Goal: Task Accomplishment & Management: Complete application form

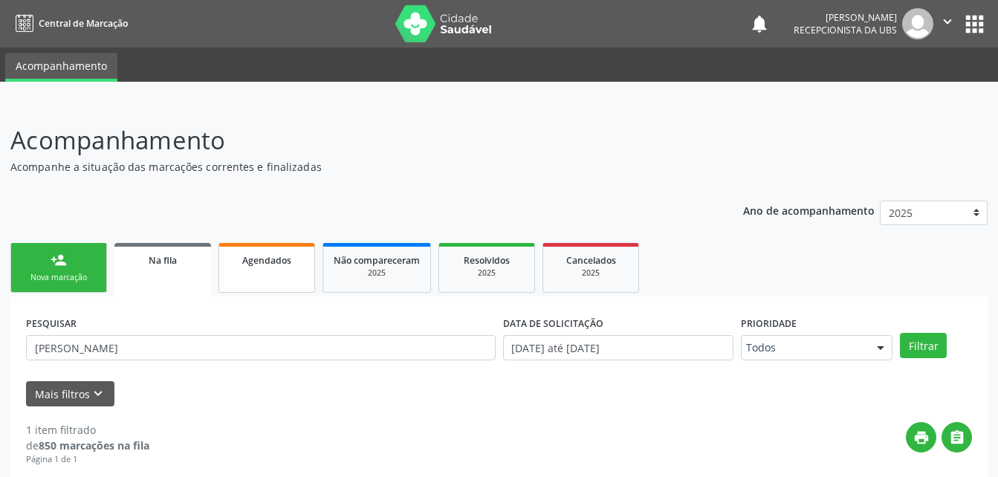
click at [273, 276] on link "Agendados" at bounding box center [266, 268] width 97 height 50
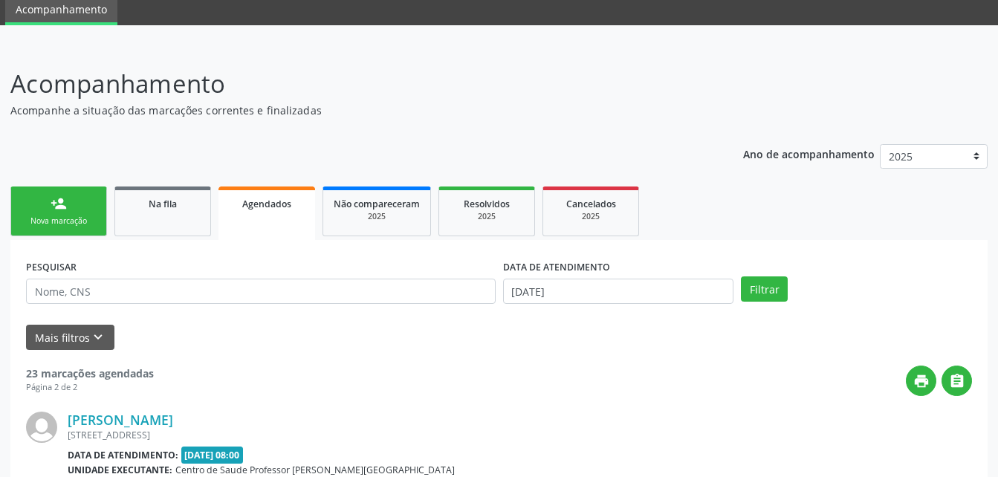
scroll to position [149, 0]
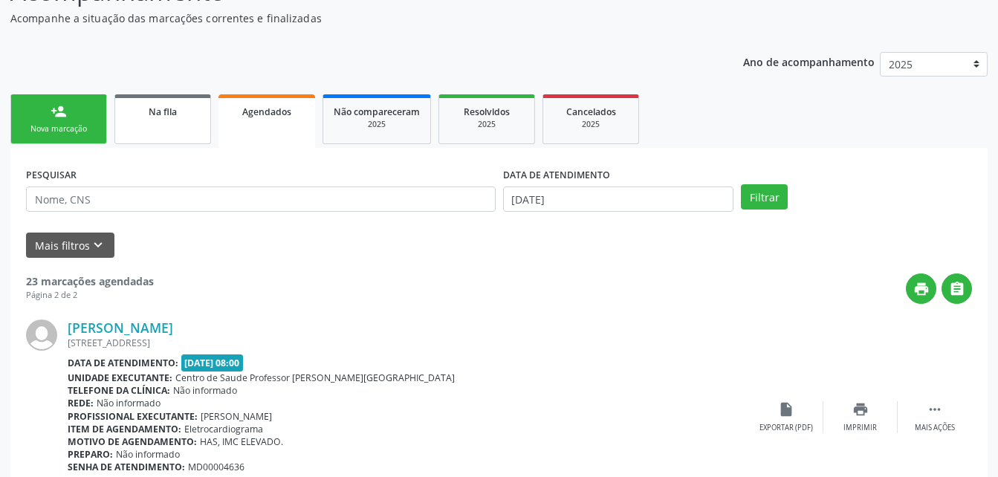
drag, startPoint x: 85, startPoint y: 132, endPoint x: 161, endPoint y: 140, distance: 76.1
click at [85, 132] on div "Nova marcação" at bounding box center [59, 128] width 74 height 11
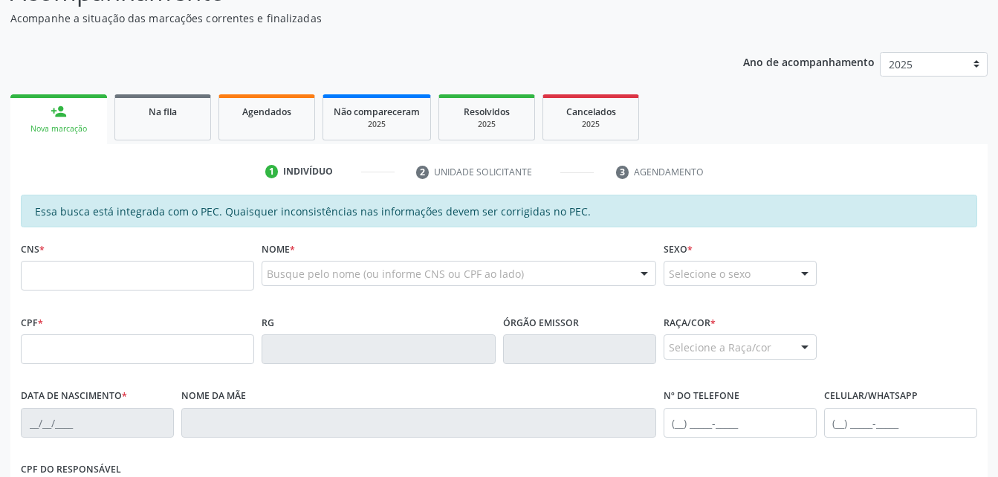
scroll to position [223, 0]
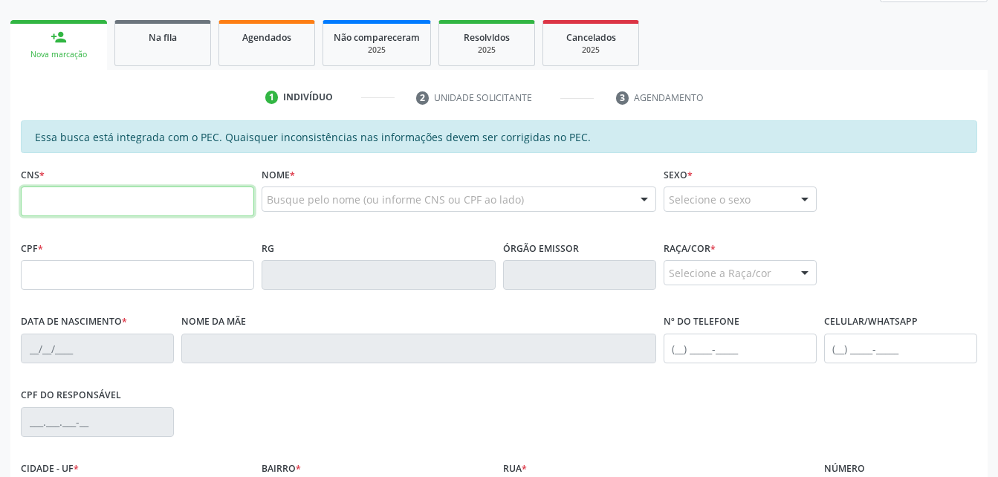
click at [194, 204] on input "text" at bounding box center [137, 201] width 233 height 30
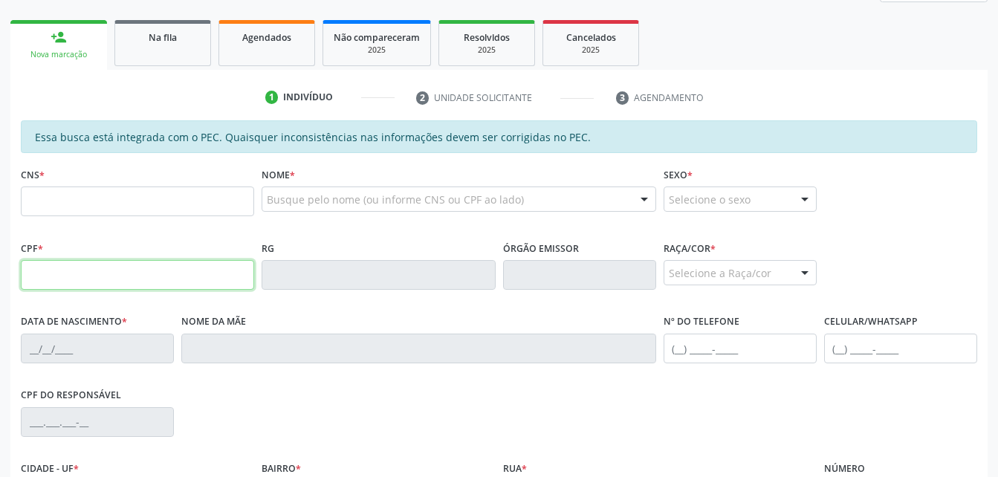
click at [163, 267] on input "text" at bounding box center [137, 275] width 233 height 30
paste input "441.614.588-86"
type input "441.614.588-86"
type input "18/02/2005"
type input "Vera Lucia Nogueira"
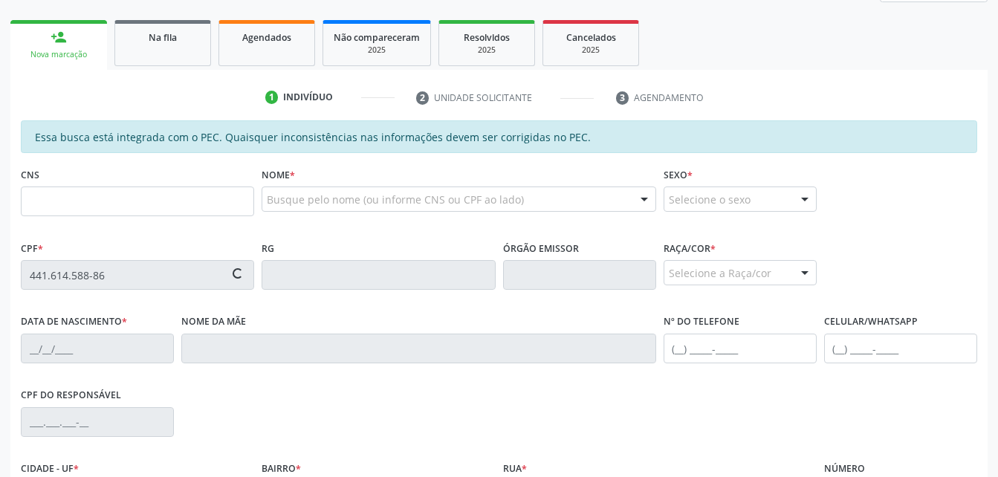
type input "(92) 99434-5178"
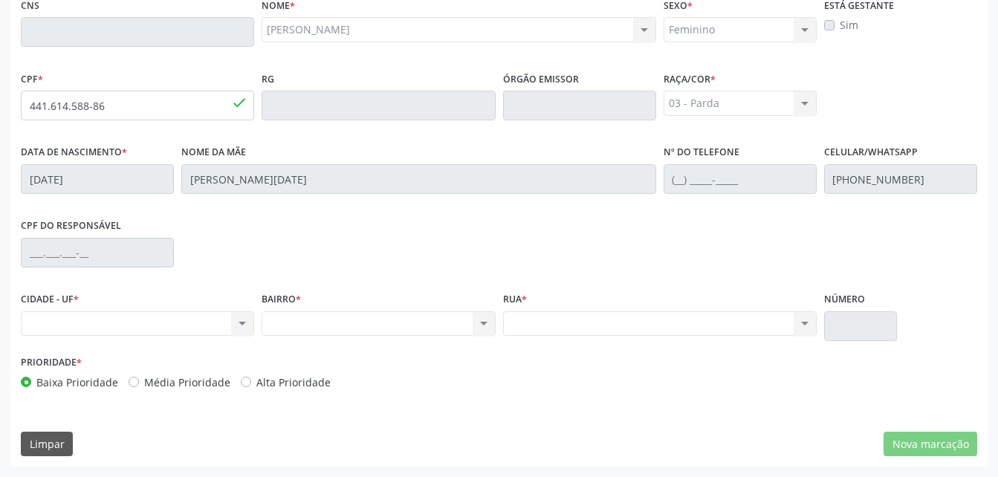
scroll to position [318, 0]
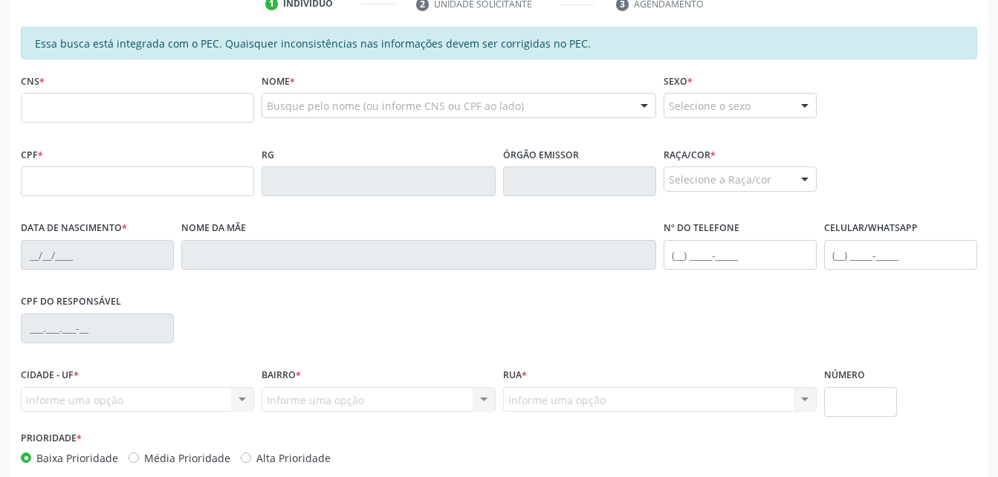
scroll to position [317, 0]
click at [159, 175] on input "text" at bounding box center [137, 181] width 233 height 30
paste input "441.614.588-86"
type input "441.614.588-86"
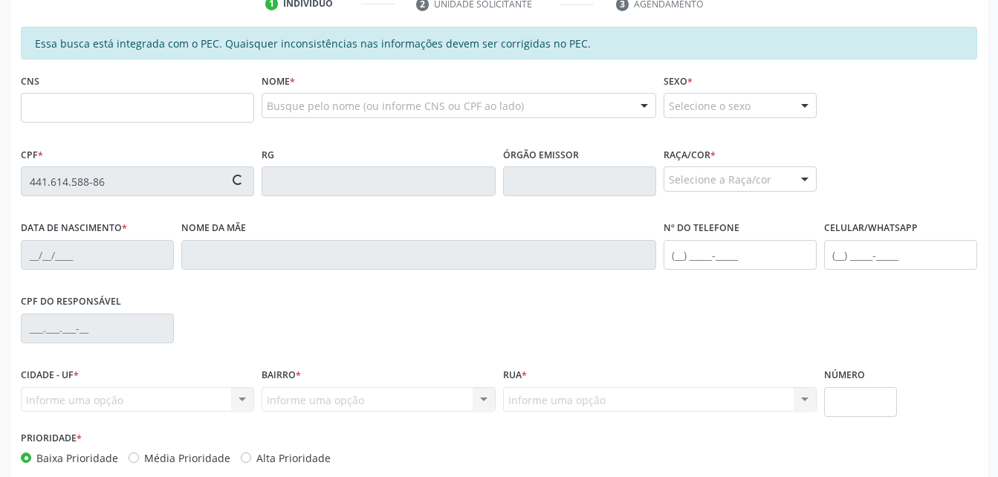
type input "[DATE]"
type input "[PERSON_NAME][DATE]"
type input "[PHONE_NUMBER]"
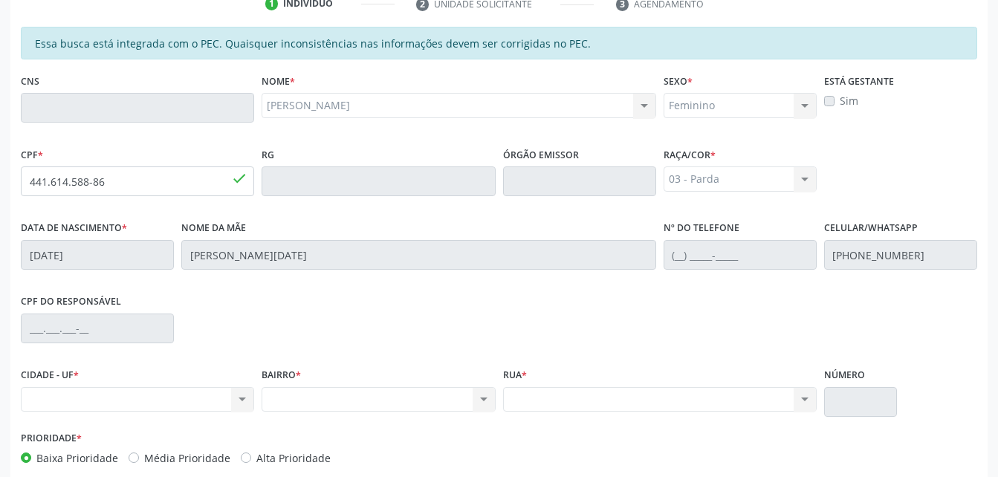
scroll to position [392, 0]
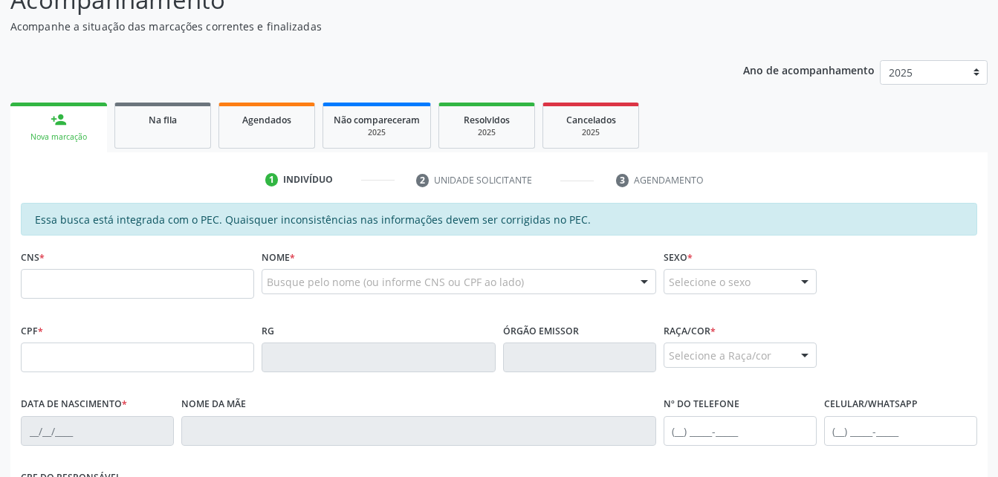
scroll to position [149, 0]
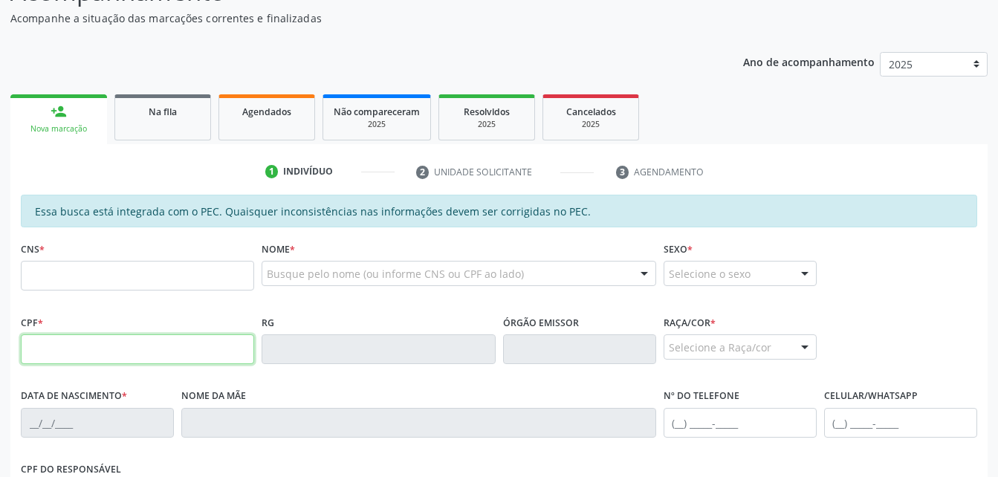
click at [135, 341] on input "text" at bounding box center [137, 349] width 233 height 30
paste input "441.614.588-86"
type input "441.614.588-86"
type input "[DATE]"
type input "[PERSON_NAME][DATE]"
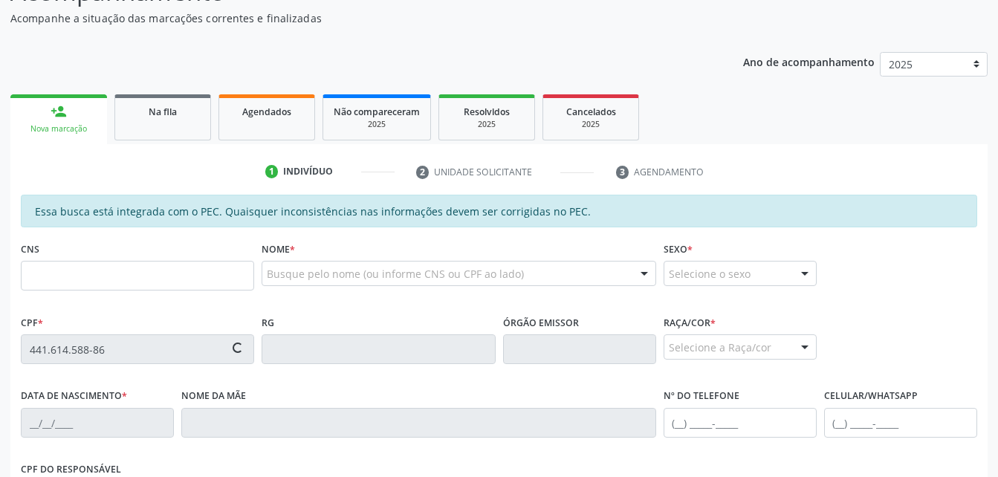
type input "[PHONE_NUMBER]"
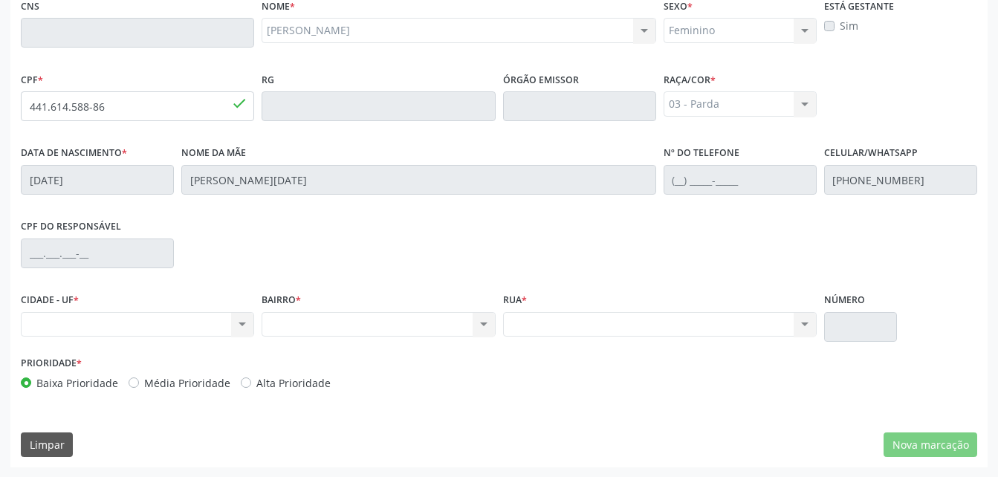
scroll to position [392, 0]
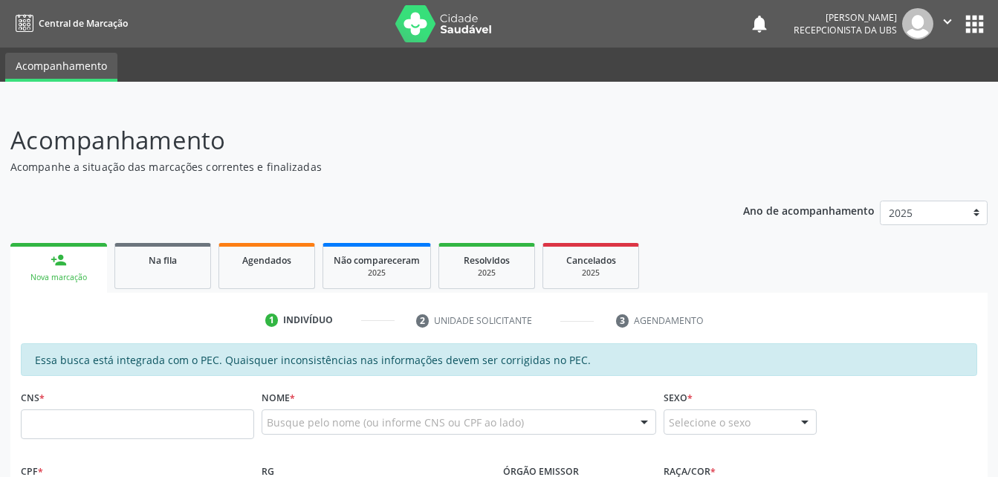
scroll to position [149, 0]
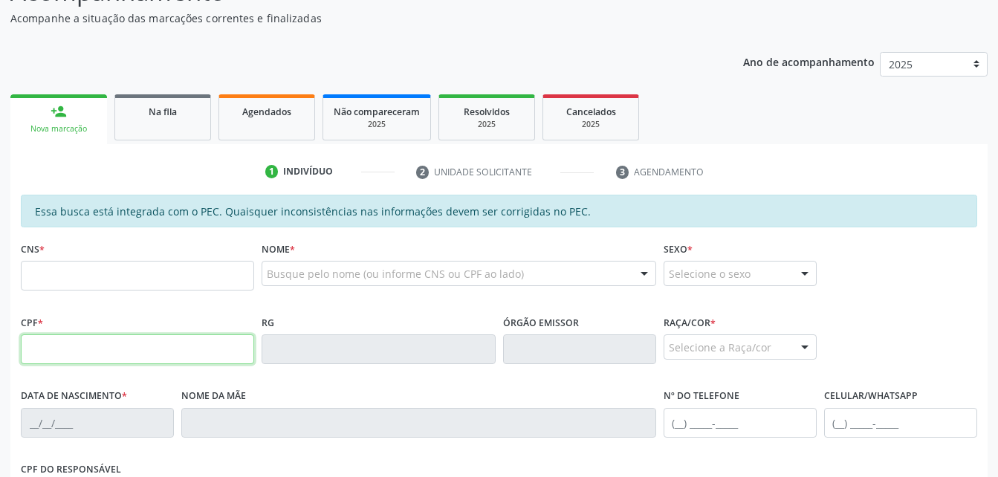
click at [230, 349] on input "text" at bounding box center [137, 349] width 233 height 30
type input "441.614.588-86"
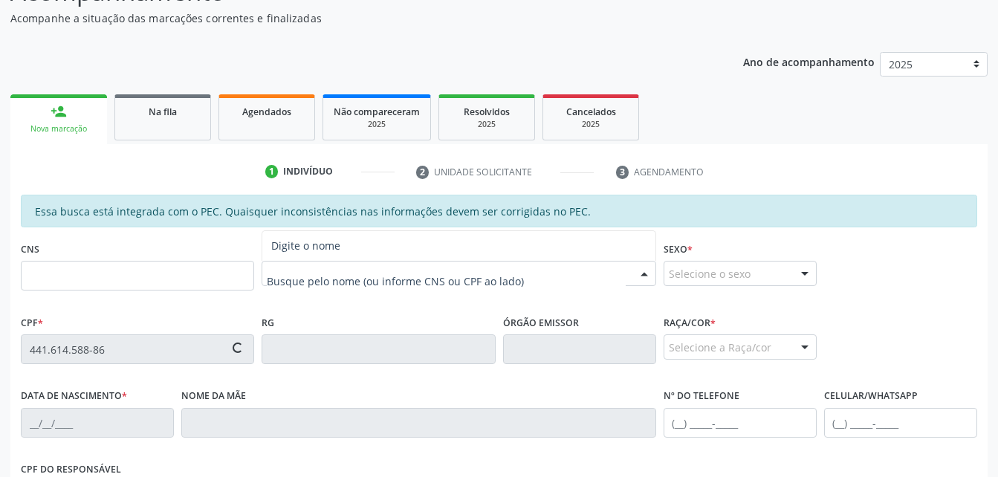
type input "[DATE]"
type input "[PERSON_NAME][DATE]"
type input "[PHONE_NUMBER]"
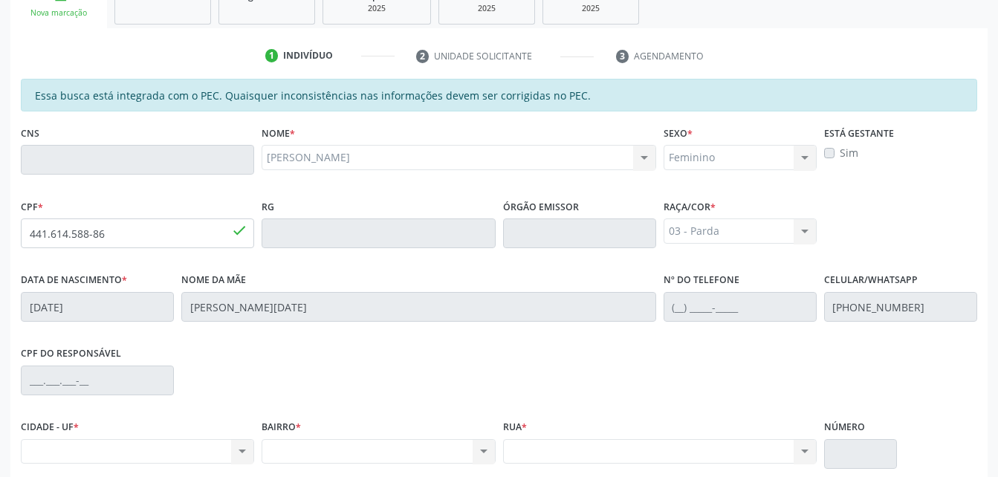
scroll to position [244, 0]
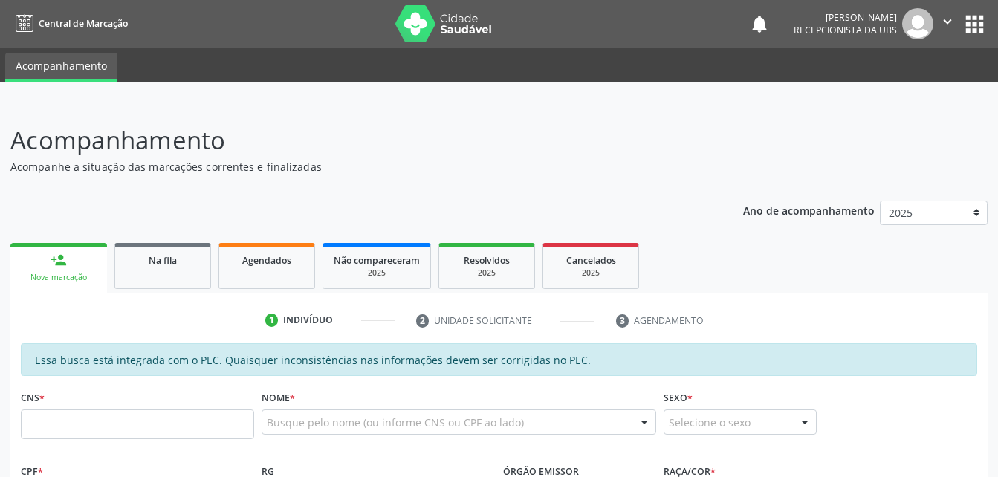
scroll to position [244, 0]
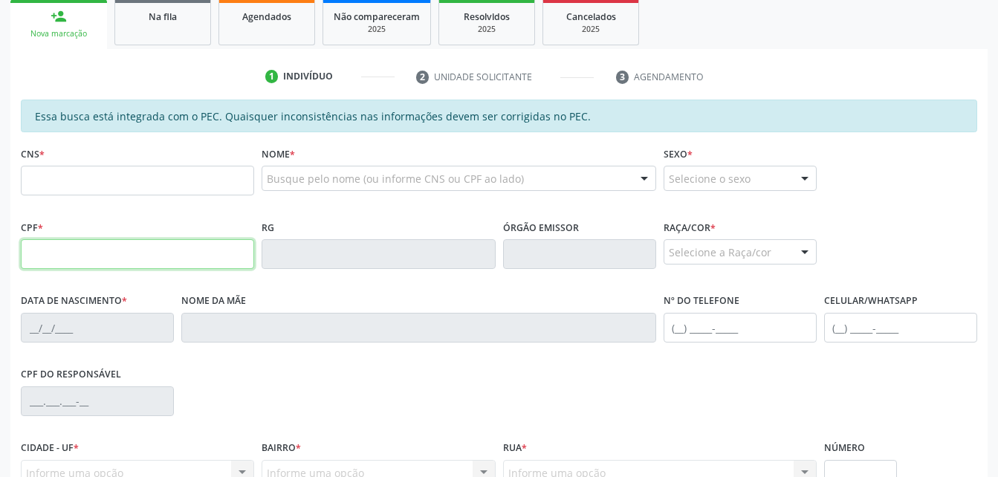
click at [196, 244] on input "text" at bounding box center [137, 254] width 233 height 30
click at [203, 256] on input "text" at bounding box center [137, 254] width 233 height 30
paste input "441.614.588-86"
type input "441.614.588-86"
type input "[DATE]"
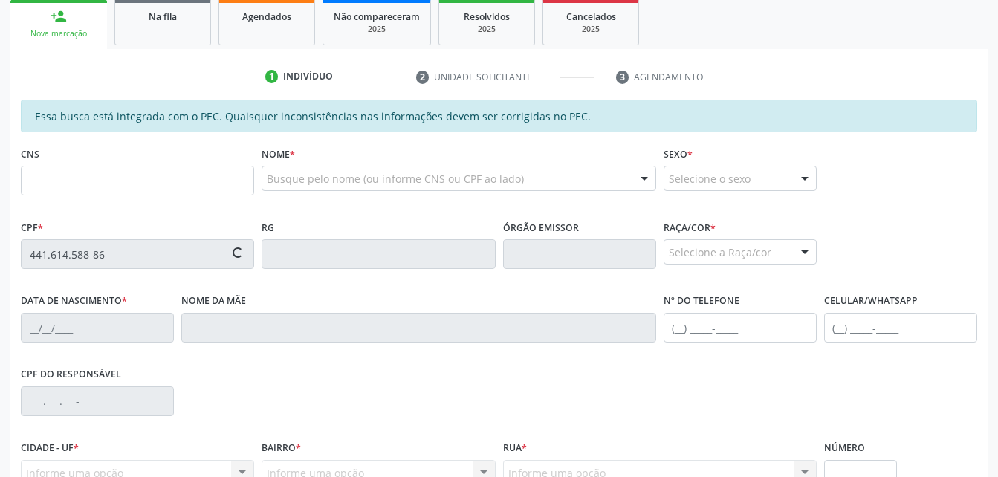
type input "[PERSON_NAME][DATE]"
type input "[PHONE_NUMBER]"
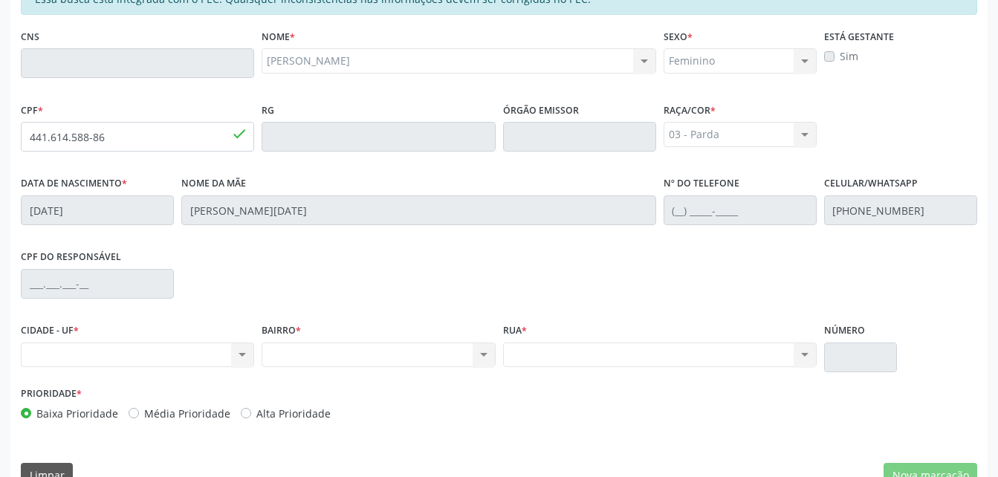
scroll to position [392, 0]
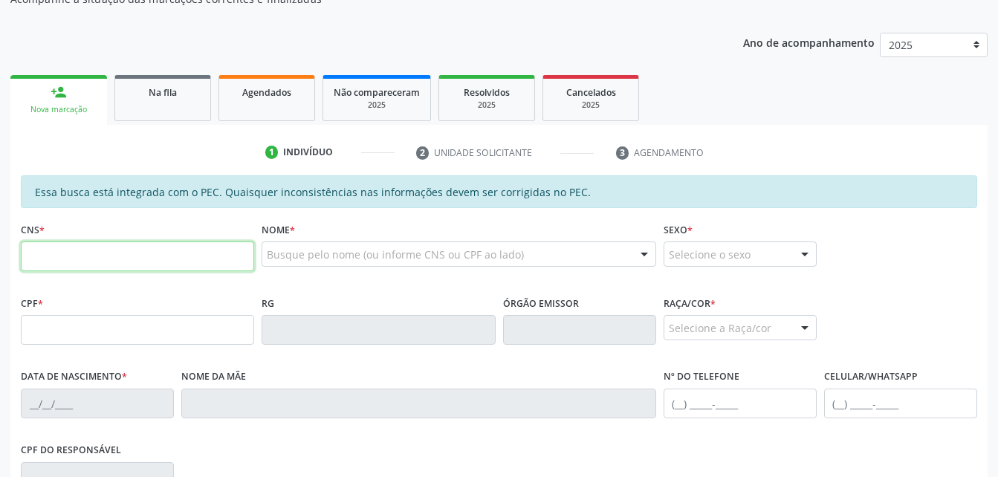
scroll to position [223, 0]
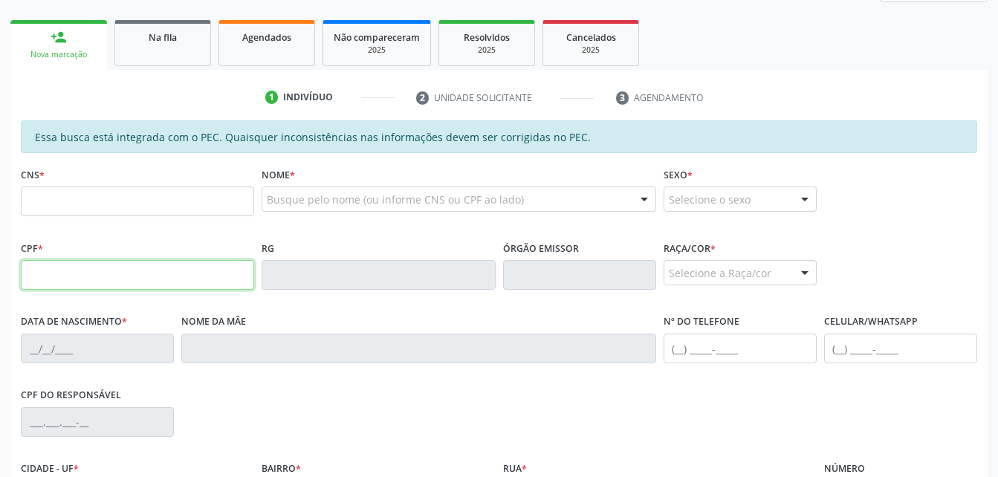
click at [73, 283] on input "text" at bounding box center [137, 275] width 233 height 30
paste input "441.614.588-86"
type input "441.614.588-86"
type input "18/02/2005"
type input "Vera Lucia Nogueira"
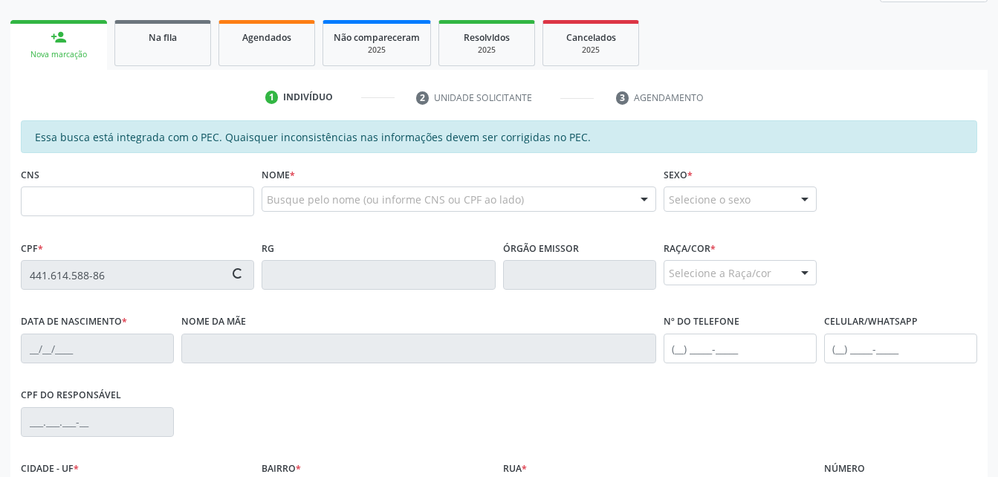
type input "(92) 99434-5178"
type input "S/N"
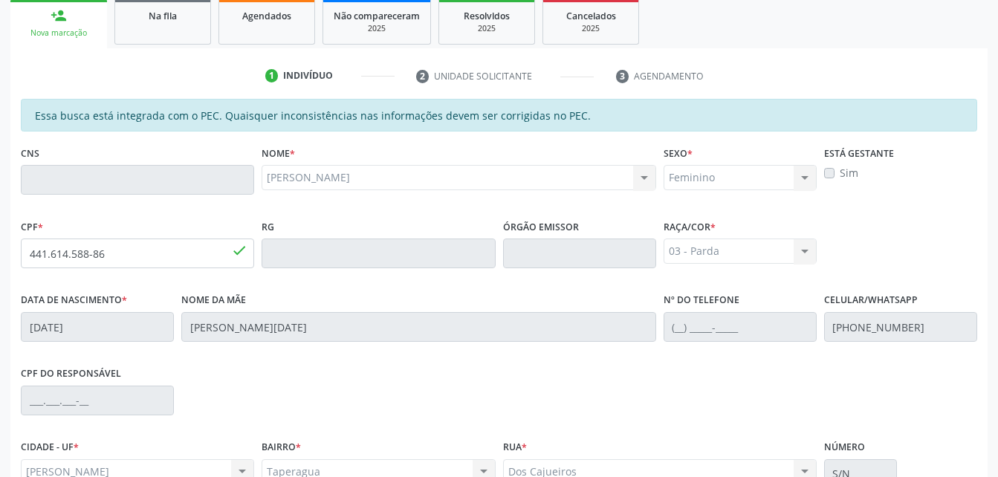
scroll to position [392, 0]
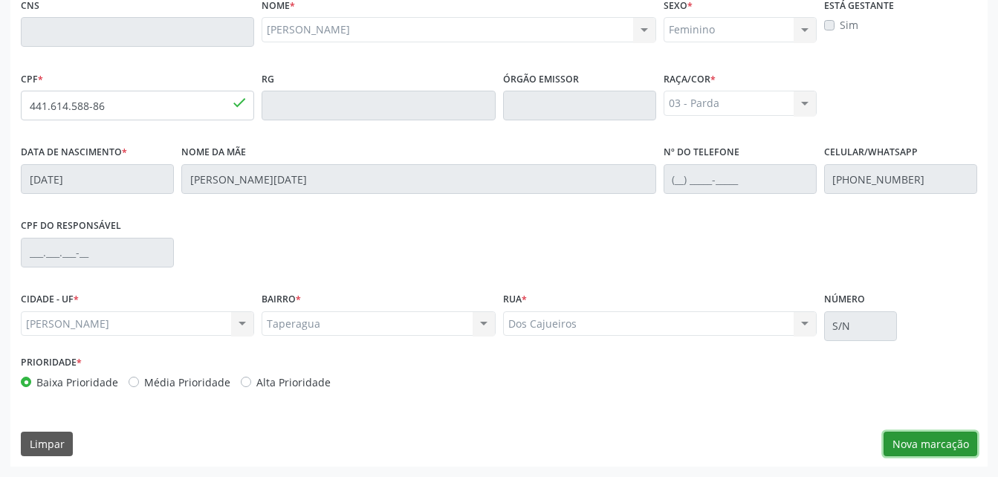
click at [950, 443] on button "Nova marcação" at bounding box center [930, 444] width 94 height 25
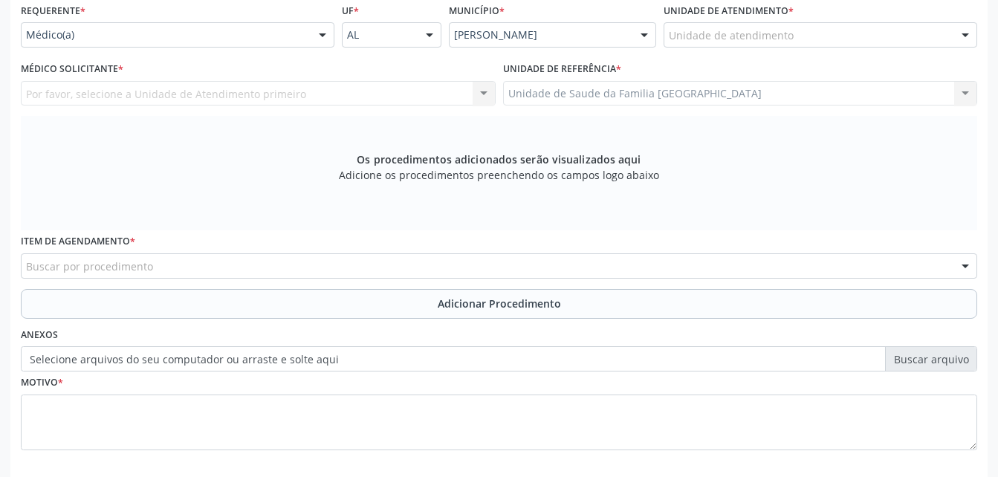
scroll to position [318, 0]
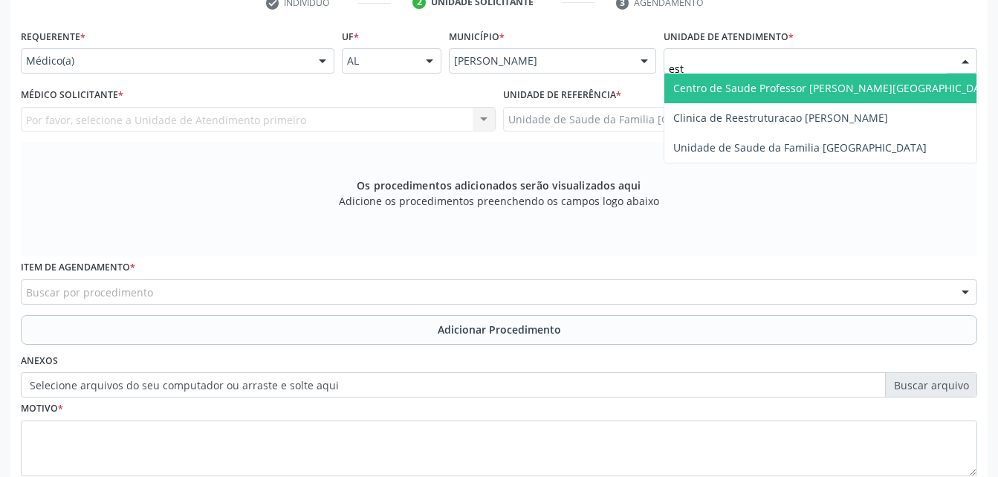
type input "esti"
click at [701, 91] on span "Unidade de Saude da Familia [GEOGRAPHIC_DATA]" at bounding box center [799, 88] width 253 height 14
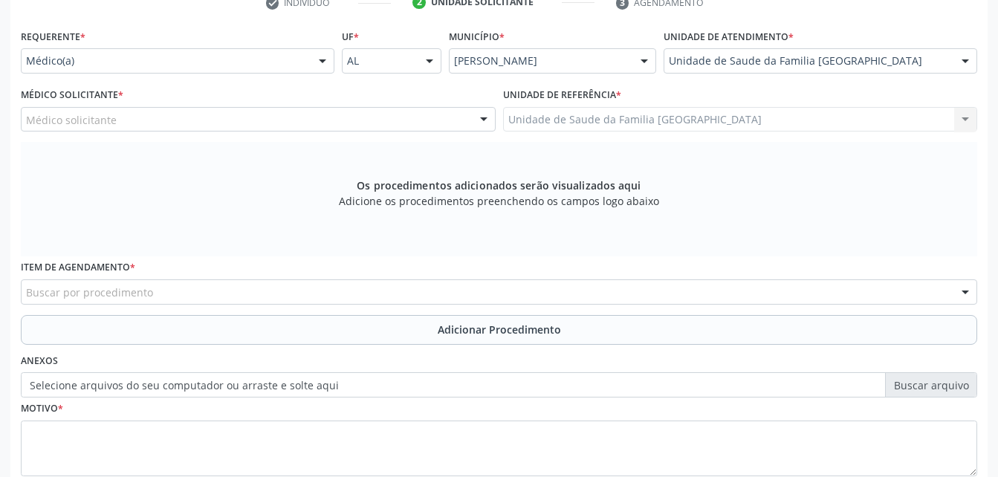
click at [276, 129] on div "Médico solicitante" at bounding box center [258, 119] width 475 height 25
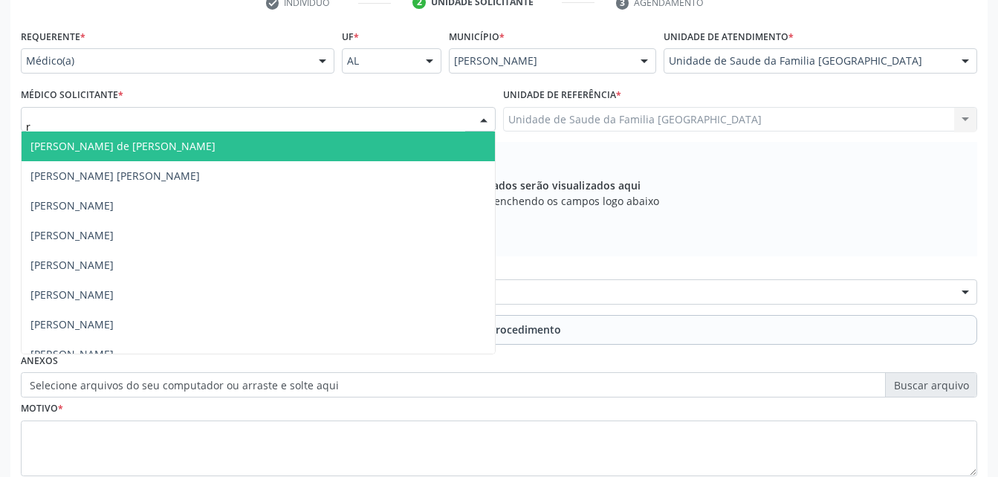
type input "ro"
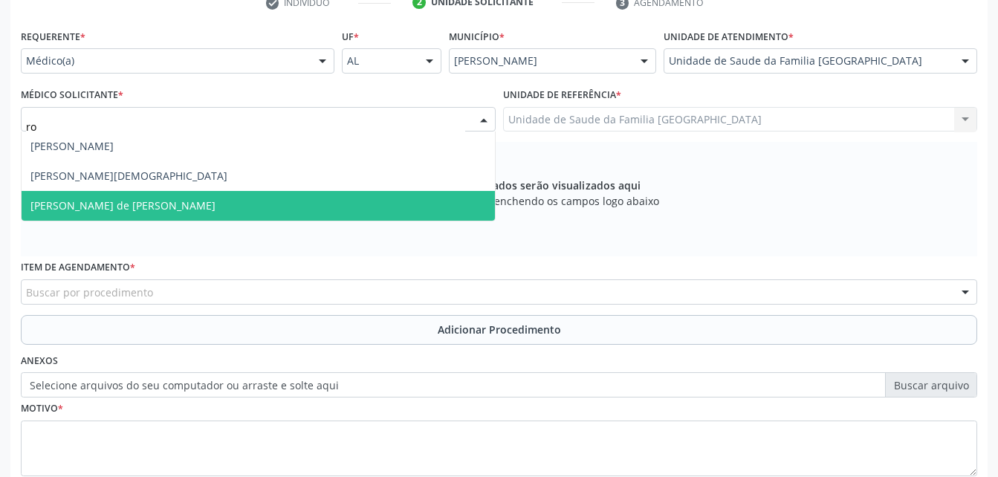
click at [380, 221] on span "[PERSON_NAME] de [PERSON_NAME]" at bounding box center [258, 206] width 473 height 30
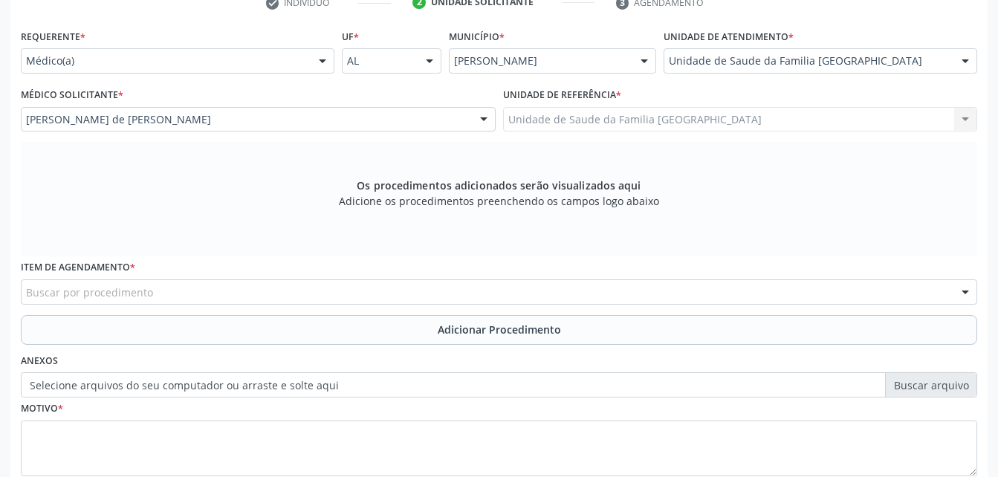
click at [348, 290] on div "Buscar por procedimento" at bounding box center [499, 291] width 956 height 25
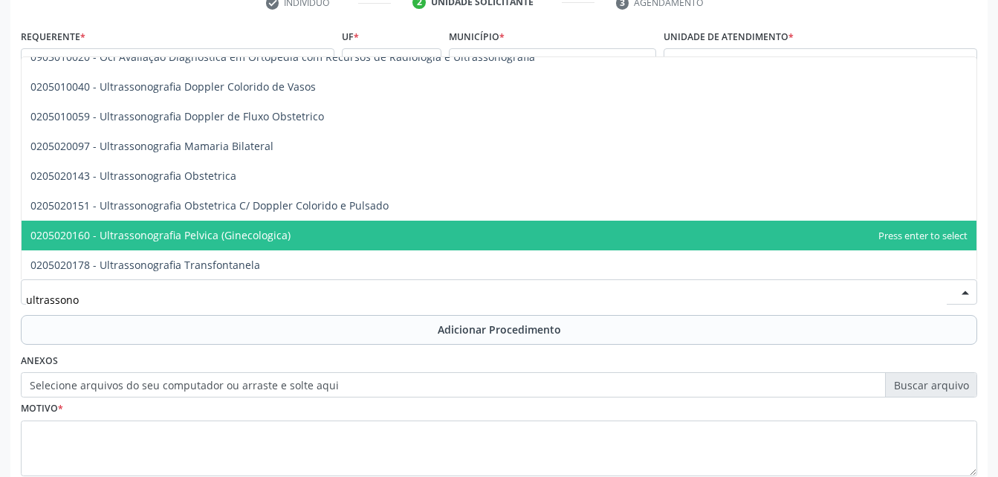
scroll to position [149, 0]
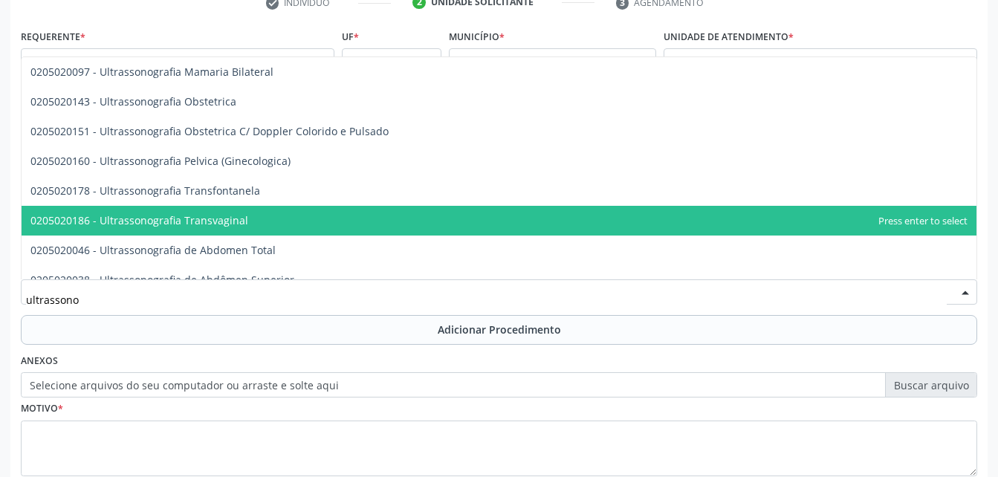
click at [315, 229] on span "0205020186 - Ultrassonografia Transvaginal" at bounding box center [499, 221] width 955 height 30
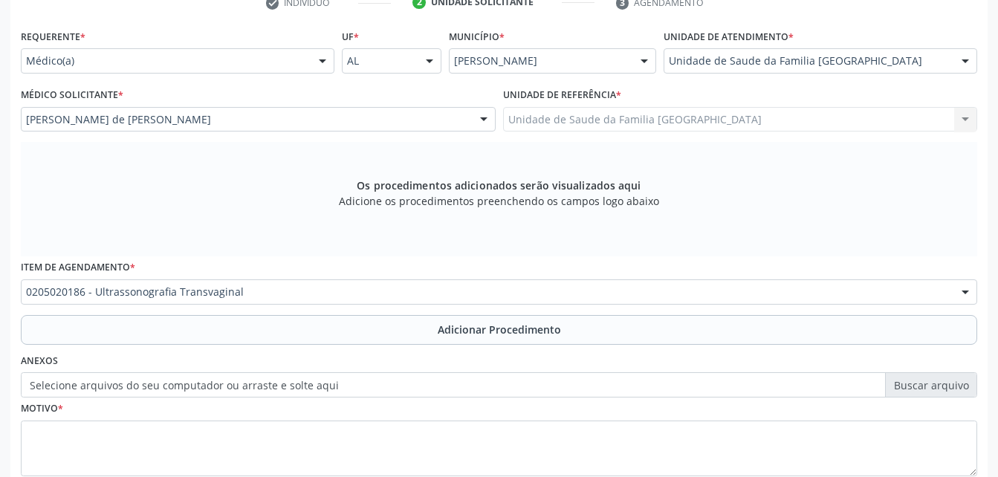
click at [447, 336] on span "Adicionar Procedimento" at bounding box center [499, 330] width 123 height 16
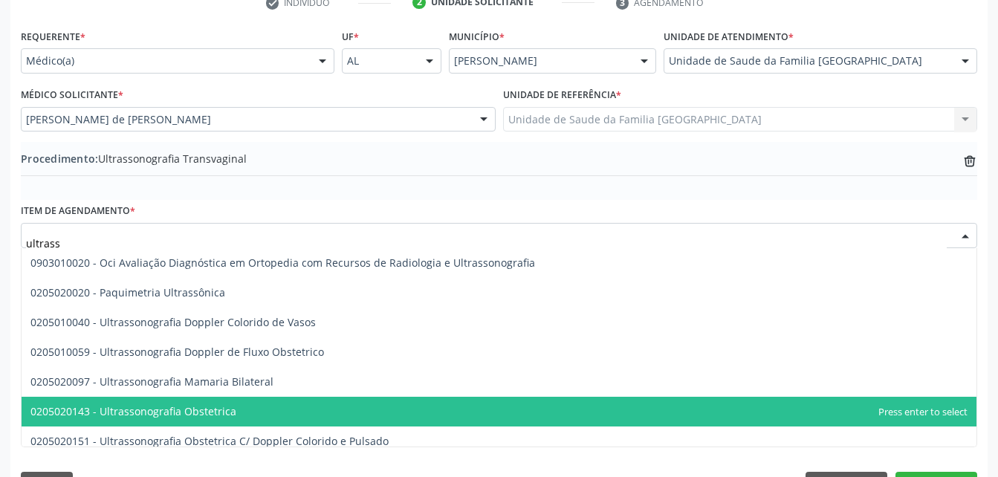
type input "ultrasso"
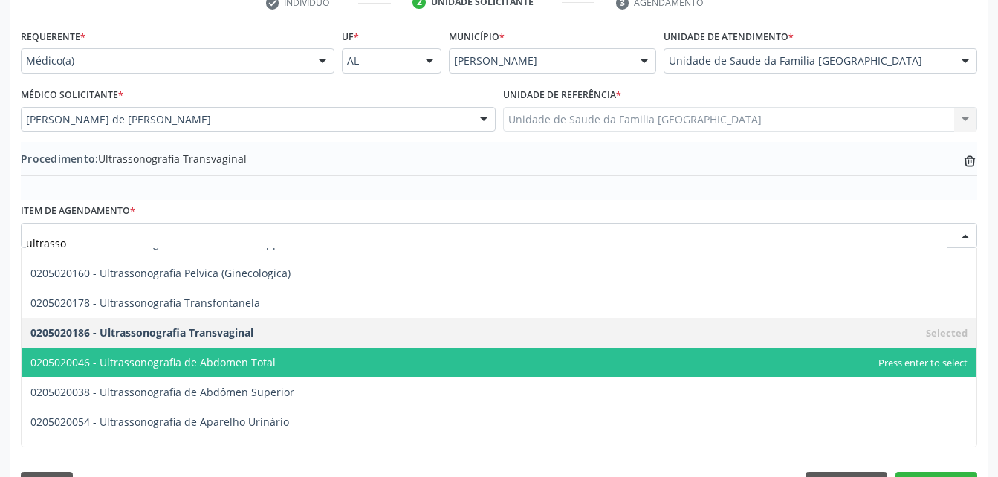
scroll to position [223, 0]
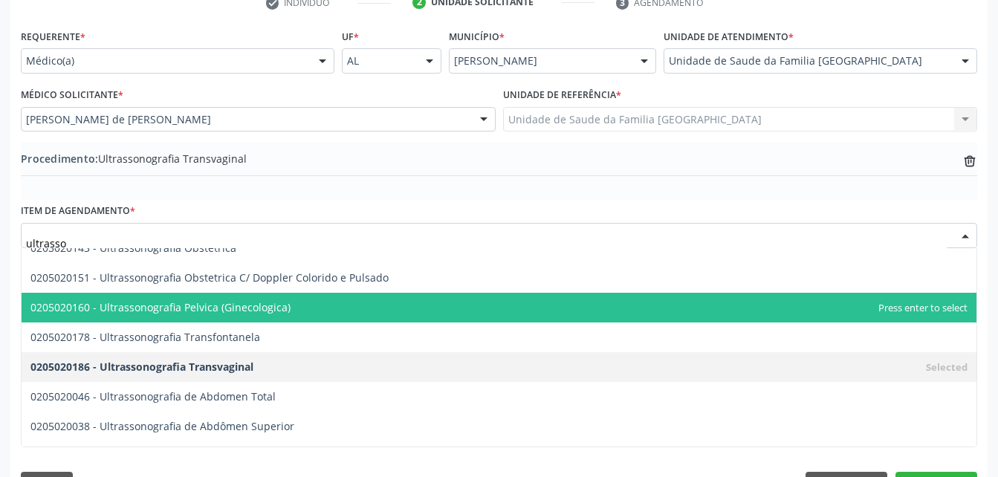
click at [305, 311] on span "0205020160 - Ultrassonografia Pelvica (Ginecologica)" at bounding box center [499, 308] width 955 height 30
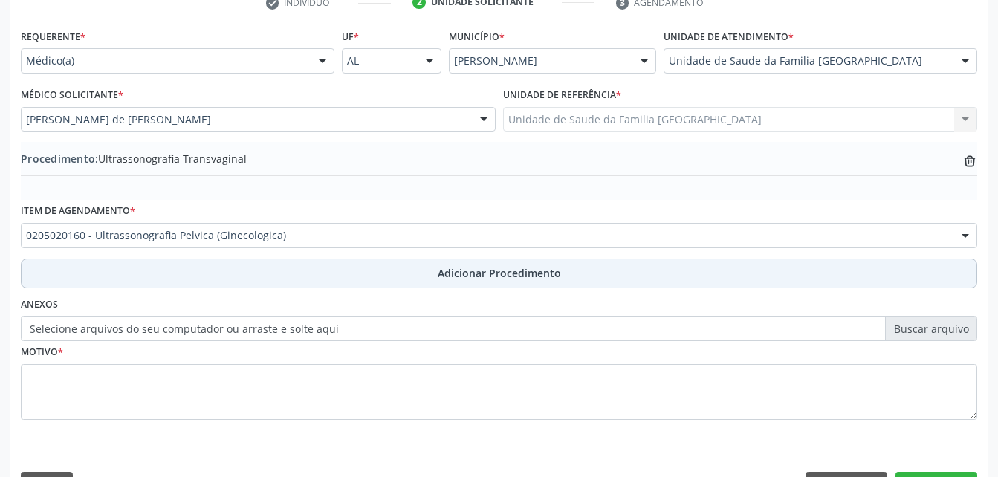
click at [418, 273] on button "Adicionar Procedimento" at bounding box center [499, 274] width 956 height 30
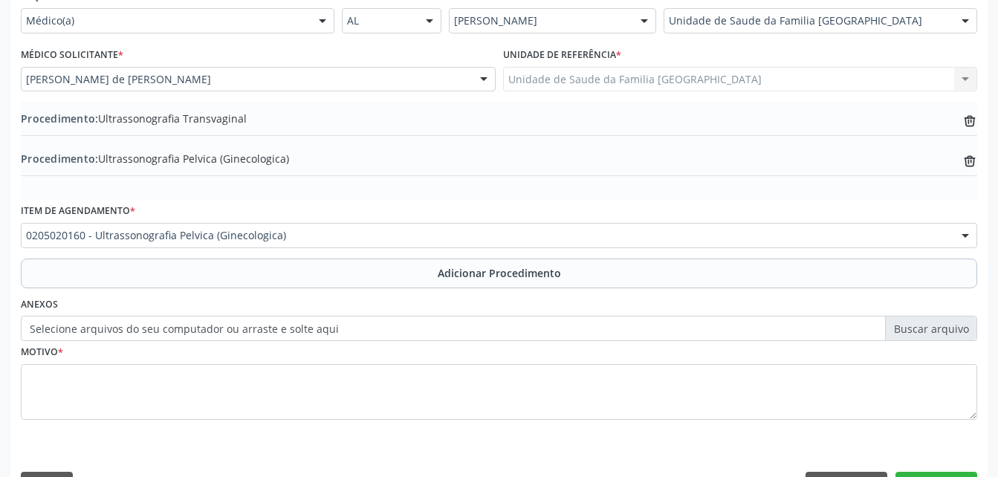
scroll to position [392, 0]
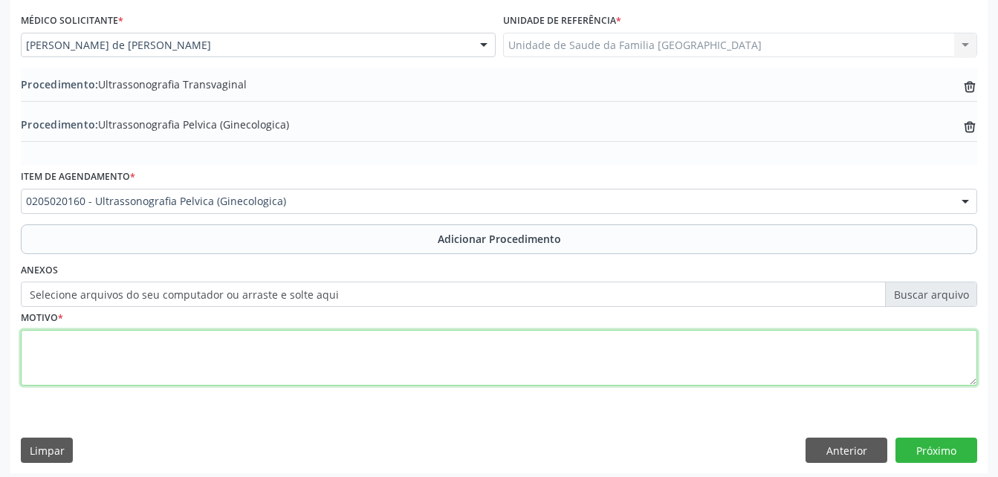
click at [370, 361] on textarea at bounding box center [499, 358] width 956 height 56
type textarea "dor pelvica"
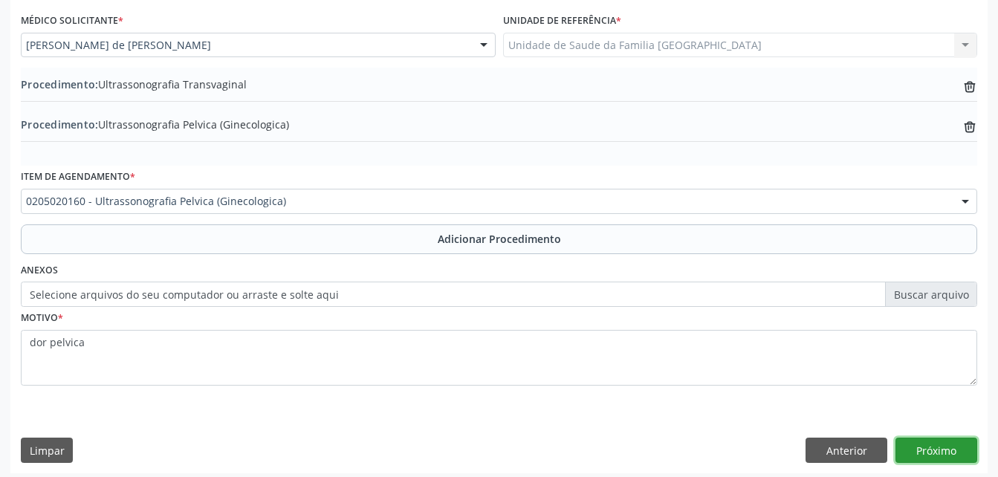
click at [924, 447] on button "Próximo" at bounding box center [936, 450] width 82 height 25
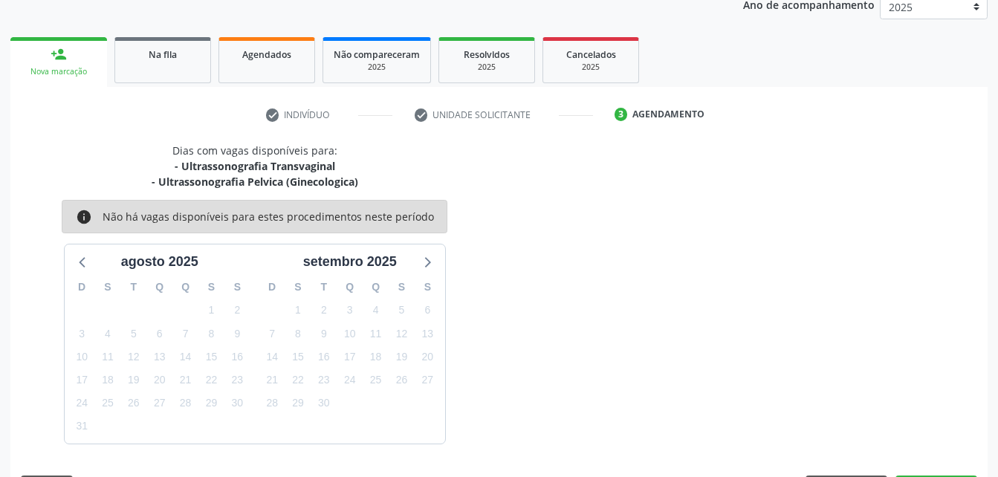
scroll to position [250, 0]
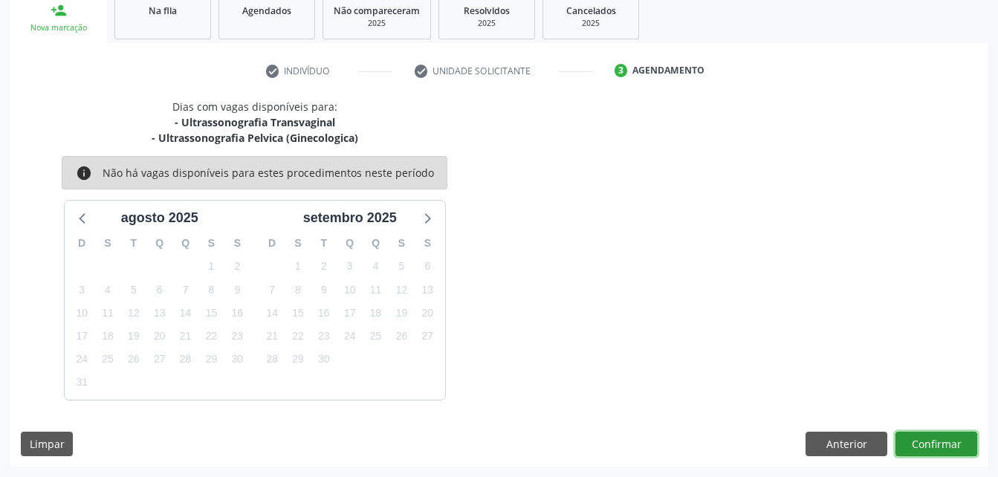
click at [921, 443] on button "Confirmar" at bounding box center [936, 444] width 82 height 25
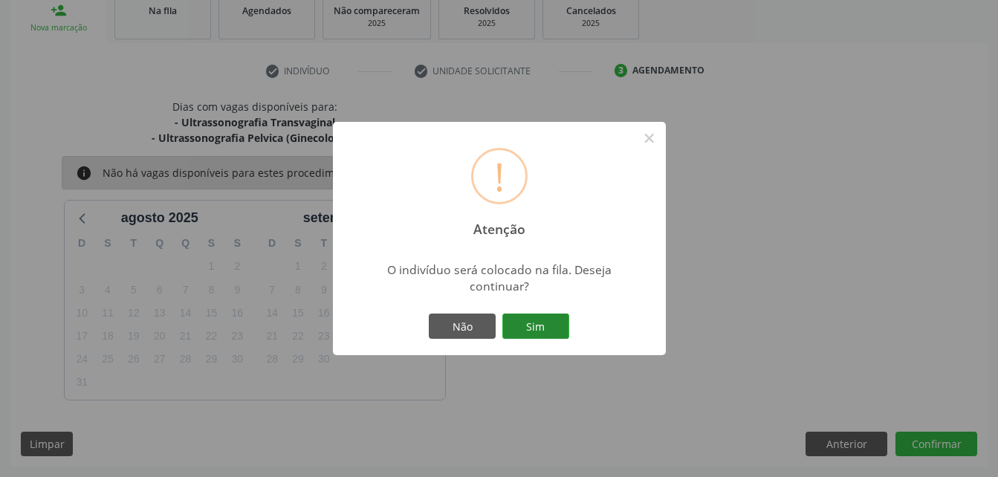
click at [551, 331] on button "Sim" at bounding box center [535, 326] width 67 height 25
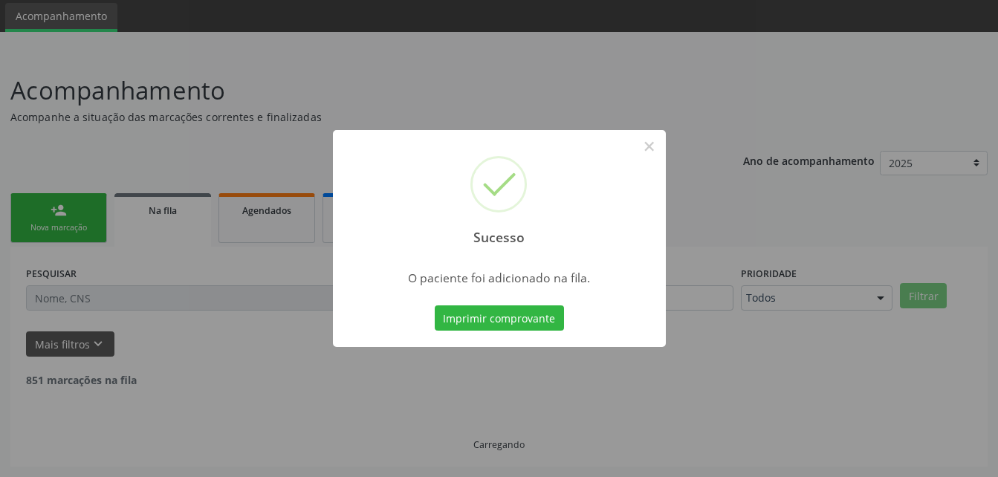
scroll to position [34, 0]
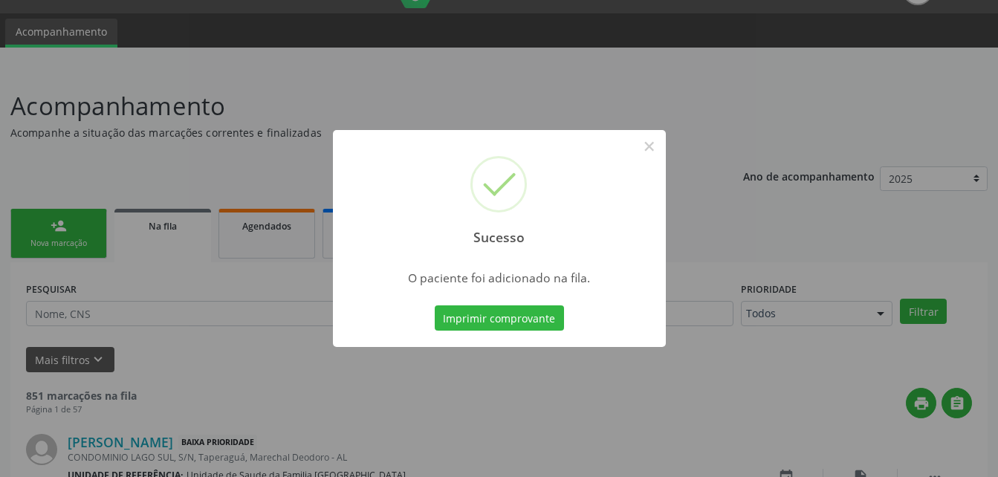
click at [597, 148] on div "Sucesso ×" at bounding box center [499, 194] width 333 height 128
click at [610, 142] on div "Sucesso ×" at bounding box center [499, 194] width 333 height 128
click at [603, 143] on div "Sucesso ×" at bounding box center [499, 194] width 333 height 128
click at [654, 143] on button "×" at bounding box center [649, 146] width 25 height 25
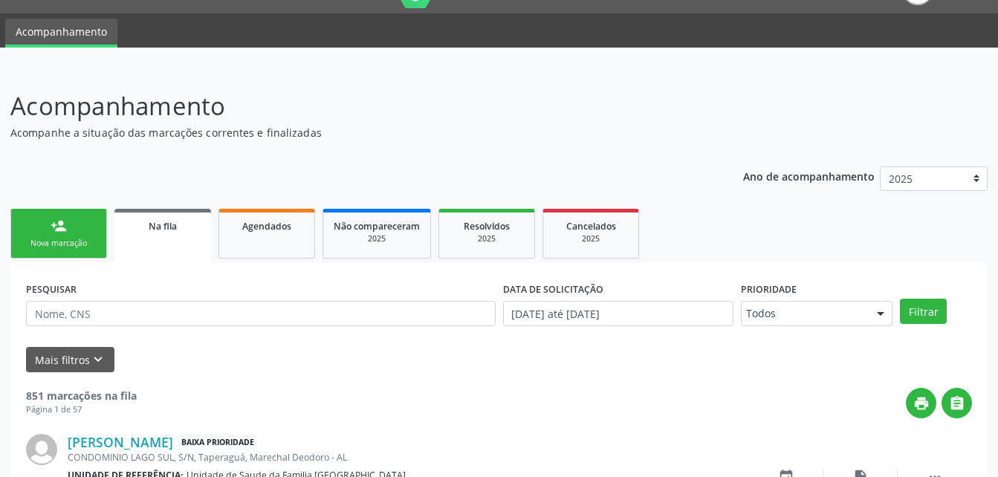
click at [92, 230] on link "person_add Nova marcação" at bounding box center [58, 234] width 97 height 50
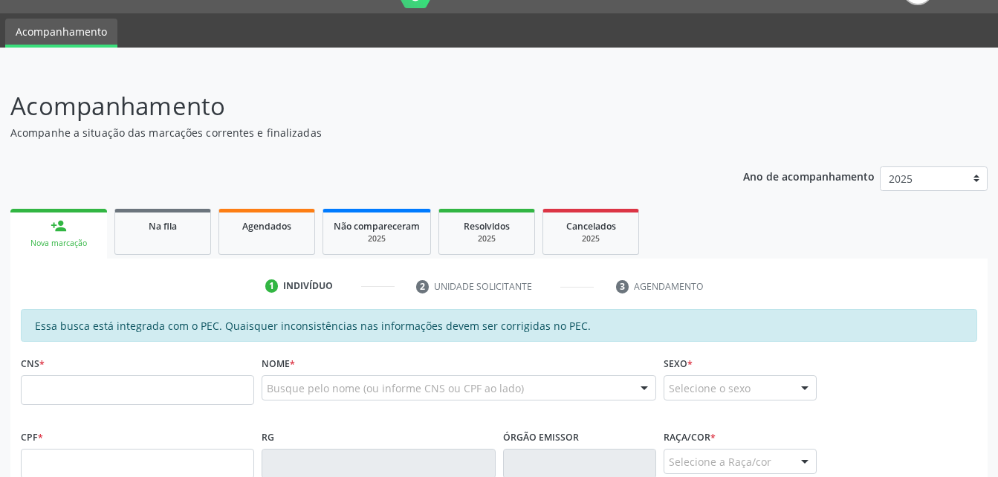
scroll to position [108, 0]
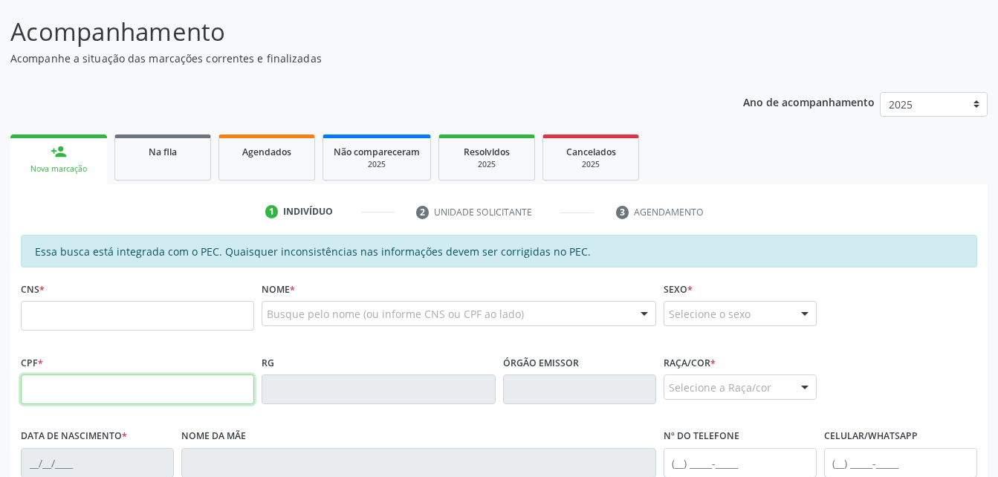
click at [149, 375] on input "text" at bounding box center [137, 389] width 233 height 30
type input "061.258.634-09"
type input "706 2005 9222 1662"
type input "05/04/1985"
type input "Margarida Maria do Nascimento Silva"
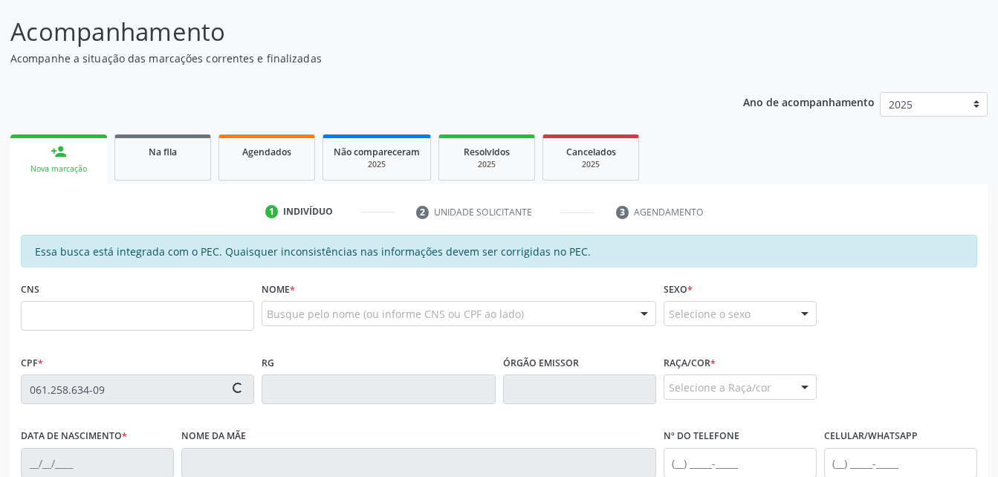
type input "(82) 99941-7260"
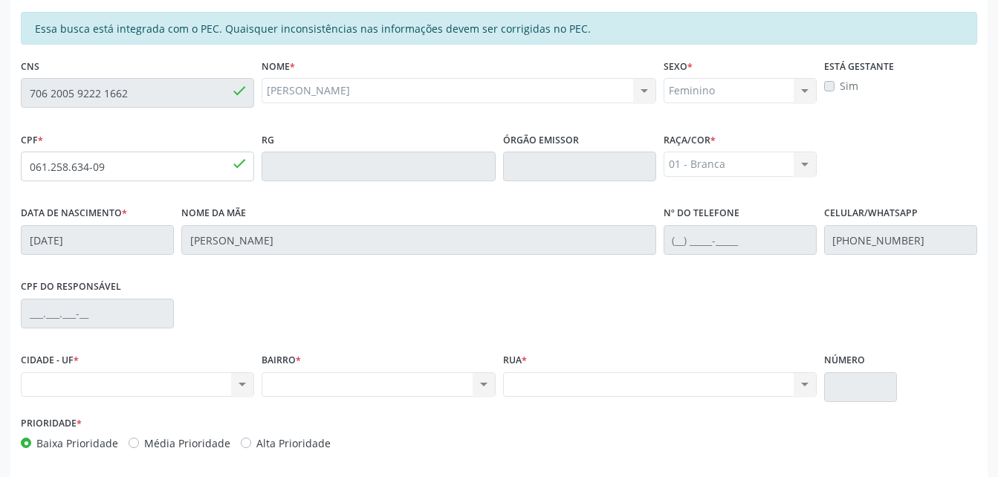
scroll to position [392, 0]
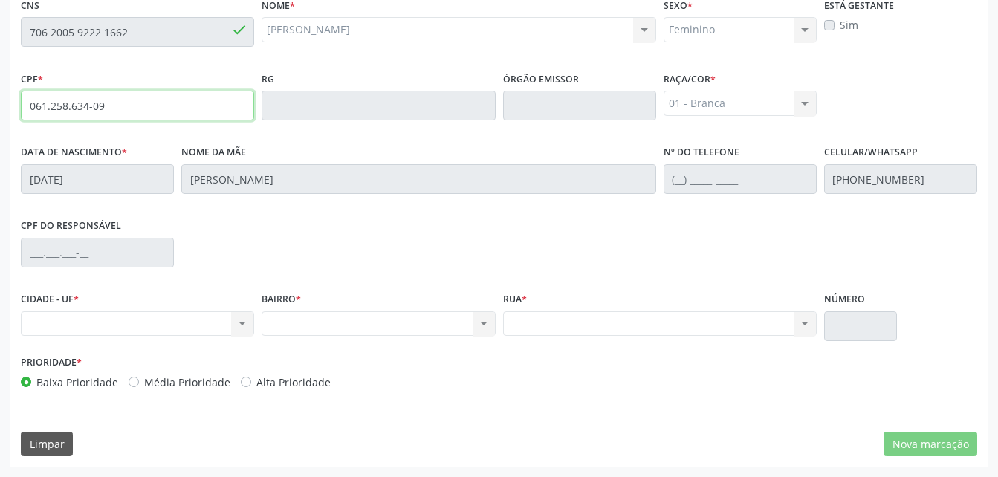
drag, startPoint x: 75, startPoint y: 105, endPoint x: 112, endPoint y: 105, distance: 37.1
click at [112, 105] on input "061.258.634-09" at bounding box center [137, 106] width 233 height 30
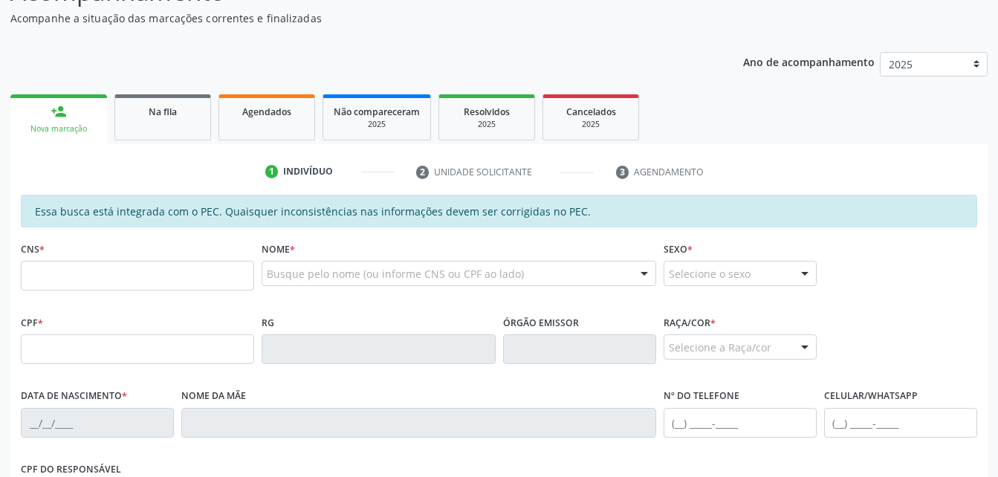
scroll to position [149, 0]
click at [137, 340] on input "text" at bounding box center [137, 349] width 233 height 30
paste input "061.258.634-09"
type input "061.258.634-09"
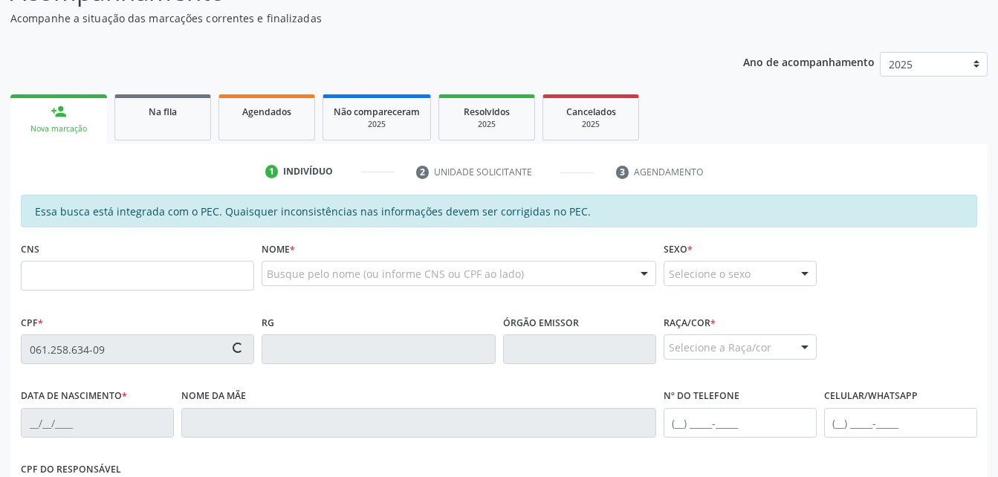
type input "706 2005 9222 1662"
type input "05/04/1985"
type input "Margarida Maria do Nascimento Silva"
type input "(82) 99941-7260"
type input "S/N"
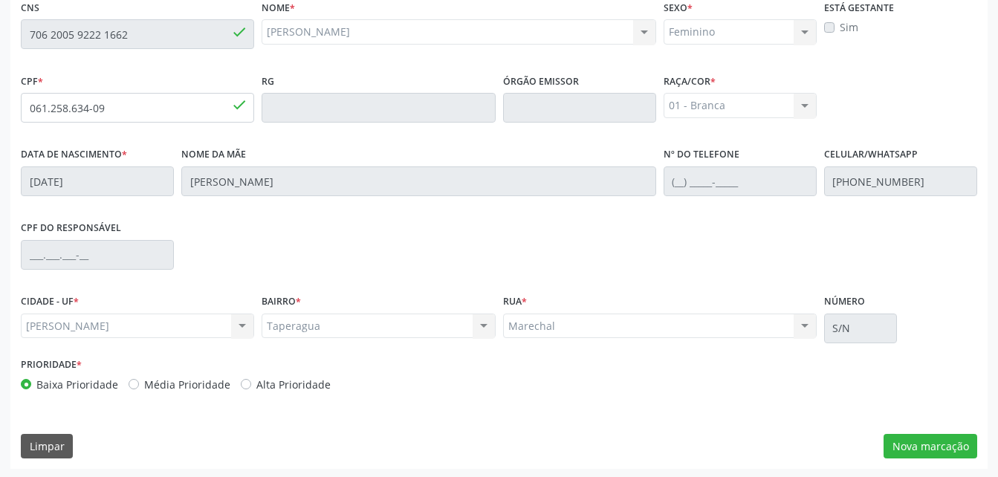
scroll to position [392, 0]
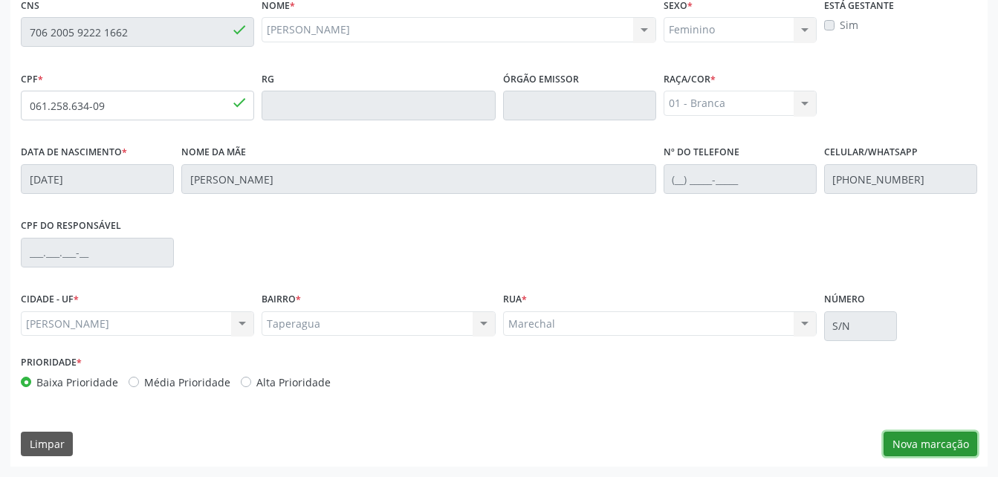
click at [912, 441] on button "Nova marcação" at bounding box center [930, 444] width 94 height 25
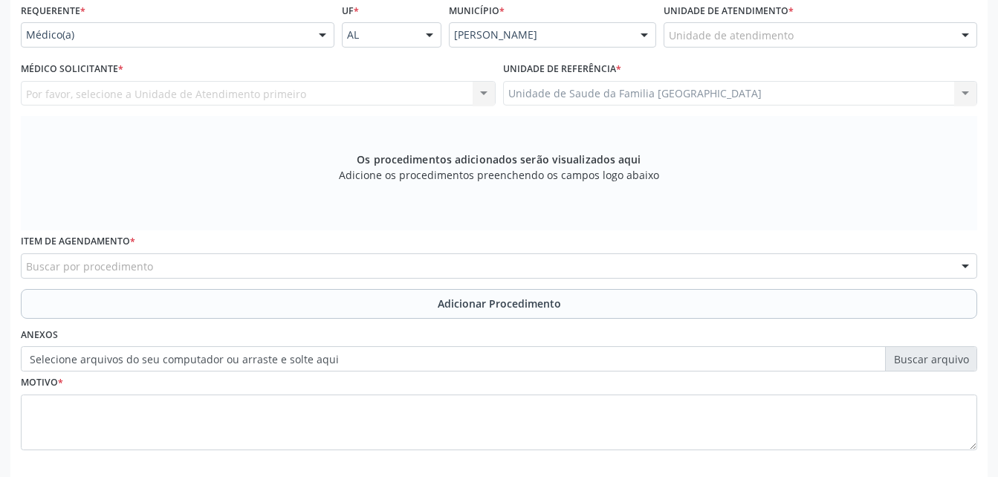
scroll to position [318, 0]
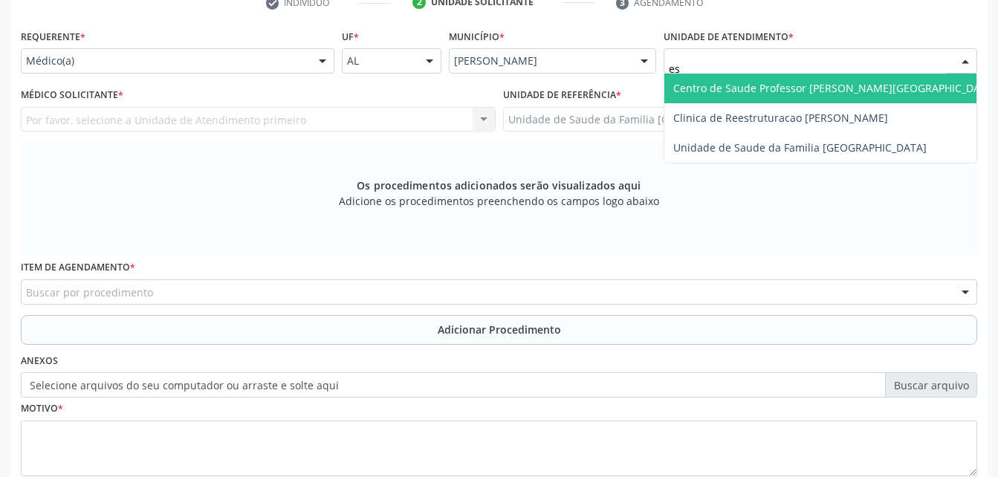
type input "est"
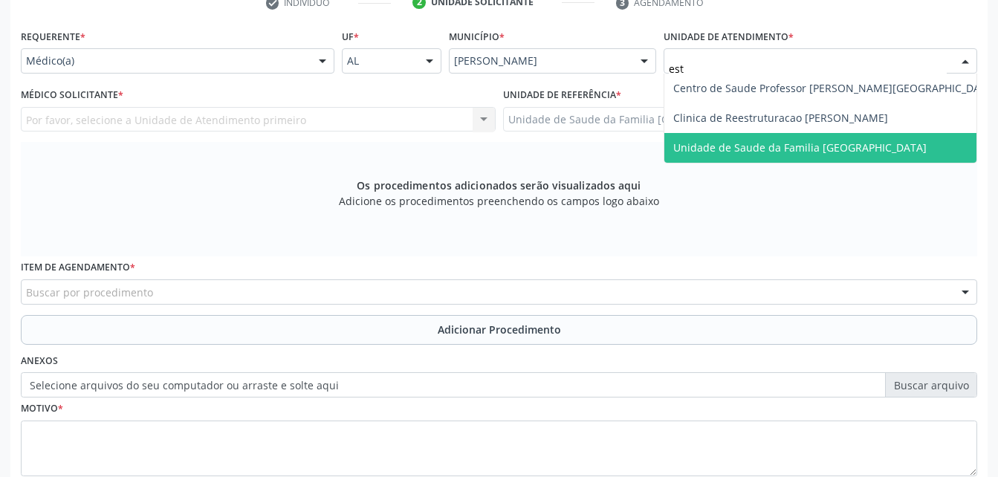
click at [772, 140] on span "Unidade de Saude da Familia [GEOGRAPHIC_DATA]" at bounding box center [799, 147] width 253 height 14
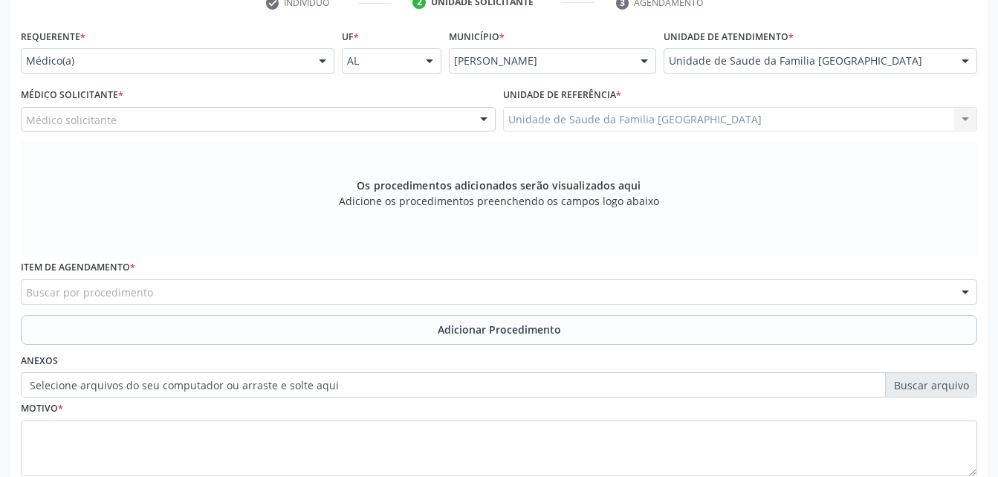
click at [232, 121] on div "Médico solicitante" at bounding box center [258, 119] width 475 height 25
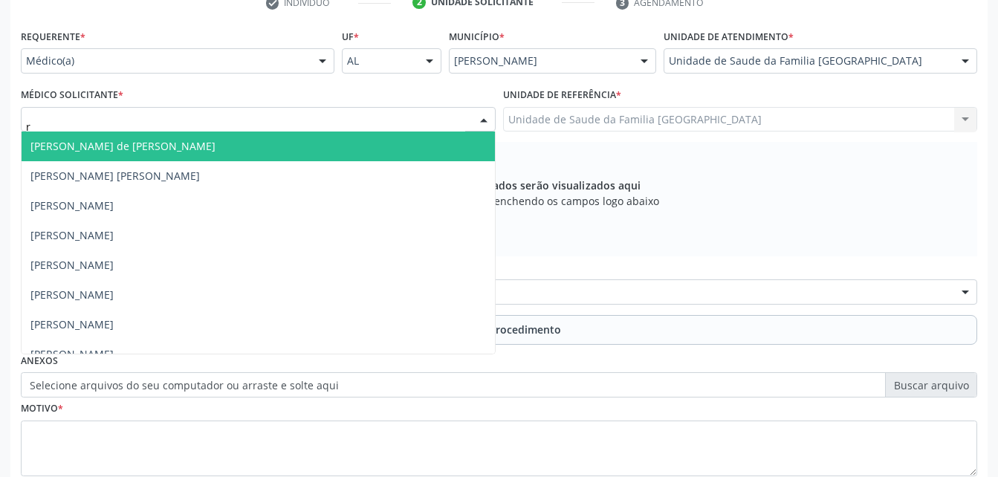
type input "ro"
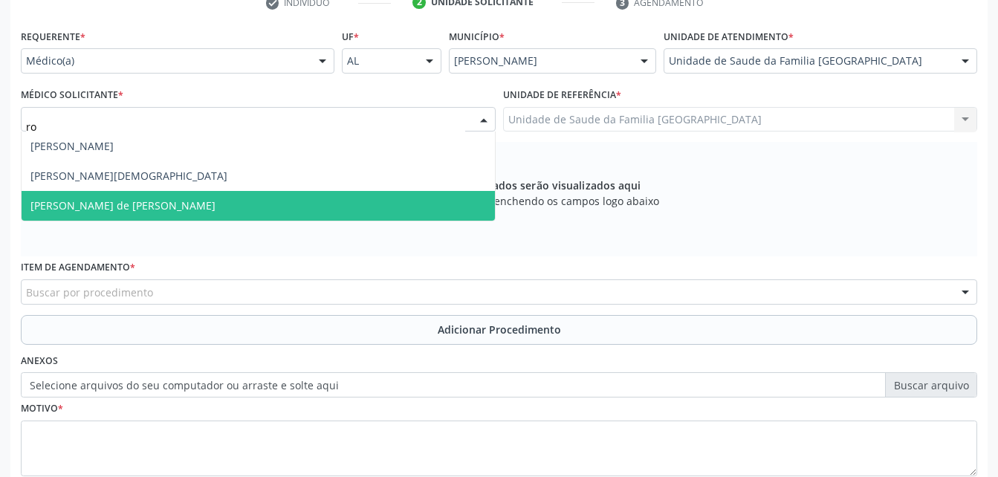
click at [231, 202] on span "[PERSON_NAME] de [PERSON_NAME]" at bounding box center [258, 206] width 473 height 30
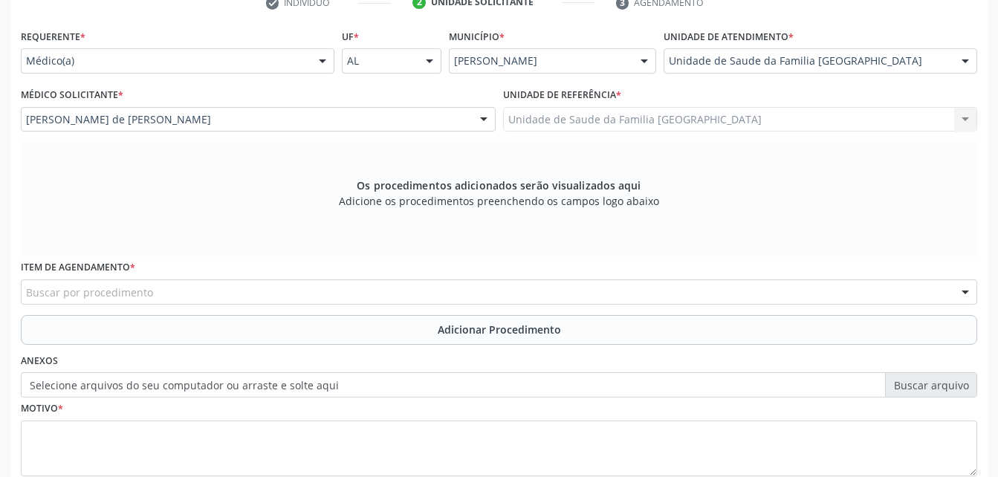
click at [231, 290] on div "Buscar por procedimento" at bounding box center [499, 291] width 956 height 25
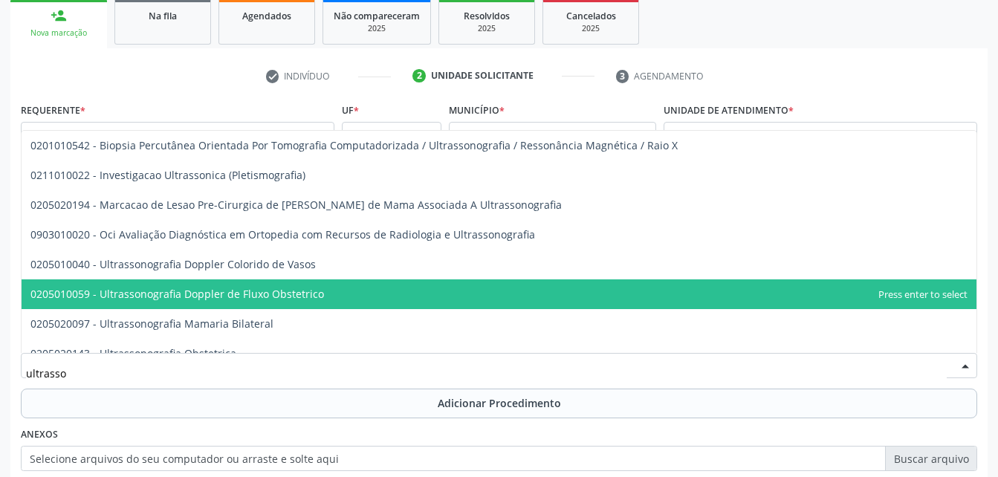
scroll to position [244, 0]
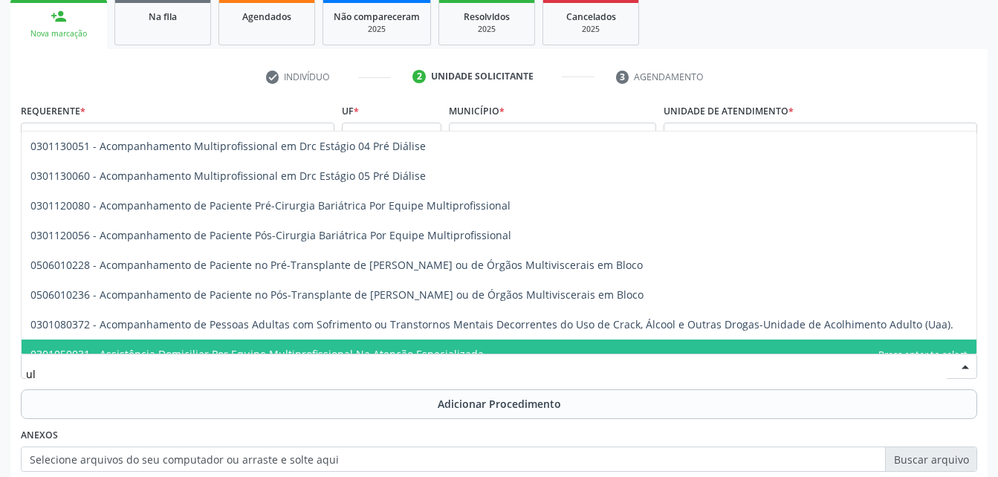
type input "u"
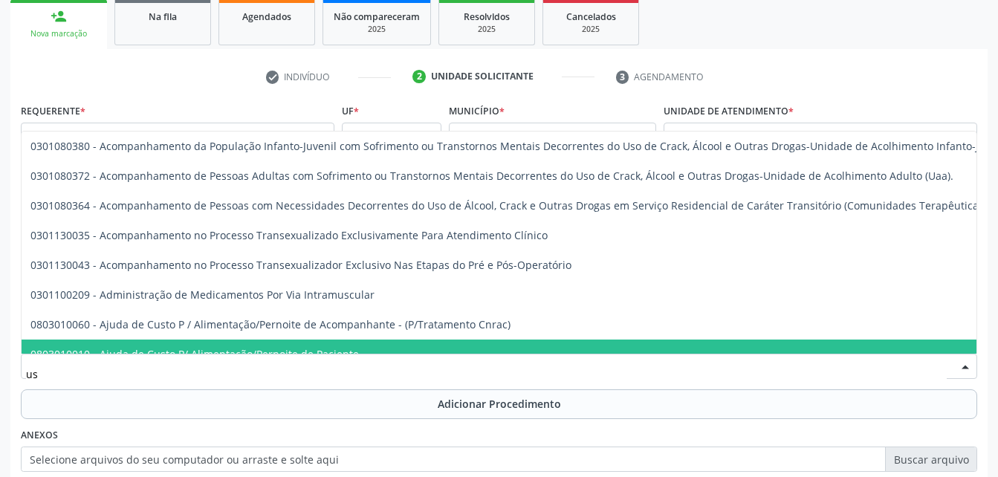
type input "usg"
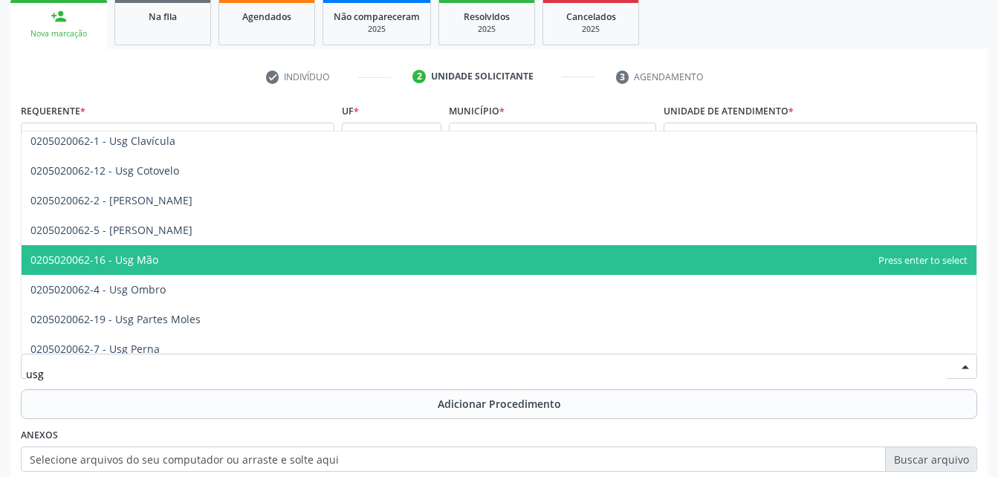
scroll to position [149, 0]
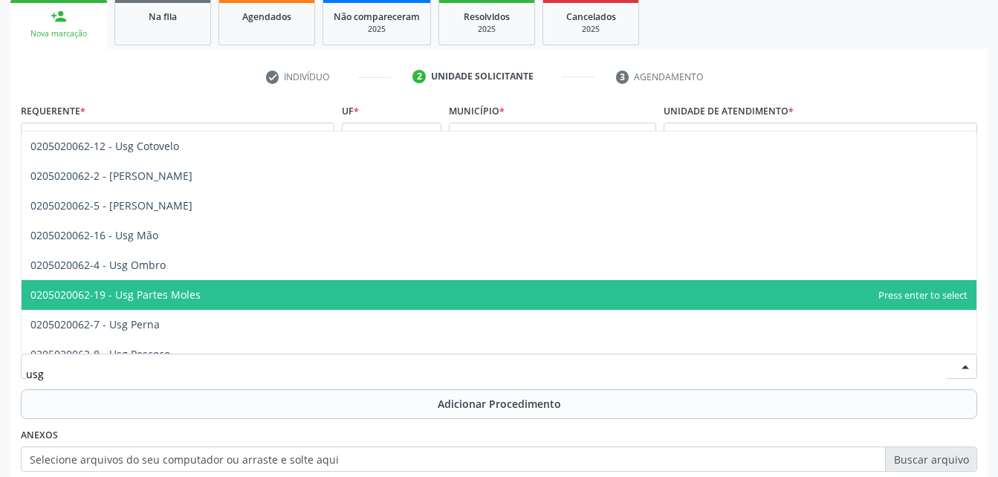
click at [252, 300] on span "0205020062-19 - Usg Partes Moles" at bounding box center [499, 295] width 955 height 30
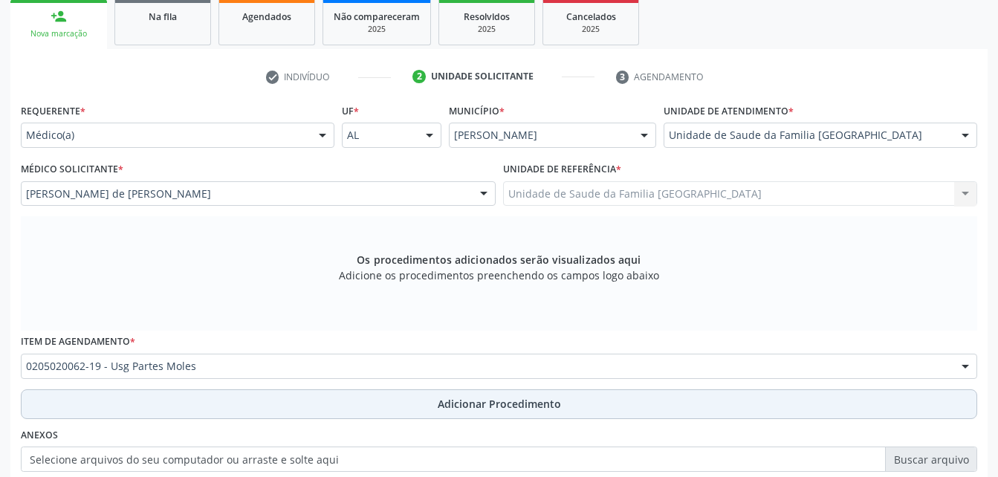
click at [350, 413] on button "Adicionar Procedimento" at bounding box center [499, 404] width 956 height 30
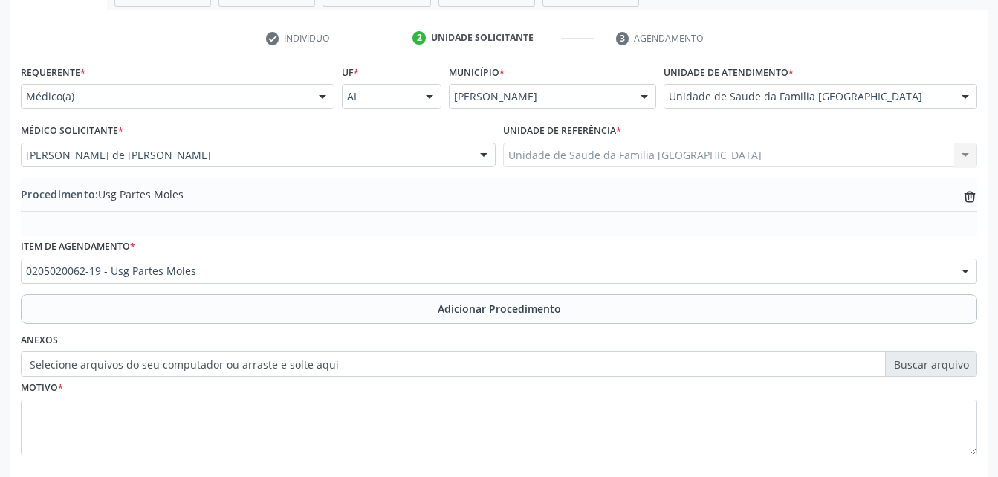
scroll to position [318, 0]
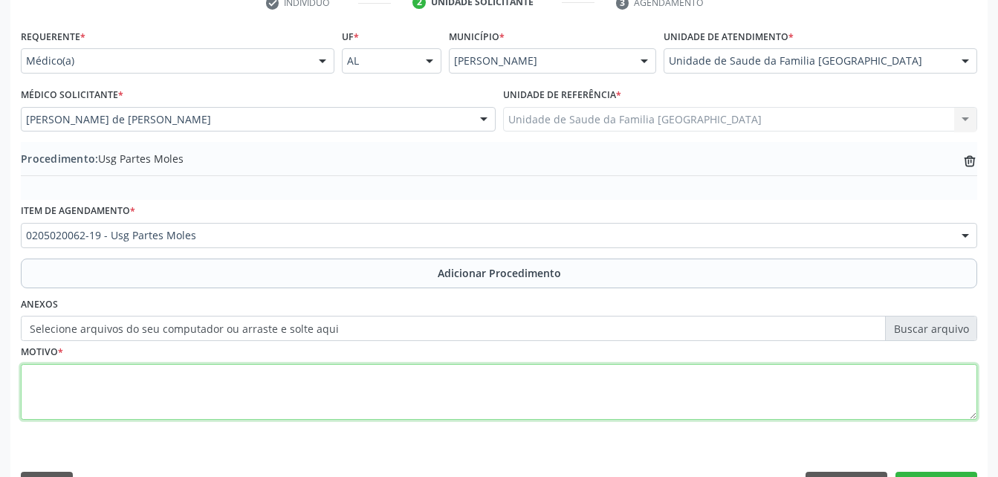
click at [332, 390] on textarea at bounding box center [499, 392] width 956 height 56
type textarea "p"
click at [26, 383] on textarea "PAREDE ABDOMINAL" at bounding box center [499, 392] width 956 height 56
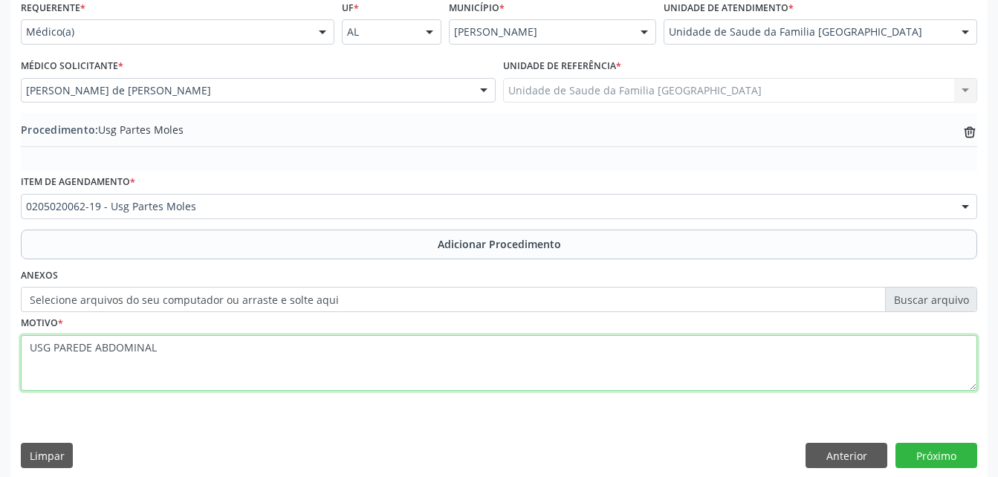
scroll to position [359, 0]
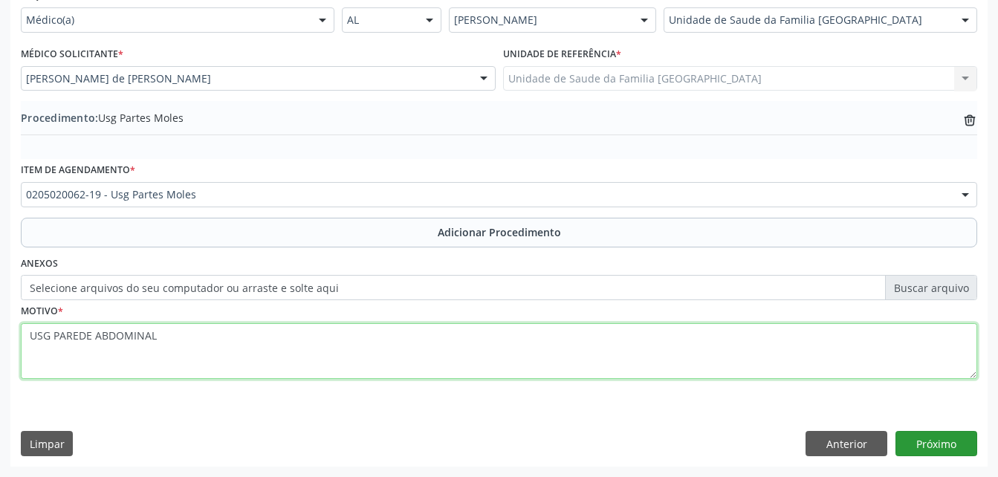
type textarea "USG PAREDE ABDOMINAL"
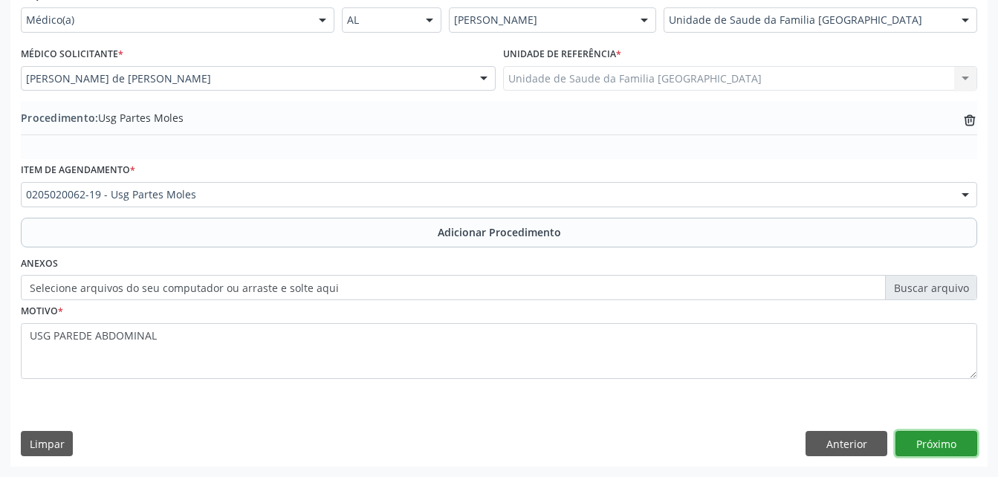
click at [941, 443] on button "Próximo" at bounding box center [936, 443] width 82 height 25
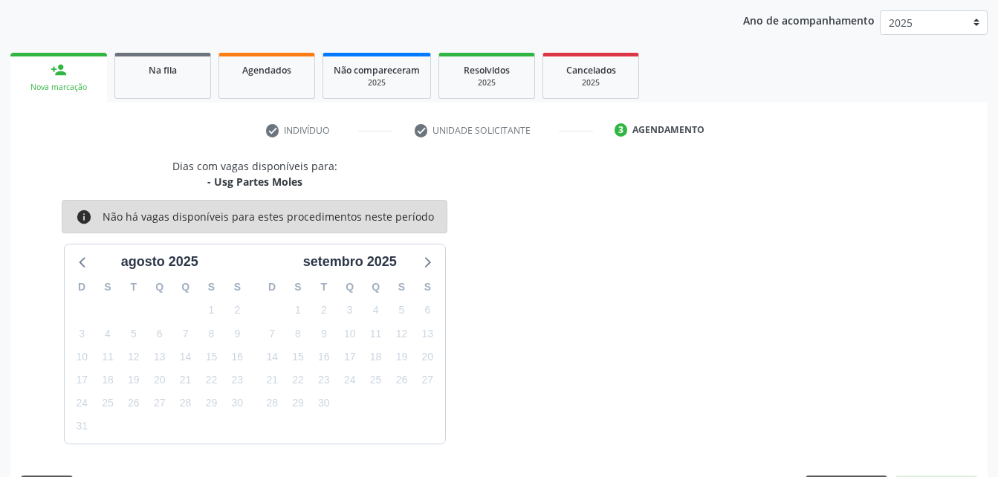
scroll to position [234, 0]
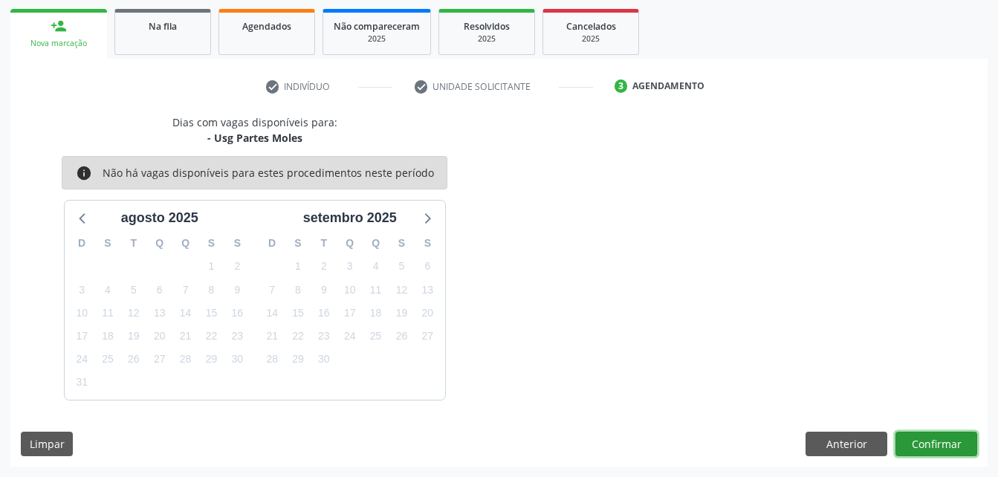
click at [941, 443] on button "Confirmar" at bounding box center [936, 444] width 82 height 25
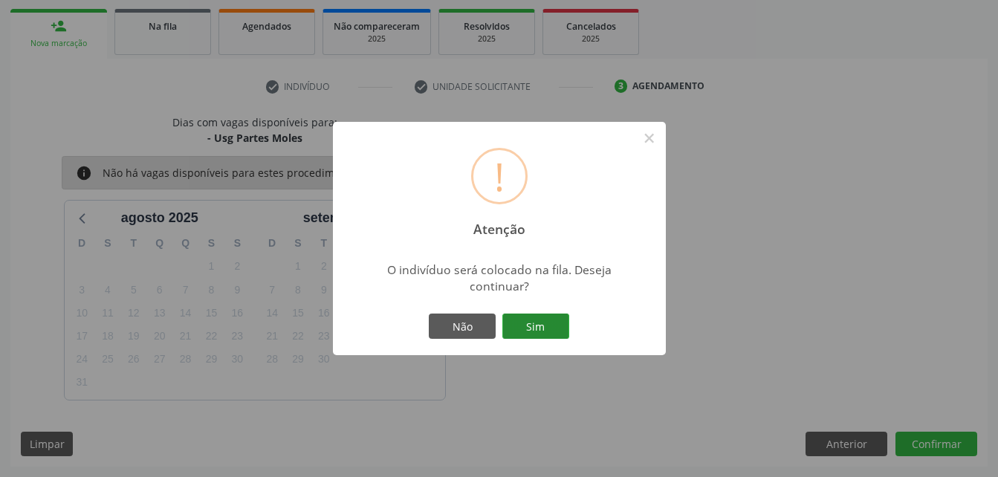
click at [561, 325] on button "Sim" at bounding box center [535, 326] width 67 height 25
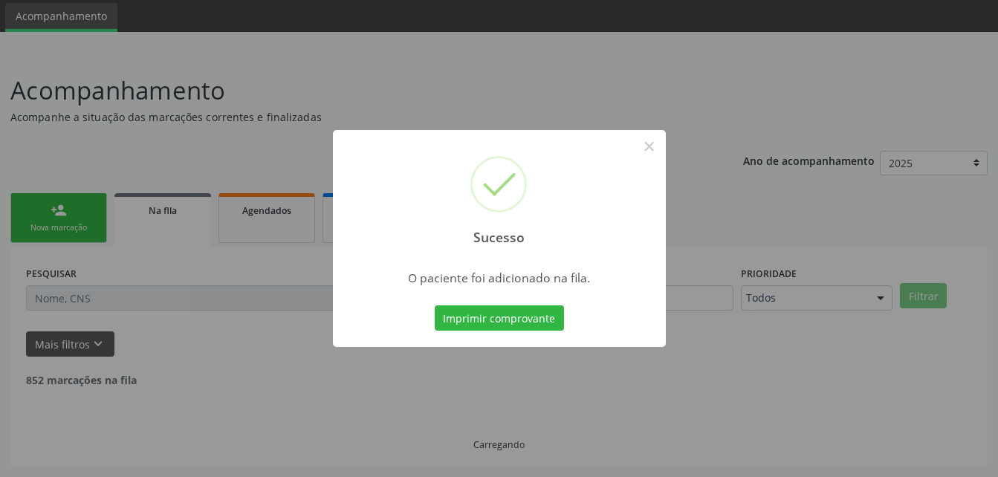
scroll to position [34, 0]
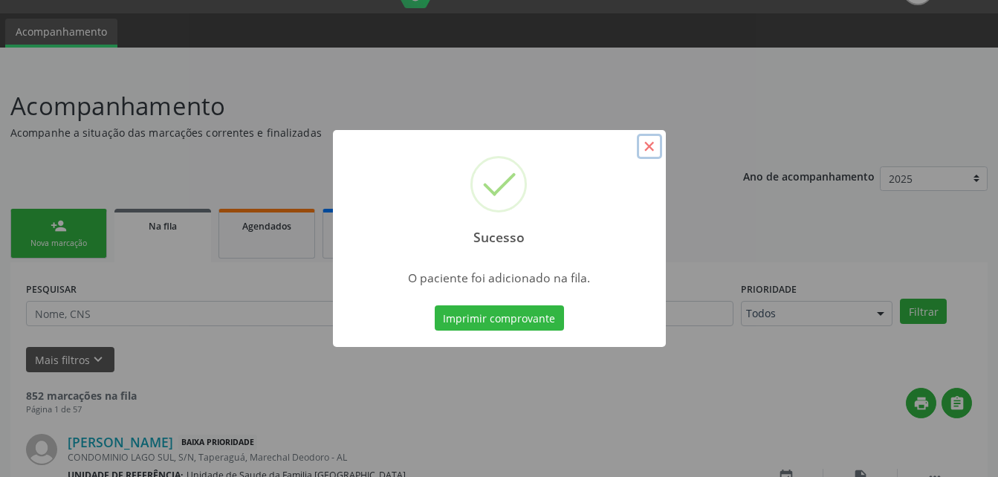
click at [648, 148] on button "×" at bounding box center [649, 146] width 25 height 25
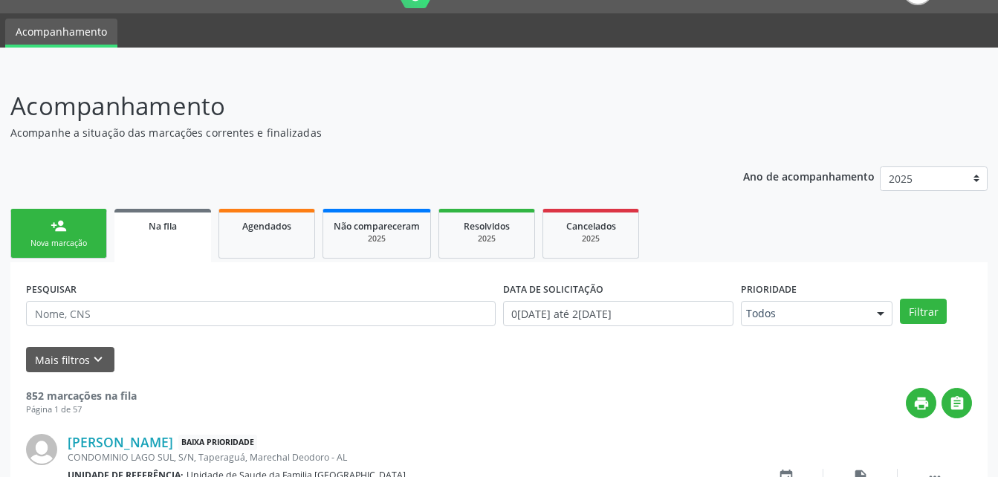
click at [77, 243] on div "Nova marcação" at bounding box center [59, 243] width 74 height 11
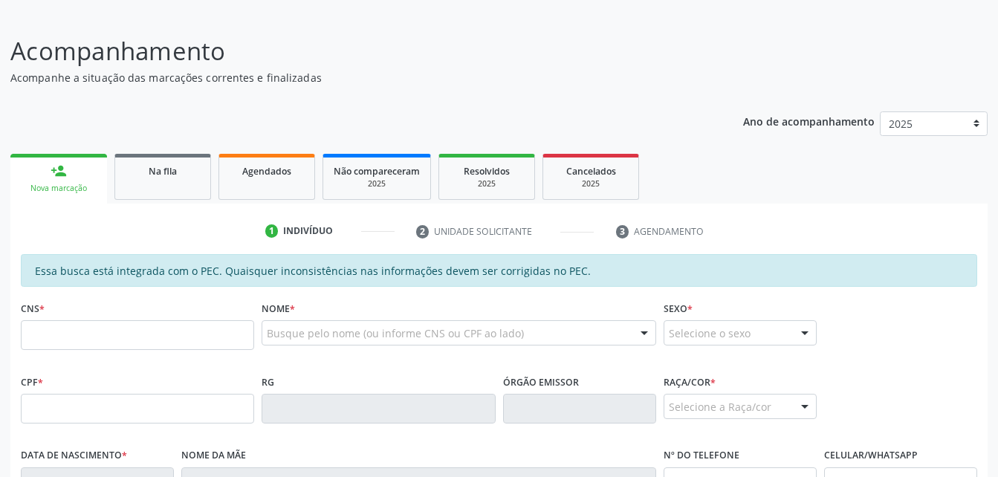
scroll to position [257, 0]
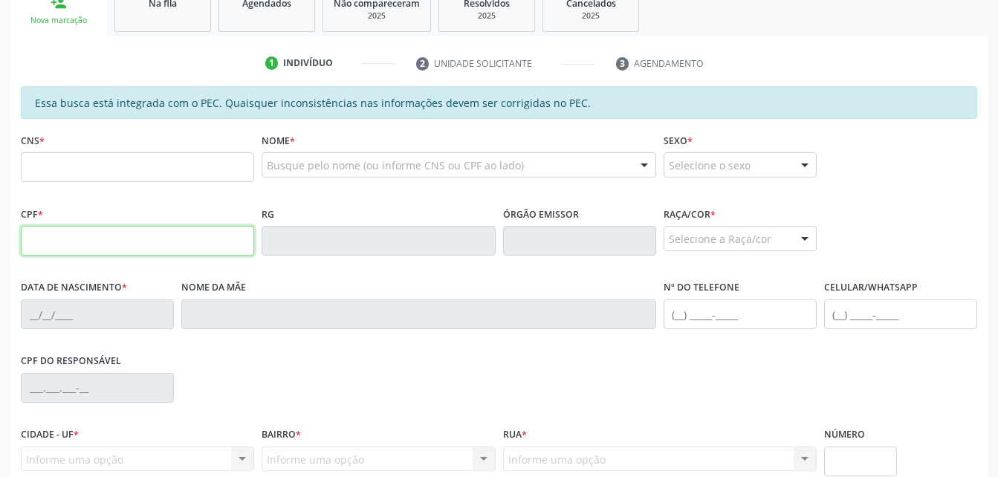
click at [122, 252] on input "text" at bounding box center [137, 241] width 233 height 30
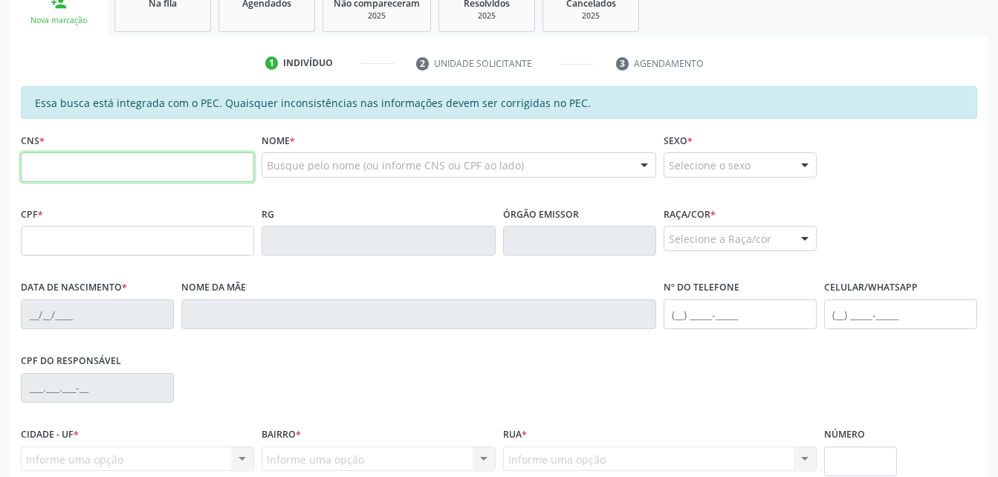
click at [95, 160] on input "text" at bounding box center [137, 167] width 233 height 30
type input "700 0069 2349 2305"
type input "121.220.484-09"
type input "13/12/1998"
type input "Crstiana dos Santos Espindola"
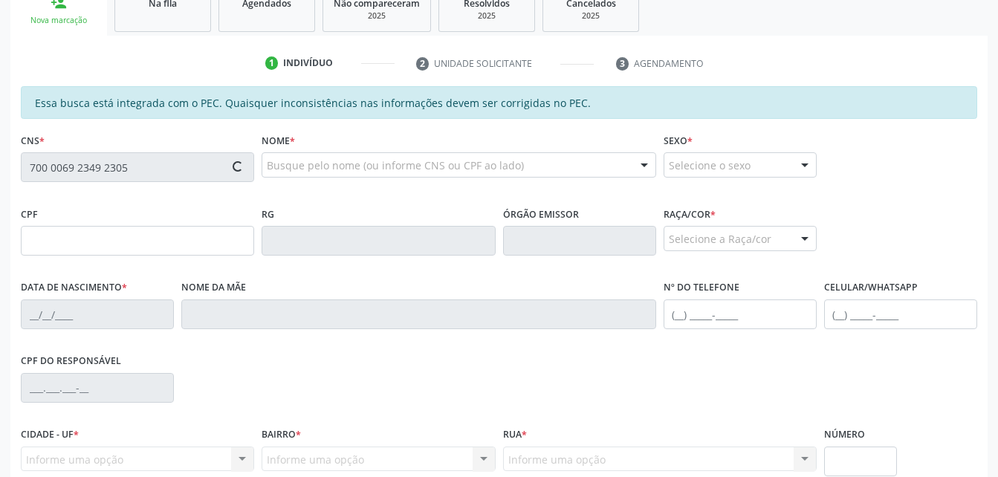
type input "(82) 98834-0703"
type input "S/N"
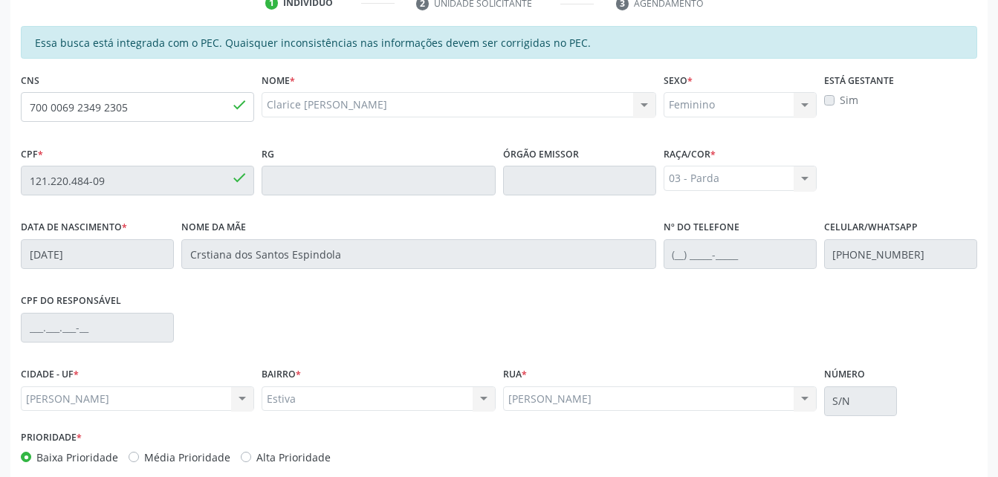
scroll to position [392, 0]
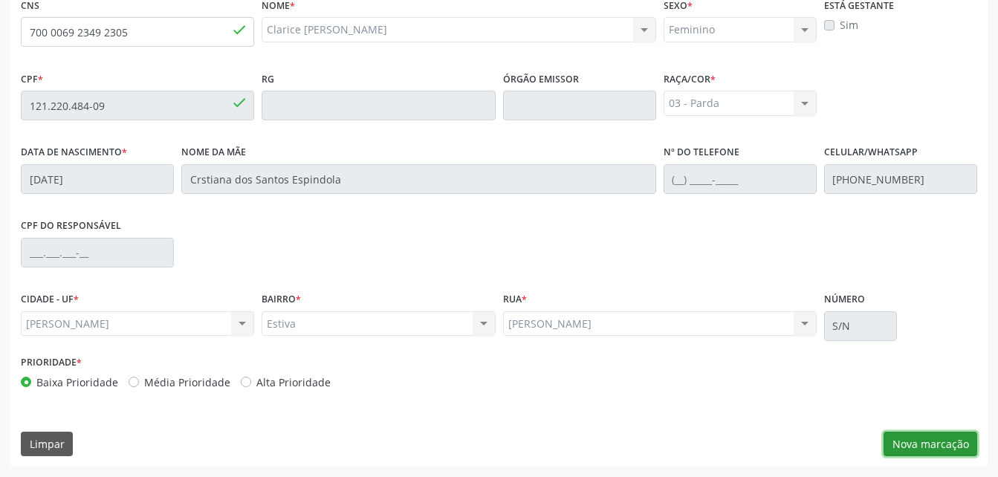
click at [916, 439] on button "Nova marcação" at bounding box center [930, 444] width 94 height 25
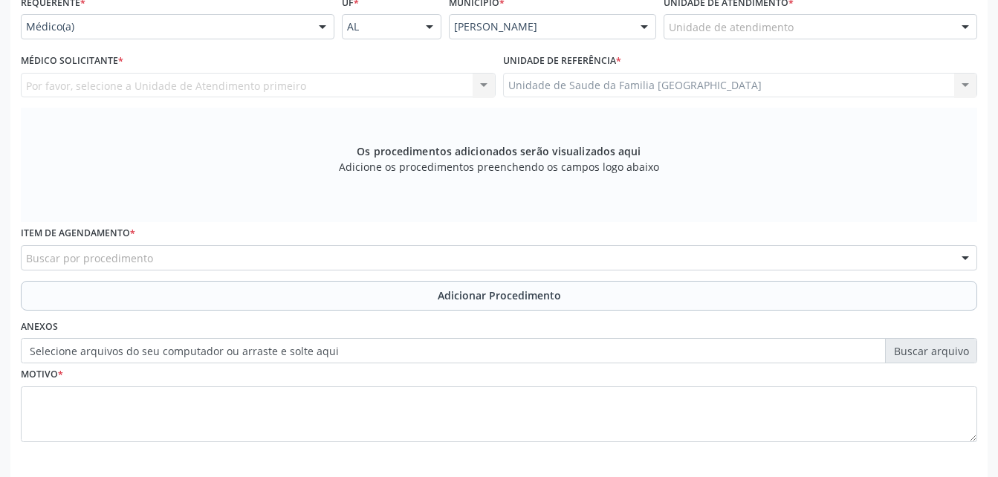
scroll to position [318, 0]
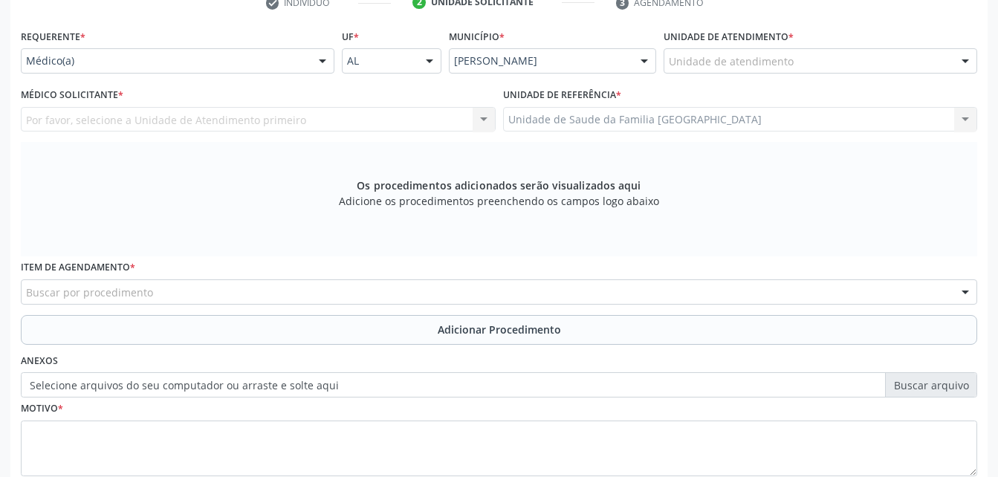
click at [859, 50] on div "Unidade de atendimento" at bounding box center [820, 60] width 314 height 25
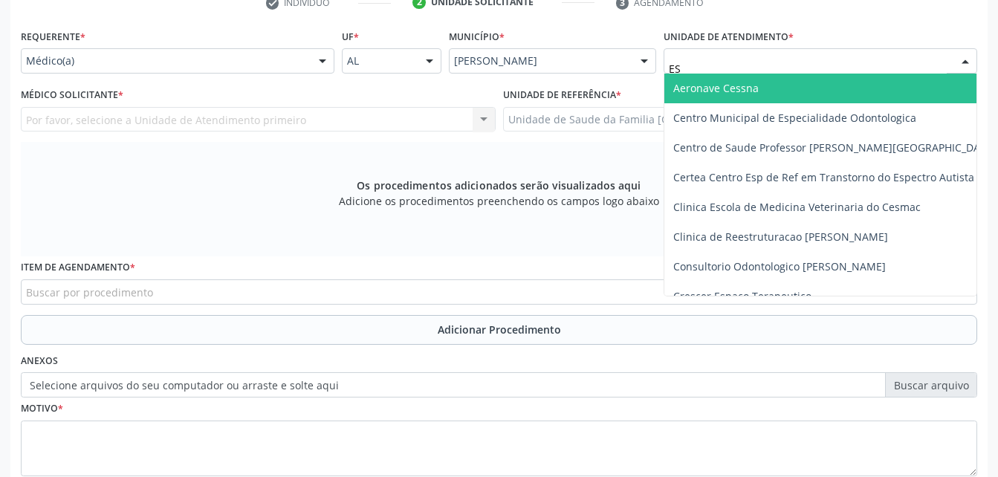
type input "EST"
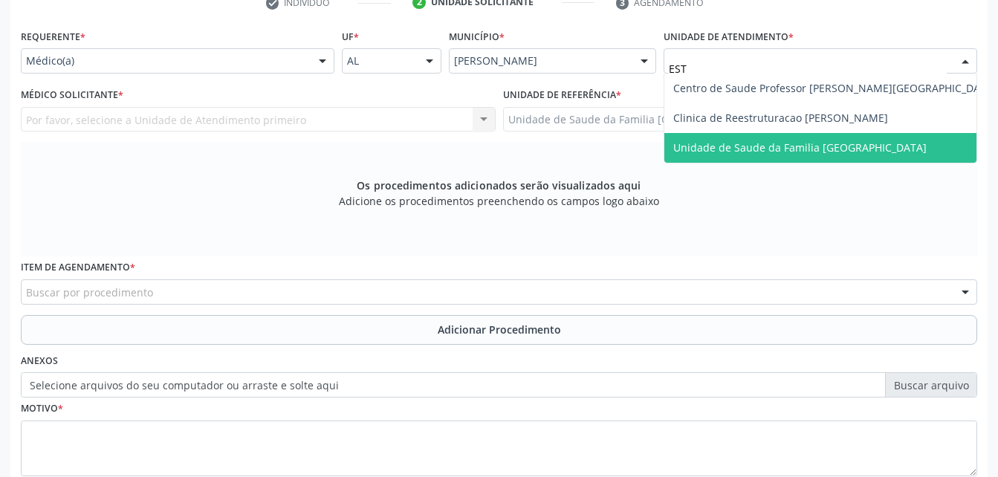
click at [892, 137] on span "Unidade de Saude da Familia [GEOGRAPHIC_DATA]" at bounding box center [834, 148] width 341 height 30
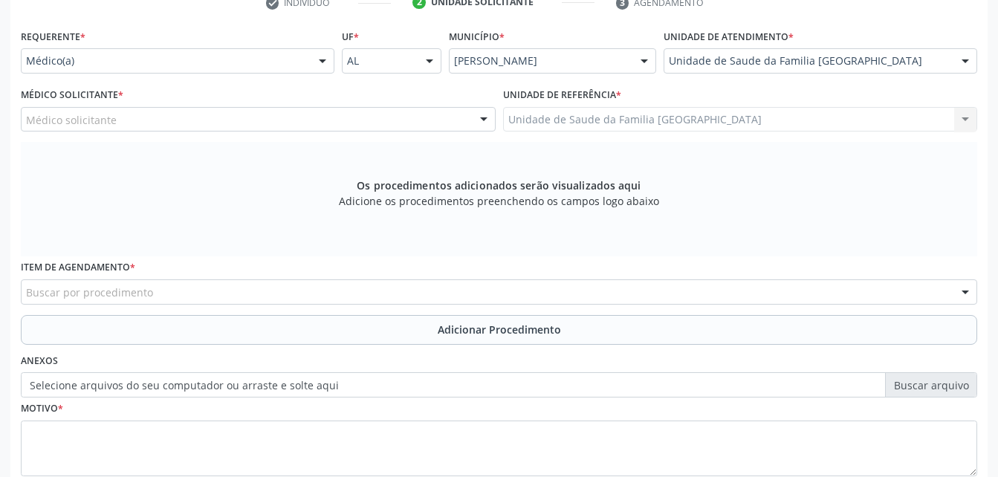
click at [118, 114] on div "Médico solicitante" at bounding box center [258, 119] width 475 height 25
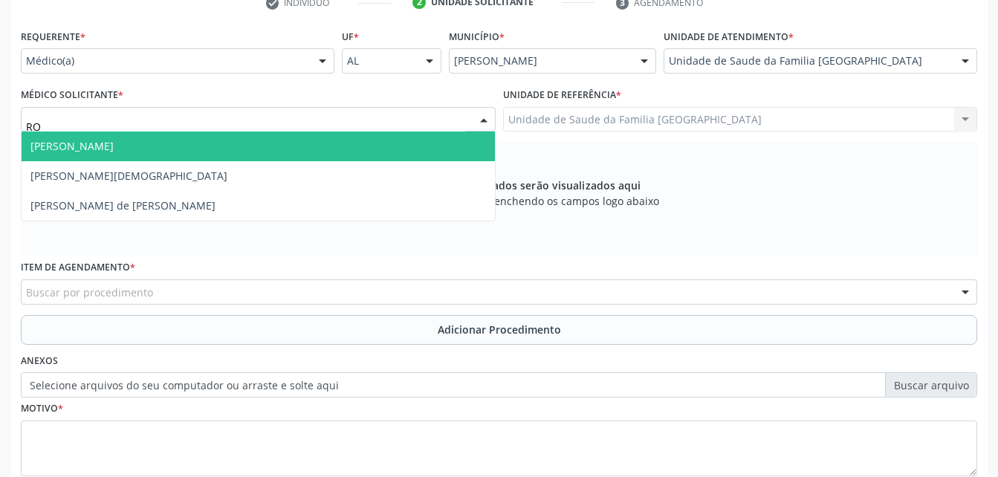
type input "ROD"
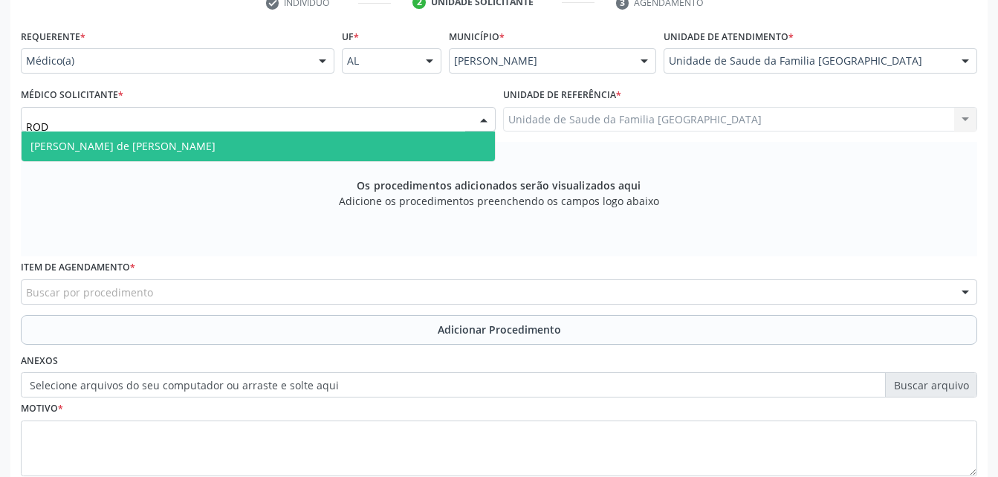
click at [114, 149] on span "Rodrigo Santana de Luna Batista" at bounding box center [122, 146] width 185 height 14
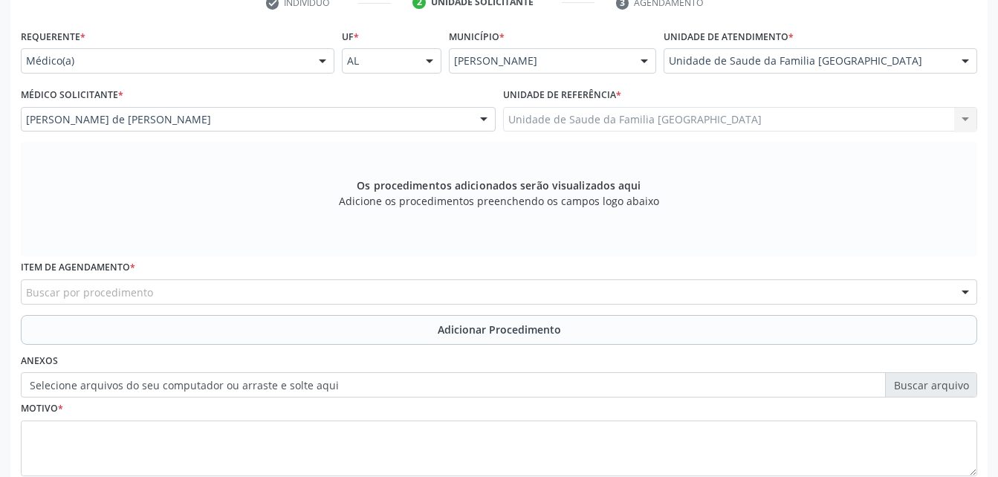
click at [198, 292] on div "Buscar por procedimento" at bounding box center [499, 291] width 956 height 25
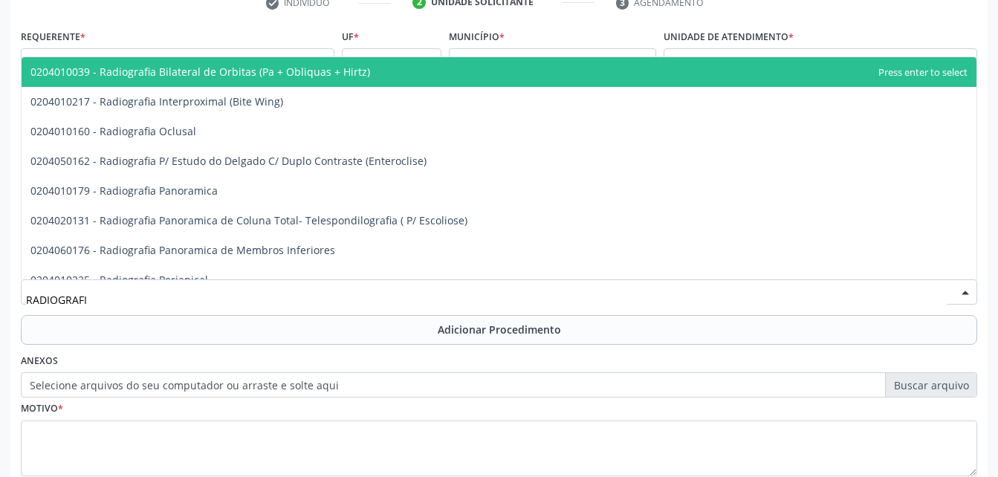
type input "RADIOGRAFIA"
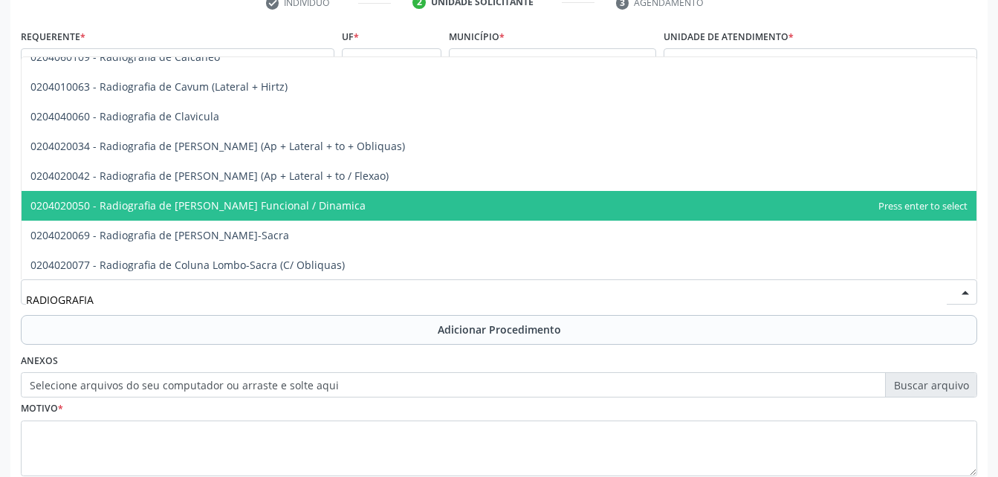
scroll to position [594, 0]
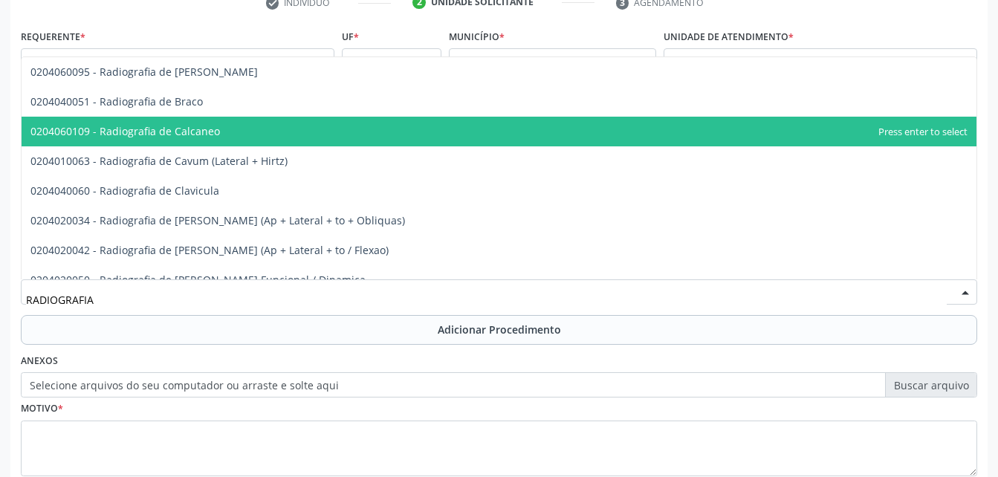
click at [223, 137] on span "0204060109 - Radiografia de Calcaneo" at bounding box center [499, 132] width 955 height 30
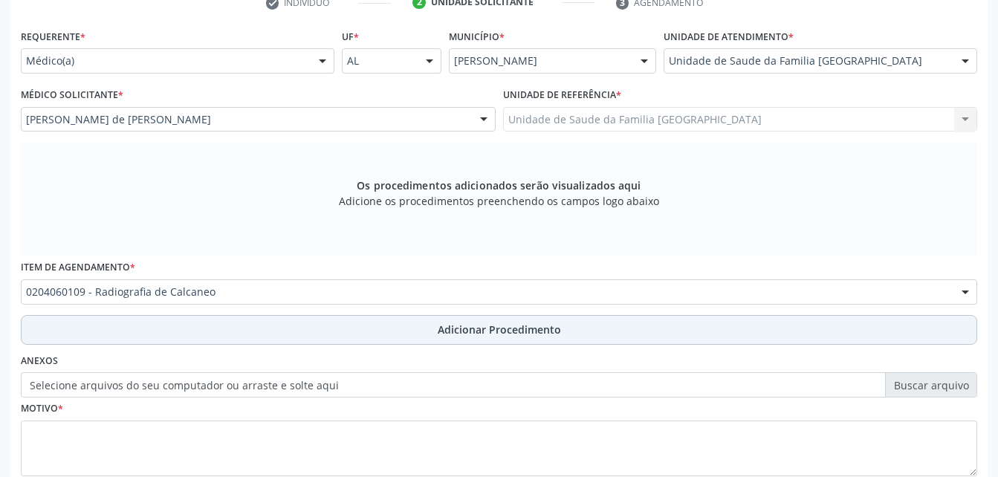
click at [327, 337] on button "Adicionar Procedimento" at bounding box center [499, 330] width 956 height 30
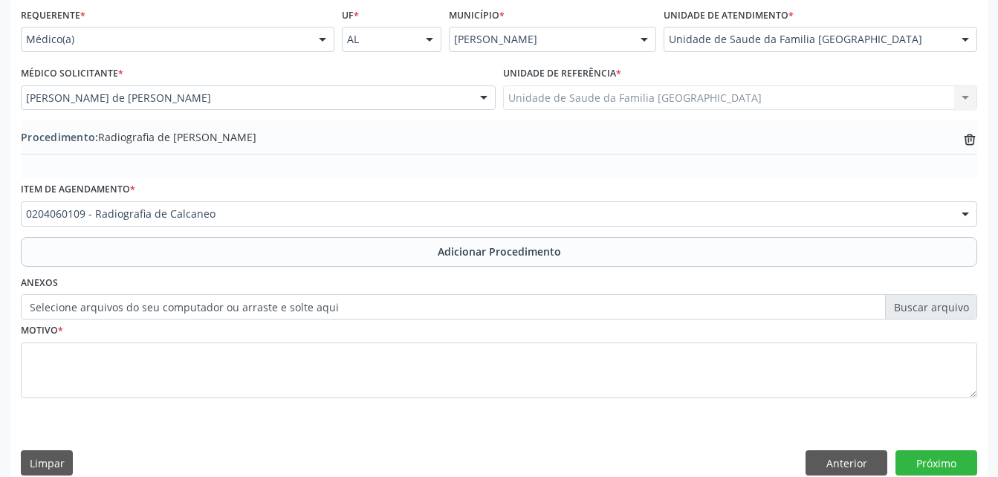
scroll to position [359, 0]
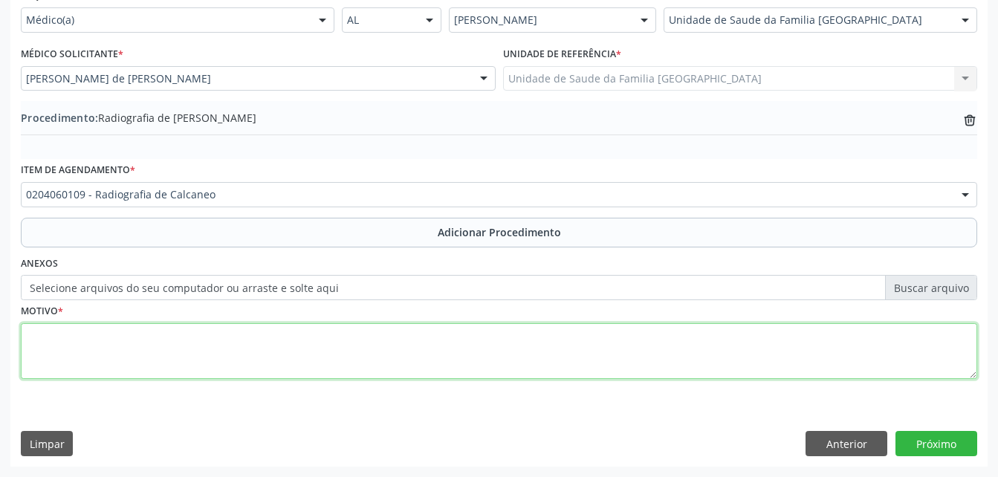
click at [313, 343] on textarea at bounding box center [499, 351] width 956 height 56
click at [28, 333] on textarea "DIREITA DO CRONICA" at bounding box center [499, 351] width 956 height 56
click at [27, 360] on textarea "A DIREITA DO CRONICA" at bounding box center [499, 351] width 956 height 56
click at [69, 360] on textarea "A DIREITA OBS:DO CRONICA" at bounding box center [499, 351] width 956 height 56
click at [55, 343] on textarea "A DIREITA OBS:DOR CRONICA" at bounding box center [499, 351] width 956 height 56
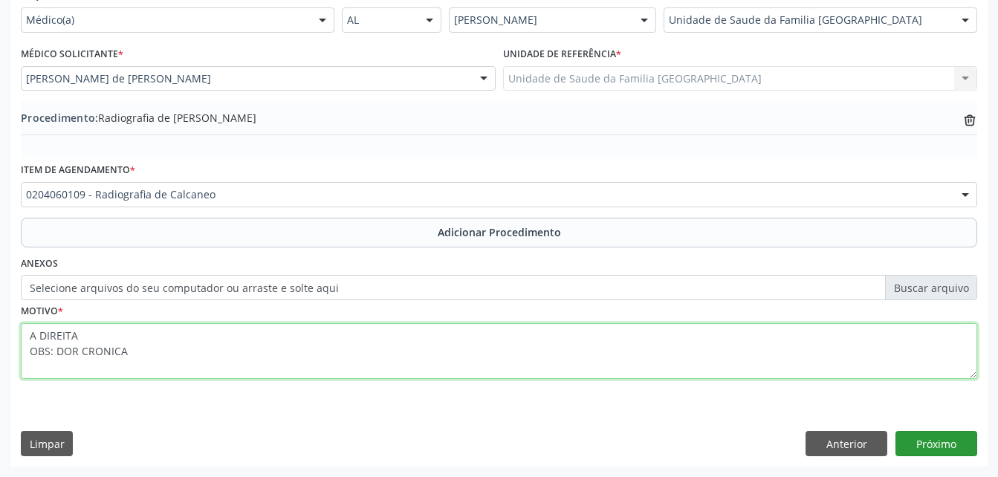
type textarea "A DIREITA OBS: DOR CRONICA"
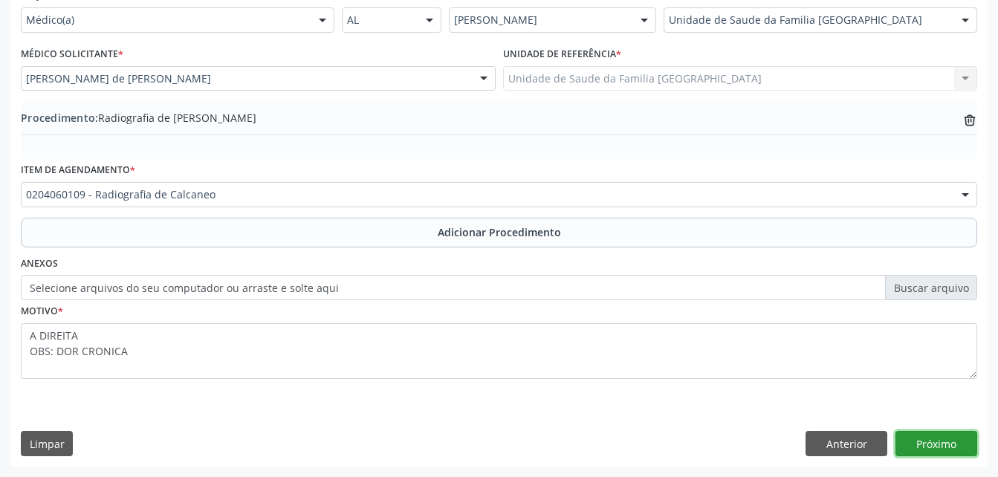
click at [941, 438] on button "Próximo" at bounding box center [936, 443] width 82 height 25
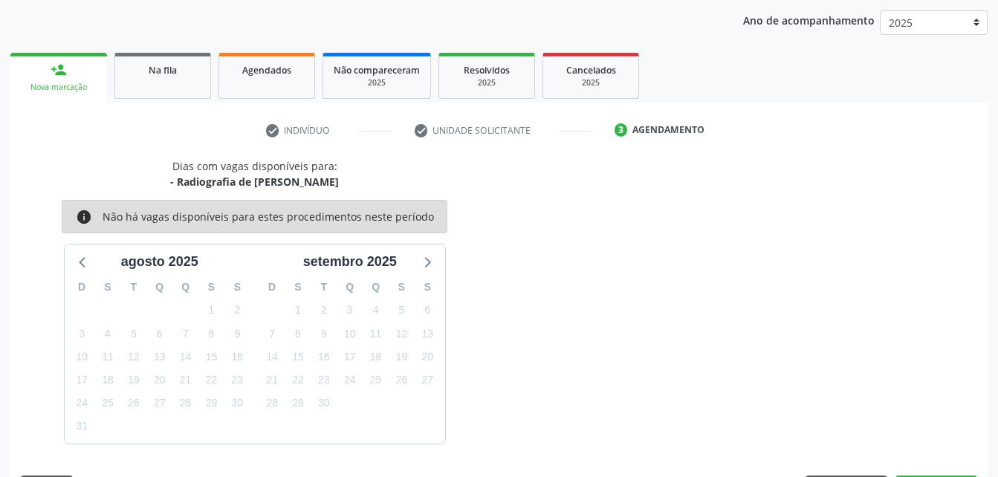
scroll to position [234, 0]
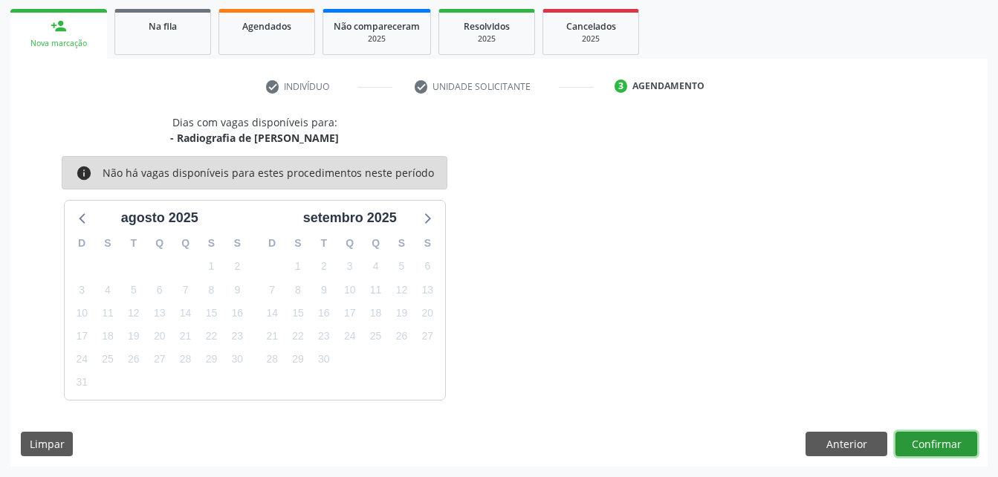
click at [941, 438] on button "Confirmar" at bounding box center [936, 444] width 82 height 25
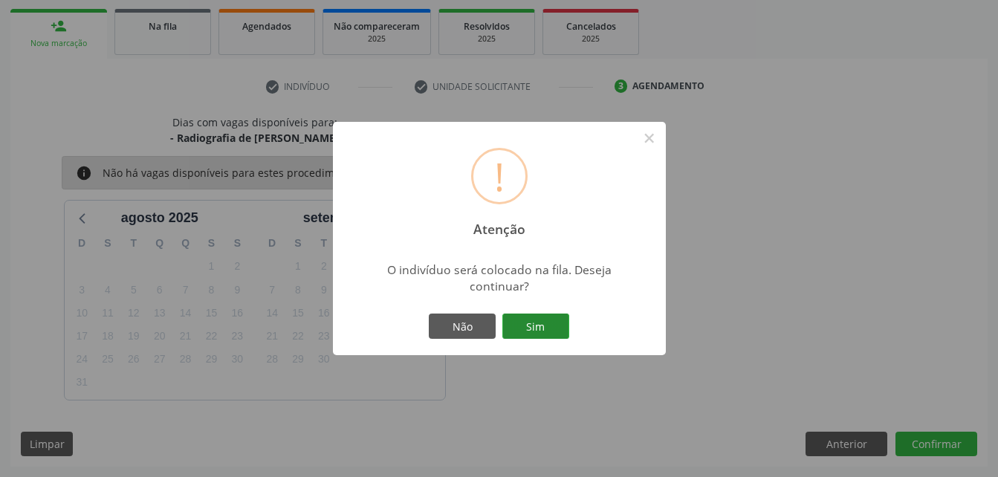
click at [530, 330] on button "Sim" at bounding box center [535, 326] width 67 height 25
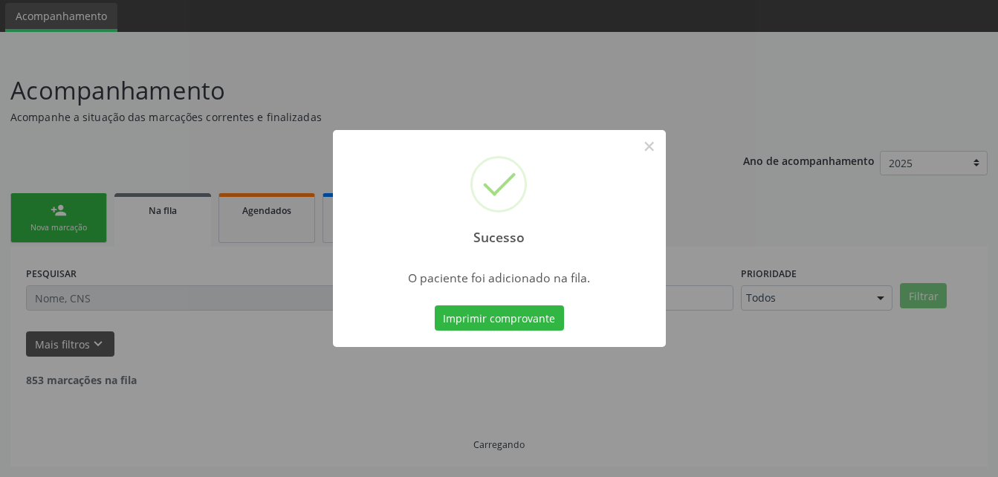
scroll to position [34, 0]
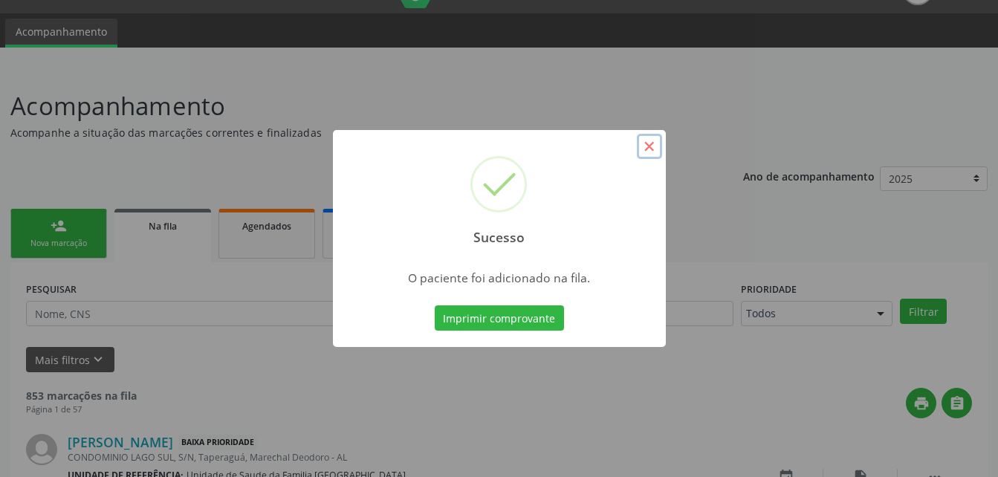
click at [650, 146] on button "×" at bounding box center [649, 146] width 25 height 25
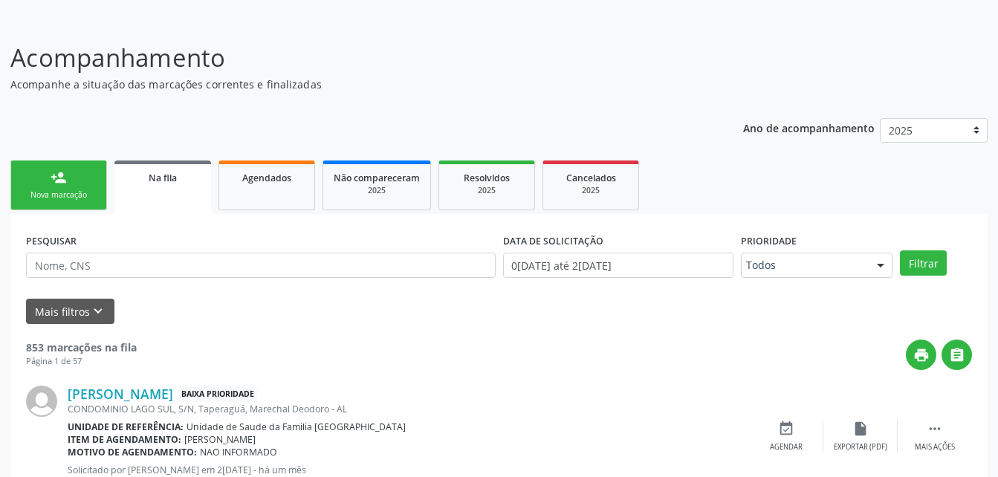
scroll to position [108, 0]
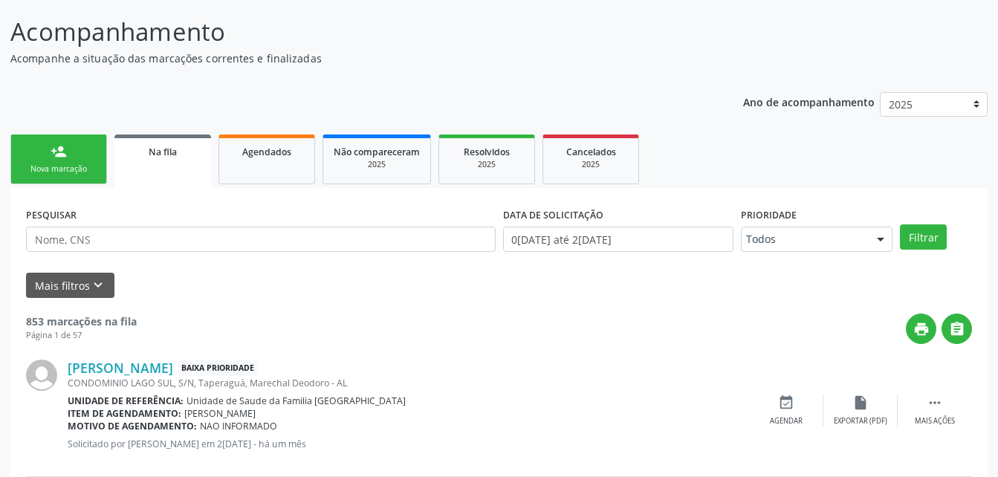
click at [79, 148] on link "person_add Nova marcação" at bounding box center [58, 159] width 97 height 50
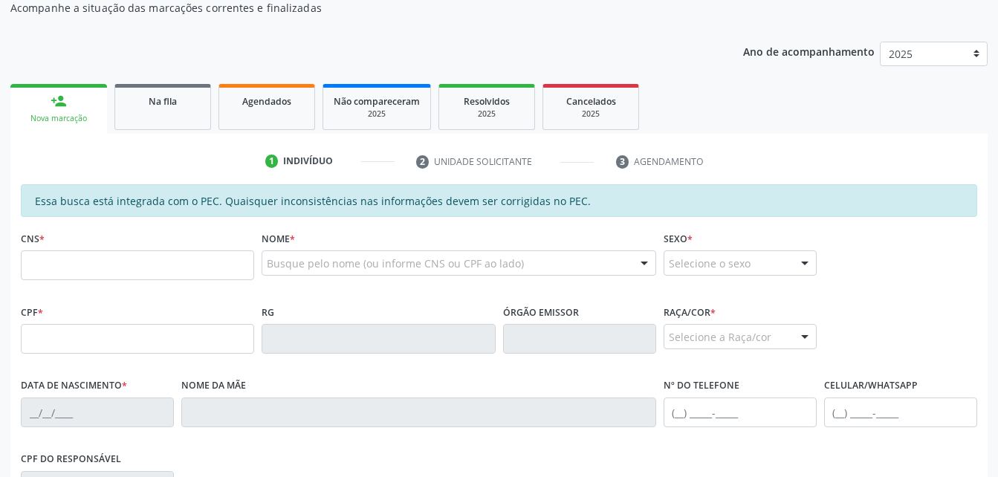
scroll to position [257, 0]
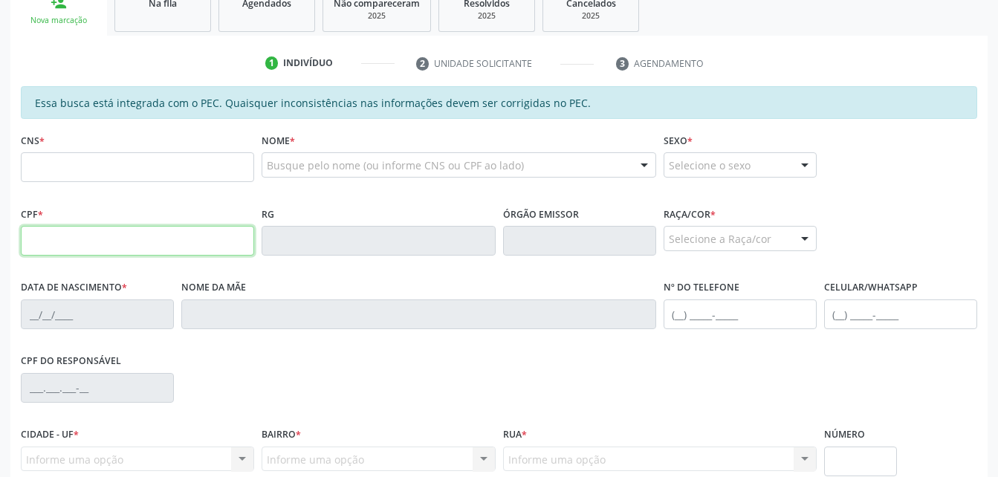
click at [172, 249] on input "text" at bounding box center [137, 241] width 233 height 30
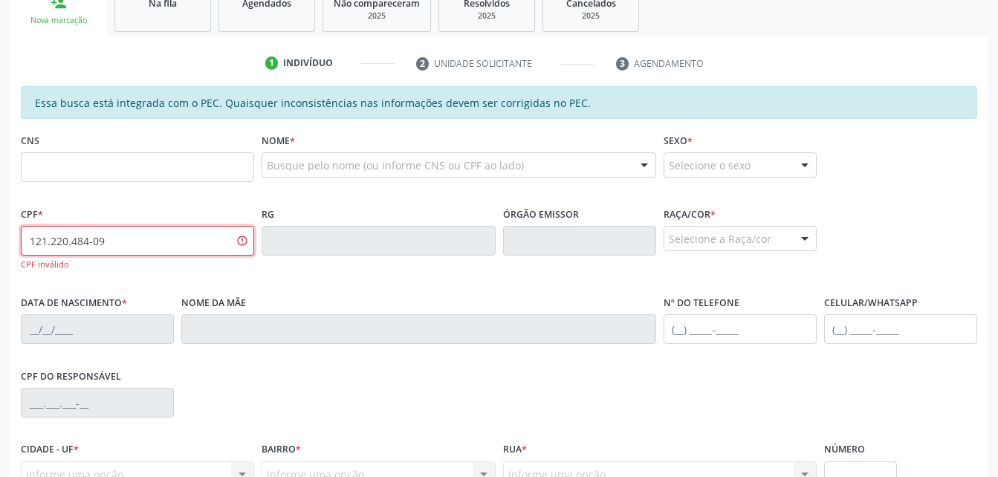
type input "121.220.484-09"
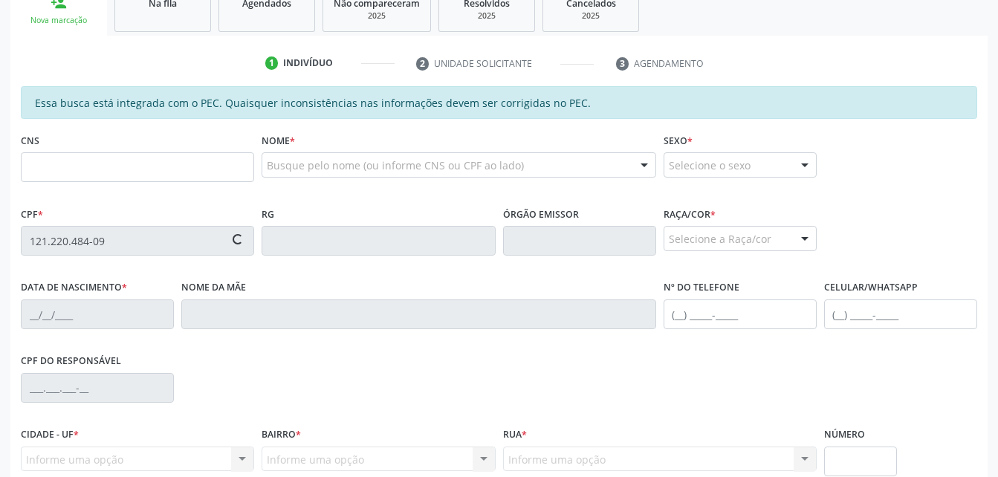
type input "700 0069 2349 2305"
type input "13/12/1998"
type input "Crstiana dos Santos Espindola"
type input "(82) 98834-0703"
type input "S/N"
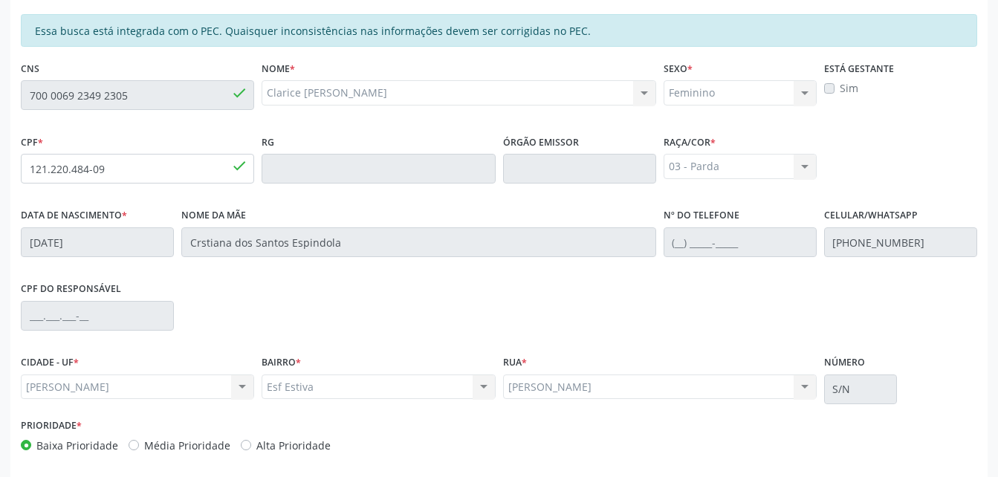
scroll to position [392, 0]
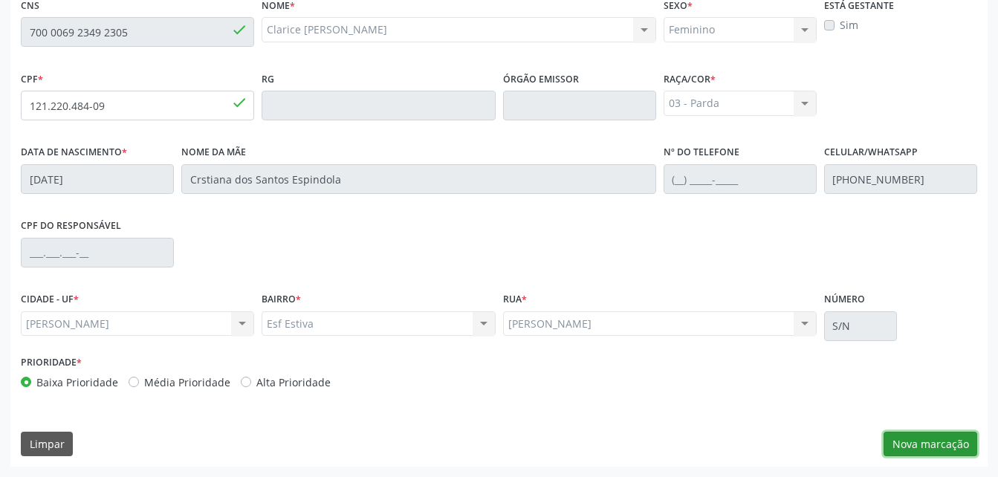
click at [914, 440] on button "Nova marcação" at bounding box center [930, 444] width 94 height 25
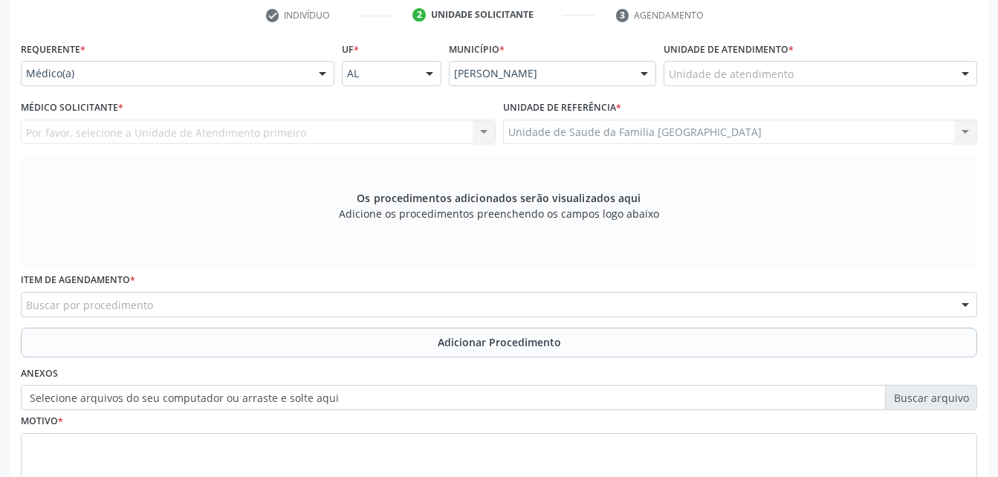
scroll to position [169, 0]
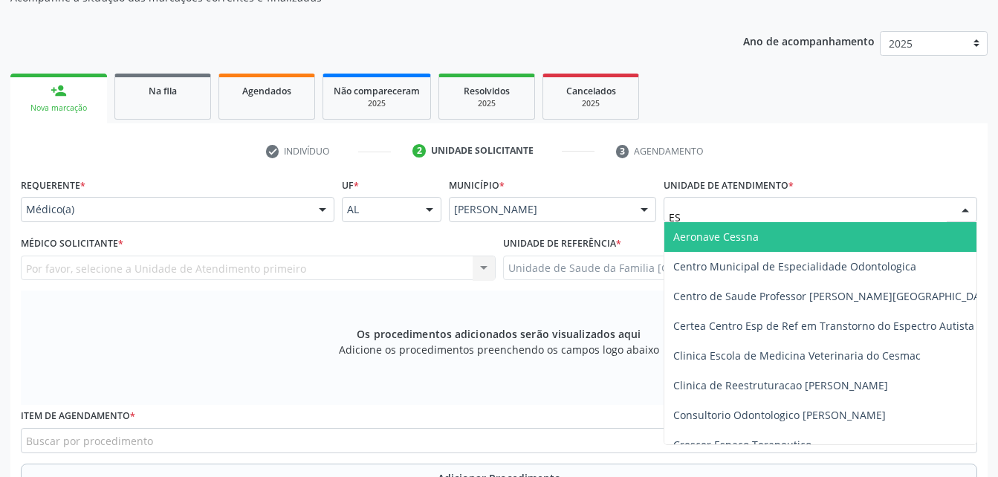
type input "EST"
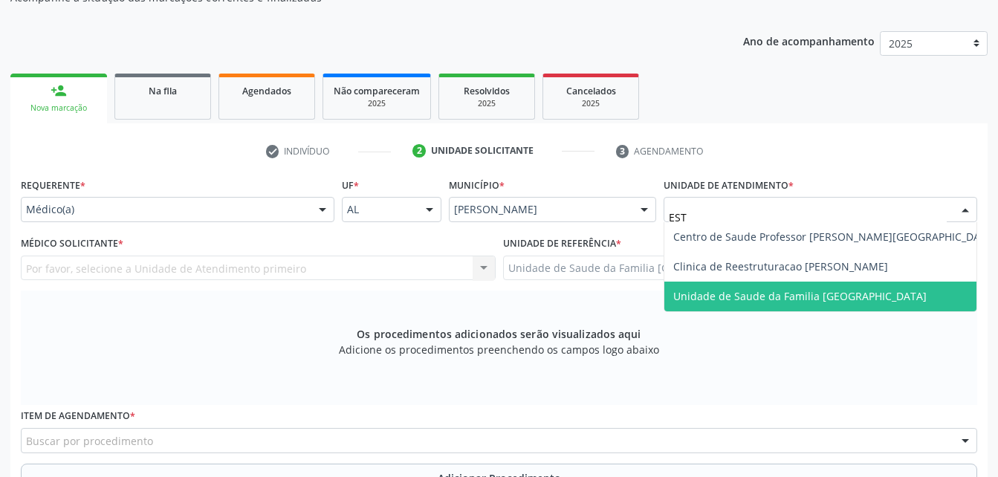
drag, startPoint x: 771, startPoint y: 292, endPoint x: 640, endPoint y: 273, distance: 132.8
click at [770, 292] on span "Unidade de Saude da Familia [GEOGRAPHIC_DATA]" at bounding box center [799, 296] width 253 height 14
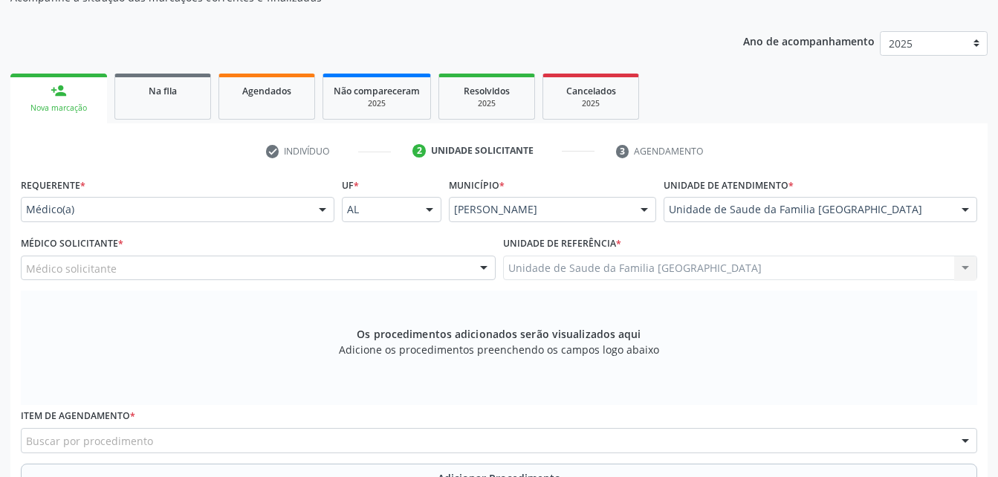
click at [186, 270] on div "Médico solicitante" at bounding box center [258, 268] width 475 height 25
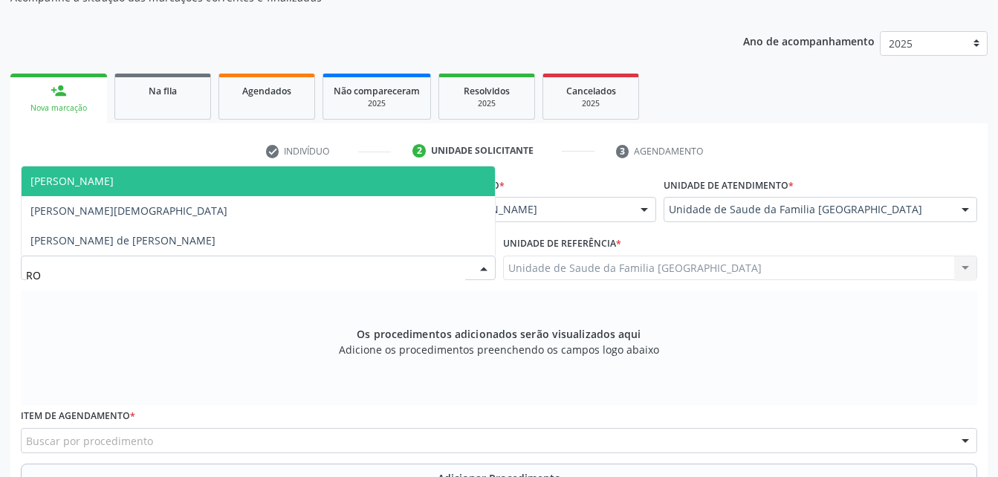
type input "ROD"
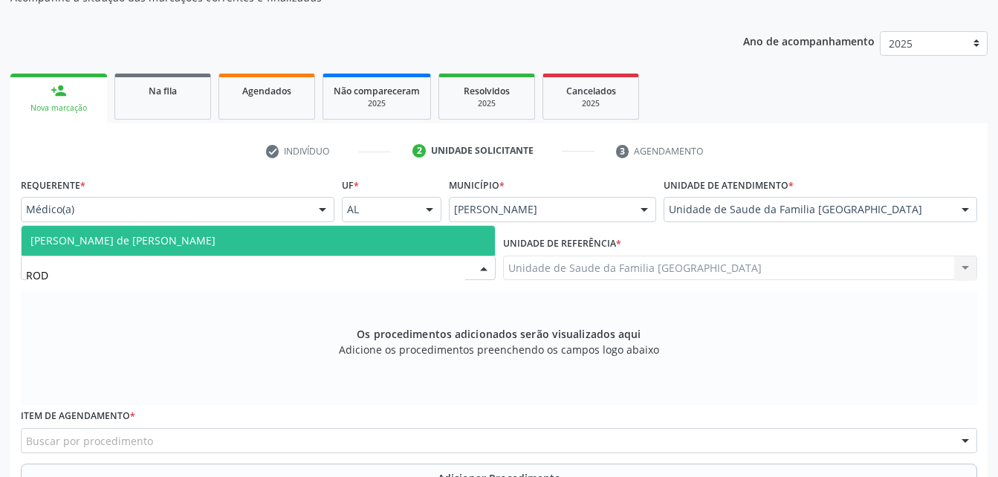
click at [190, 239] on span "[PERSON_NAME] de [PERSON_NAME]" at bounding box center [258, 241] width 473 height 30
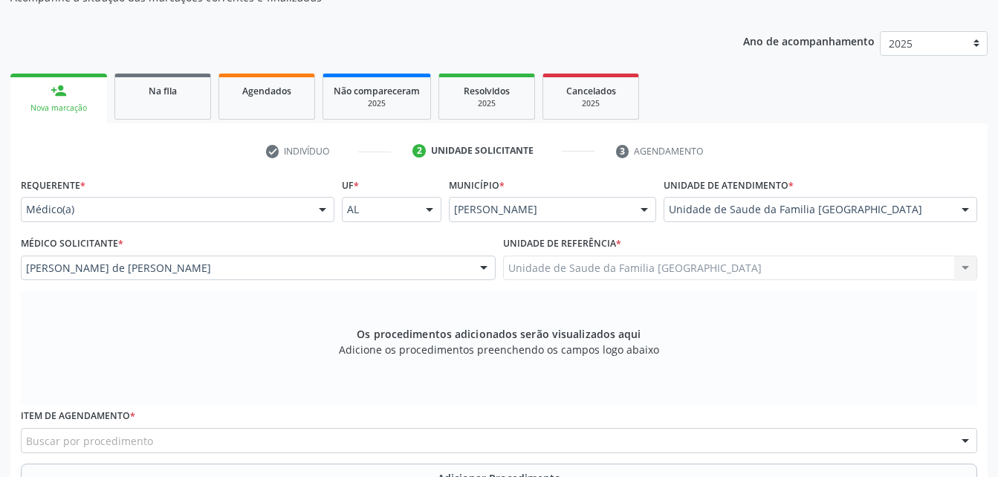
scroll to position [392, 0]
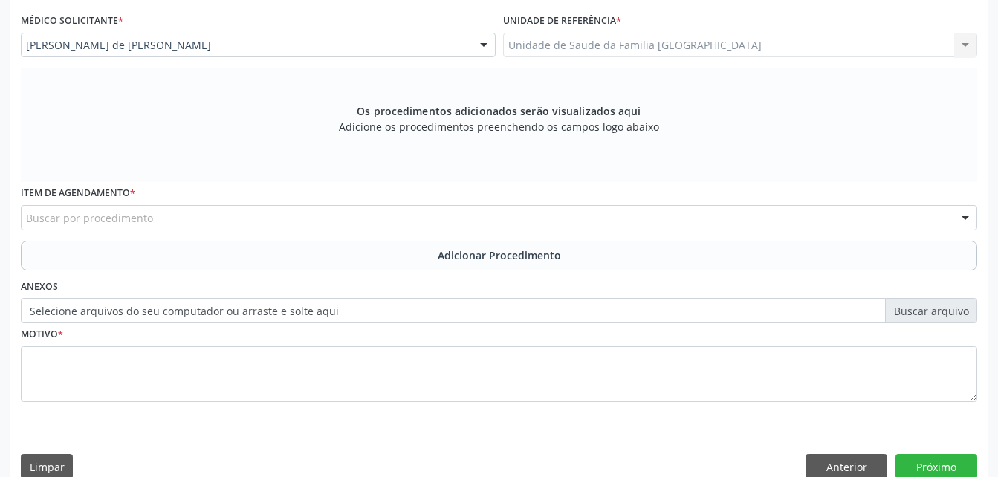
click at [304, 221] on div "Buscar por procedimento" at bounding box center [499, 217] width 956 height 25
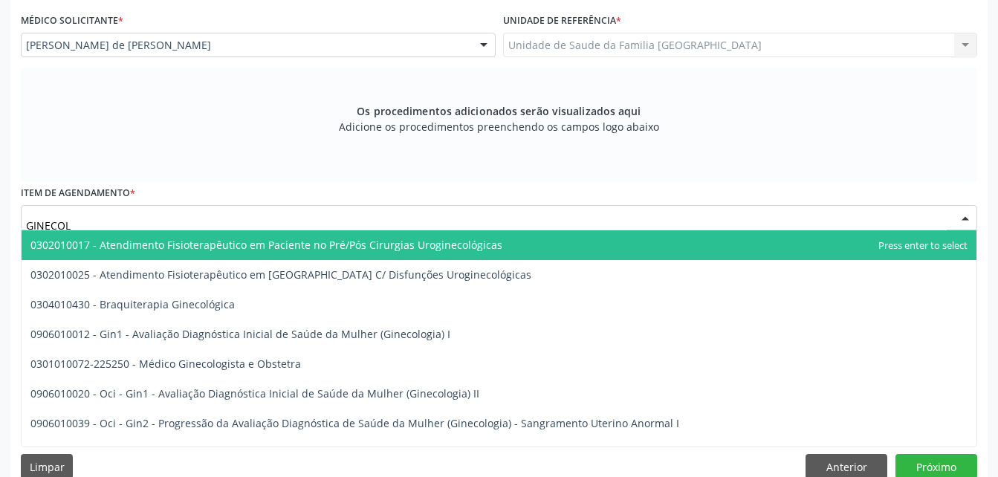
type input "GINECOLO"
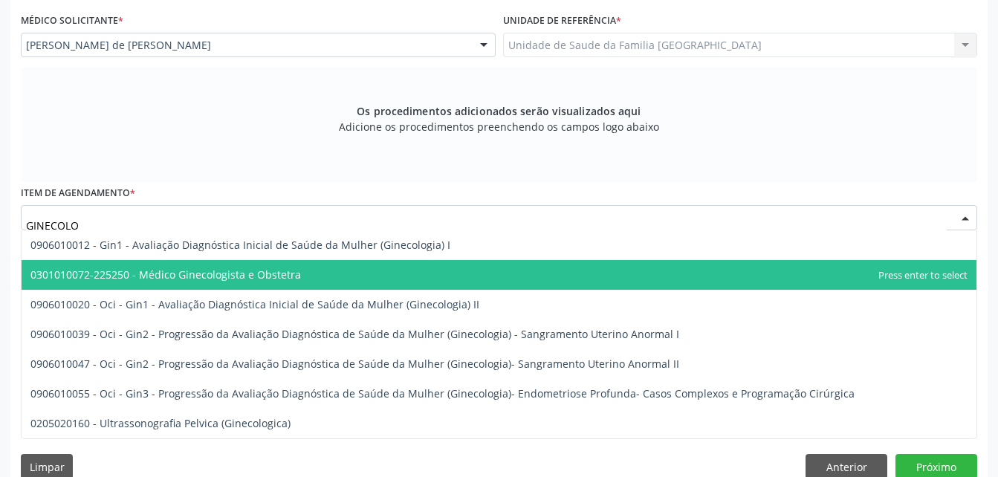
click at [340, 281] on span "0301010072-225250 - Médico Ginecologista e Obstetra" at bounding box center [499, 275] width 955 height 30
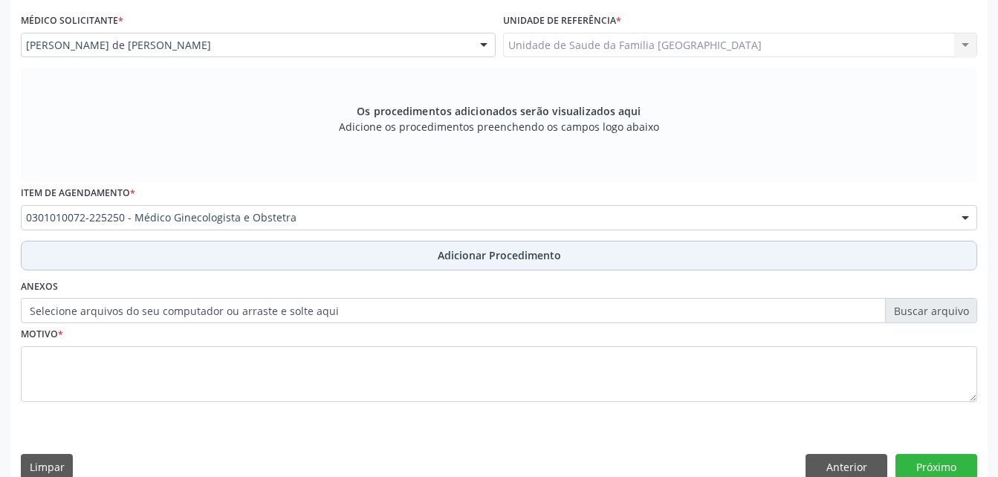
click at [405, 257] on button "Adicionar Procedimento" at bounding box center [499, 256] width 956 height 30
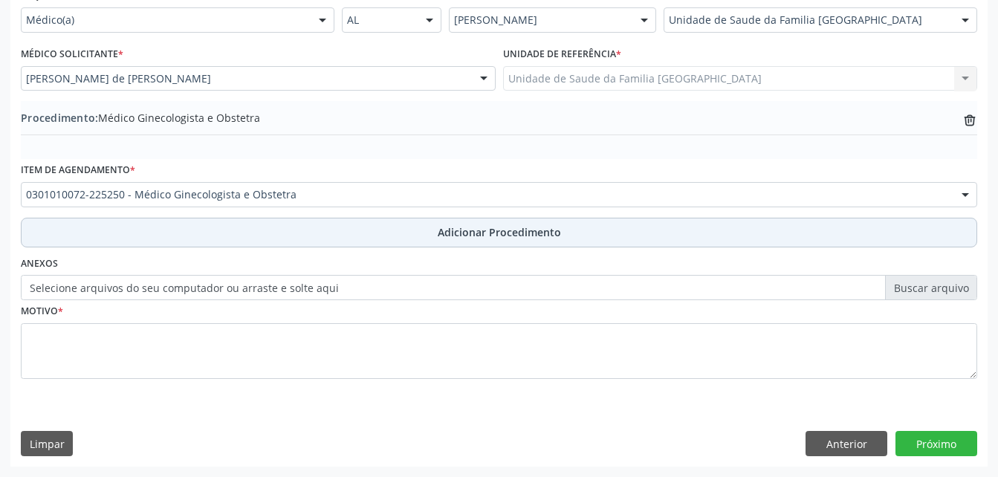
scroll to position [359, 0]
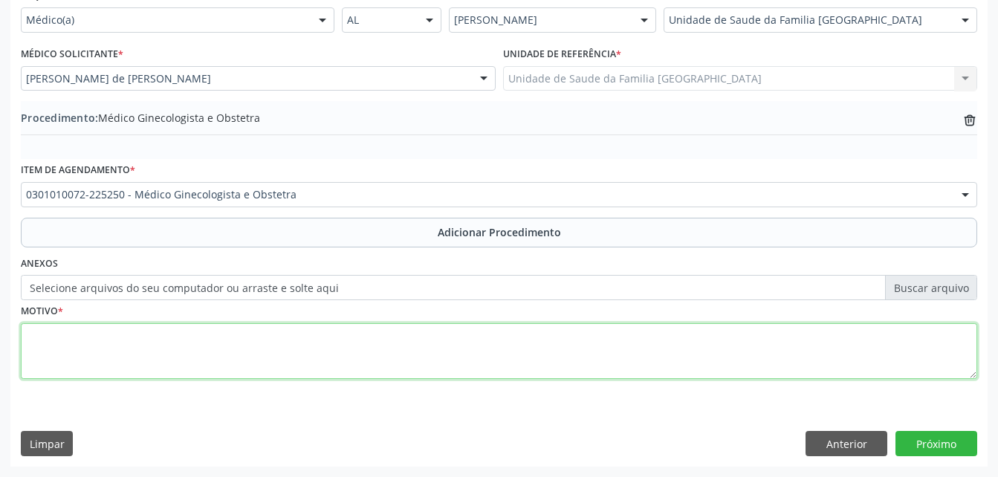
click at [413, 342] on textarea at bounding box center [499, 351] width 956 height 56
click at [77, 336] on textarea "DOR OBDOMINAL" at bounding box center [499, 351] width 956 height 56
click at [256, 341] on textarea "DOR ABDOMINAL" at bounding box center [499, 351] width 956 height 56
type textarea "DOR ABDOMINAL E PELVICA"
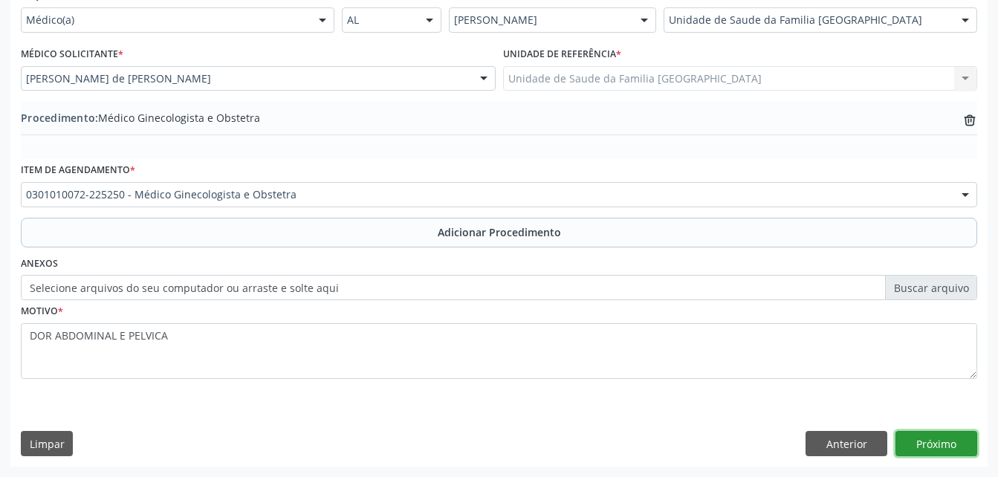
click at [929, 432] on button "Próximo" at bounding box center [936, 443] width 82 height 25
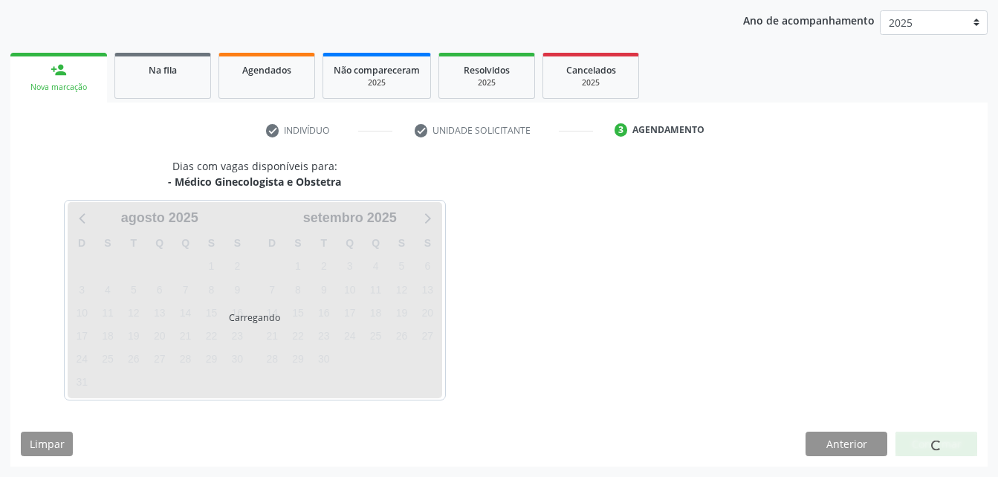
scroll to position [234, 0]
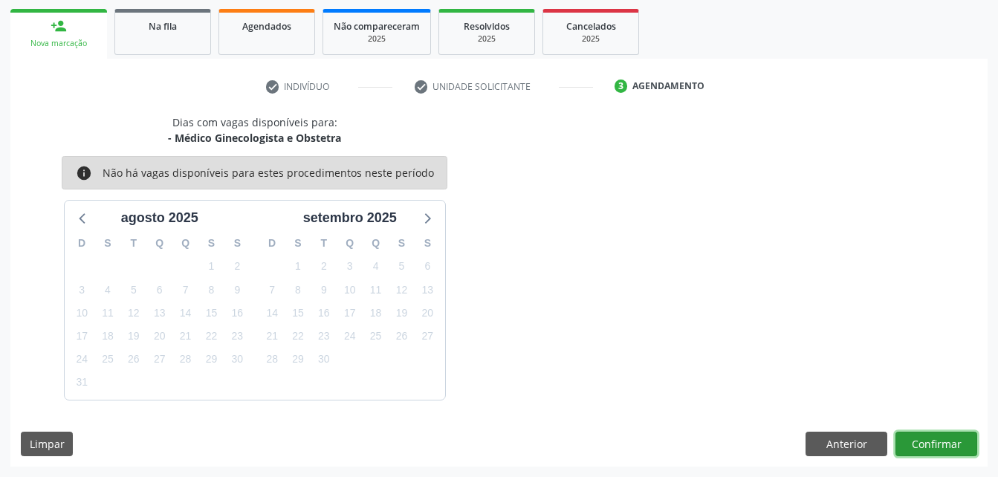
click at [929, 432] on button "Confirmar" at bounding box center [936, 444] width 82 height 25
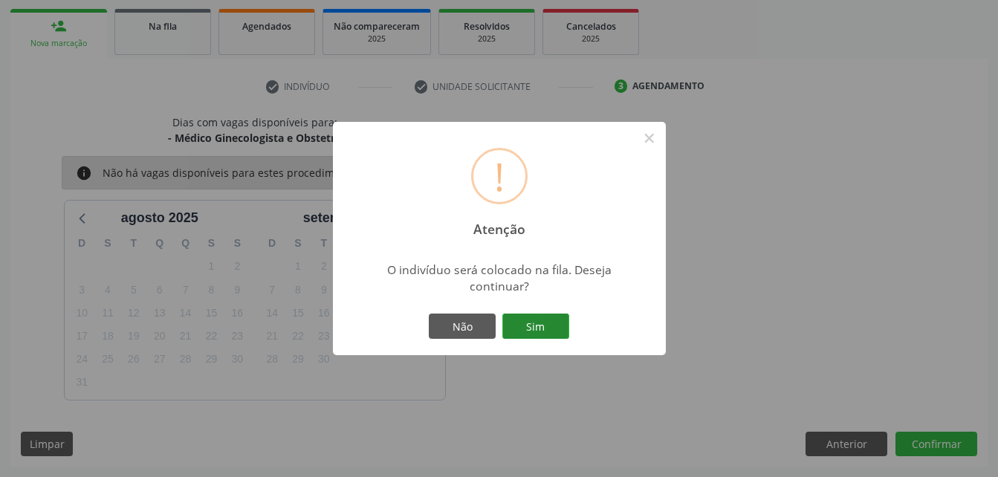
click at [524, 336] on button "Sim" at bounding box center [535, 326] width 67 height 25
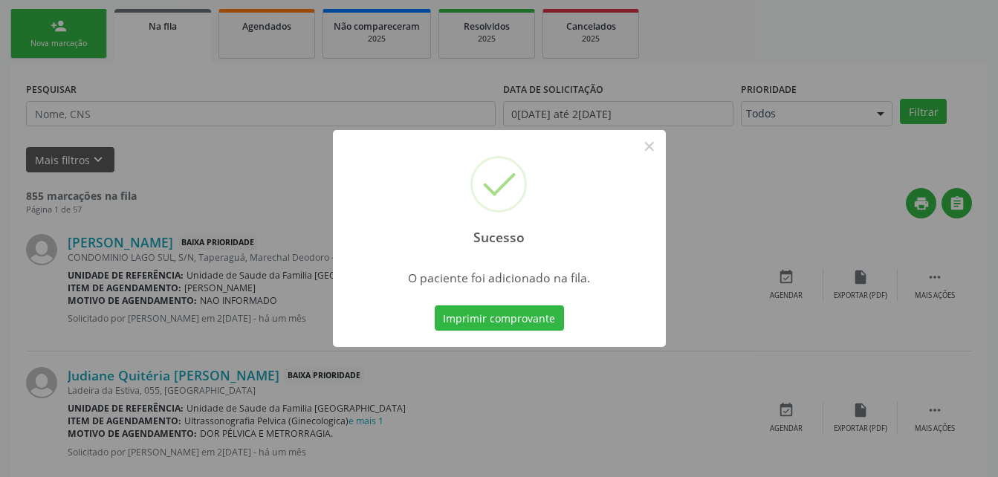
scroll to position [34, 0]
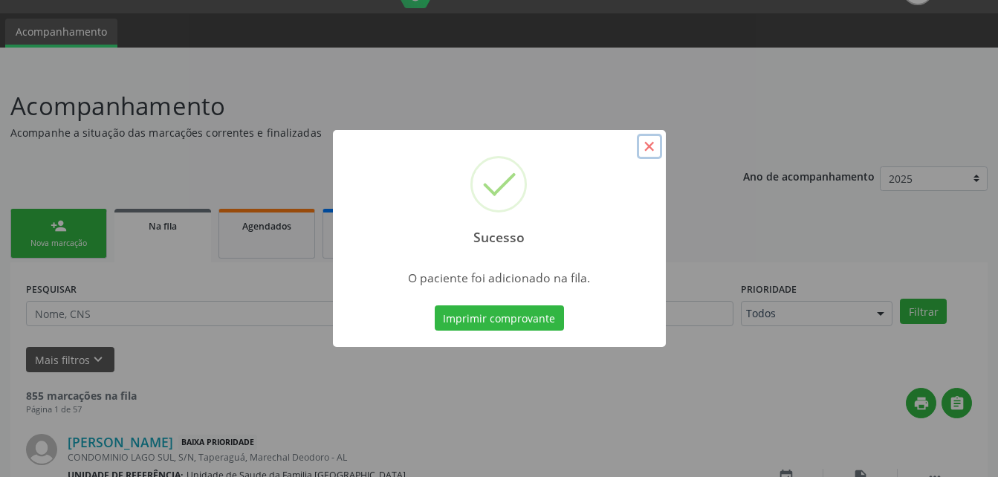
click at [649, 146] on button "×" at bounding box center [649, 146] width 25 height 25
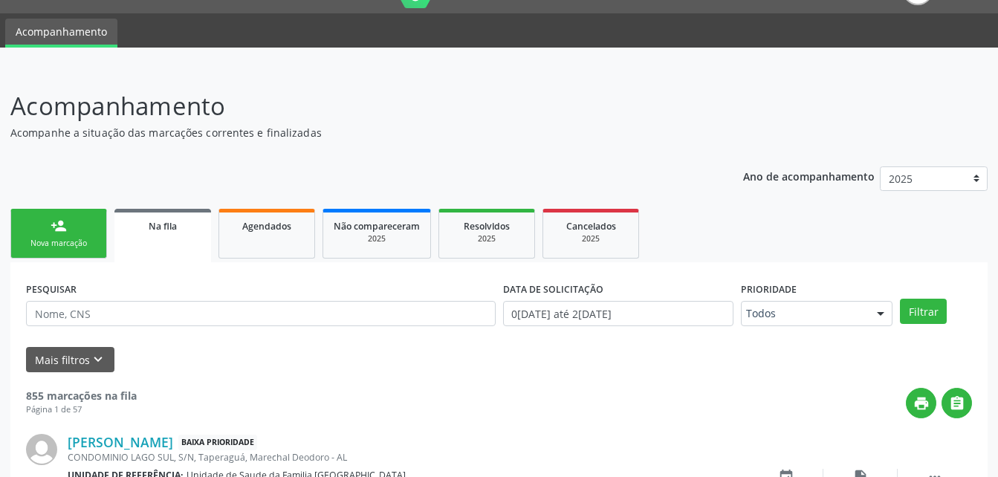
click at [78, 238] on div "Nova marcação" at bounding box center [59, 243] width 74 height 11
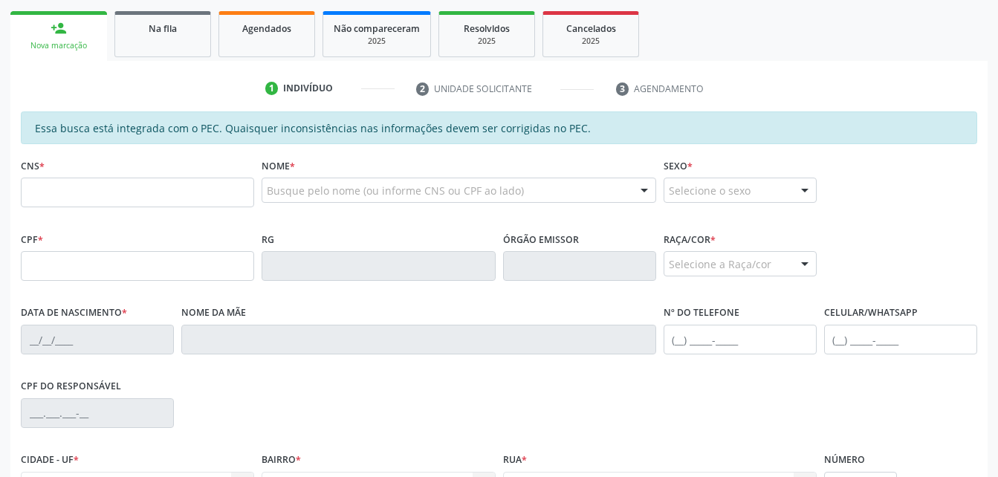
scroll to position [257, 0]
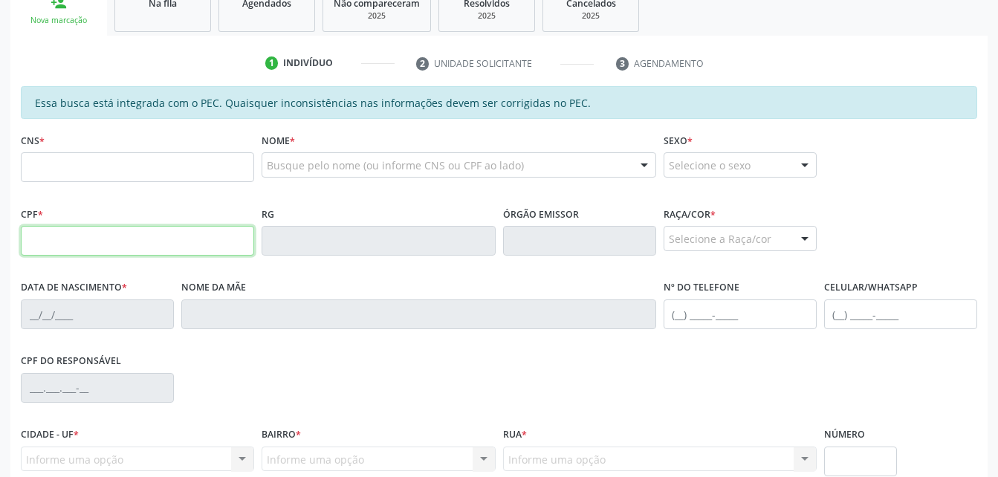
click at [140, 241] on input "text" at bounding box center [137, 241] width 233 height 30
type input "074.376.954-64"
type input "708 9017 4856 6115"
type input "15/12/1980"
type input "Elenira Nascimento"
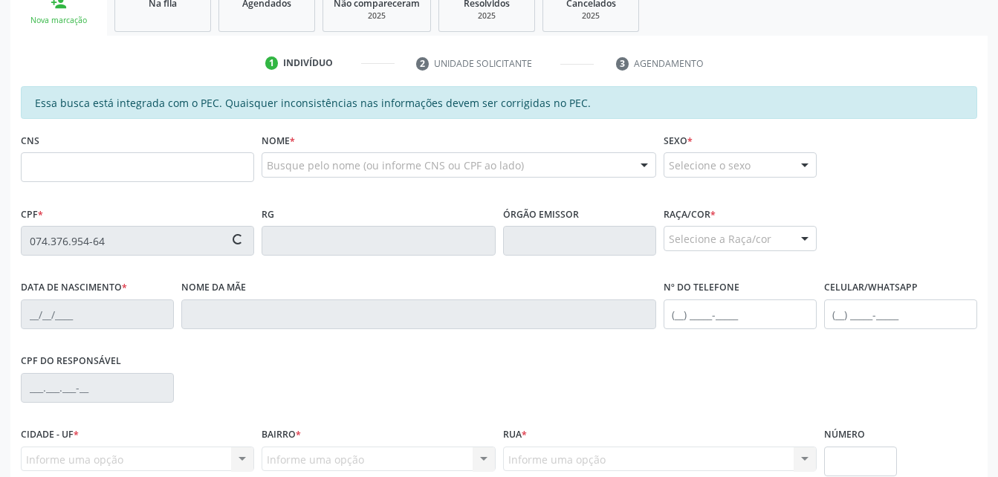
type input "(82) 99177-0811"
type input "S/N"
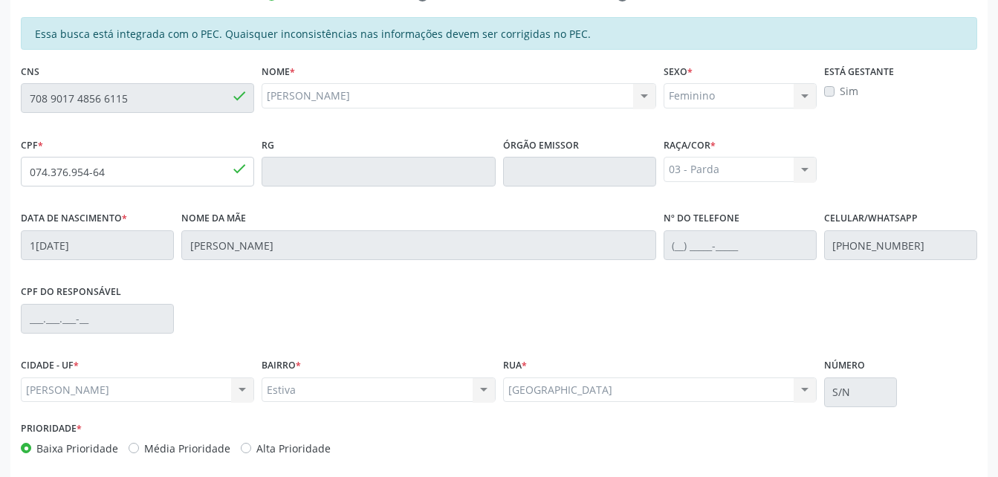
scroll to position [392, 0]
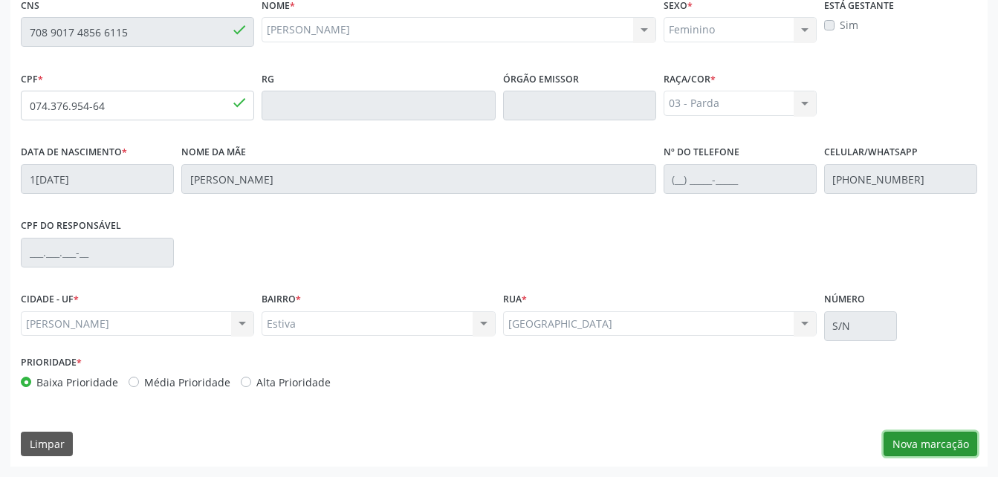
click at [900, 439] on button "Nova marcação" at bounding box center [930, 444] width 94 height 25
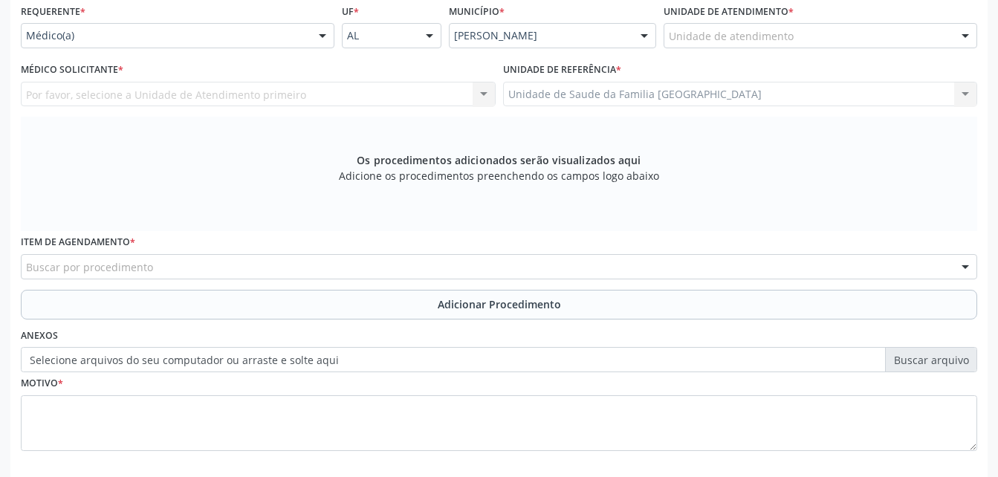
scroll to position [318, 0]
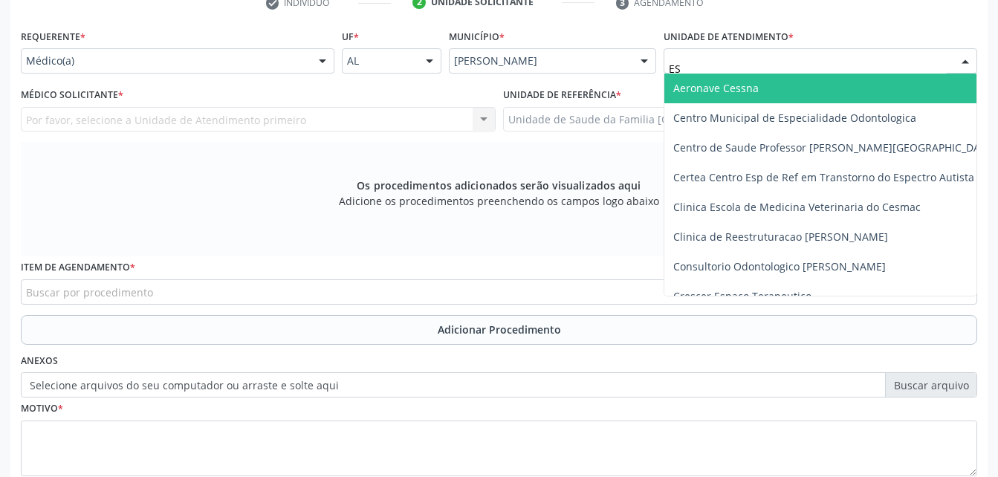
type input "EST"
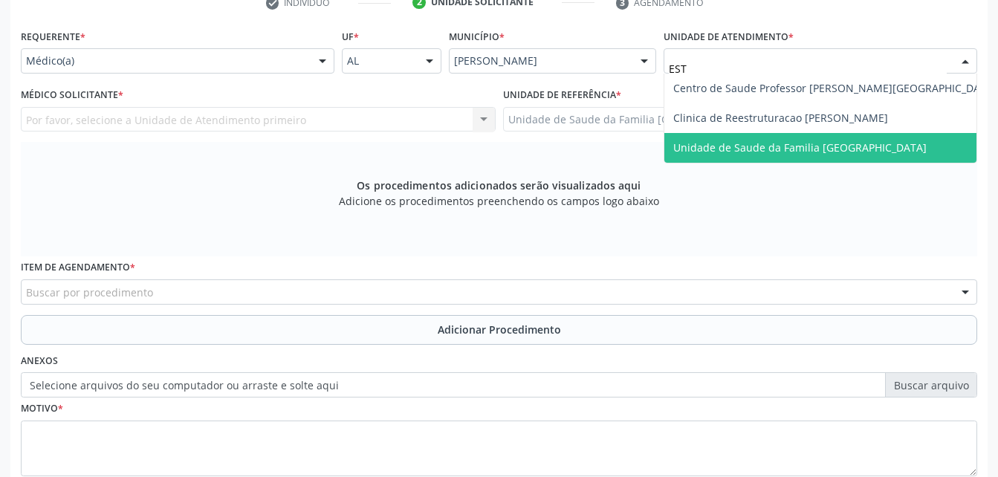
click at [706, 137] on span "Unidade de Saude da Familia [GEOGRAPHIC_DATA]" at bounding box center [834, 148] width 341 height 30
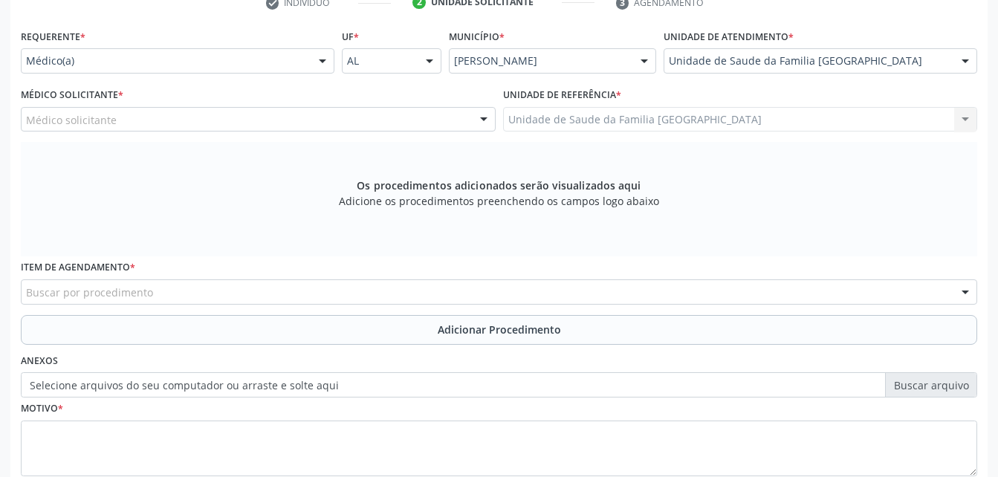
click at [234, 111] on div "Médico solicitante" at bounding box center [258, 119] width 475 height 25
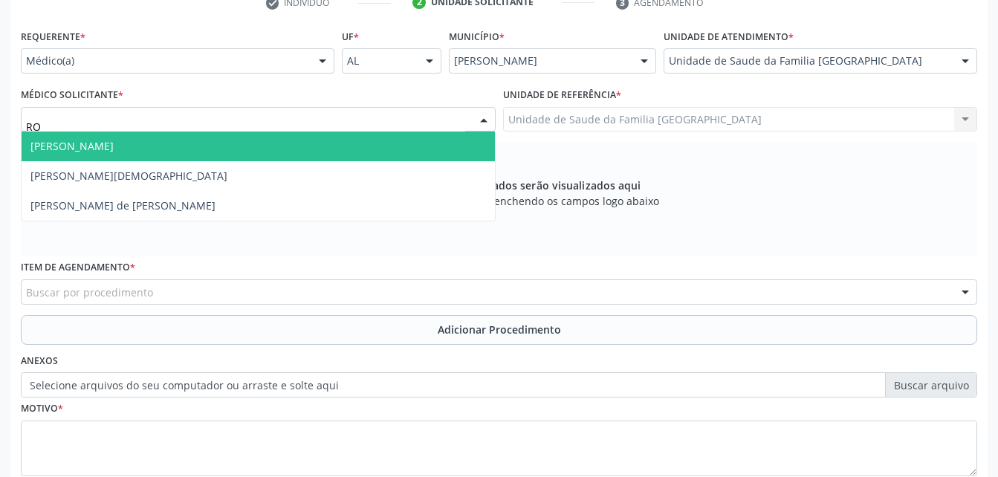
type input "ROD"
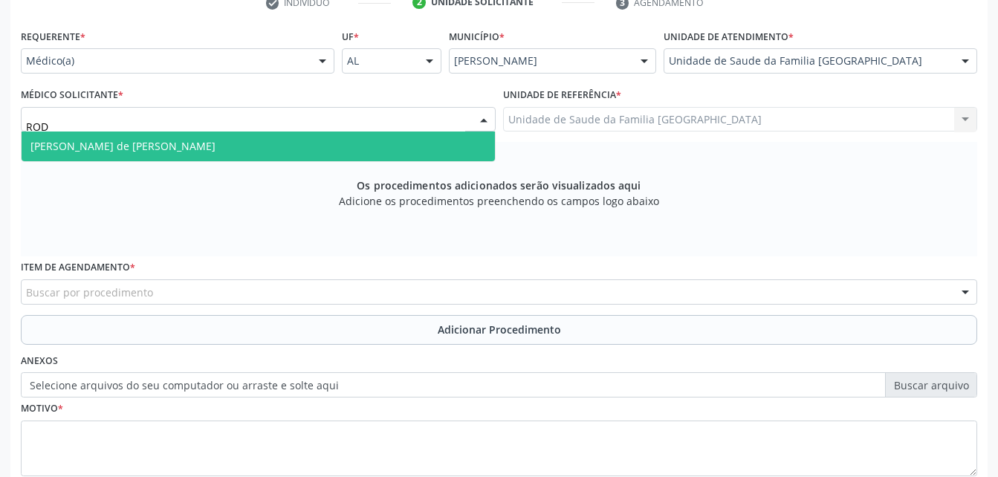
click at [240, 137] on span "[PERSON_NAME] de [PERSON_NAME]" at bounding box center [258, 147] width 473 height 30
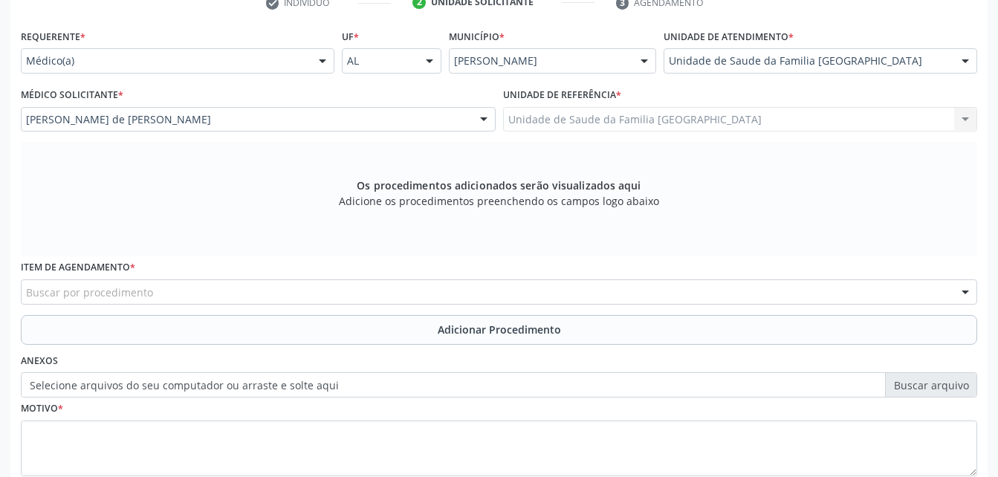
click at [302, 279] on div "Buscar por procedimento" at bounding box center [499, 291] width 956 height 25
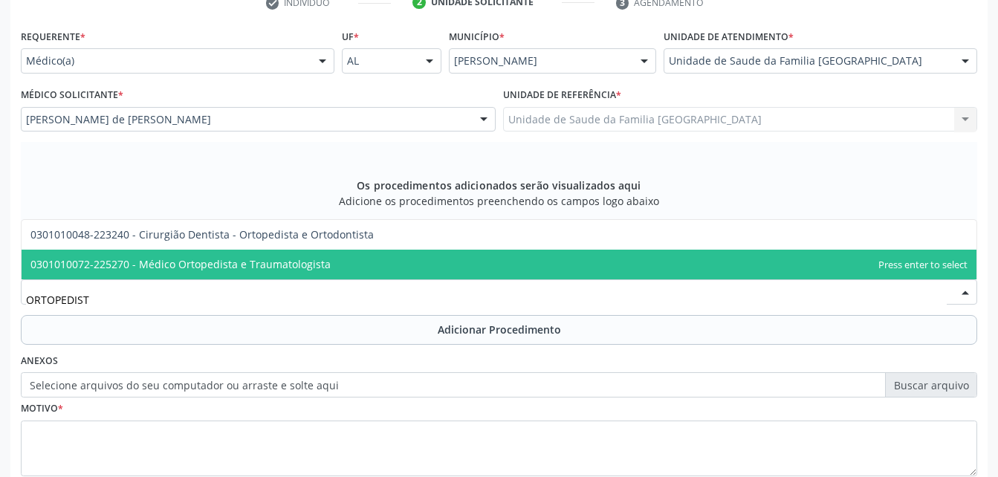
type input "ORTOPEDISTA"
click at [317, 261] on span "0301010072-225270 - Médico Ortopedista e Traumatologista" at bounding box center [180, 264] width 300 height 14
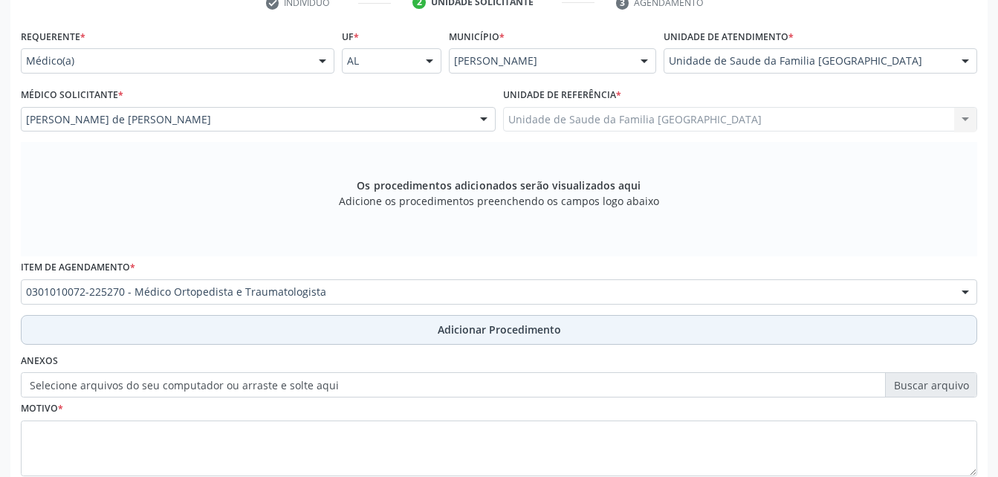
click at [351, 329] on button "Adicionar Procedimento" at bounding box center [499, 330] width 956 height 30
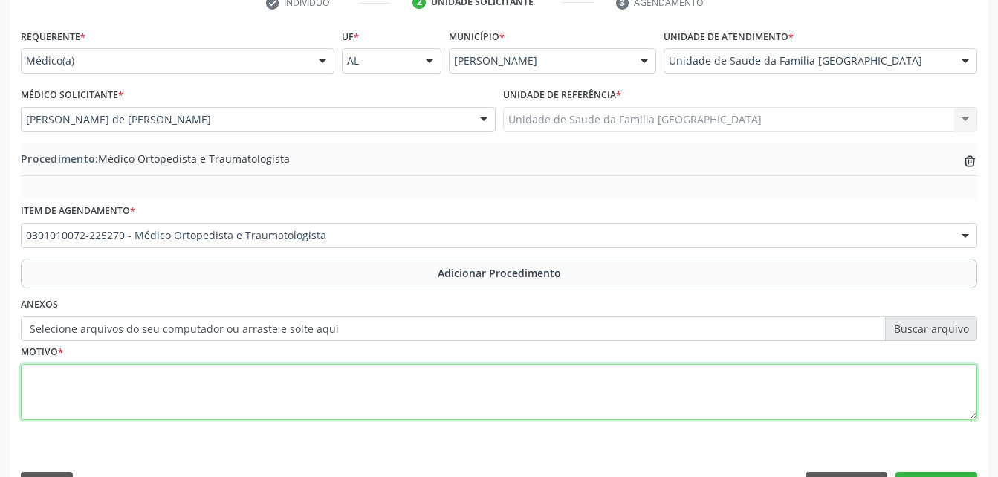
click at [390, 407] on textarea at bounding box center [499, 392] width 956 height 56
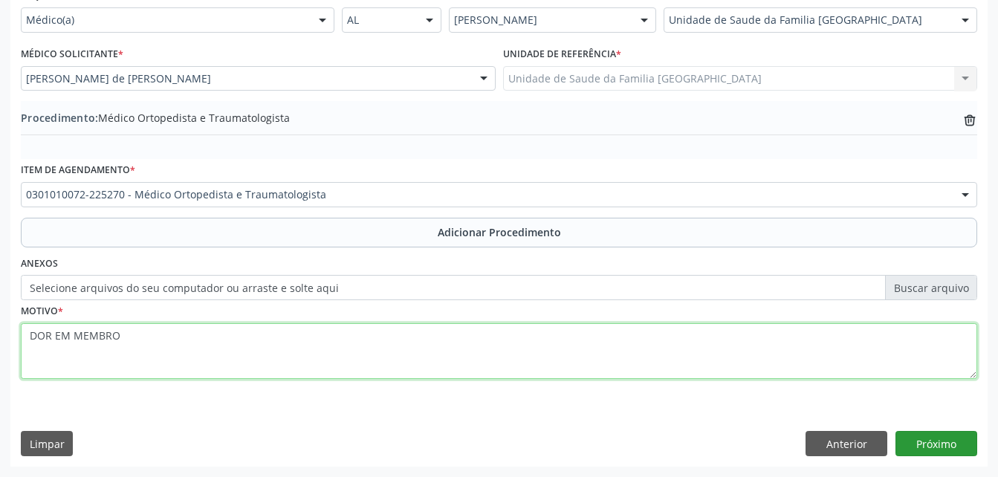
type textarea "DOR EM MEMBRO"
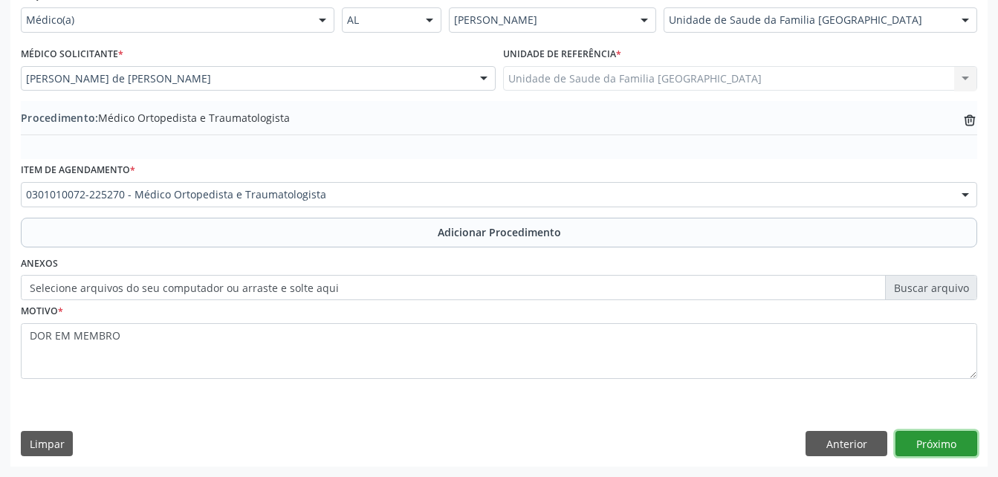
click at [926, 433] on button "Próximo" at bounding box center [936, 443] width 82 height 25
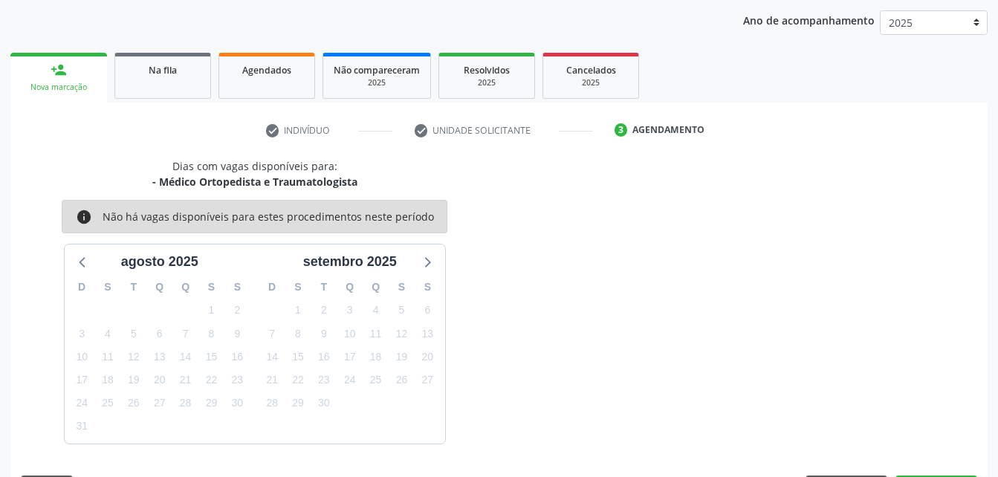
scroll to position [234, 0]
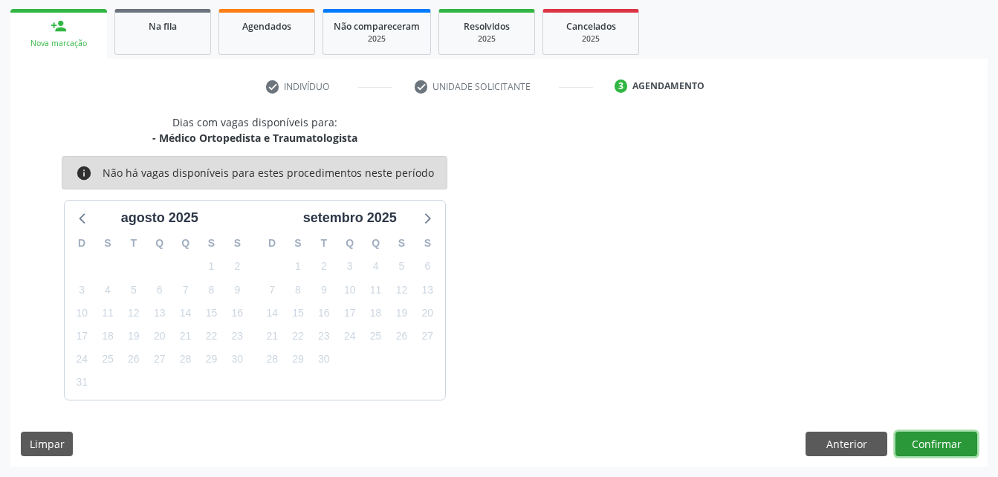
click at [929, 433] on button "Confirmar" at bounding box center [936, 444] width 82 height 25
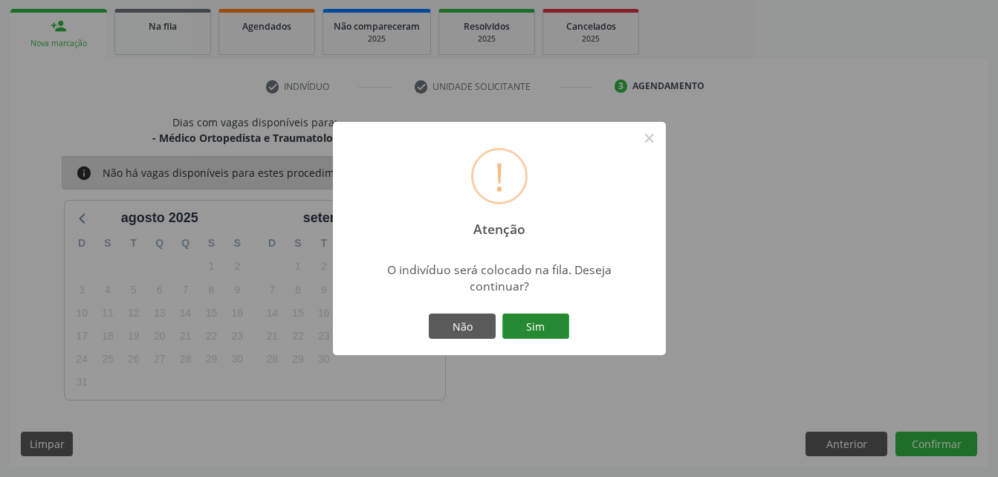
click at [552, 322] on button "Sim" at bounding box center [535, 326] width 67 height 25
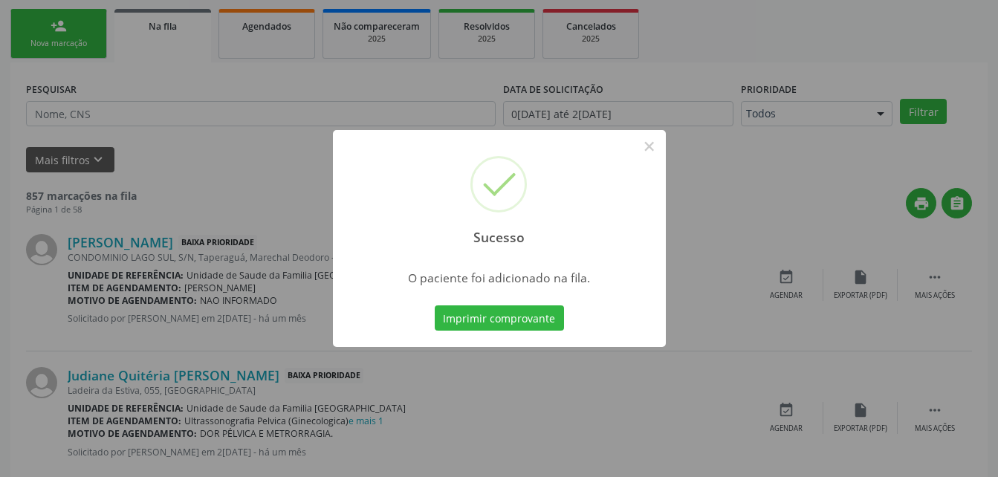
scroll to position [34, 0]
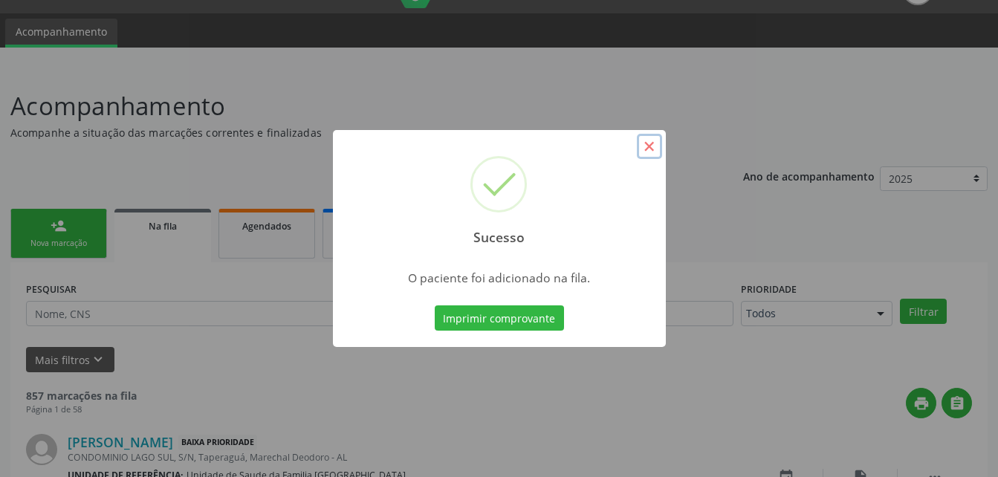
click at [649, 149] on button "×" at bounding box center [649, 146] width 25 height 25
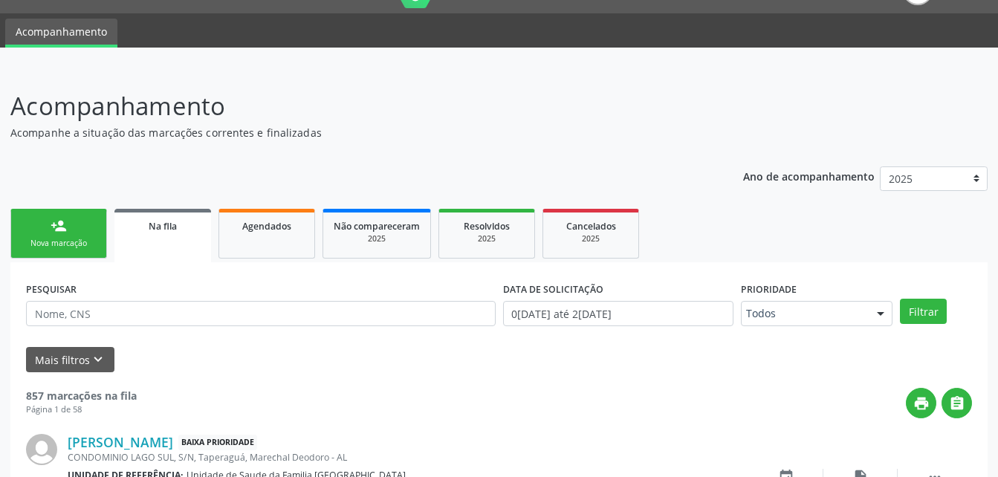
drag, startPoint x: 84, startPoint y: 227, endPoint x: 157, endPoint y: 226, distance: 72.8
click at [84, 227] on link "person_add Nova marcação" at bounding box center [58, 234] width 97 height 50
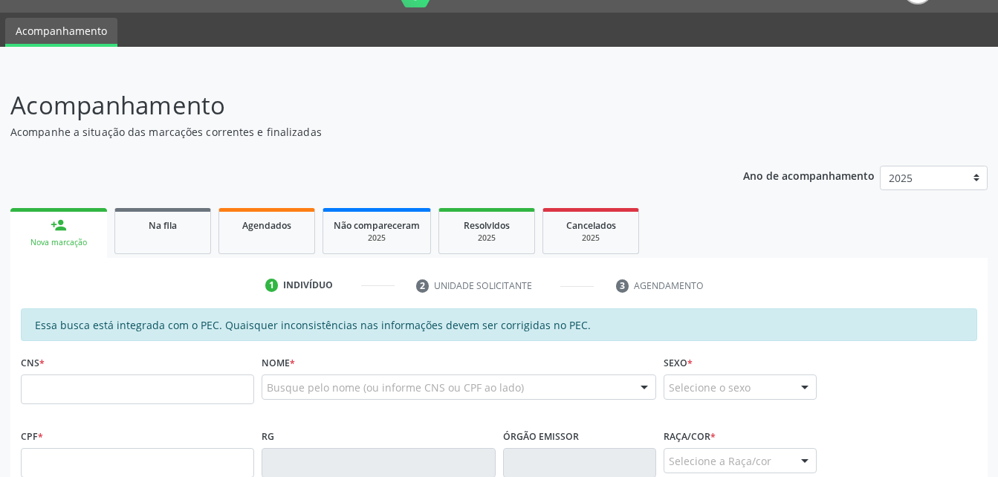
scroll to position [183, 0]
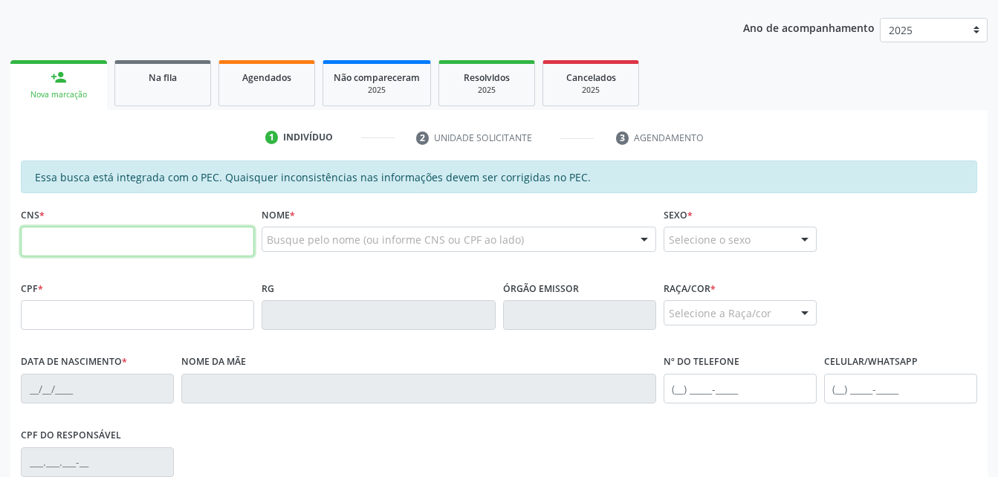
click at [132, 246] on input "text" at bounding box center [137, 242] width 233 height 30
type input "700 0067 8967 1808"
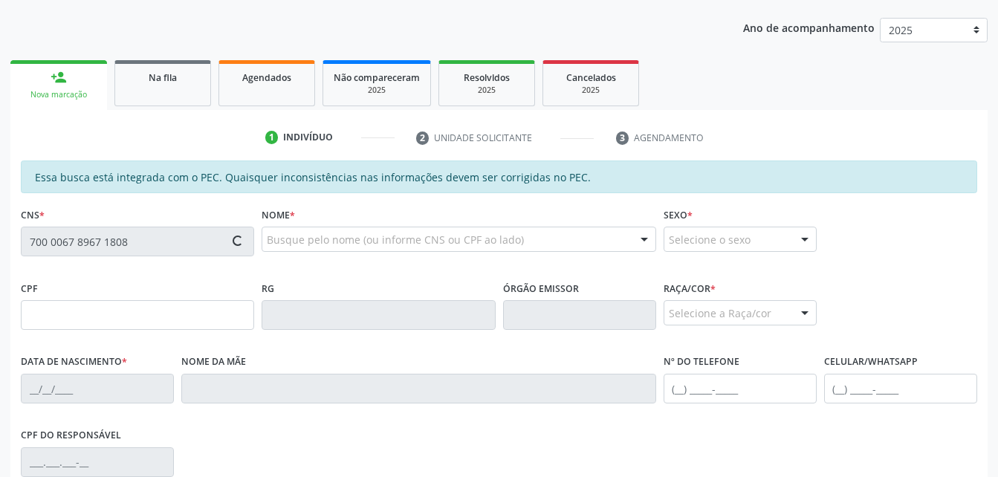
type input "066.257.024-39"
type input "01/02/1980"
type input "Ivone Leonel da Silva"
type input "(82) 99163-9067"
type input "38"
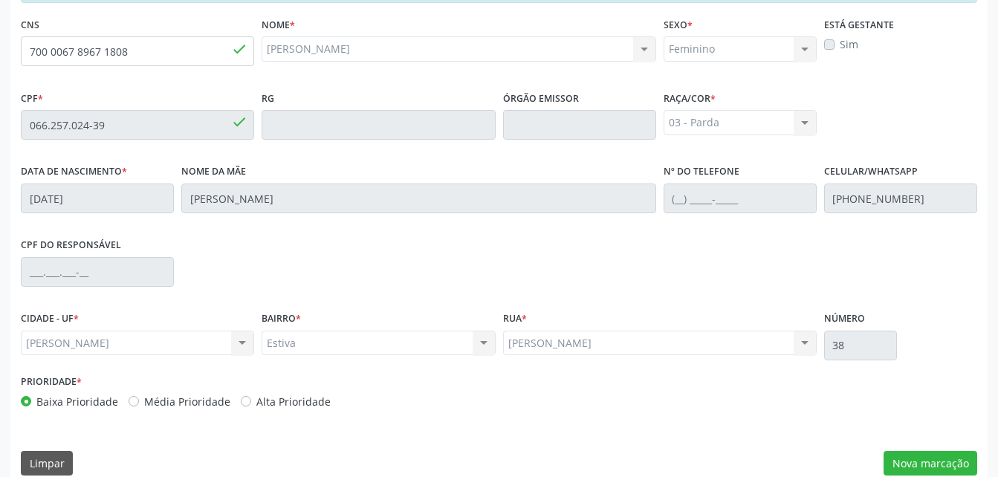
scroll to position [392, 0]
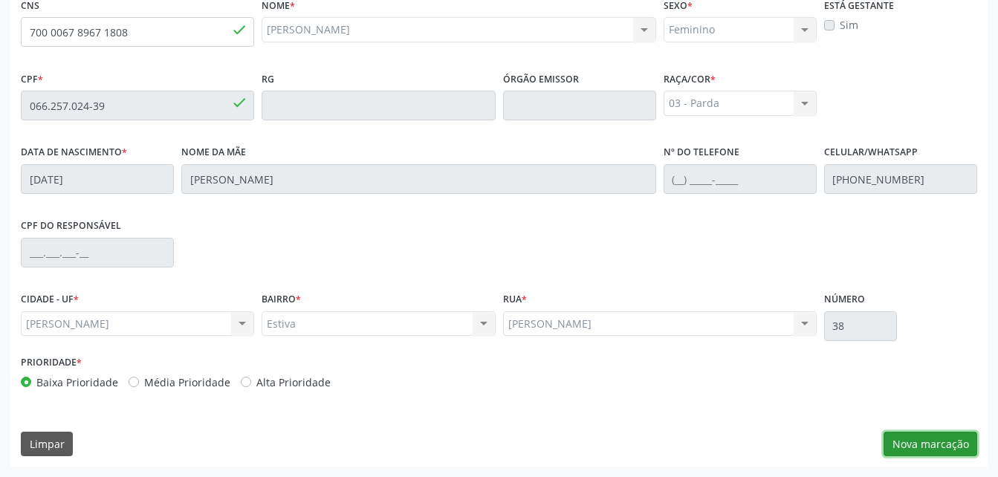
click at [911, 443] on button "Nova marcação" at bounding box center [930, 444] width 94 height 25
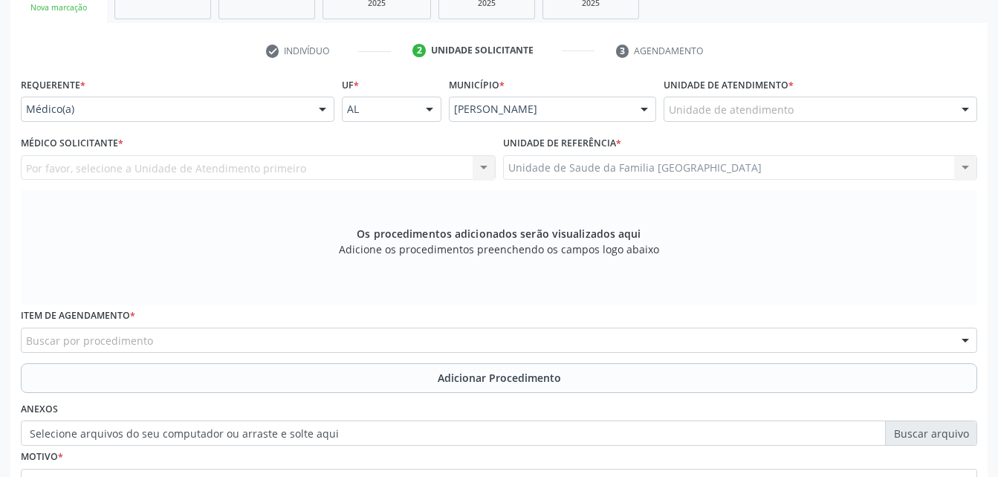
scroll to position [244, 0]
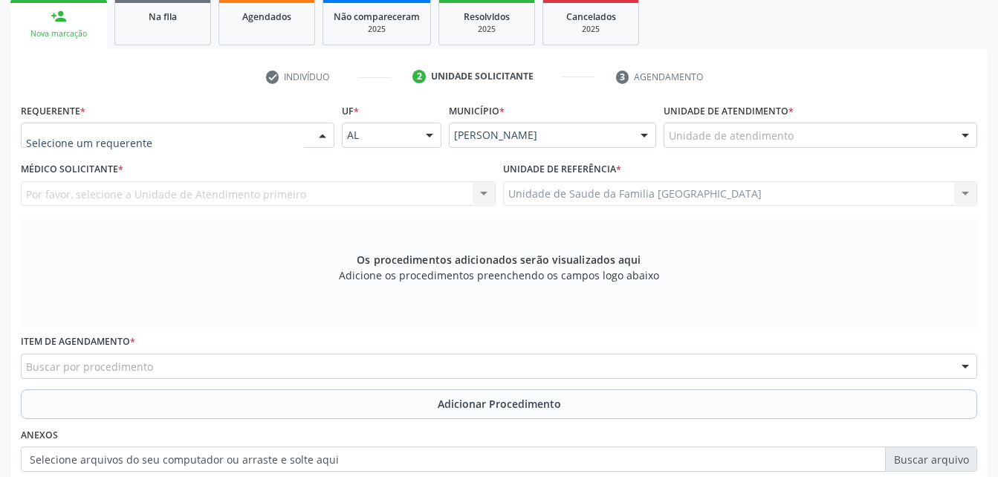
click at [306, 133] on div "Médico(a) Enfermeiro(a) Paciente Nenhum resultado encontrado para: " " Não há n…" at bounding box center [178, 135] width 314 height 25
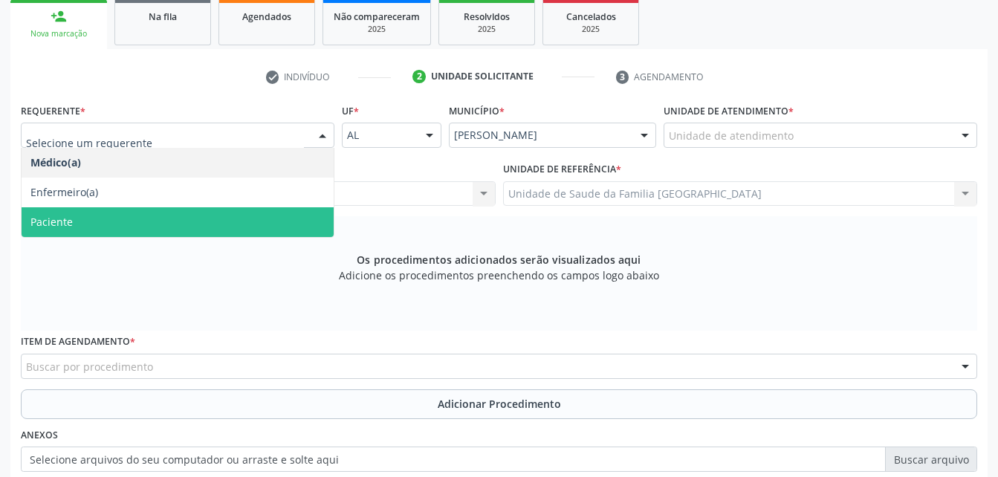
click at [267, 224] on span "Paciente" at bounding box center [178, 222] width 312 height 30
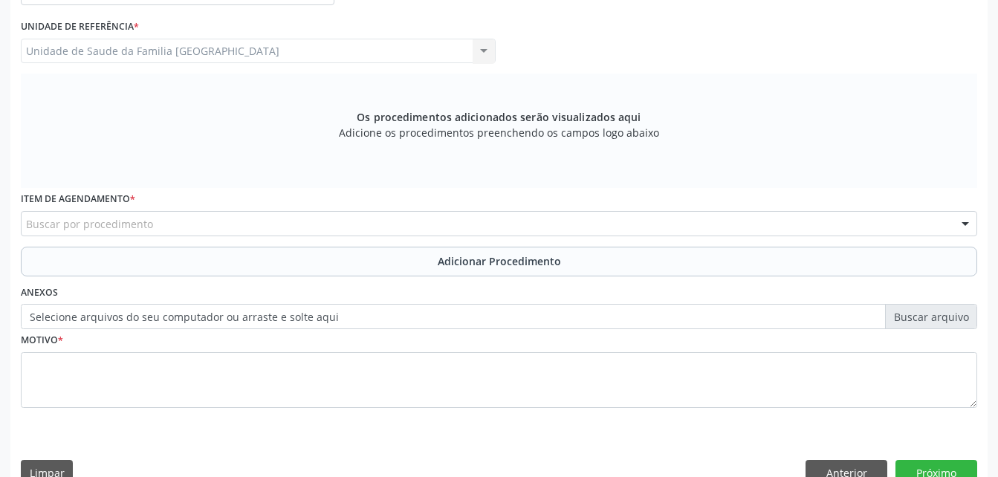
scroll to position [392, 0]
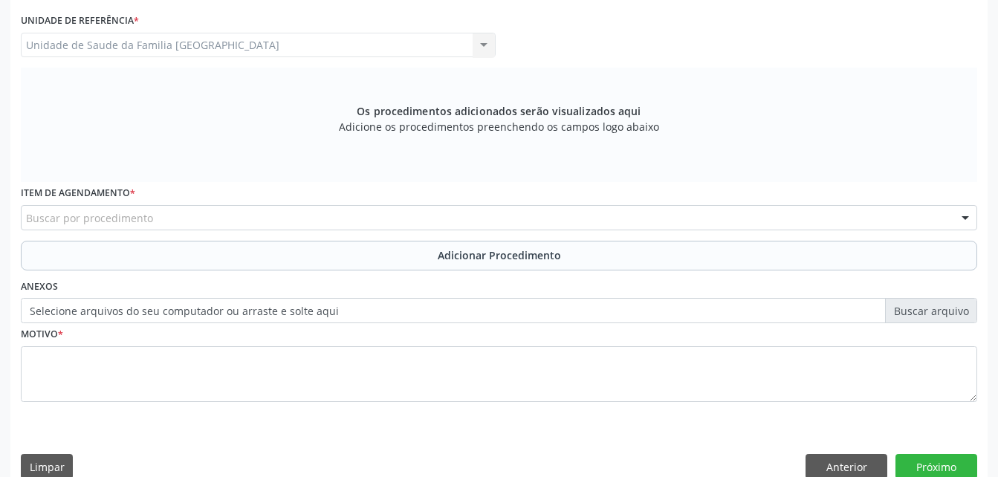
click at [217, 221] on div "Buscar por procedimento" at bounding box center [499, 217] width 956 height 25
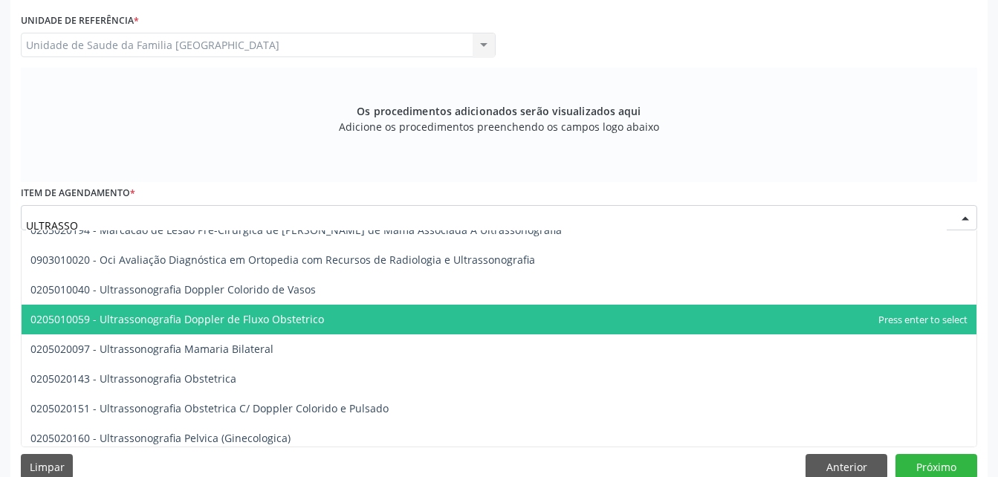
scroll to position [223, 0]
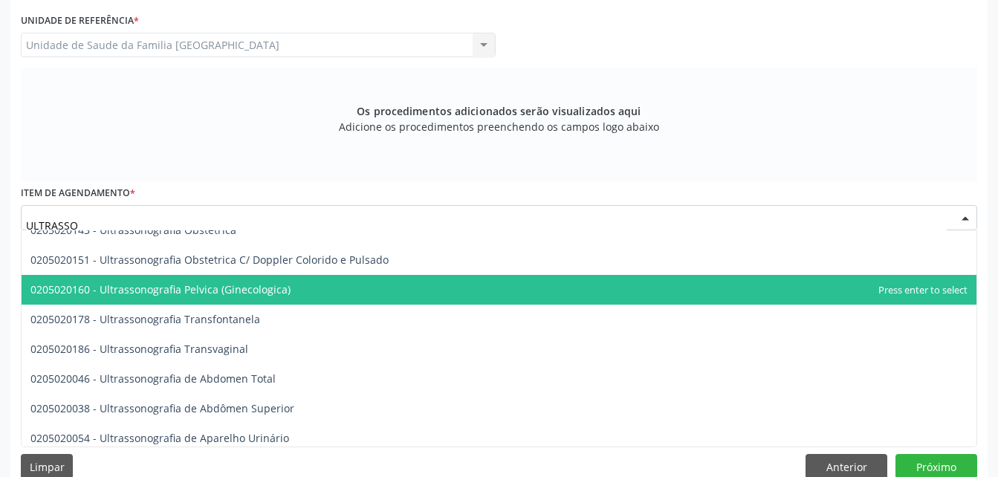
click at [252, 291] on span "0205020160 - Ultrassonografia Pelvica (Ginecologica)" at bounding box center [160, 289] width 260 height 14
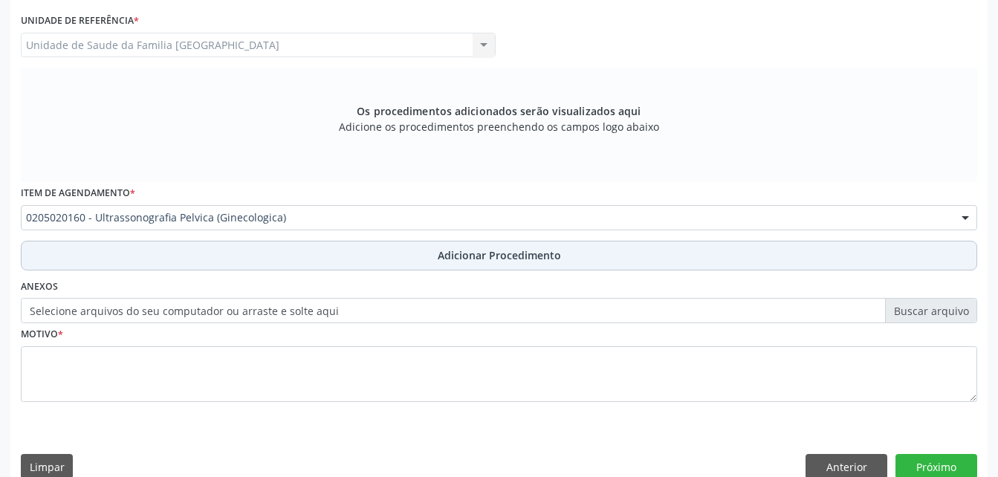
click at [324, 260] on button "Adicionar Procedimento" at bounding box center [499, 256] width 956 height 30
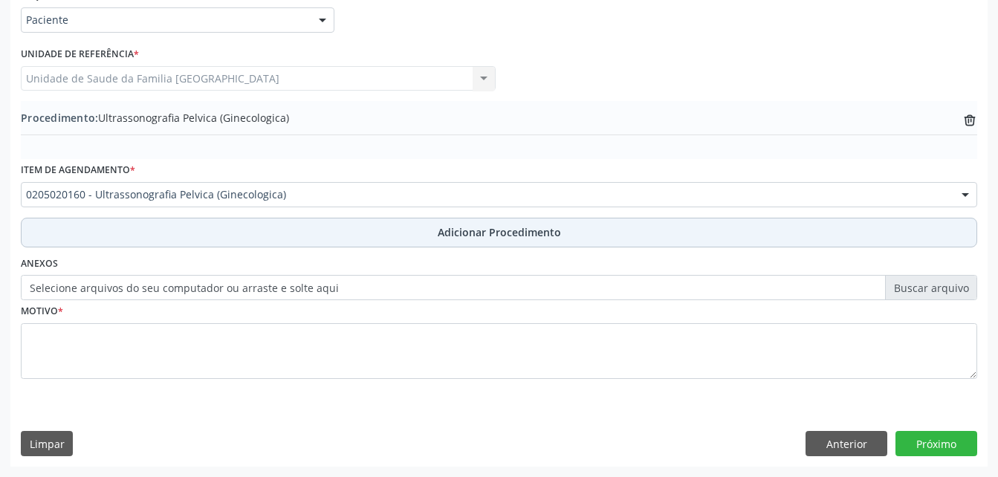
scroll to position [359, 0]
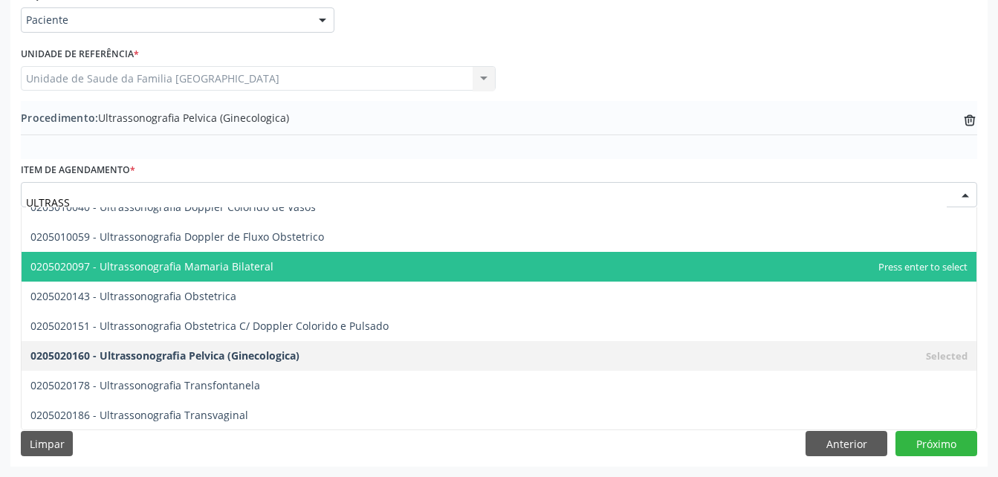
type input "ULTRASSO"
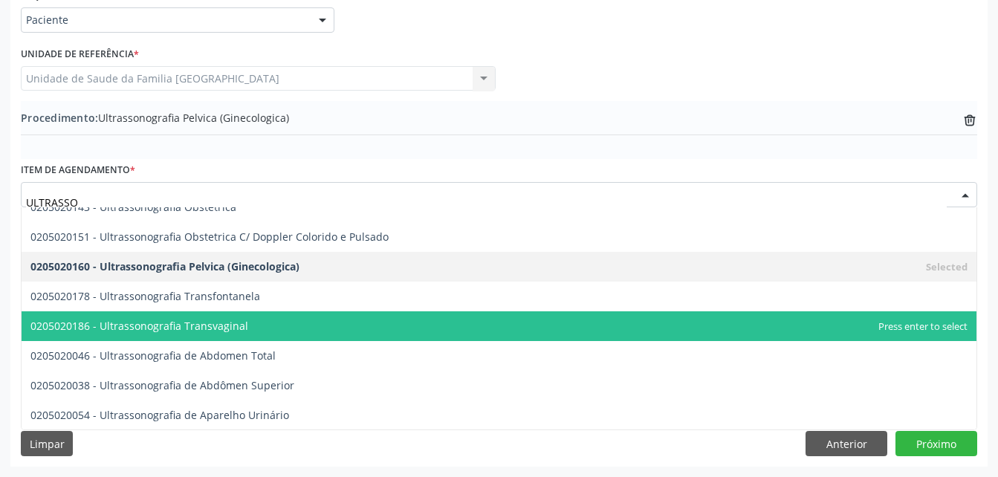
click at [299, 311] on span "0205020186 - Ultrassonografia Transvaginal" at bounding box center [499, 326] width 955 height 30
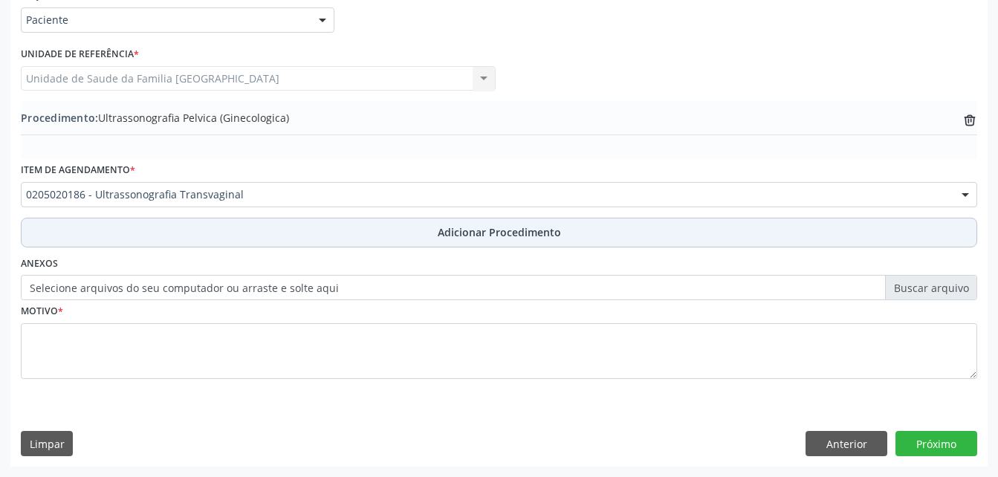
click at [475, 236] on span "Adicionar Procedimento" at bounding box center [499, 232] width 123 height 16
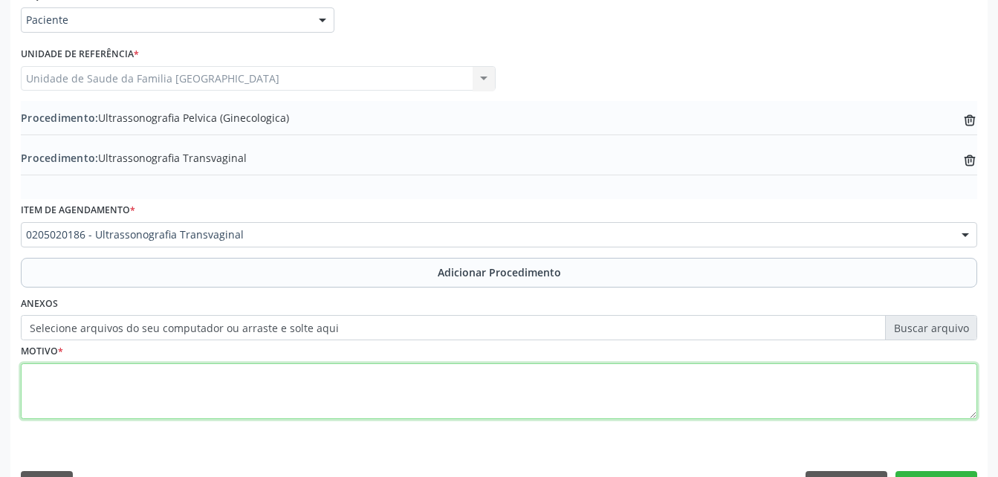
click at [486, 402] on textarea at bounding box center [499, 391] width 956 height 56
click at [69, 372] on textarea "CLIMATARIO" at bounding box center [499, 391] width 956 height 56
click at [73, 375] on textarea "CLIMATARIO" at bounding box center [499, 391] width 956 height 56
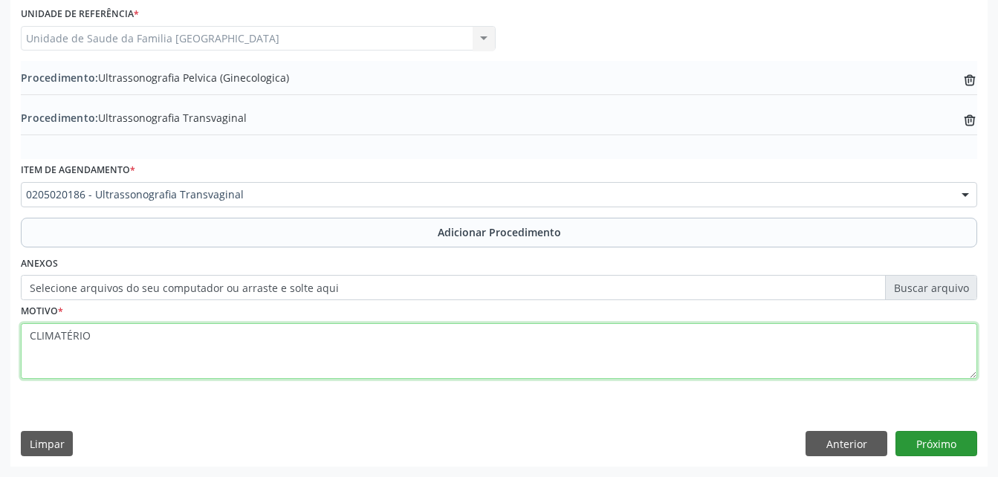
type textarea "CLIMATÉRIO"
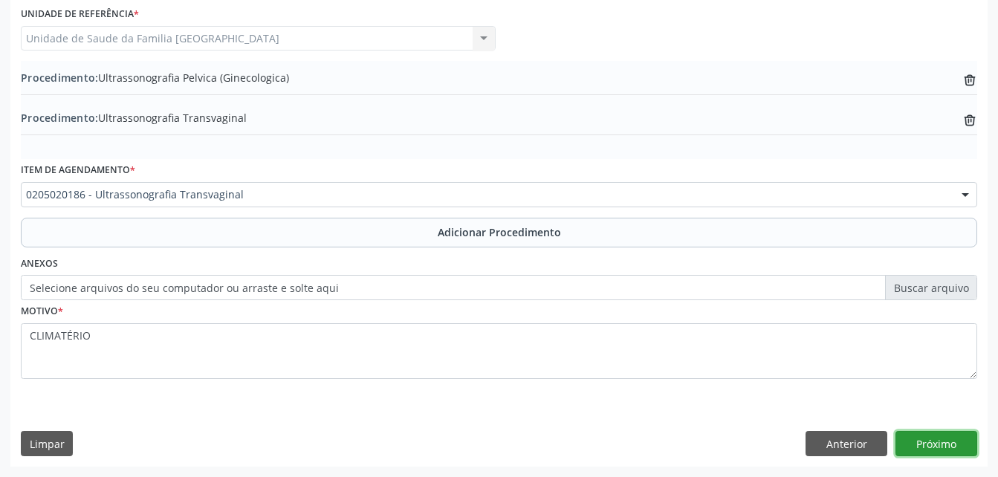
click at [925, 447] on button "Próximo" at bounding box center [936, 443] width 82 height 25
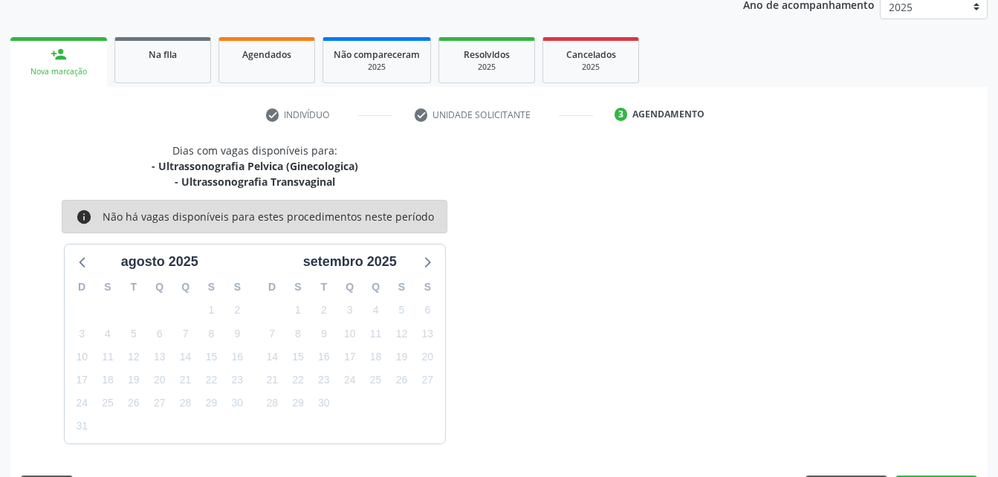
scroll to position [250, 0]
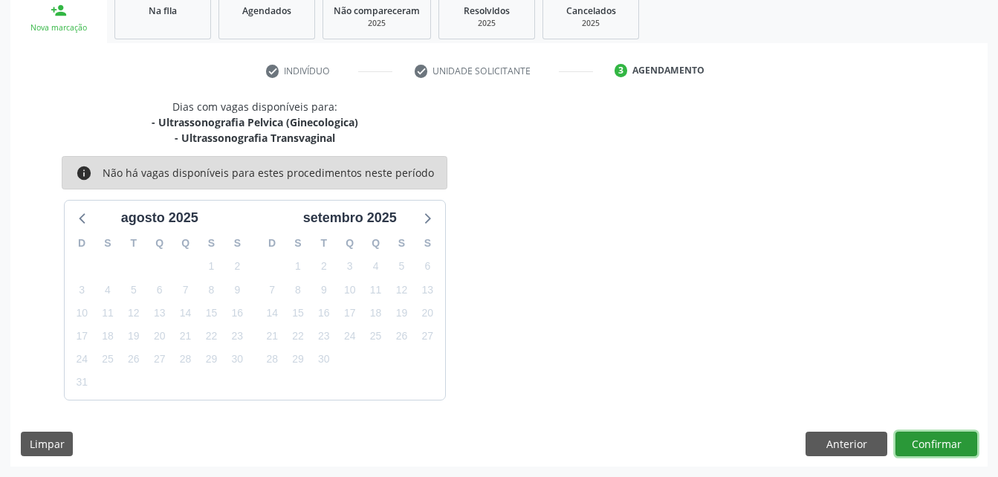
click at [935, 454] on button "Confirmar" at bounding box center [936, 444] width 82 height 25
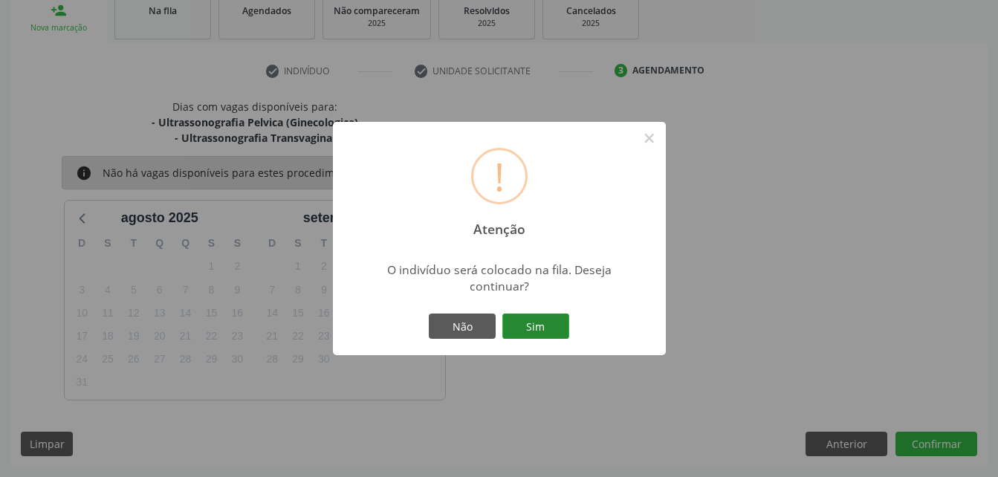
click at [525, 322] on button "Sim" at bounding box center [535, 326] width 67 height 25
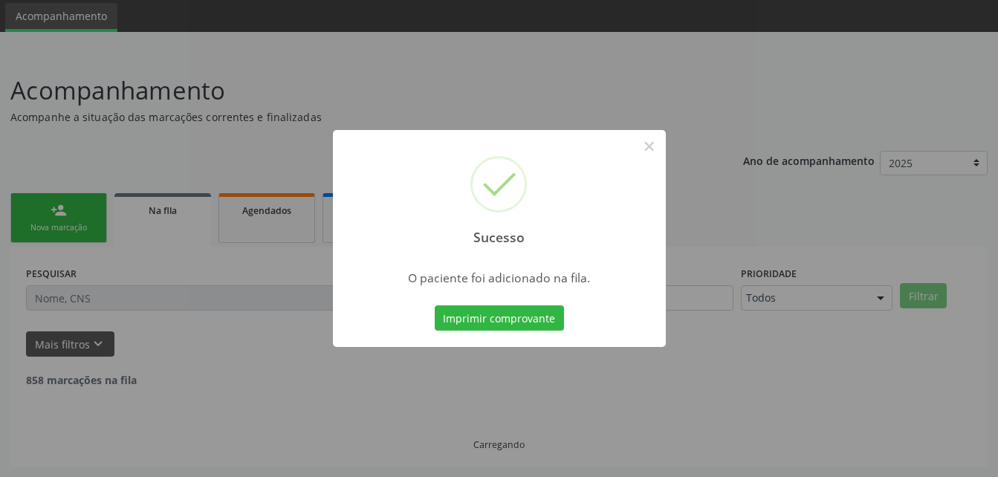
scroll to position [34, 0]
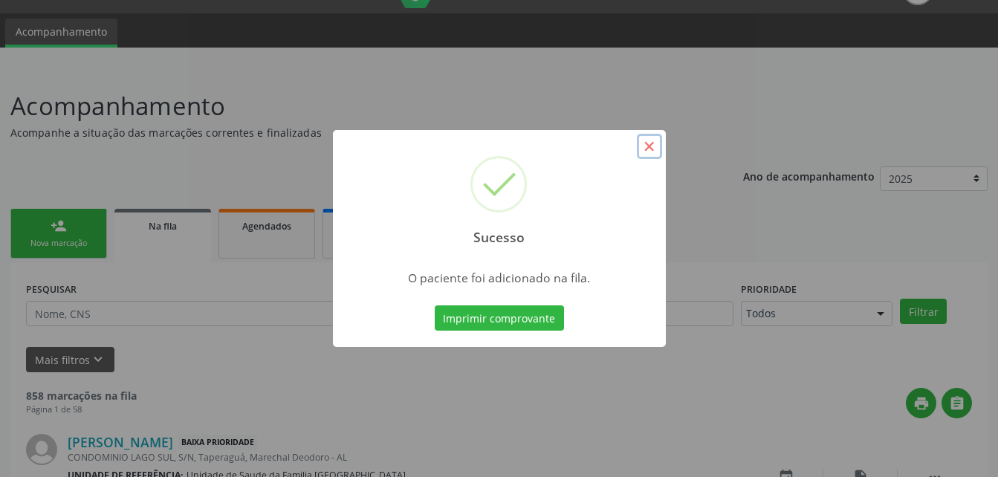
click at [648, 148] on button "×" at bounding box center [649, 146] width 25 height 25
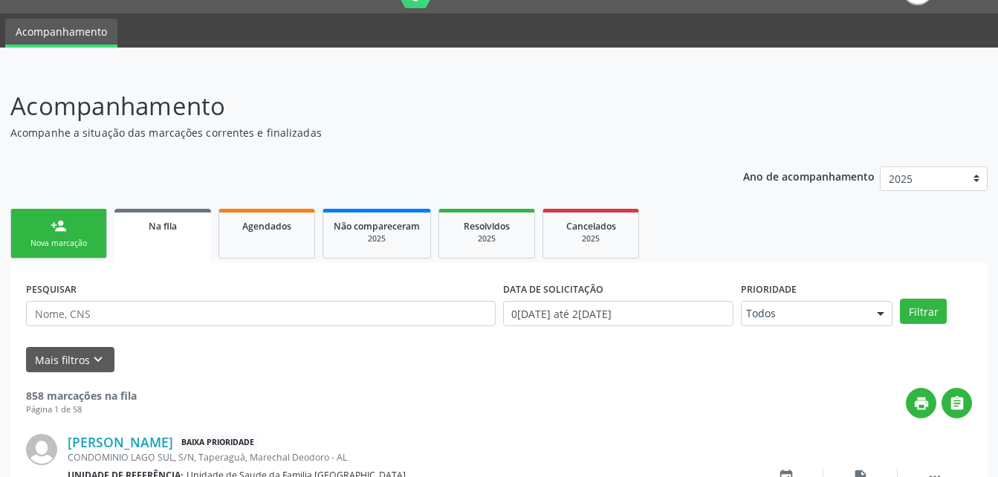
drag, startPoint x: 33, startPoint y: 243, endPoint x: 291, endPoint y: 202, distance: 260.3
click at [33, 243] on div "Nova marcação" at bounding box center [59, 243] width 74 height 11
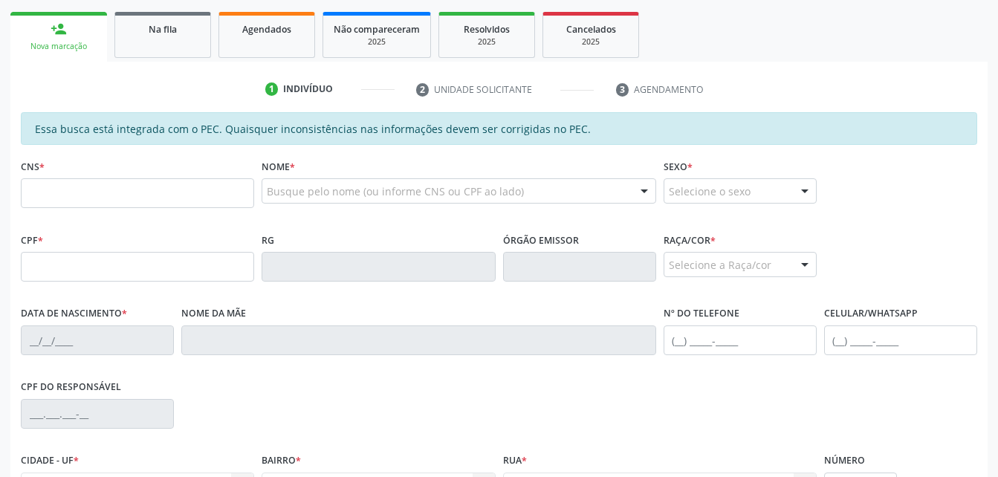
scroll to position [257, 0]
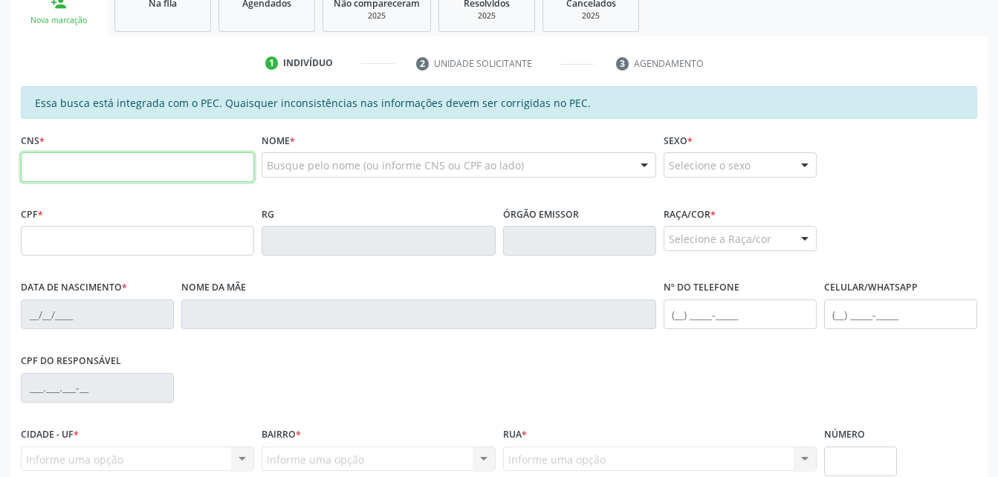
drag, startPoint x: 140, startPoint y: 166, endPoint x: 140, endPoint y: 155, distance: 11.1
click at [140, 161] on input "text" at bounding box center [137, 167] width 233 height 30
type input "700 0048 4101 6907"
type input "601.811.175-68"
type input "04/02/1955"
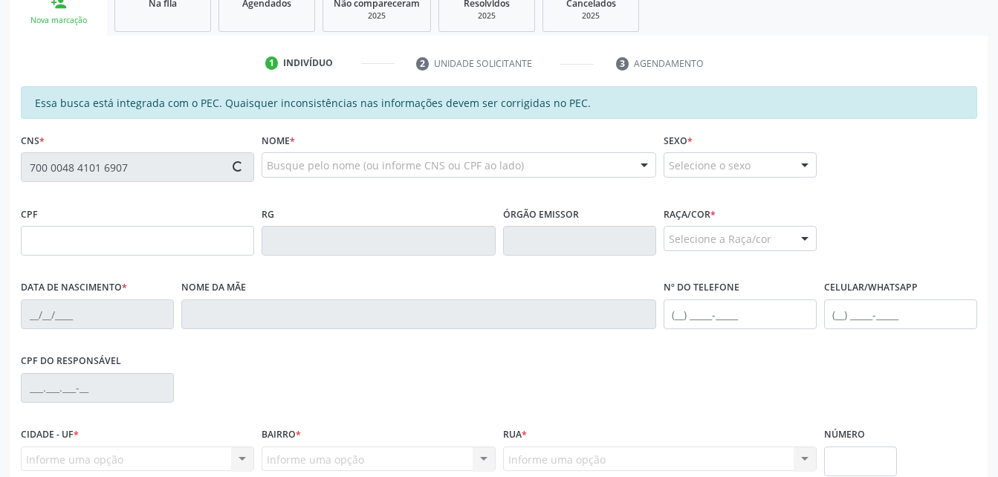
type input "Maria Helena de Lima"
type input "(82) 99611-8914"
type input "S/N"
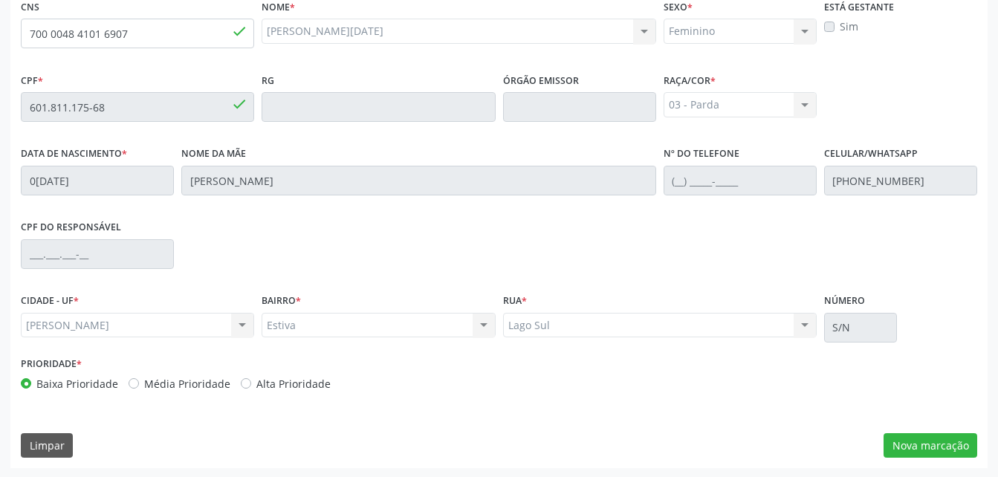
scroll to position [392, 0]
click at [956, 446] on button "Nova marcação" at bounding box center [930, 444] width 94 height 25
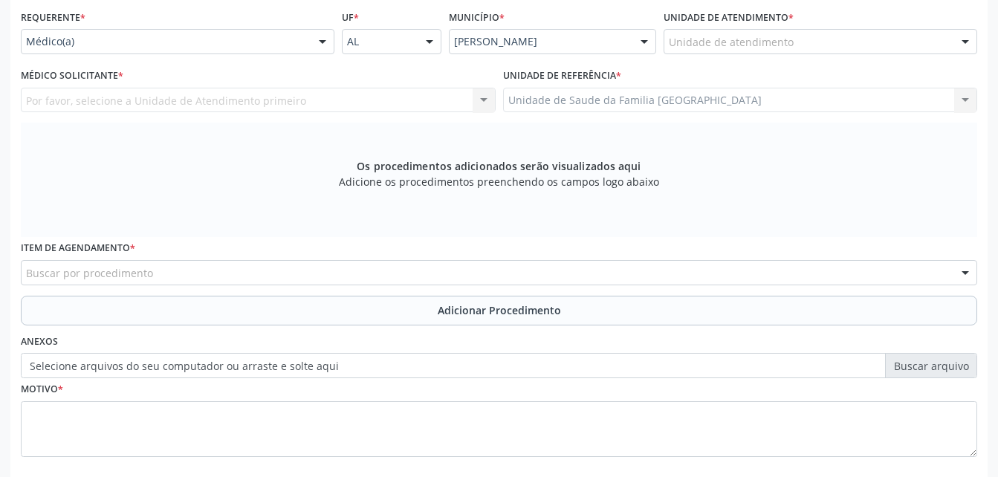
scroll to position [244, 0]
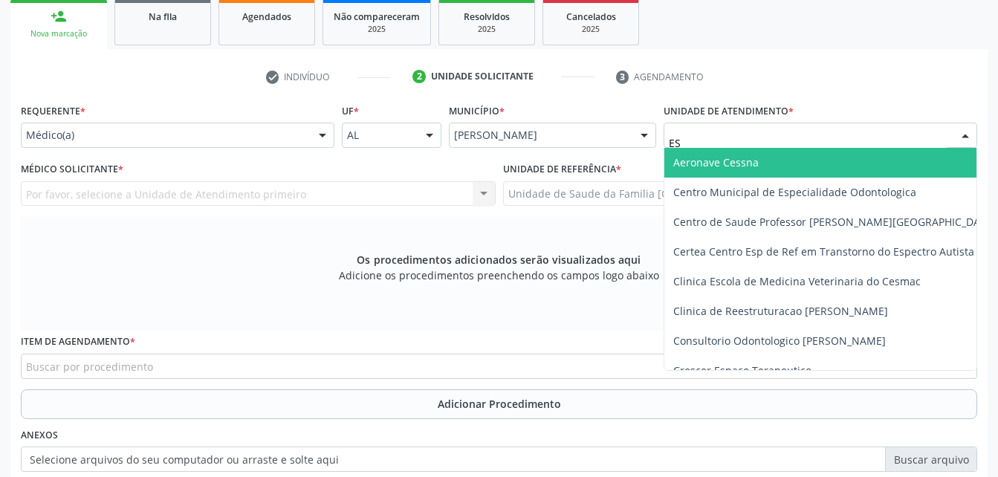
type input "EST"
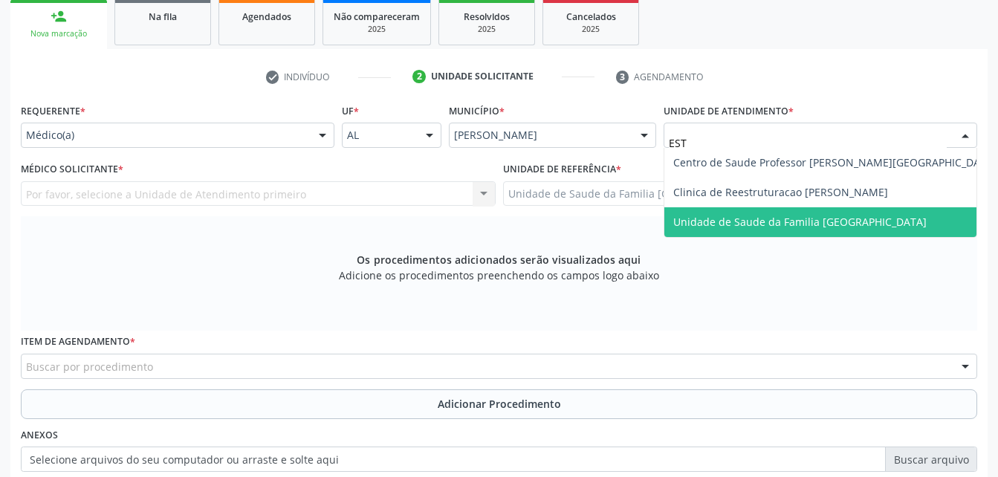
click at [815, 213] on span "Unidade de Saude da Familia [GEOGRAPHIC_DATA]" at bounding box center [834, 222] width 341 height 30
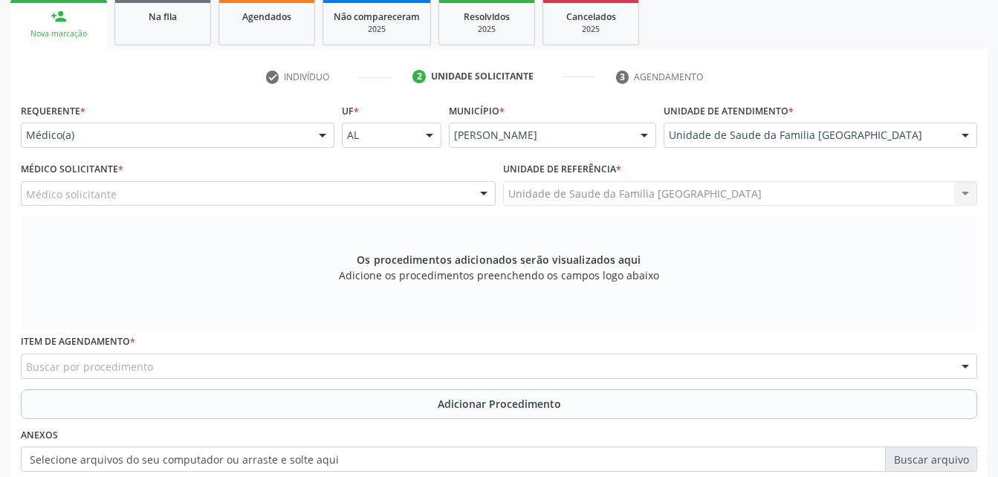
click at [218, 193] on div "Médico solicitante" at bounding box center [258, 193] width 475 height 25
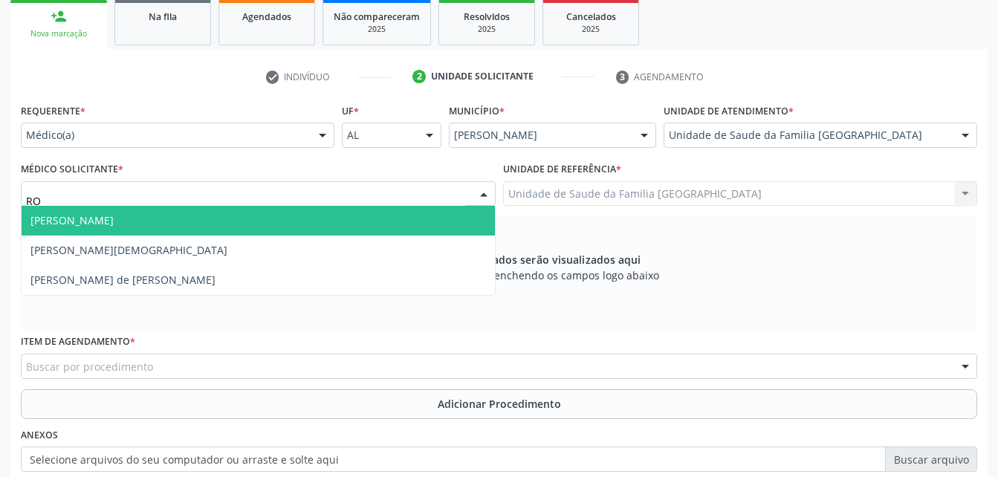
type input "ROD"
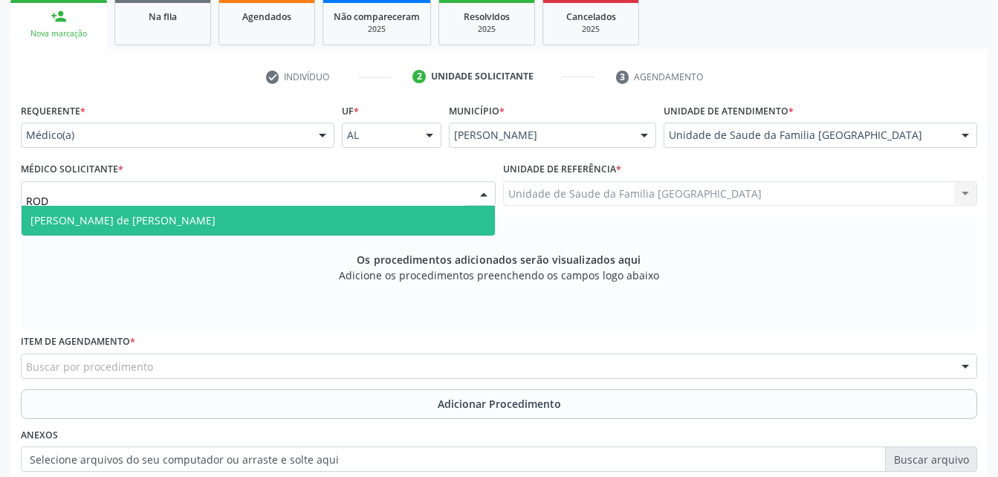
click at [221, 214] on span "[PERSON_NAME] de [PERSON_NAME]" at bounding box center [258, 221] width 473 height 30
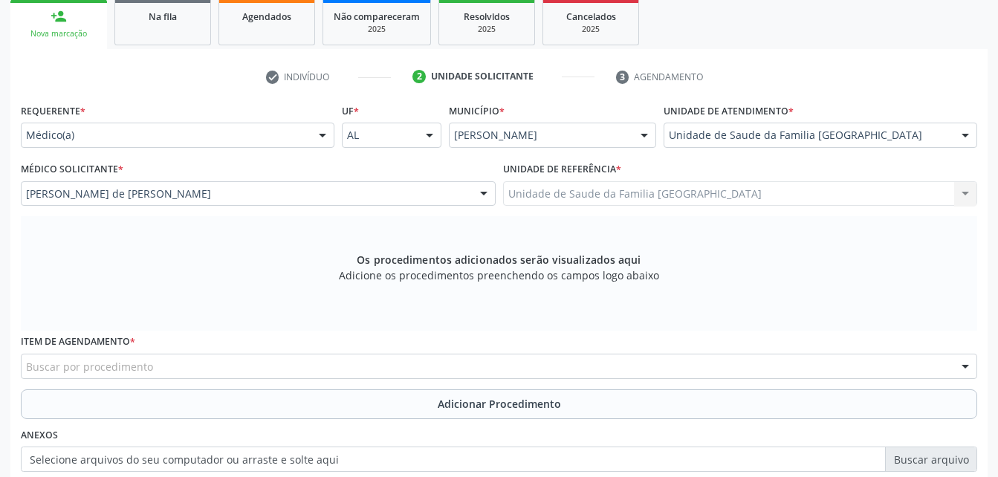
click at [275, 364] on div "Buscar por procedimento" at bounding box center [499, 366] width 956 height 25
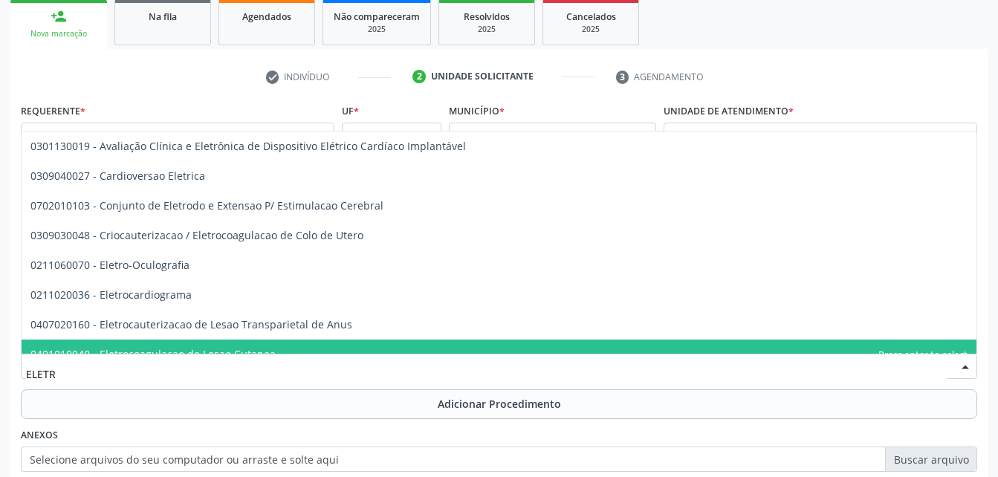
type input "ELETRO"
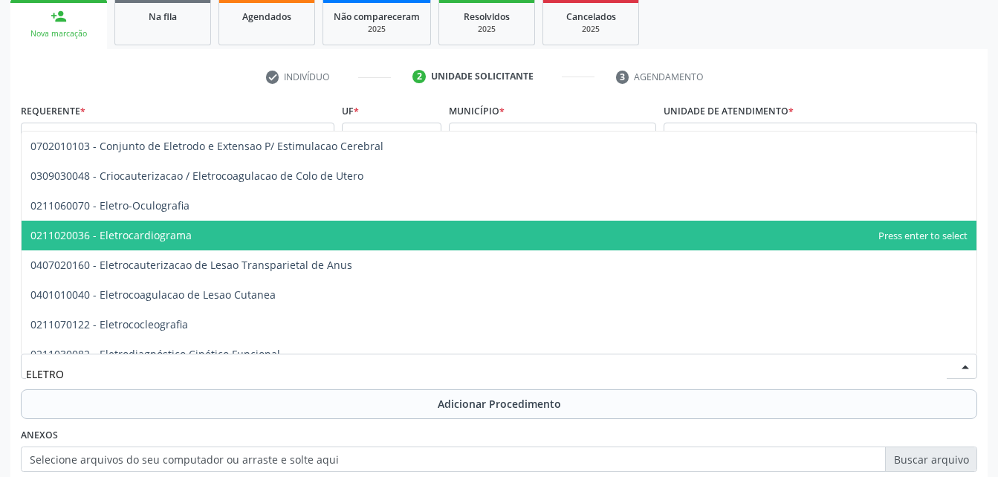
click at [236, 223] on span "0211020036 - Eletrocardiograma" at bounding box center [499, 236] width 955 height 30
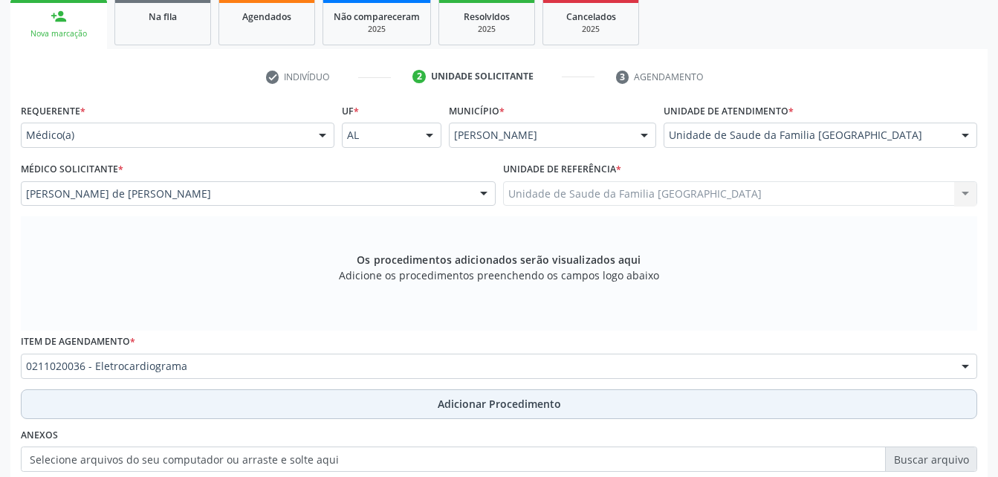
click at [304, 409] on button "Adicionar Procedimento" at bounding box center [499, 404] width 956 height 30
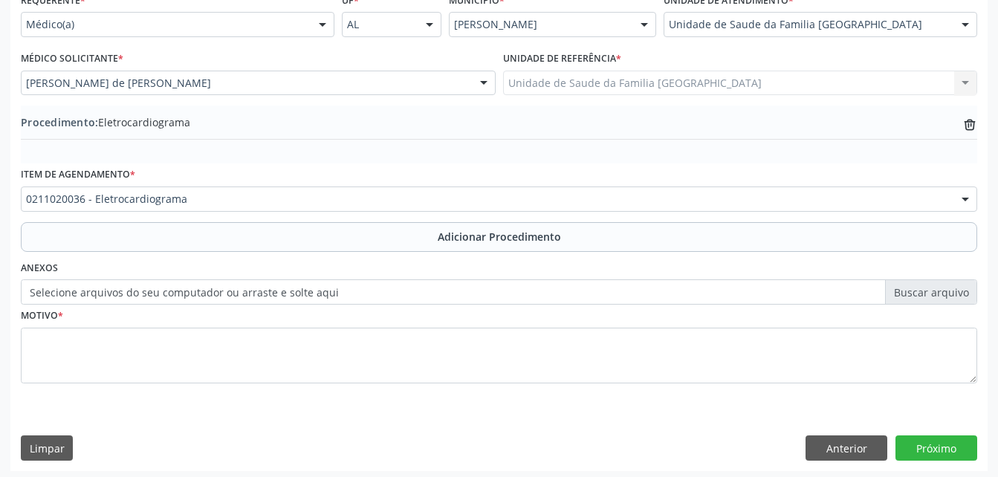
scroll to position [359, 0]
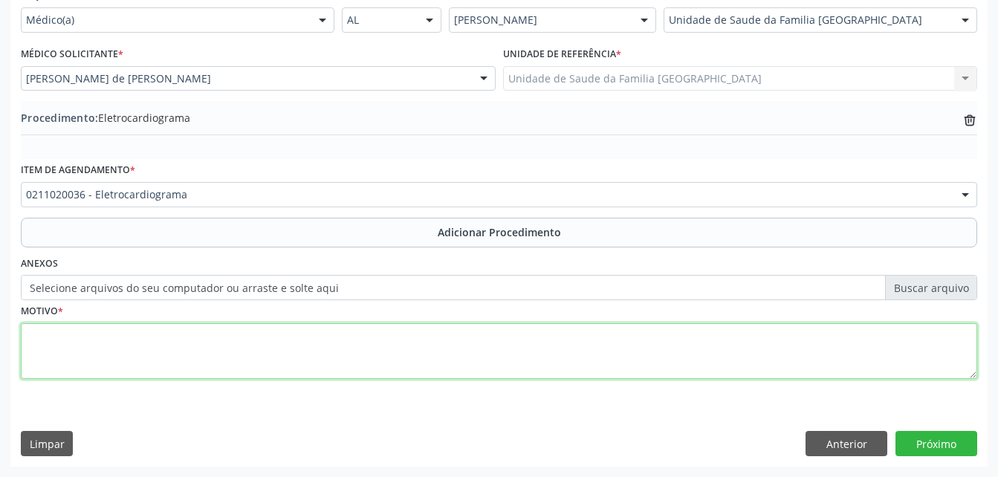
click at [284, 369] on textarea at bounding box center [499, 351] width 956 height 56
click at [59, 340] on textarea "DISPENEIA" at bounding box center [499, 351] width 956 height 56
type textarea "DISPNEIA"
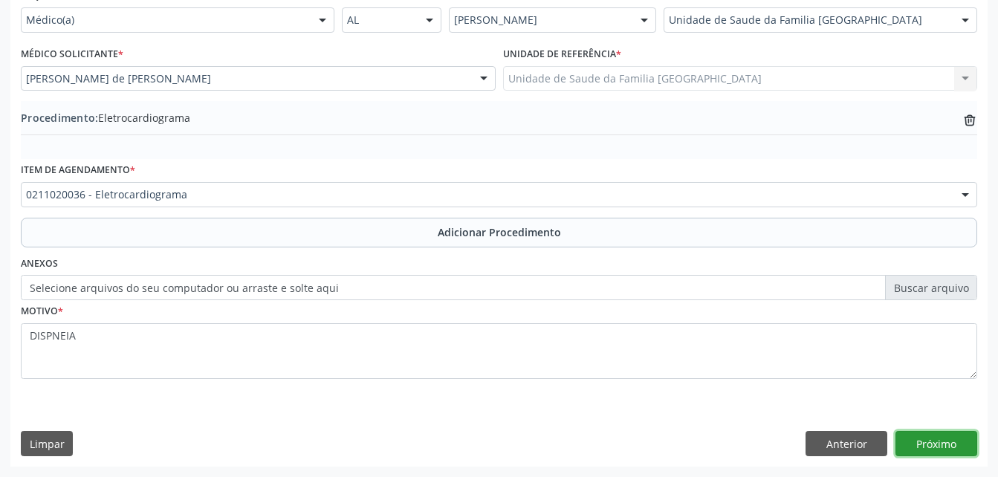
click at [906, 442] on button "Próximo" at bounding box center [936, 443] width 82 height 25
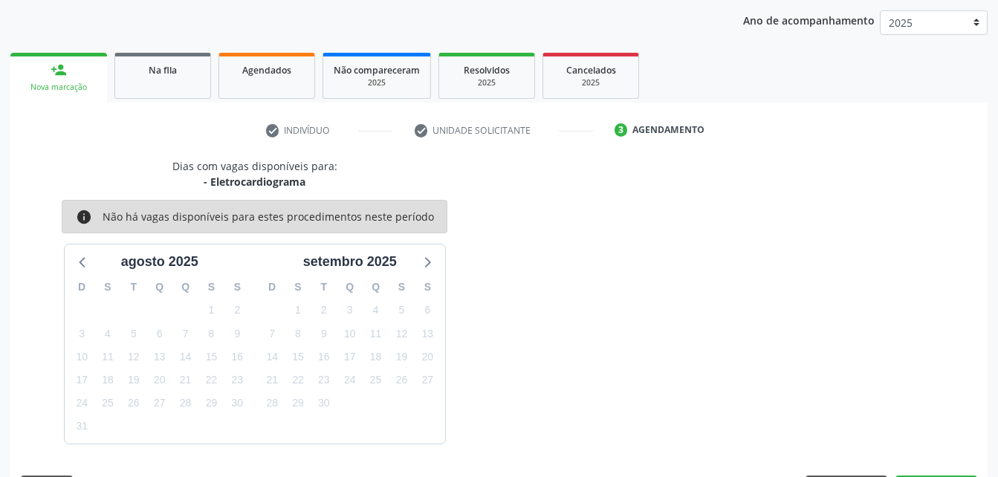
scroll to position [234, 0]
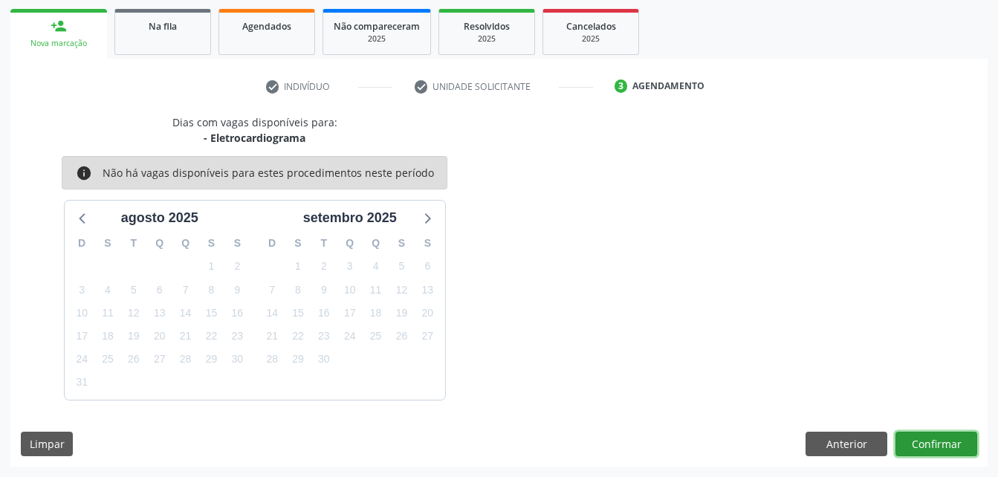
click at [959, 439] on button "Confirmar" at bounding box center [936, 444] width 82 height 25
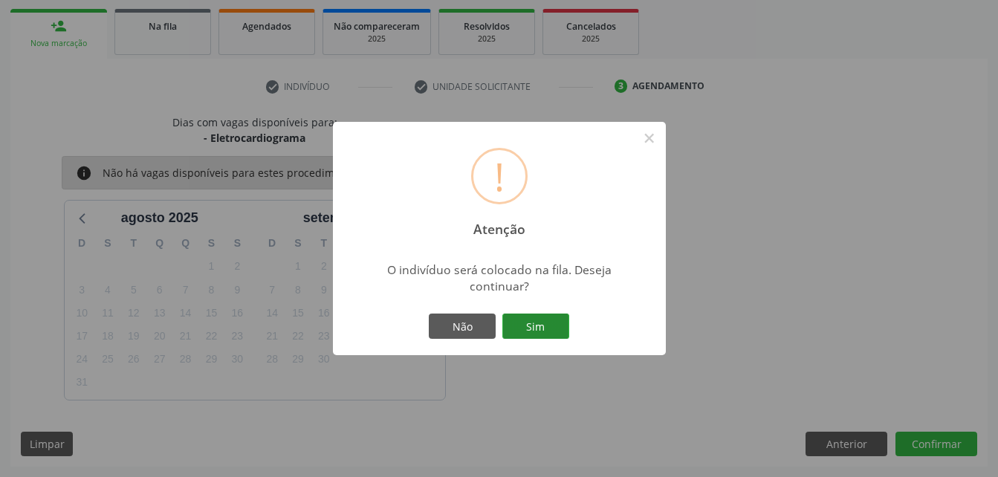
click at [557, 327] on button "Sim" at bounding box center [535, 326] width 67 height 25
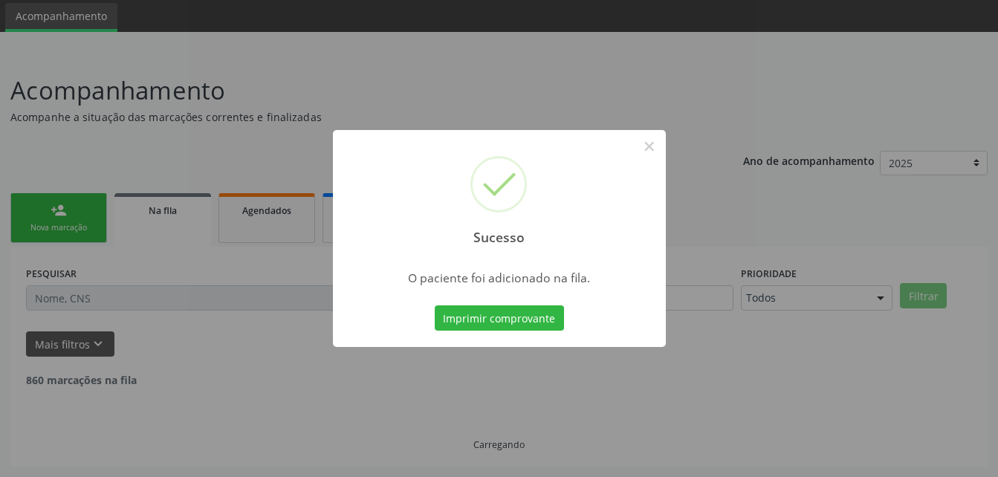
scroll to position [34, 0]
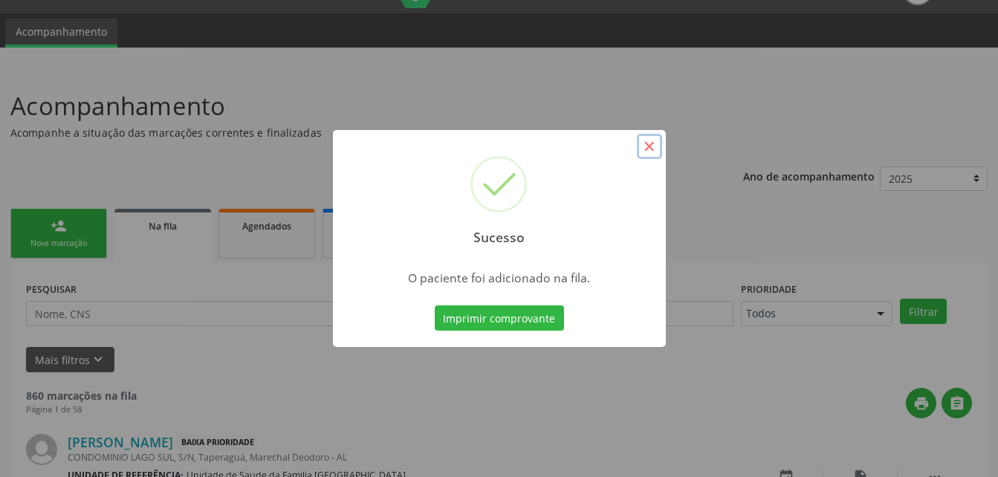
click at [644, 148] on button "×" at bounding box center [649, 146] width 25 height 25
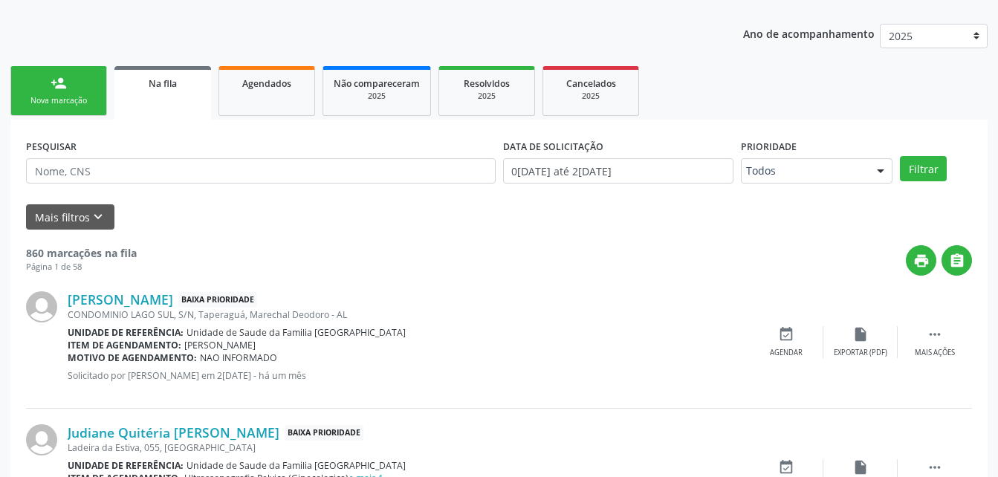
scroll to position [183, 0]
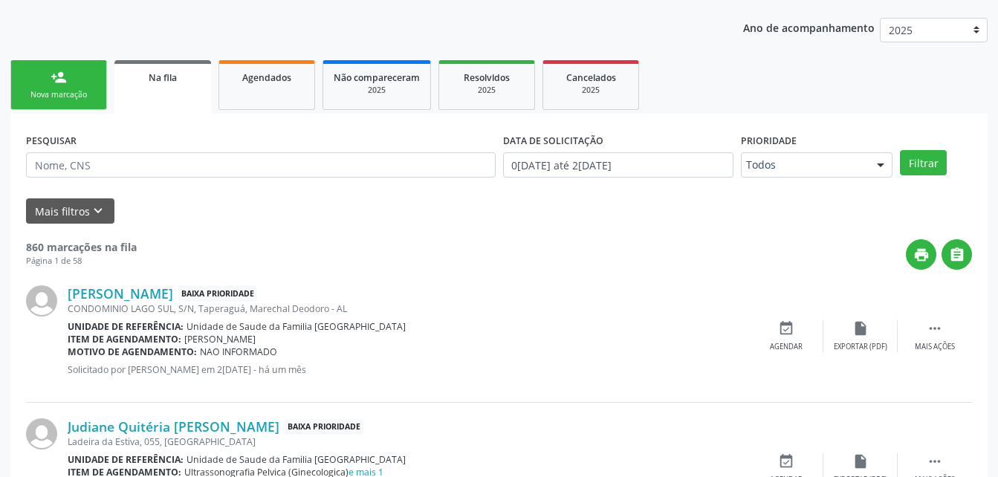
click at [97, 111] on ul "person_add Nova marcação Na fila Agendados Não compareceram 2025 Resolvidos 202…" at bounding box center [498, 84] width 977 height 57
click at [94, 91] on div "Nova marcação" at bounding box center [59, 94] width 74 height 11
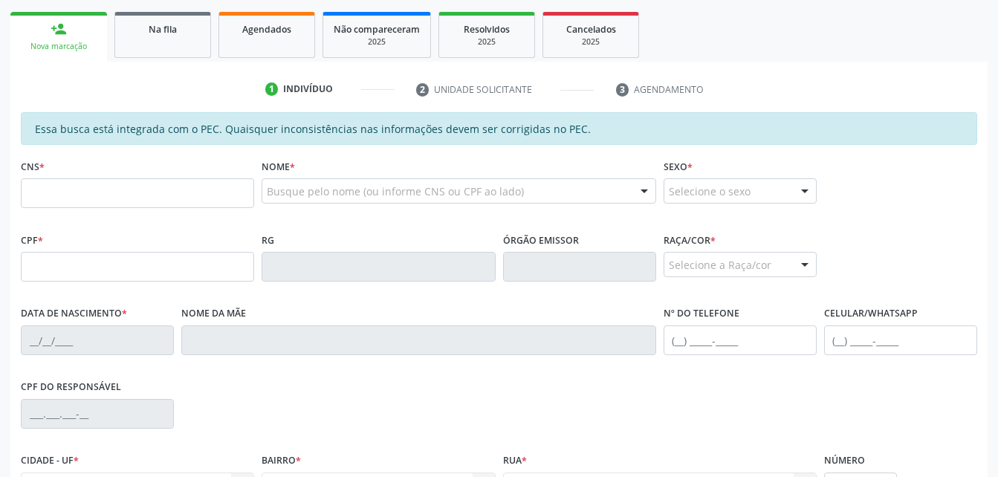
scroll to position [257, 0]
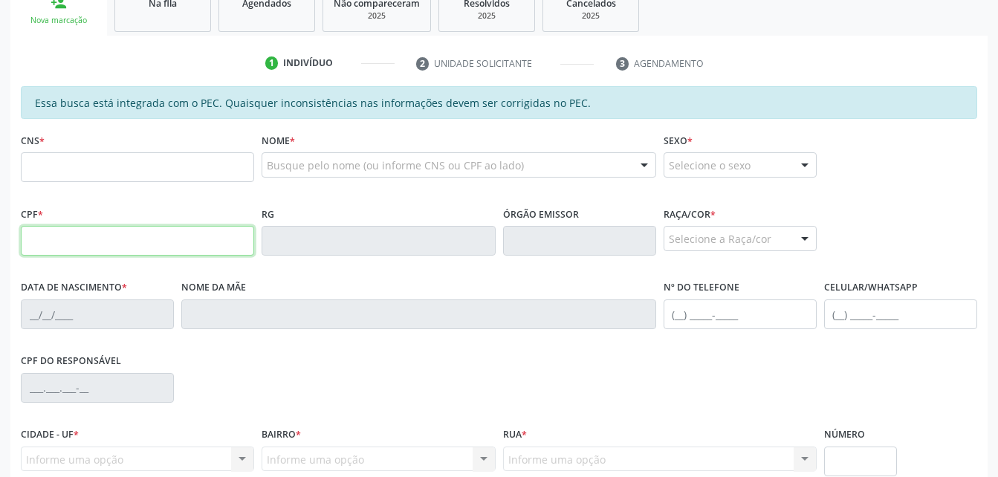
click at [164, 238] on input "text" at bounding box center [137, 241] width 233 height 30
type input "985.866.884-87"
type input "705 1078 8306 6840"
type input "22/01/1970"
type input "Ivonete Maria da Conceição"
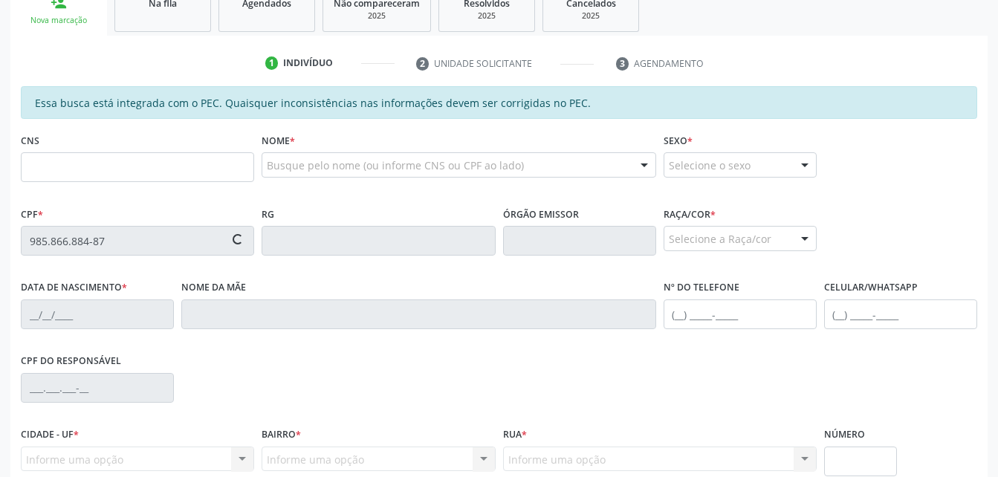
type input "(82) 99840-4922"
type input "S/N"
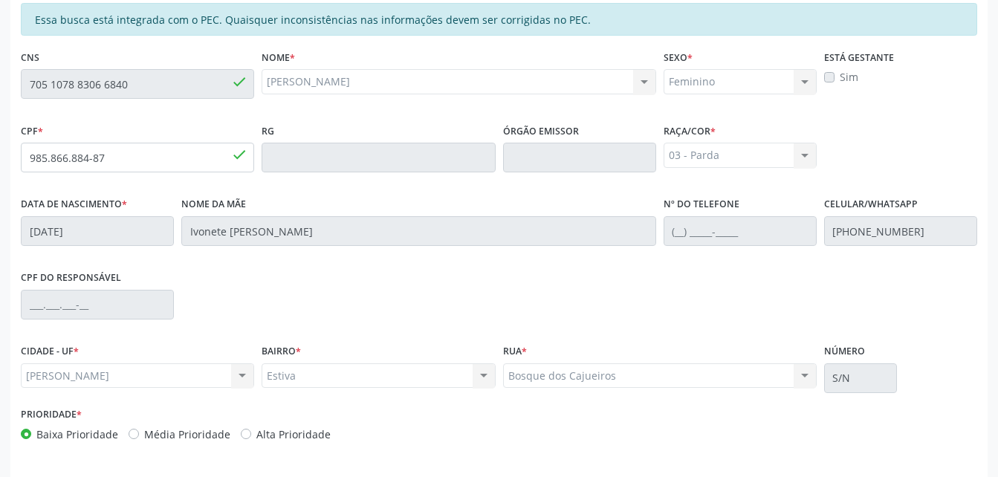
scroll to position [392, 0]
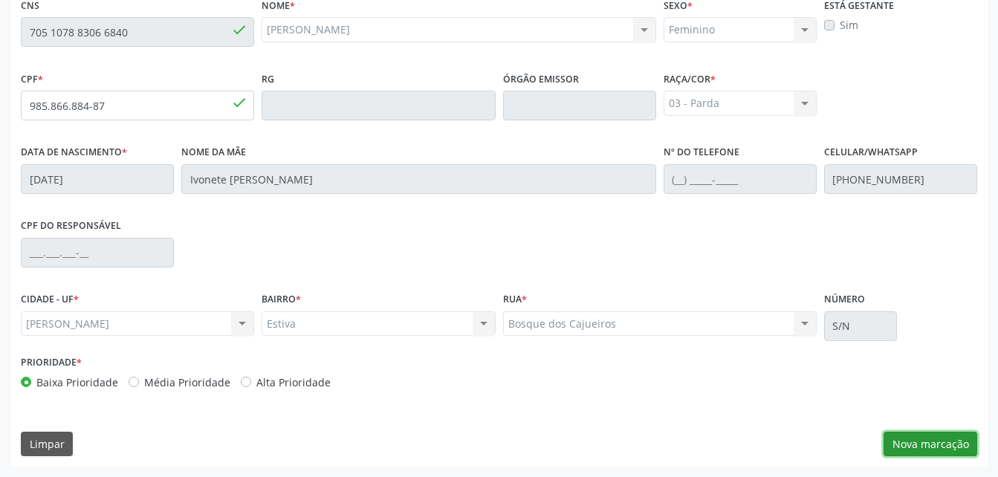
click at [915, 444] on button "Nova marcação" at bounding box center [930, 444] width 94 height 25
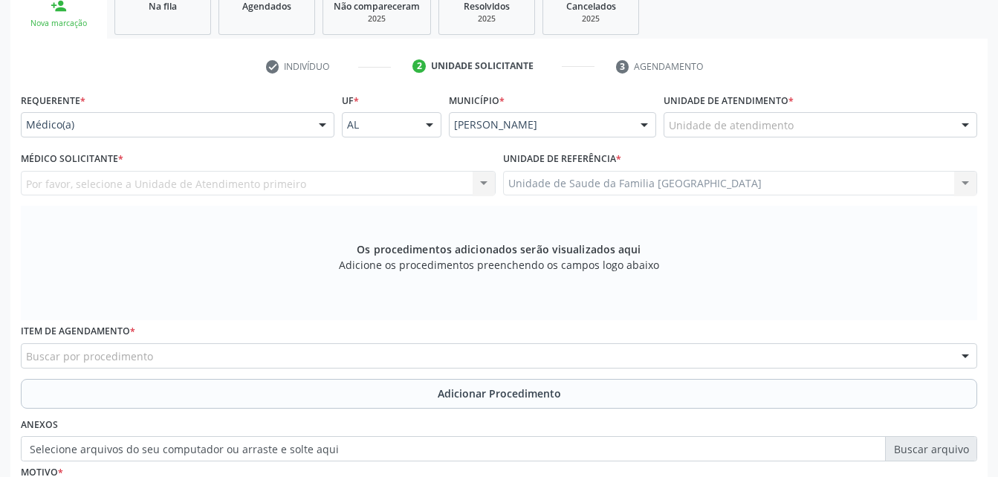
scroll to position [244, 0]
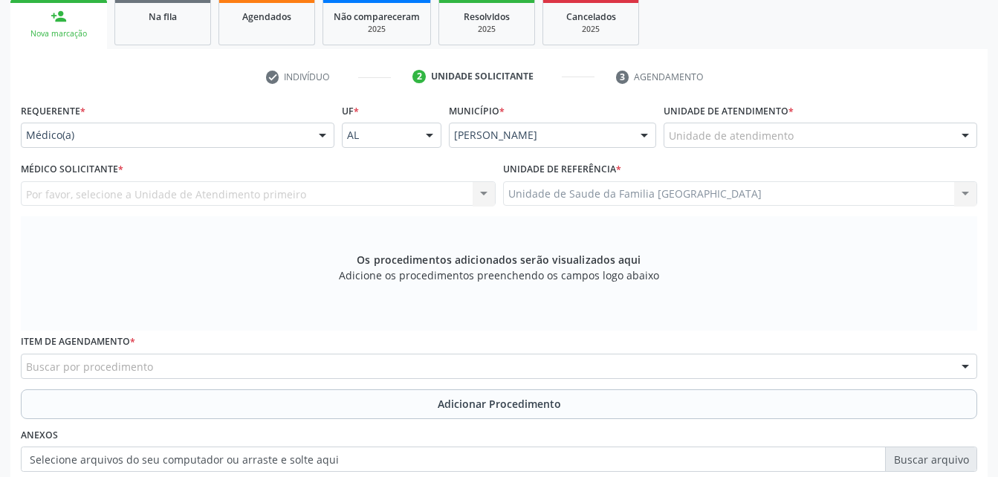
click at [794, 133] on div "Unidade de atendimento" at bounding box center [820, 135] width 314 height 25
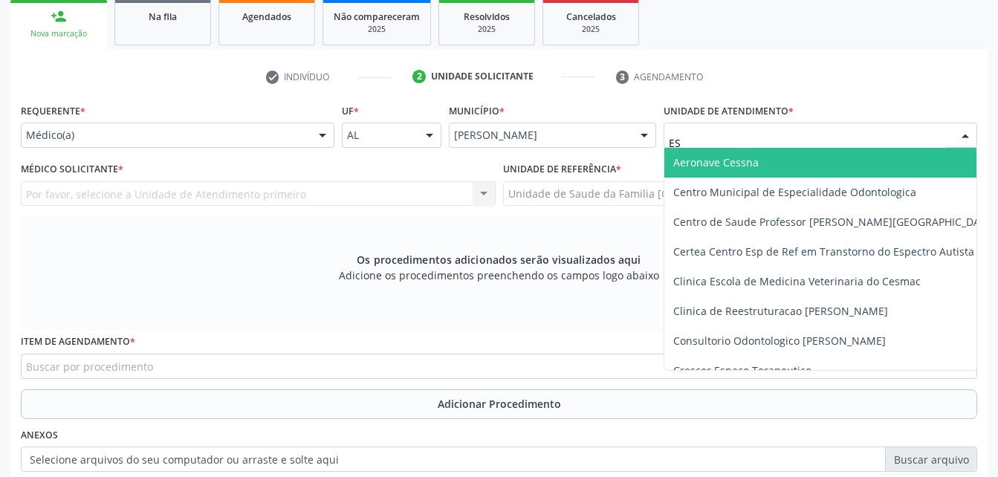
type input "EST"
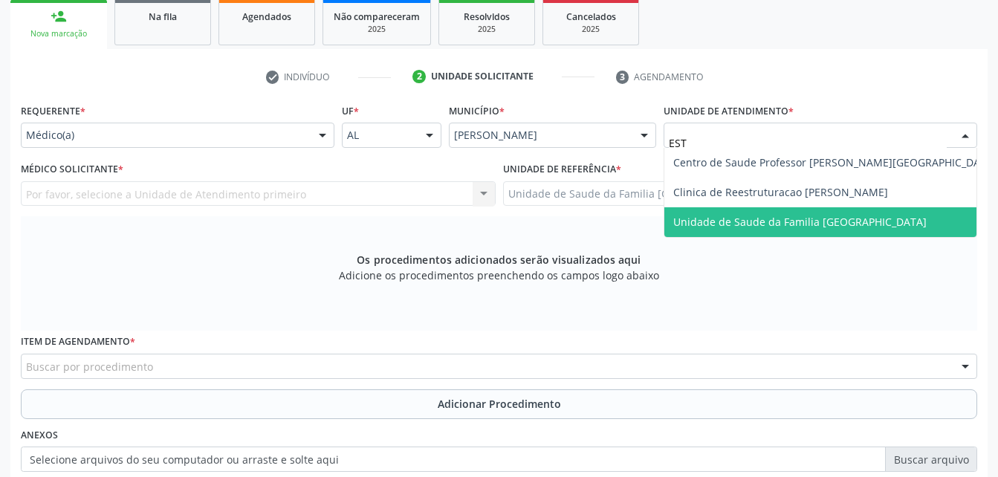
drag, startPoint x: 805, startPoint y: 219, endPoint x: 722, endPoint y: 220, distance: 82.5
click at [805, 220] on span "Unidade de Saude da Familia [GEOGRAPHIC_DATA]" at bounding box center [799, 222] width 253 height 14
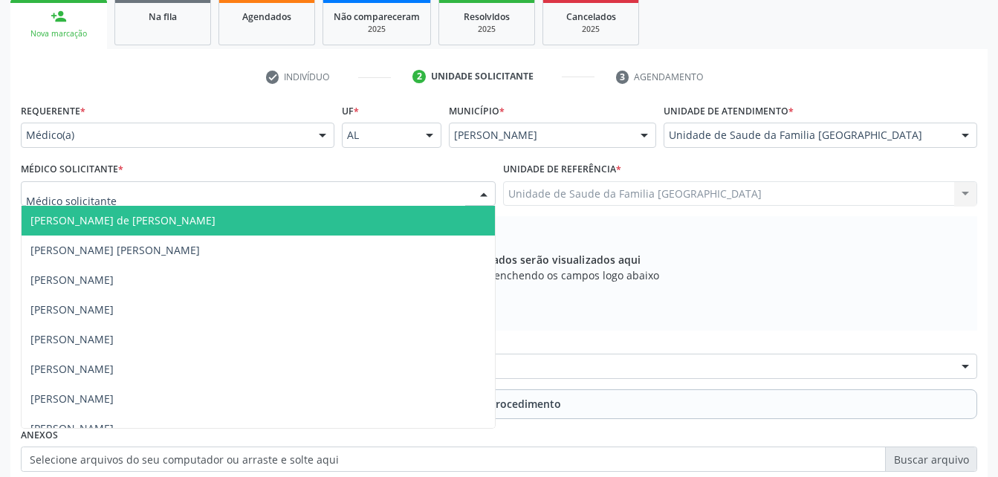
click at [234, 193] on div at bounding box center [258, 193] width 475 height 25
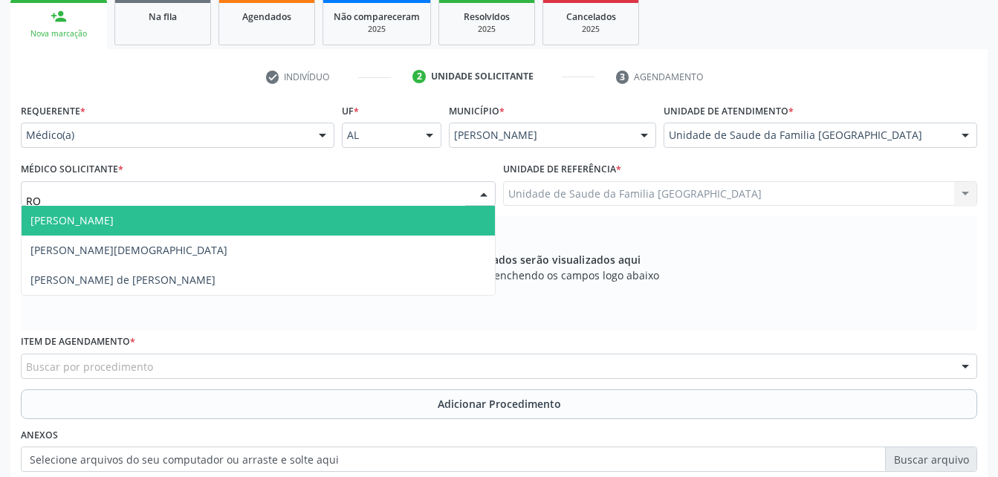
type input "ROD"
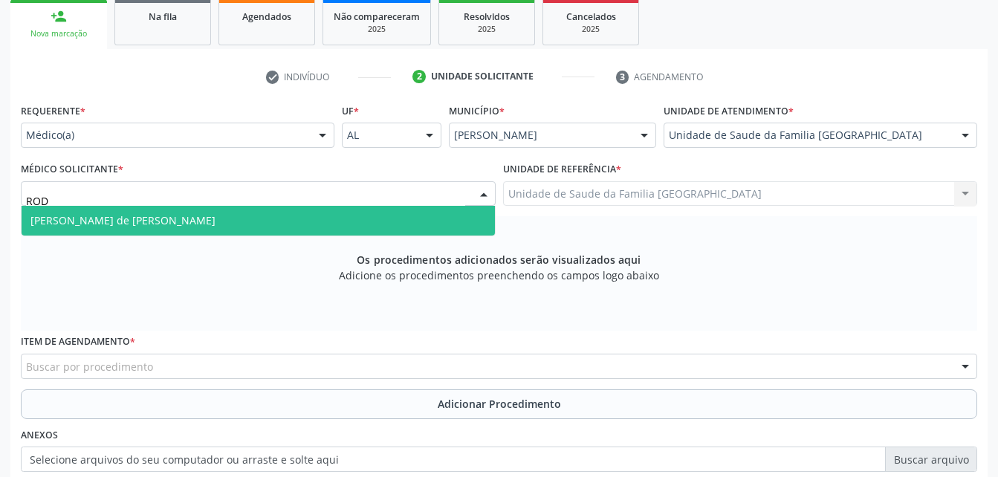
click at [239, 222] on span "Rodrigo Santana de Luna Batista" at bounding box center [258, 221] width 473 height 30
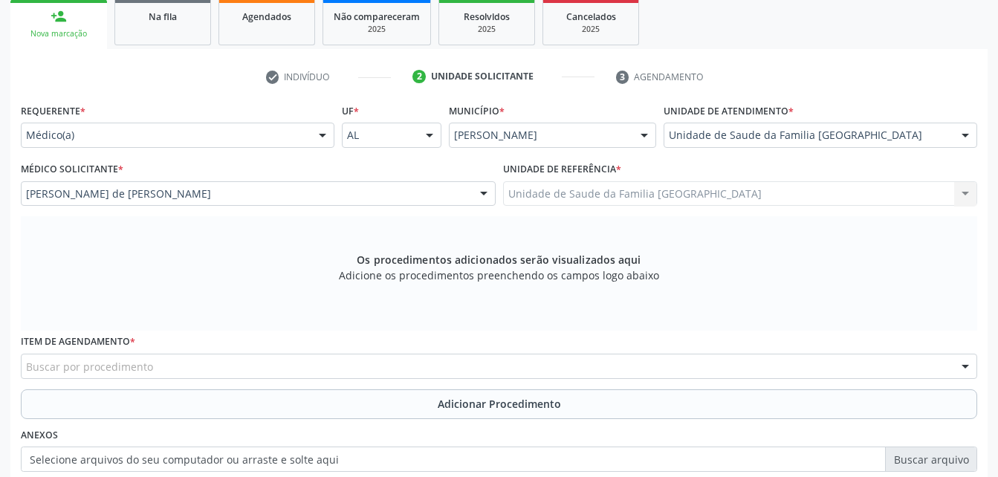
click at [209, 359] on div "Buscar por procedimento" at bounding box center [499, 366] width 956 height 25
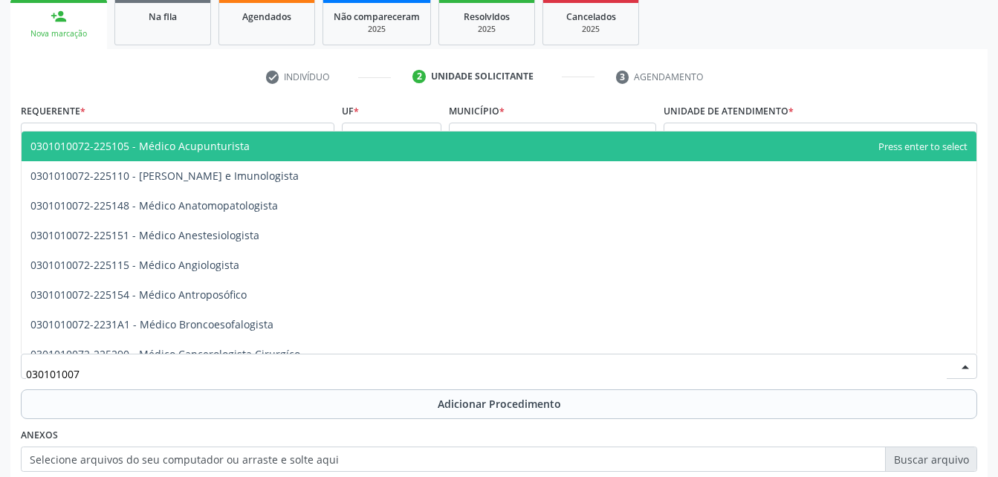
type input "0301010072"
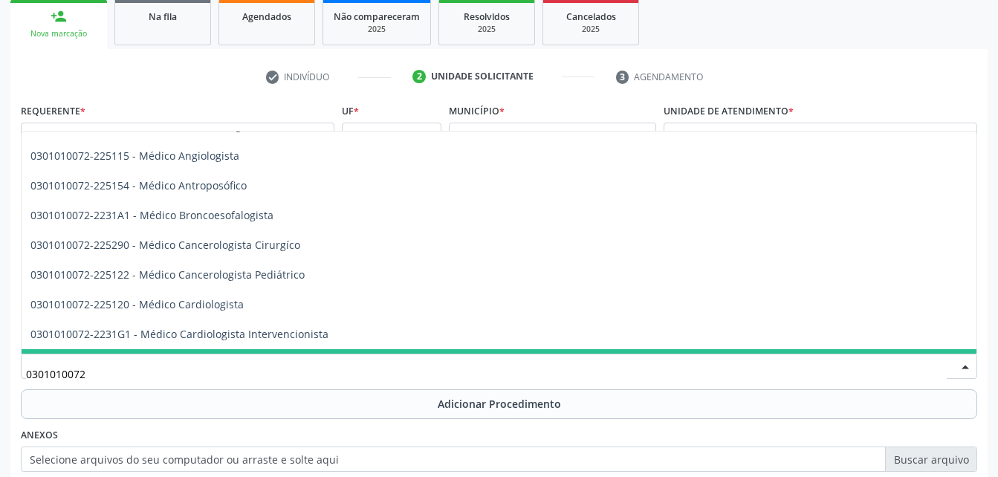
scroll to position [223, 0]
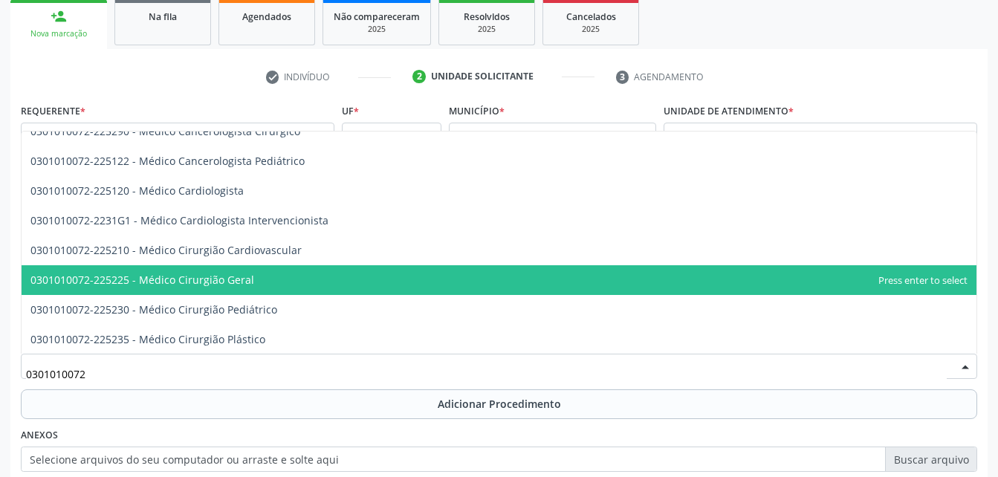
click at [288, 288] on span "0301010072-225225 - Médico Cirurgião Geral" at bounding box center [499, 280] width 955 height 30
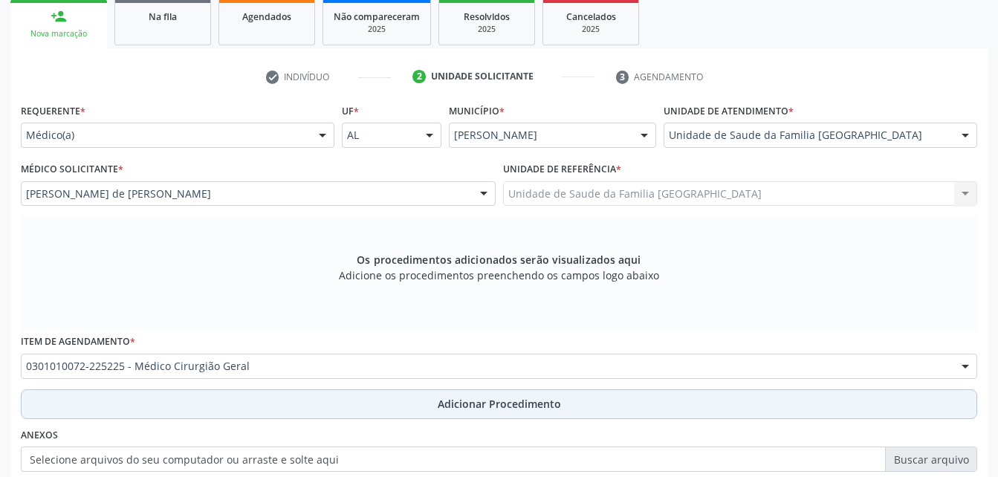
click at [371, 406] on button "Adicionar Procedimento" at bounding box center [499, 404] width 956 height 30
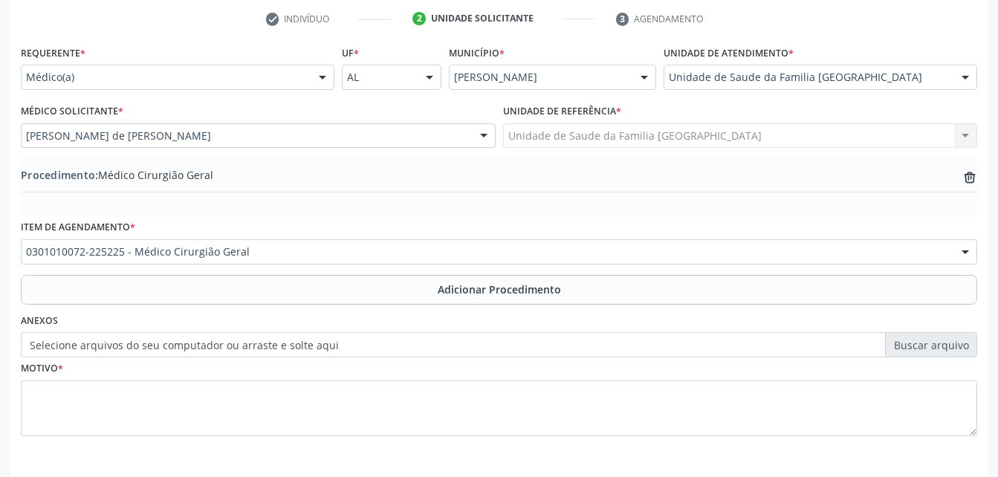
scroll to position [359, 0]
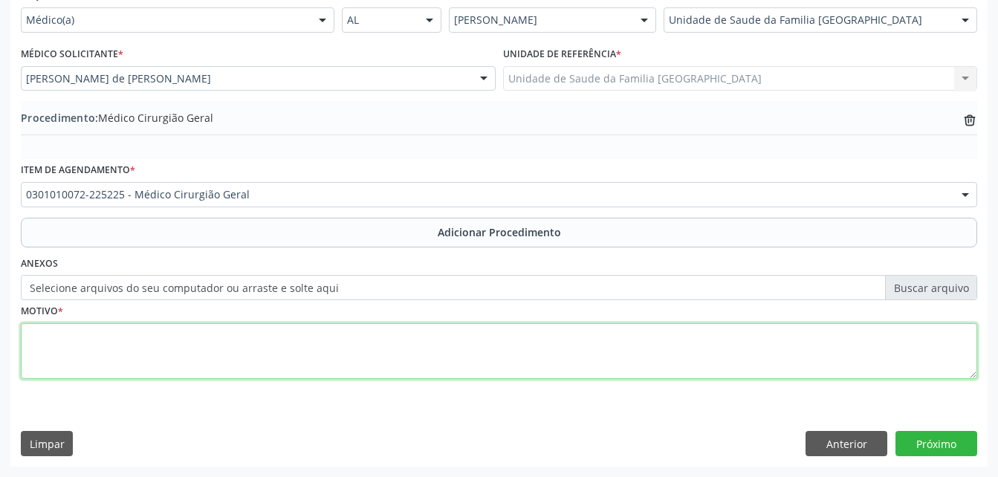
click at [356, 342] on textarea at bounding box center [499, 351] width 956 height 56
type textarea "E"
type textarea "PEQUENOS PROCEDIMENTOS"
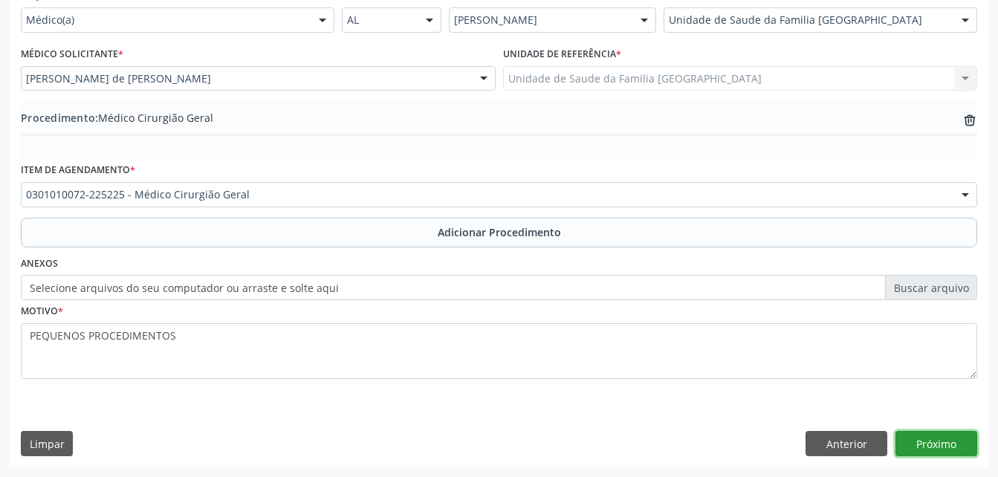
click at [955, 435] on button "Próximo" at bounding box center [936, 443] width 82 height 25
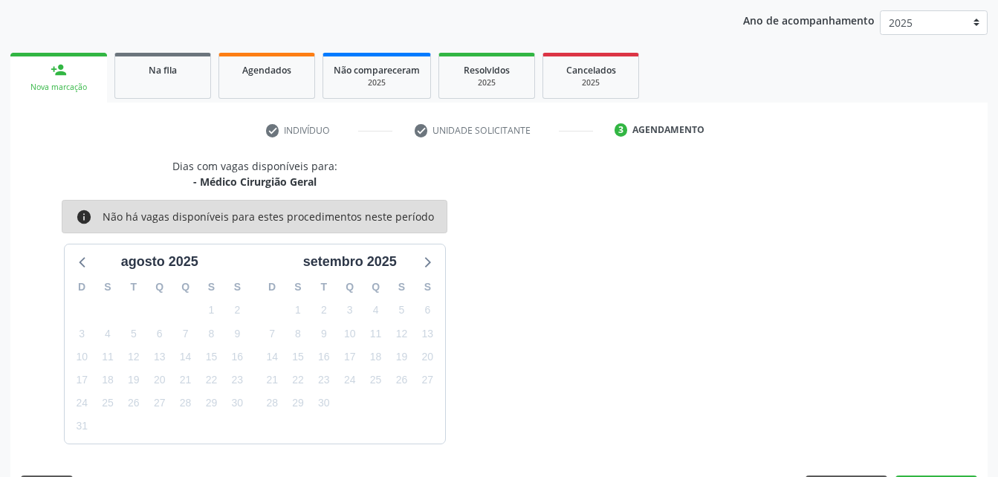
scroll to position [234, 0]
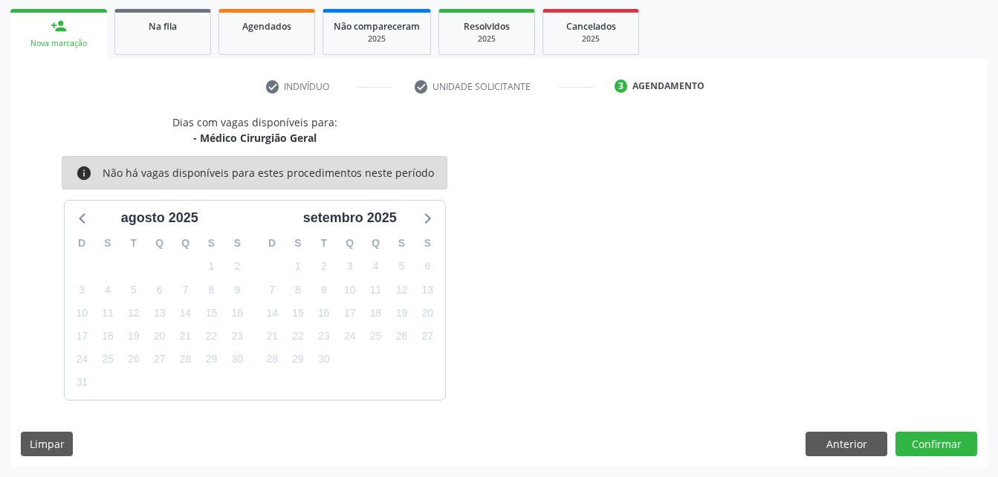
click at [956, 429] on div "Dias com vagas disponíveis para: - Médico Cirurgião Geral info Não há vagas dis…" at bounding box center [498, 290] width 977 height 352
click at [956, 432] on button "Confirmar" at bounding box center [936, 444] width 82 height 25
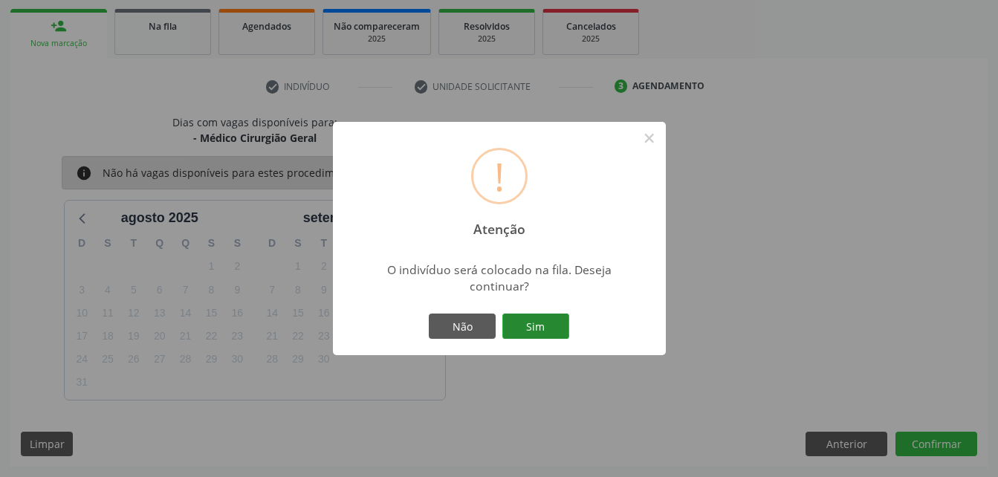
click at [526, 325] on button "Sim" at bounding box center [535, 326] width 67 height 25
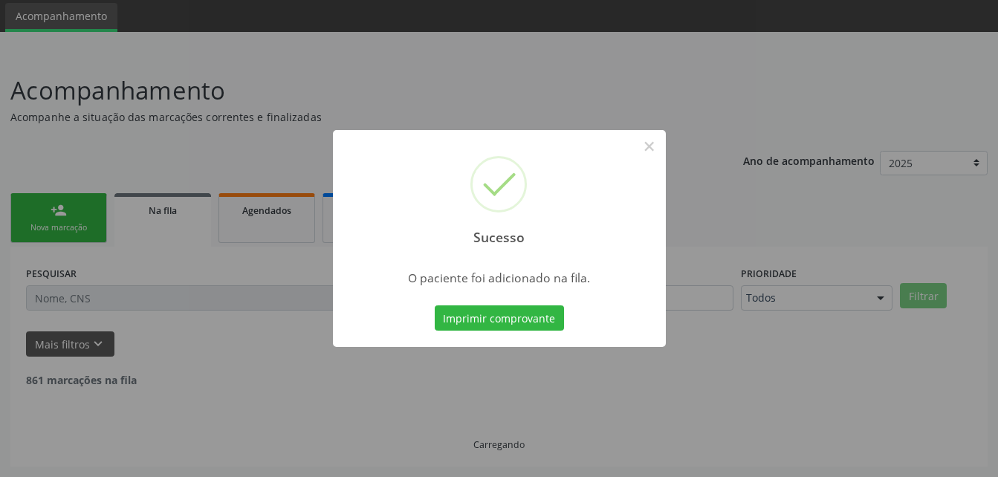
scroll to position [34, 0]
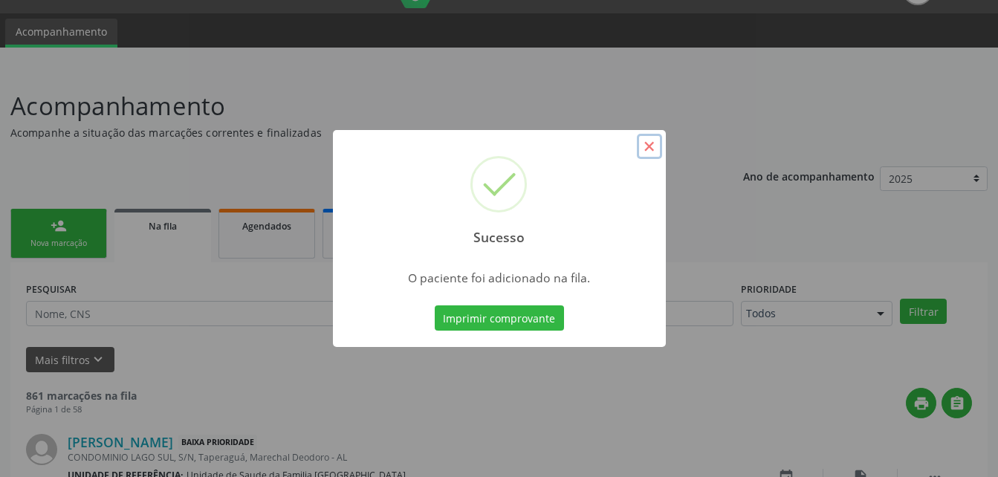
click at [646, 145] on button "×" at bounding box center [649, 146] width 25 height 25
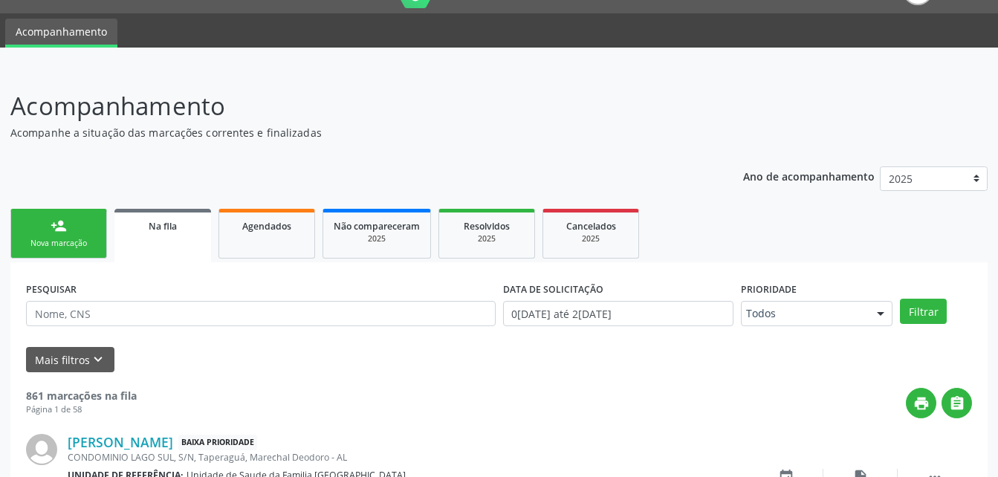
drag, startPoint x: 95, startPoint y: 229, endPoint x: 147, endPoint y: 232, distance: 52.1
click at [95, 229] on link "person_add Nova marcação" at bounding box center [58, 234] width 97 height 50
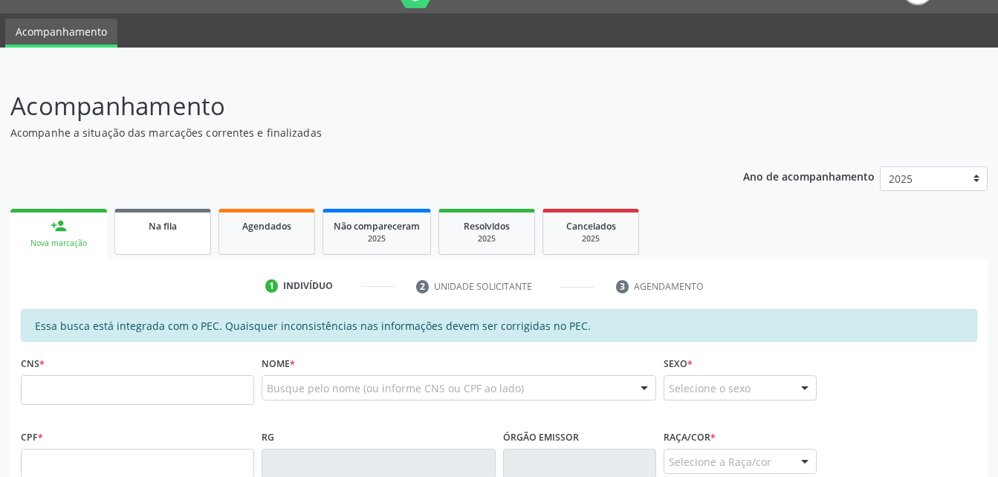
scroll to position [183, 0]
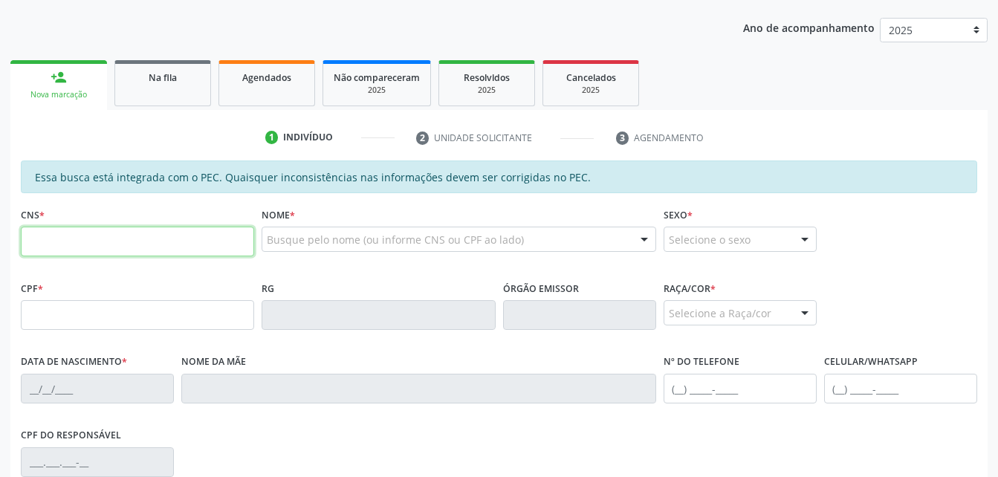
click at [151, 227] on input "text" at bounding box center [137, 242] width 233 height 30
type input "705 6054 7401 9017"
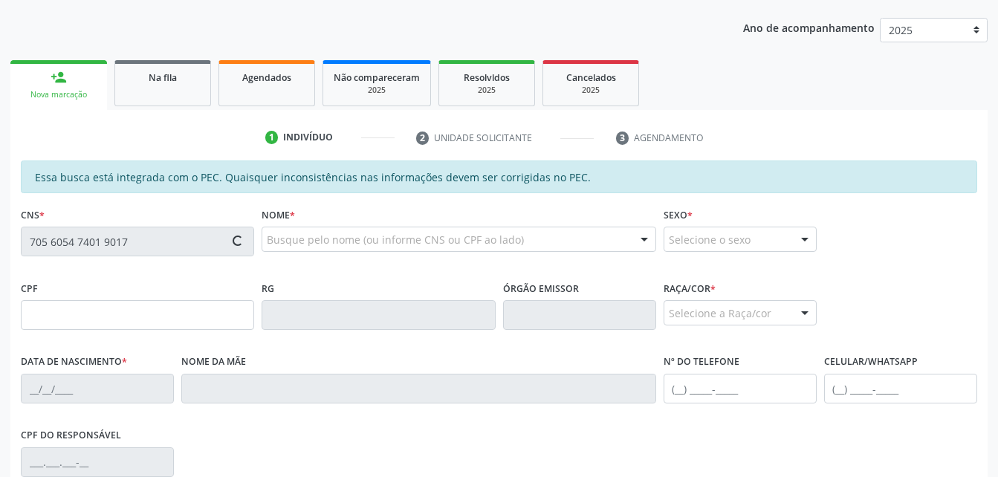
type input "121.233.674-78"
type input "06/03/2008"
type input "Cristiane de Lima Silva"
type input "(82) 99402-6567"
type input "S/N"
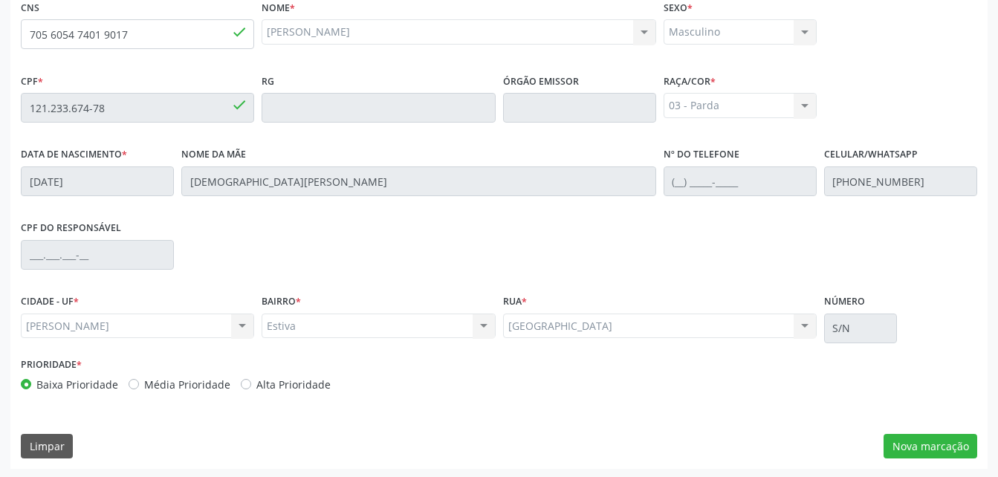
scroll to position [392, 0]
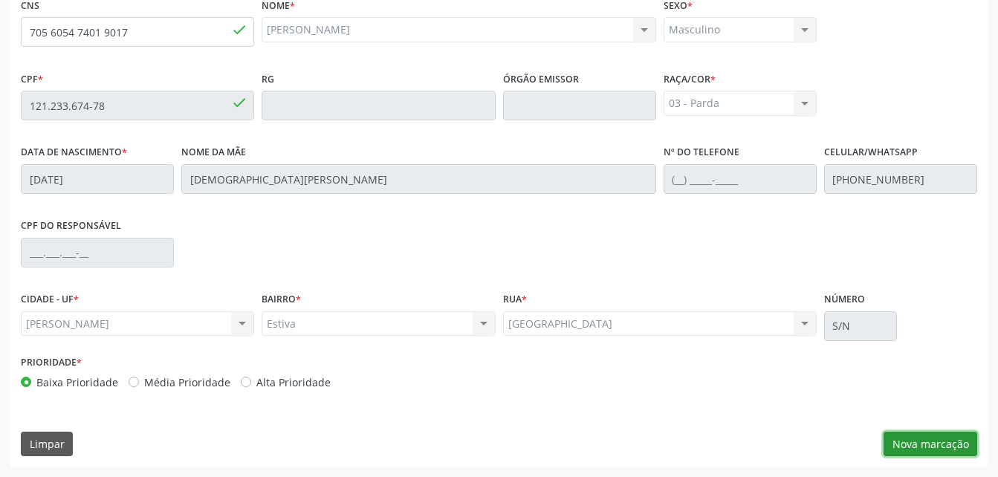
click at [912, 438] on button "Nova marcação" at bounding box center [930, 444] width 94 height 25
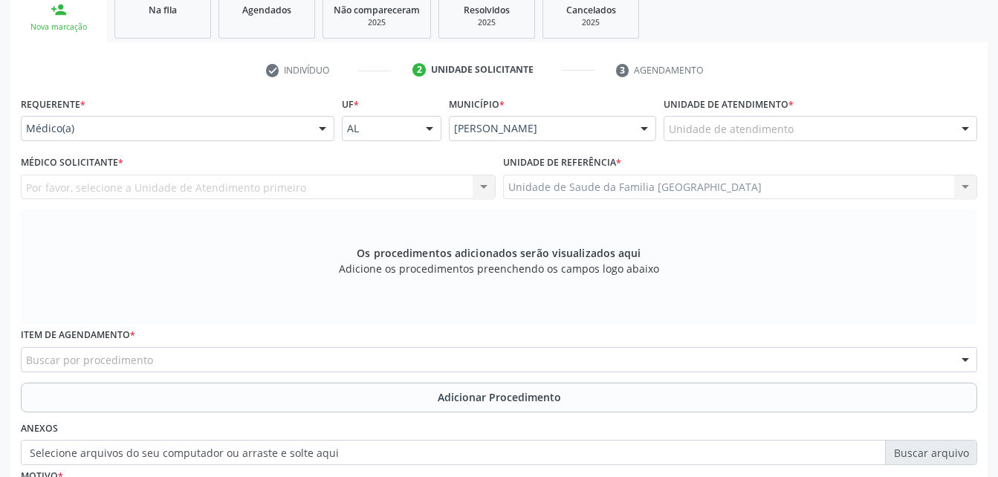
scroll to position [244, 0]
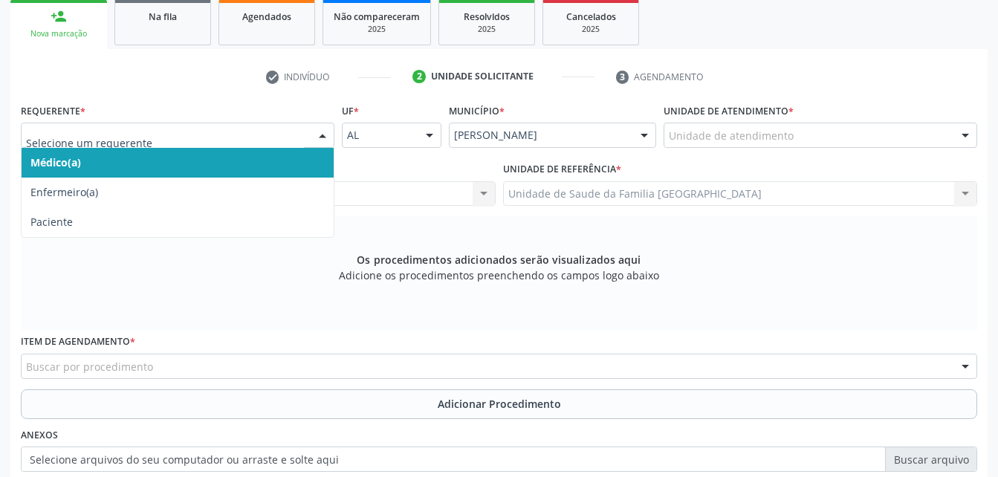
click at [316, 145] on div at bounding box center [322, 135] width 22 height 25
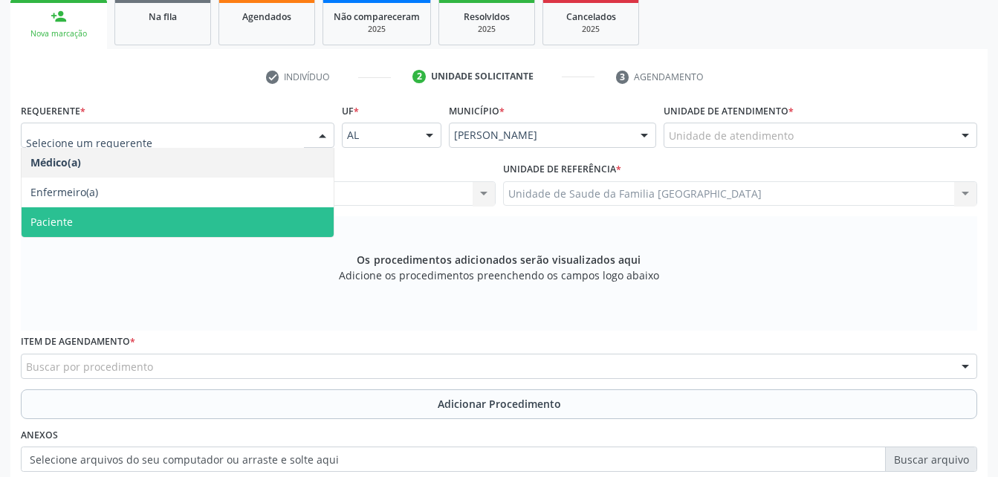
drag, startPoint x: 308, startPoint y: 208, endPoint x: 313, endPoint y: 220, distance: 13.0
click at [307, 209] on span "Paciente" at bounding box center [178, 222] width 312 height 30
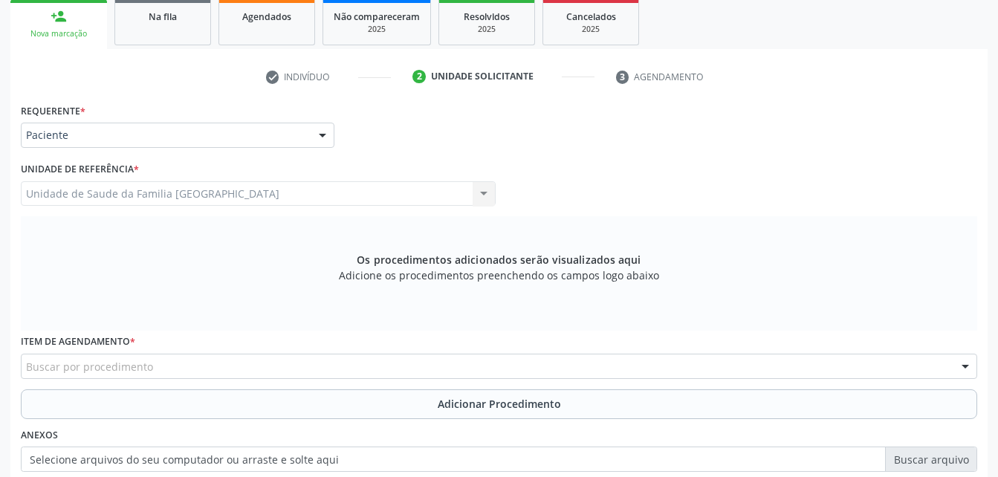
scroll to position [318, 0]
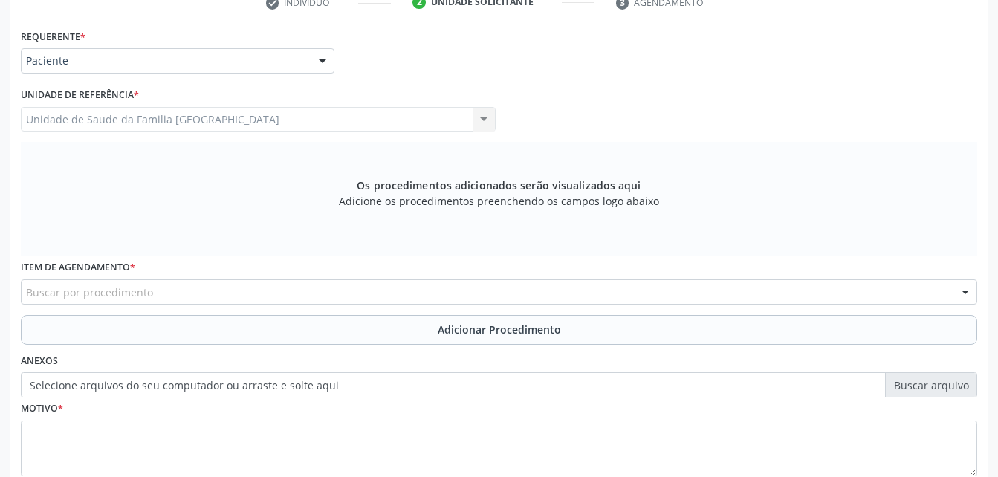
click at [285, 293] on div "Buscar por procedimento" at bounding box center [499, 291] width 956 height 25
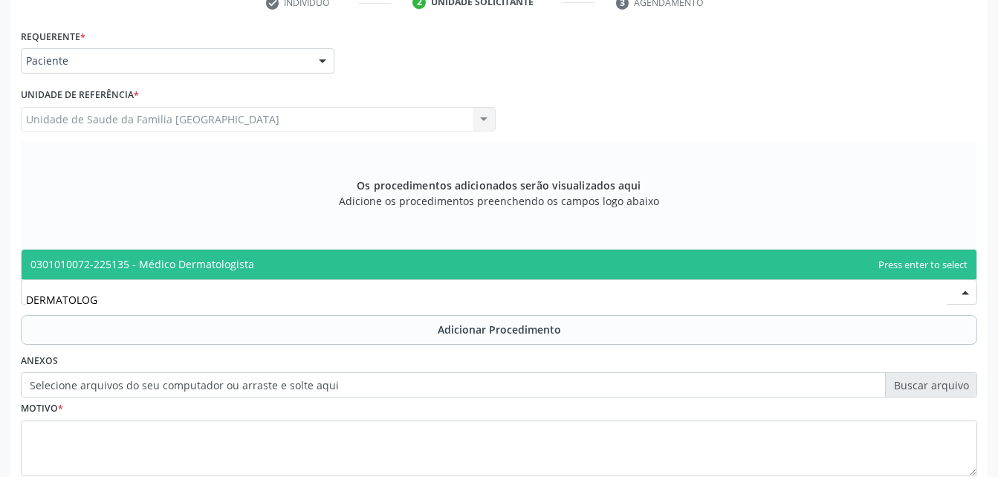
type input "DERMATOLOGI"
click at [299, 257] on span "0301010072-225135 - Médico Dermatologista" at bounding box center [499, 265] width 955 height 30
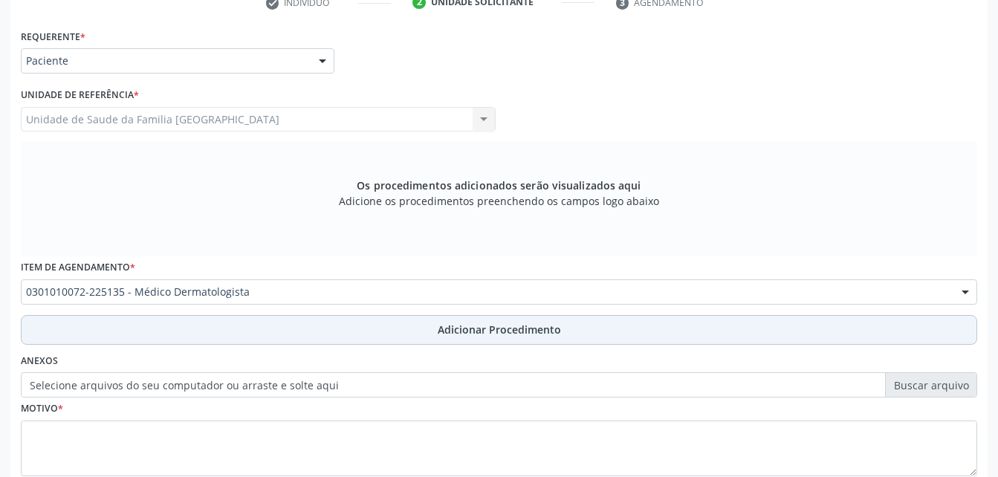
click at [345, 332] on button "Adicionar Procedimento" at bounding box center [499, 330] width 956 height 30
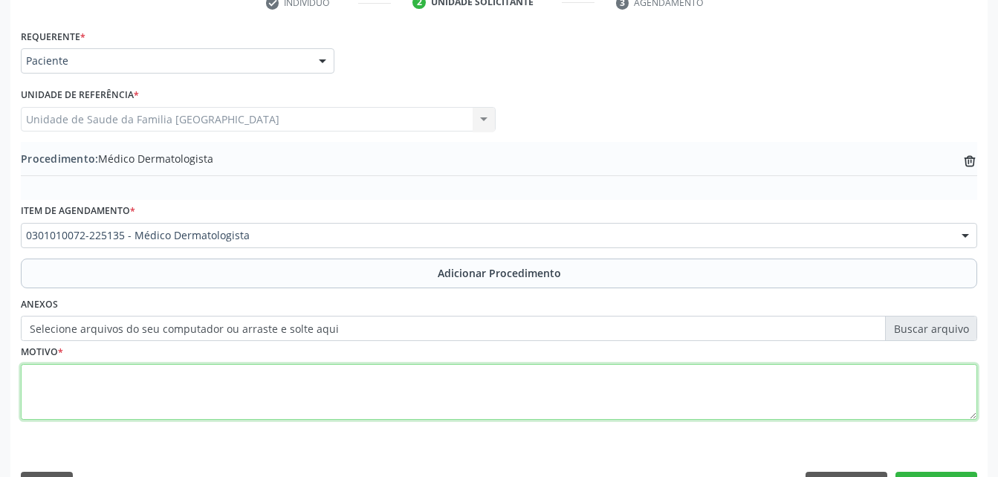
click at [317, 377] on textarea at bounding box center [499, 392] width 956 height 56
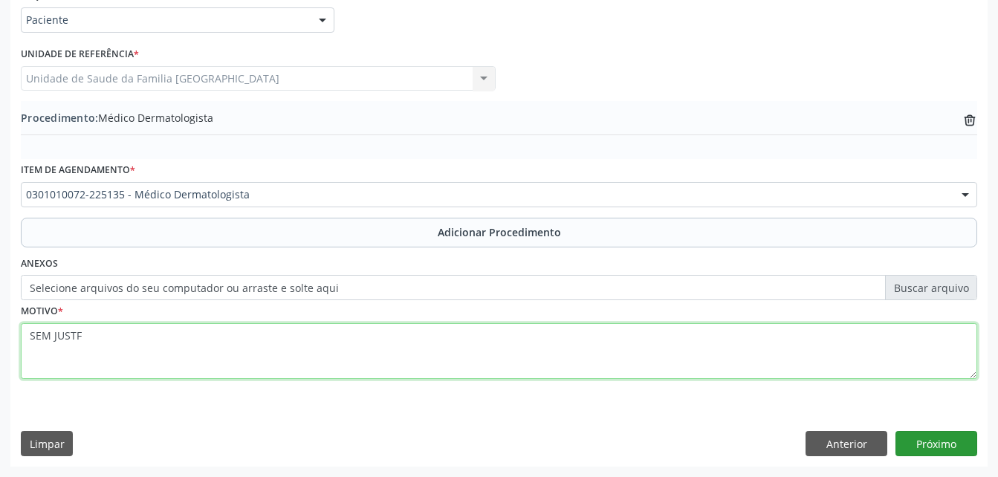
type textarea "SEM JUSTF"
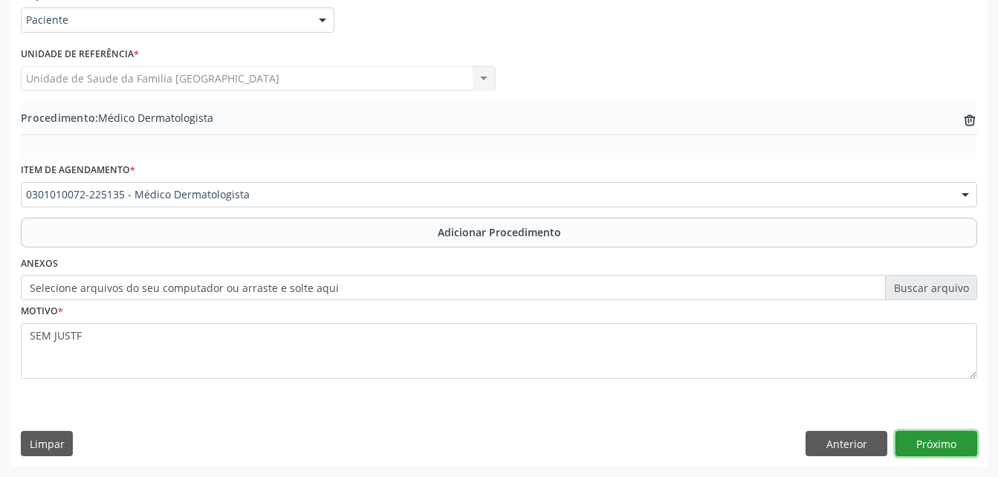
click at [942, 443] on button "Próximo" at bounding box center [936, 443] width 82 height 25
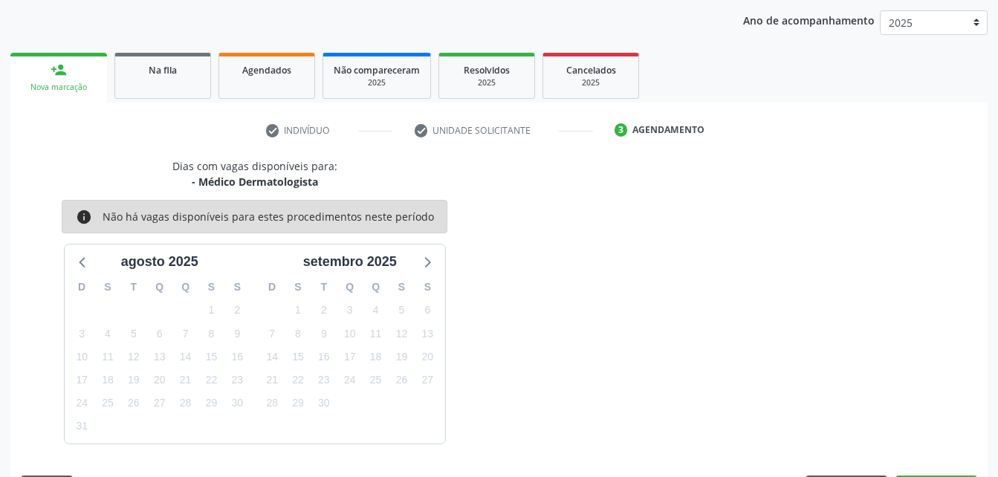
scroll to position [234, 0]
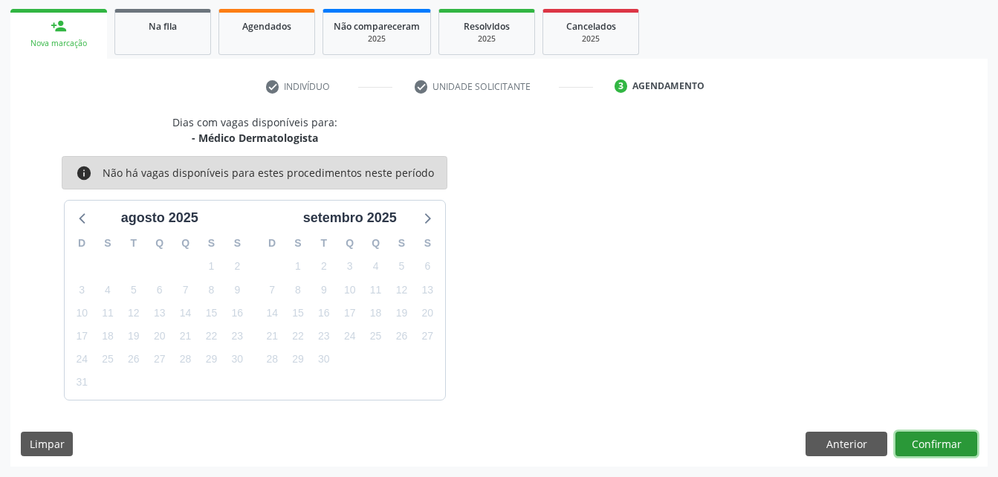
click at [943, 434] on button "Confirmar" at bounding box center [936, 444] width 82 height 25
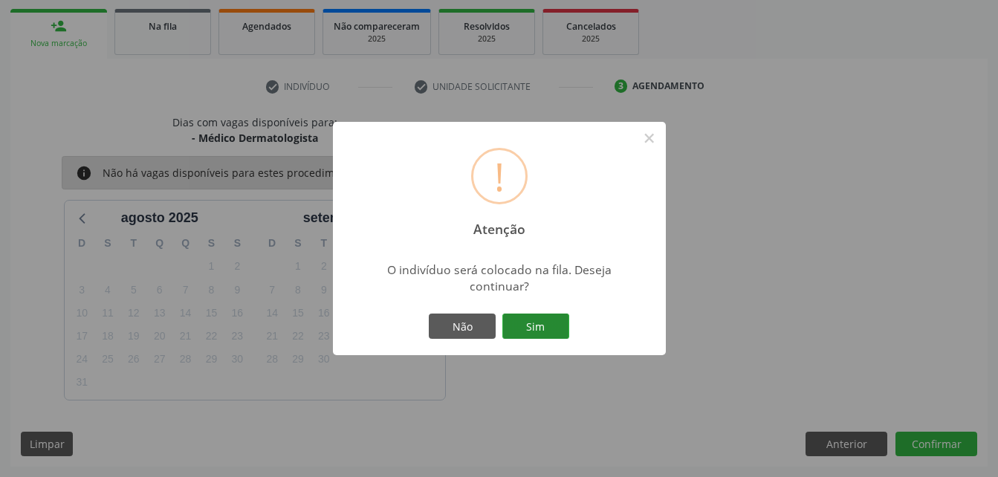
click at [519, 322] on button "Sim" at bounding box center [535, 326] width 67 height 25
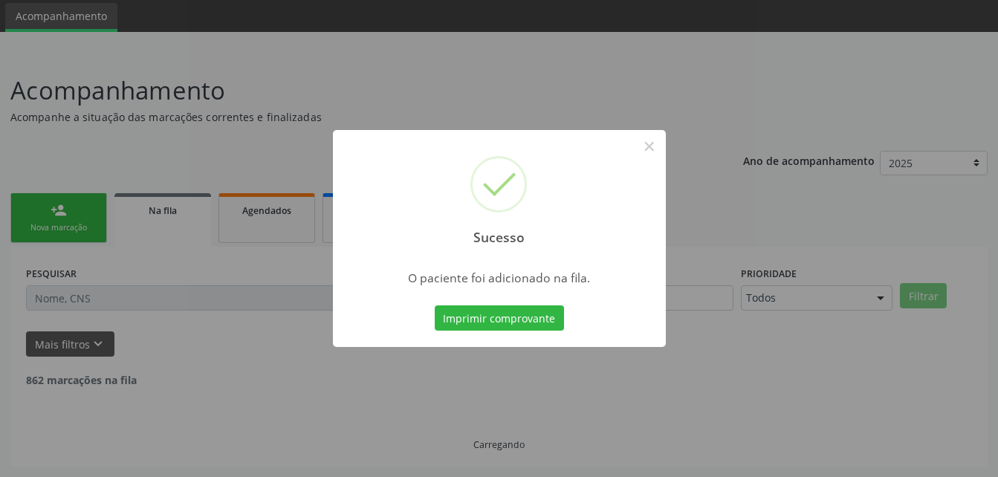
scroll to position [34, 0]
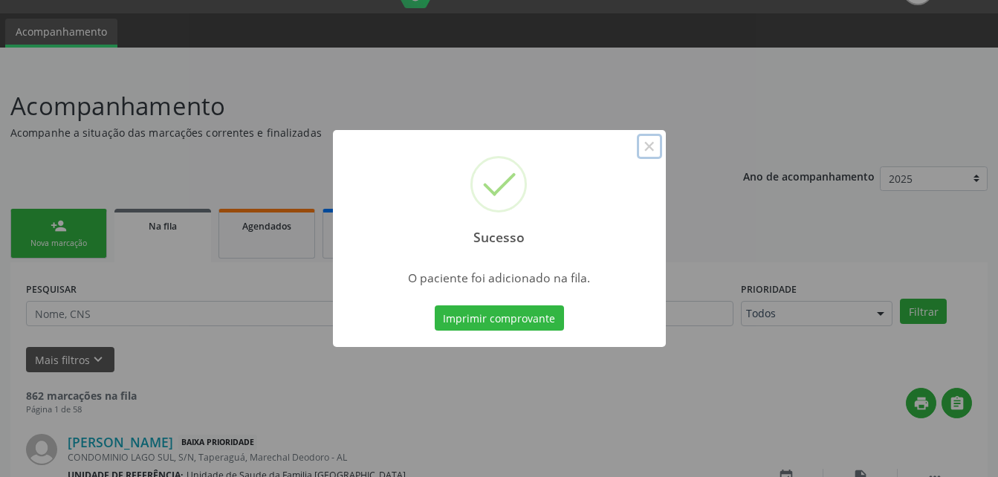
drag, startPoint x: 651, startPoint y: 147, endPoint x: 554, endPoint y: 149, distance: 96.6
click at [649, 149] on button "×" at bounding box center [649, 146] width 25 height 25
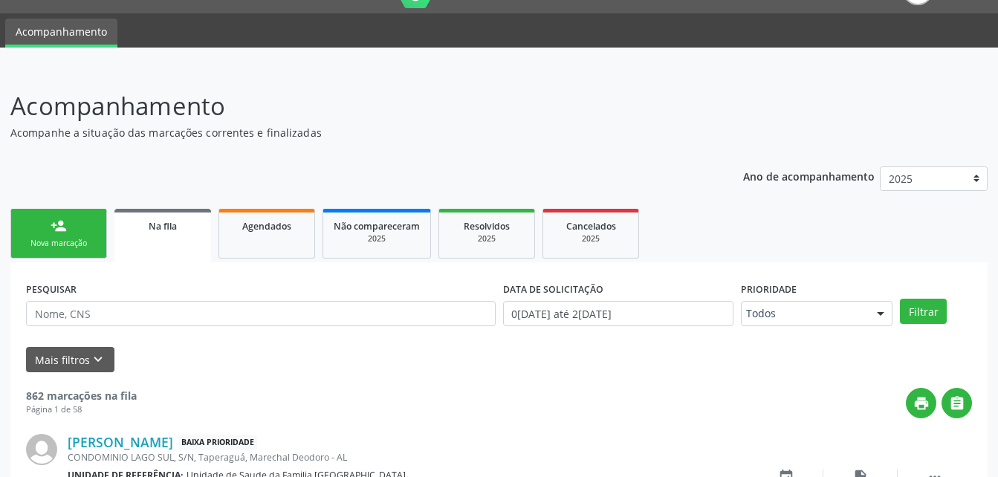
click at [76, 211] on link "person_add Nova marcação" at bounding box center [58, 234] width 97 height 50
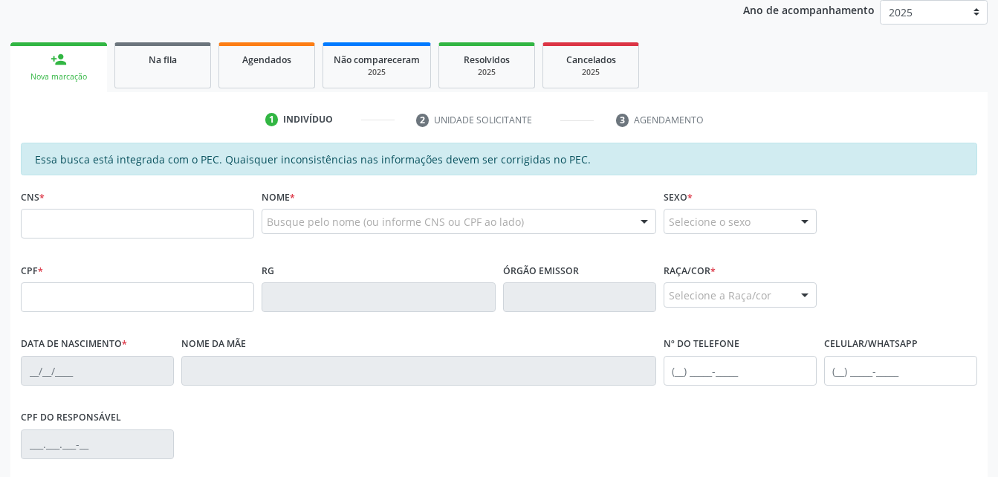
scroll to position [257, 0]
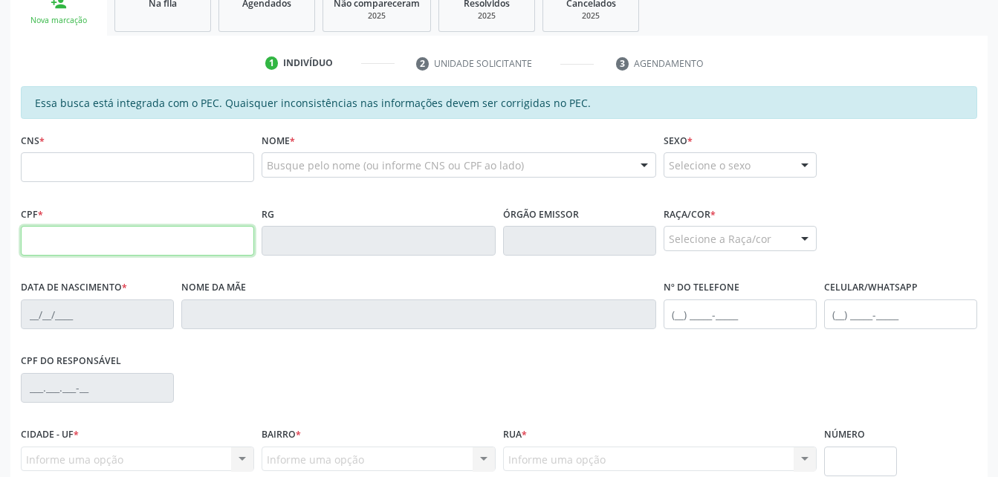
click at [97, 244] on input "text" at bounding box center [137, 241] width 233 height 30
type input "903.084.764-68"
type input "25/05/1972"
type input "Maria Helena de Lima"
type input "(82) 99609-9069"
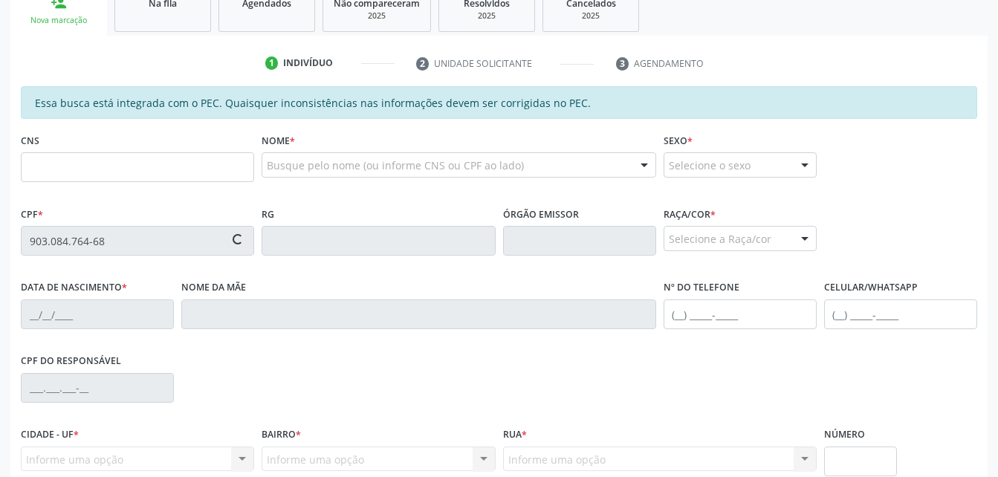
type input "24"
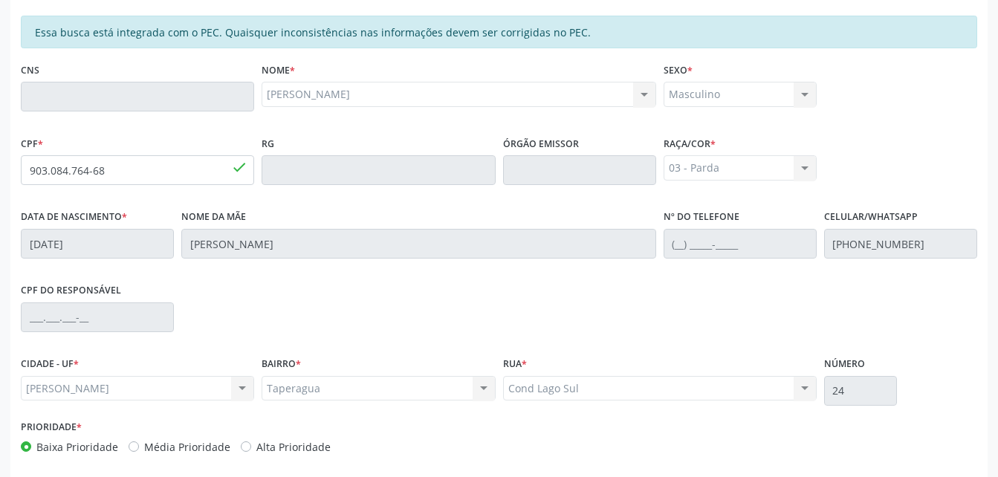
scroll to position [392, 0]
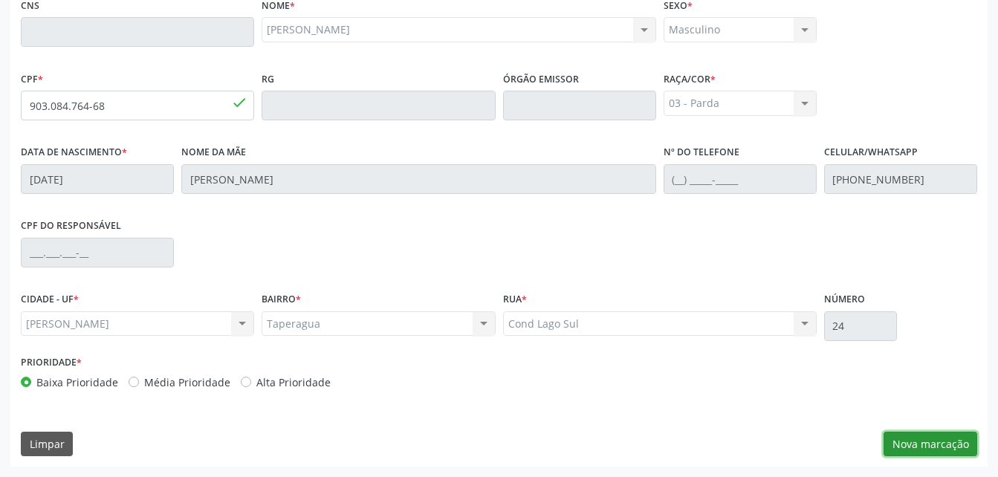
click at [929, 445] on button "Nova marcação" at bounding box center [930, 444] width 94 height 25
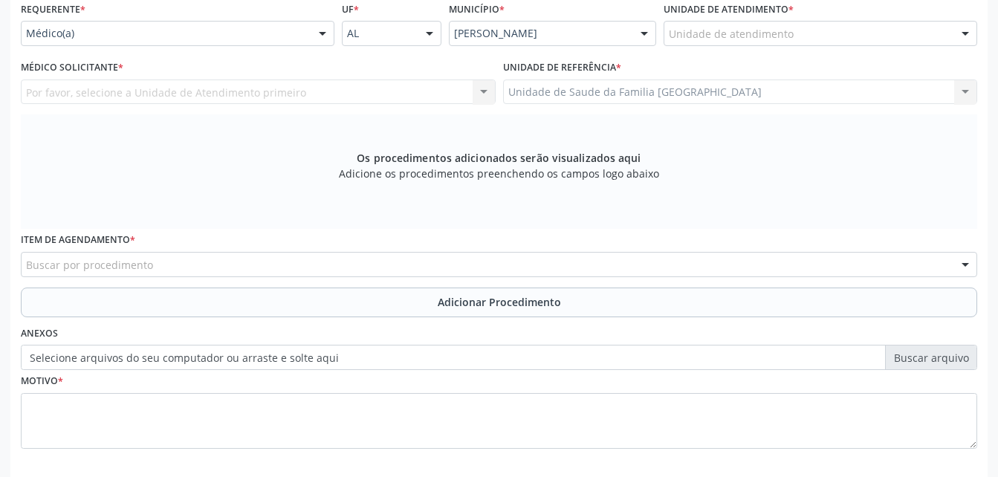
scroll to position [244, 0]
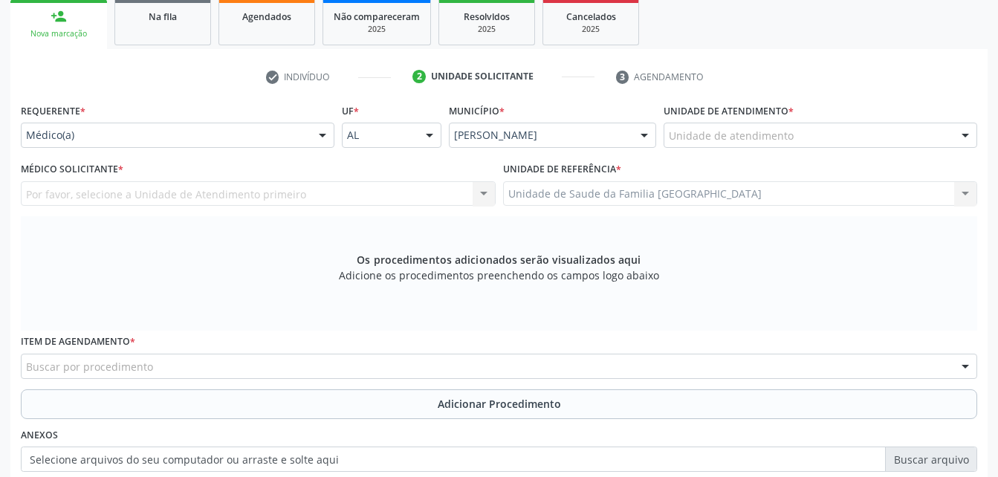
click at [284, 127] on div "Médico(a)" at bounding box center [178, 135] width 314 height 25
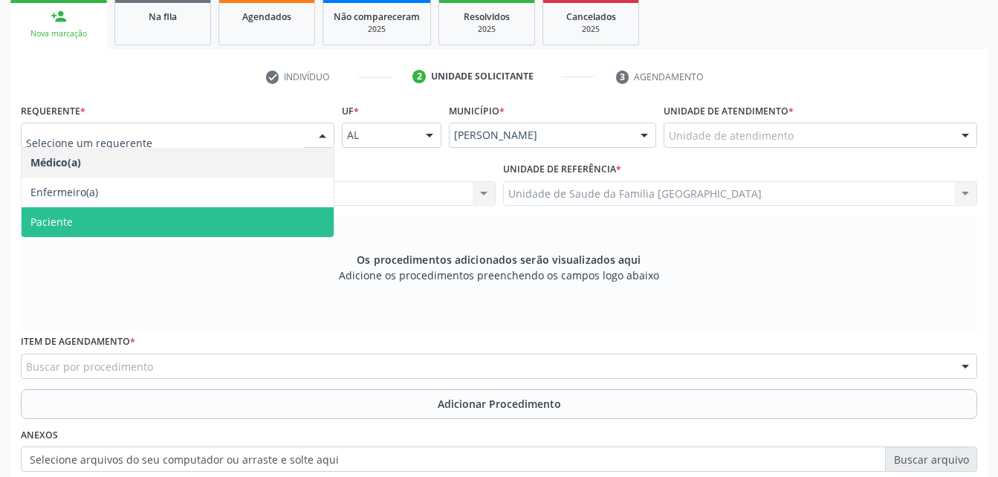
drag, startPoint x: 282, startPoint y: 212, endPoint x: 303, endPoint y: 260, distance: 52.6
click at [281, 212] on span "Paciente" at bounding box center [178, 222] width 312 height 30
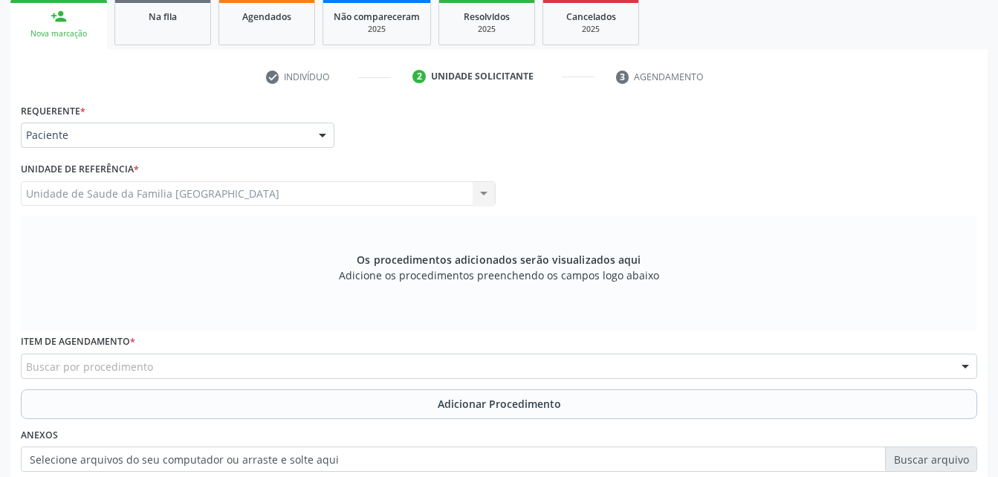
click at [338, 367] on div "Buscar por procedimento" at bounding box center [499, 366] width 956 height 25
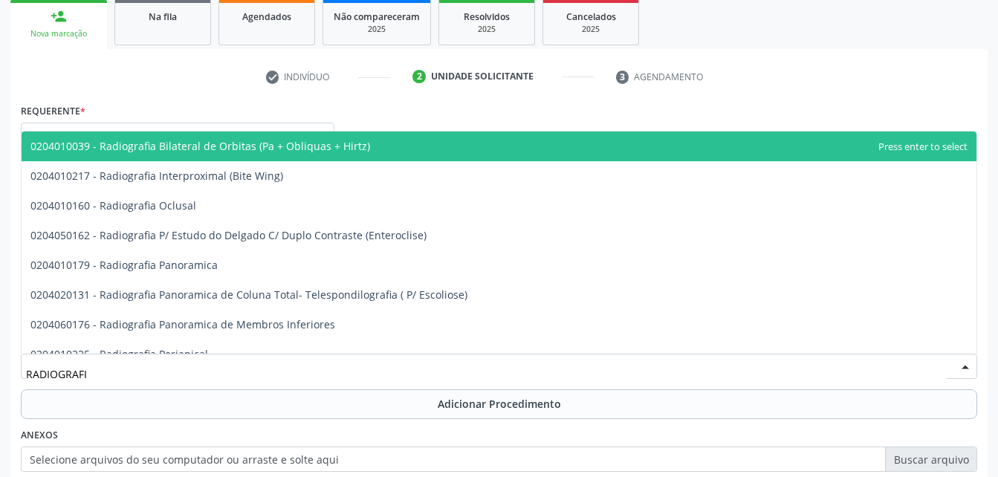
type input "RADIOGRAFIA"
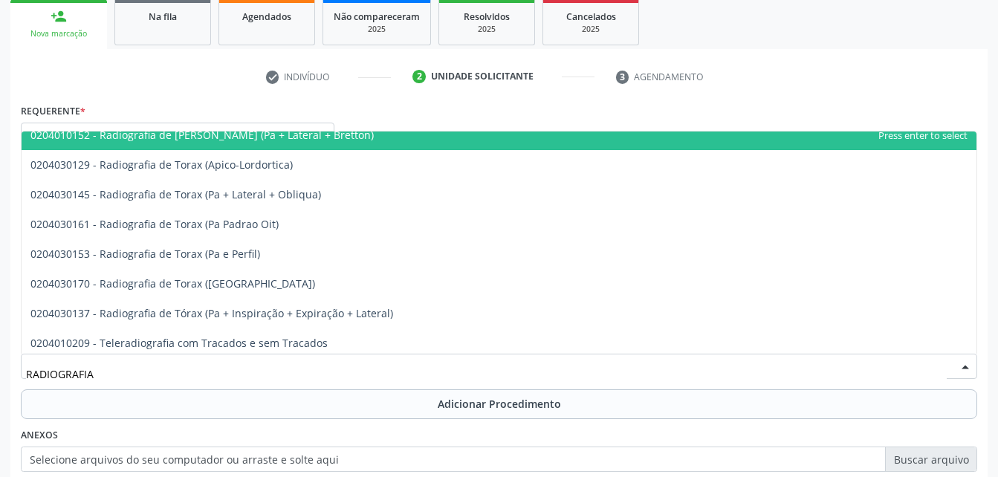
scroll to position [1918, 0]
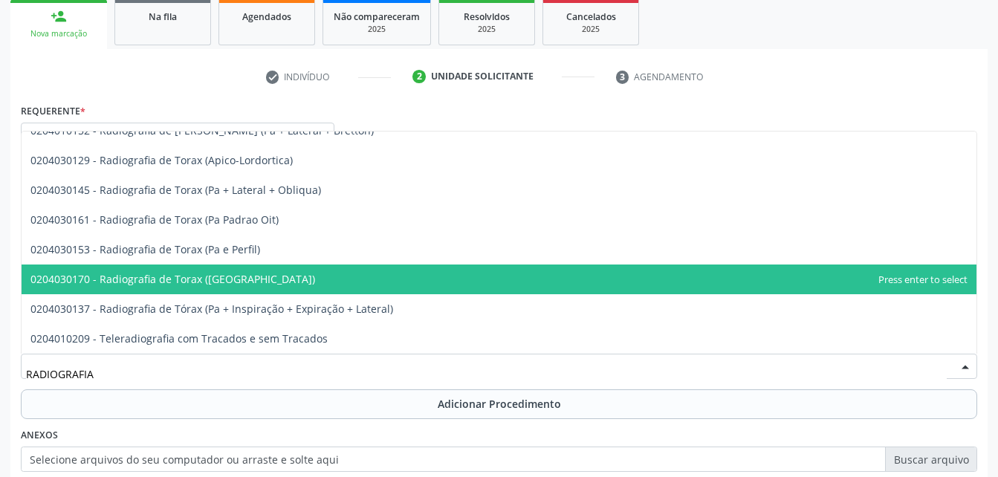
click at [367, 269] on span "0204030170 - Radiografia de Torax (Pa)" at bounding box center [499, 280] width 955 height 30
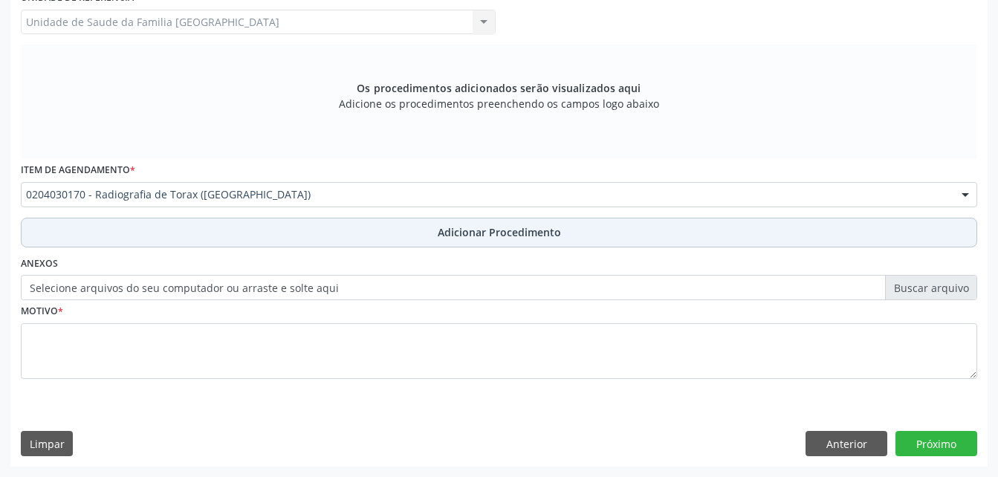
click at [363, 238] on button "Adicionar Procedimento" at bounding box center [499, 233] width 956 height 30
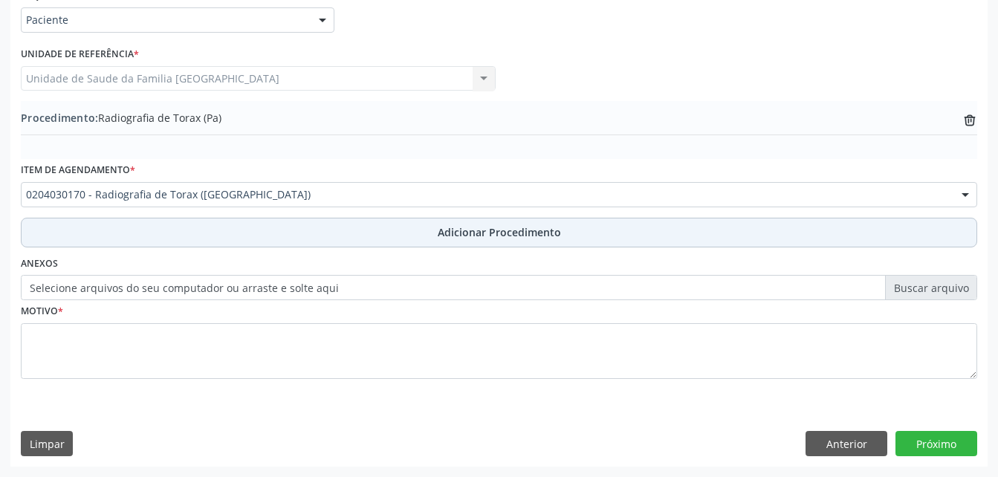
scroll to position [359, 0]
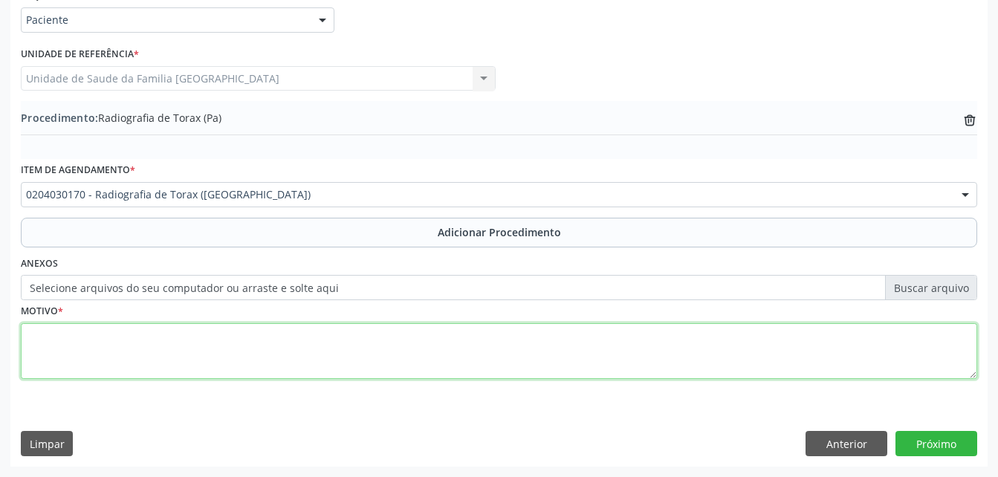
drag, startPoint x: 386, startPoint y: 336, endPoint x: 307, endPoint y: 356, distance: 82.0
click at [364, 340] on textarea at bounding box center [499, 351] width 956 height 56
type textarea "AVALIAÇAO CLINICA"
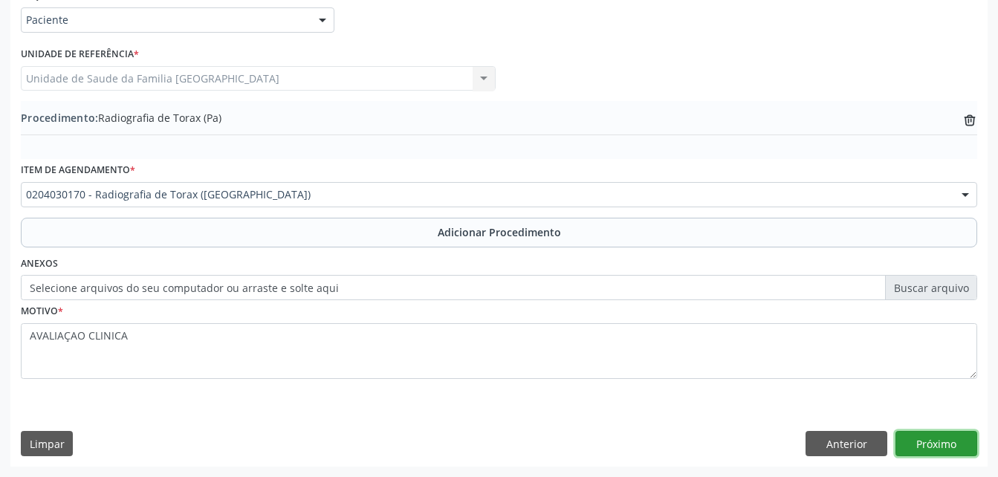
click at [947, 444] on button "Próximo" at bounding box center [936, 443] width 82 height 25
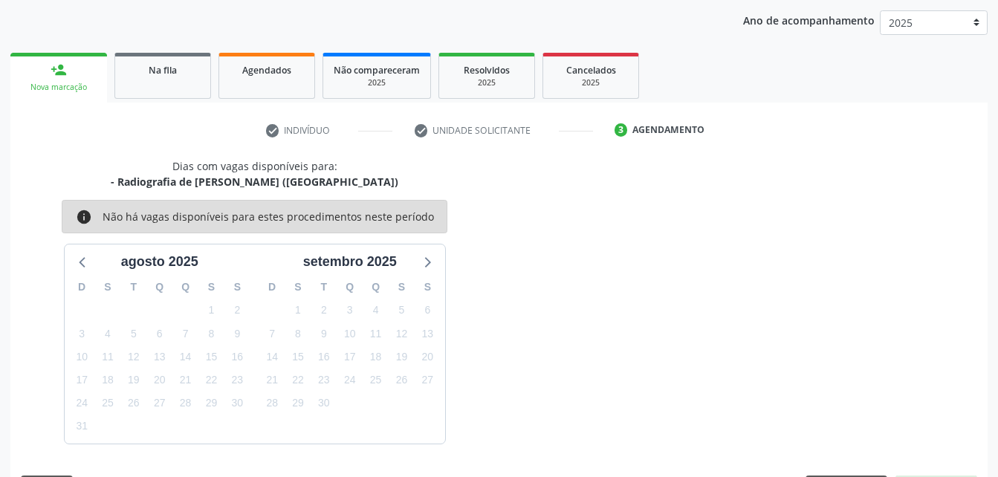
scroll to position [234, 0]
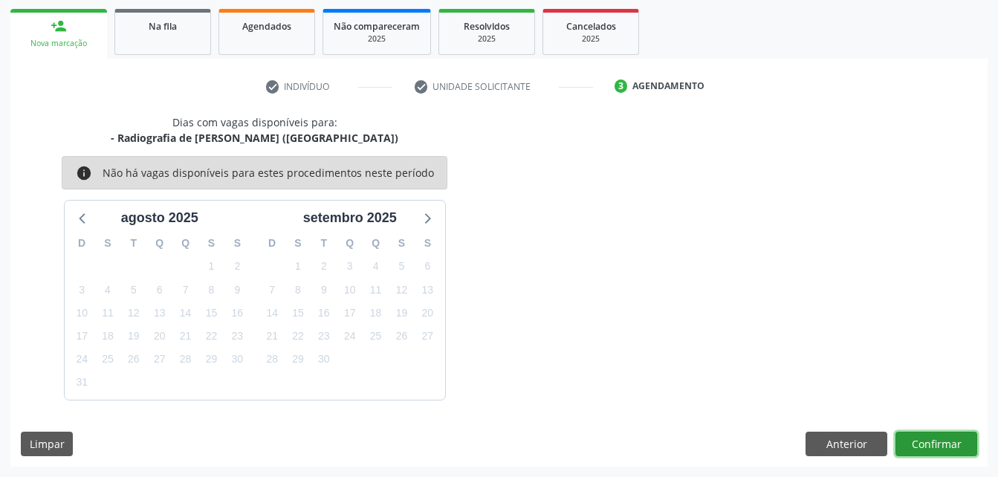
click at [959, 446] on button "Confirmar" at bounding box center [936, 444] width 82 height 25
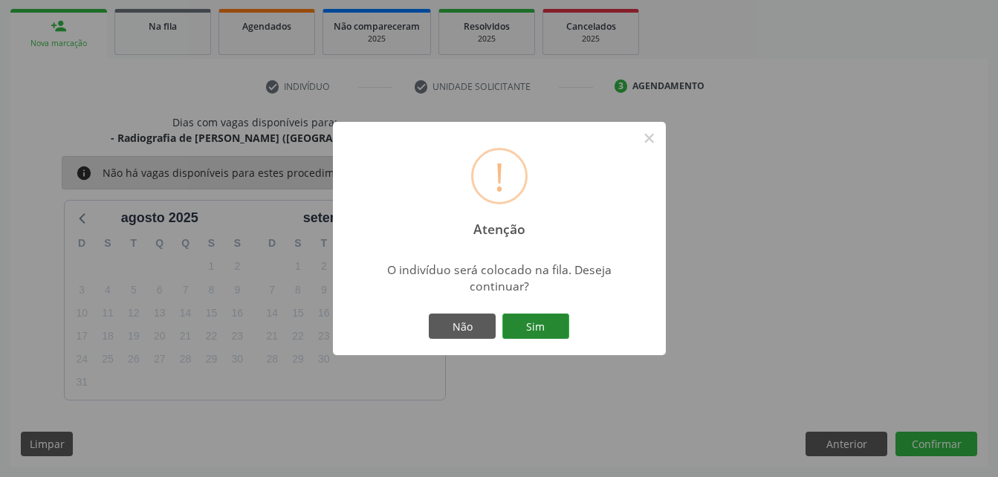
click at [554, 321] on button "Sim" at bounding box center [535, 326] width 67 height 25
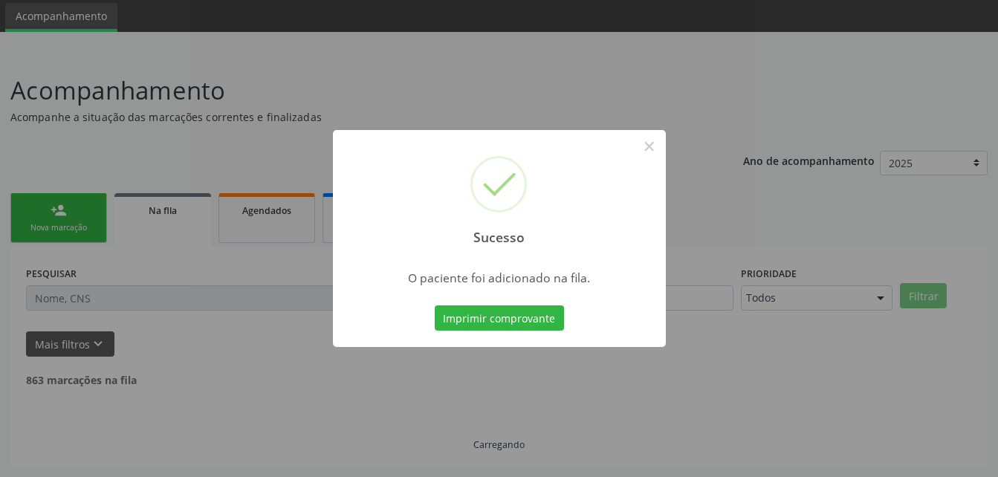
scroll to position [34, 0]
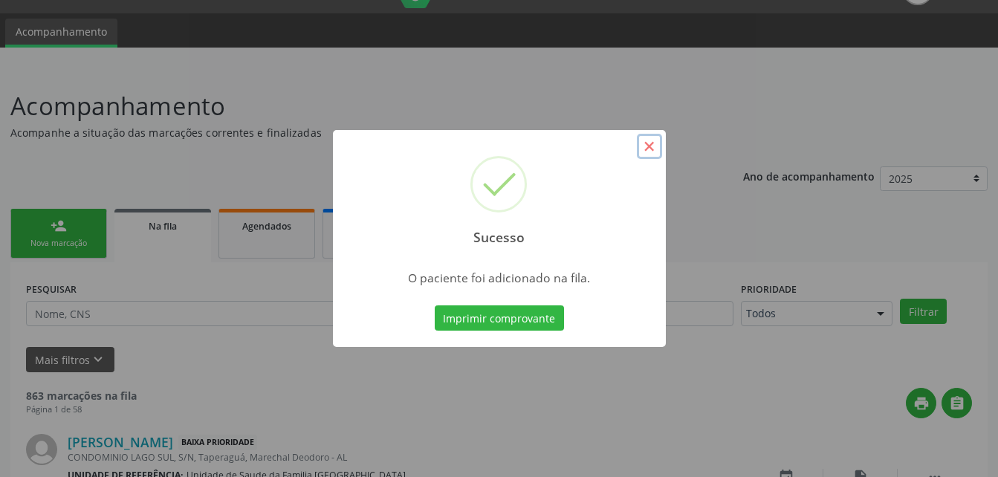
click at [647, 151] on button "×" at bounding box center [649, 146] width 25 height 25
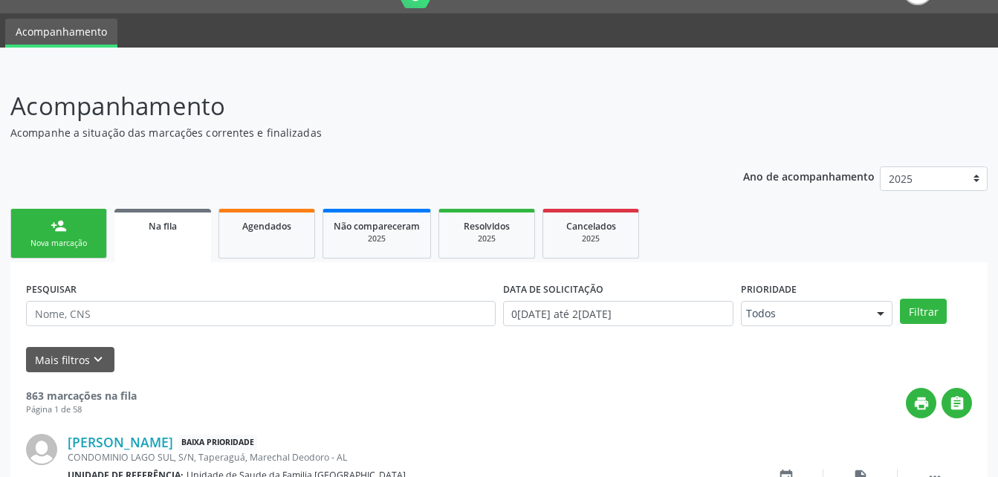
drag, startPoint x: 90, startPoint y: 244, endPoint x: 94, endPoint y: 258, distance: 13.9
click at [90, 244] on div "Nova marcação" at bounding box center [59, 243] width 74 height 11
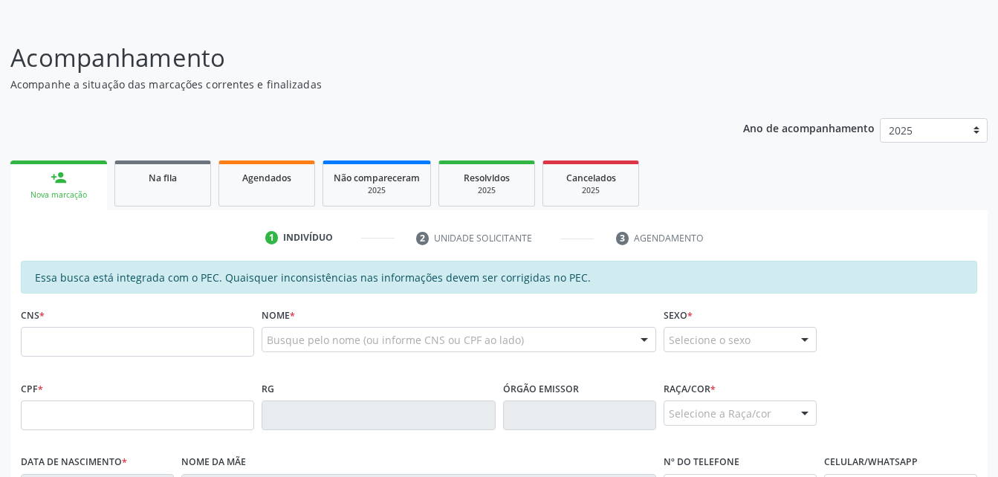
scroll to position [108, 0]
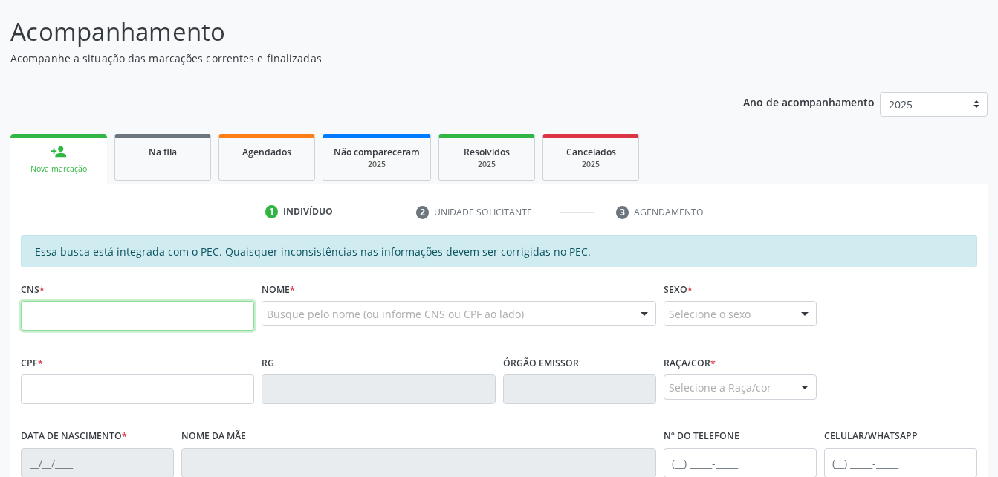
click at [103, 314] on input "text" at bounding box center [137, 316] width 233 height 30
type input "702 0068 2403 2582"
type input "099.981.464-88"
type input "11/02/2004"
type input "Normelia Damaso da Costa Silva"
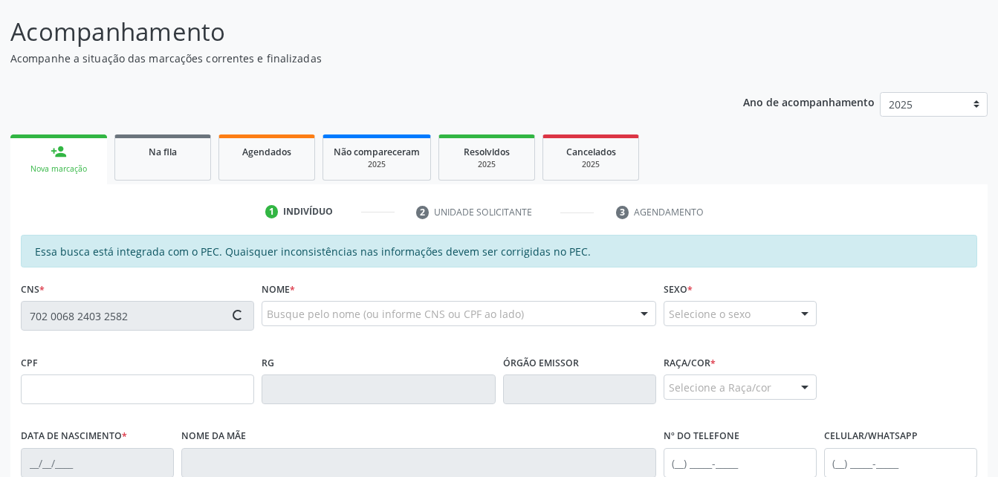
type input "(82) 99805-1372"
type input "01"
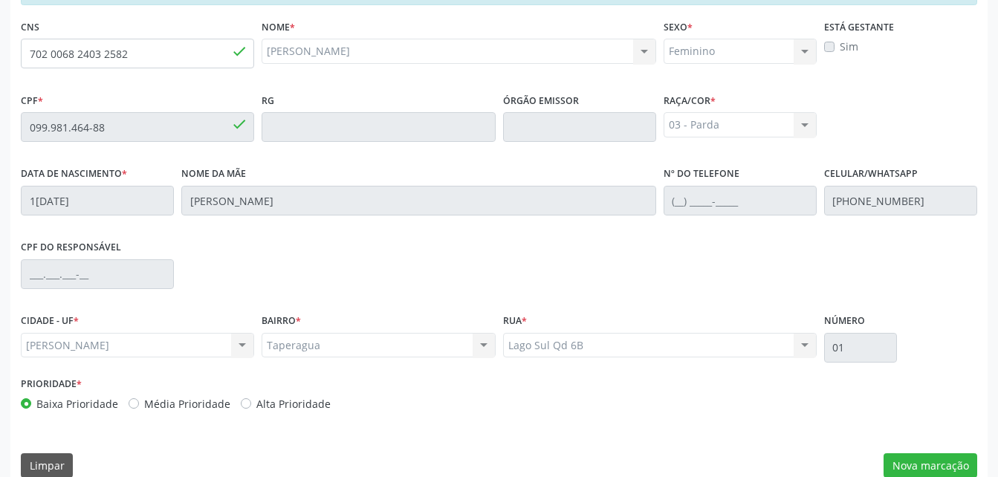
scroll to position [392, 0]
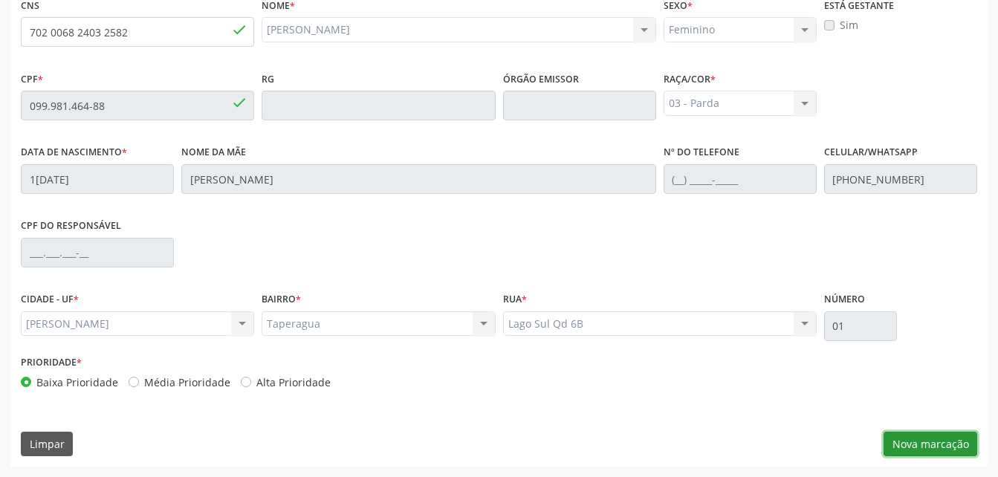
click at [909, 442] on button "Nova marcação" at bounding box center [930, 444] width 94 height 25
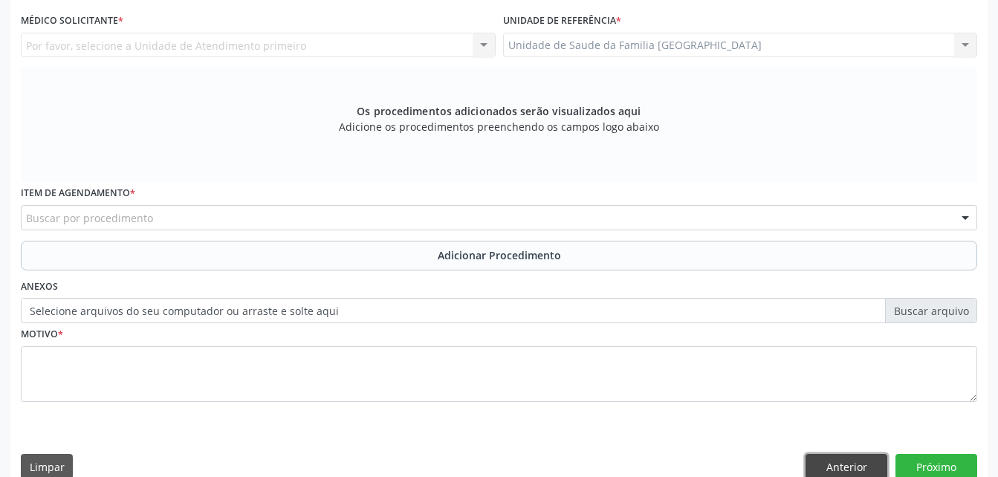
click at [856, 467] on button "Anterior" at bounding box center [846, 466] width 82 height 25
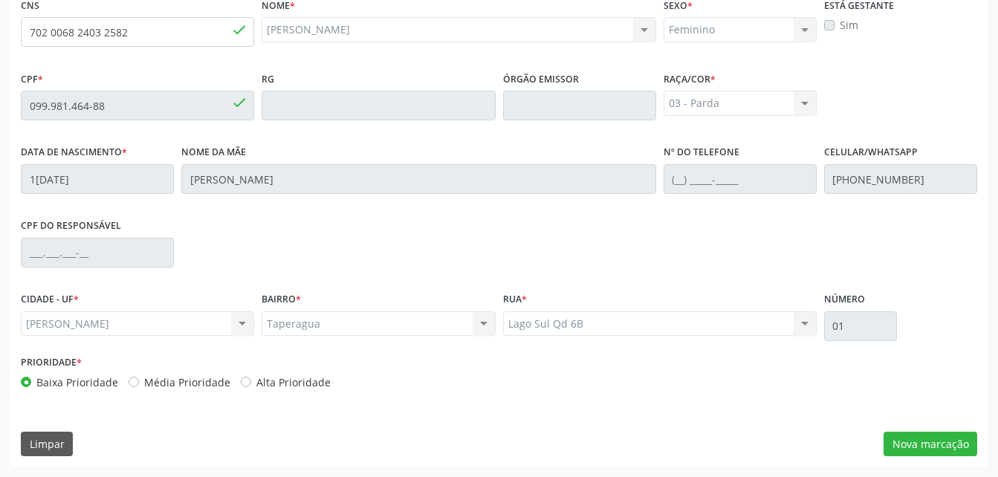
click at [840, 26] on label "Sim" at bounding box center [849, 25] width 19 height 16
click at [936, 438] on button "Nova marcação" at bounding box center [930, 444] width 94 height 25
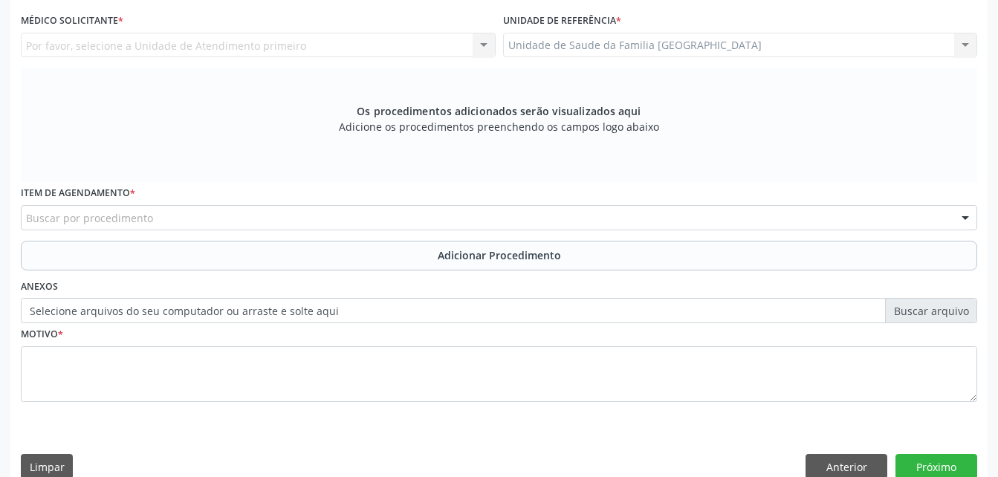
click at [725, 48] on div "Unidade de Saude da Familia Rua da Estiva Unidade de Saude da Familia Rua da Es…" at bounding box center [740, 45] width 475 height 25
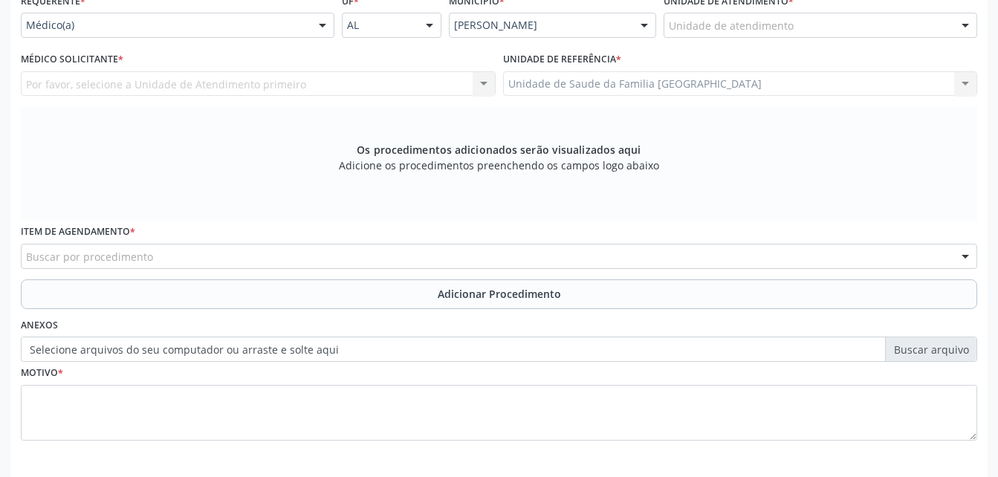
scroll to position [318, 0]
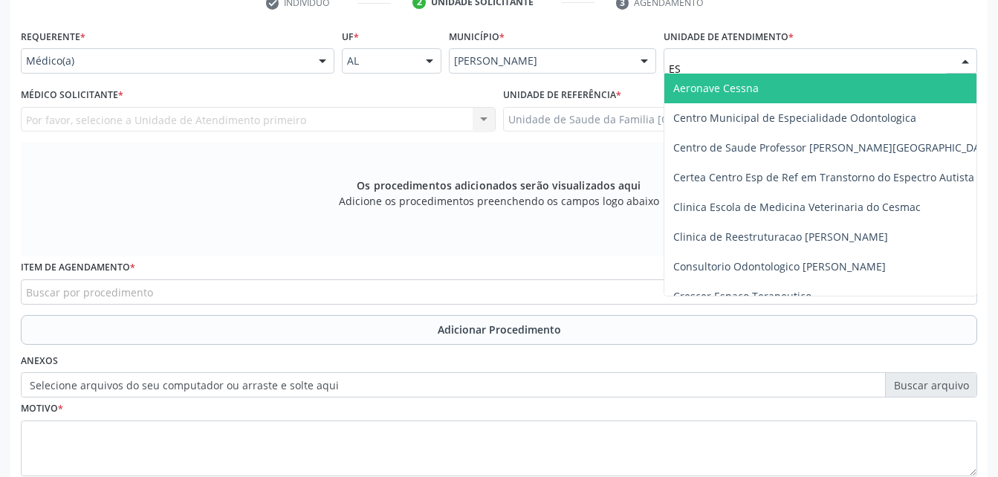
type input "EST"
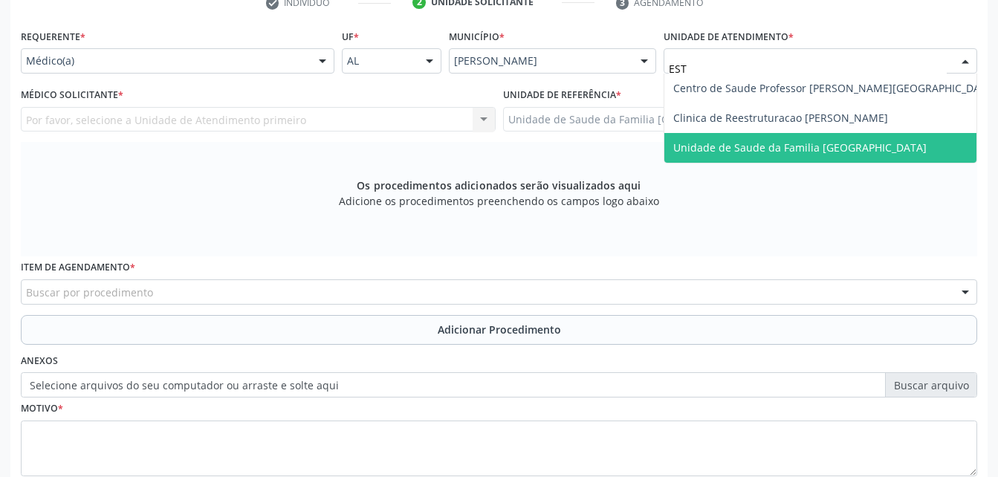
click at [783, 158] on span "Unidade de Saude da Familia [GEOGRAPHIC_DATA]" at bounding box center [834, 148] width 341 height 30
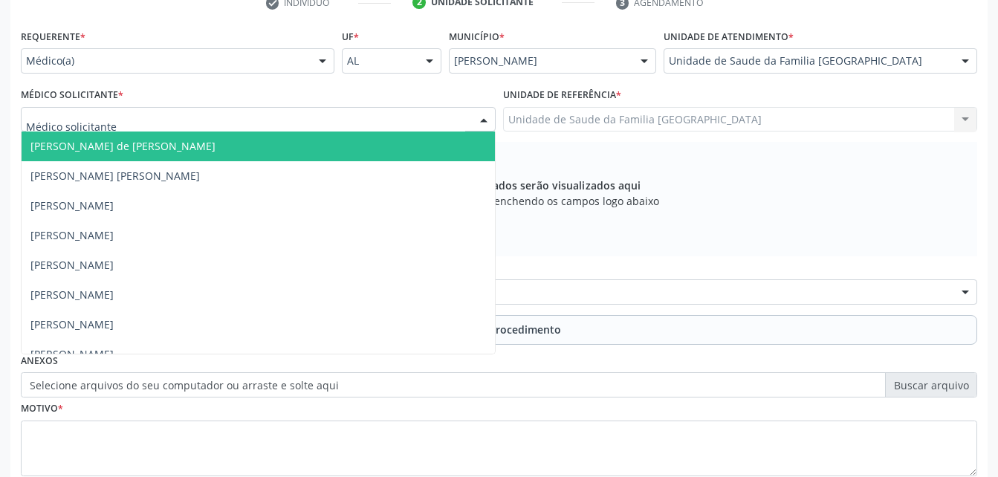
click at [392, 111] on div at bounding box center [258, 119] width 475 height 25
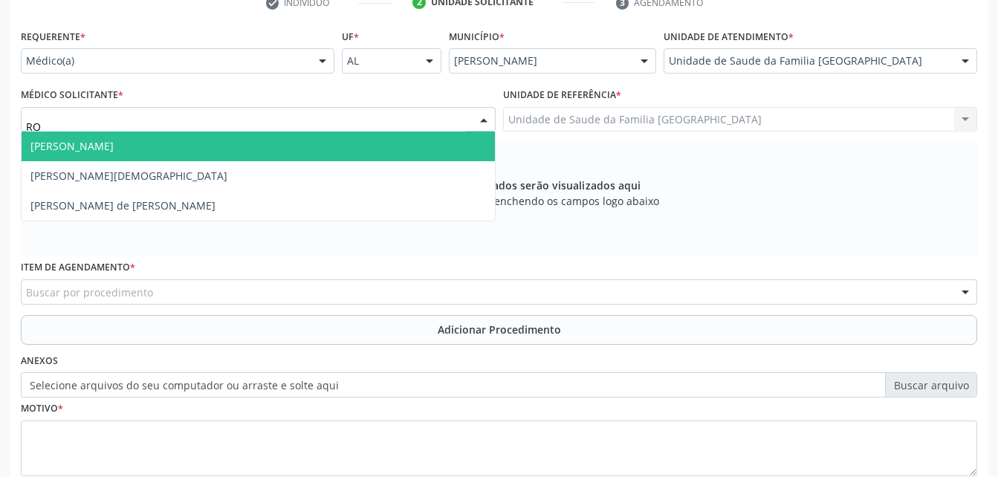
type input "ROD"
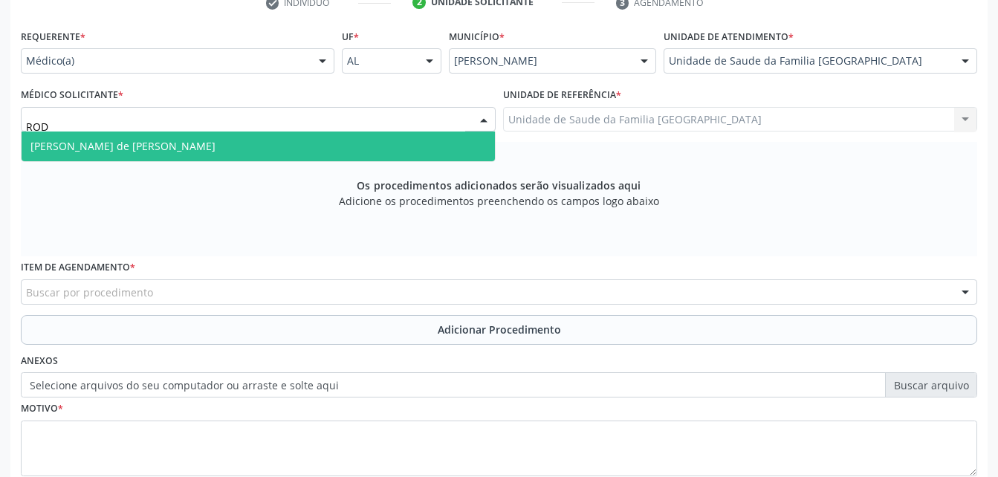
click at [387, 139] on span "Rodrigo Santana de Luna Batista" at bounding box center [258, 147] width 473 height 30
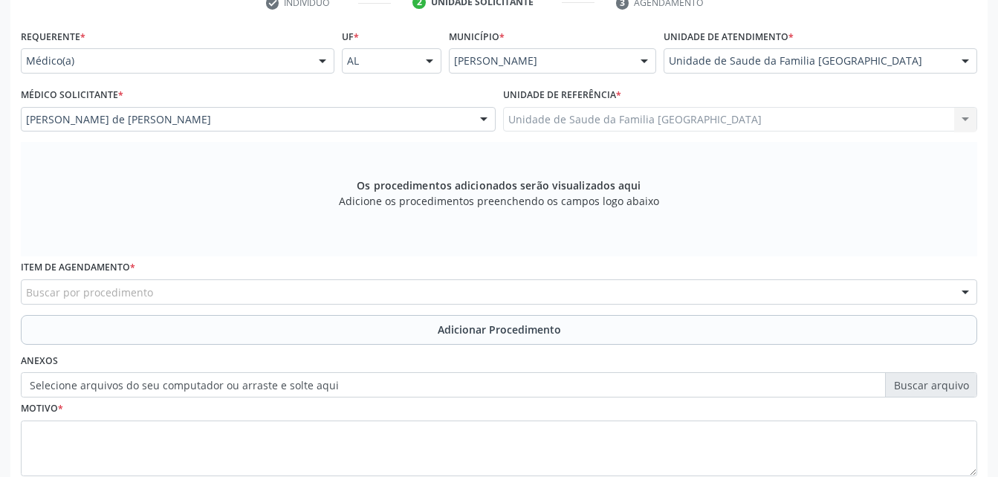
click at [348, 293] on div "Buscar por procedimento" at bounding box center [499, 291] width 956 height 25
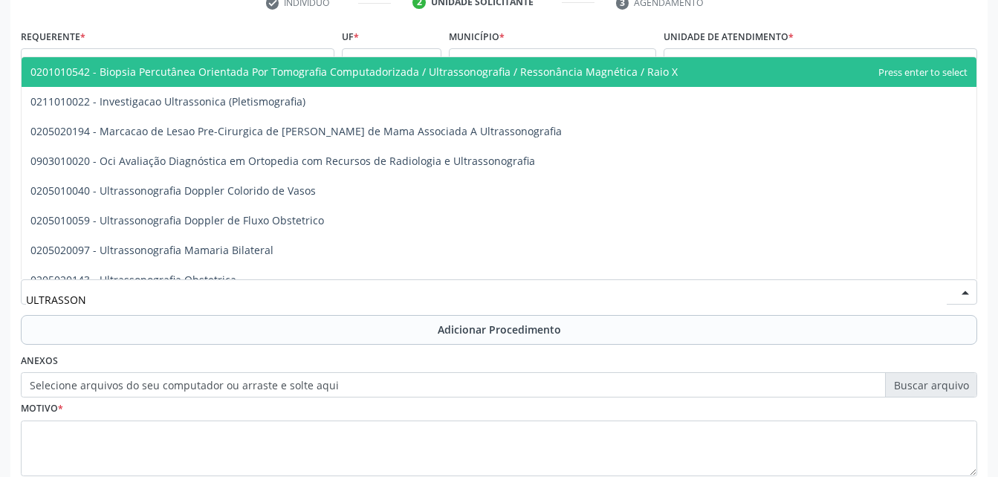
type input "ULTRASSONO"
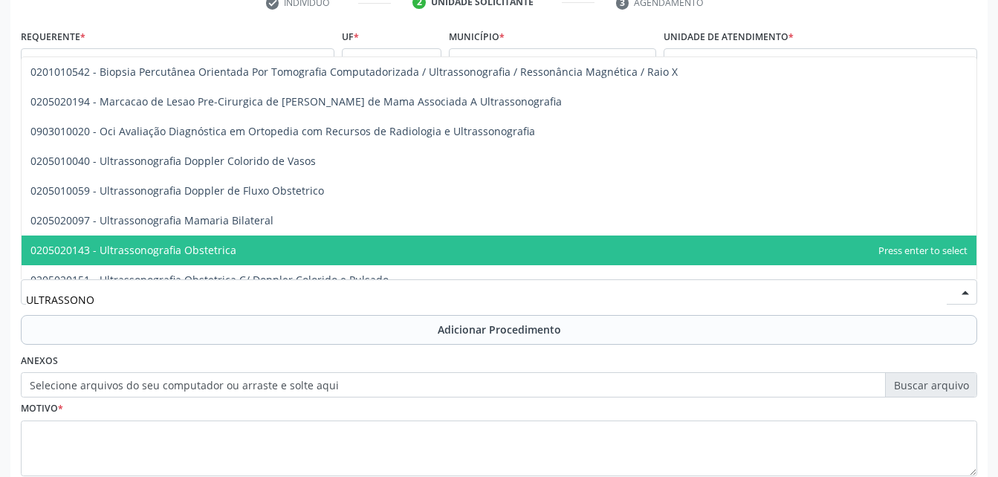
click at [337, 249] on span "0205020143 - Ultrassonografia Obstetrica" at bounding box center [499, 251] width 955 height 30
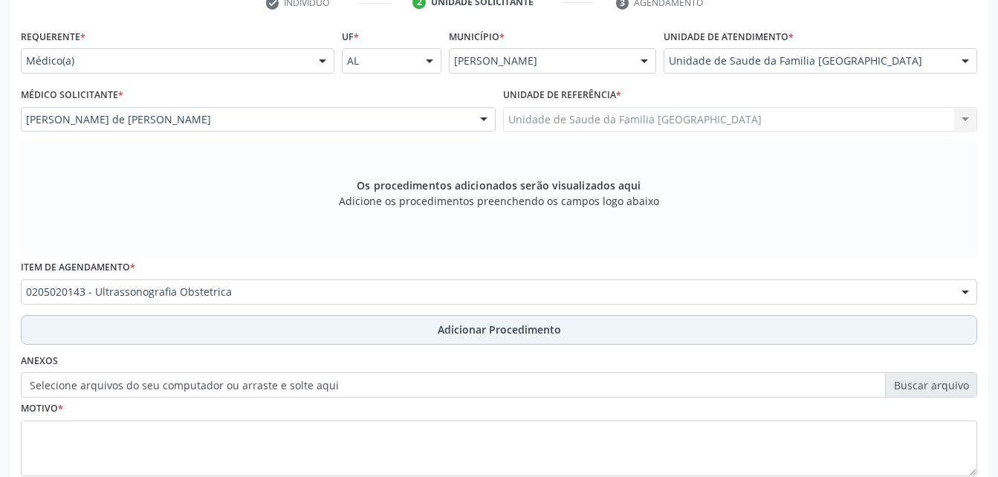
click at [436, 330] on button "Adicionar Procedimento" at bounding box center [499, 330] width 956 height 30
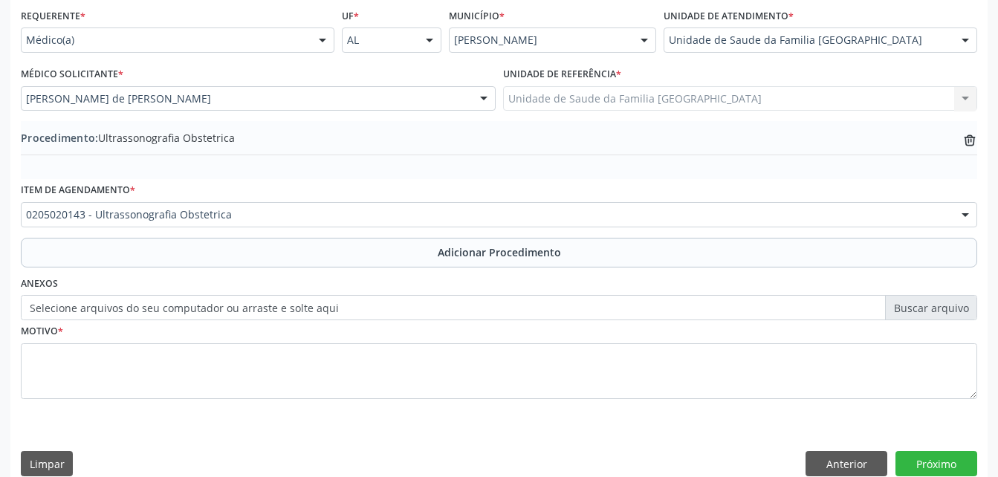
scroll to position [359, 0]
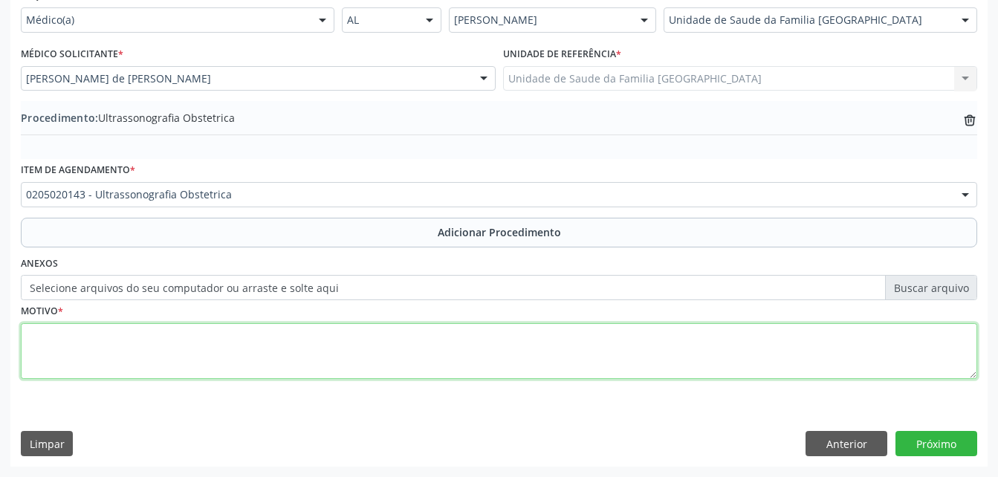
click at [435, 351] on textarea at bounding box center [499, 351] width 956 height 56
type textarea "ROTINA PRÉ-NATAL"
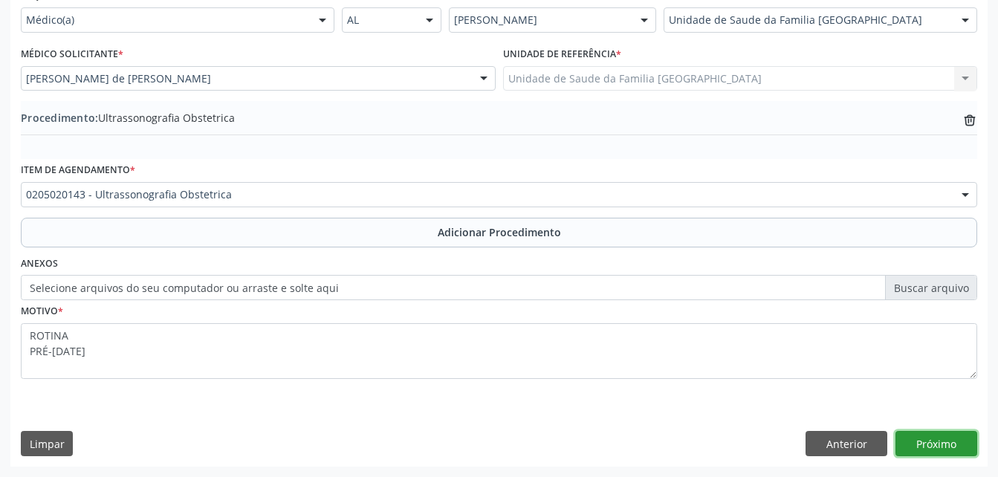
click at [947, 435] on button "Próximo" at bounding box center [936, 443] width 82 height 25
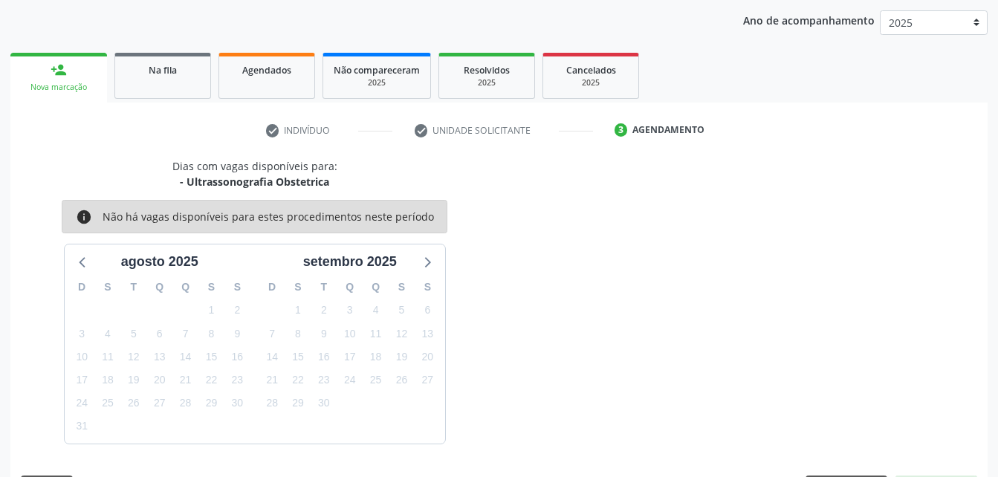
scroll to position [234, 0]
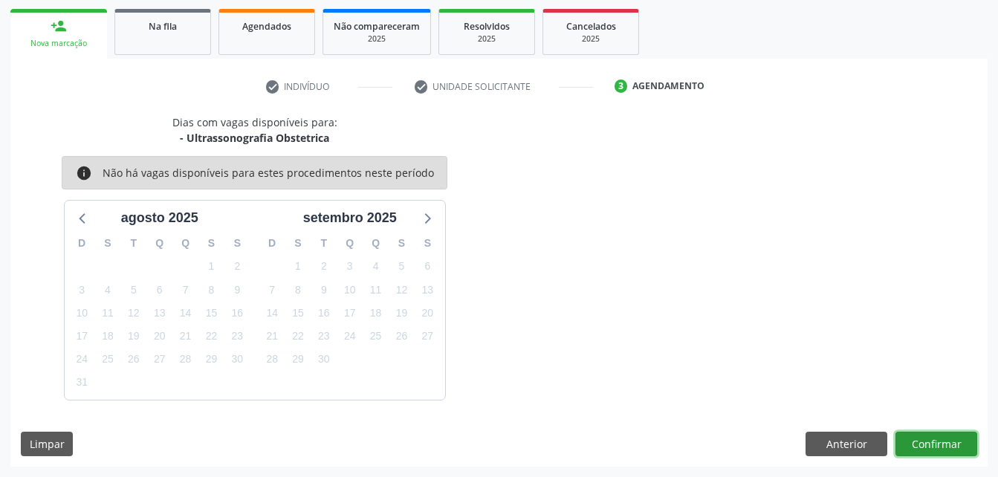
click at [949, 434] on button "Confirmar" at bounding box center [936, 444] width 82 height 25
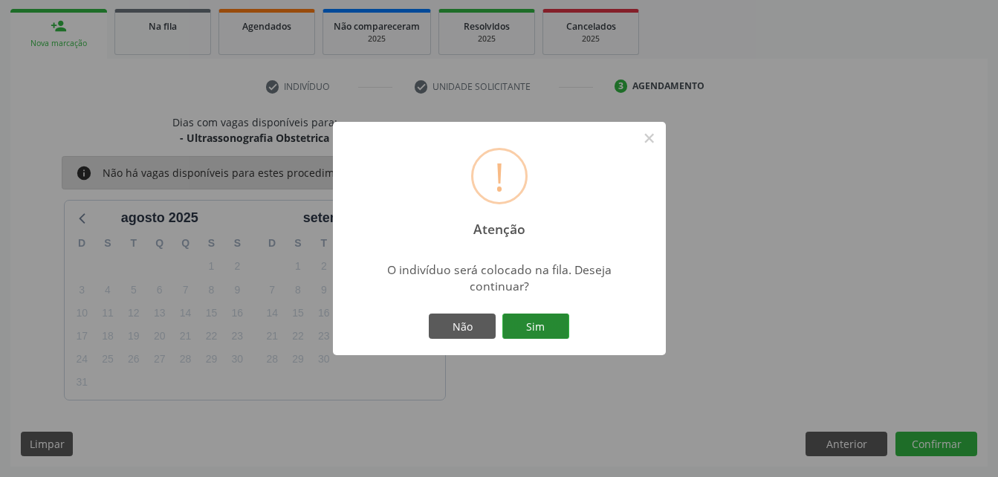
click at [555, 324] on button "Sim" at bounding box center [535, 326] width 67 height 25
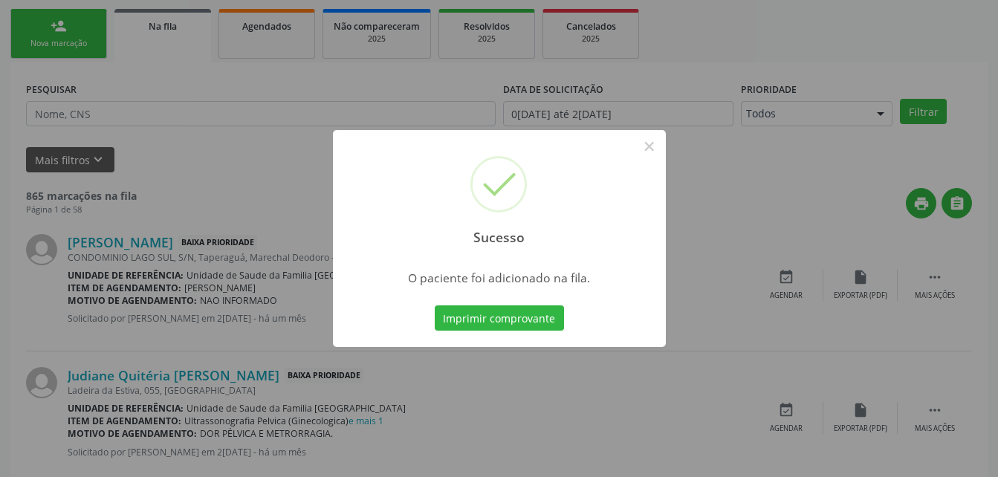
scroll to position [34, 0]
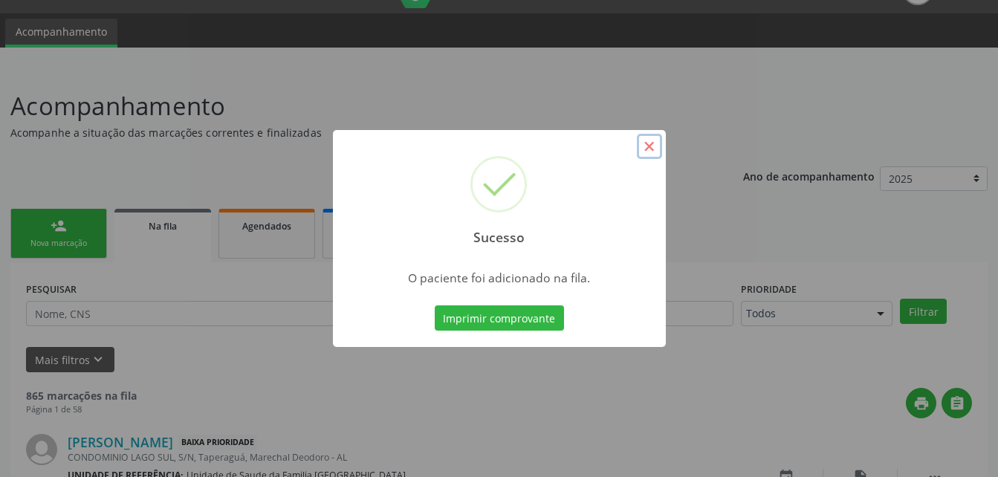
click at [655, 146] on button "×" at bounding box center [649, 146] width 25 height 25
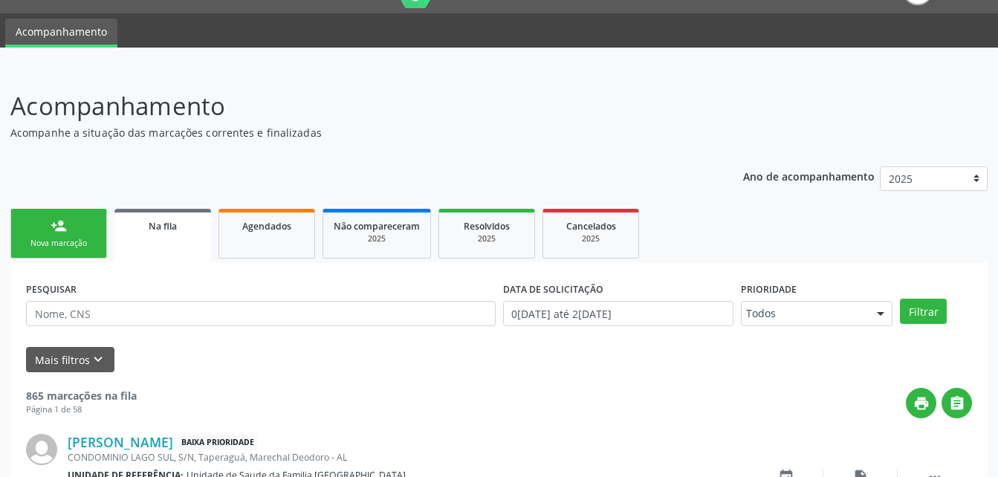
drag, startPoint x: 89, startPoint y: 220, endPoint x: 136, endPoint y: 204, distance: 49.3
click at [89, 220] on link "person_add Nova marcação" at bounding box center [58, 234] width 97 height 50
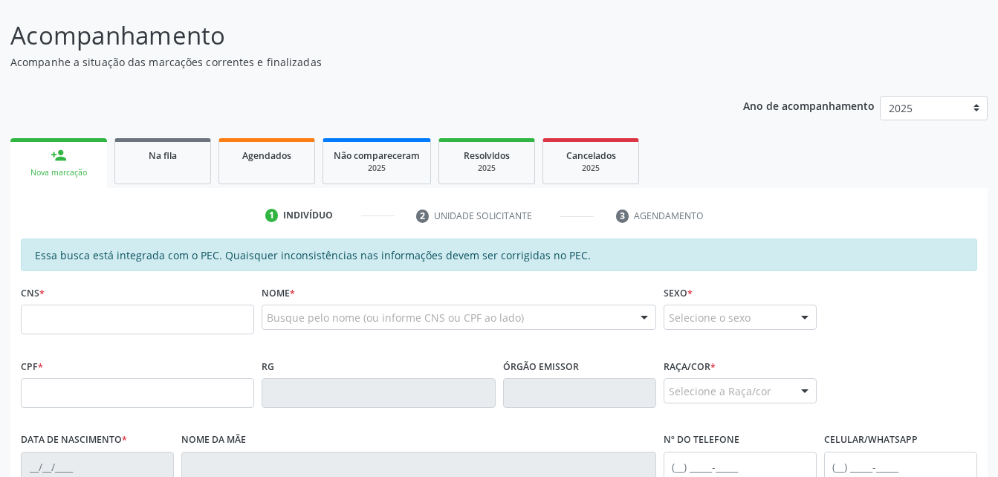
scroll to position [183, 0]
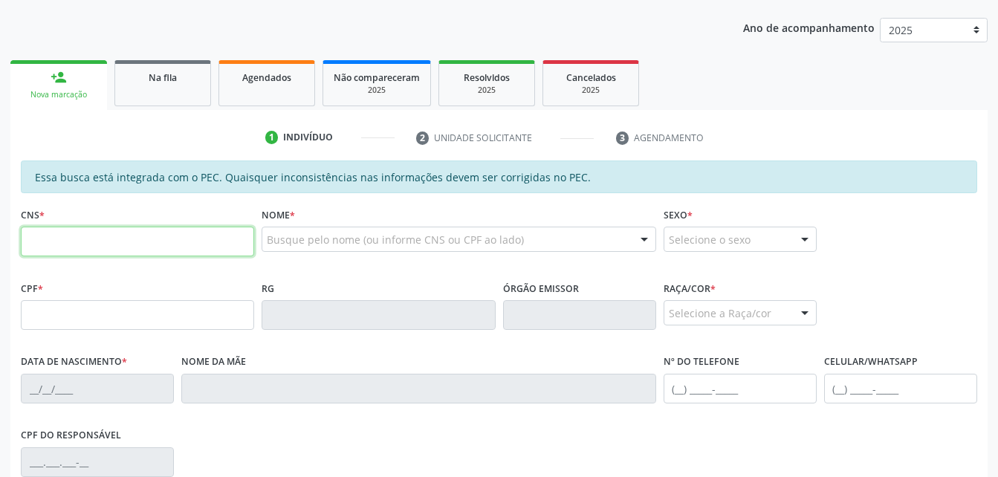
click at [146, 236] on input "text" at bounding box center [137, 242] width 233 height 30
paste input "708 4002 0299 3066"
type input "708 4002 0299 3066"
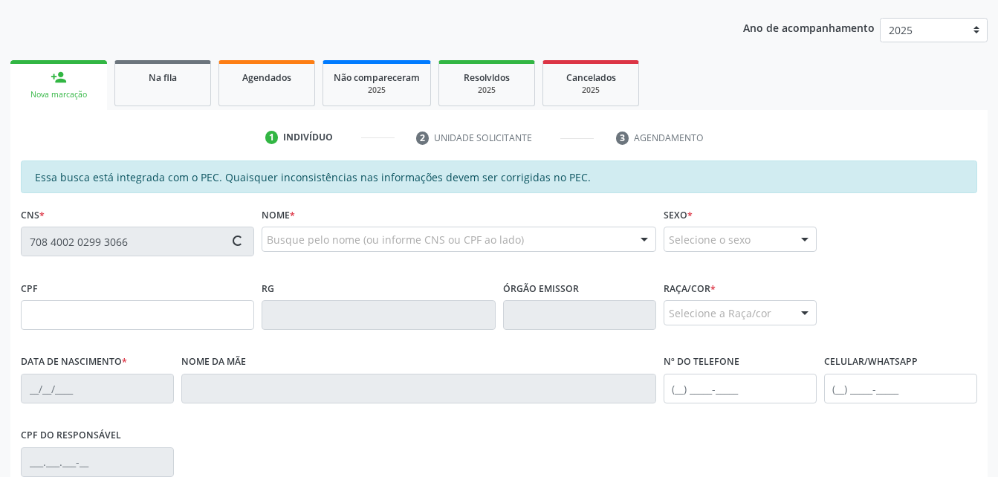
type input "10/01/1945"
type input "Edith Raimunda da Conceição"
type input "(82) 99167-7523"
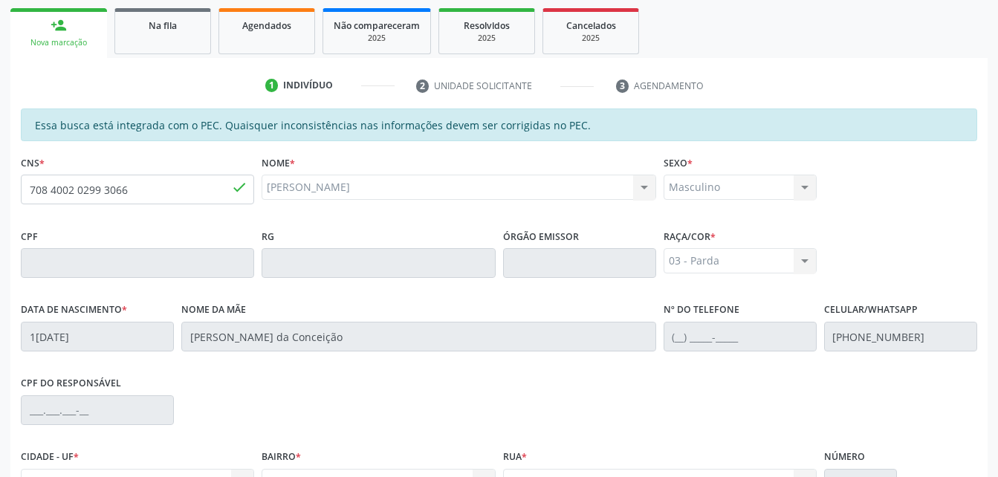
scroll to position [392, 0]
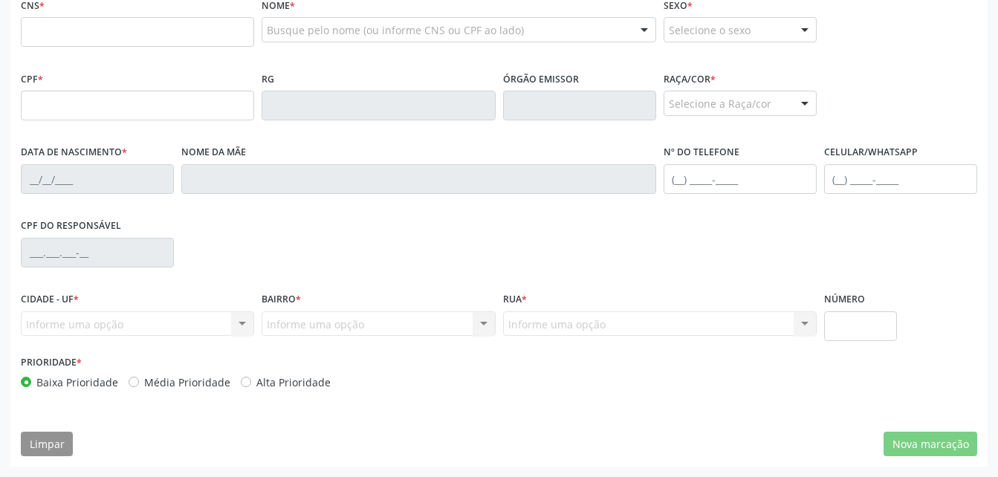
scroll to position [392, 0]
click at [103, 41] on input "text" at bounding box center [137, 32] width 233 height 30
type input "708 4002 0299 3066"
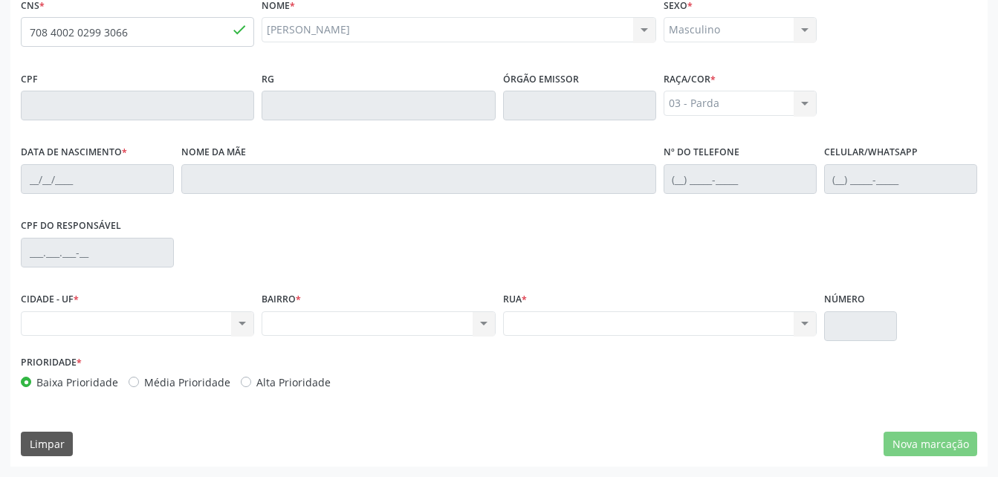
type input "[DATE]"
type input "[PERSON_NAME] da Conceição"
type input "[PHONE_NUMBER]"
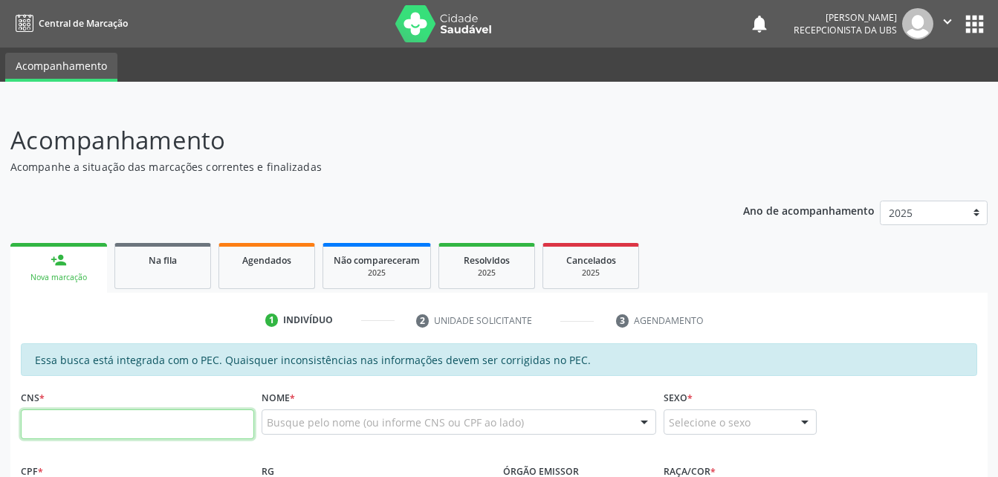
scroll to position [387, 0]
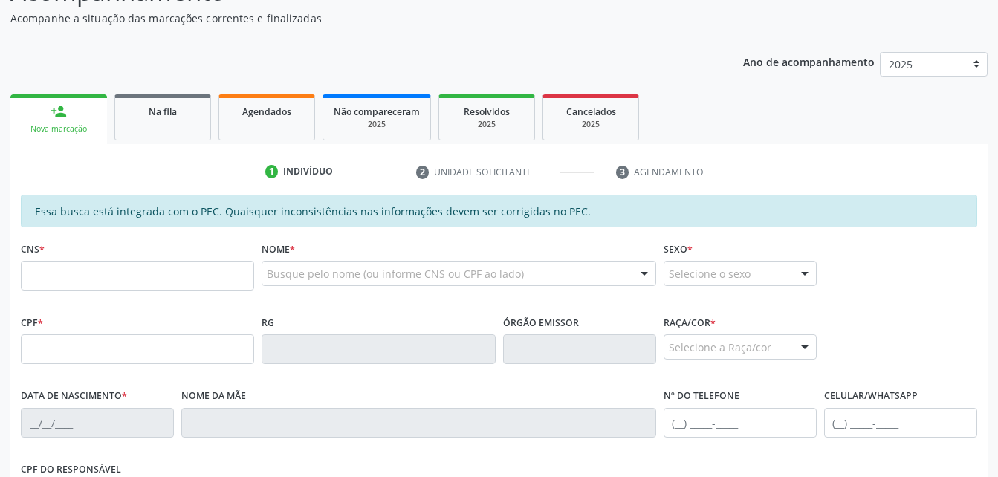
click at [149, 279] on input "text" at bounding box center [137, 276] width 233 height 30
type input "708 4002 0299 3066"
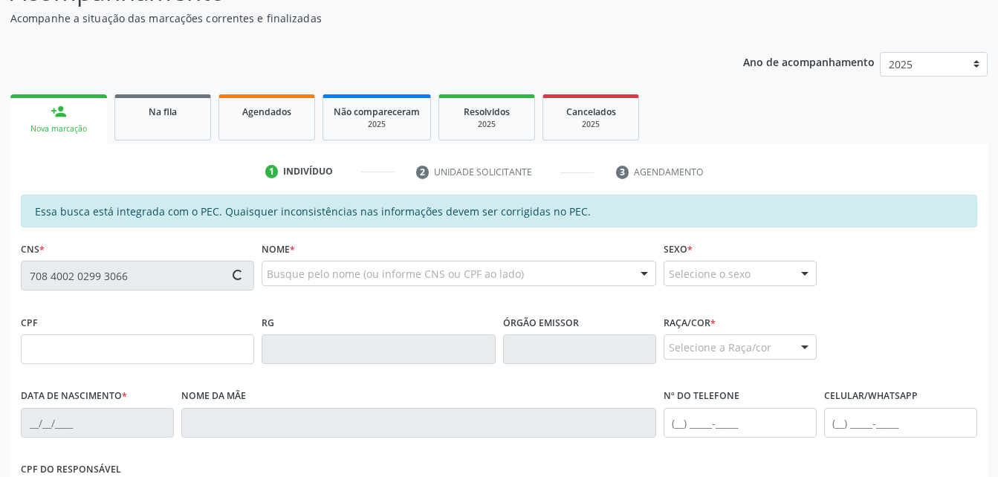
type input "[DATE]"
type input "[PERSON_NAME] da Conceição"
type input "(82) 99167-7523"
type input "S/N"
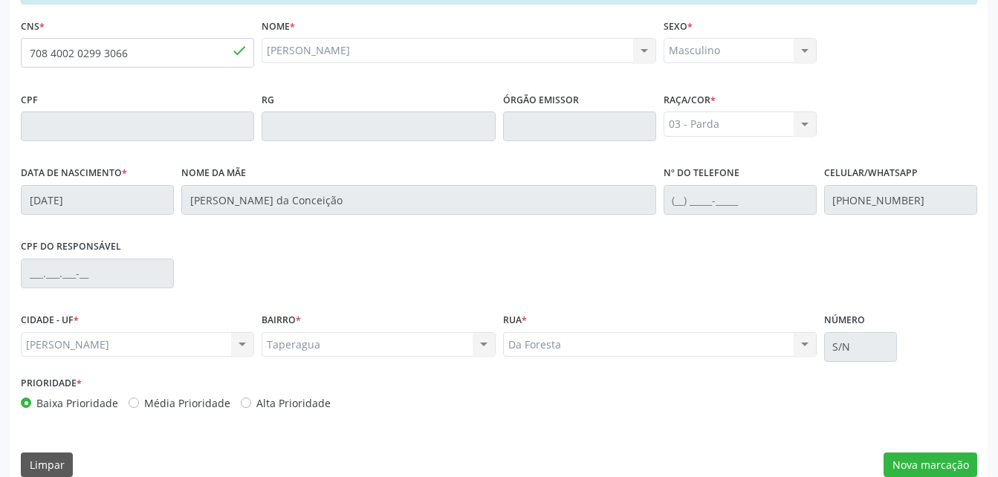
scroll to position [388, 0]
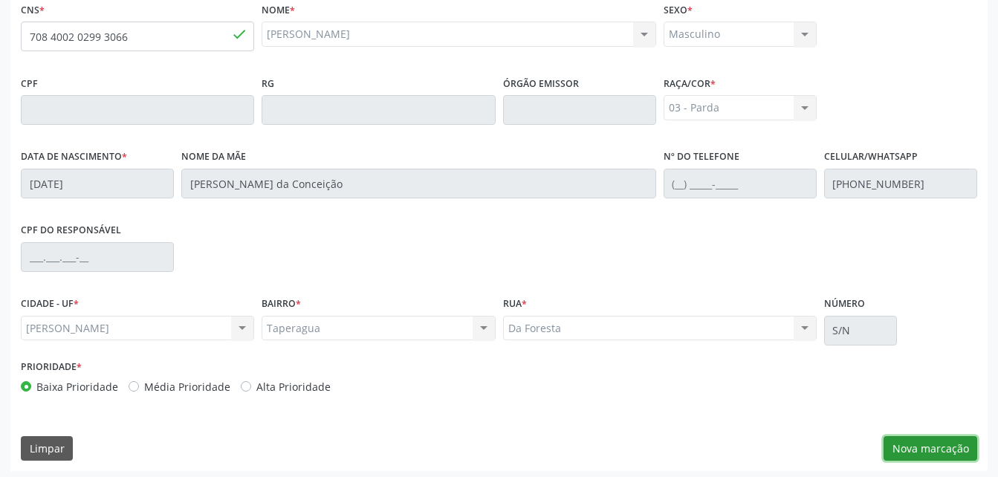
click at [961, 439] on button "Nova marcação" at bounding box center [930, 448] width 94 height 25
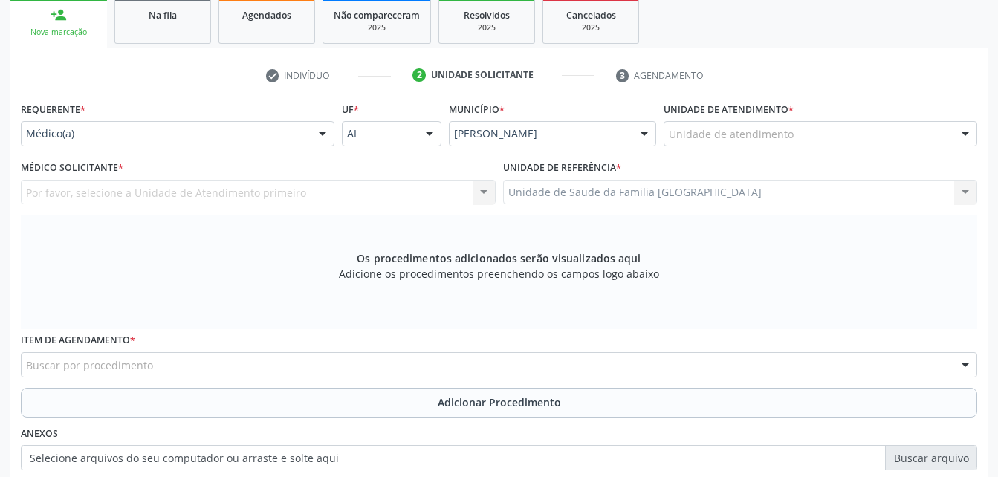
scroll to position [244, 0]
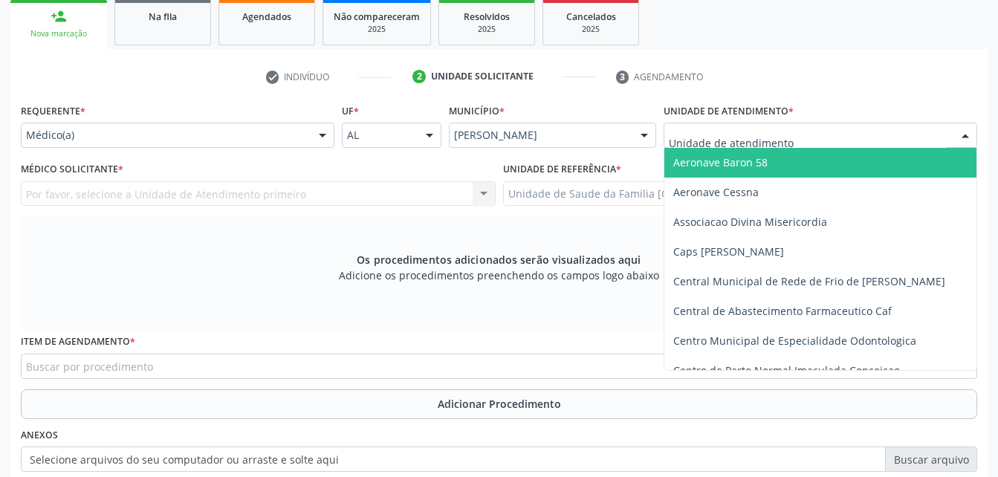
click at [714, 125] on div at bounding box center [820, 135] width 314 height 25
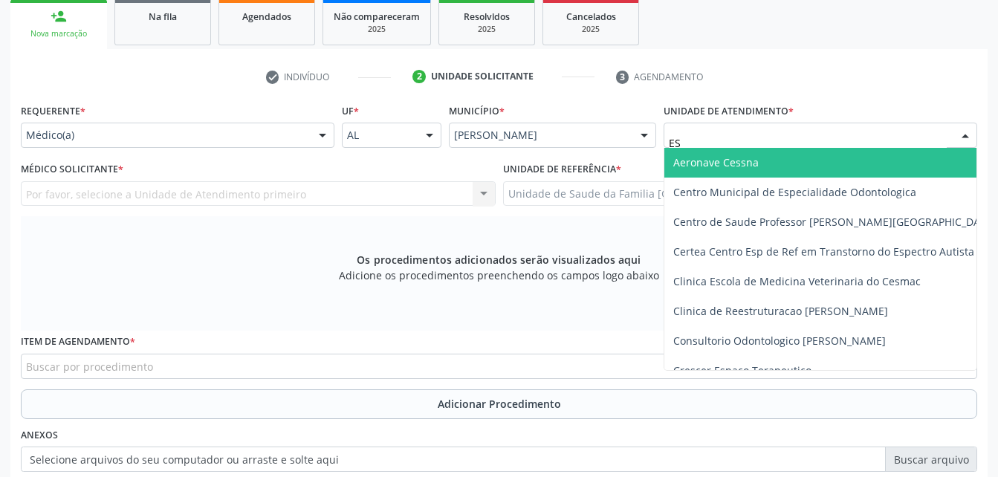
type input "EST"
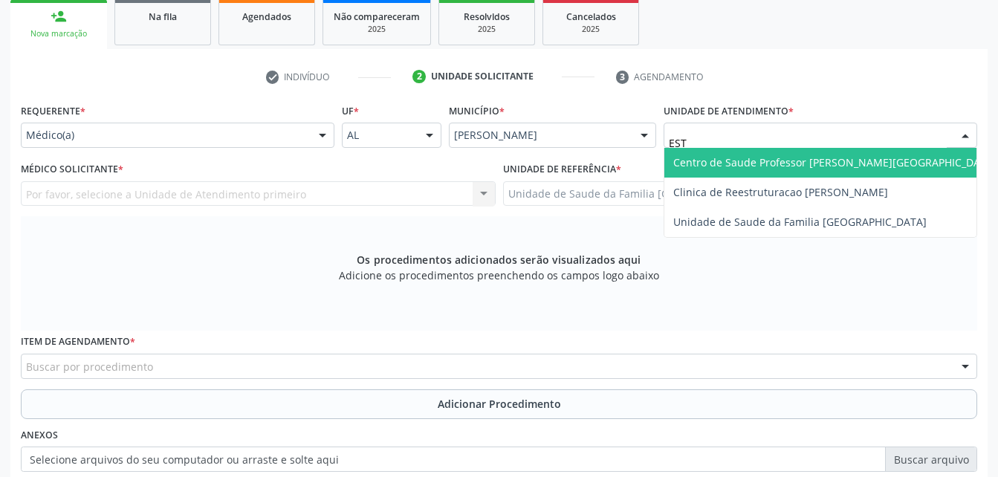
click at [735, 163] on span "Centro de Saude Professor [PERSON_NAME][GEOGRAPHIC_DATA]" at bounding box center [834, 162] width 323 height 14
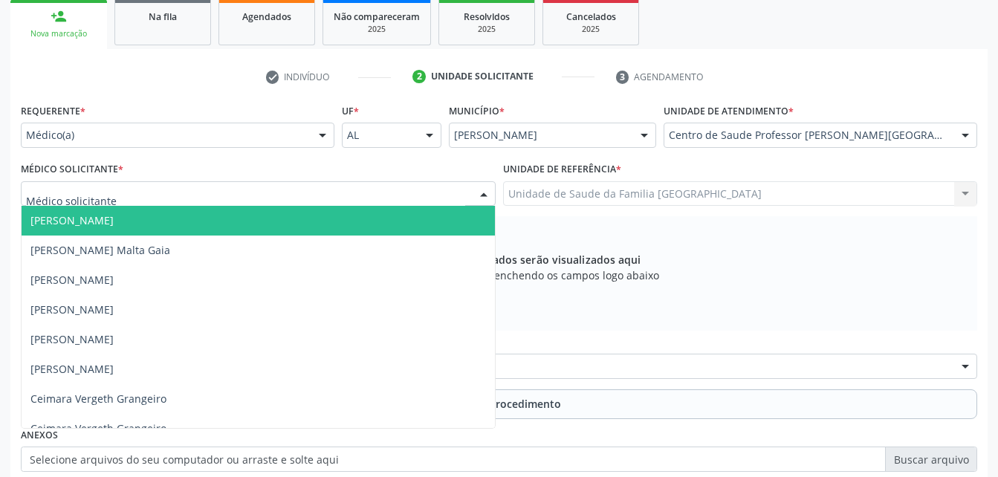
click at [381, 198] on div at bounding box center [258, 193] width 475 height 25
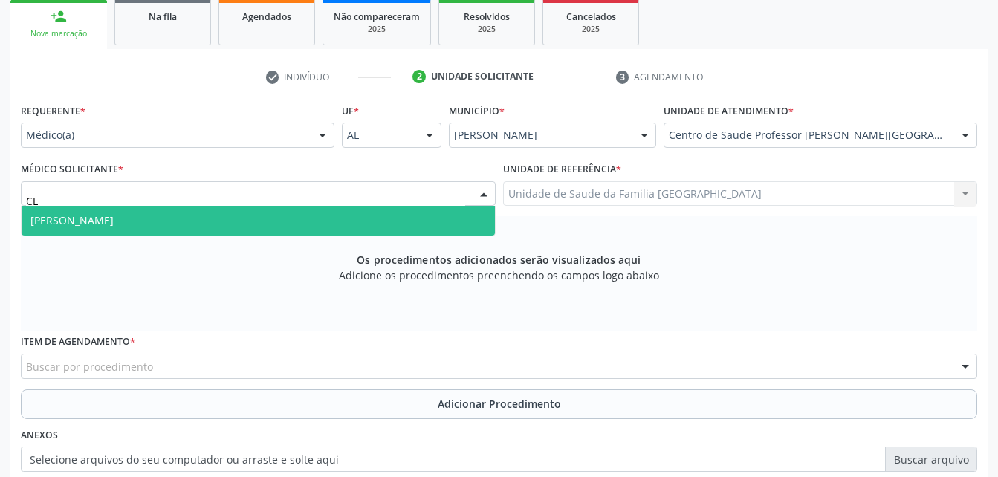
type input "CLA"
click at [424, 211] on span "[PERSON_NAME]" at bounding box center [258, 221] width 473 height 30
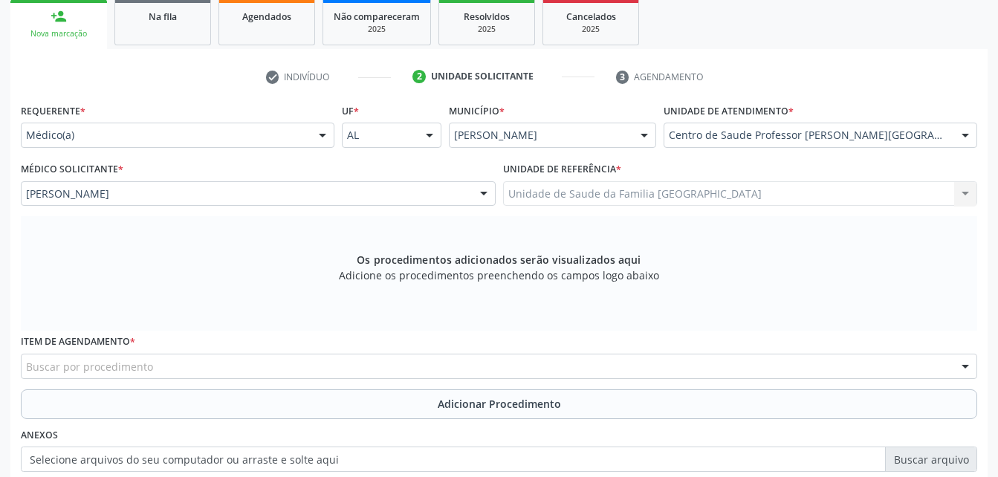
click at [422, 371] on div "Buscar por procedimento" at bounding box center [499, 366] width 956 height 25
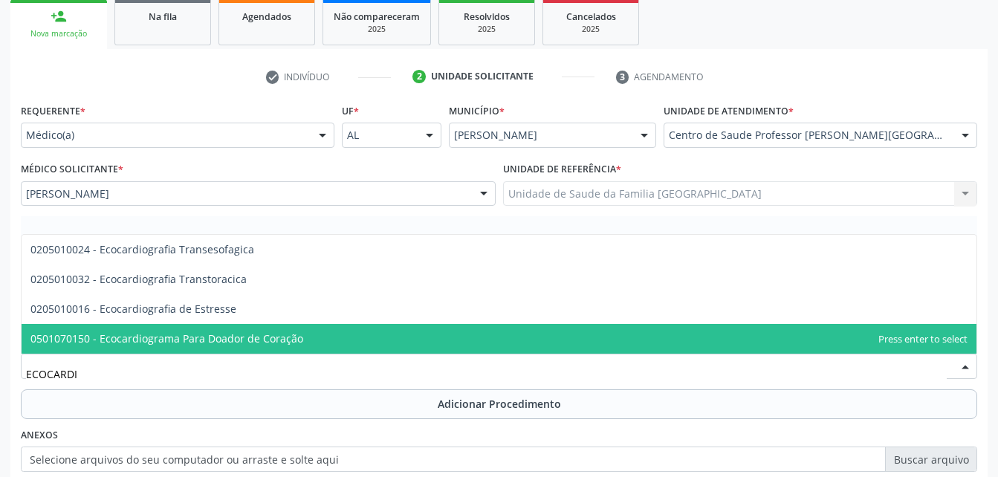
type input "ECOCARDIO"
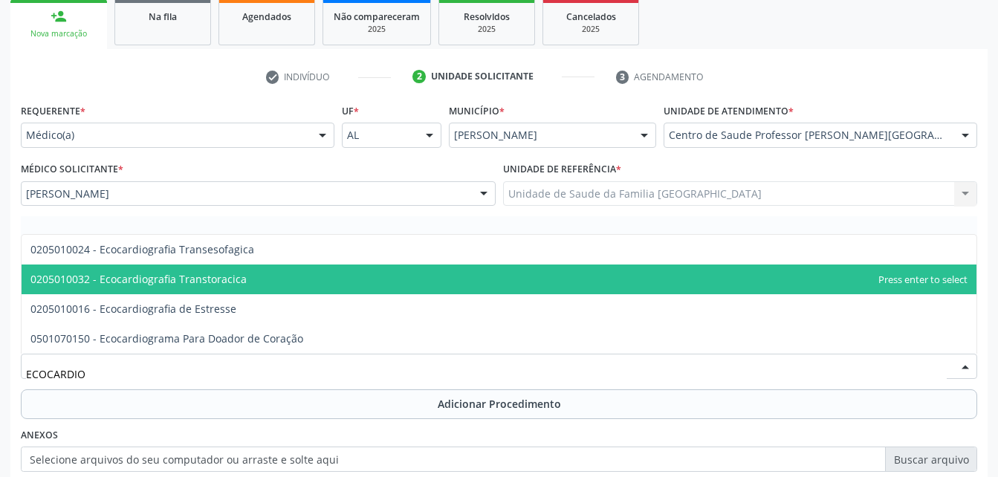
click at [458, 276] on span "0205010032 - Ecocardiografia Transtoracica" at bounding box center [499, 280] width 955 height 30
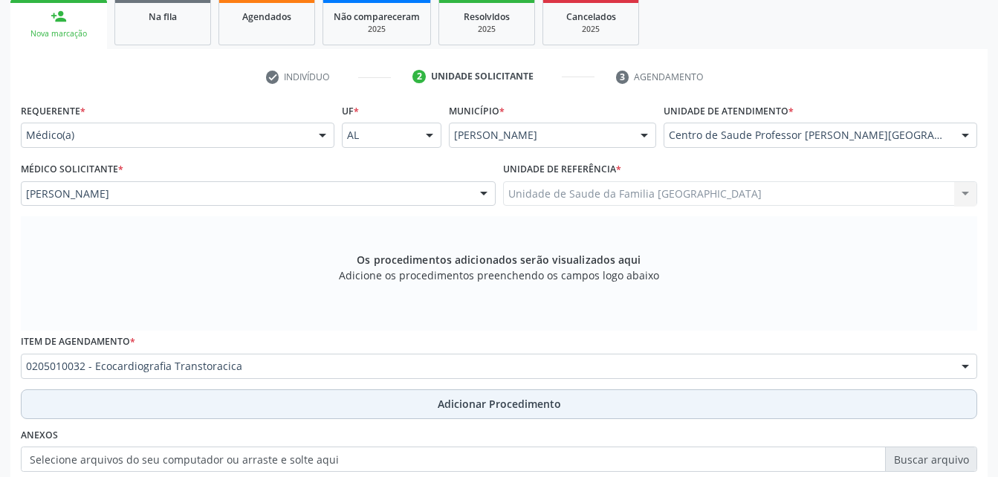
click at [503, 400] on span "Adicionar Procedimento" at bounding box center [499, 404] width 123 height 16
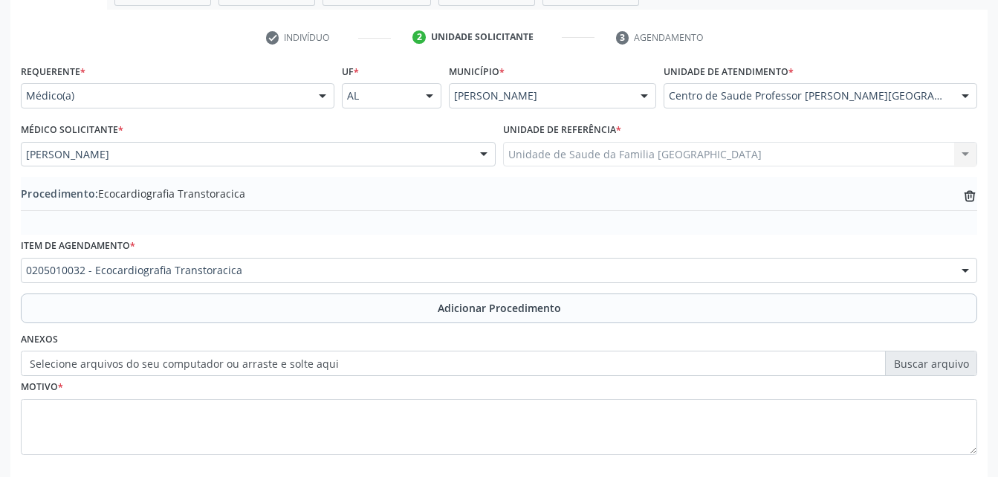
scroll to position [318, 0]
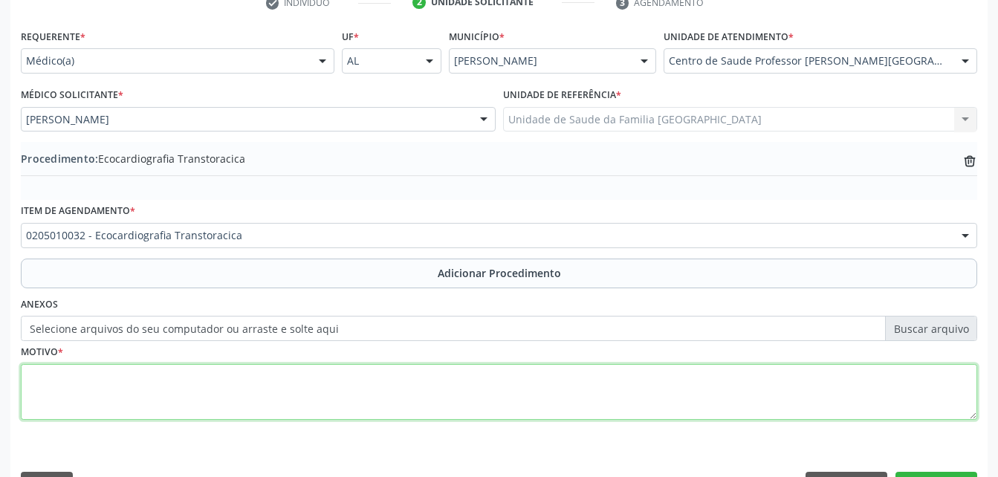
click at [498, 413] on textarea at bounding box center [499, 392] width 956 height 56
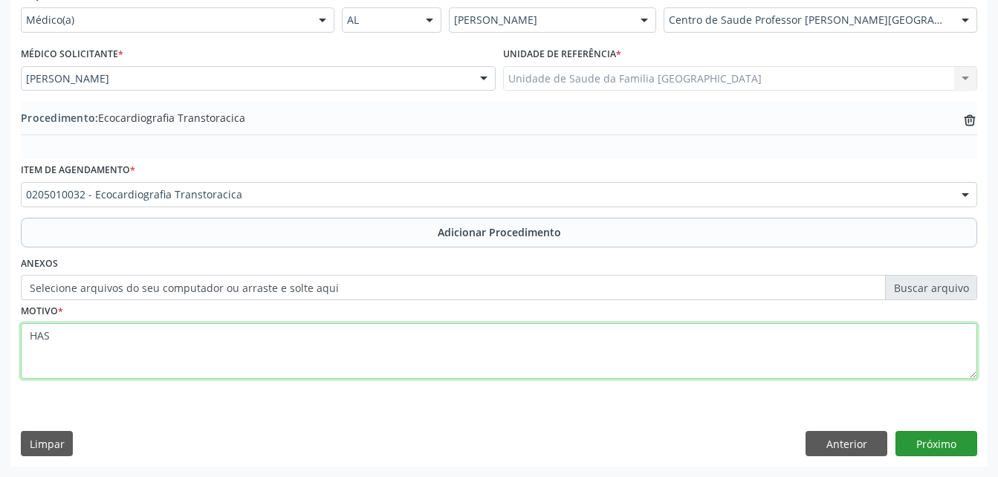
type textarea "HAS"
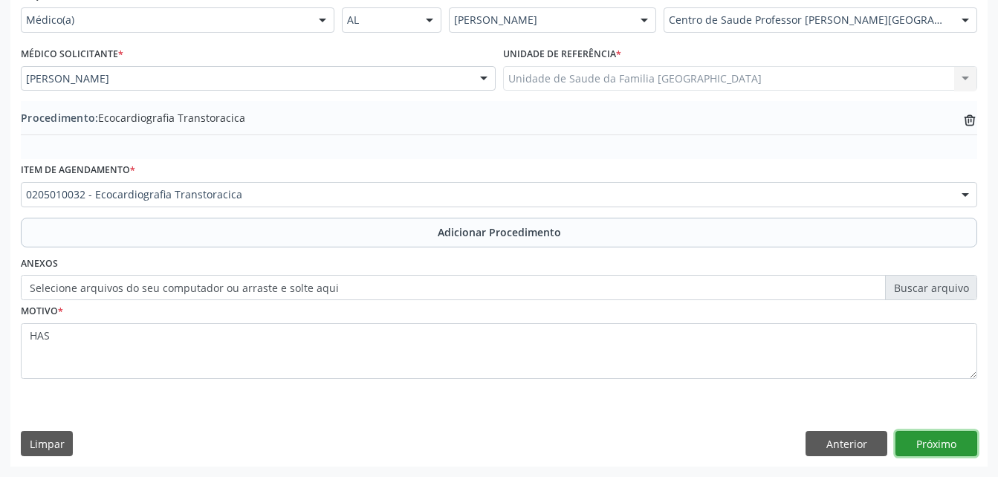
click at [919, 443] on button "Próximo" at bounding box center [936, 443] width 82 height 25
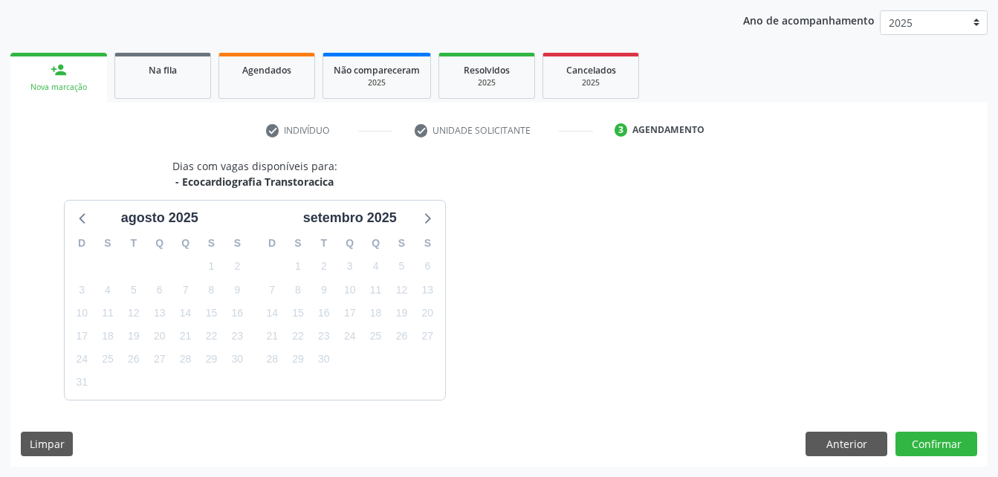
scroll to position [234, 0]
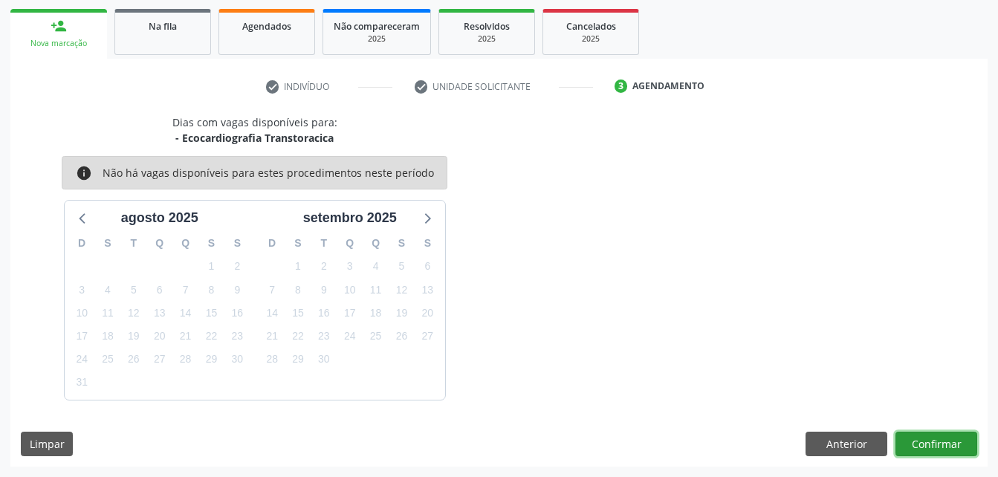
click at [919, 443] on button "Confirmar" at bounding box center [936, 444] width 82 height 25
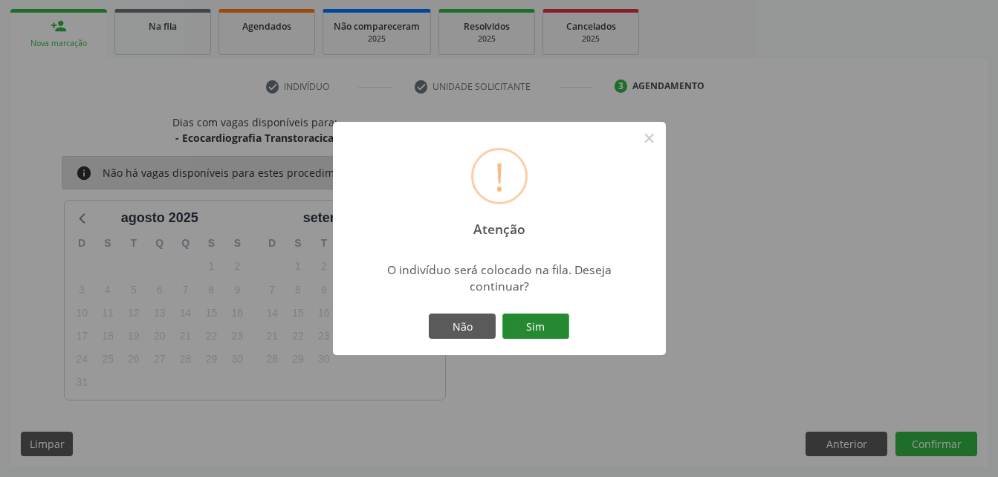
click at [558, 327] on button "Sim" at bounding box center [535, 326] width 67 height 25
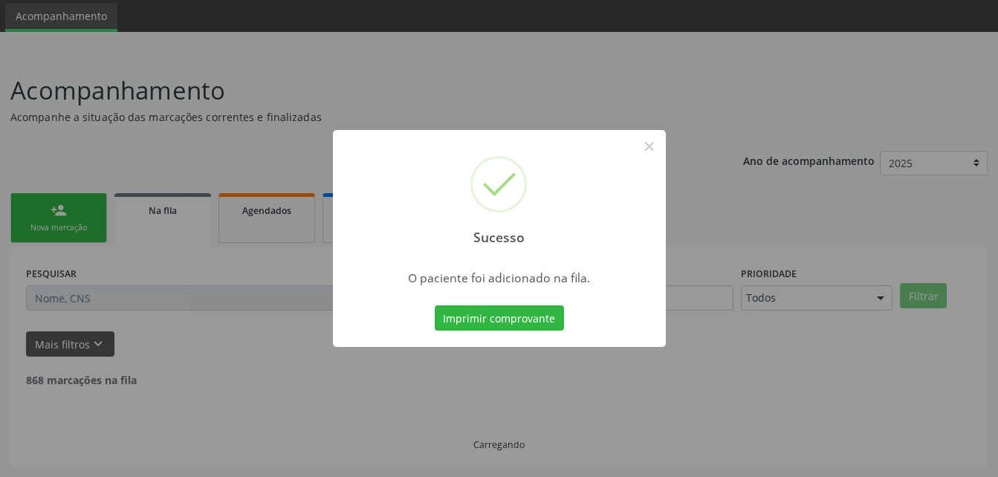
scroll to position [34, 0]
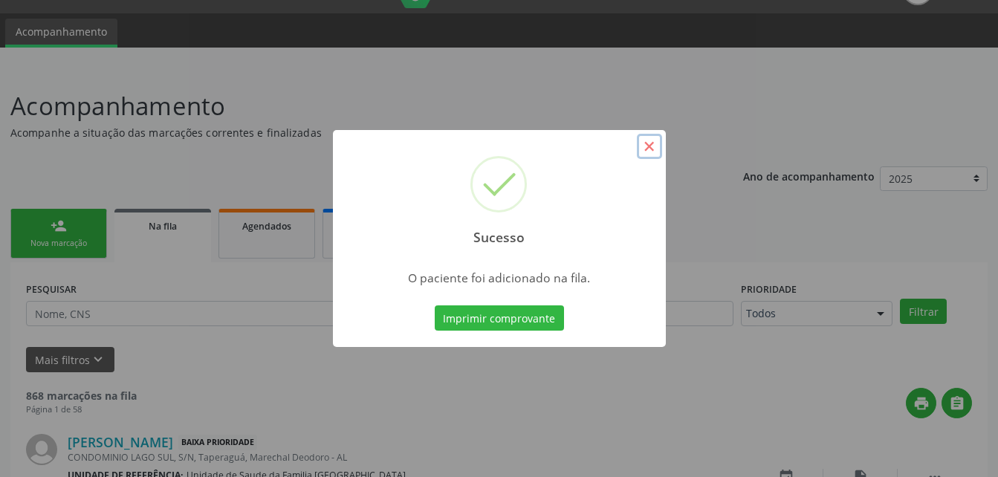
click at [651, 152] on button "×" at bounding box center [649, 146] width 25 height 25
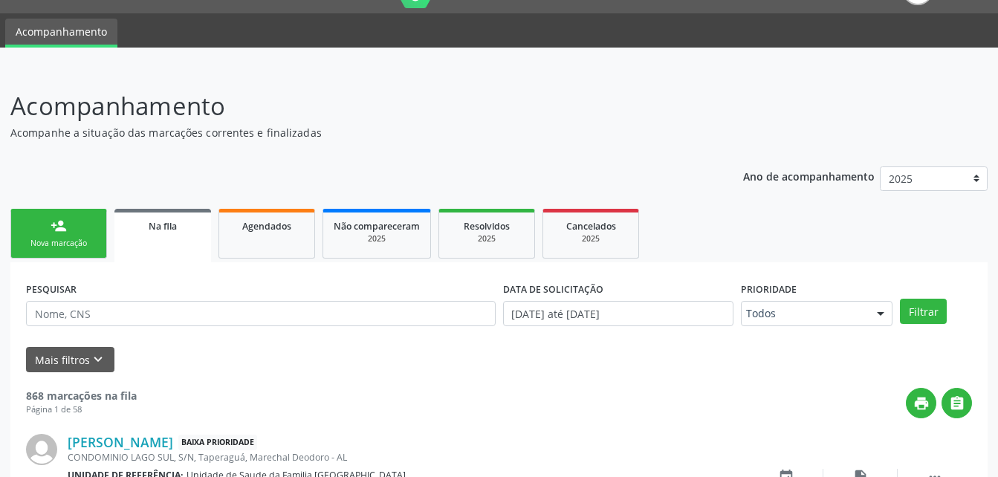
click at [93, 230] on link "person_add Nova marcação" at bounding box center [58, 234] width 97 height 50
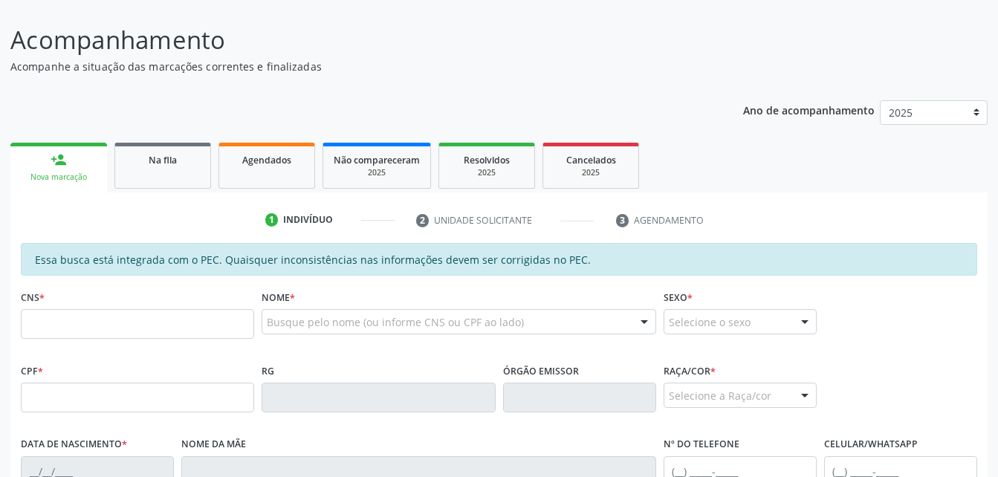
scroll to position [183, 0]
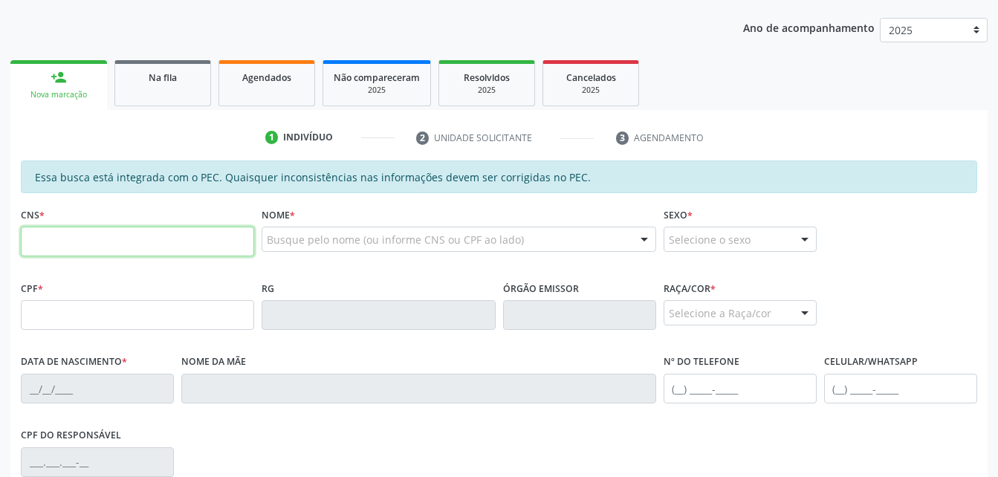
click at [156, 248] on input "text" at bounding box center [137, 242] width 233 height 30
paste input "708 4002 0299 3066"
type input "708 4002 0299 3066"
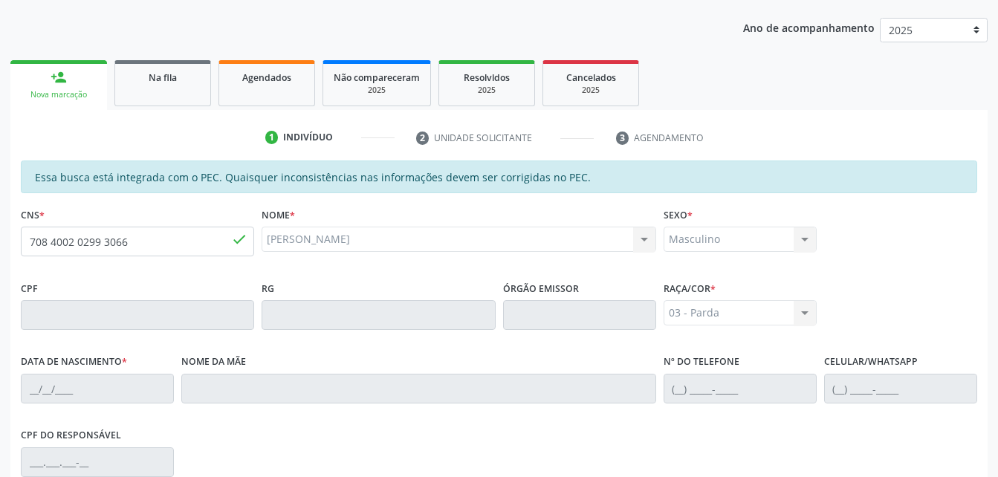
type input "10/01/1945"
type input "Edith Raimunda da Conceição"
type input "(82) 99167-7523"
type input "S/N"
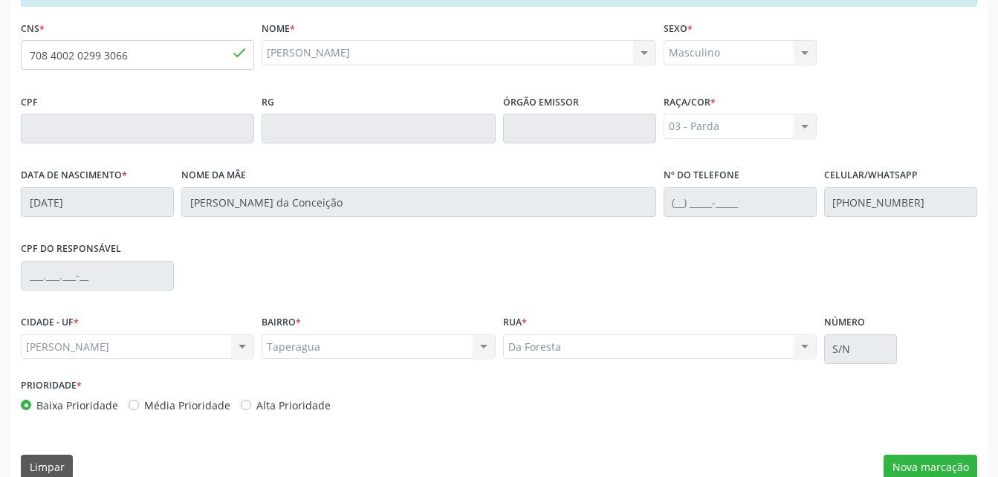
scroll to position [392, 0]
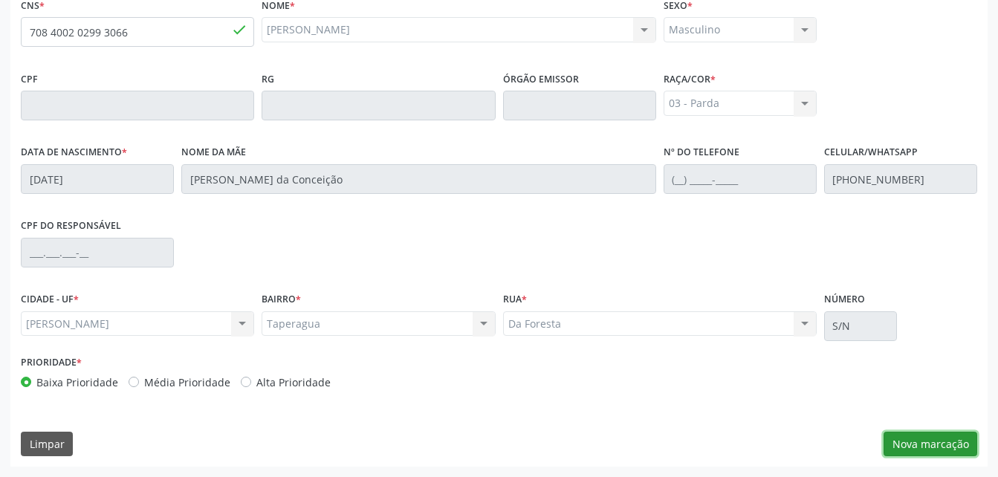
click at [920, 439] on button "Nova marcação" at bounding box center [930, 444] width 94 height 25
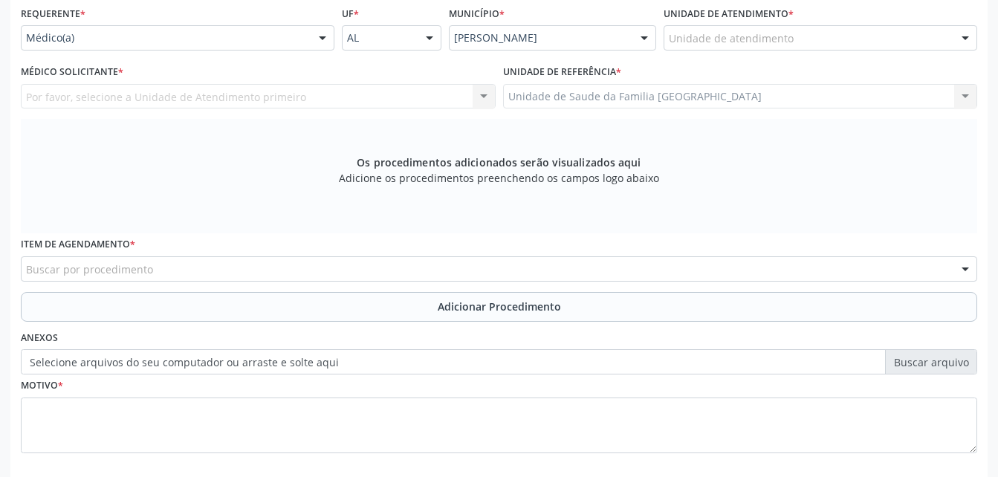
scroll to position [318, 0]
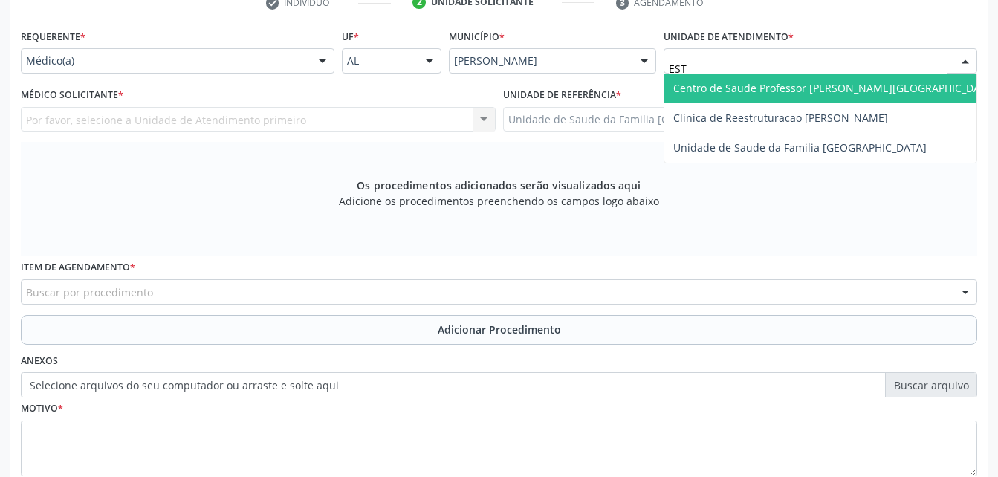
type input "ESTA"
click at [790, 91] on span "Centro de Saude Professor [PERSON_NAME][GEOGRAPHIC_DATA]" at bounding box center [834, 88] width 323 height 14
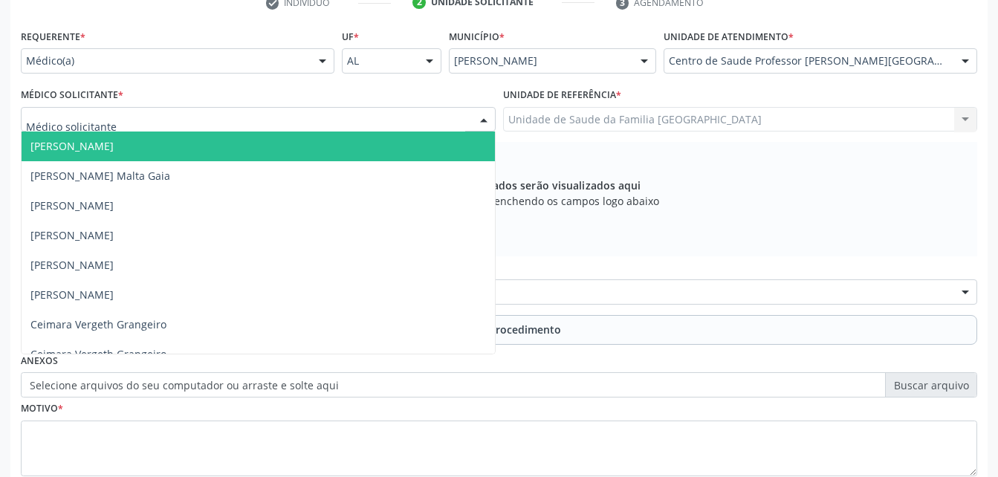
click at [325, 114] on div at bounding box center [258, 119] width 475 height 25
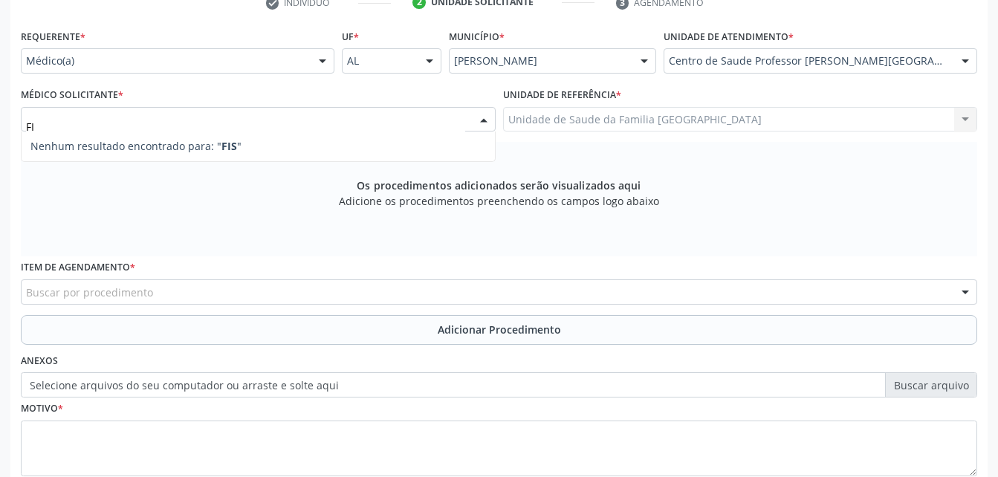
type input "F"
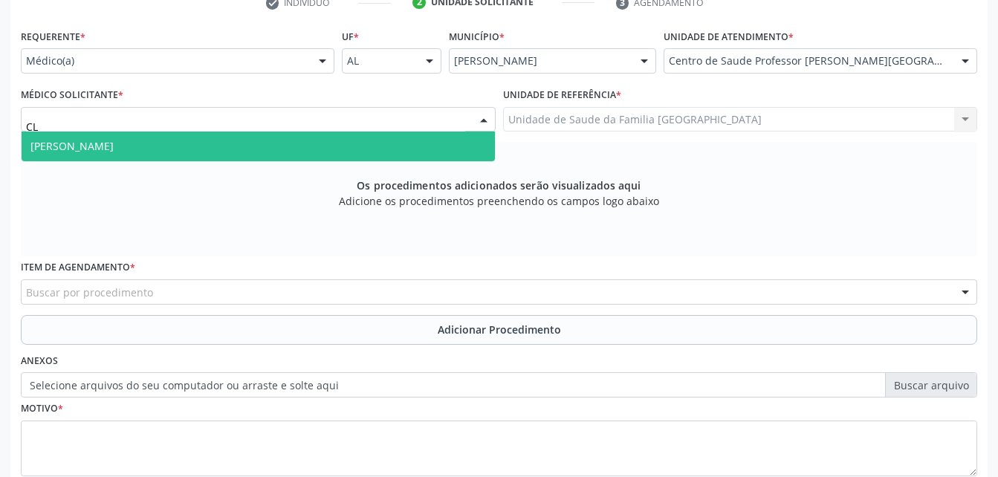
type input "CLA"
click at [322, 143] on span "[PERSON_NAME]" at bounding box center [258, 147] width 473 height 30
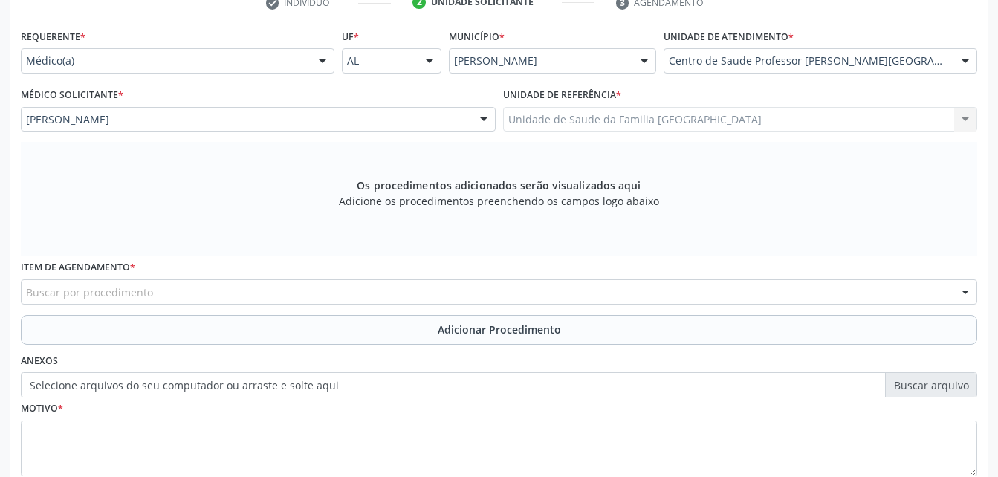
click at [316, 282] on div "Buscar por procedimento" at bounding box center [499, 291] width 956 height 25
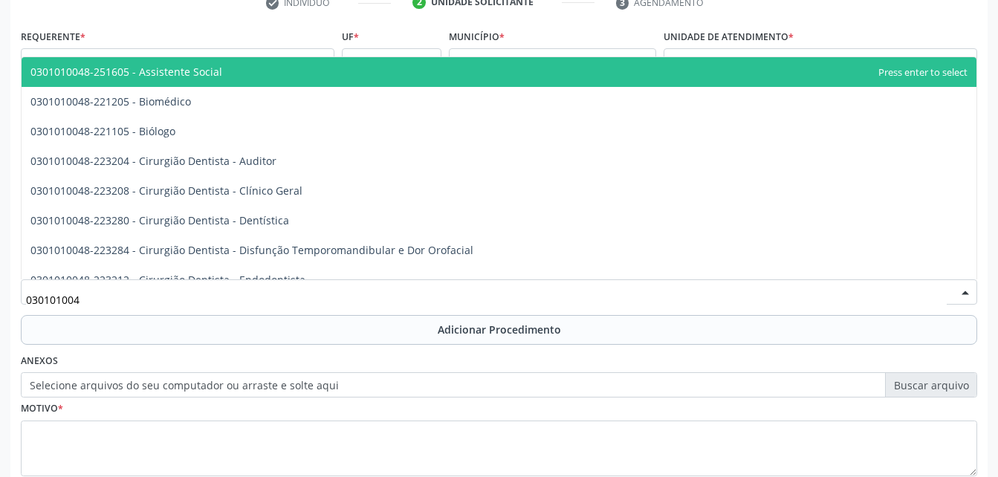
type input "03010100"
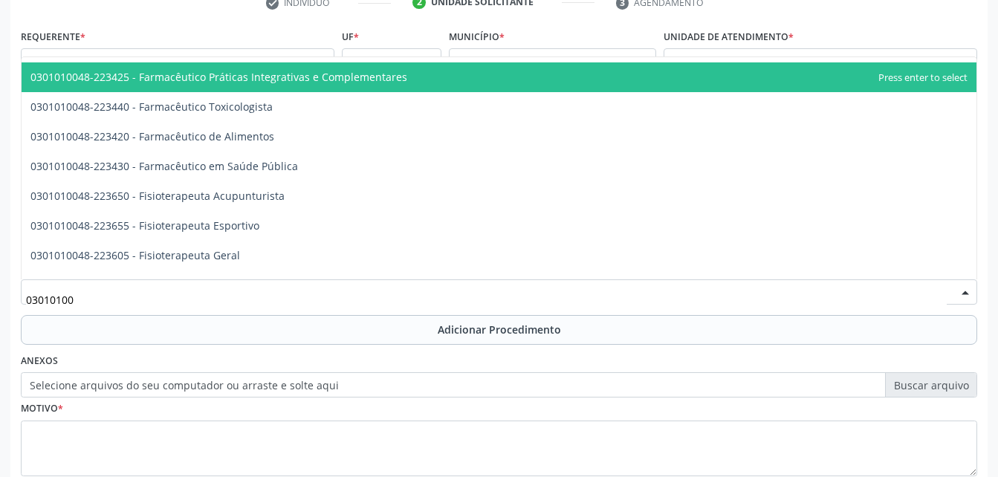
scroll to position [1635, 0]
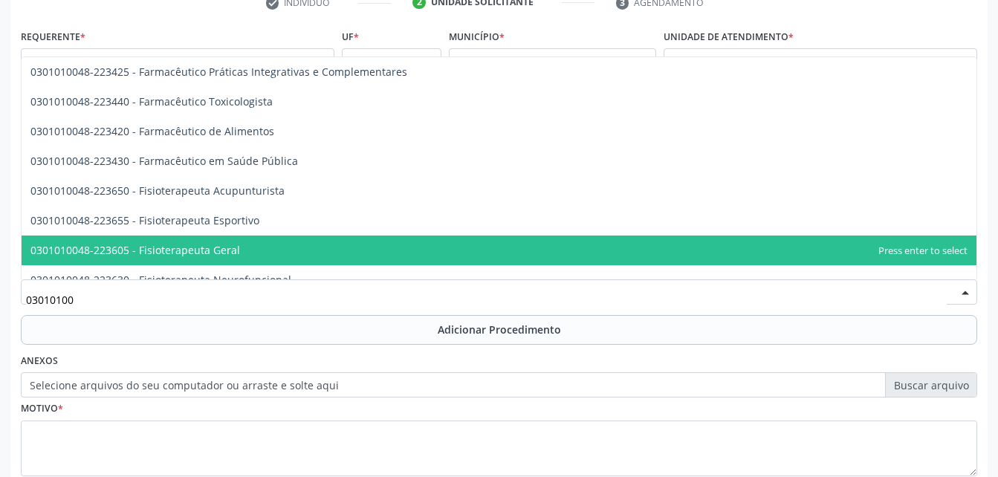
click at [335, 248] on span "0301010048-223605 - Fisioterapeuta Geral" at bounding box center [499, 251] width 955 height 30
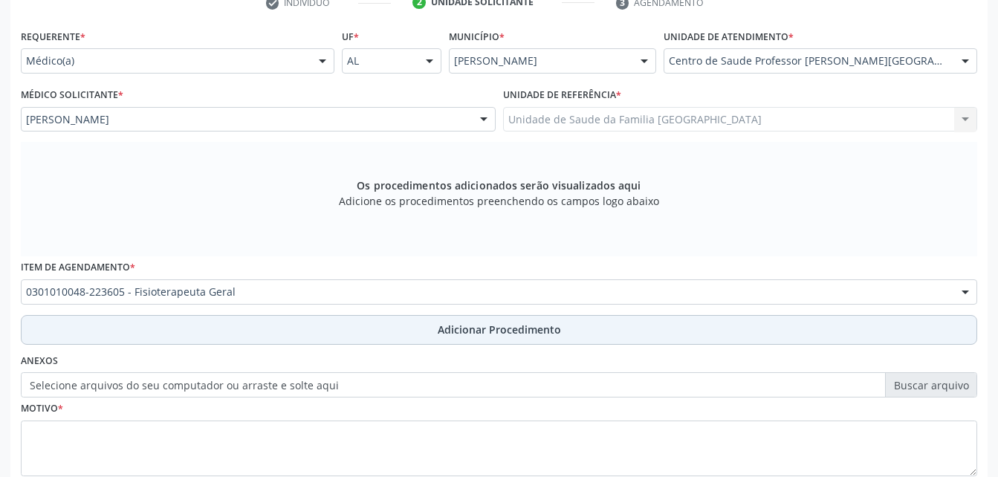
click at [421, 333] on button "Adicionar Procedimento" at bounding box center [499, 330] width 956 height 30
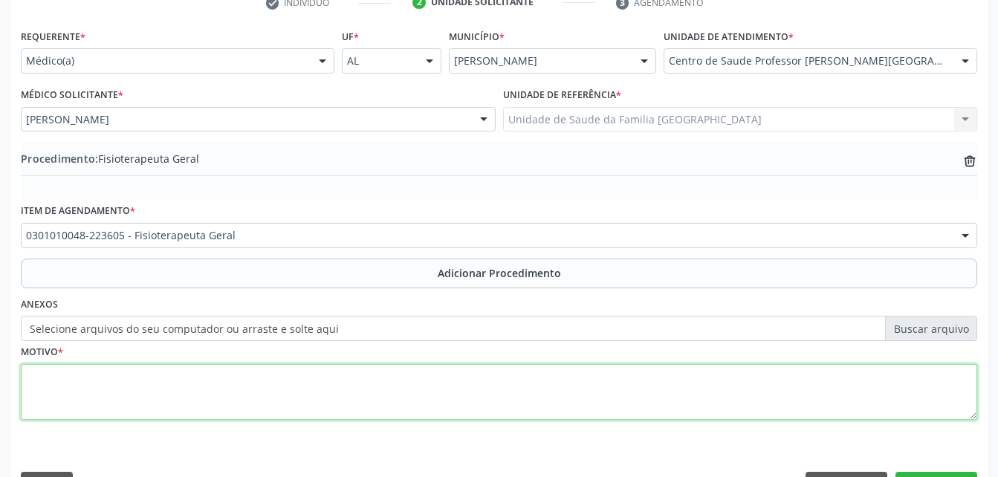
click at [418, 404] on textarea at bounding box center [499, 392] width 956 height 56
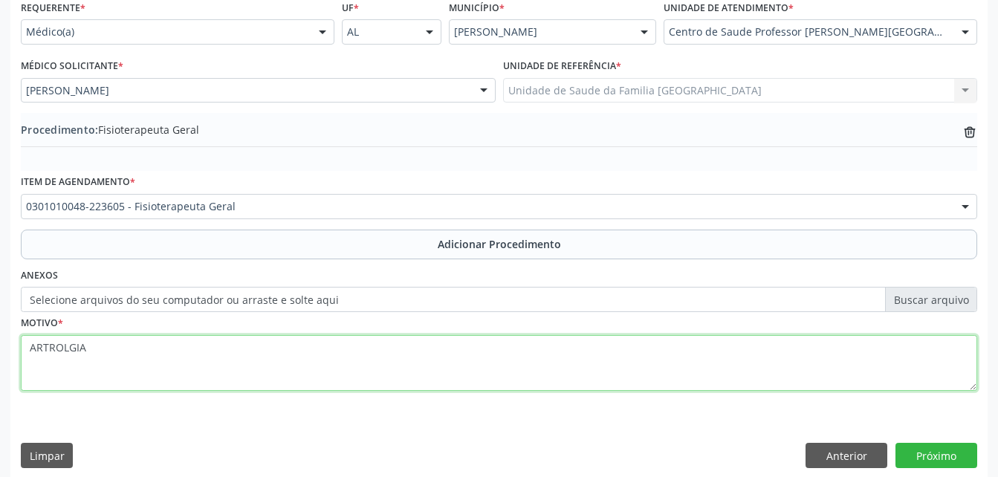
scroll to position [359, 0]
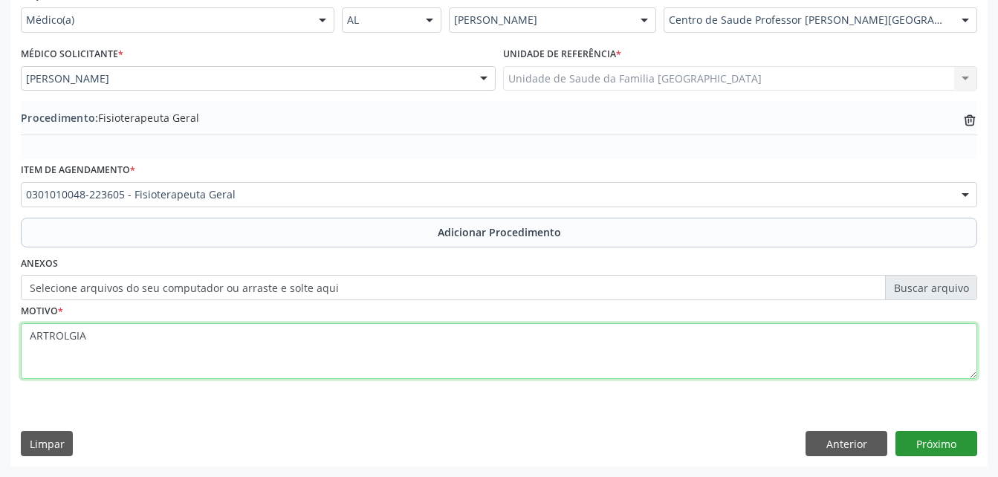
type textarea "ARTROLGIA"
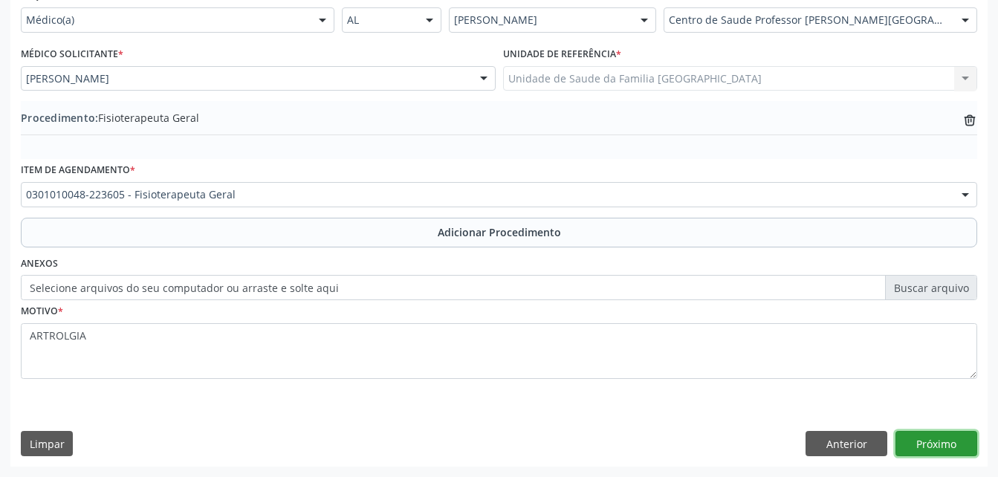
click at [941, 450] on button "Próximo" at bounding box center [936, 443] width 82 height 25
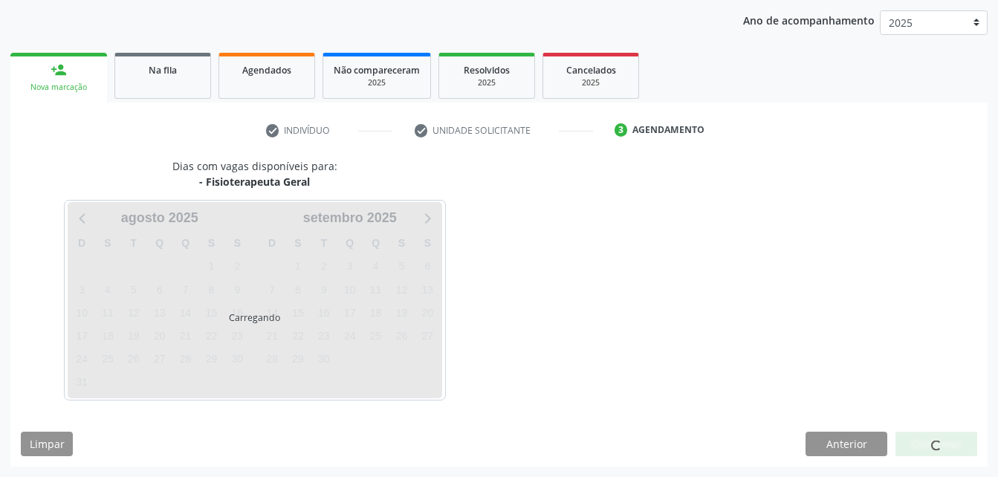
scroll to position [234, 0]
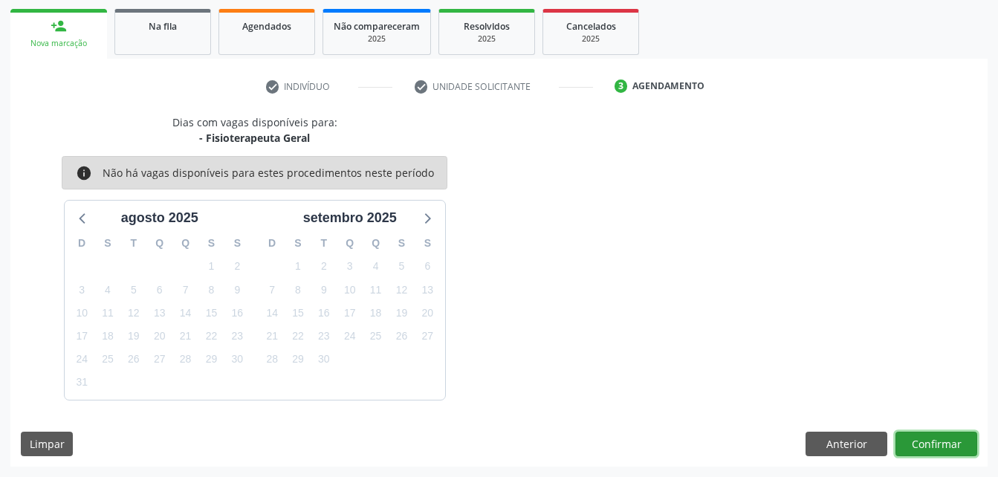
click at [935, 445] on button "Confirmar" at bounding box center [936, 444] width 82 height 25
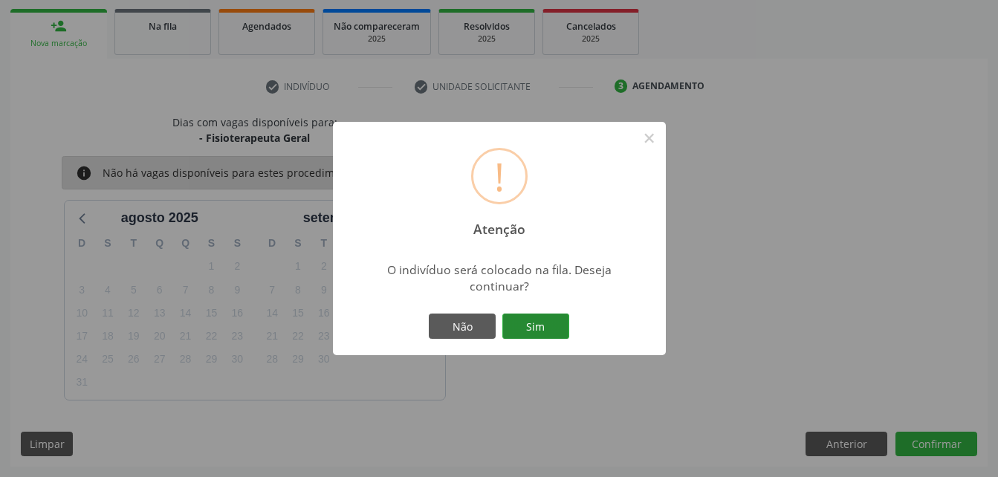
click at [549, 325] on button "Sim" at bounding box center [535, 326] width 67 height 25
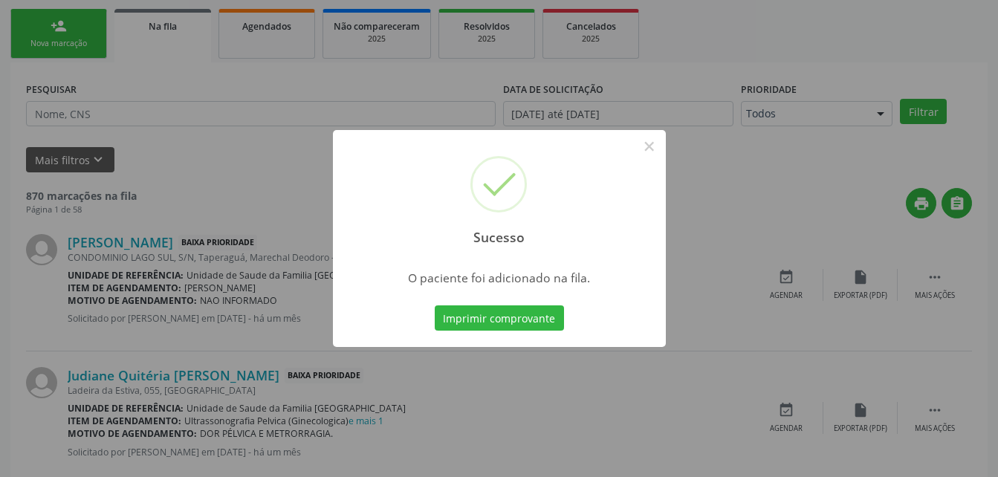
scroll to position [34, 0]
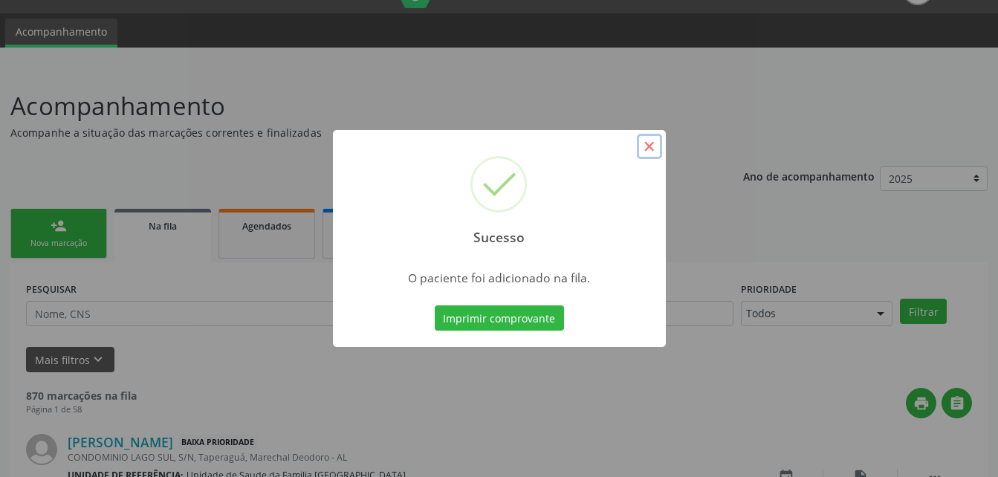
click at [643, 148] on button "×" at bounding box center [649, 146] width 25 height 25
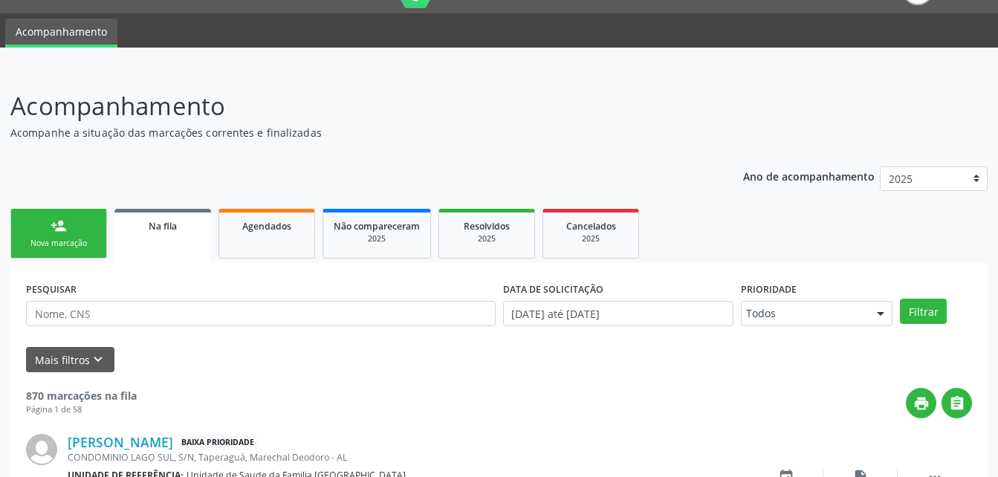
click at [50, 231] on link "person_add Nova marcação" at bounding box center [58, 234] width 97 height 50
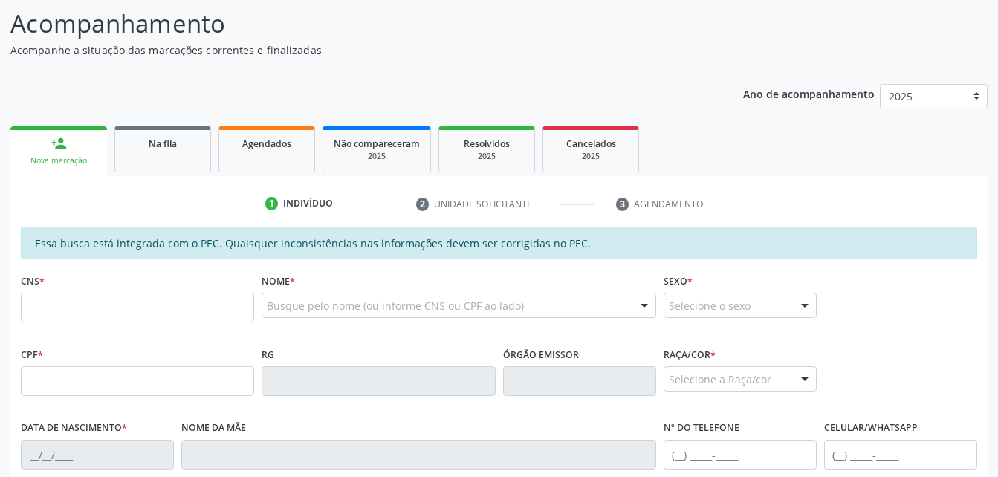
scroll to position [183, 0]
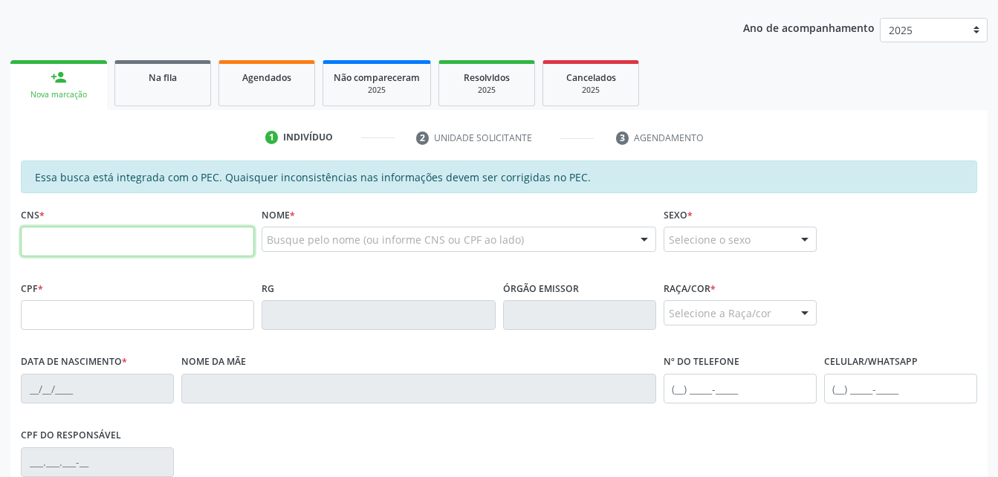
click at [111, 240] on input "text" at bounding box center [137, 242] width 233 height 30
paste input "708 4002 0299 3066"
type input "708 4002 0299 3066"
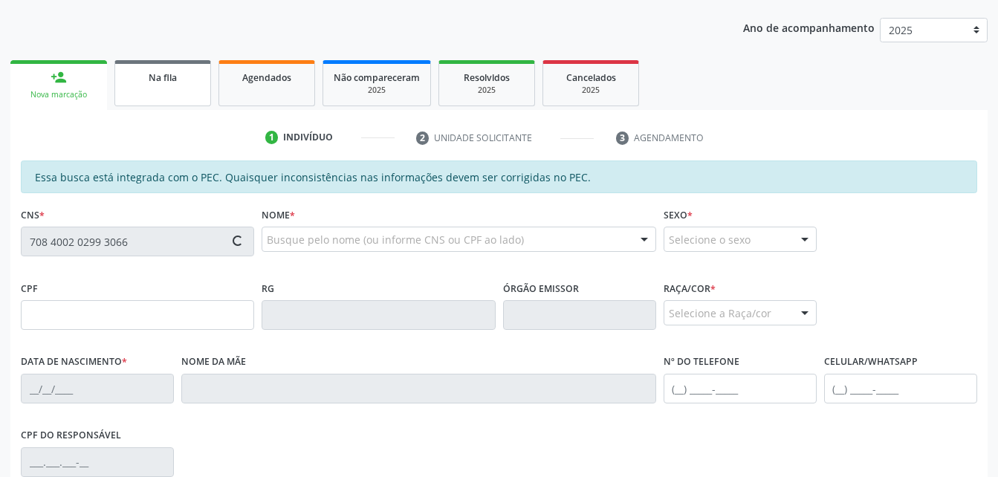
type input "10/01/1945"
type input "Edith Raimunda da Conceição"
type input "(82) 99167-7523"
type input "S/N"
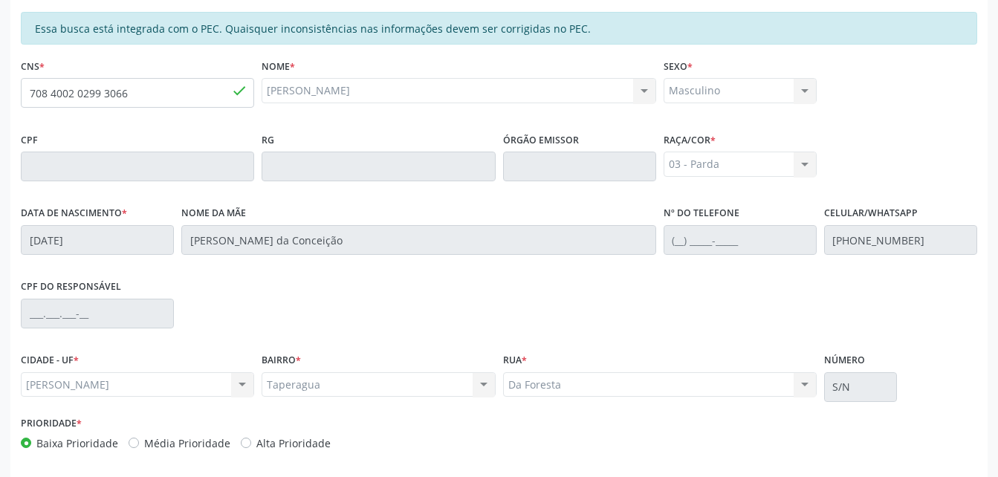
scroll to position [392, 0]
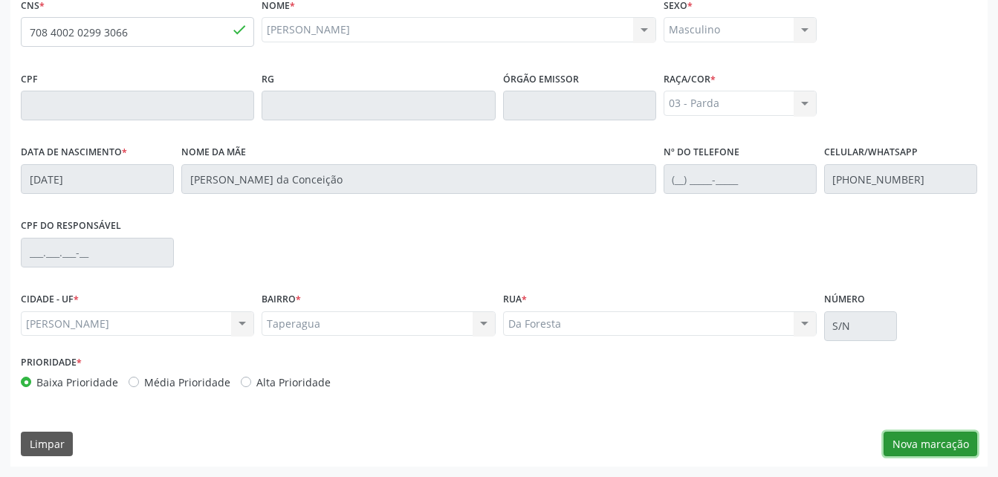
click at [916, 455] on button "Nova marcação" at bounding box center [930, 444] width 94 height 25
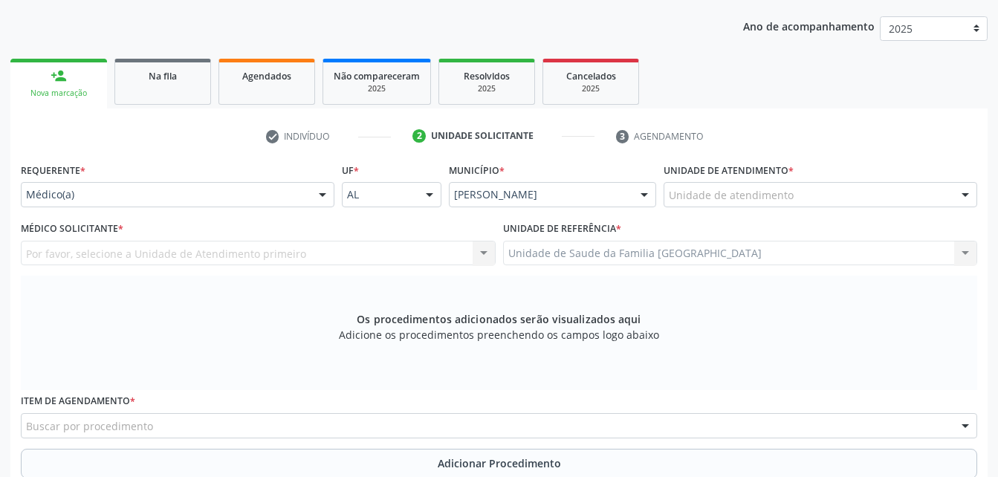
scroll to position [169, 0]
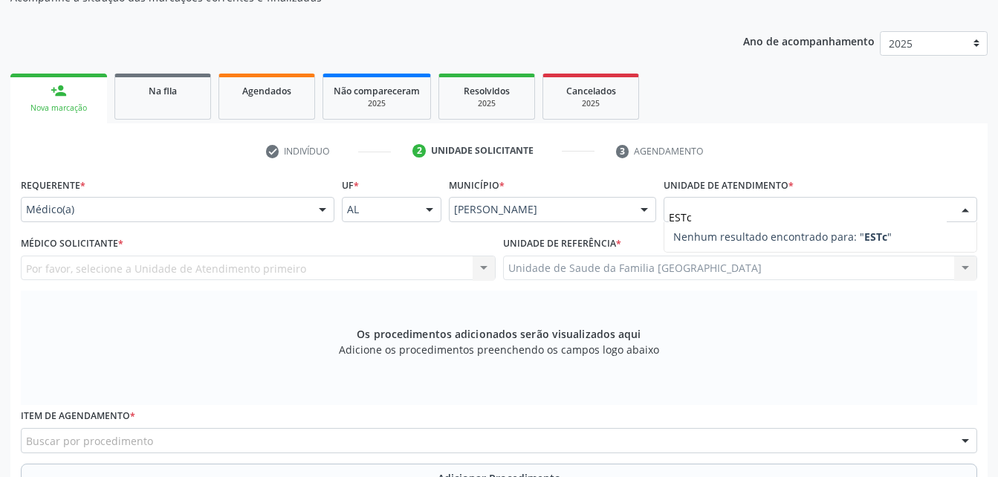
type input "EST"
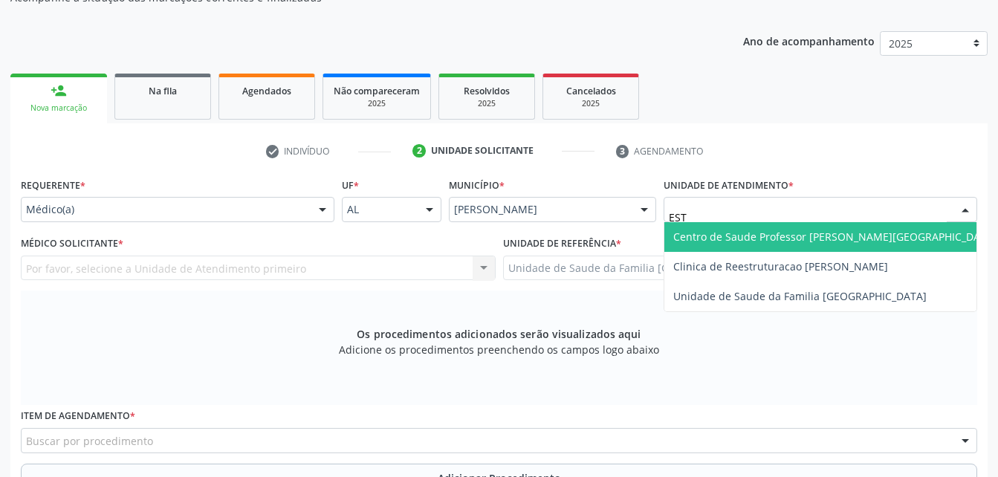
click at [788, 238] on span "Centro de Saude Professor [PERSON_NAME][GEOGRAPHIC_DATA]" at bounding box center [834, 237] width 323 height 14
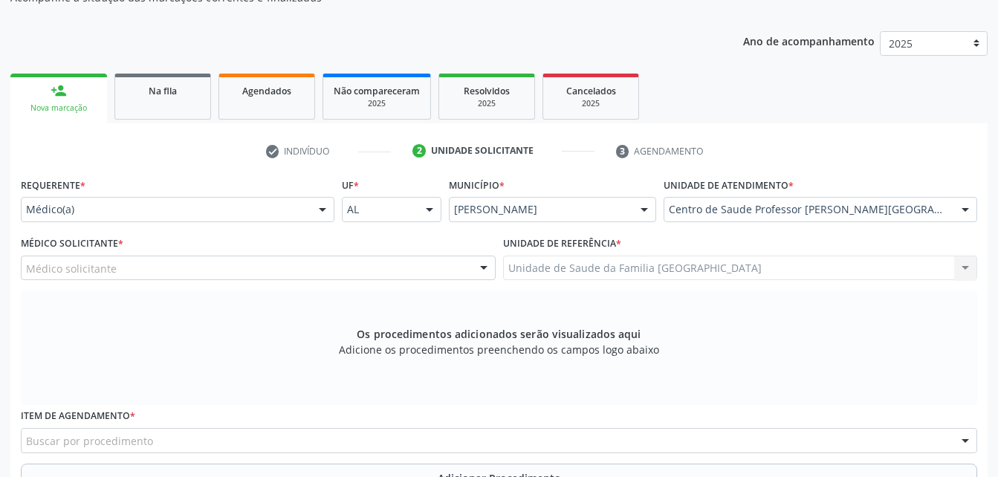
click at [374, 267] on div "Médico solicitante" at bounding box center [258, 268] width 475 height 25
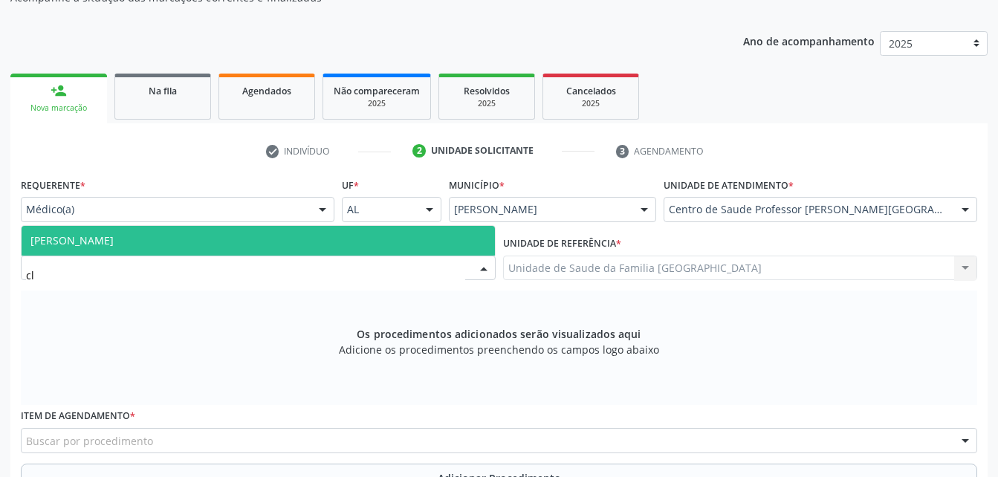
type input "cla"
click at [374, 246] on span "Claudia Roberta de Oliveira Ferreira" at bounding box center [258, 241] width 473 height 30
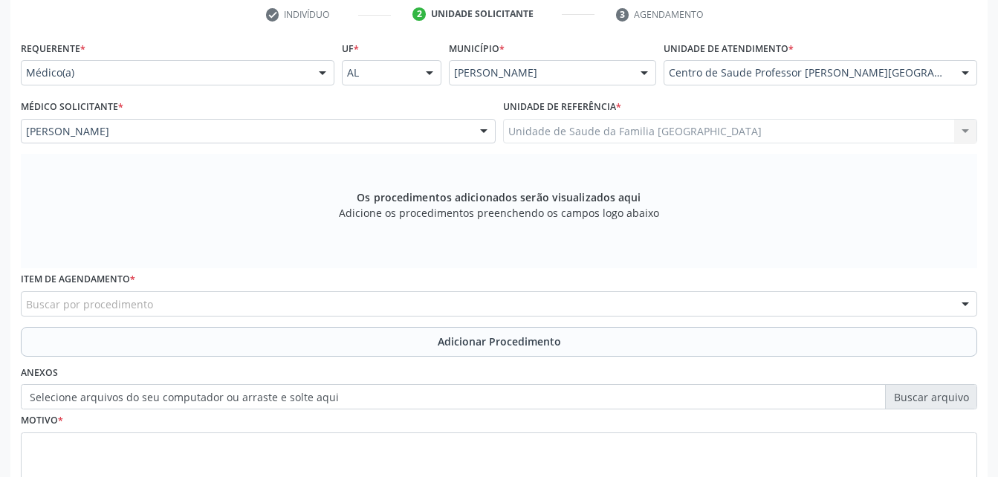
scroll to position [318, 0]
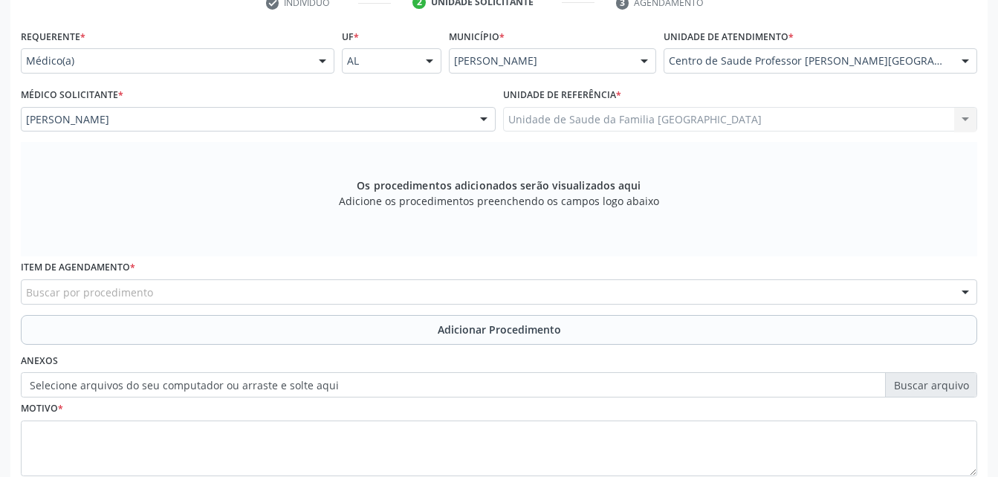
click at [366, 290] on div "Buscar por procedimento" at bounding box center [499, 291] width 956 height 25
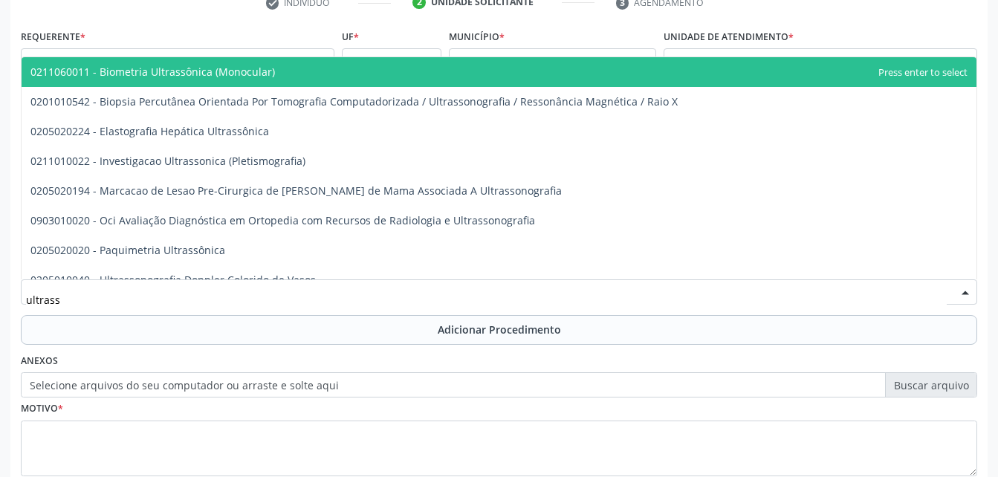
type input "ultrasso"
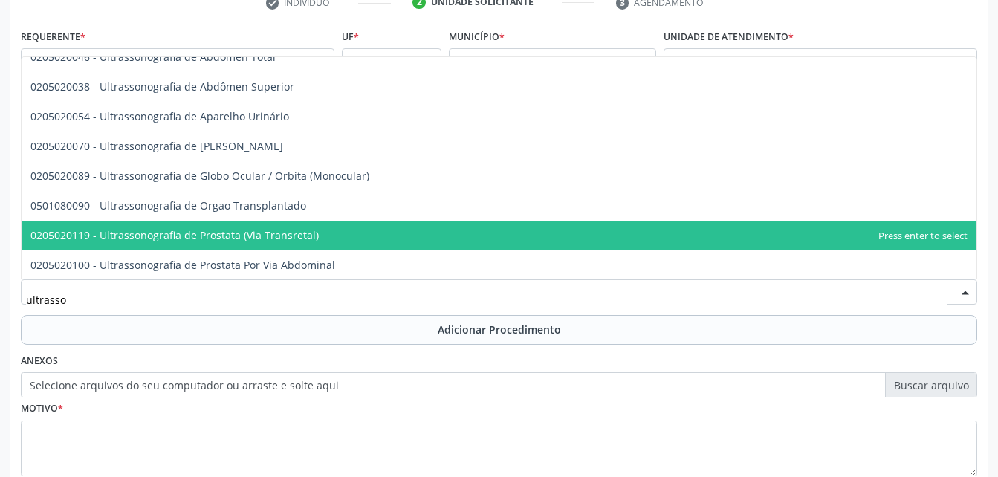
scroll to position [432, 0]
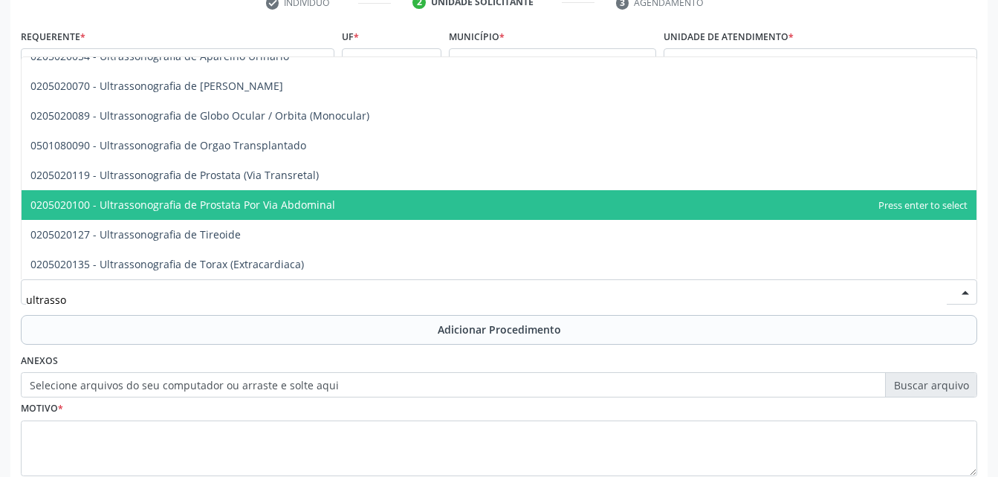
click at [434, 204] on span "0205020100 - Ultrassonografia de Prostata Por Via Abdominal" at bounding box center [499, 205] width 955 height 30
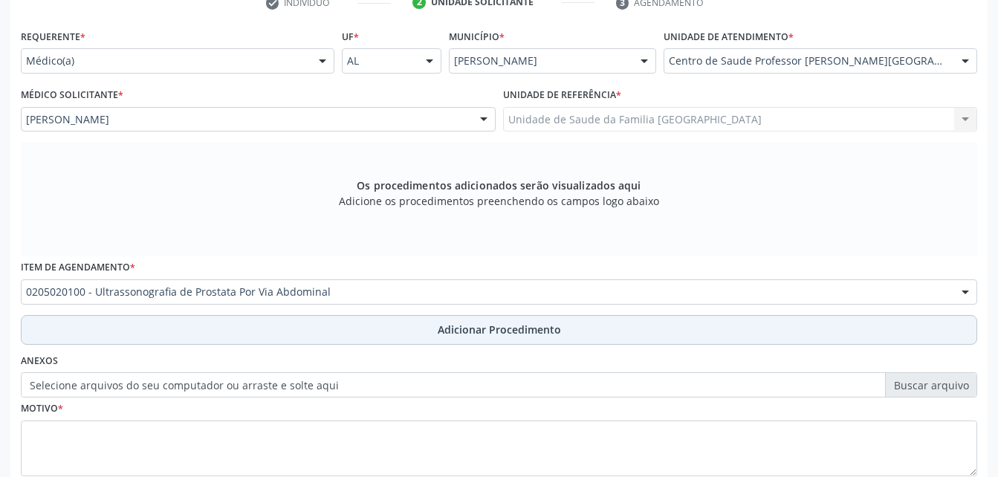
click at [450, 332] on span "Adicionar Procedimento" at bounding box center [499, 330] width 123 height 16
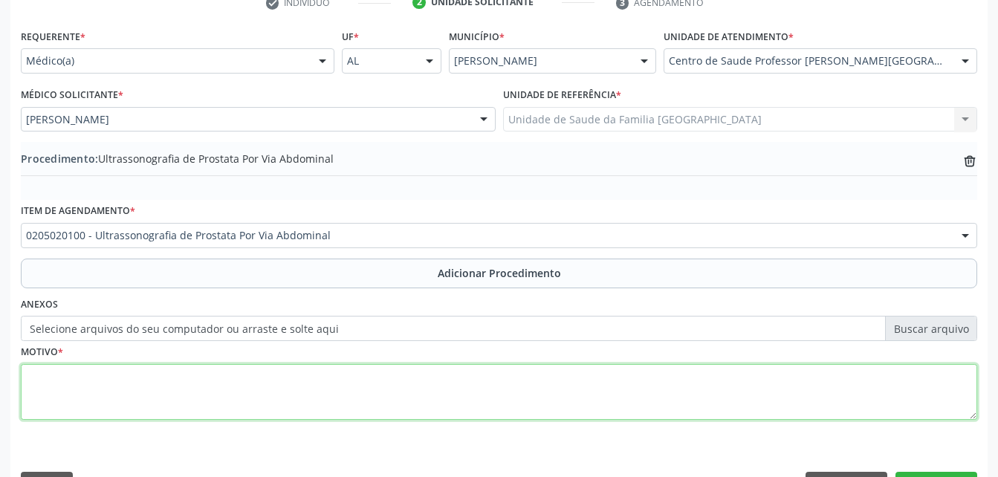
click at [429, 409] on textarea at bounding box center [499, 392] width 956 height 56
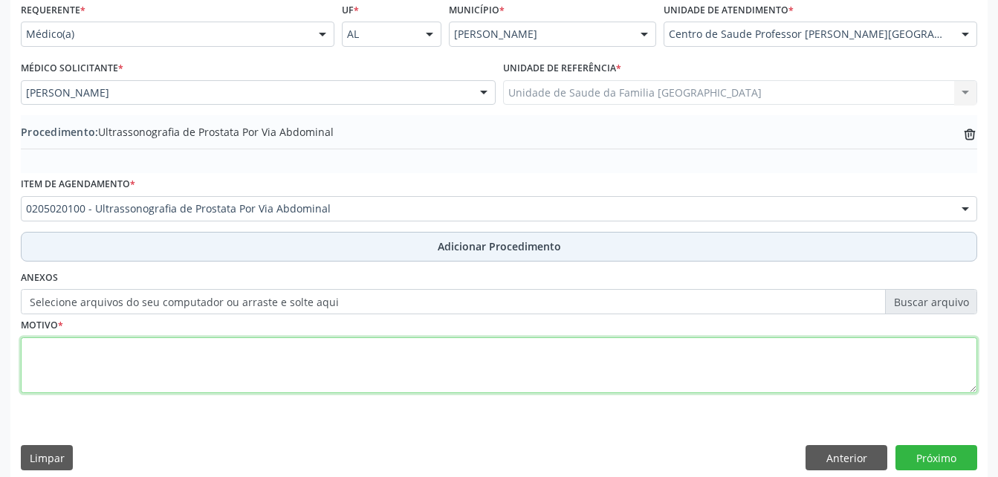
scroll to position [359, 0]
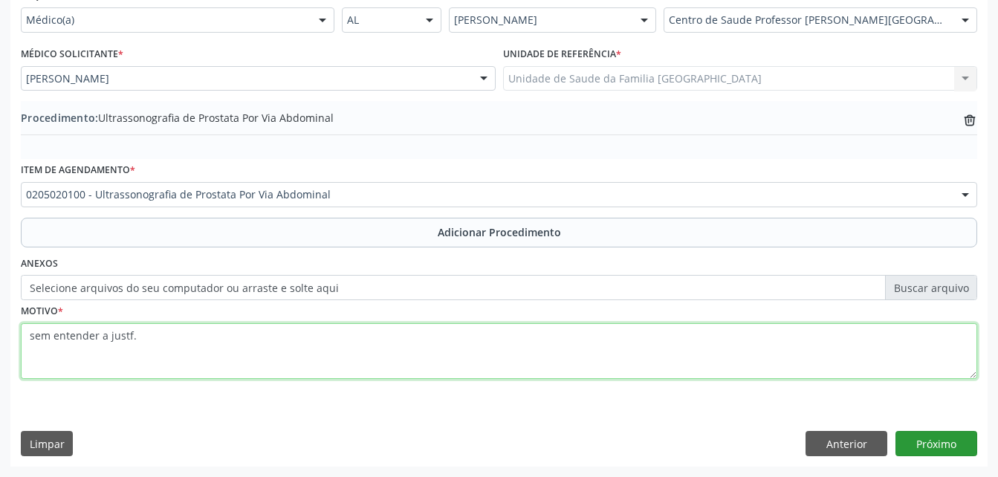
type textarea "sem entender a justf."
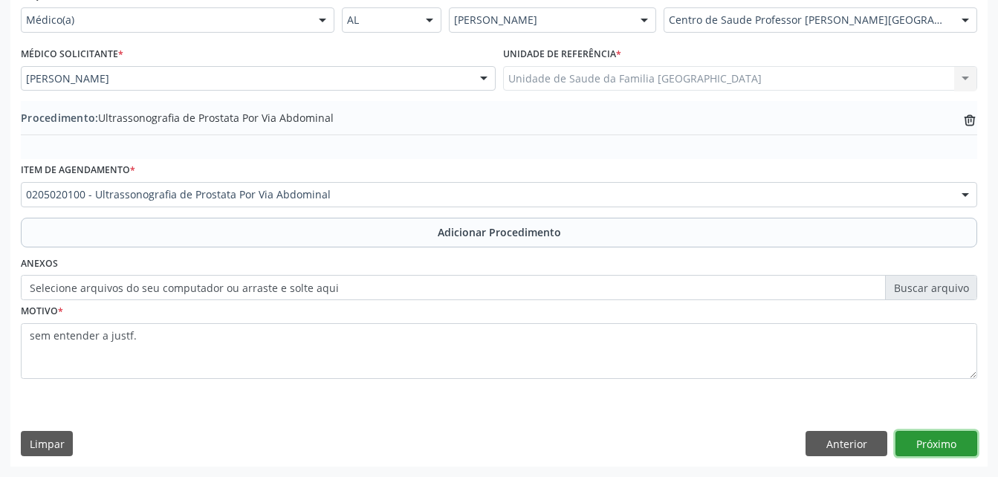
click at [947, 435] on button "Próximo" at bounding box center [936, 443] width 82 height 25
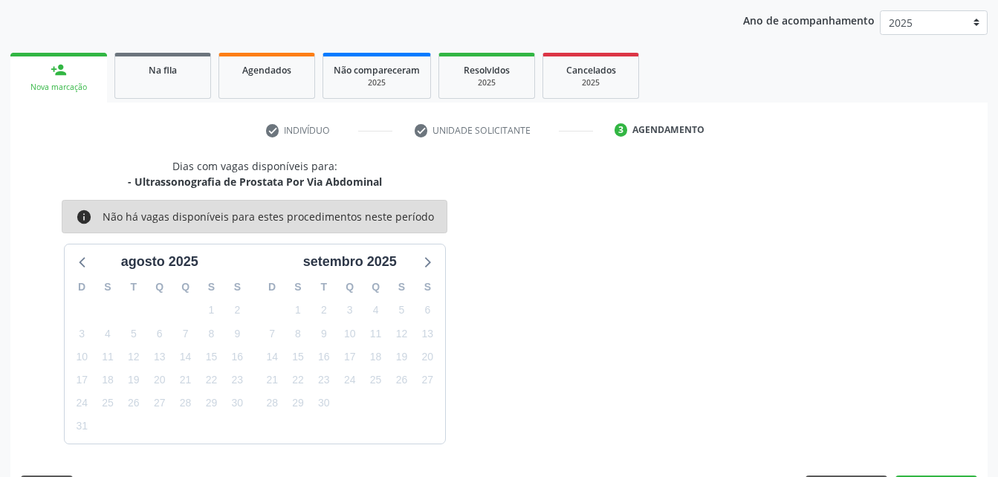
scroll to position [234, 0]
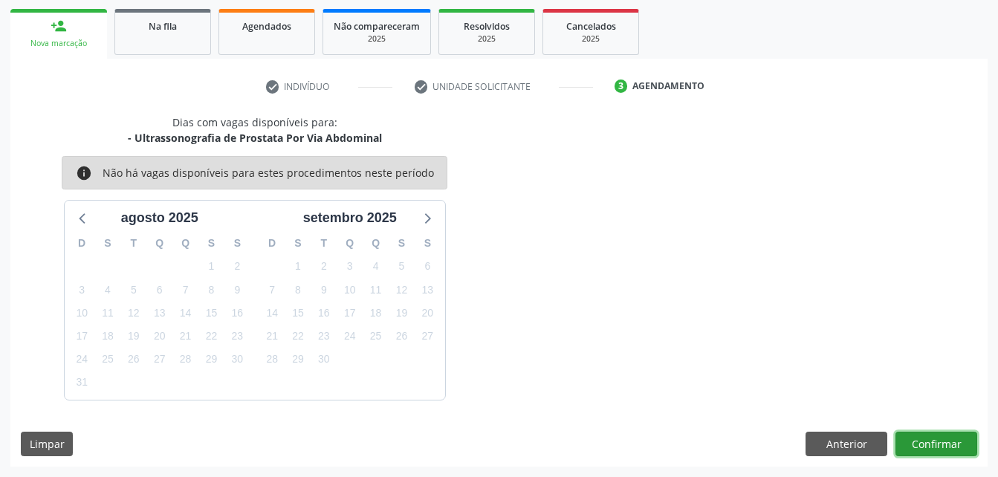
click at [944, 446] on button "Confirmar" at bounding box center [936, 444] width 82 height 25
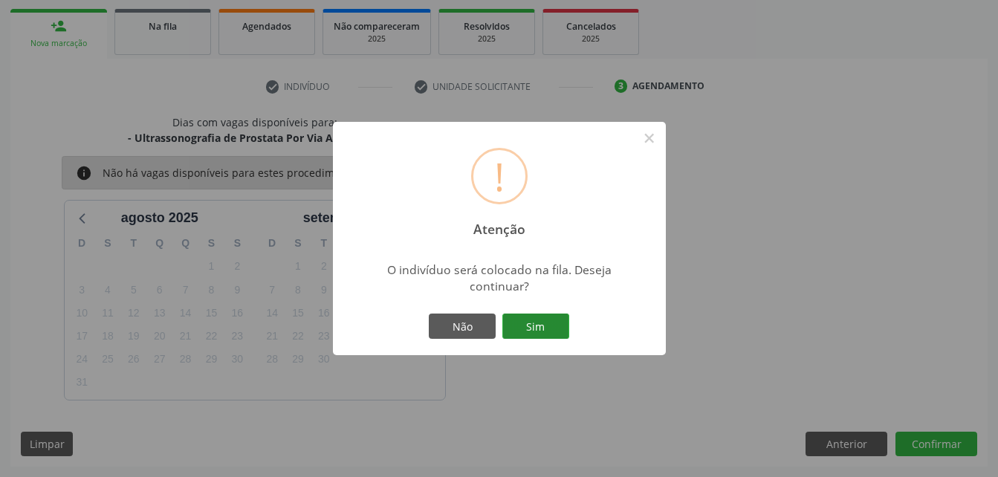
click at [539, 322] on button "Sim" at bounding box center [535, 326] width 67 height 25
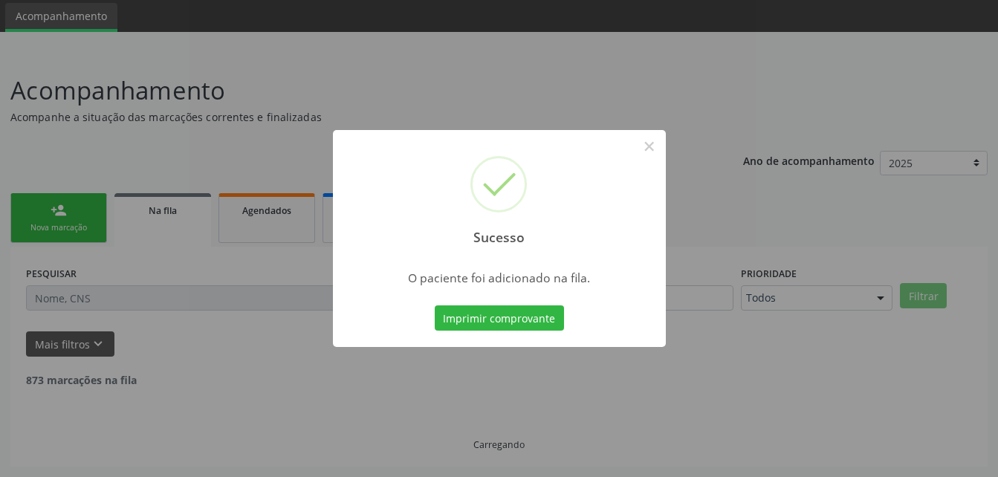
scroll to position [34, 0]
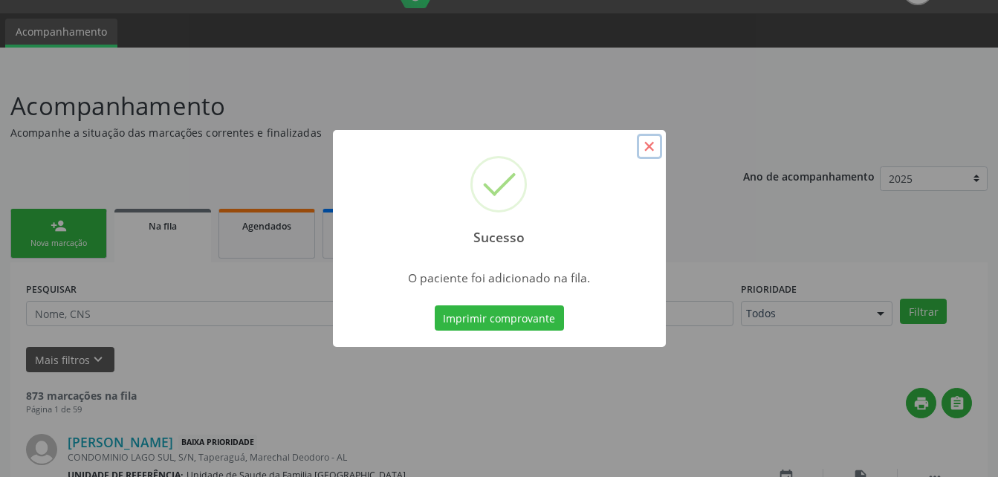
click at [648, 152] on button "×" at bounding box center [649, 146] width 25 height 25
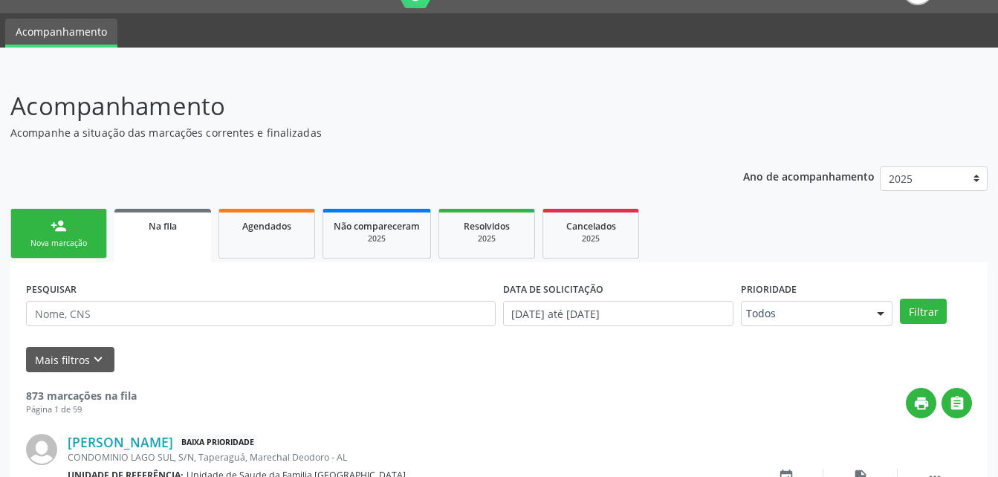
click at [37, 223] on link "person_add Nova marcação" at bounding box center [58, 234] width 97 height 50
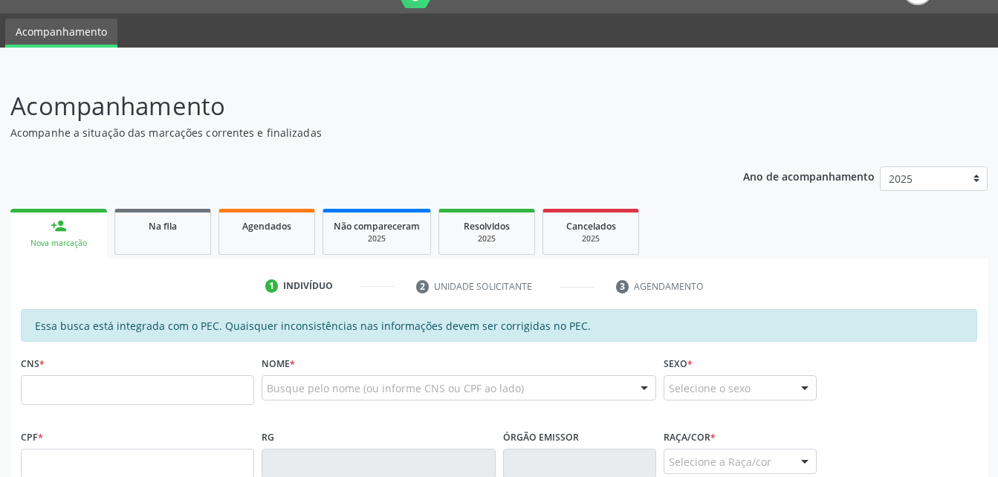
scroll to position [183, 0]
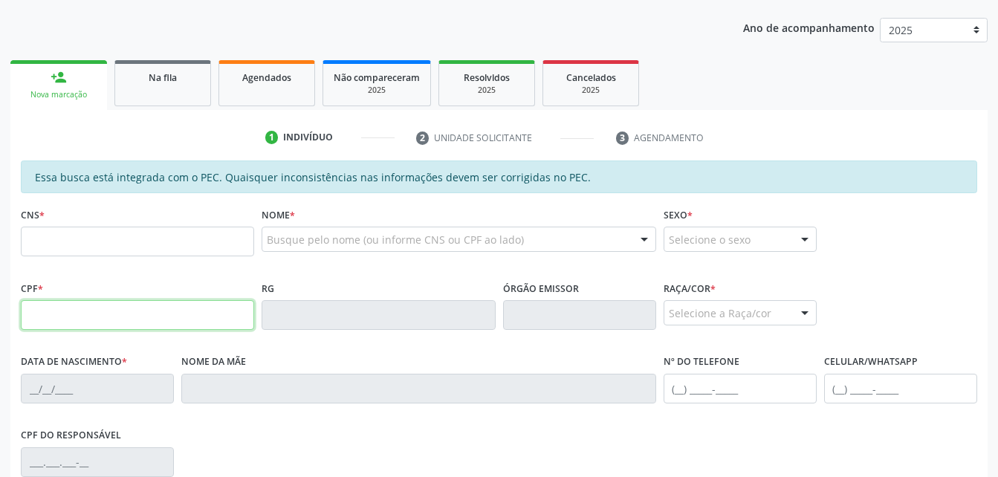
click at [78, 305] on input "text" at bounding box center [137, 315] width 233 height 30
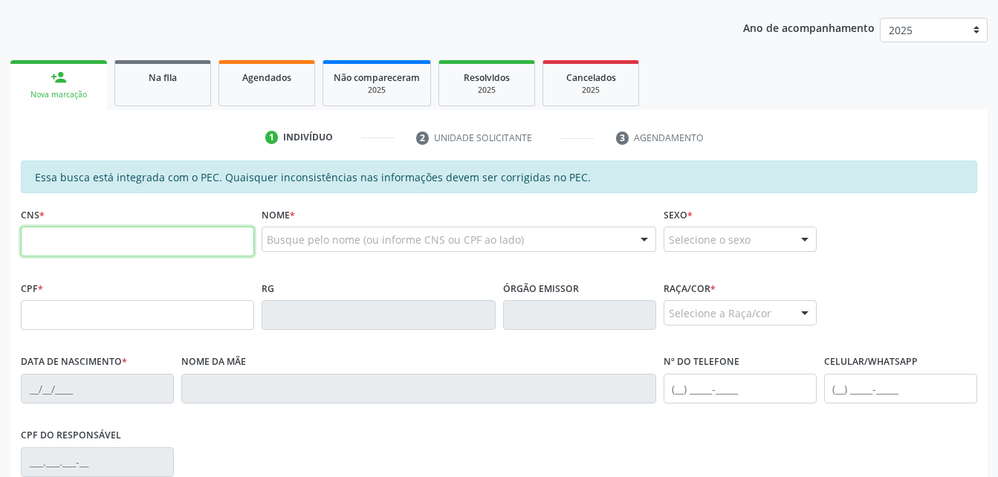
click at [46, 238] on input "text" at bounding box center [137, 242] width 233 height 30
type input "700 4019 2115 3750"
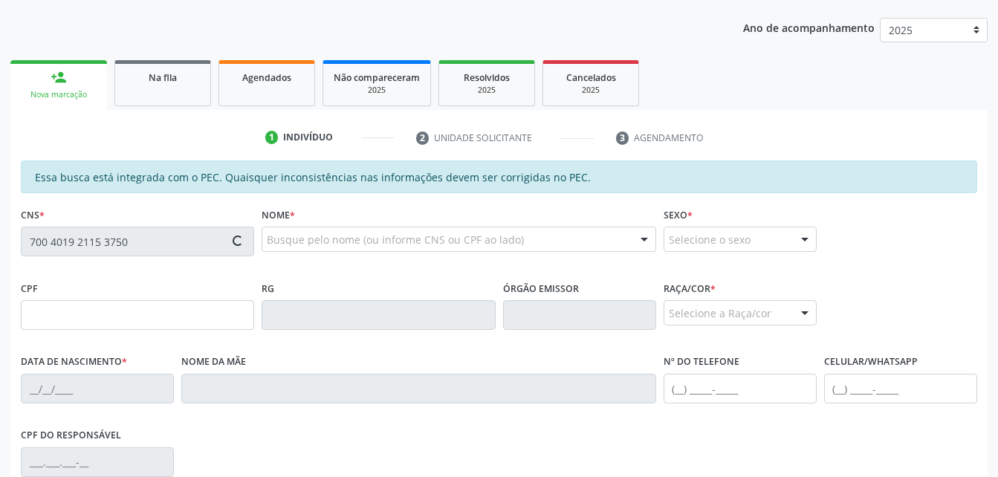
type input "052.243.664-10"
type input "23/12/1984"
type input "Maria José da Silva"
type input "(82) 99366-0451"
type input "439"
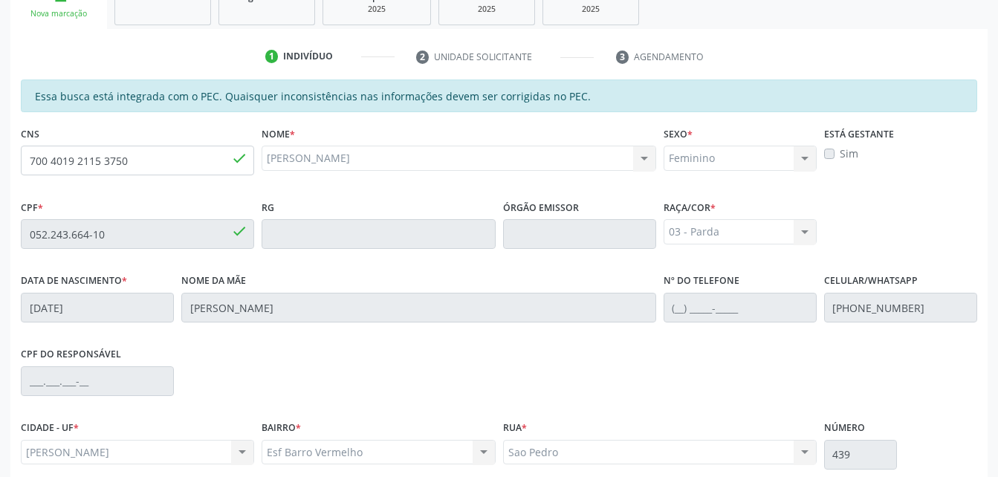
scroll to position [392, 0]
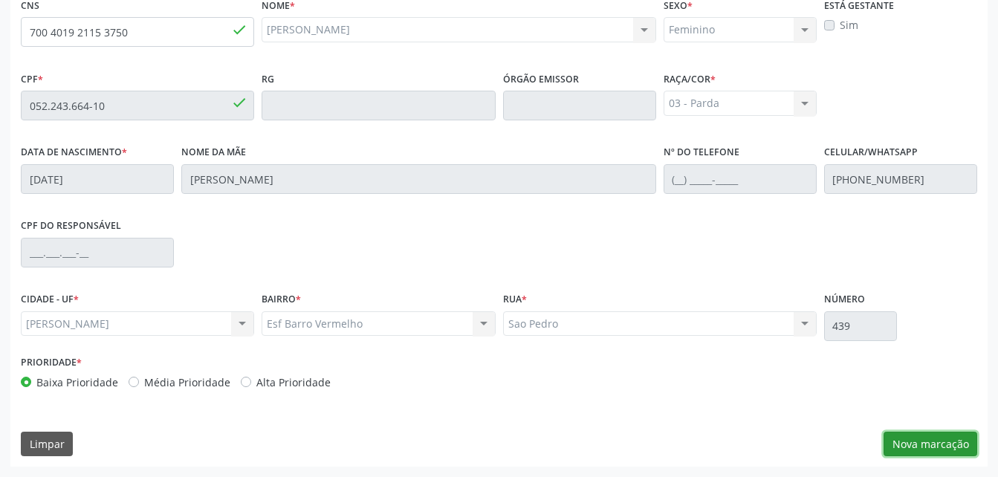
click at [906, 452] on button "Nova marcação" at bounding box center [930, 444] width 94 height 25
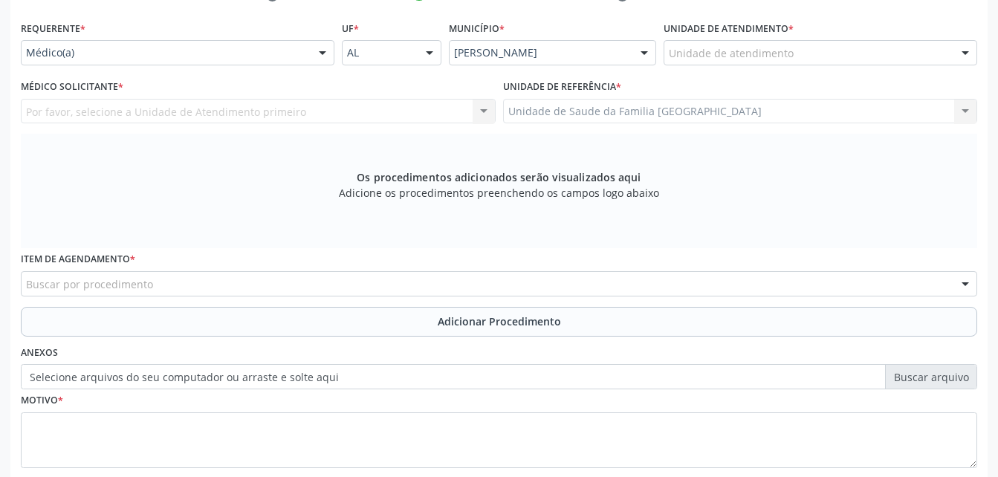
scroll to position [244, 0]
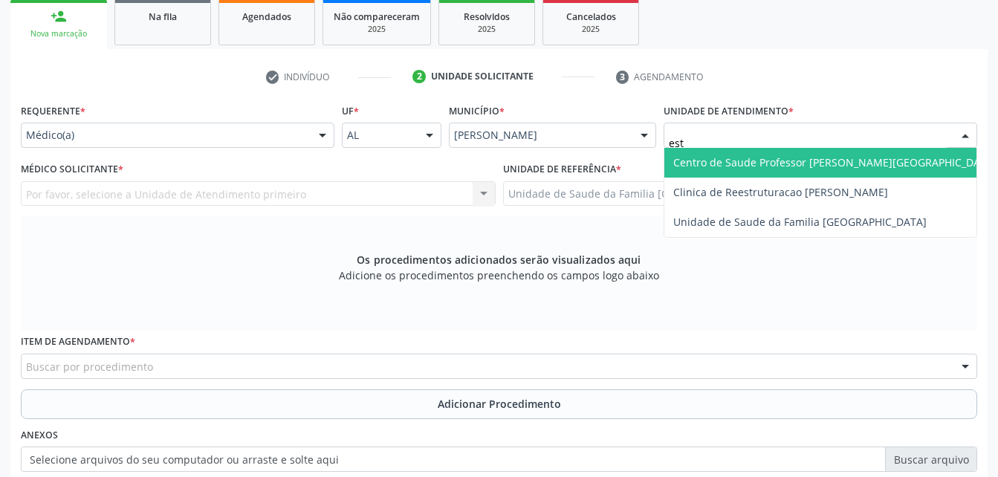
type input "esti"
click at [795, 158] on span "Unidade de Saude da Familia [GEOGRAPHIC_DATA]" at bounding box center [799, 162] width 253 height 14
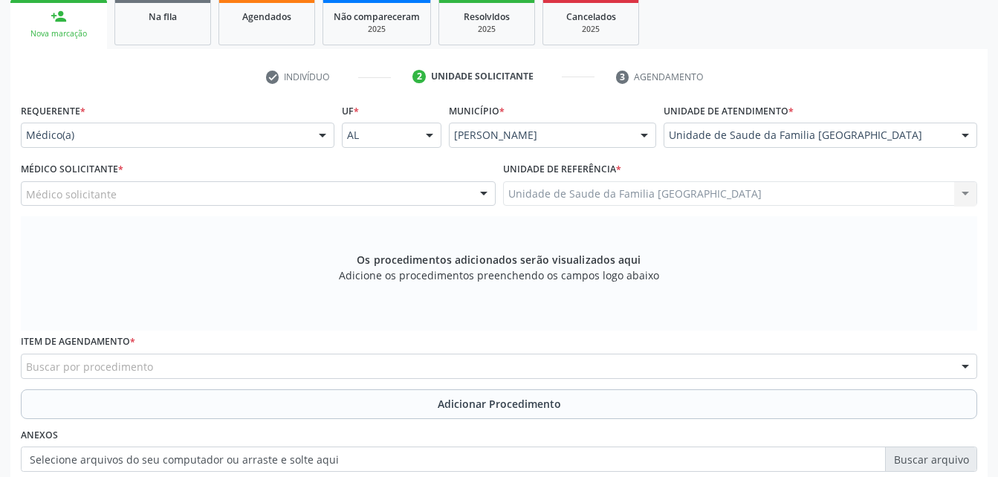
click at [410, 185] on div "Médico solicitante" at bounding box center [258, 193] width 475 height 25
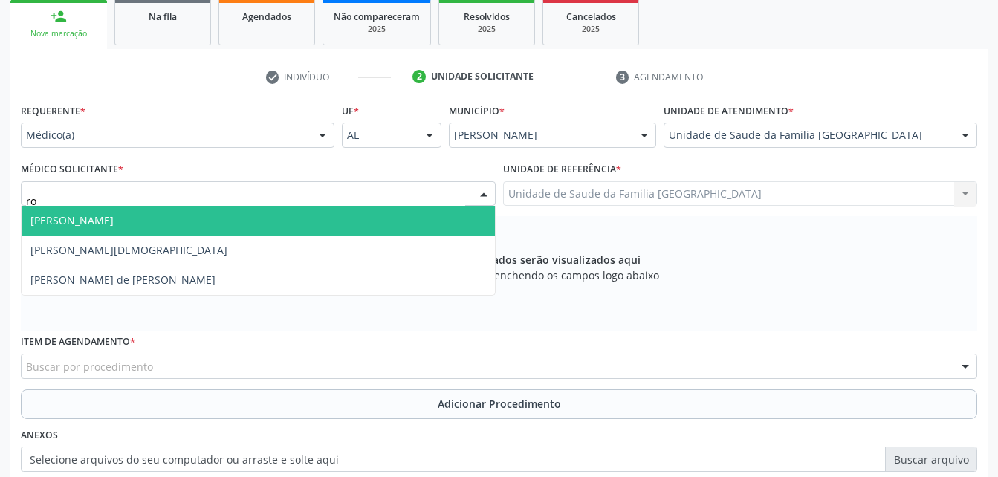
type input "rod"
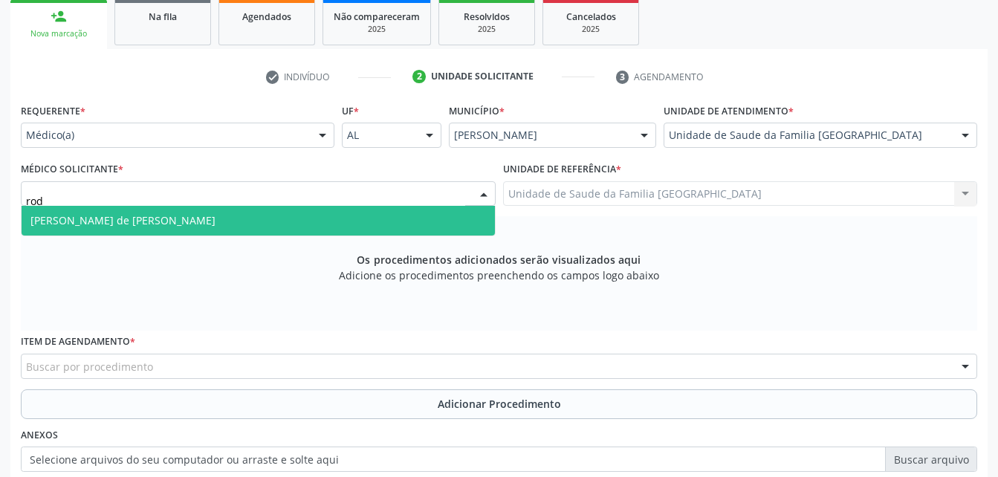
click at [369, 211] on span "[PERSON_NAME] de [PERSON_NAME]" at bounding box center [258, 221] width 473 height 30
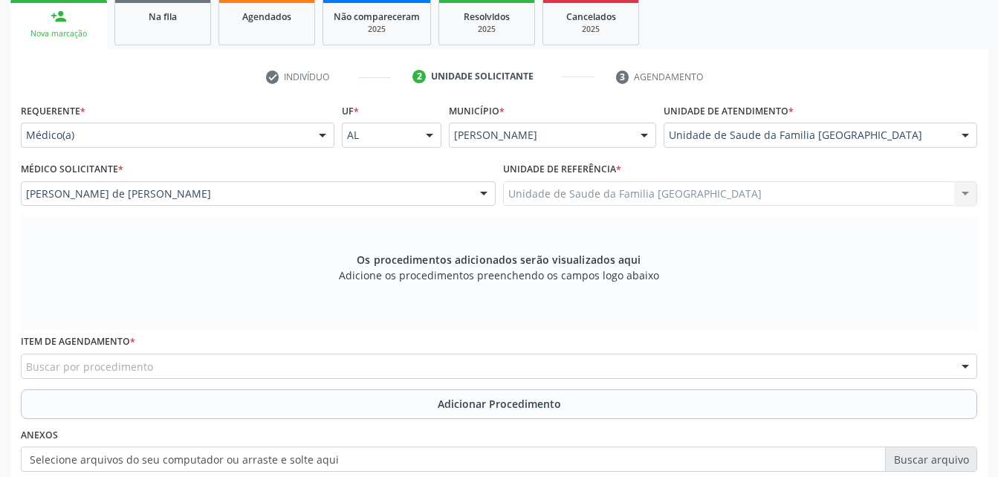
click at [325, 357] on div "Buscar por procedimento" at bounding box center [499, 366] width 956 height 25
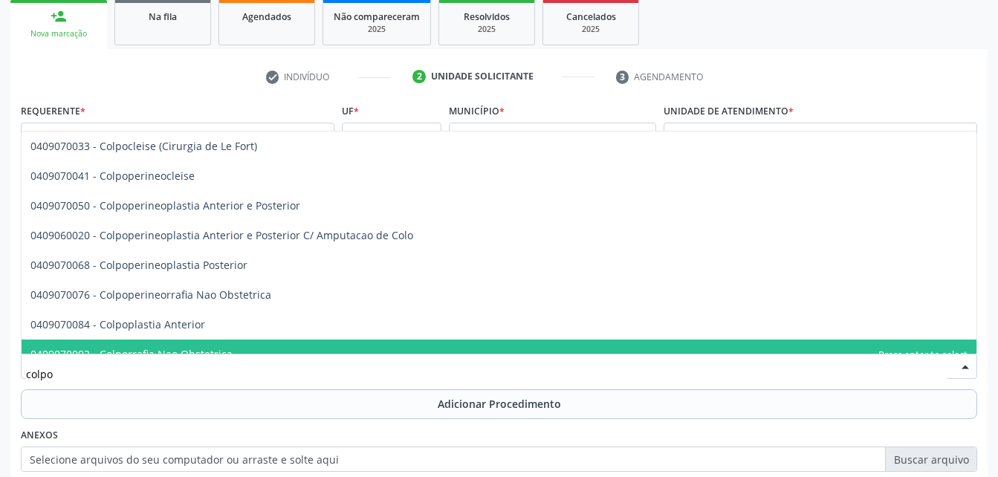
type input "colpos"
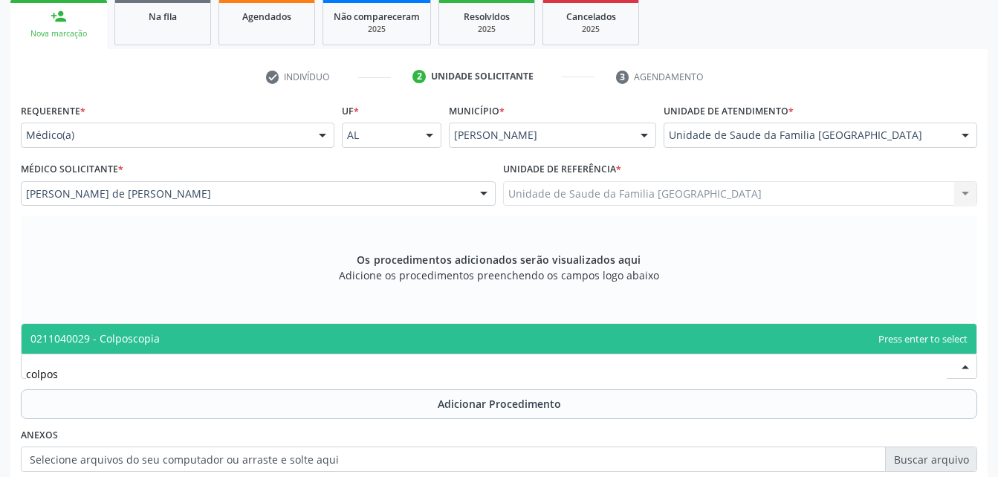
click at [312, 346] on span "0211040029 - Colposcopia" at bounding box center [499, 339] width 955 height 30
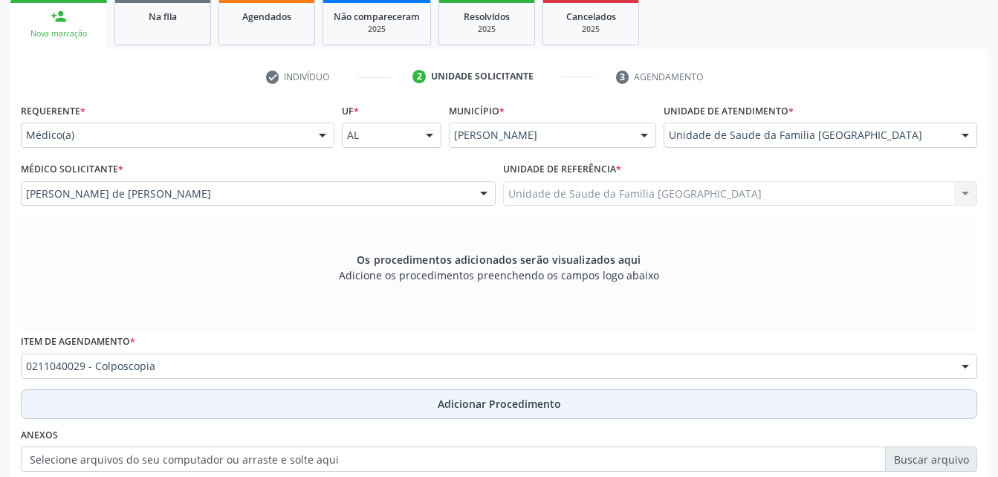
click at [438, 406] on span "Adicionar Procedimento" at bounding box center [499, 404] width 123 height 16
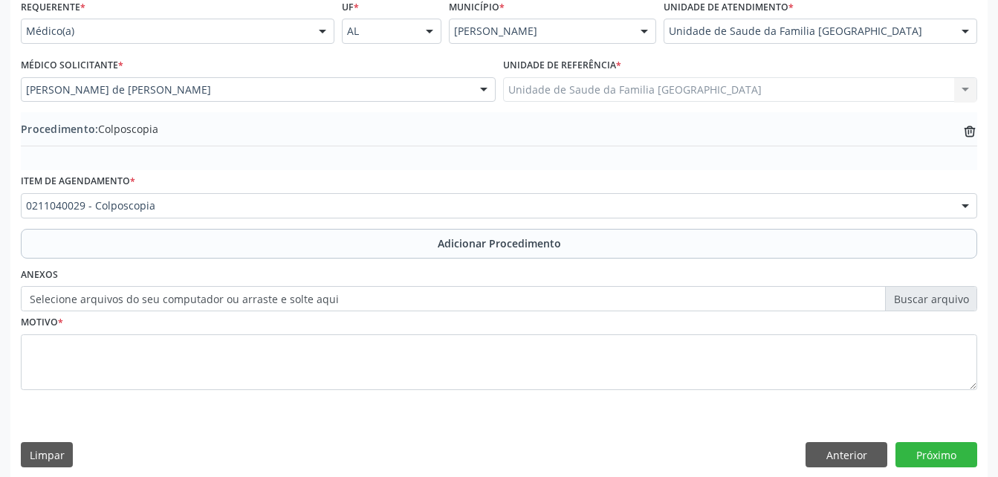
scroll to position [359, 0]
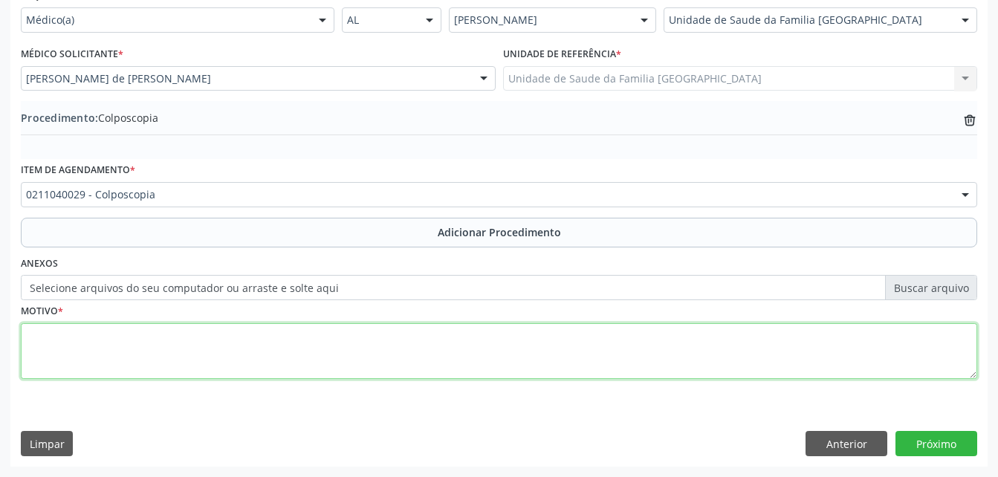
click at [392, 373] on textarea at bounding box center [499, 351] width 956 height 56
type textarea "avaliaçao clinica"
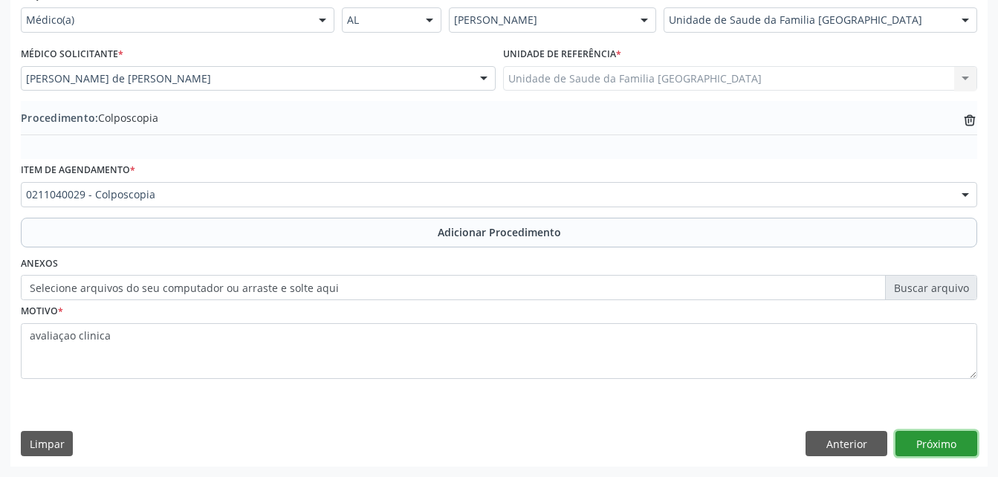
click at [915, 435] on button "Próximo" at bounding box center [936, 443] width 82 height 25
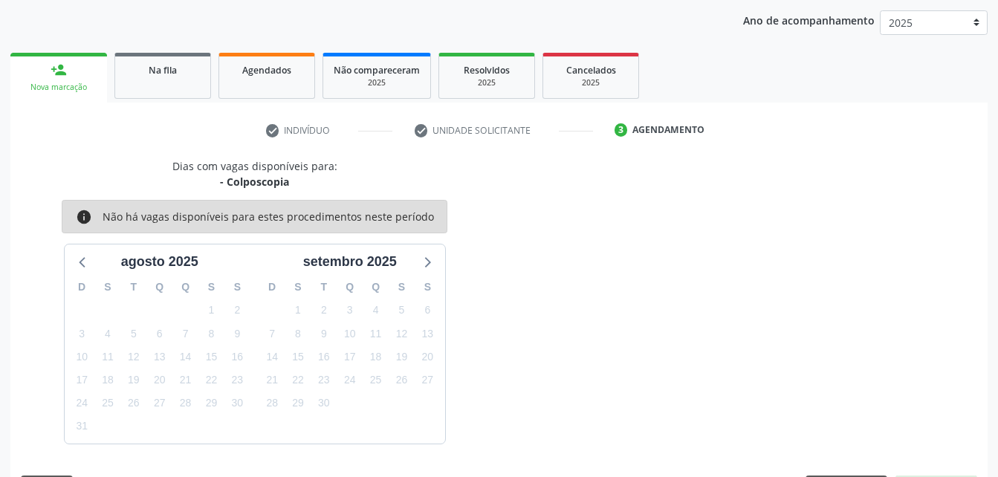
scroll to position [234, 0]
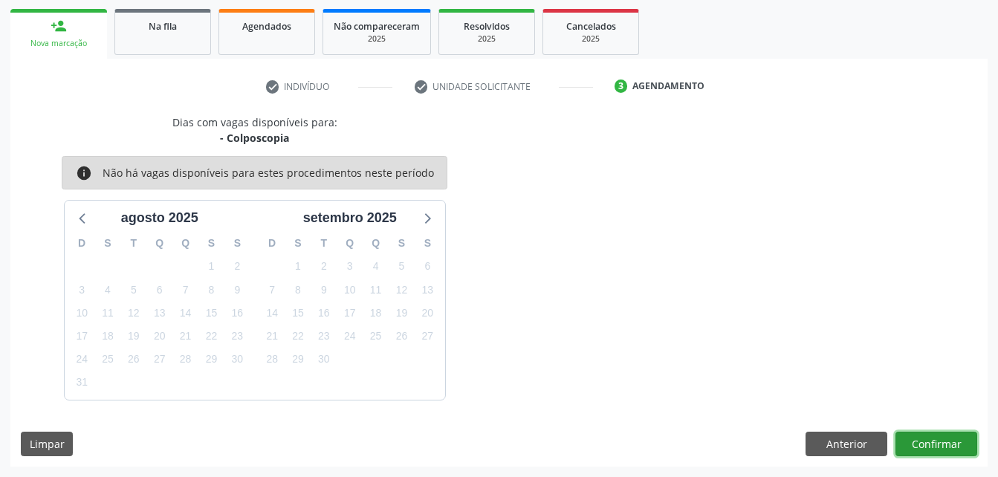
click at [928, 441] on button "Confirmar" at bounding box center [936, 444] width 82 height 25
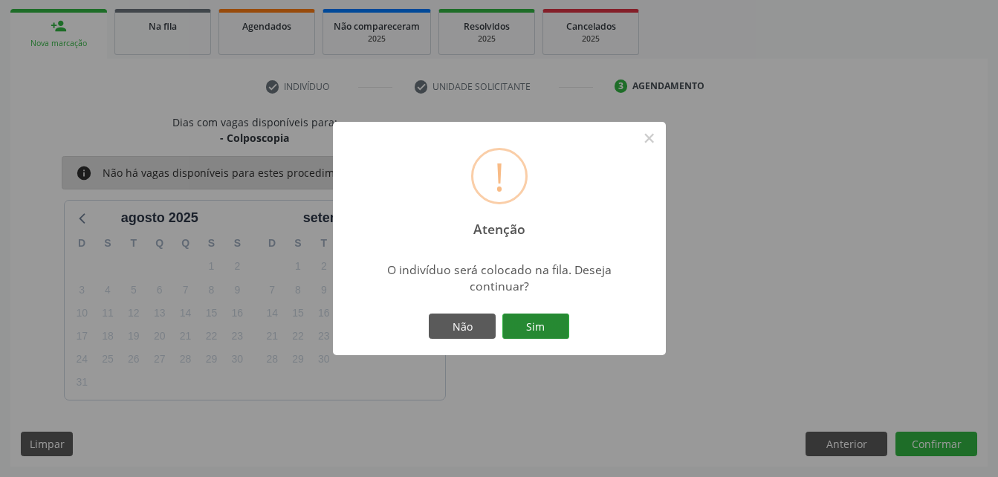
click at [518, 328] on button "Sim" at bounding box center [535, 326] width 67 height 25
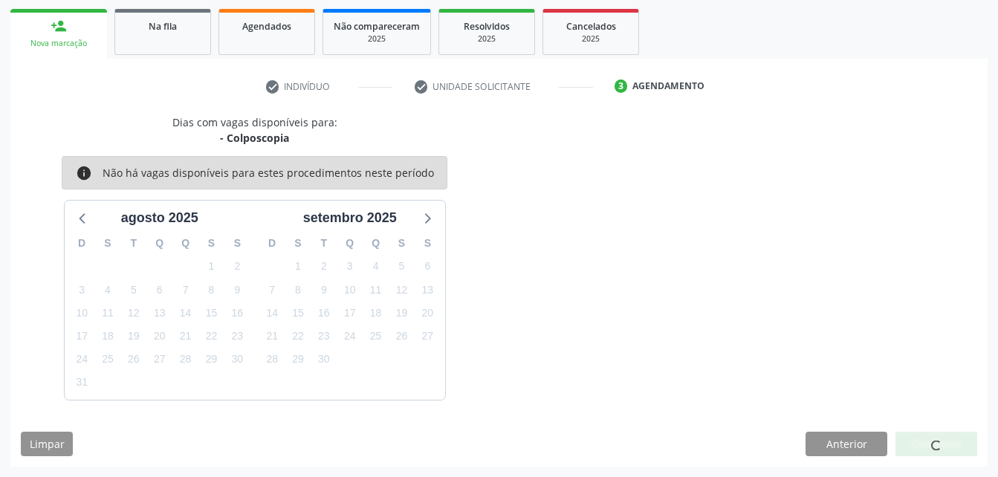
scroll to position [34, 0]
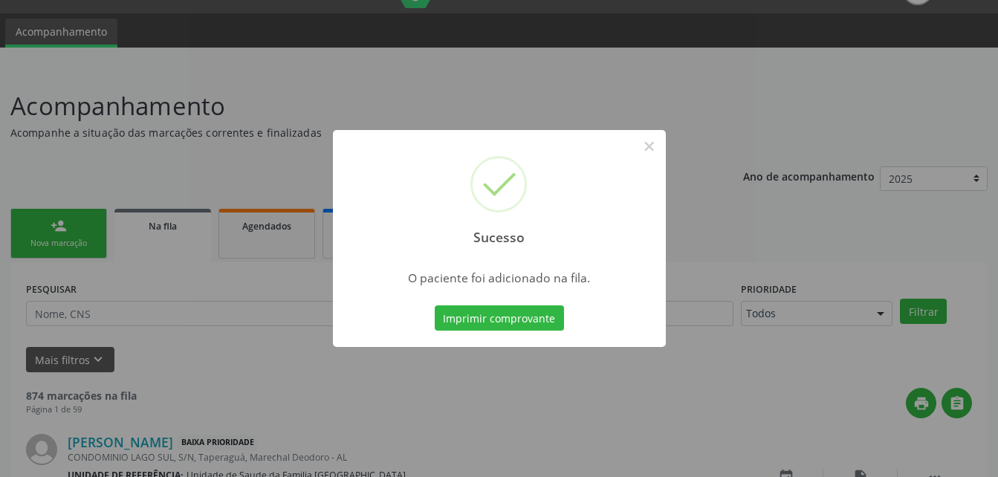
drag, startPoint x: 213, startPoint y: 241, endPoint x: 227, endPoint y: 246, distance: 14.8
click at [222, 244] on div "Sucesso × O paciente foi adicionado na fila. Imprimir comprovante Cancel" at bounding box center [499, 238] width 998 height 477
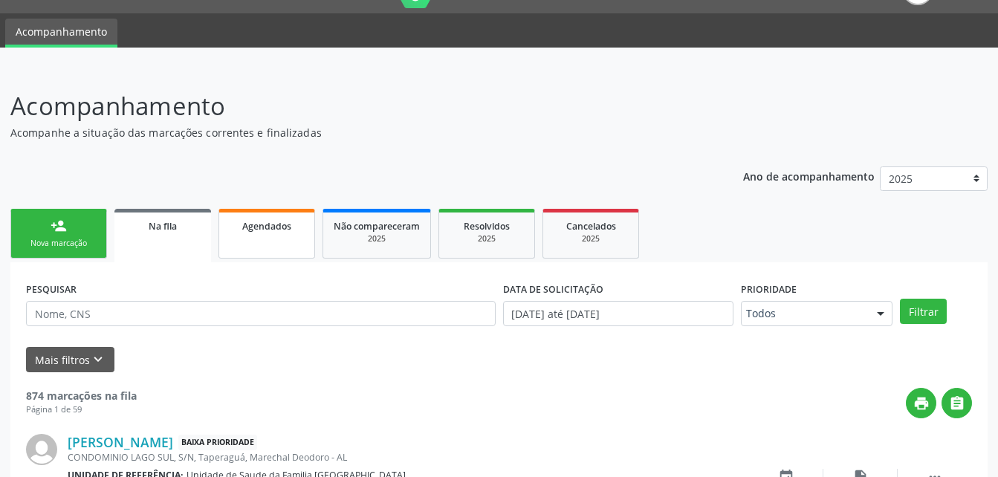
click at [253, 253] on link "Agendados" at bounding box center [266, 234] width 97 height 50
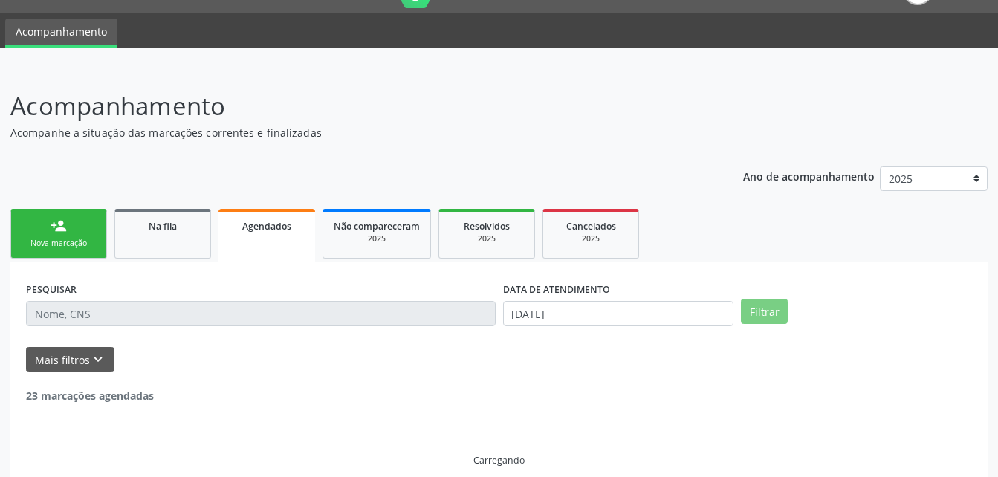
drag, startPoint x: 272, startPoint y: 250, endPoint x: 281, endPoint y: 267, distance: 19.3
click at [273, 250] on link "Agendados" at bounding box center [266, 235] width 97 height 53
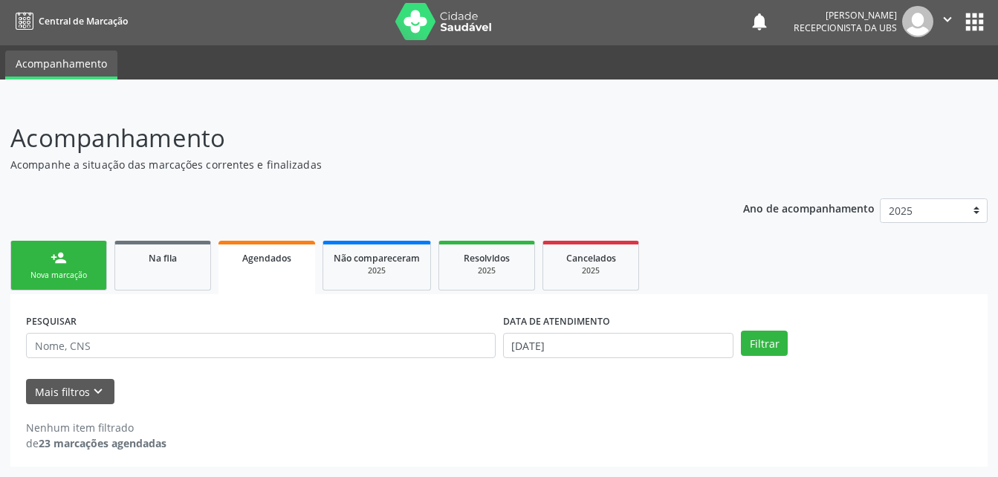
scroll to position [2, 0]
click at [282, 342] on input "text" at bounding box center [261, 345] width 470 height 25
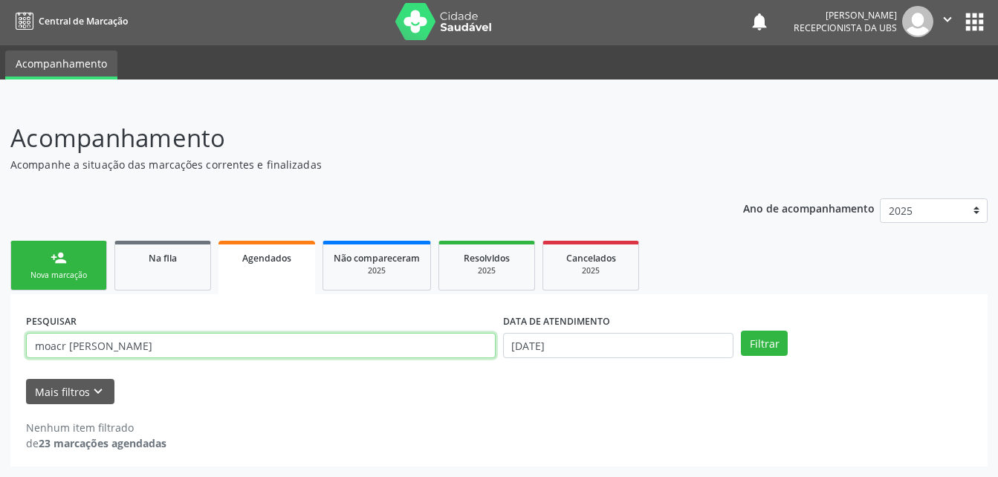
click at [60, 348] on input "moacr pedro da silva" at bounding box center [261, 345] width 470 height 25
type input "moacir pedro da silva"
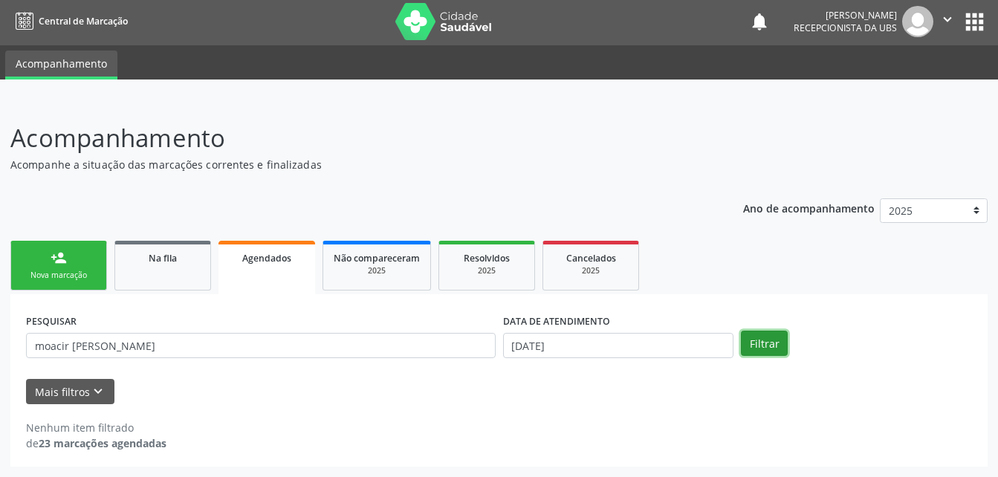
click at [756, 347] on button "Filtrar" at bounding box center [764, 343] width 47 height 25
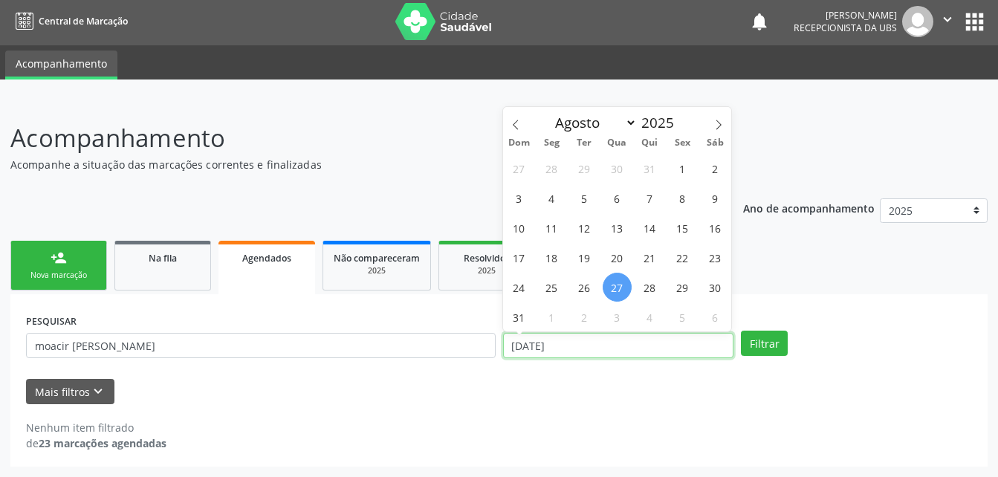
click at [572, 348] on input "27/08/2025" at bounding box center [618, 345] width 231 height 25
click at [687, 166] on span "1" at bounding box center [682, 168] width 29 height 29
type input "01/08/2025"
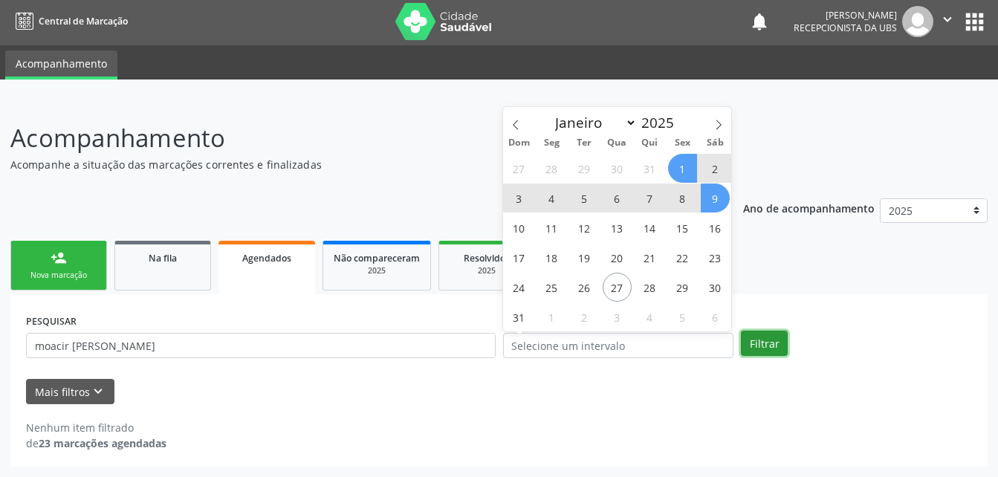
click at [776, 340] on button "Filtrar" at bounding box center [764, 343] width 47 height 25
select select "7"
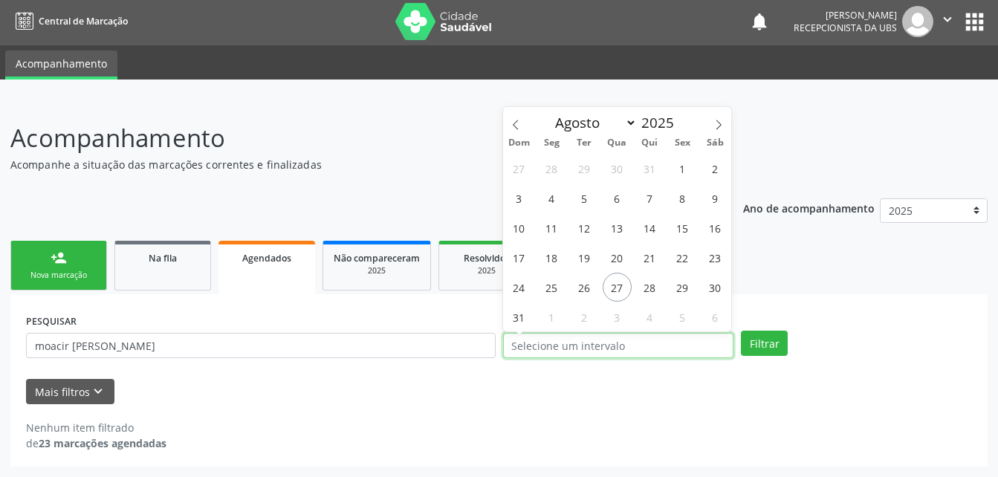
click at [669, 346] on input "text" at bounding box center [618, 345] width 231 height 25
drag, startPoint x: 145, startPoint y: 273, endPoint x: 167, endPoint y: 283, distance: 24.6
click at [145, 273] on link "Na fila" at bounding box center [162, 266] width 97 height 50
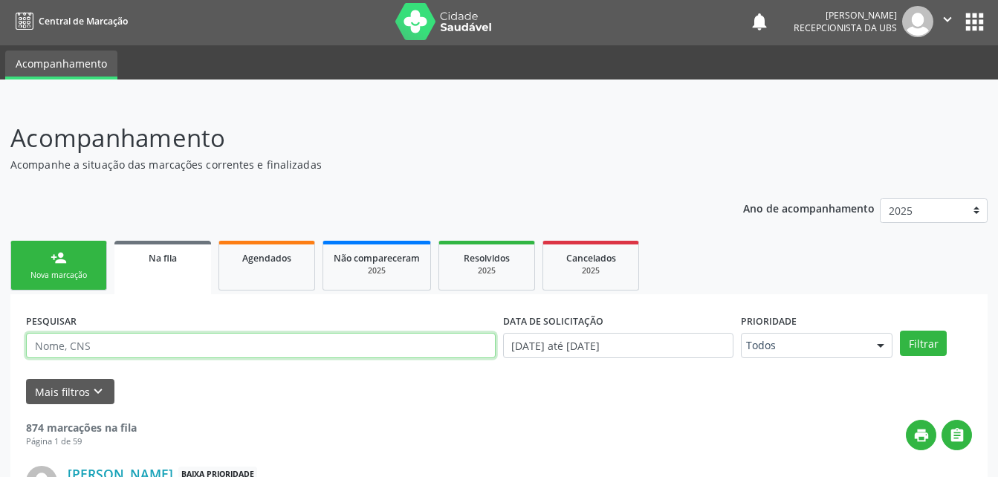
click at [187, 345] on input "text" at bounding box center [261, 345] width 470 height 25
type input "moacir [PERSON_NAME]"
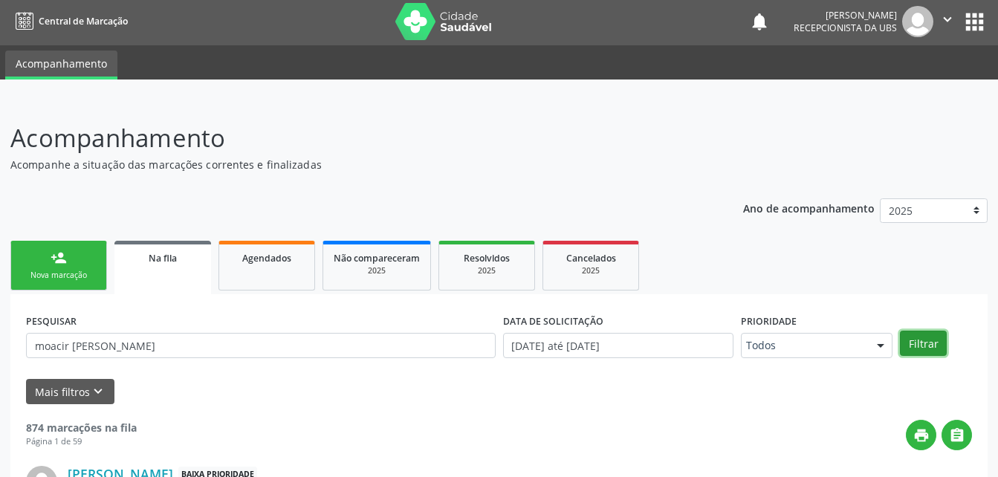
click at [920, 337] on button "Filtrar" at bounding box center [923, 343] width 47 height 25
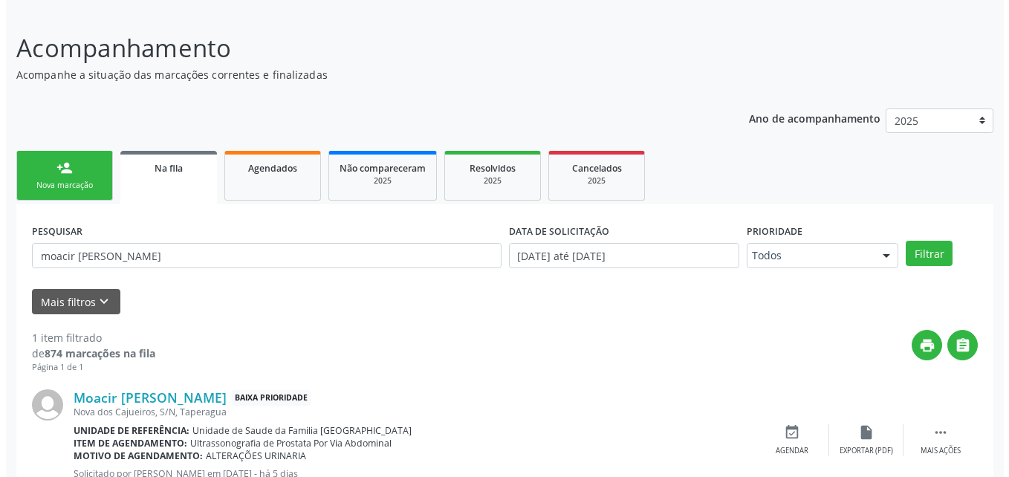
scroll to position [147, 0]
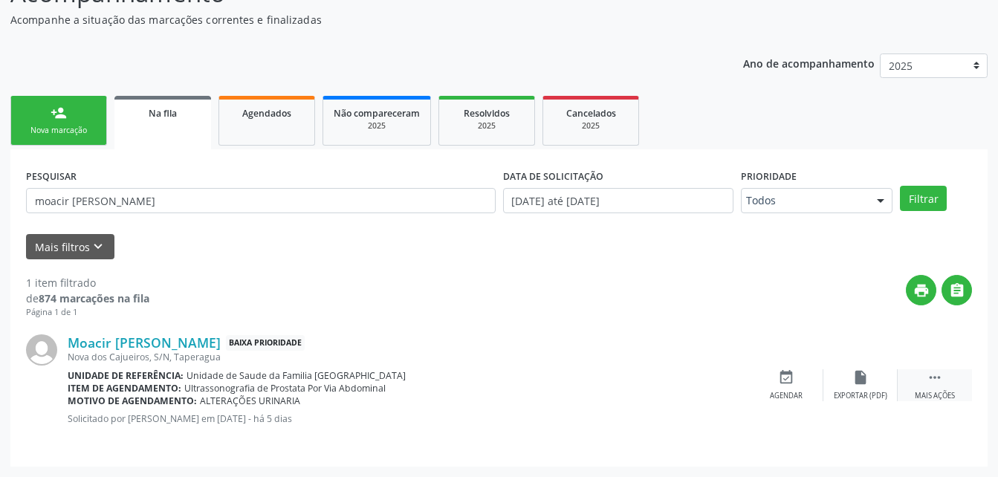
click at [932, 380] on icon "" at bounding box center [935, 377] width 16 height 16
click at [791, 377] on icon "cancel" at bounding box center [786, 377] width 16 height 16
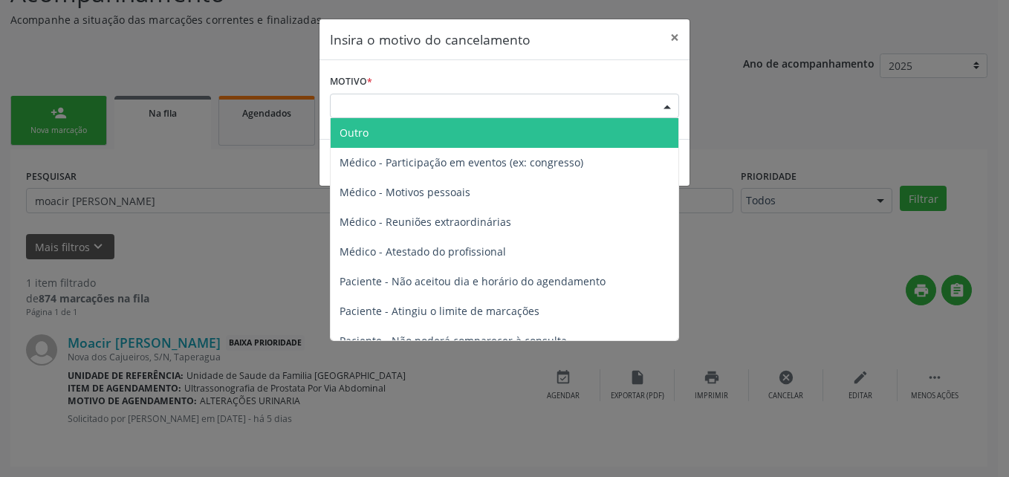
click at [599, 106] on div "Escolha o motivo" at bounding box center [504, 106] width 349 height 25
click at [487, 117] on div "Escolha o motivo" at bounding box center [504, 106] width 349 height 25
click at [471, 138] on span "Outro" at bounding box center [505, 133] width 348 height 30
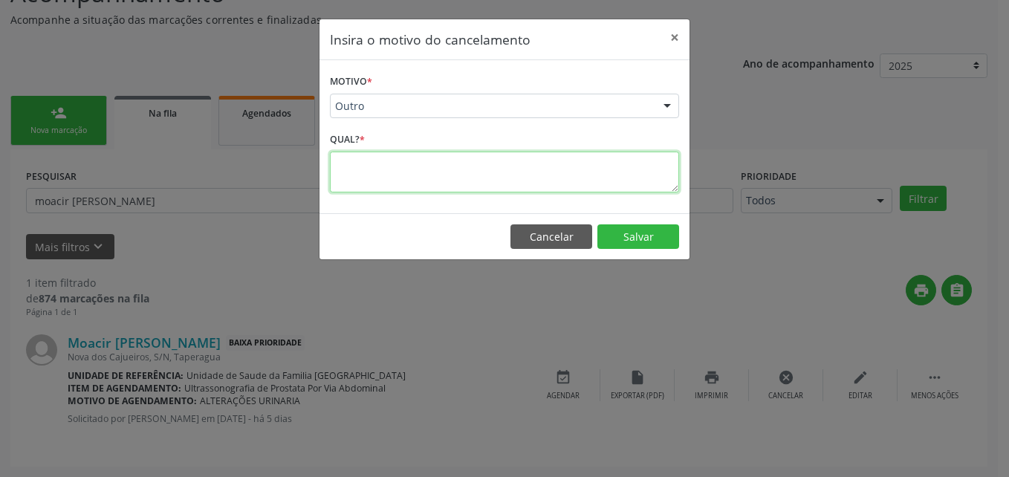
click at [481, 175] on textarea at bounding box center [504, 172] width 349 height 41
type textarea "vai fazer particular"
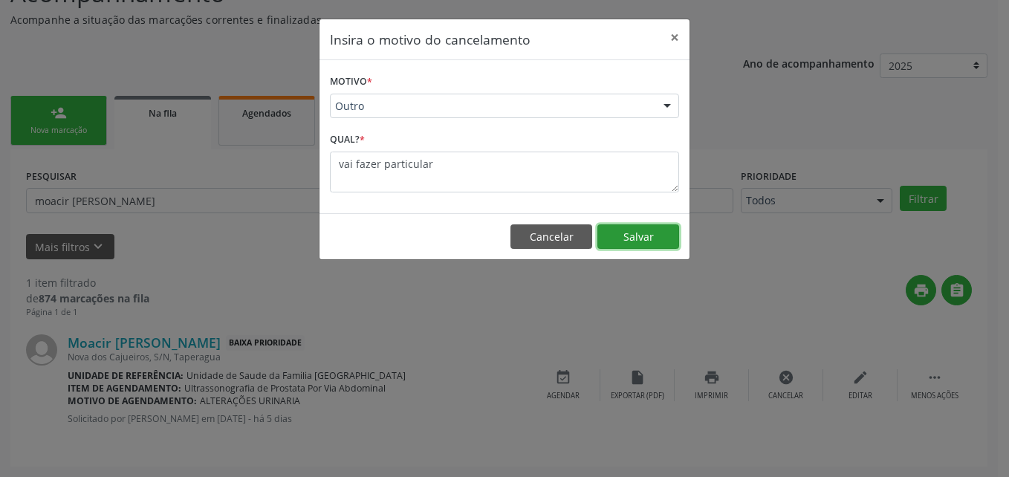
click at [635, 233] on button "Salvar" at bounding box center [638, 236] width 82 height 25
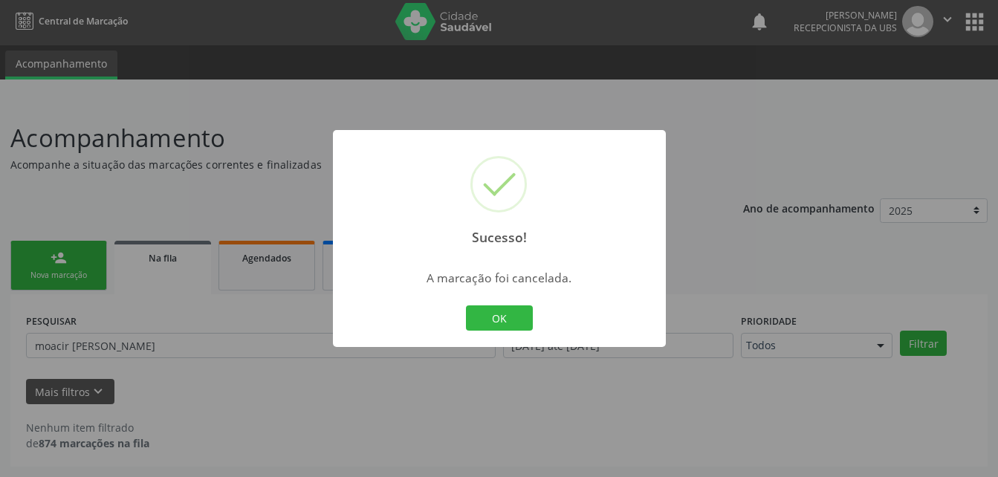
scroll to position [2, 0]
click at [478, 326] on button "OK" at bounding box center [499, 317] width 67 height 25
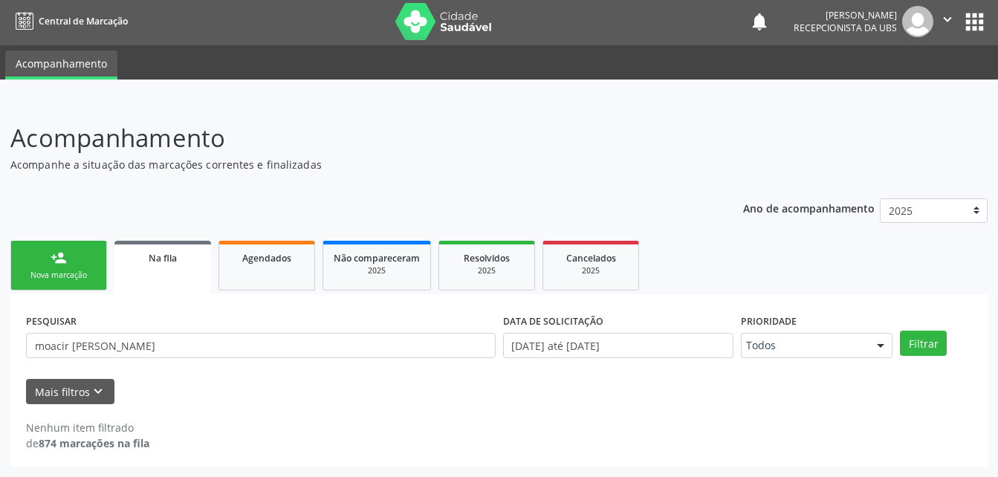
click at [97, 253] on link "person_add Nova marcação" at bounding box center [58, 266] width 97 height 50
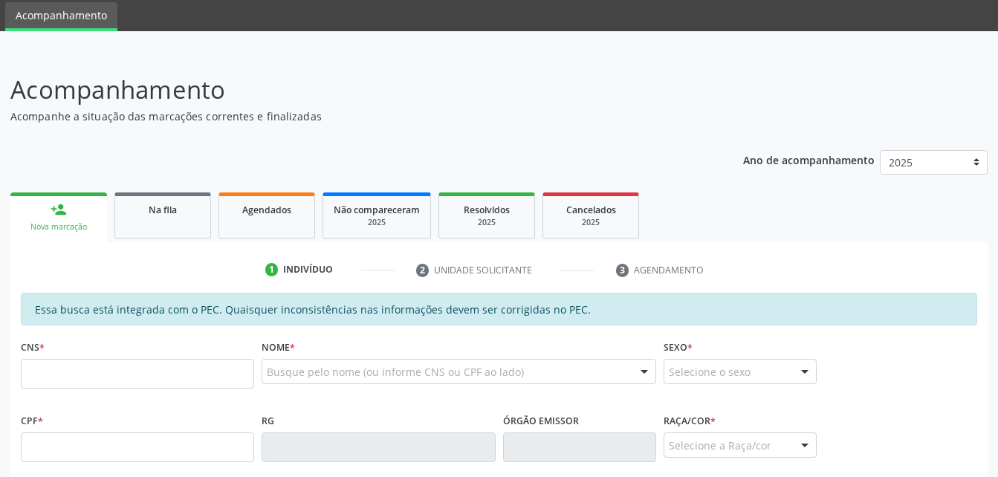
scroll to position [77, 0]
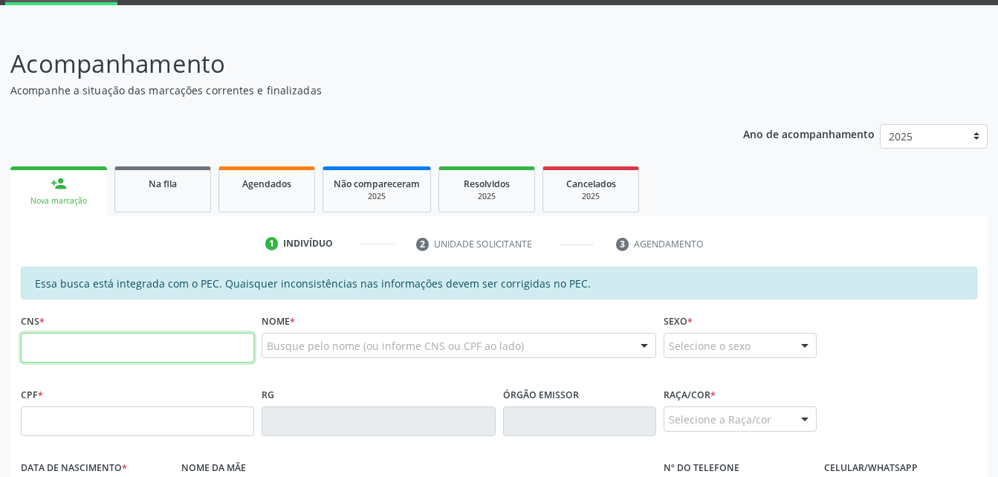
click at [177, 351] on input "text" at bounding box center [137, 348] width 233 height 30
click at [91, 420] on input "text" at bounding box center [137, 421] width 233 height 30
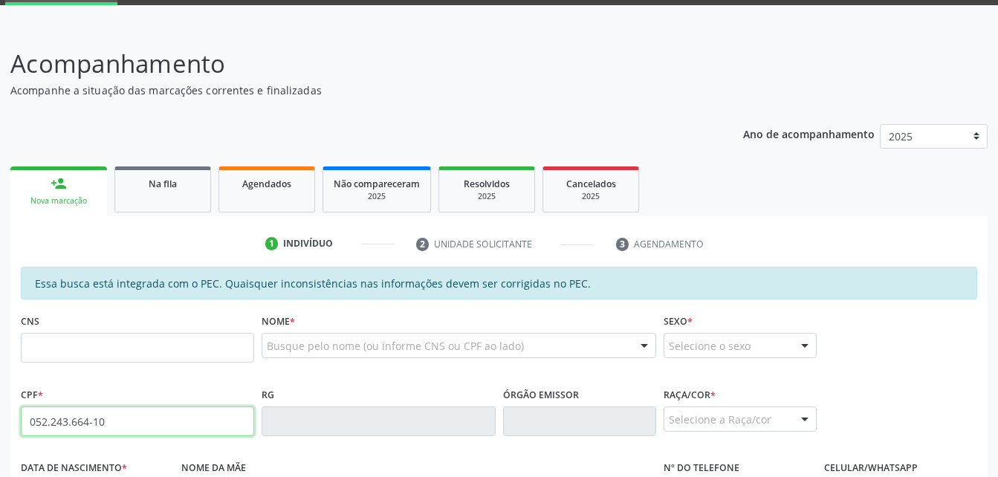
type input "052.243.664-10"
type input "700 4019 2115 3750"
type input "23/12/1984"
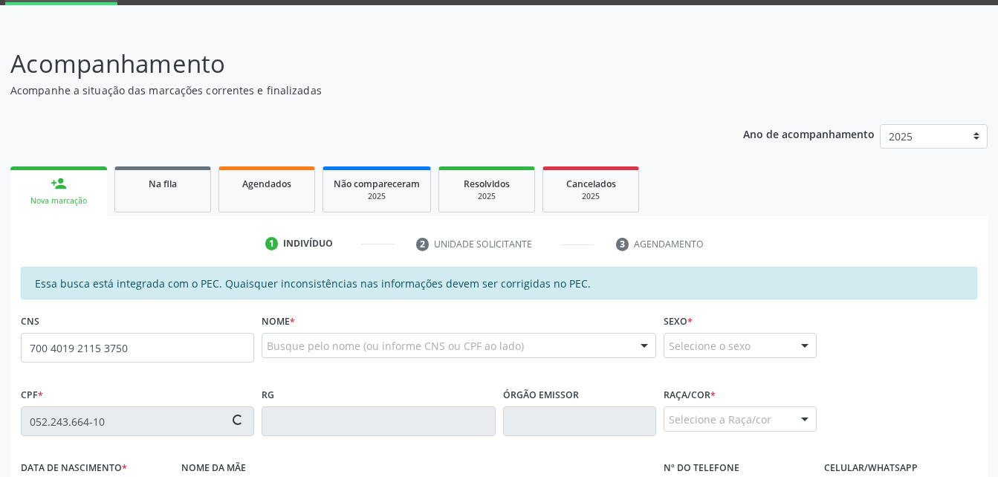
type input "Maria José da Silva"
type input "(82) 99366-0451"
type input "439"
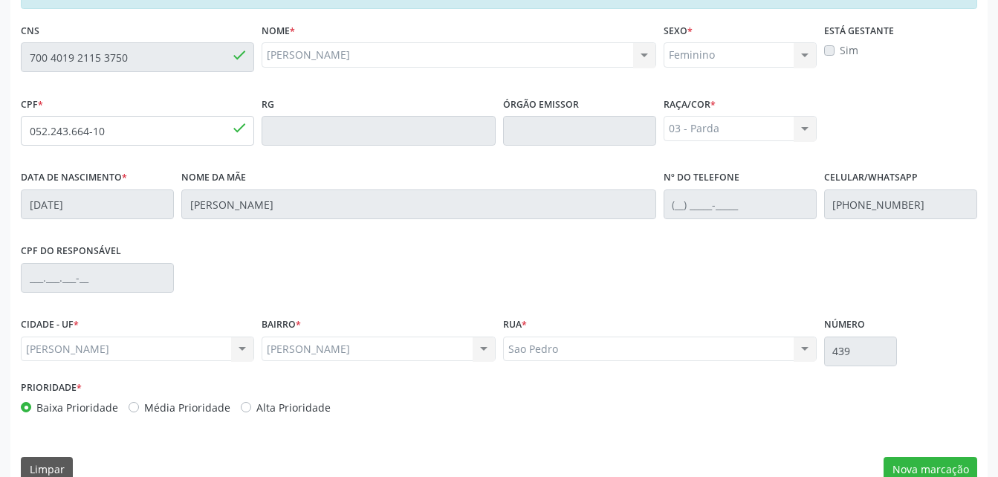
scroll to position [392, 0]
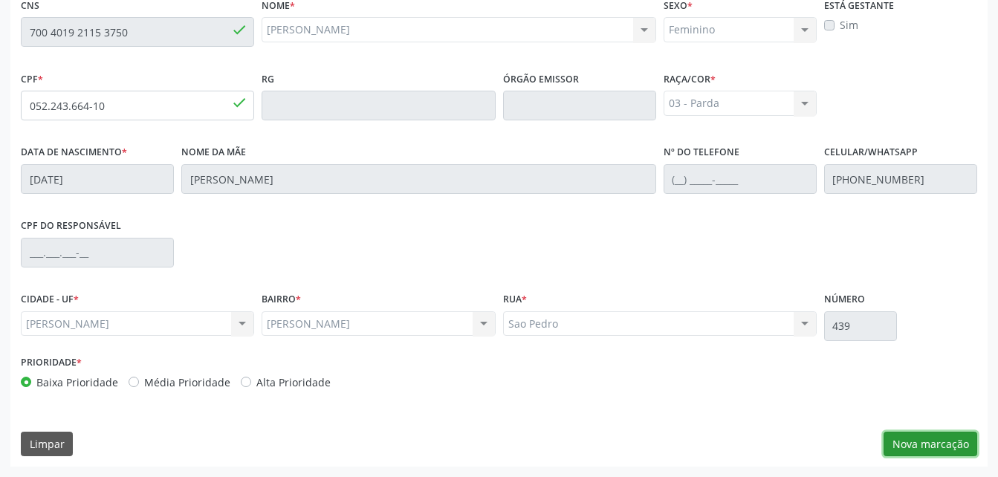
click at [916, 451] on button "Nova marcação" at bounding box center [930, 444] width 94 height 25
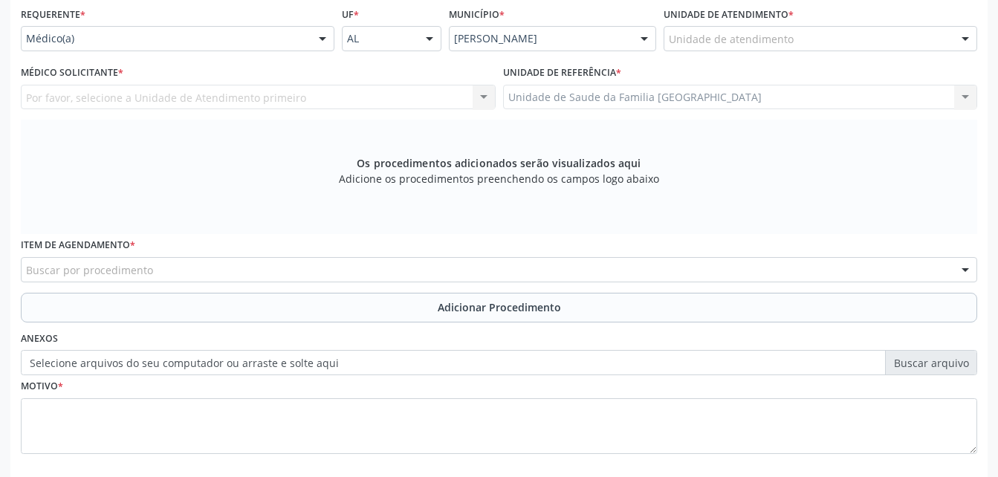
scroll to position [318, 0]
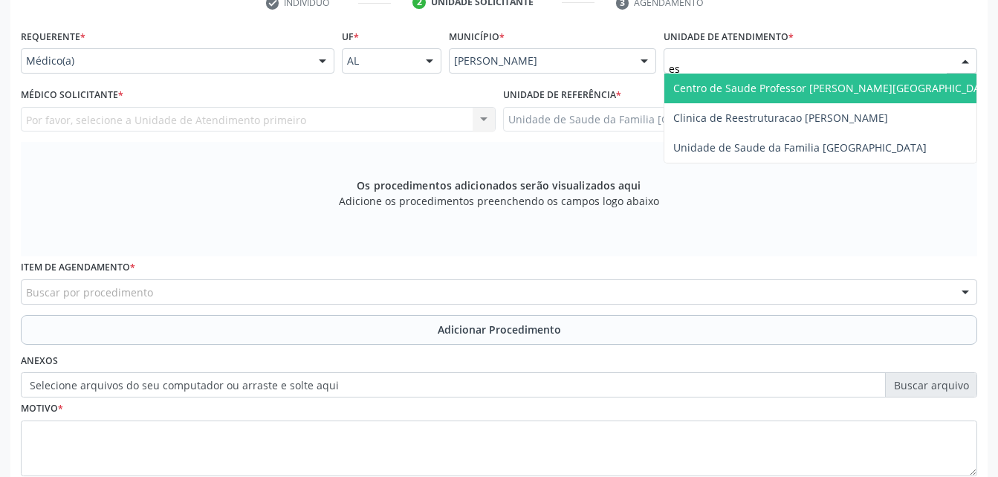
type input "est"
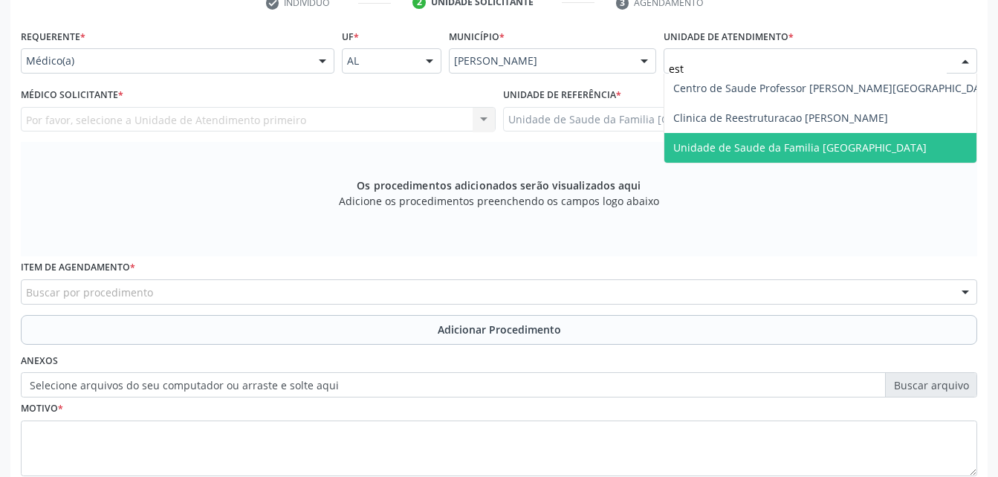
click at [794, 151] on span "Unidade de Saude da Familia [GEOGRAPHIC_DATA]" at bounding box center [799, 147] width 253 height 14
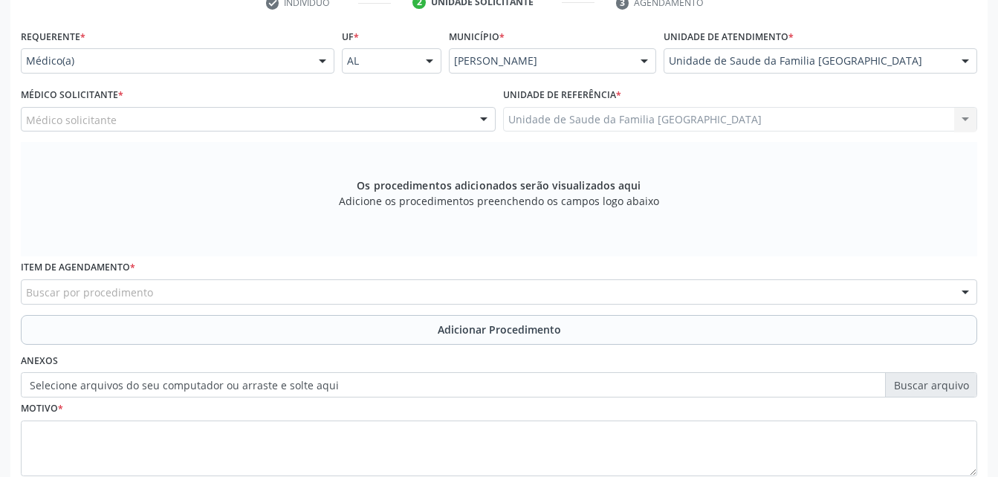
click at [294, 118] on div "Médico solicitante" at bounding box center [258, 119] width 475 height 25
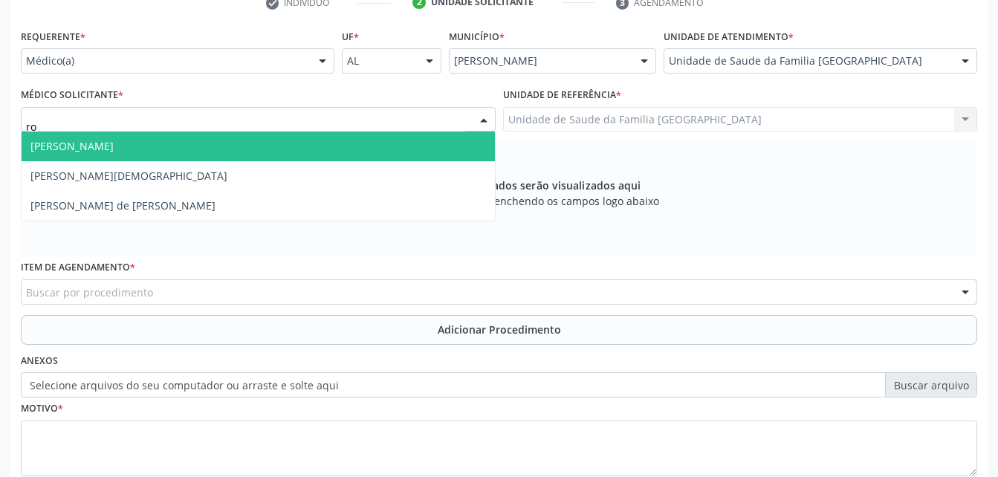
type input "rod"
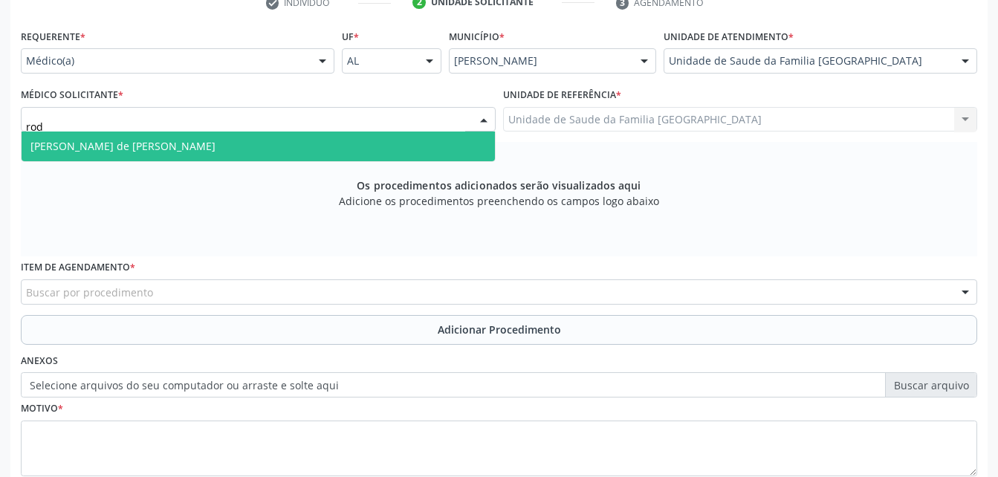
click at [310, 151] on span "[PERSON_NAME] de [PERSON_NAME]" at bounding box center [258, 147] width 473 height 30
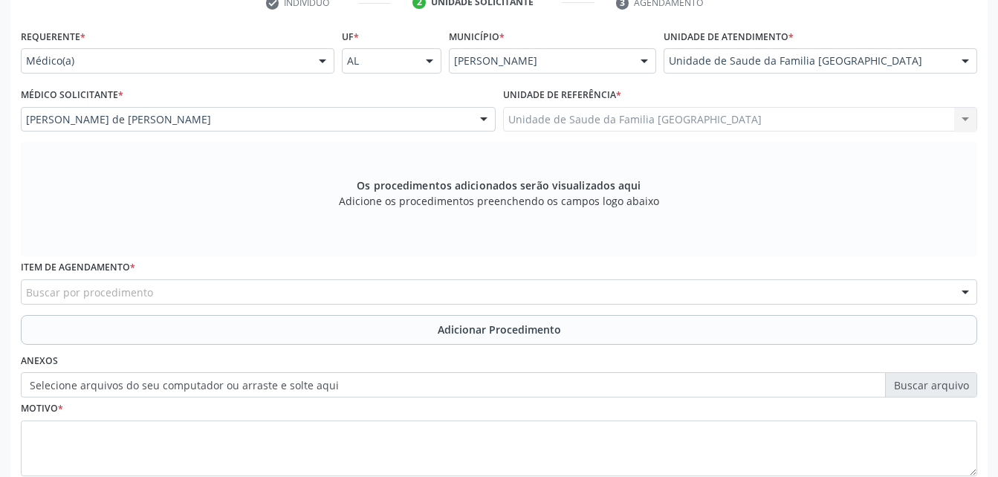
click at [300, 294] on div "Buscar por procedimento" at bounding box center [499, 291] width 956 height 25
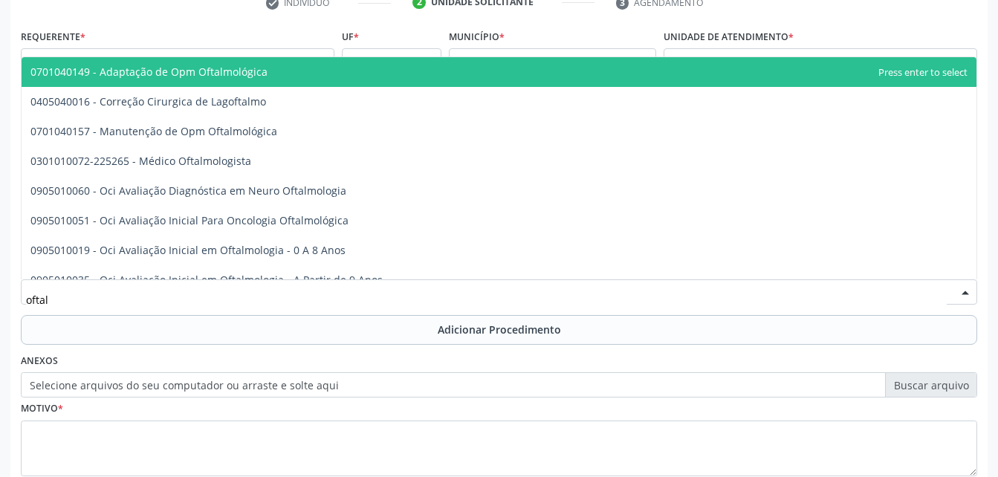
type input "oftalm"
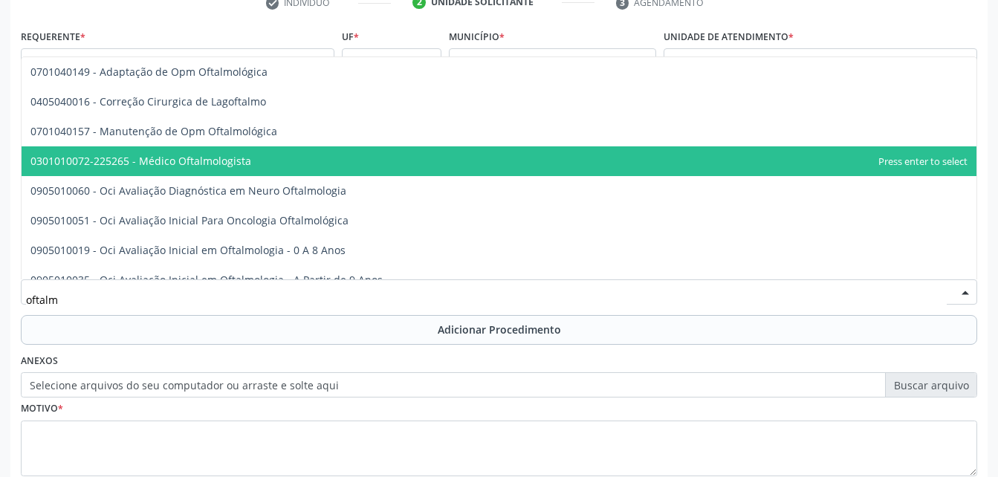
click at [250, 158] on span "0301010072-225265 - Médico Oftalmologista" at bounding box center [499, 161] width 955 height 30
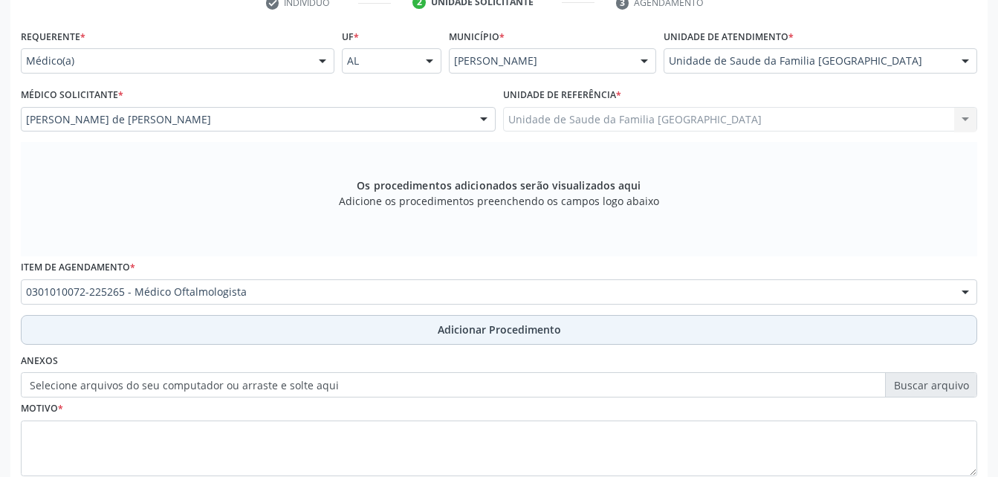
click at [340, 322] on button "Adicionar Procedimento" at bounding box center [499, 330] width 956 height 30
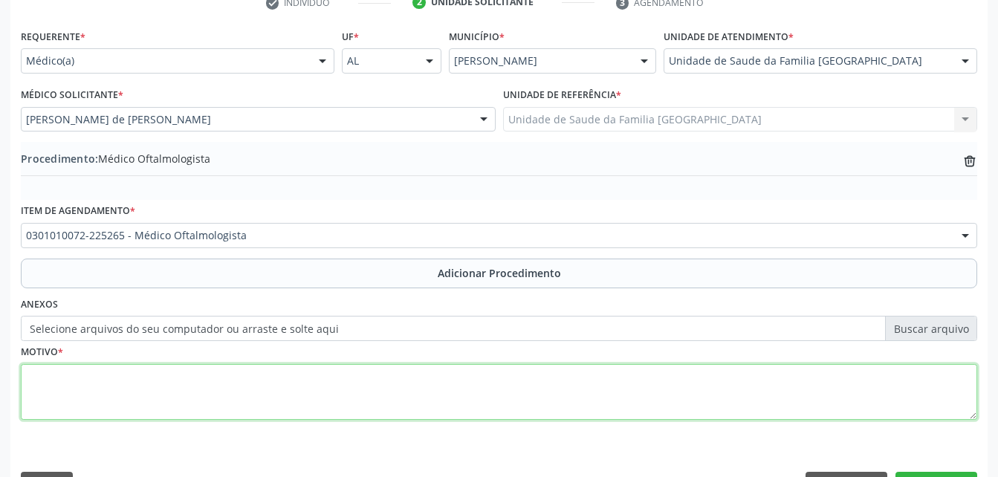
click at [321, 366] on textarea at bounding box center [499, 392] width 956 height 56
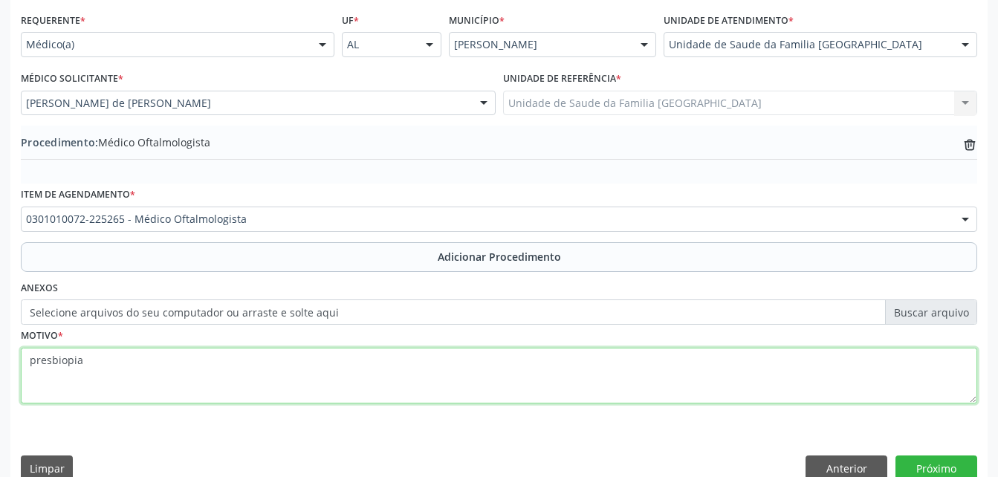
scroll to position [359, 0]
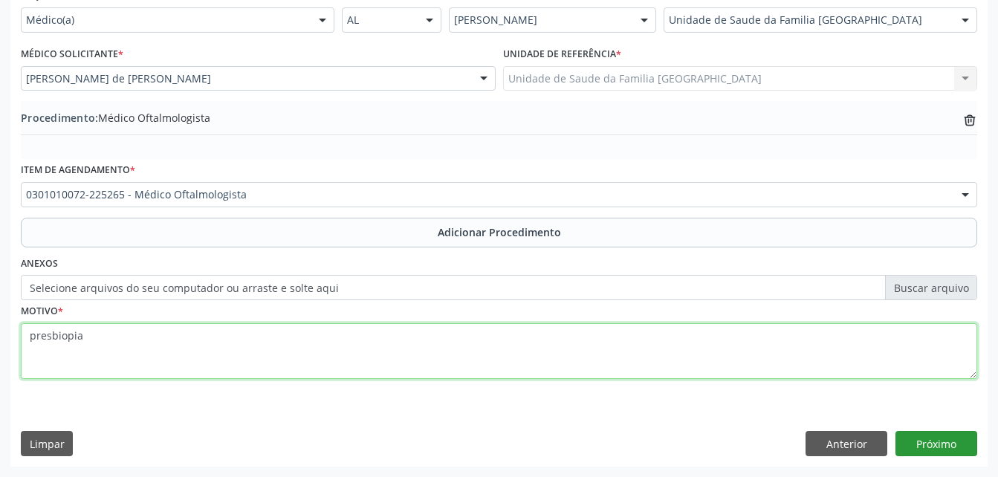
type textarea "presbiopia"
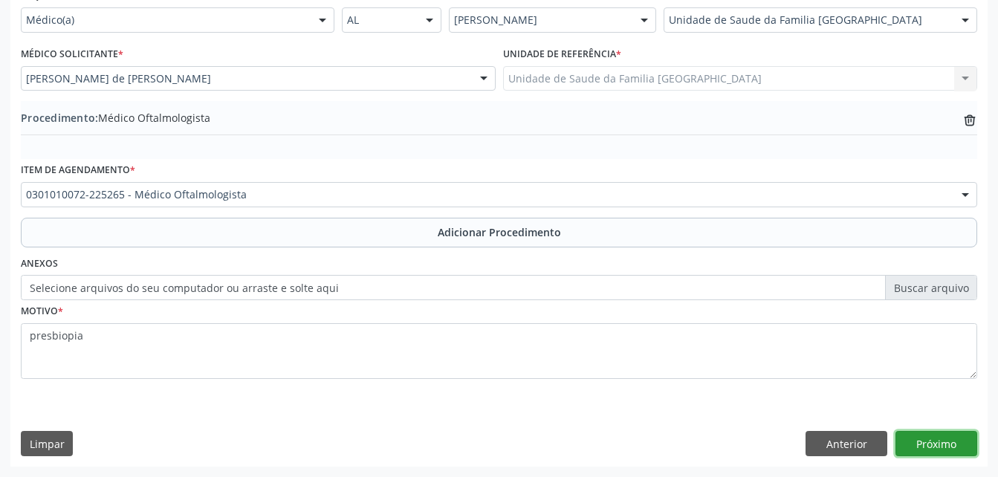
click at [932, 452] on button "Próximo" at bounding box center [936, 443] width 82 height 25
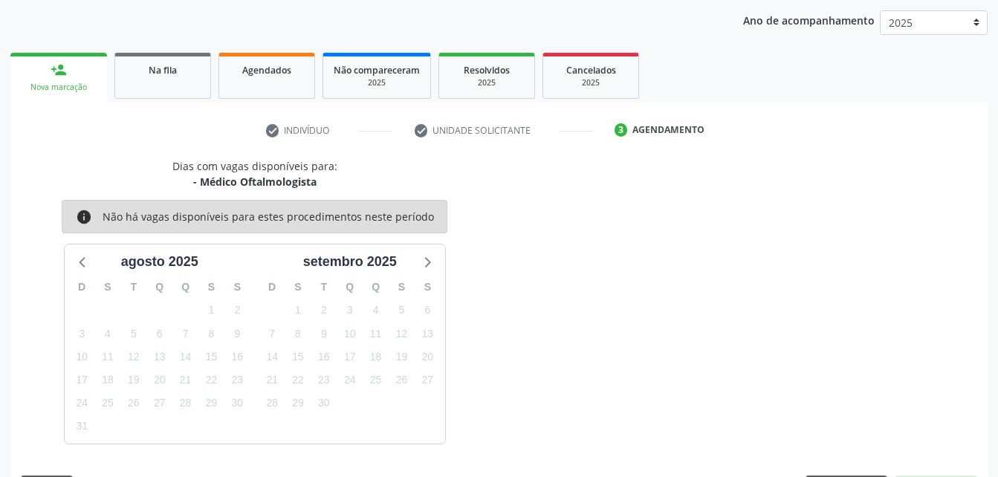
scroll to position [234, 0]
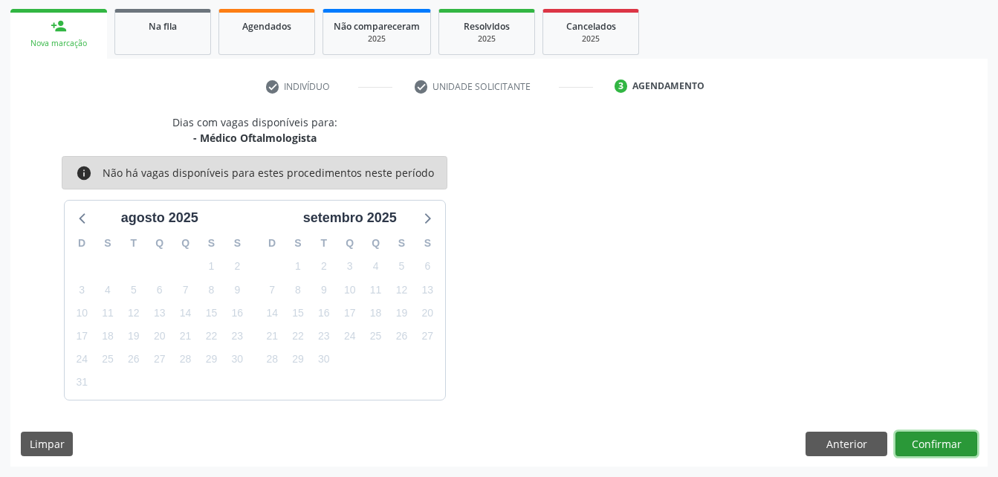
click at [932, 444] on button "Confirmar" at bounding box center [936, 444] width 82 height 25
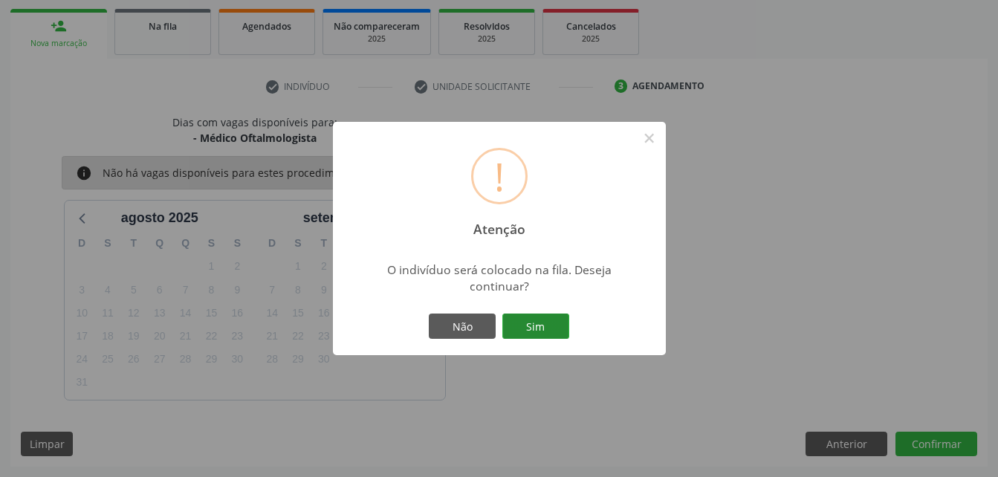
click at [558, 326] on button "Sim" at bounding box center [535, 326] width 67 height 25
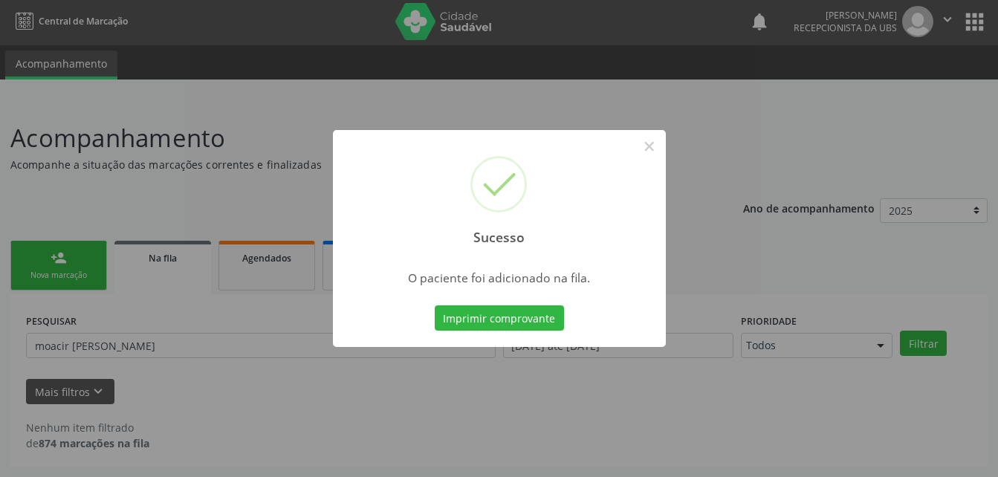
scroll to position [2, 0]
click at [651, 151] on button "×" at bounding box center [649, 146] width 25 height 25
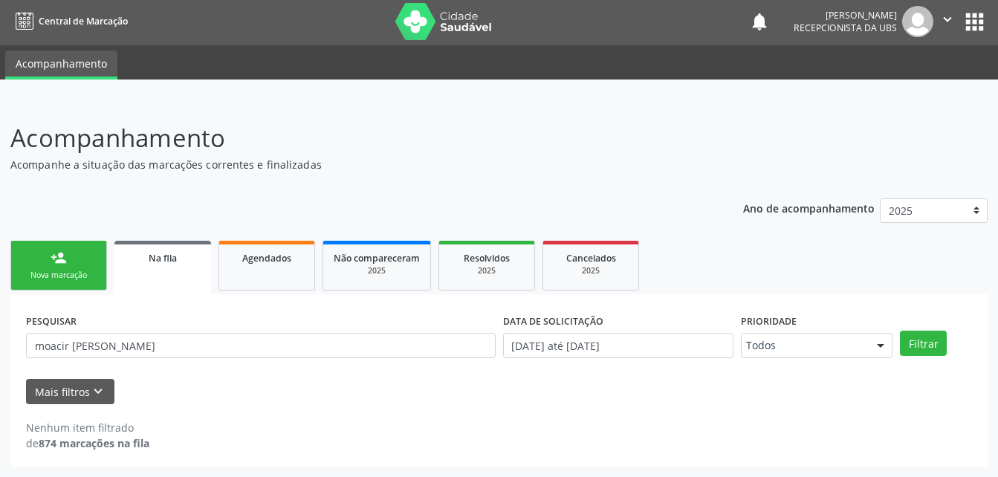
click at [97, 273] on link "person_add Nova marcação" at bounding box center [58, 266] width 97 height 50
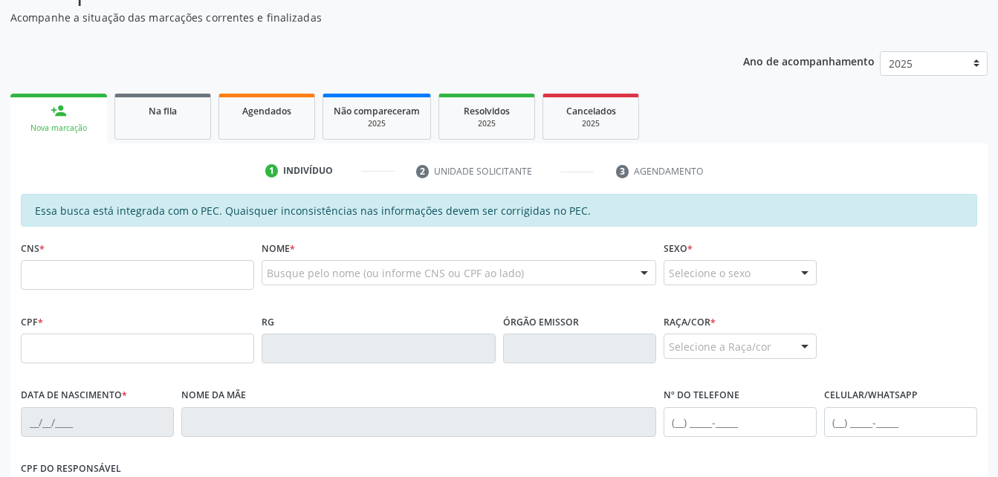
scroll to position [151, 0]
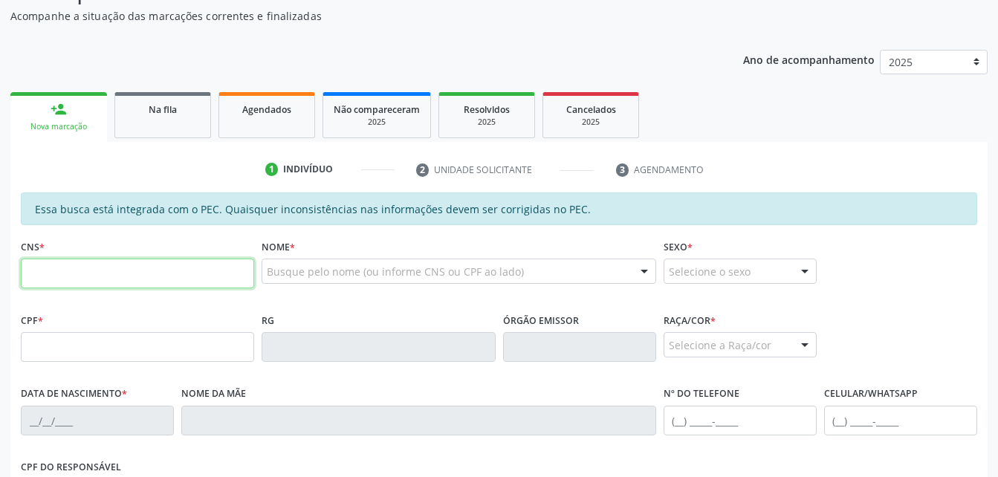
click at [120, 272] on input "text" at bounding box center [137, 274] width 233 height 30
click at [36, 347] on input "text" at bounding box center [137, 347] width 233 height 30
type input "052.243.664-10"
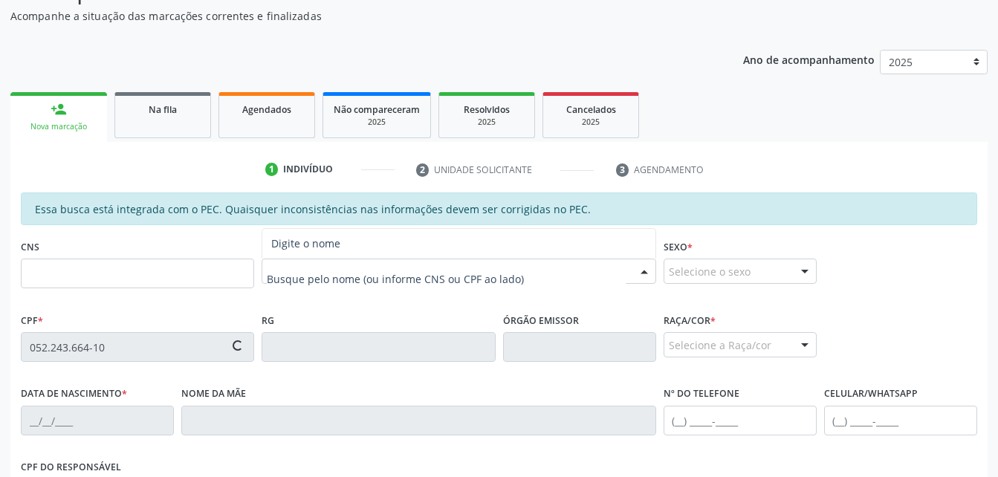
type input "700 4019 2115 3750"
type input "23/12/1984"
type input "Maria José da Silva"
type input "(82) 99366-0451"
type input "439"
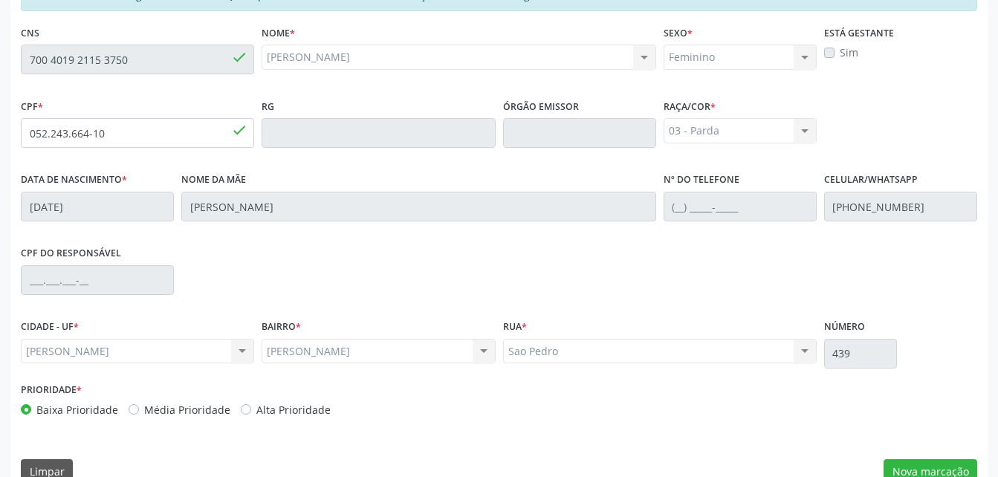
scroll to position [374, 0]
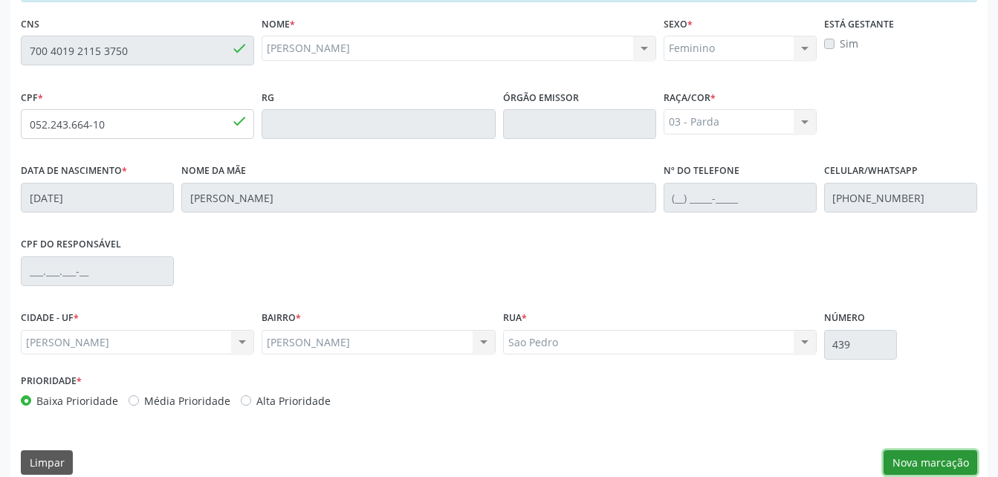
click at [936, 464] on button "Nova marcação" at bounding box center [930, 462] width 94 height 25
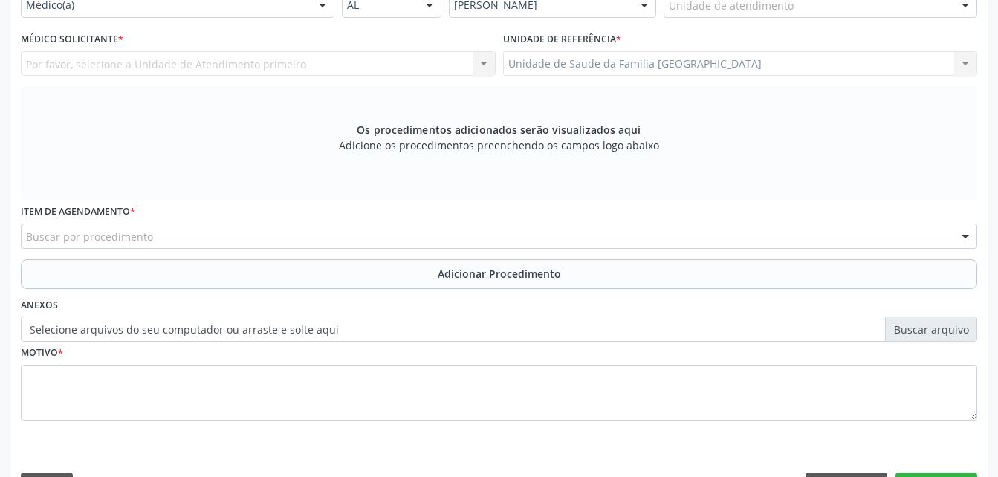
scroll to position [371, 0]
click at [802, 9] on div "Unidade de atendimento" at bounding box center [820, 7] width 314 height 25
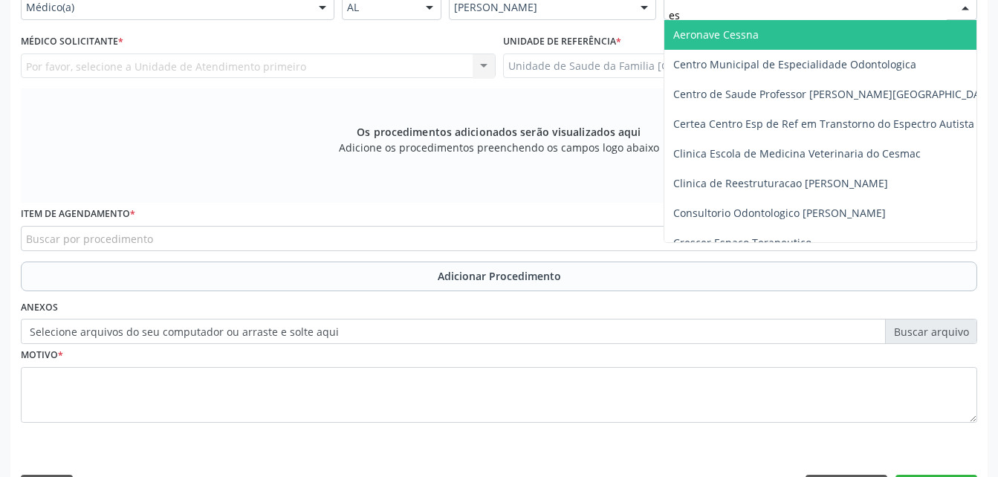
type input "est"
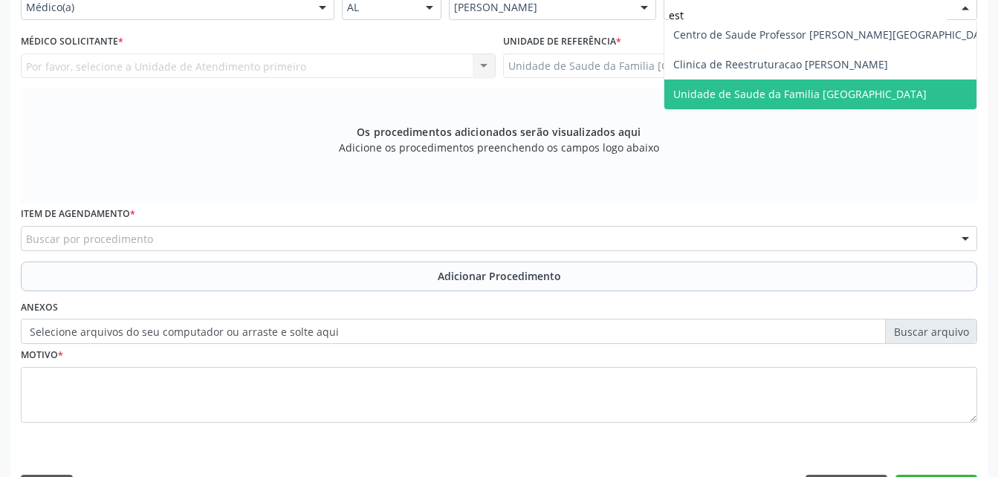
click at [868, 97] on span "Unidade de Saude da Familia [GEOGRAPHIC_DATA]" at bounding box center [799, 94] width 253 height 14
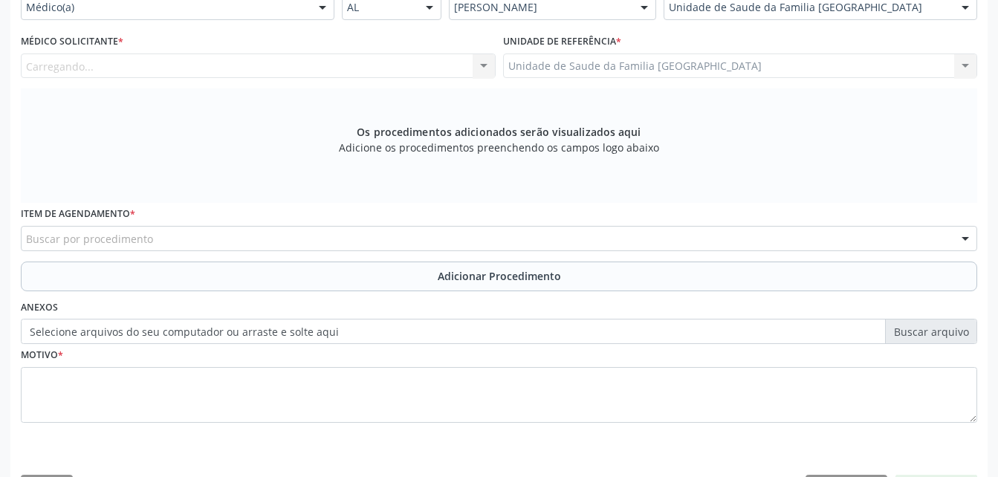
click at [295, 68] on div "Carregando... Nenhum resultado encontrado para: " " Não há nenhuma opção para s…" at bounding box center [258, 65] width 475 height 25
click at [291, 61] on div "Médico solicitante" at bounding box center [258, 65] width 475 height 25
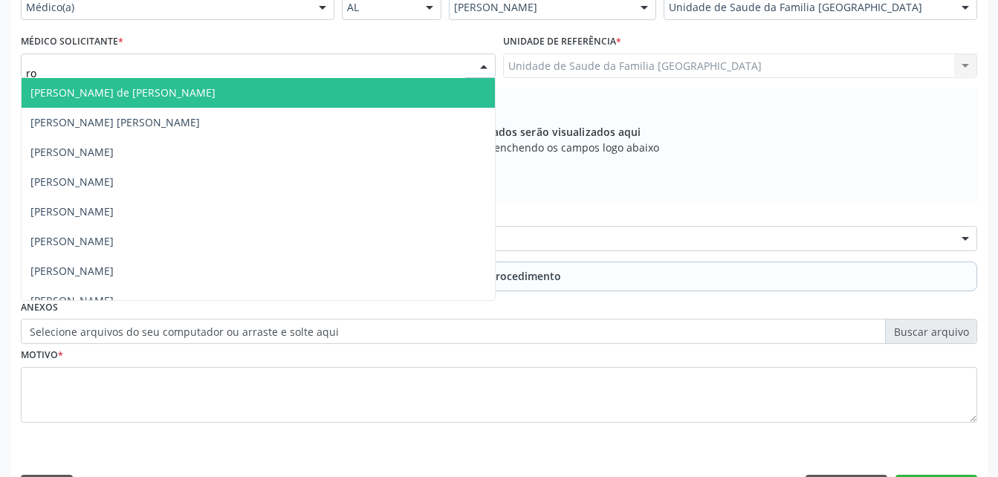
type input "rod"
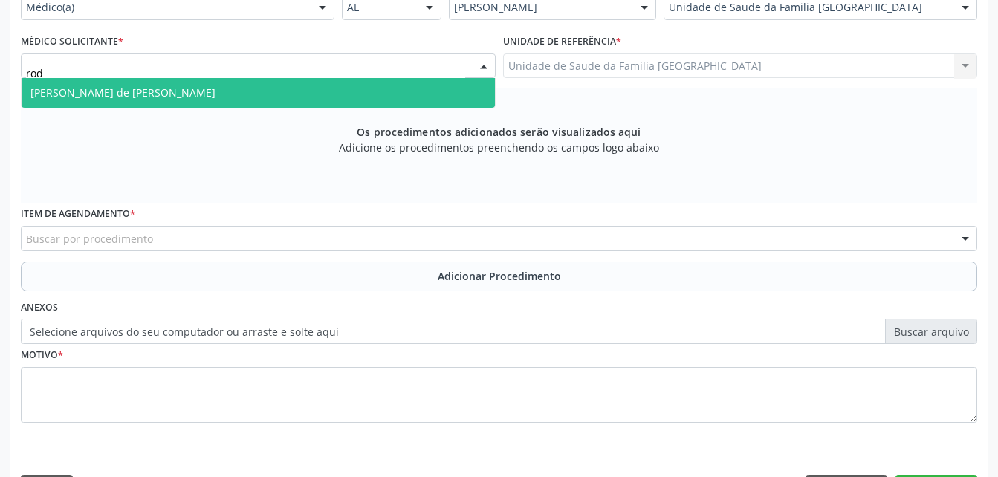
click at [306, 94] on span "[PERSON_NAME] de [PERSON_NAME]" at bounding box center [258, 93] width 473 height 30
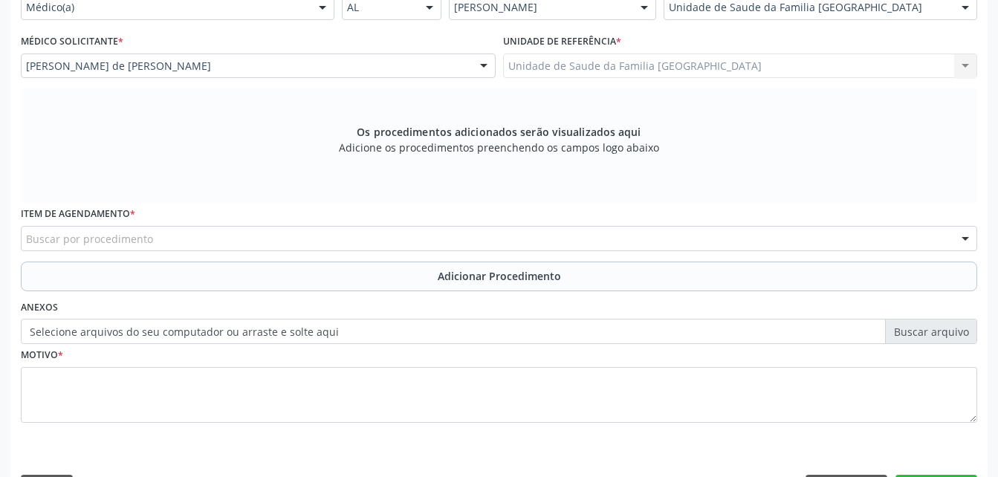
click at [322, 236] on div "Buscar por procedimento" at bounding box center [499, 238] width 956 height 25
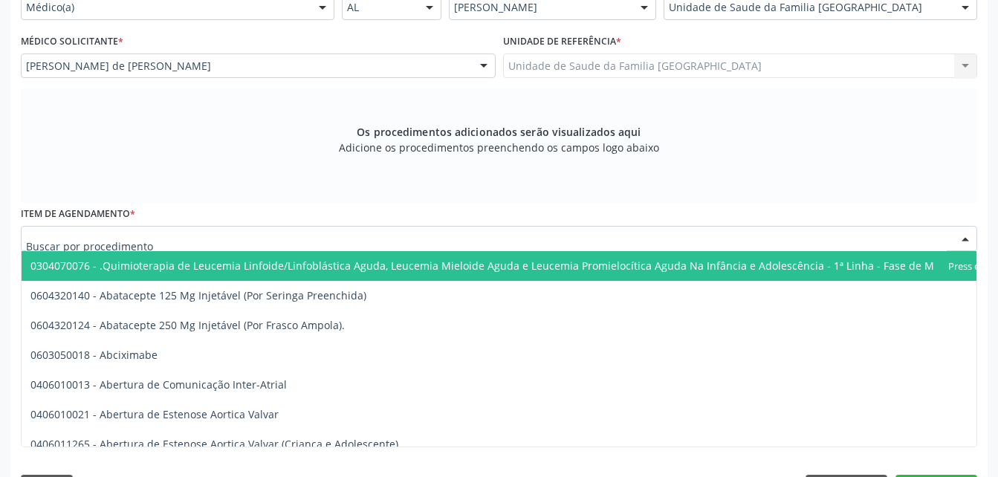
click at [322, 236] on input "text" at bounding box center [486, 246] width 921 height 30
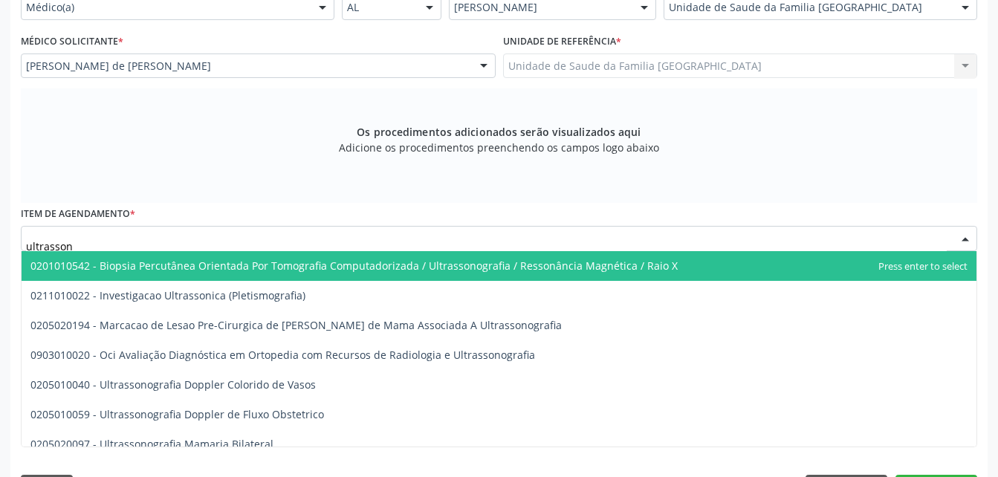
type input "ultrassono"
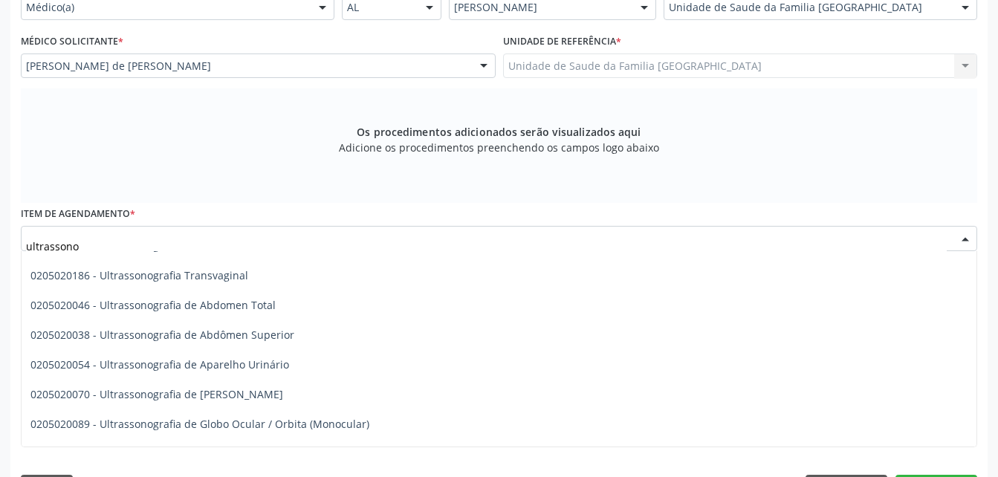
scroll to position [297, 0]
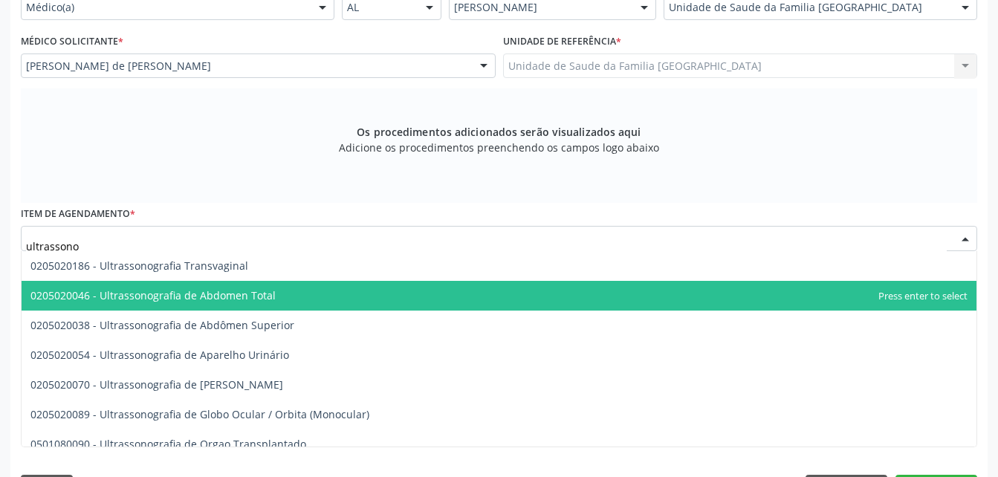
click at [333, 300] on span "0205020046 - Ultrassonografia de Abdomen Total" at bounding box center [499, 296] width 955 height 30
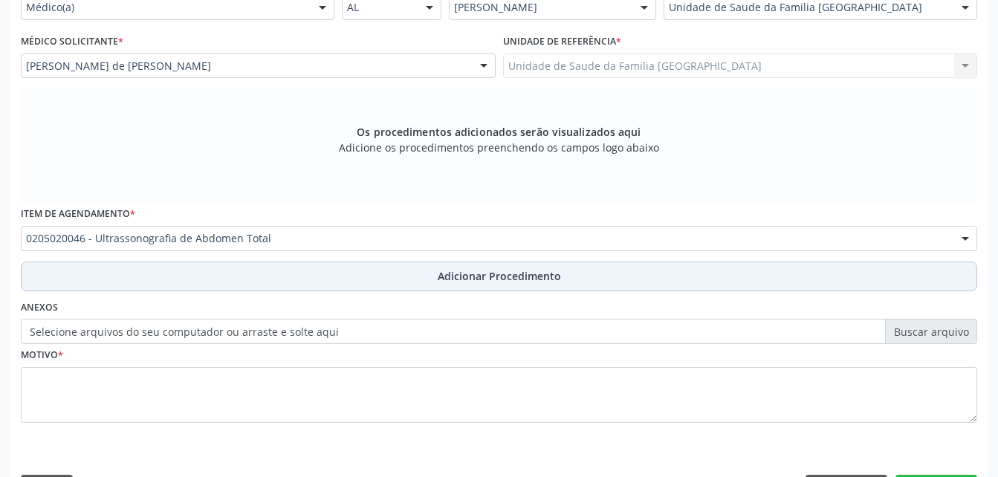
click at [617, 279] on button "Adicionar Procedimento" at bounding box center [499, 277] width 956 height 30
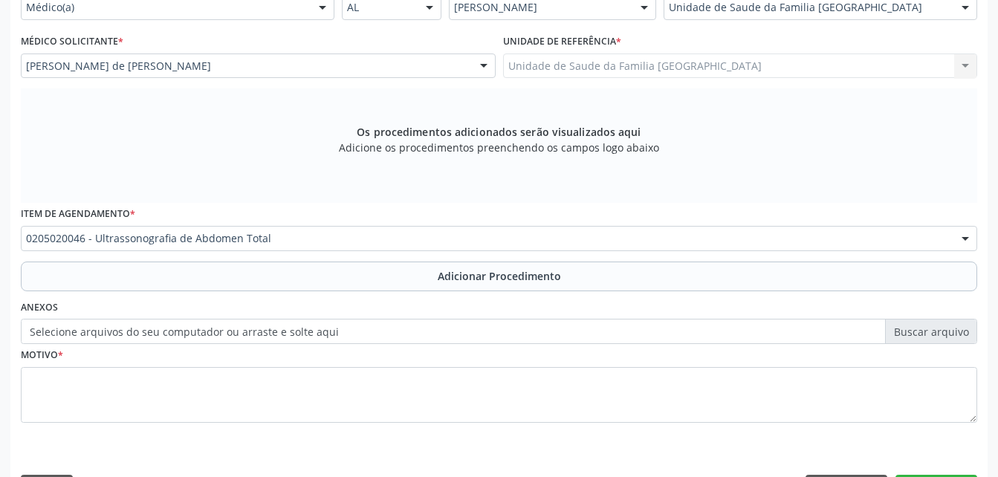
scroll to position [359, 0]
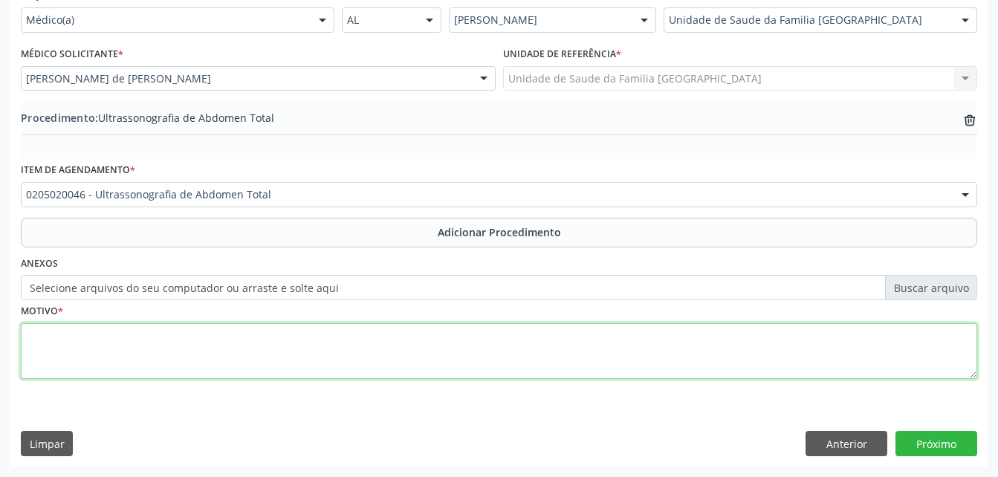
click at [471, 377] on textarea at bounding box center [499, 351] width 956 height 56
type textarea "avaliaçao clinica"
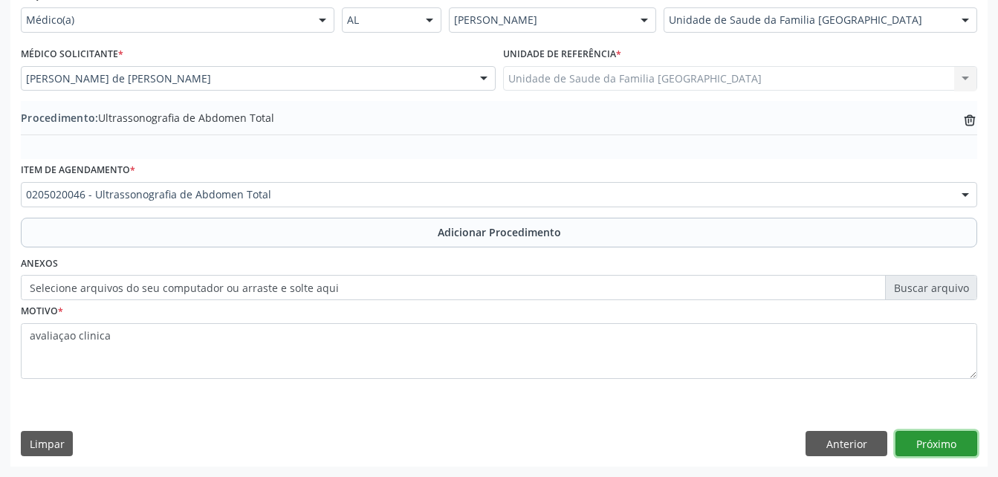
click at [968, 441] on button "Próximo" at bounding box center [936, 443] width 82 height 25
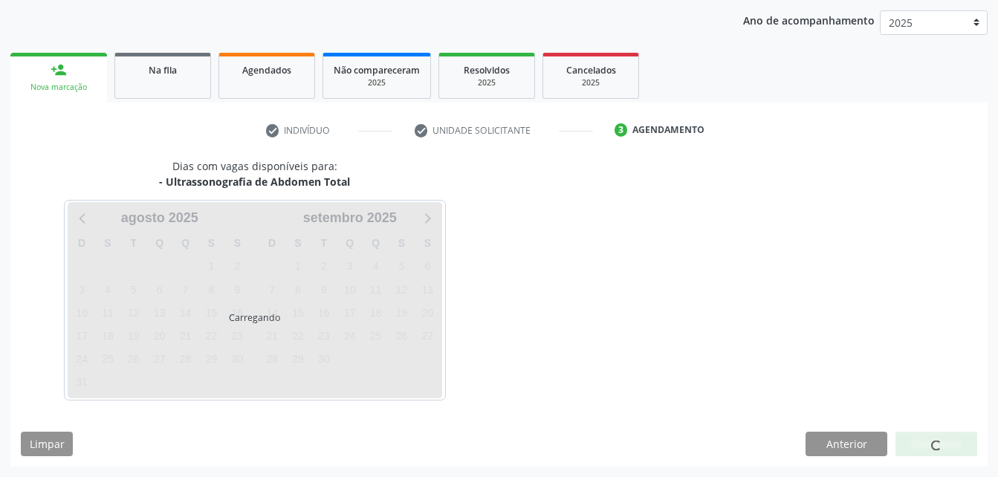
scroll to position [234, 0]
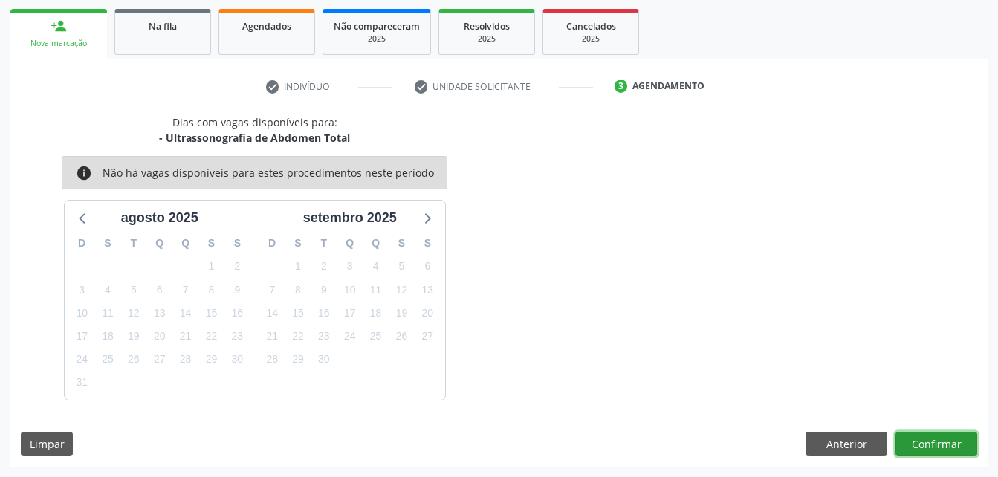
click at [968, 441] on button "Confirmar" at bounding box center [936, 444] width 82 height 25
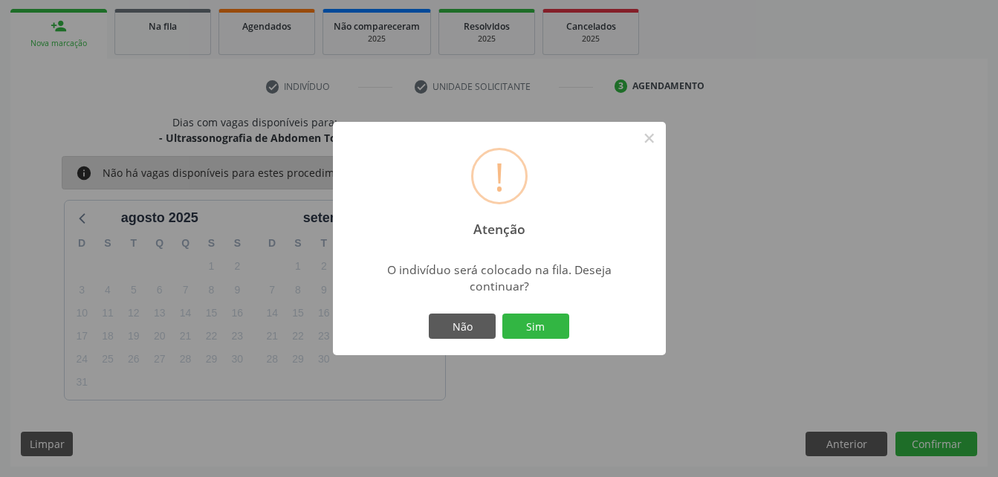
drag, startPoint x: 551, startPoint y: 331, endPoint x: 564, endPoint y: 305, distance: 29.2
click at [557, 327] on button "Sim" at bounding box center [535, 326] width 67 height 25
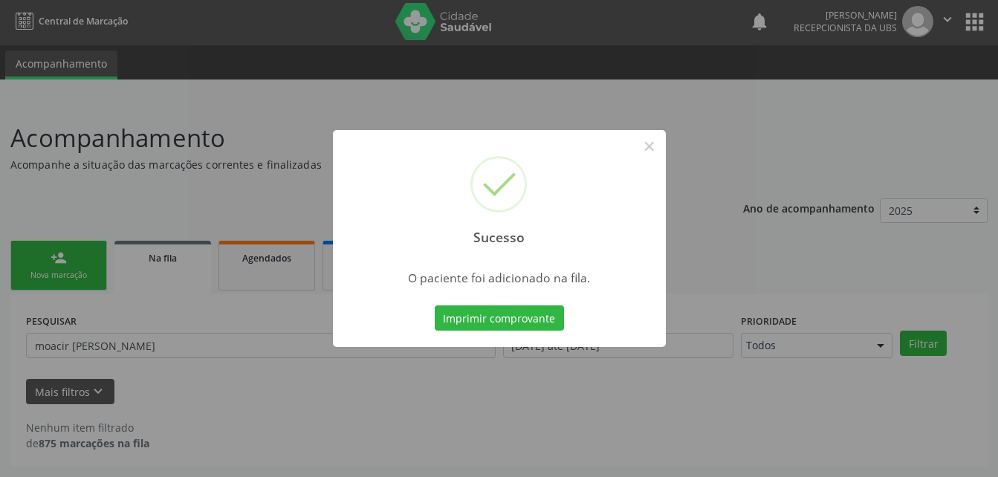
scroll to position [2, 0]
click at [643, 152] on button "×" at bounding box center [649, 146] width 25 height 25
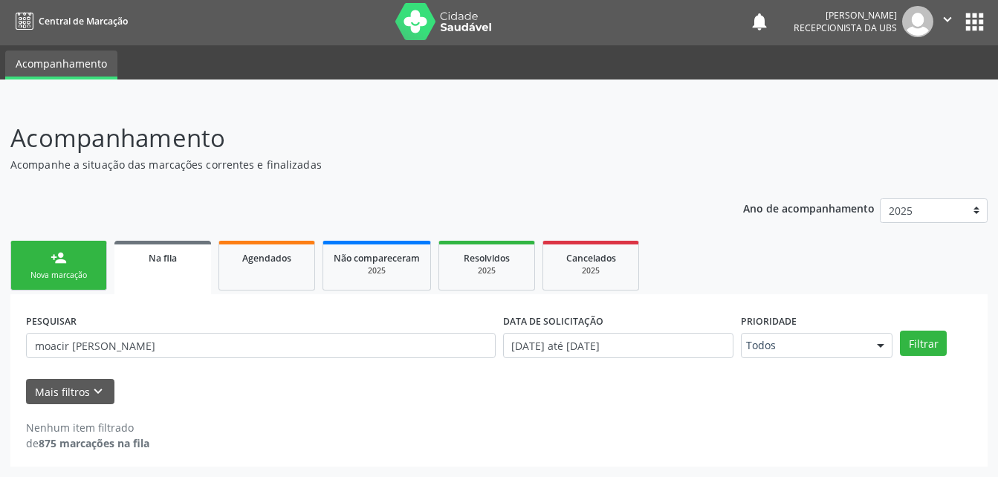
click at [94, 268] on link "person_add Nova marcação" at bounding box center [58, 266] width 97 height 50
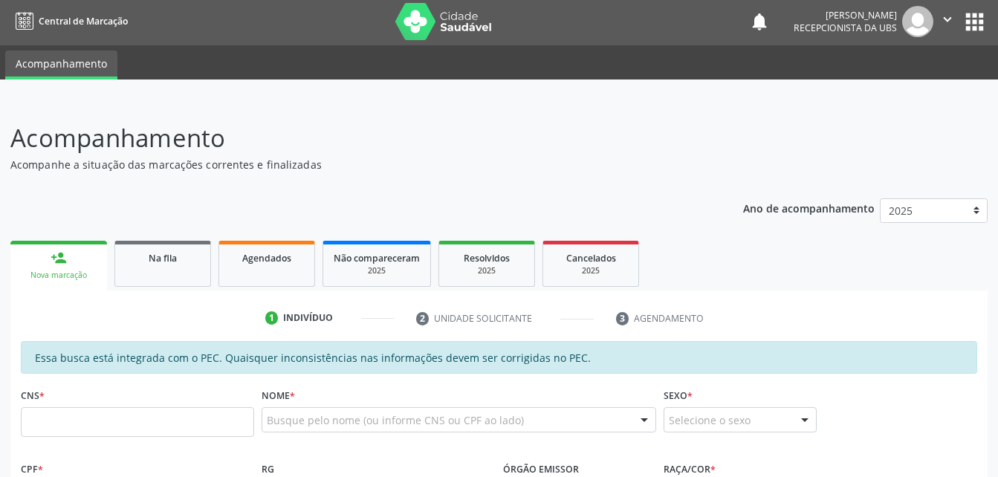
scroll to position [151, 0]
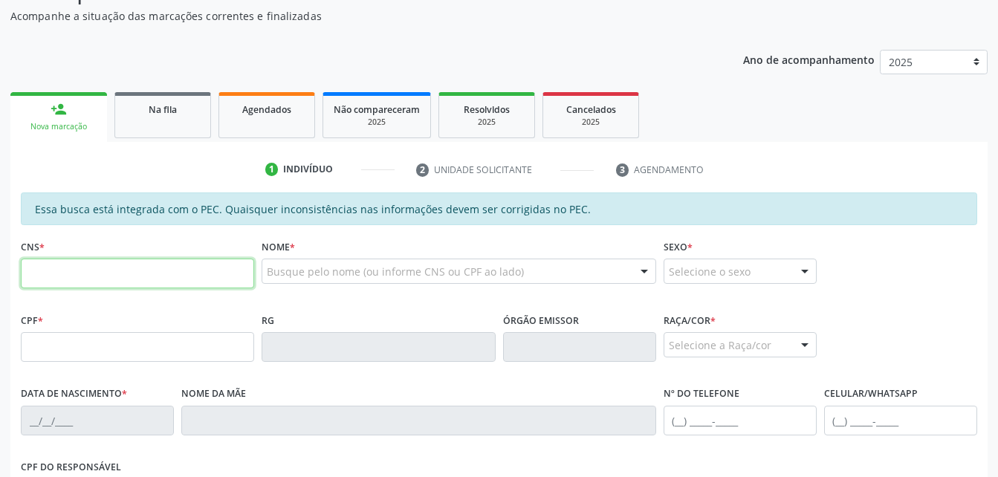
click at [120, 282] on input "text" at bounding box center [137, 274] width 233 height 30
type input "706 8062 0544 8625"
type input "150.661.044-70"
type input "25/09/2007"
type input "Lucilene Vieira Dantas"
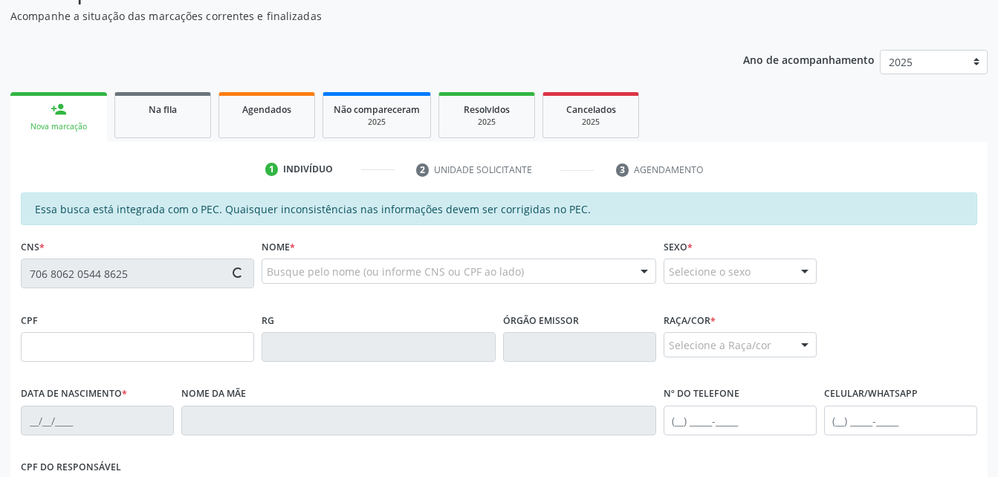
type input "(82) 99143-2487"
type input "S/N"
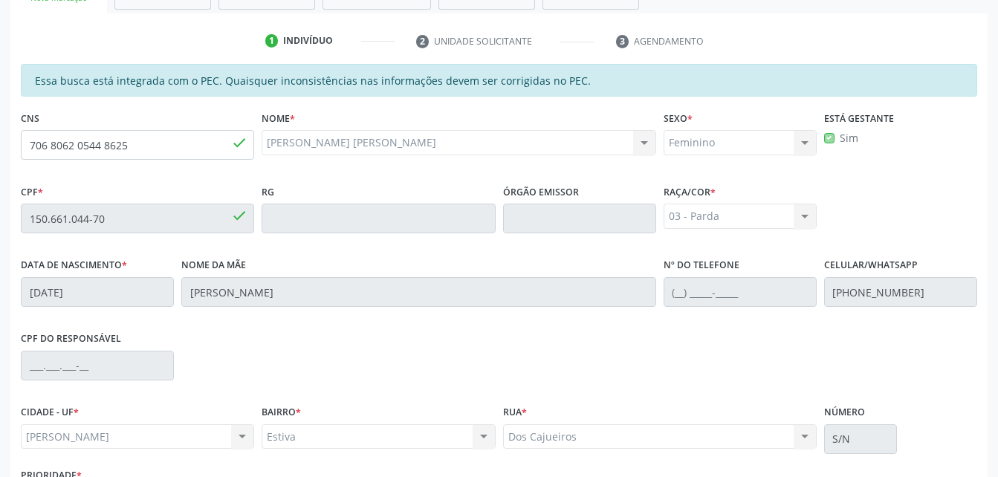
scroll to position [392, 0]
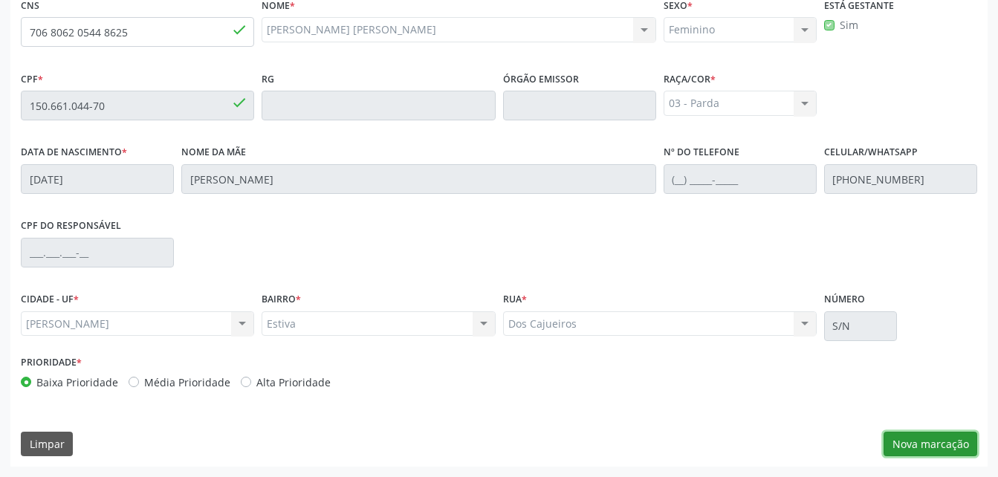
click at [947, 444] on button "Nova marcação" at bounding box center [930, 444] width 94 height 25
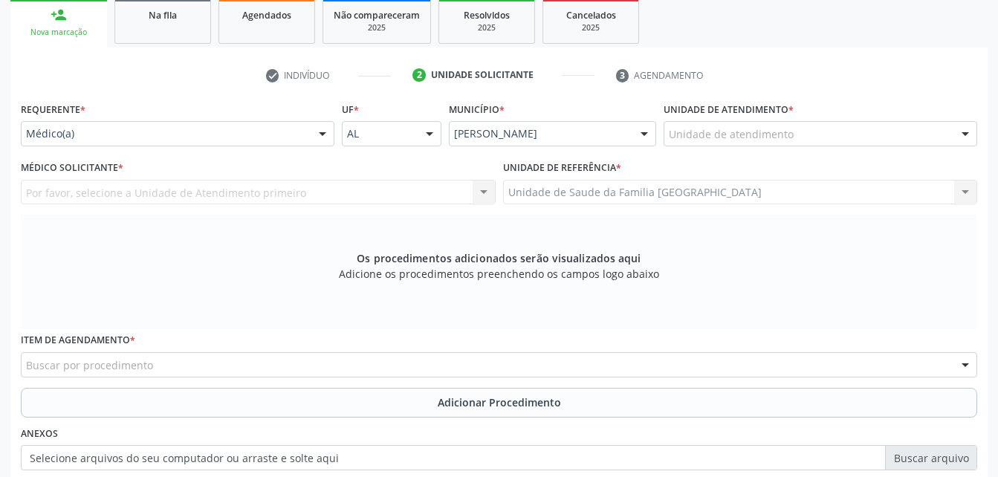
scroll to position [244, 0]
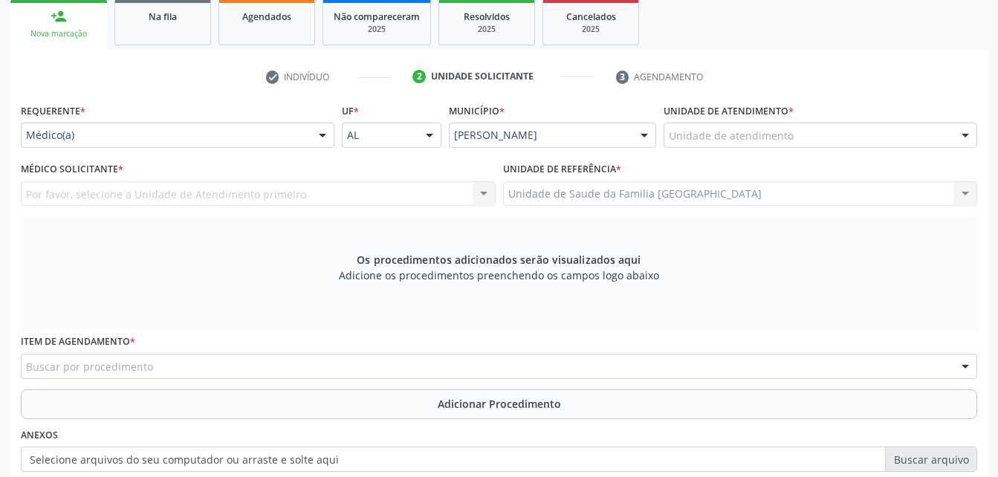
drag, startPoint x: 759, startPoint y: 109, endPoint x: 765, endPoint y: 120, distance: 12.6
click at [763, 115] on label "Unidade de atendimento *" at bounding box center [728, 111] width 130 height 23
click at [765, 120] on label "Unidade de atendimento *" at bounding box center [728, 111] width 130 height 23
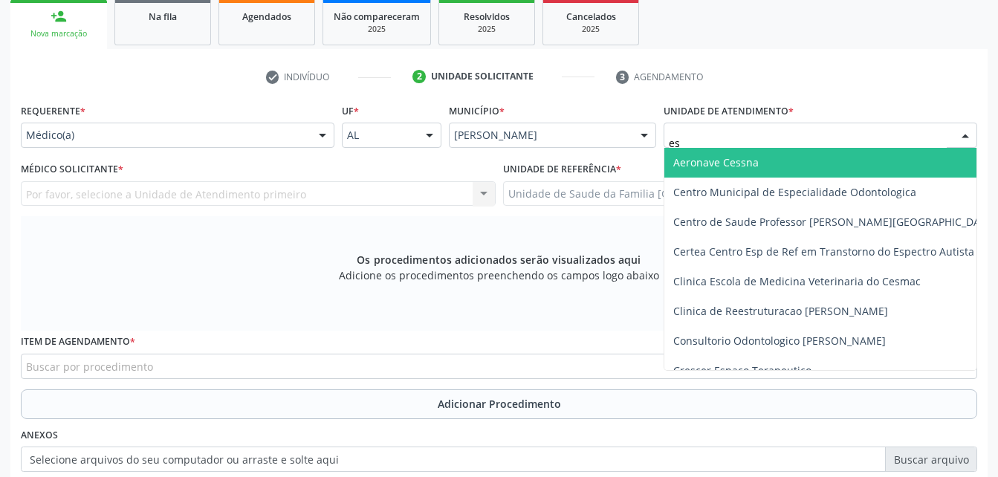
type input "est"
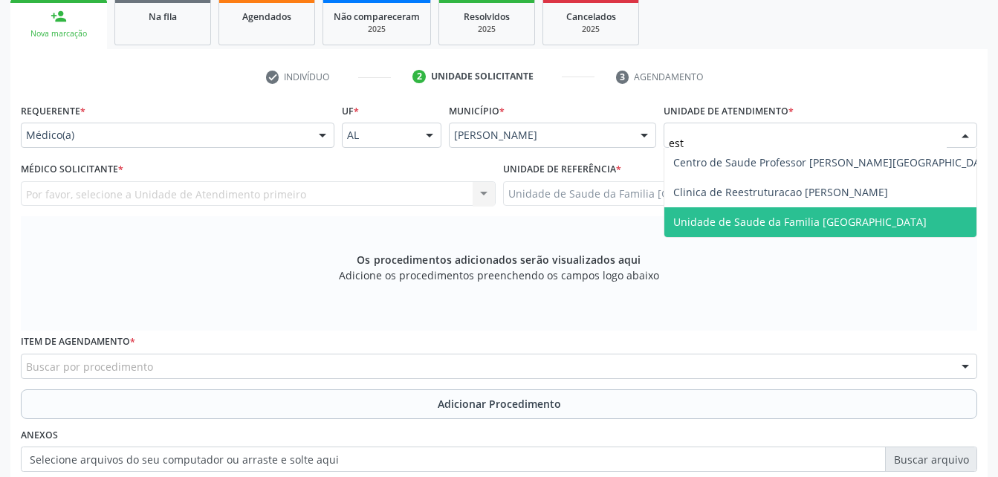
drag, startPoint x: 785, startPoint y: 224, endPoint x: 415, endPoint y: 201, distance: 370.0
click at [785, 224] on span "Unidade de Saude da Familia [GEOGRAPHIC_DATA]" at bounding box center [799, 222] width 253 height 14
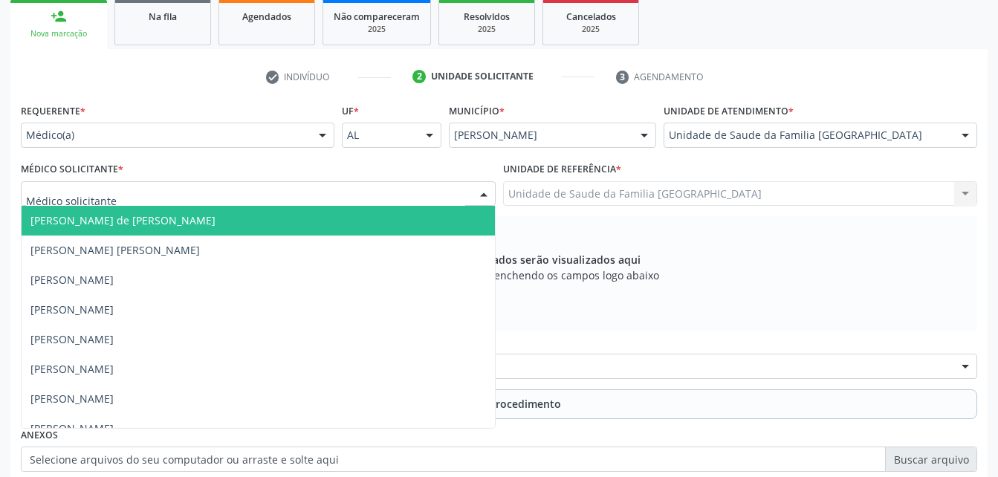
click at [224, 197] on div at bounding box center [258, 193] width 475 height 25
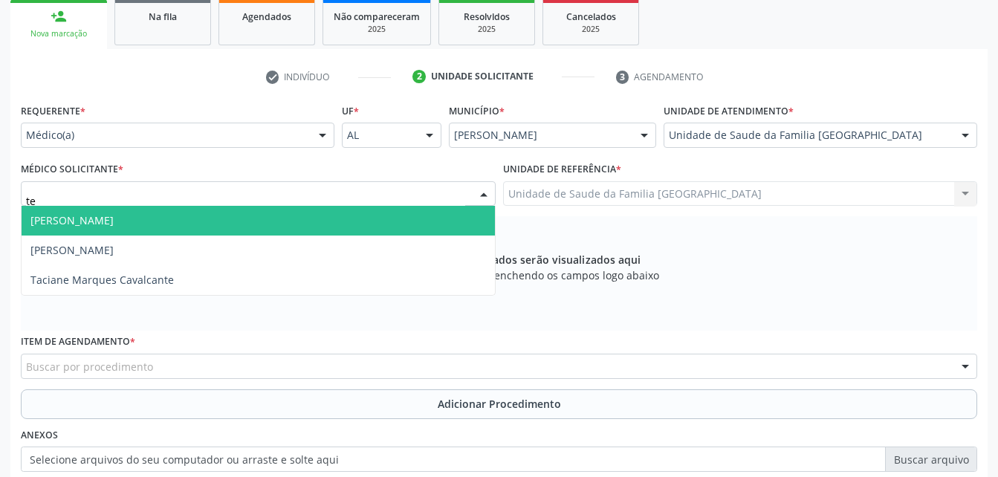
type input "ter"
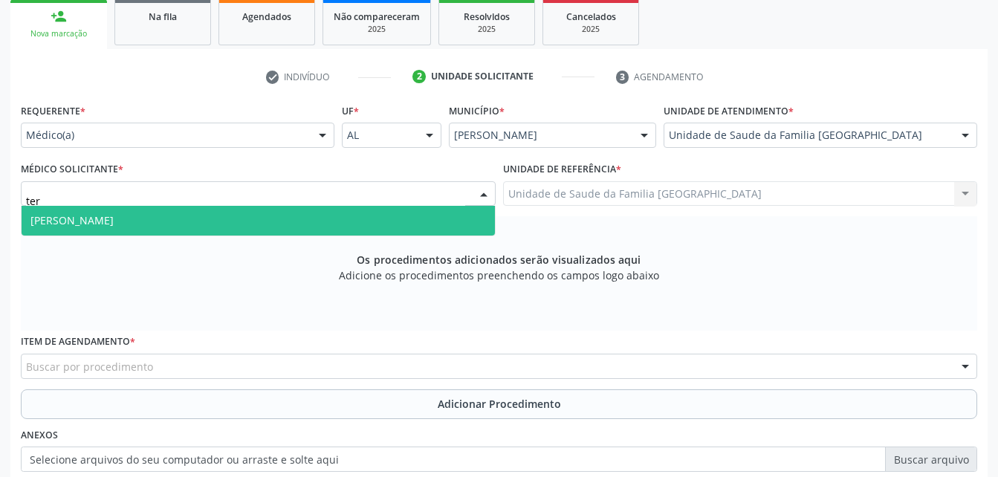
click at [230, 207] on span "[PERSON_NAME]" at bounding box center [258, 221] width 473 height 30
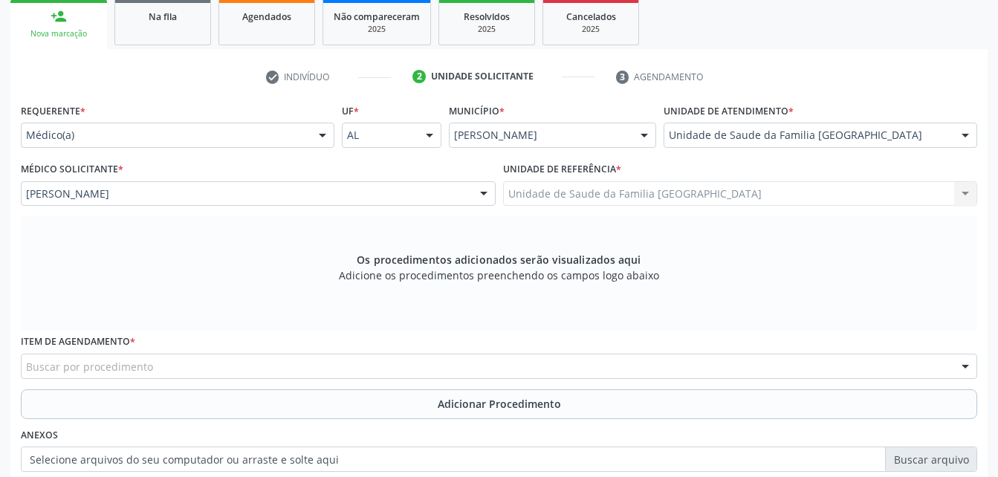
click at [227, 369] on div "Buscar por procedimento" at bounding box center [499, 366] width 956 height 25
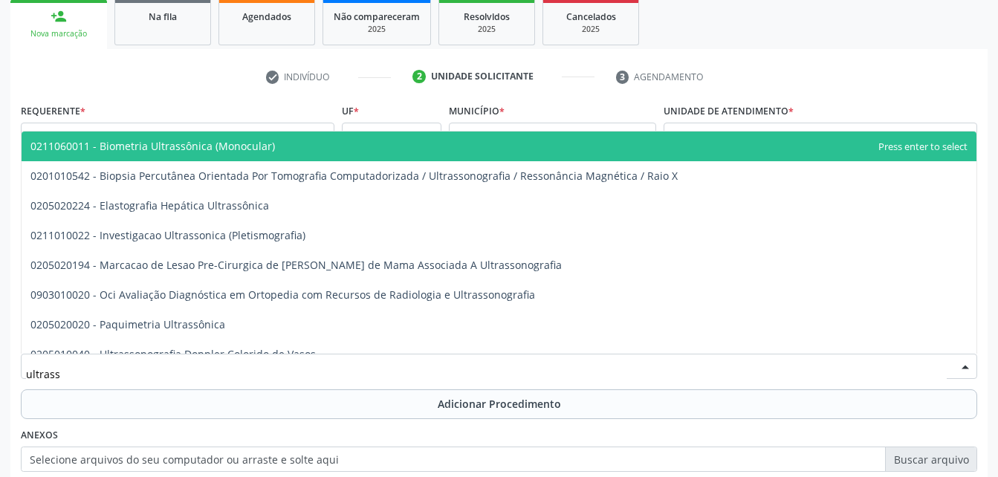
type input "ultrasso"
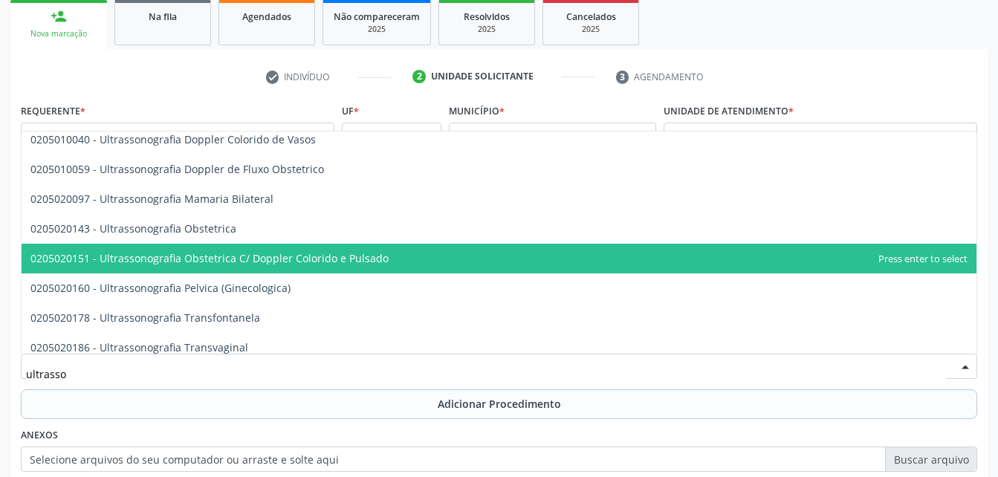
scroll to position [149, 0]
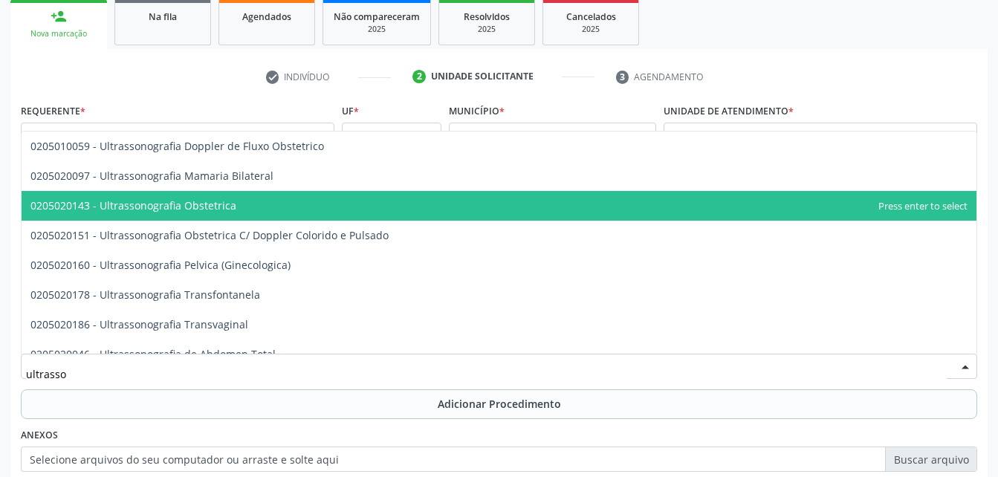
click at [250, 205] on span "0205020143 - Ultrassonografia Obstetrica" at bounding box center [499, 206] width 955 height 30
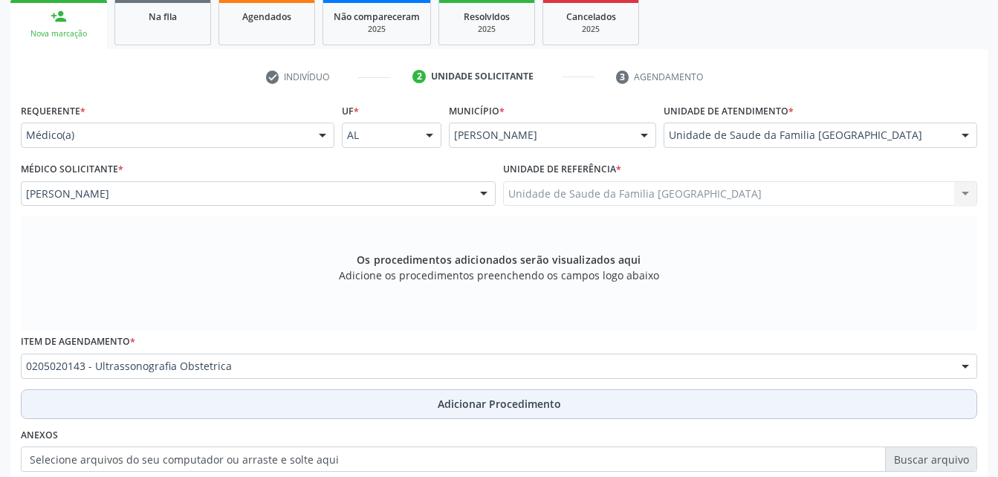
click at [434, 398] on button "Adicionar Procedimento" at bounding box center [499, 404] width 956 height 30
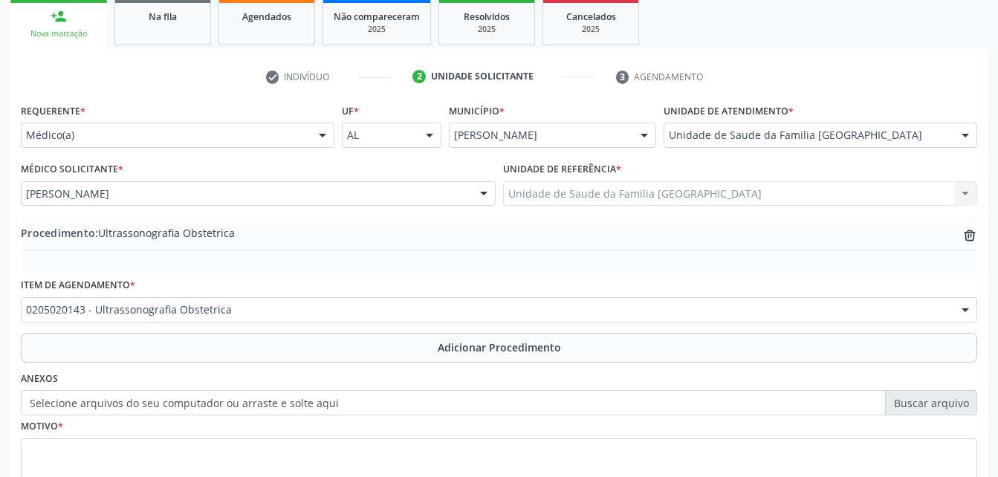
scroll to position [359, 0]
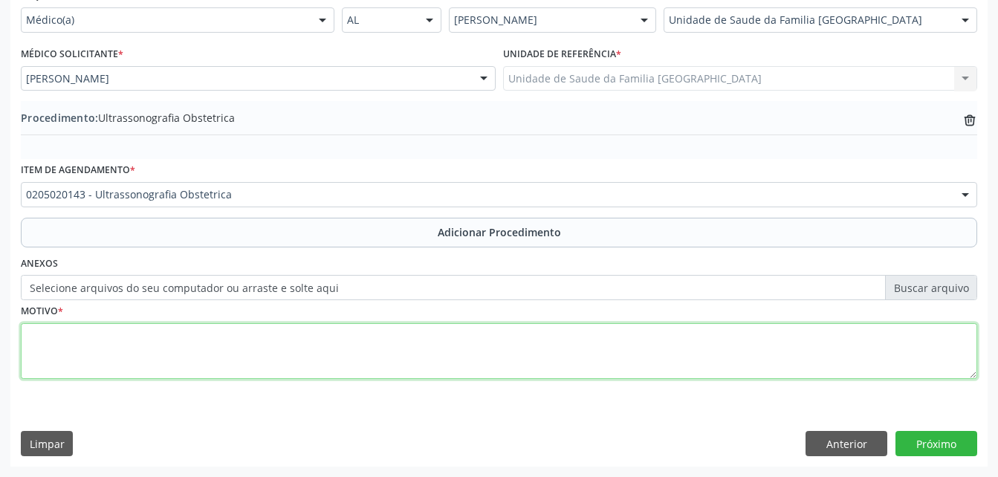
click at [389, 345] on textarea at bounding box center [499, 351] width 956 height 56
type textarea "pré - natal"
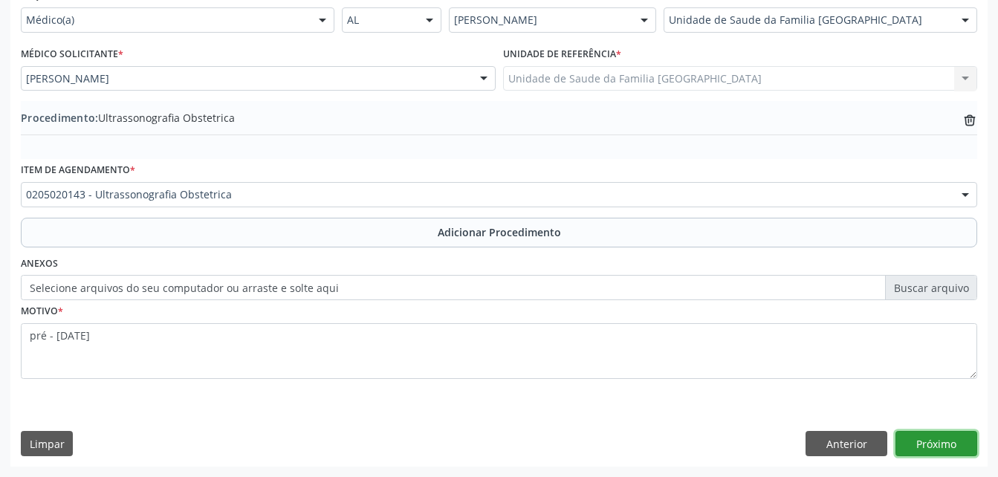
click at [930, 438] on button "Próximo" at bounding box center [936, 443] width 82 height 25
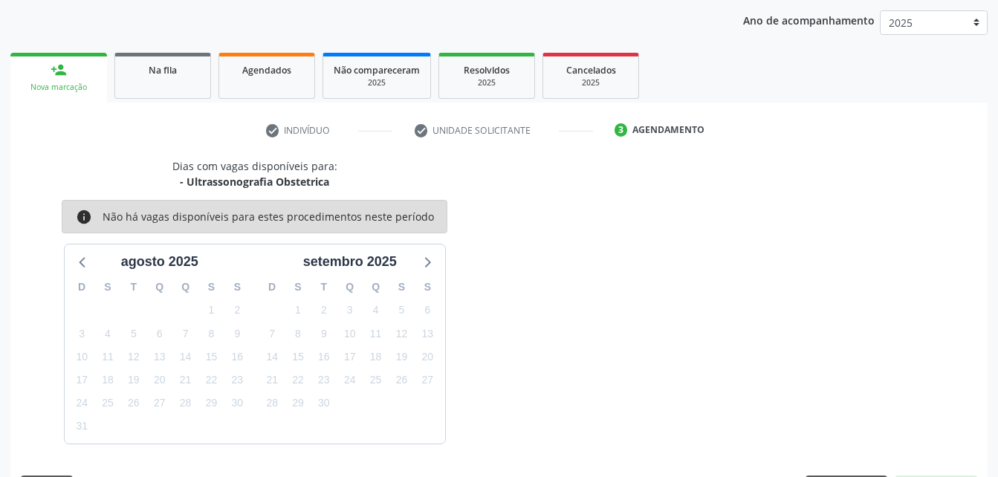
scroll to position [234, 0]
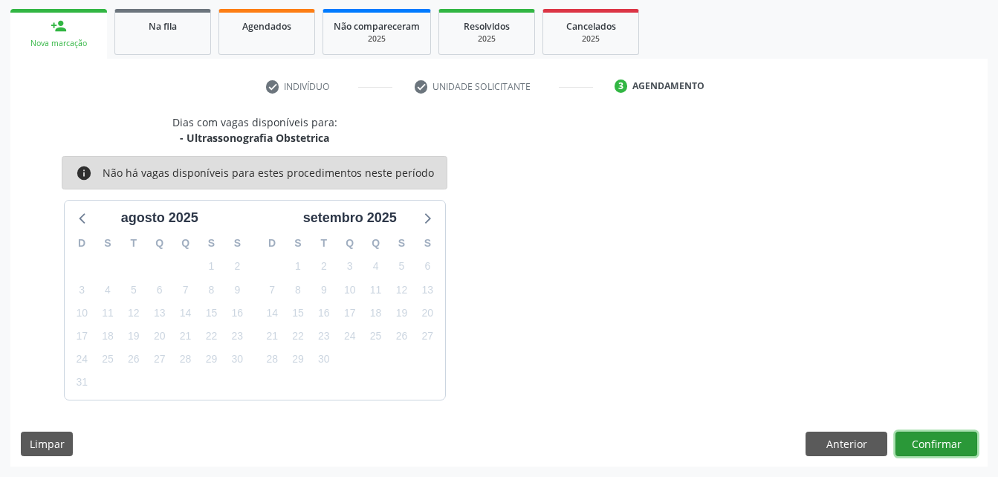
click at [906, 435] on button "Confirmar" at bounding box center [936, 444] width 82 height 25
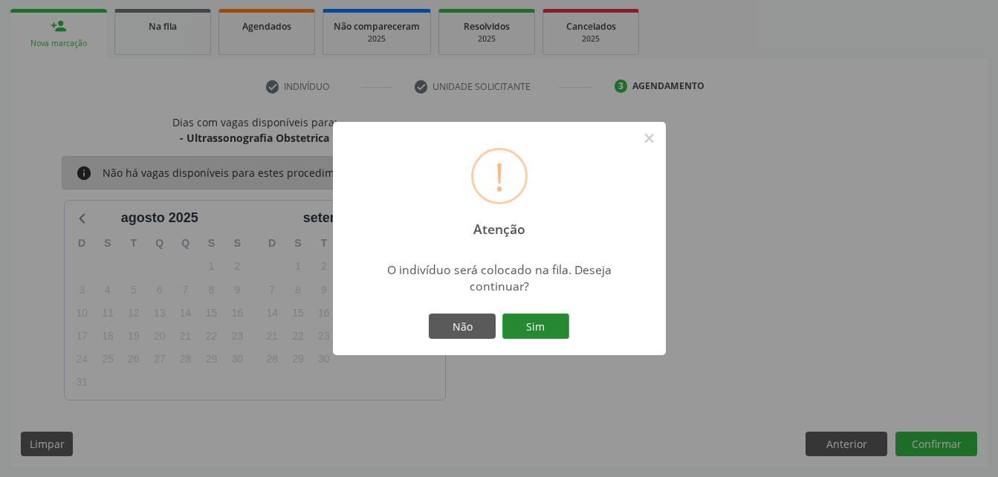
click at [549, 338] on button "Sim" at bounding box center [535, 326] width 67 height 25
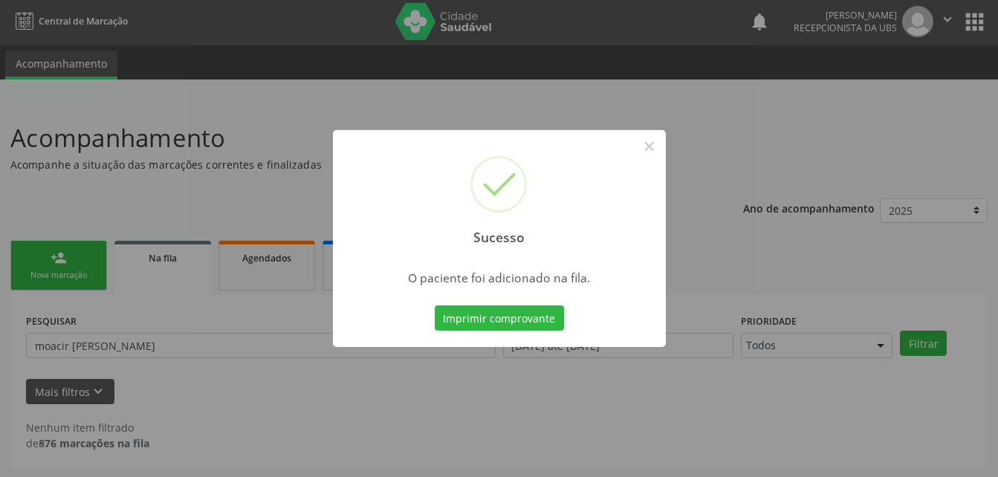
scroll to position [2, 0]
click at [644, 149] on button "×" at bounding box center [649, 146] width 25 height 25
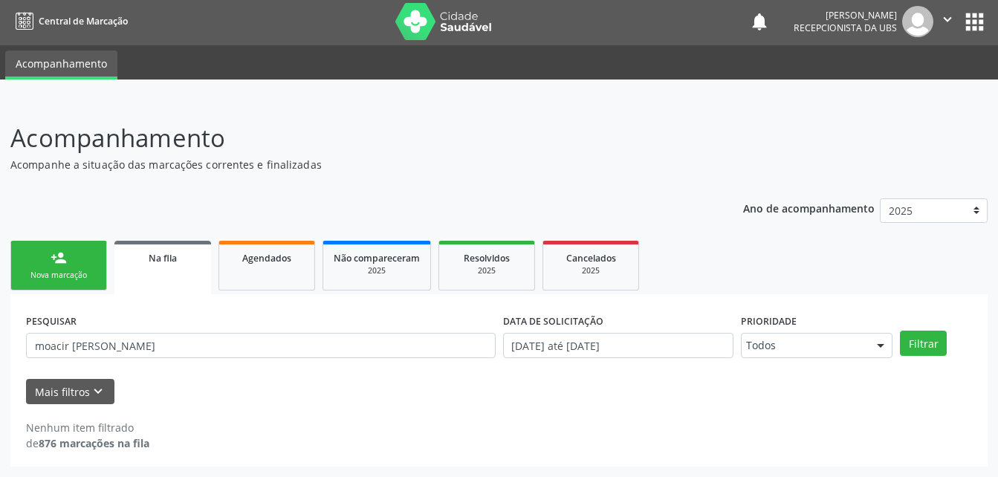
drag, startPoint x: 68, startPoint y: 253, endPoint x: 0, endPoint y: 419, distance: 179.9
click at [68, 253] on link "person_add Nova marcação" at bounding box center [58, 266] width 97 height 50
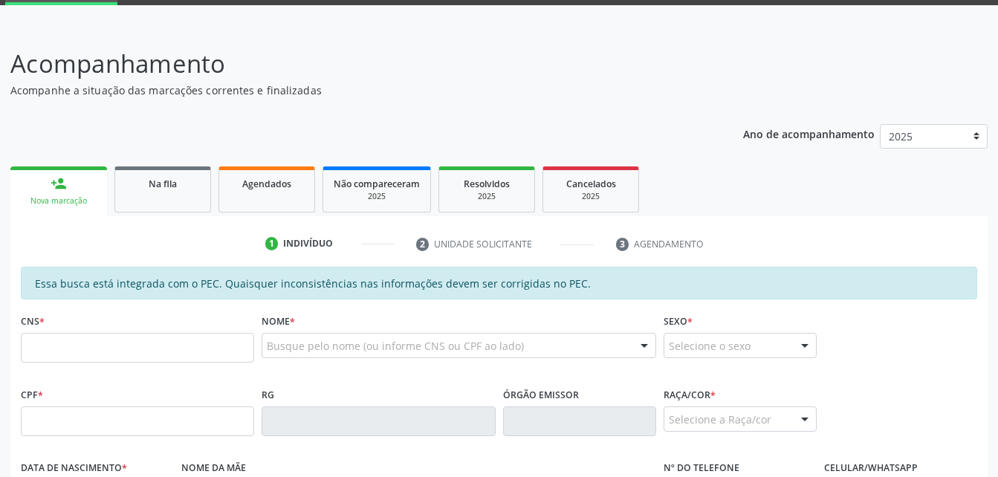
scroll to position [151, 0]
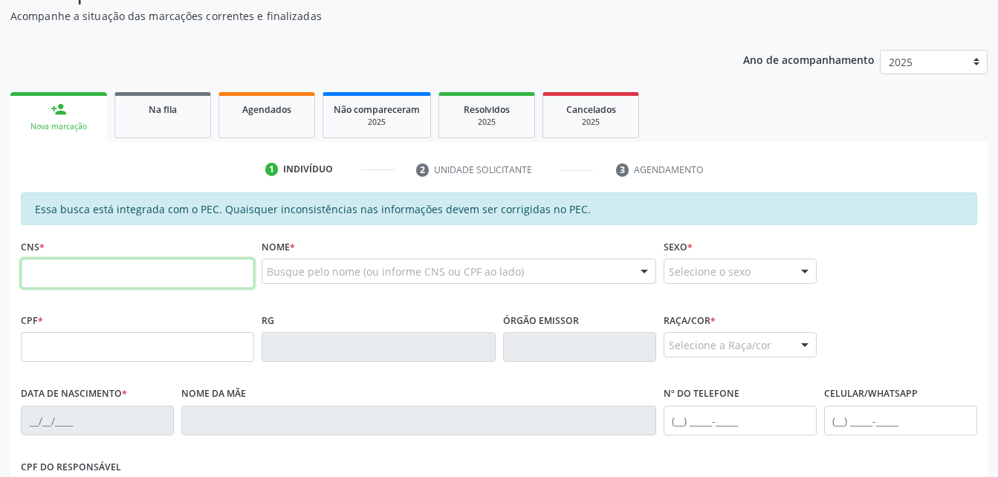
click at [131, 267] on input "text" at bounding box center [137, 274] width 233 height 30
type input "704 1041 4846 9671"
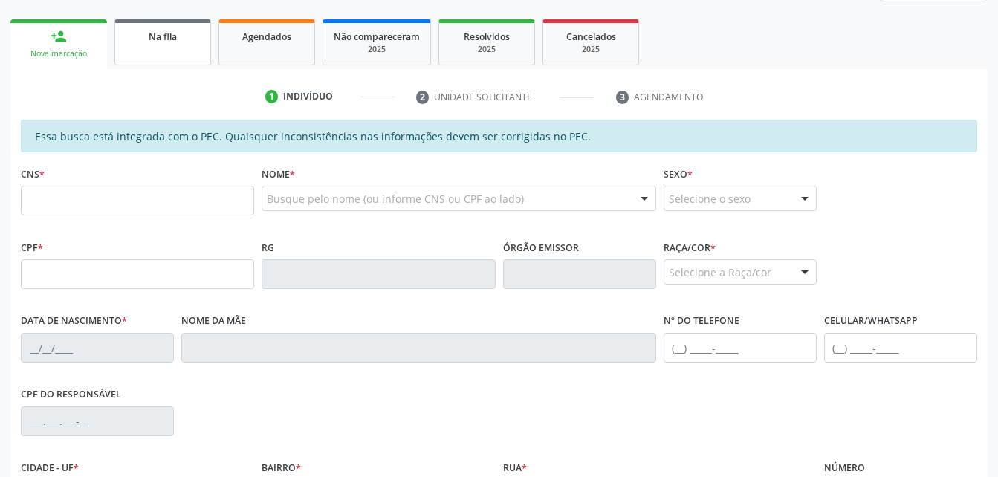
scroll to position [224, 0]
click at [149, 277] on input "text" at bounding box center [137, 274] width 233 height 30
paste input "776.869.004-44"
type input "776.869.004-44"
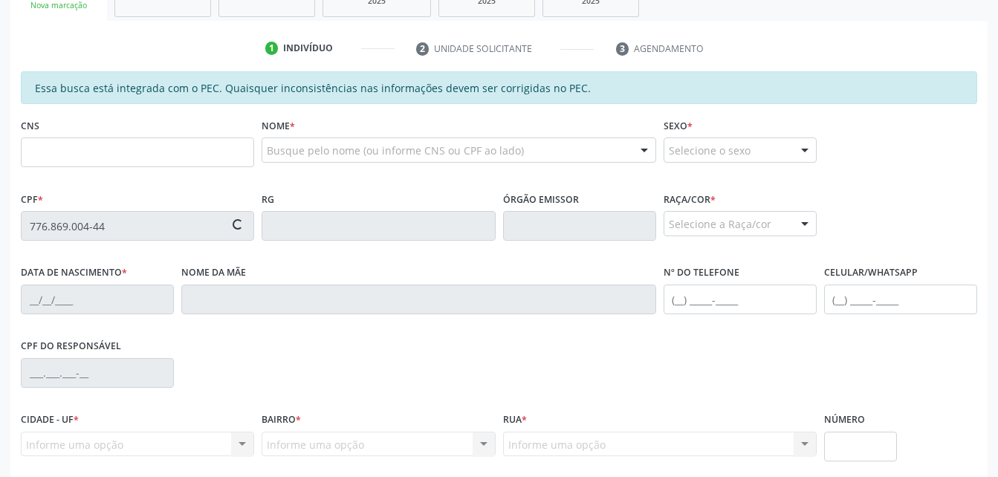
scroll to position [298, 0]
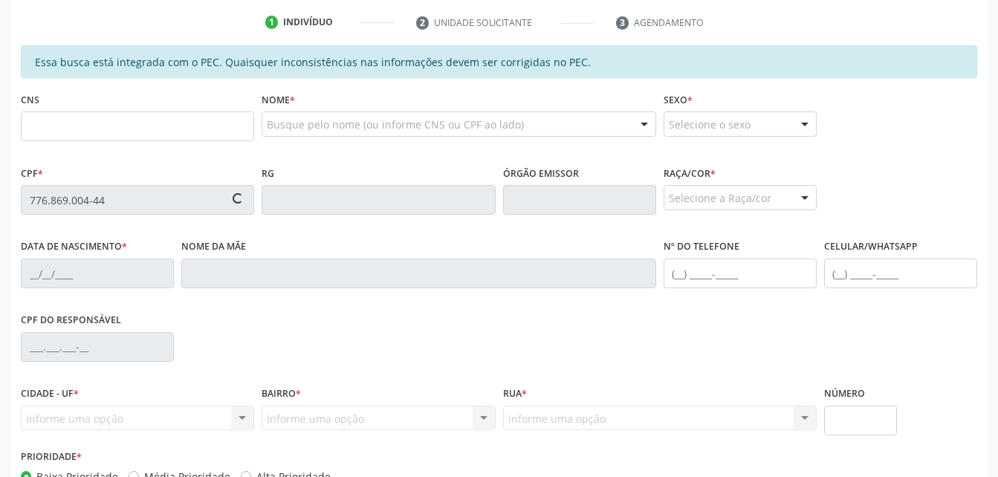
type input "703 4012 2793 8719"
type input "23/[DATE]"
type input "Alaide Maria da Conceição"
type input "[PHONE_NUMBER]"
type input "S/N"
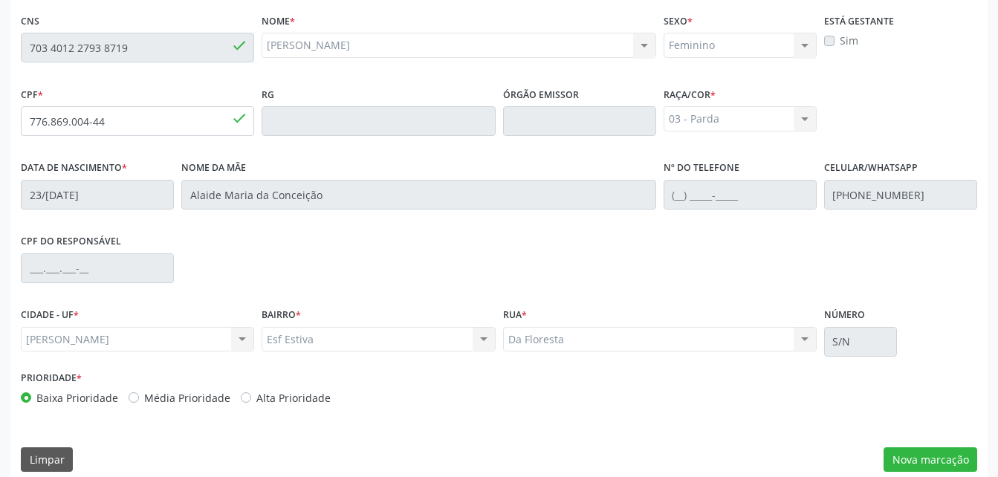
scroll to position [392, 0]
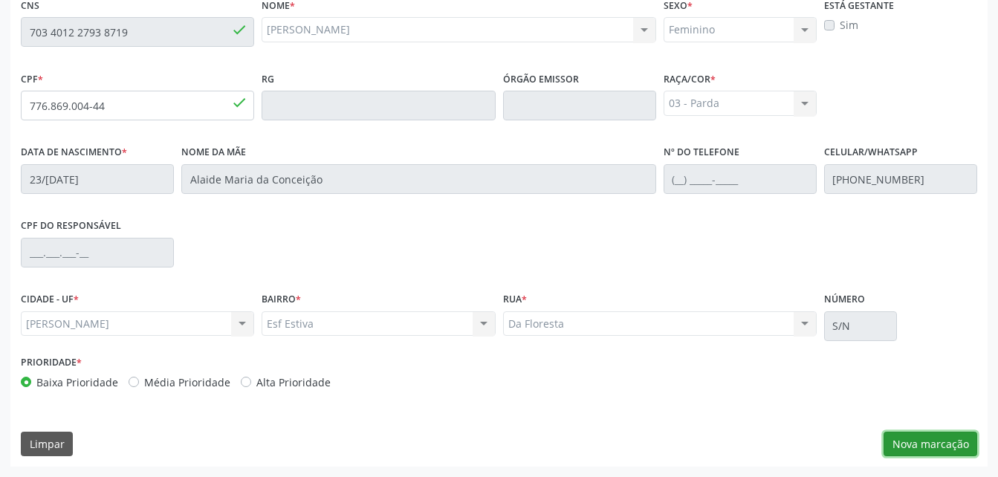
click at [940, 444] on button "Nova marcação" at bounding box center [930, 444] width 94 height 25
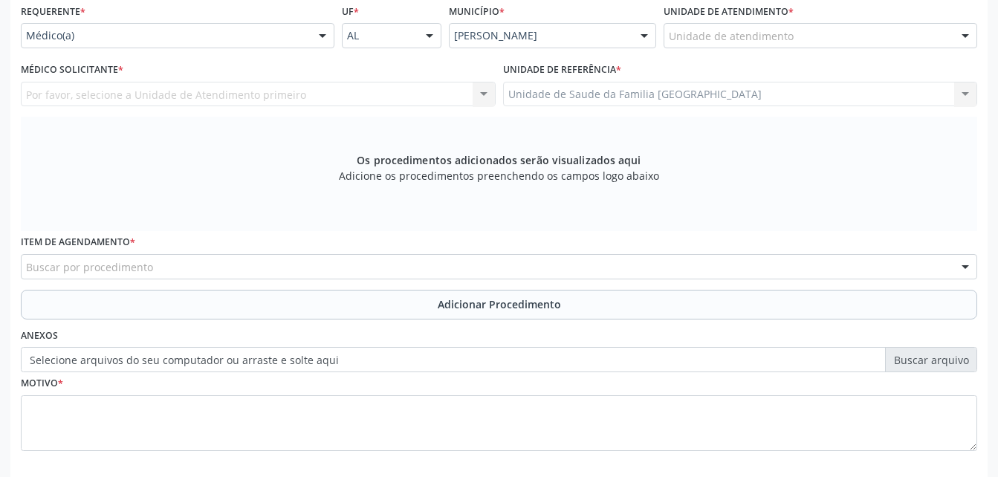
scroll to position [318, 0]
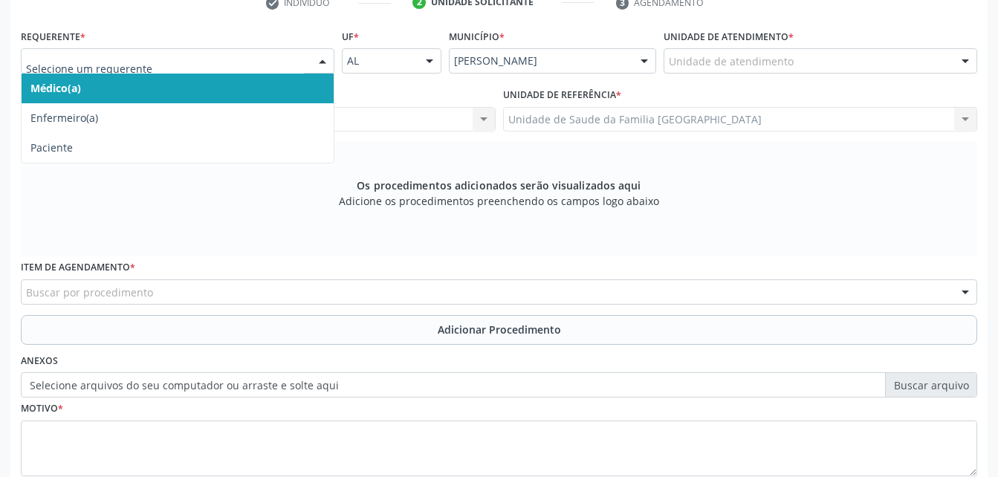
click at [310, 57] on div "Médico(a) Enfermeiro(a) Paciente Nenhum resultado encontrado para: " " Não há n…" at bounding box center [178, 60] width 314 height 25
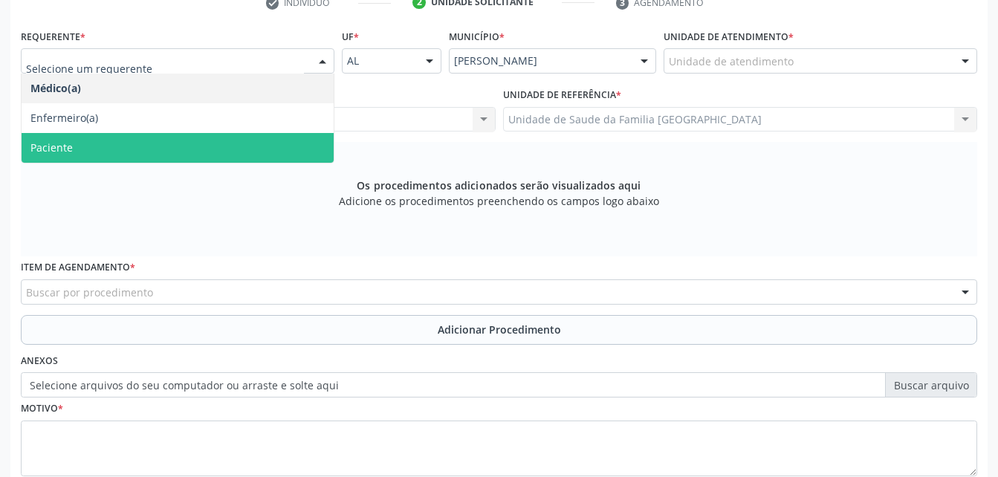
click at [296, 134] on span "Paciente" at bounding box center [178, 148] width 312 height 30
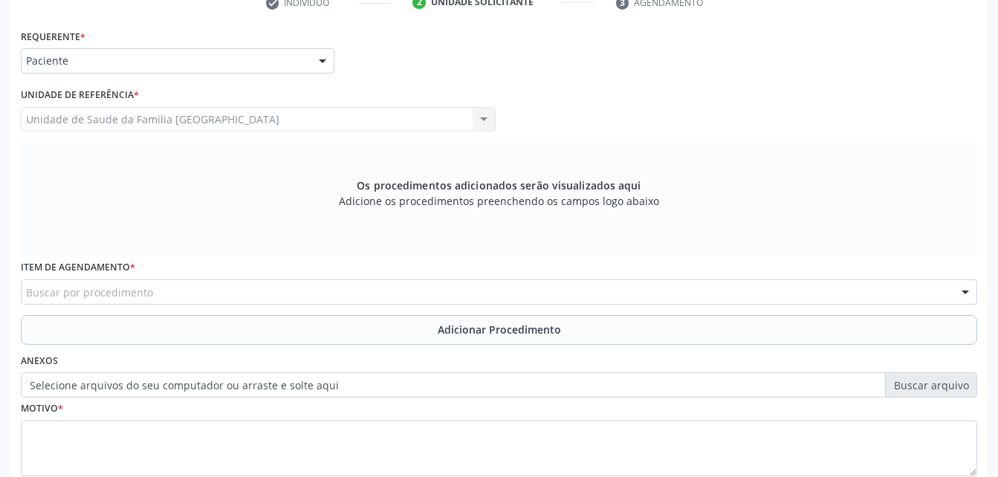
click at [332, 282] on div "Buscar por procedimento" at bounding box center [499, 291] width 956 height 25
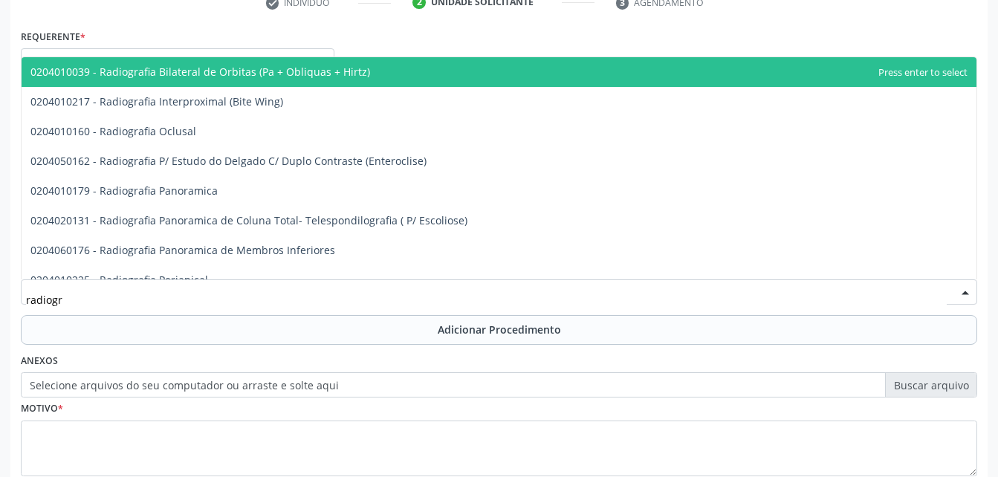
type input "radiogra"
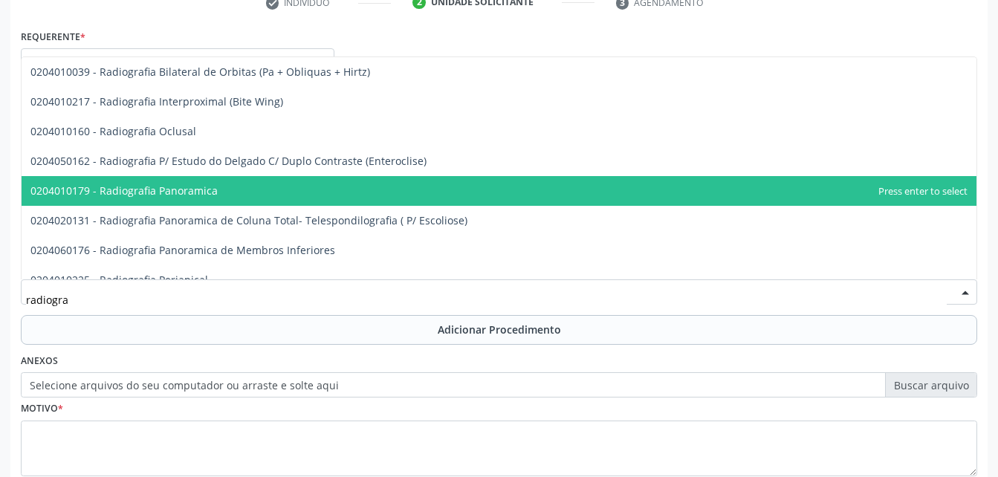
scroll to position [74, 0]
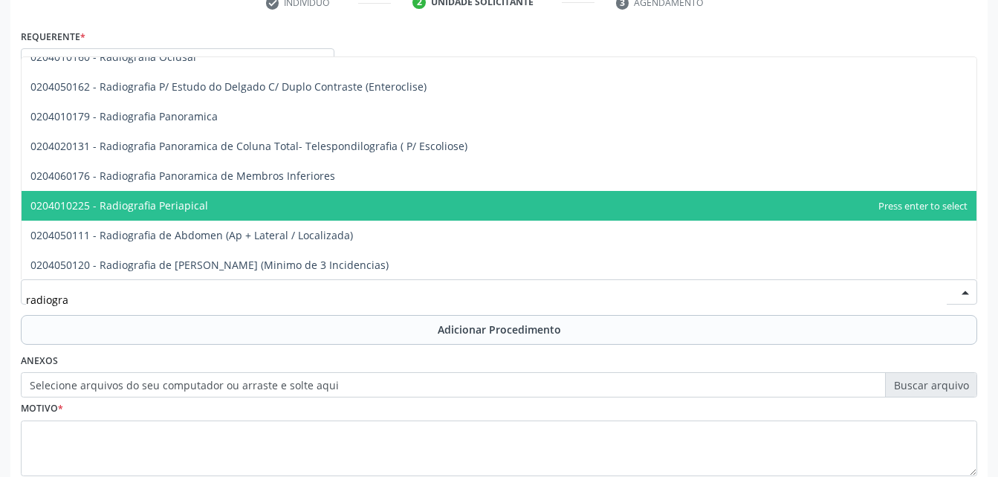
click at [283, 200] on span "0204010225 - Radiografia Periapical" at bounding box center [499, 206] width 955 height 30
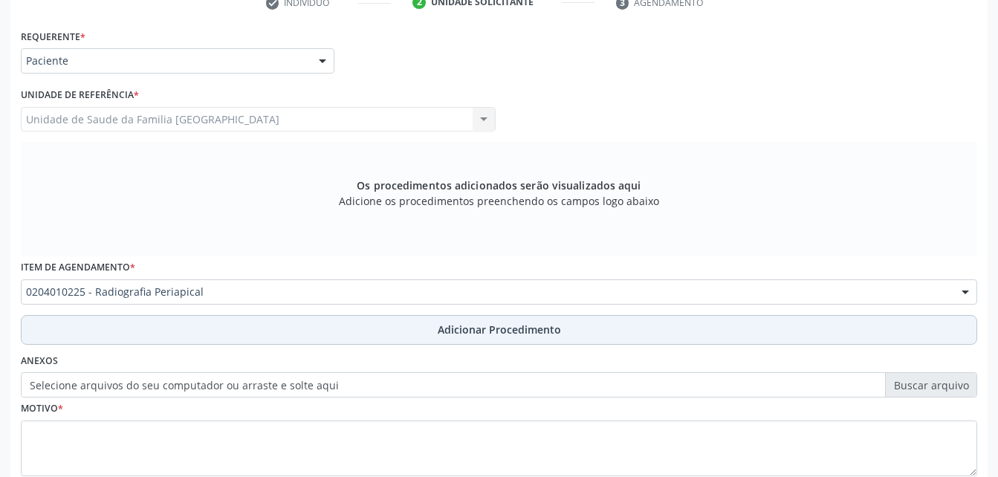
click at [335, 333] on button "Adicionar Procedimento" at bounding box center [499, 330] width 956 height 30
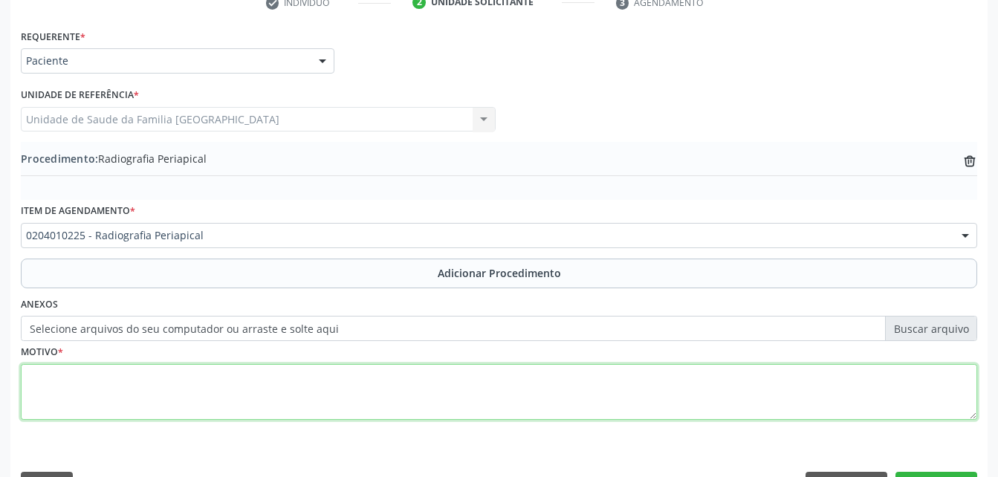
click at [353, 383] on textarea at bounding box center [499, 392] width 956 height 56
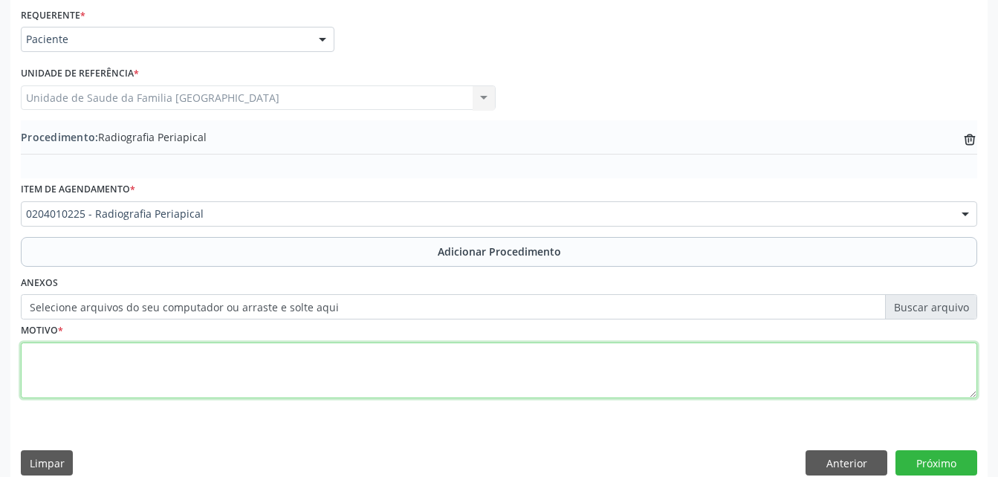
scroll to position [359, 0]
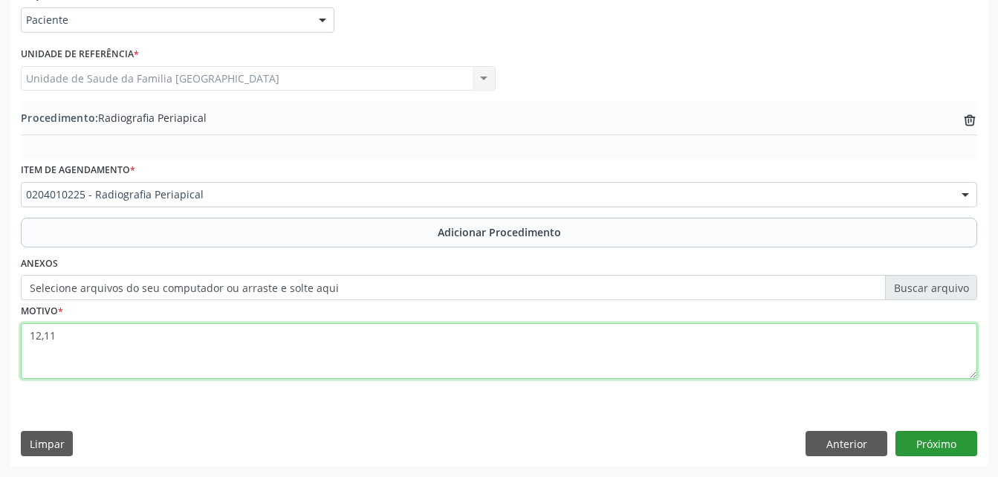
type textarea "12,11"
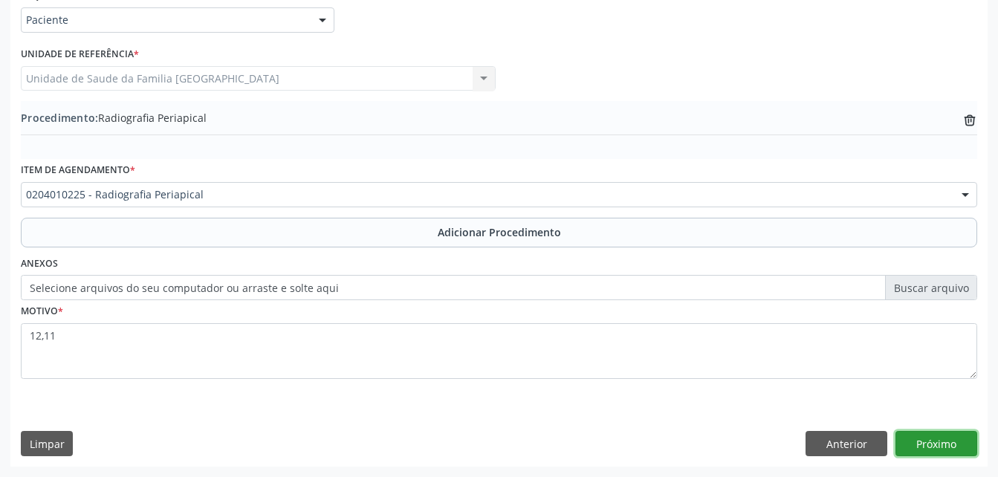
click at [953, 440] on button "Próximo" at bounding box center [936, 443] width 82 height 25
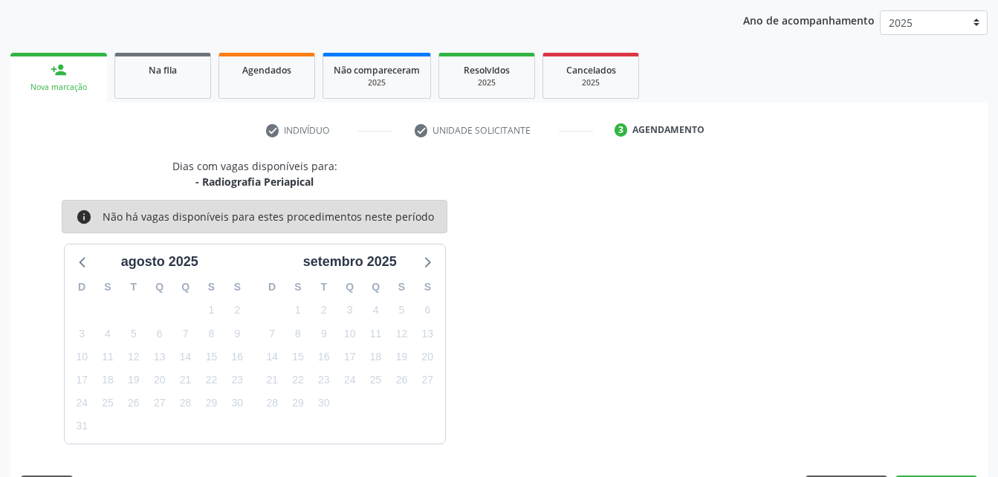
scroll to position [234, 0]
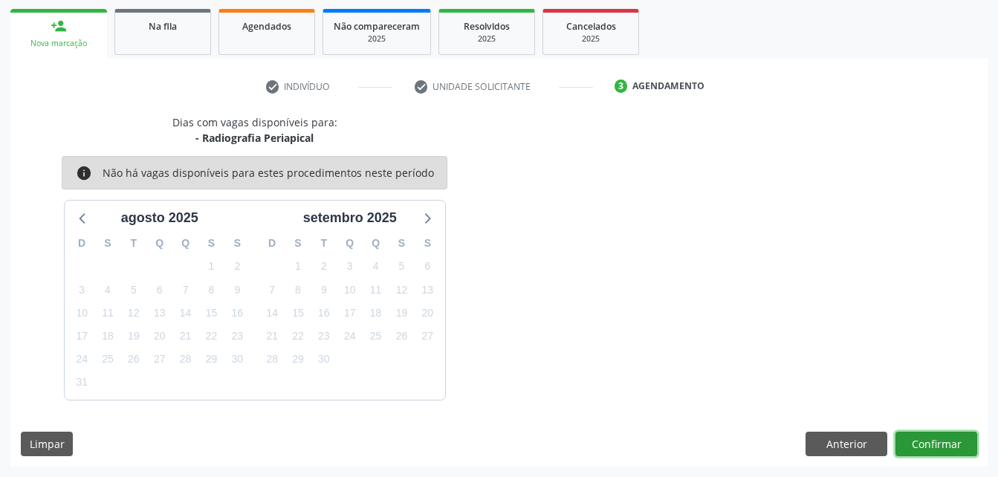
click at [953, 440] on button "Confirmar" at bounding box center [936, 444] width 82 height 25
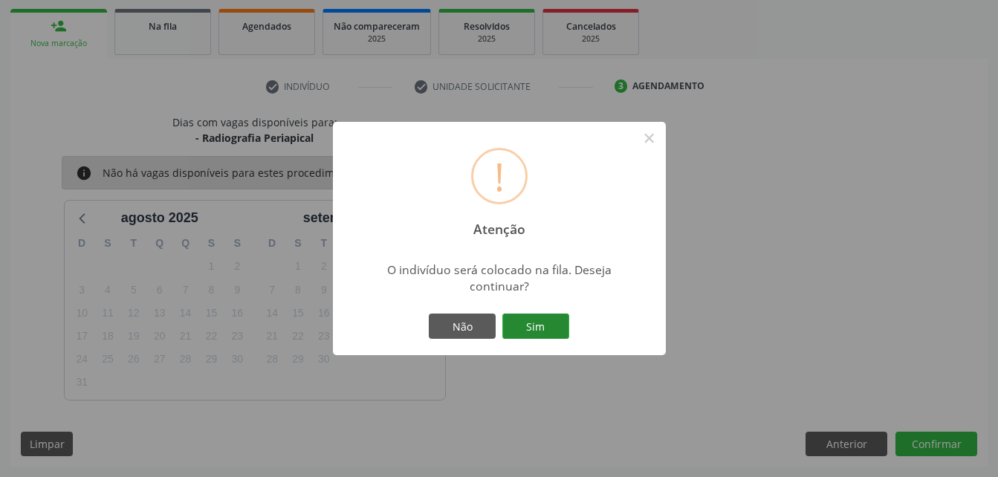
click at [539, 316] on button "Sim" at bounding box center [535, 326] width 67 height 25
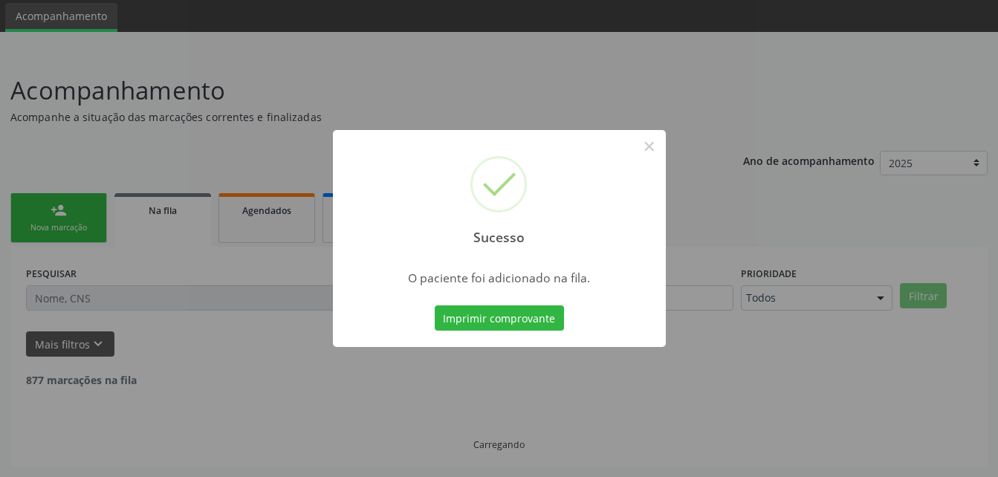
scroll to position [34, 0]
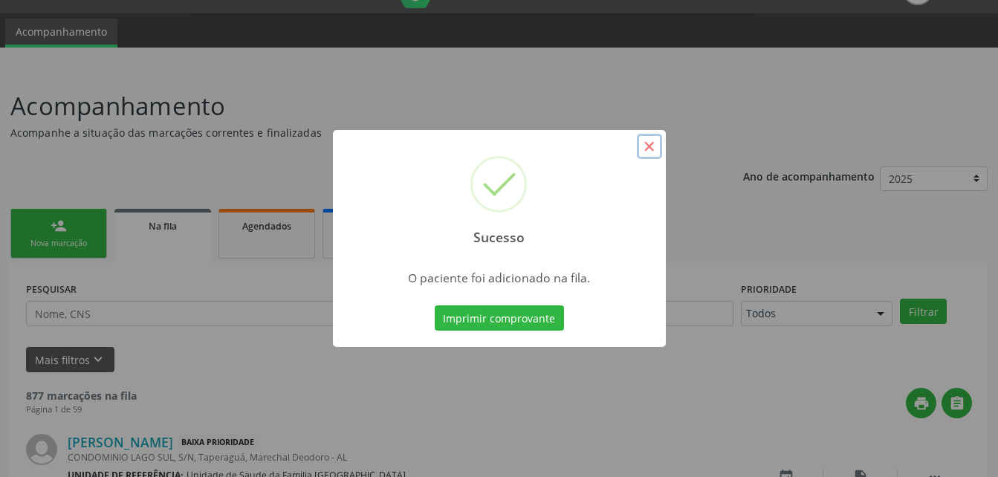
click at [650, 140] on button "×" at bounding box center [649, 146] width 25 height 25
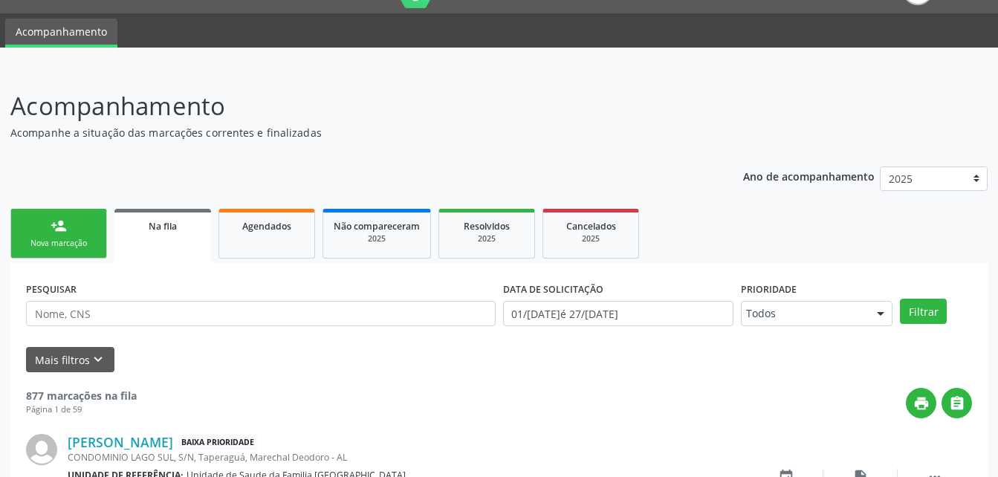
click at [59, 227] on div "person_add" at bounding box center [59, 226] width 16 height 16
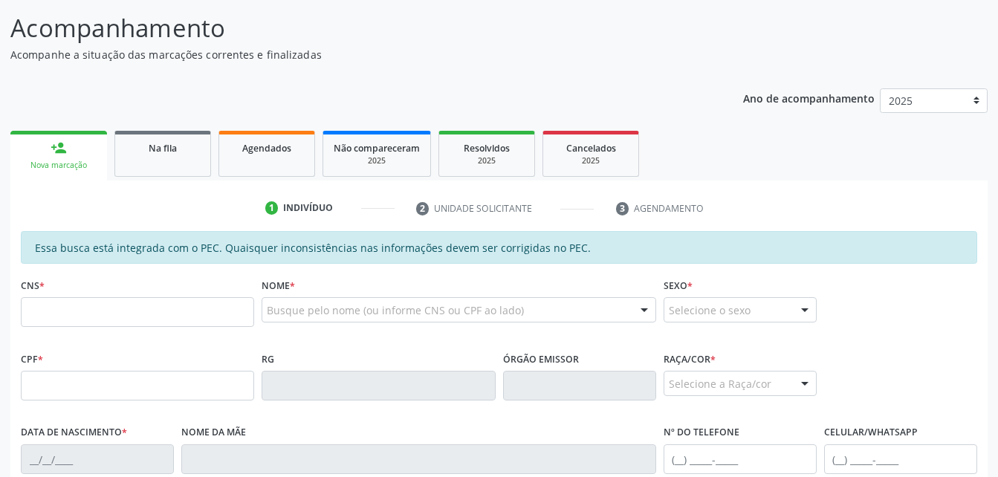
scroll to position [183, 0]
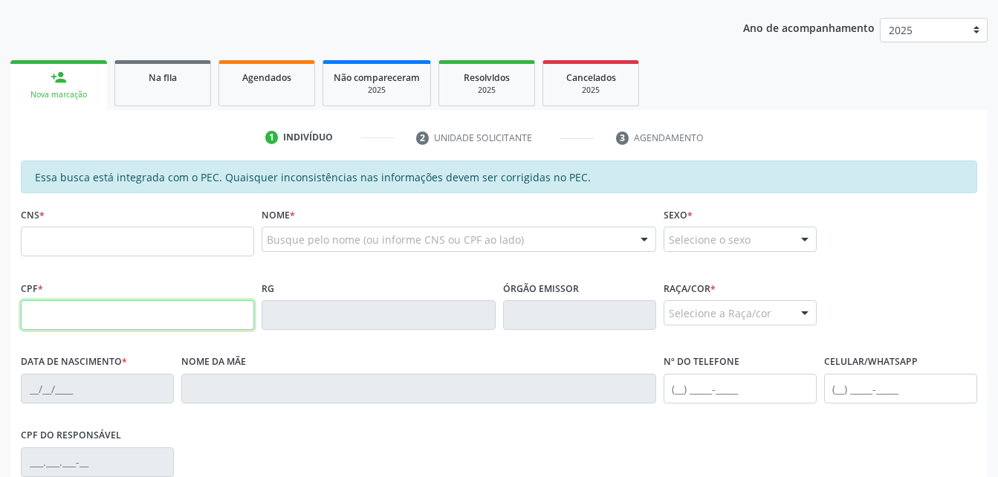
click at [169, 323] on input "text" at bounding box center [137, 315] width 233 height 30
type input "150.202.794-12"
type input "709 0058 6604 5018"
type input "02/11/2009"
type input "Marivalda Bernardo dos Santos"
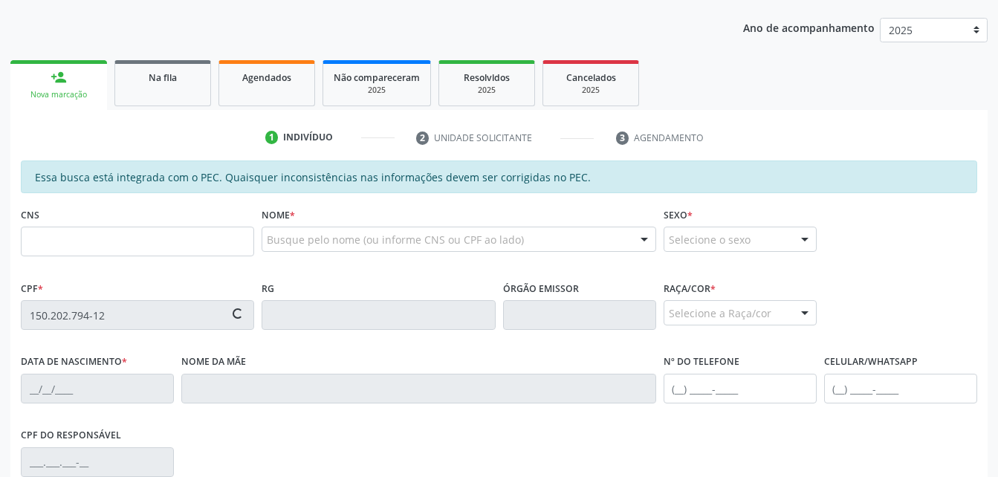
type input "(82) 3263-1349"
type input "(82) 99410-3256"
type input "01"
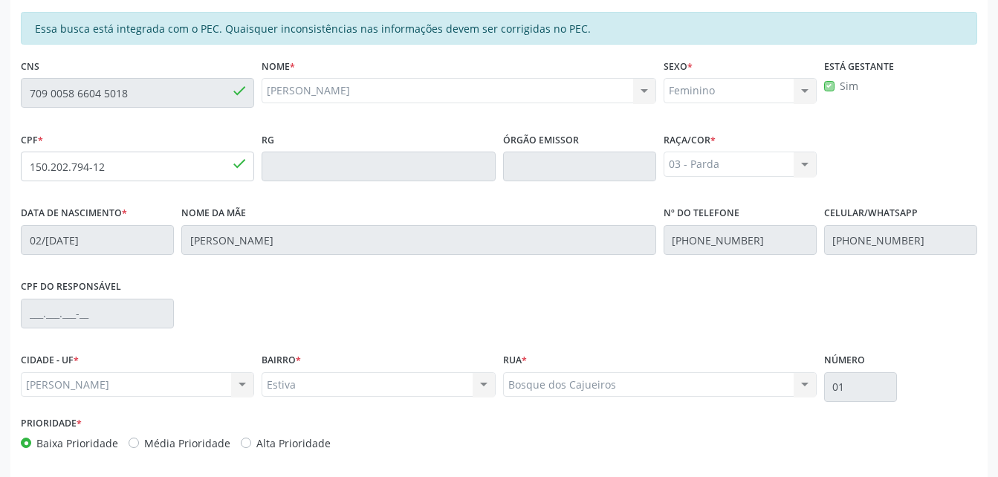
scroll to position [392, 0]
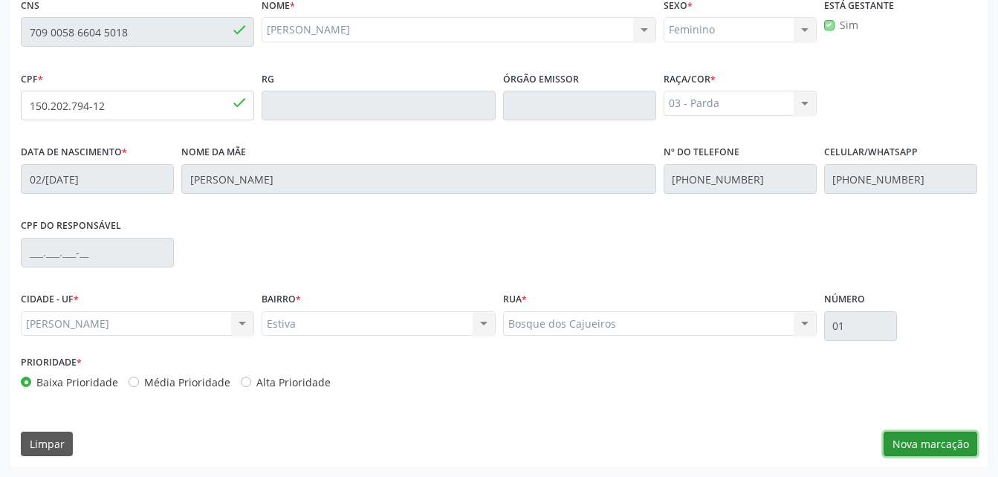
click at [937, 435] on button "Nova marcação" at bounding box center [930, 444] width 94 height 25
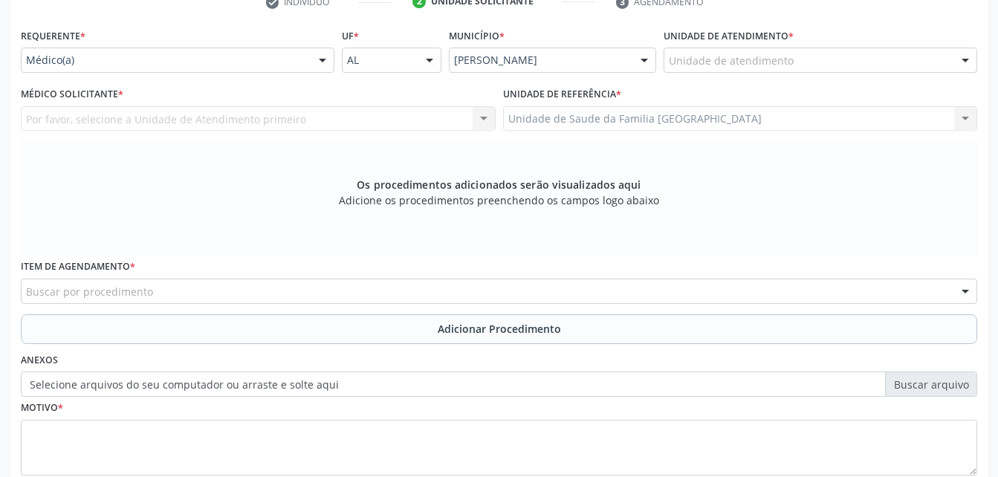
scroll to position [318, 0]
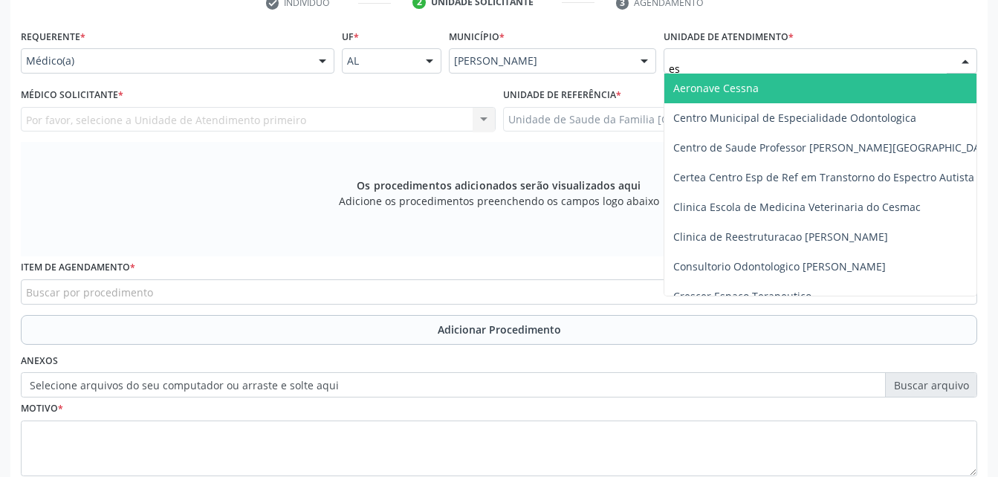
type input "est"
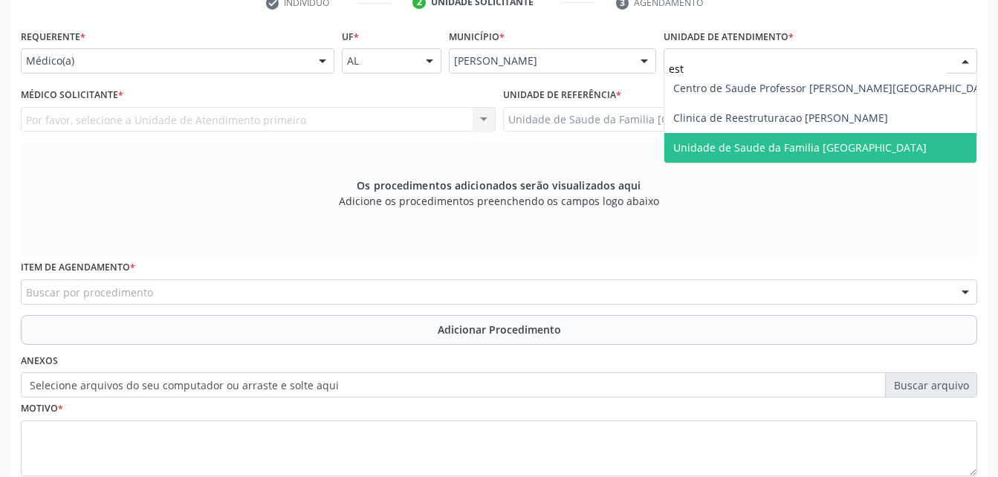
click at [855, 143] on span "Unidade de Saude da Familia [GEOGRAPHIC_DATA]" at bounding box center [799, 147] width 253 height 14
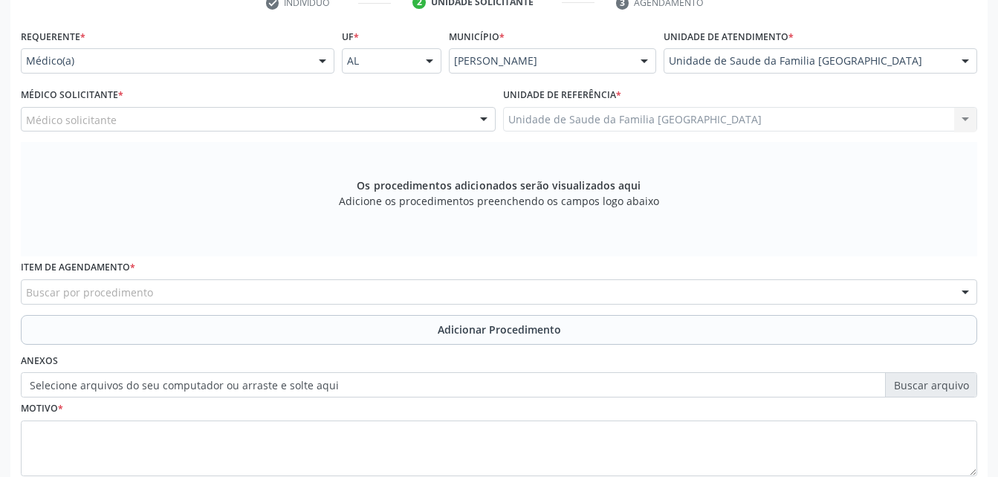
click at [443, 115] on div "Médico solicitante" at bounding box center [258, 119] width 475 height 25
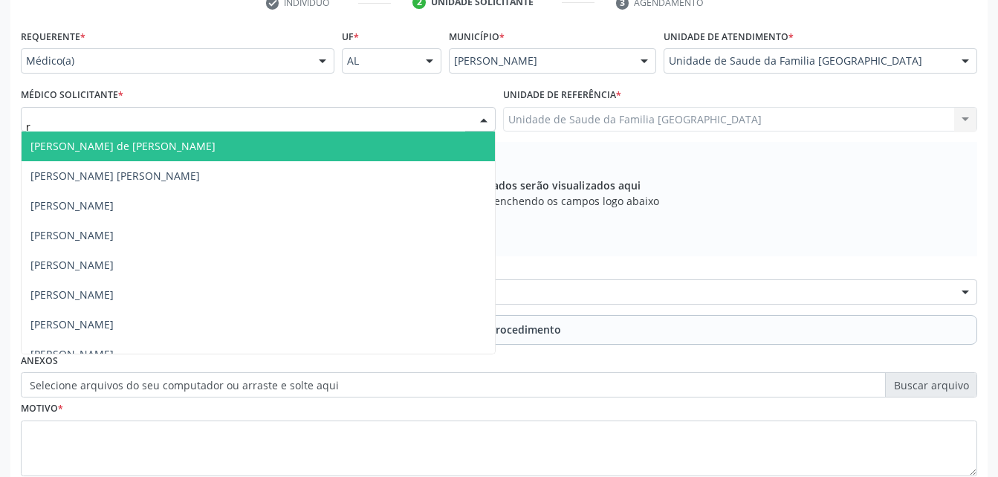
type input "ro"
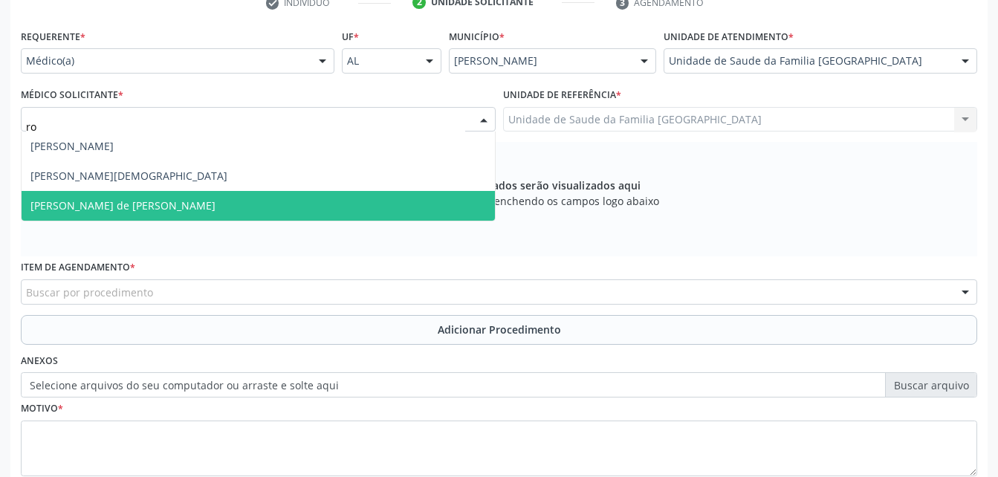
click at [445, 201] on span "Rodrigo Santana de Luna Batista" at bounding box center [258, 206] width 473 height 30
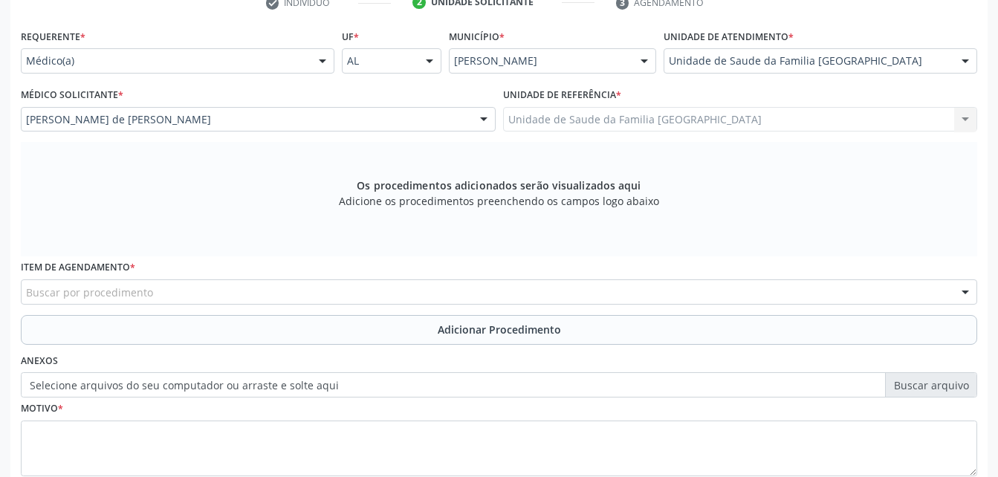
click at [346, 292] on div "Buscar por procedimento" at bounding box center [499, 291] width 956 height 25
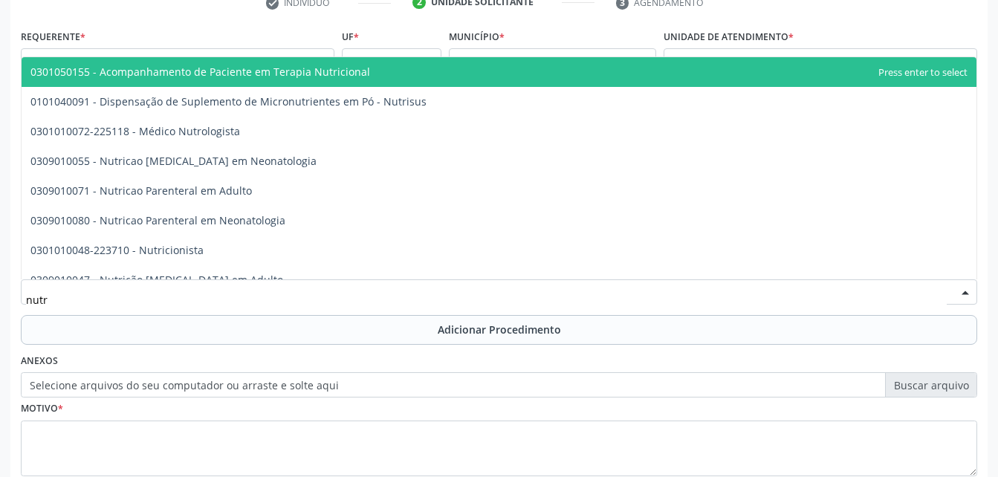
type input "nutri"
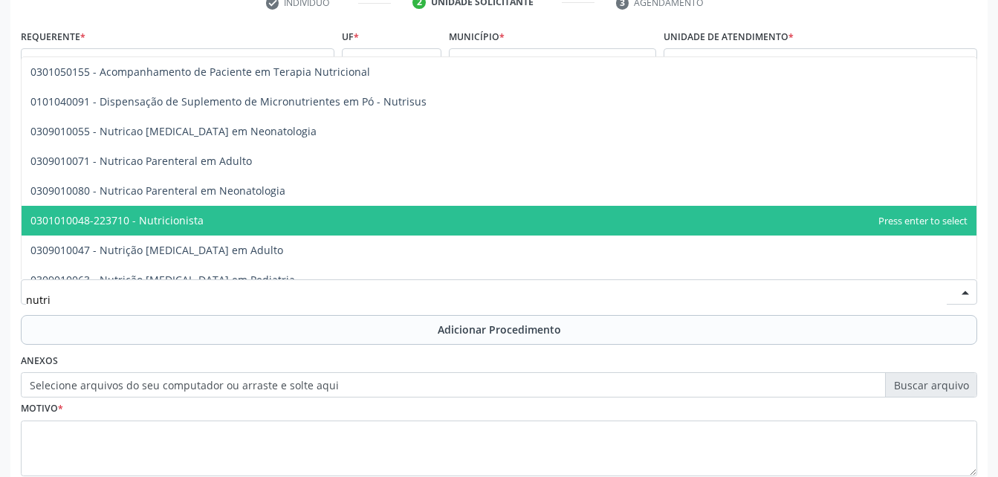
click at [289, 221] on span "0301010048-223710 - Nutricionista" at bounding box center [499, 221] width 955 height 30
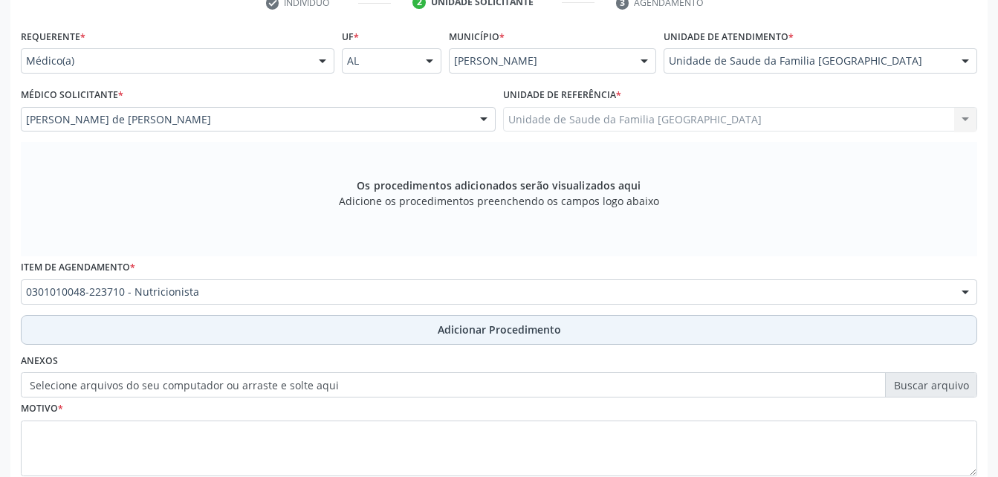
click at [367, 338] on button "Adicionar Procedimento" at bounding box center [499, 330] width 956 height 30
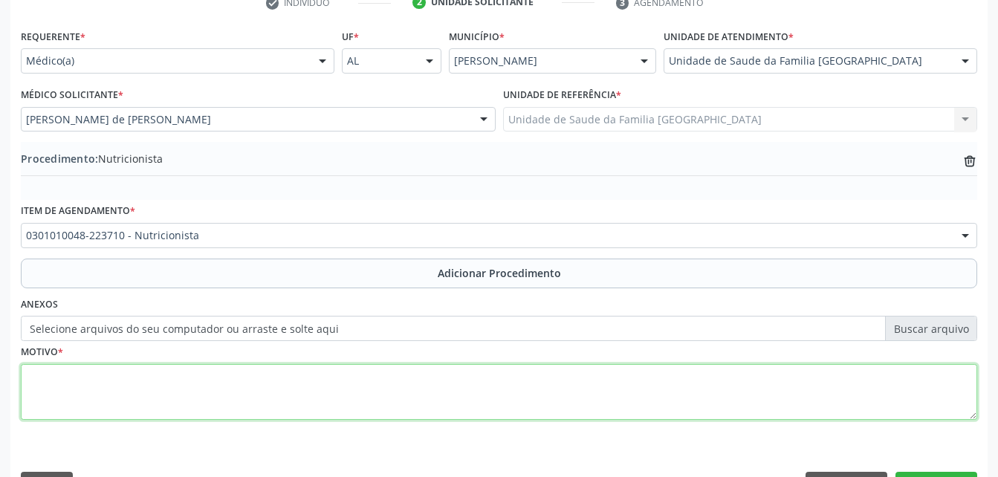
click at [364, 384] on textarea at bounding box center [499, 392] width 956 height 56
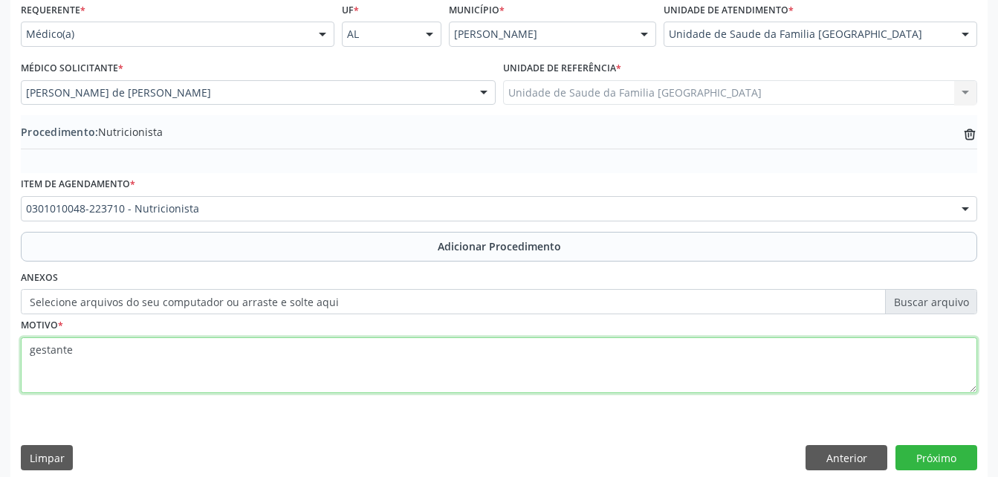
scroll to position [359, 0]
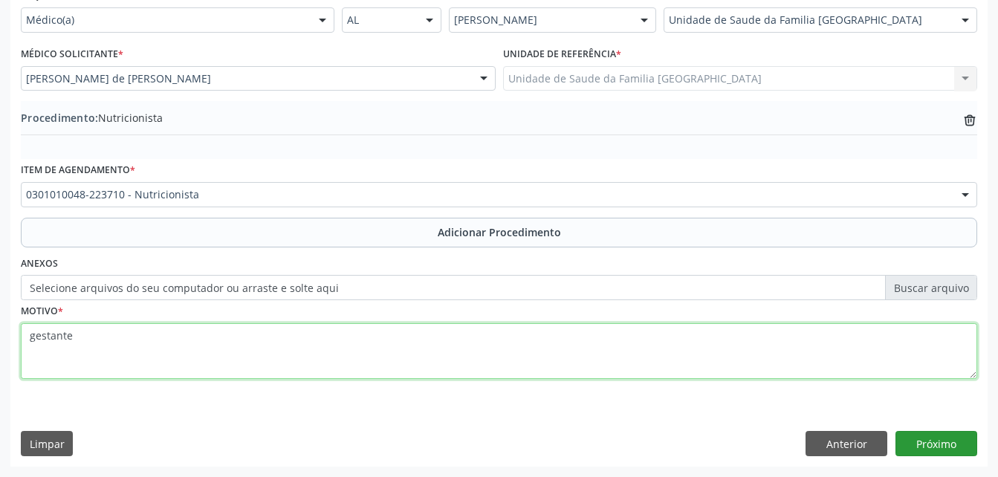
type textarea "gestante"
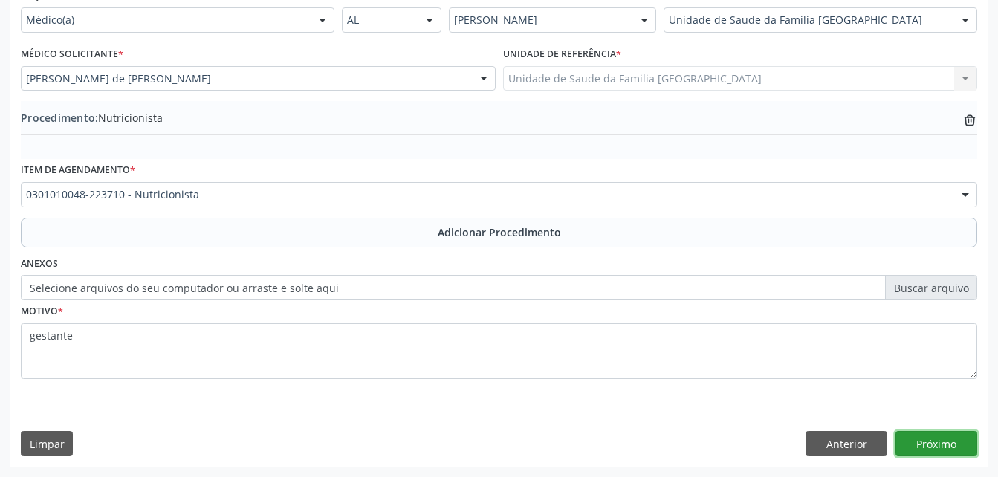
click at [903, 444] on button "Próximo" at bounding box center [936, 443] width 82 height 25
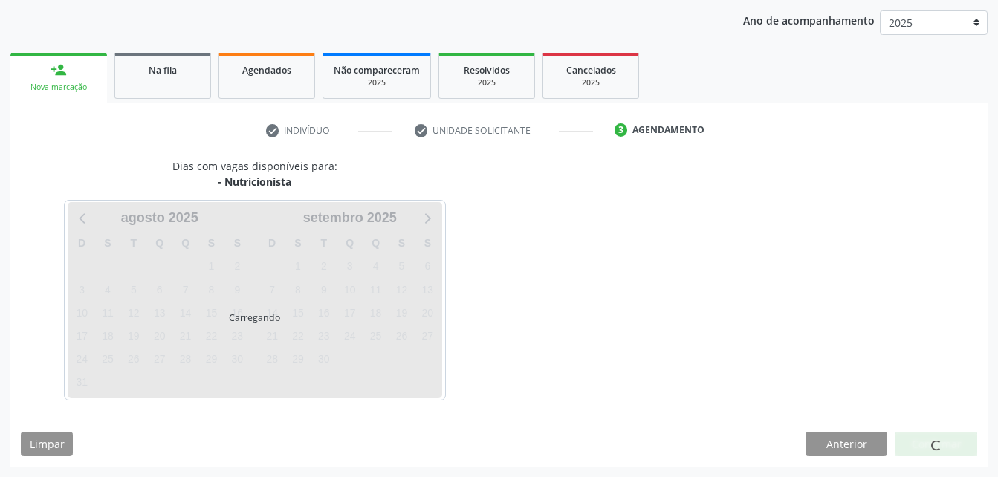
scroll to position [234, 0]
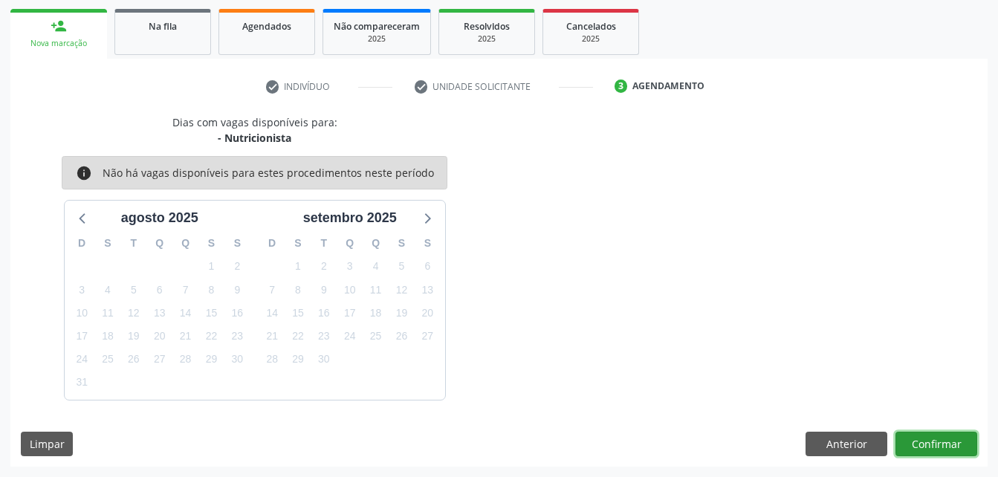
click at [930, 442] on button "Confirmar" at bounding box center [936, 444] width 82 height 25
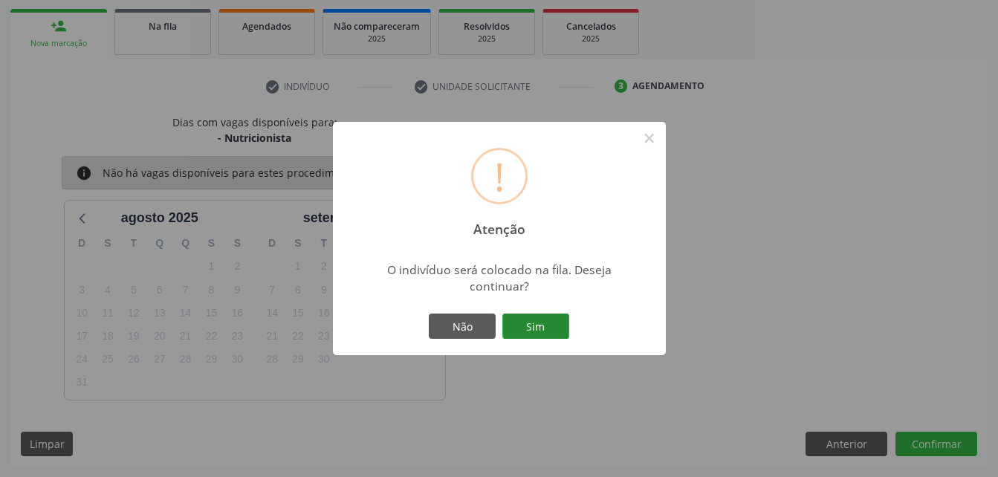
click at [546, 324] on button "Sim" at bounding box center [535, 326] width 67 height 25
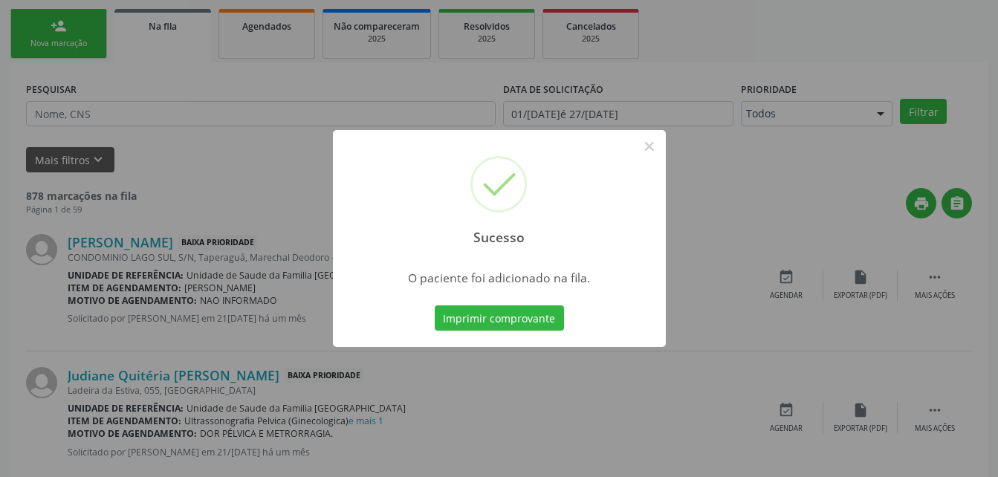
scroll to position [34, 0]
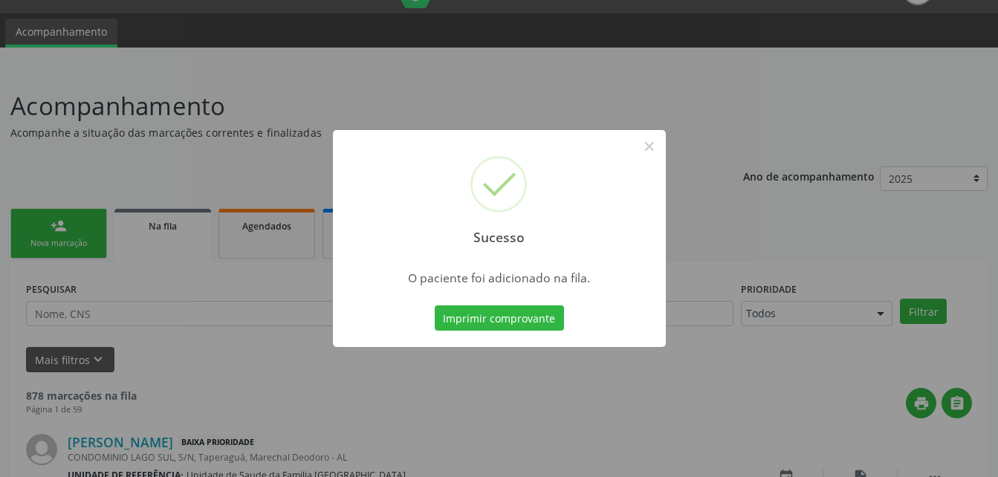
click at [874, 53] on div "Sucesso × O paciente foi adicionado na fila. Imprimir comprovante Cancel" at bounding box center [499, 238] width 998 height 477
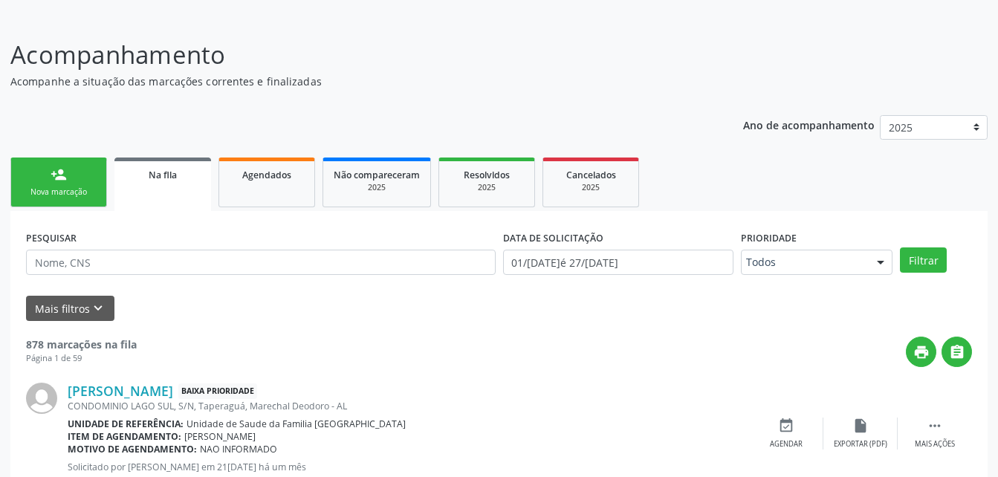
scroll to position [108, 0]
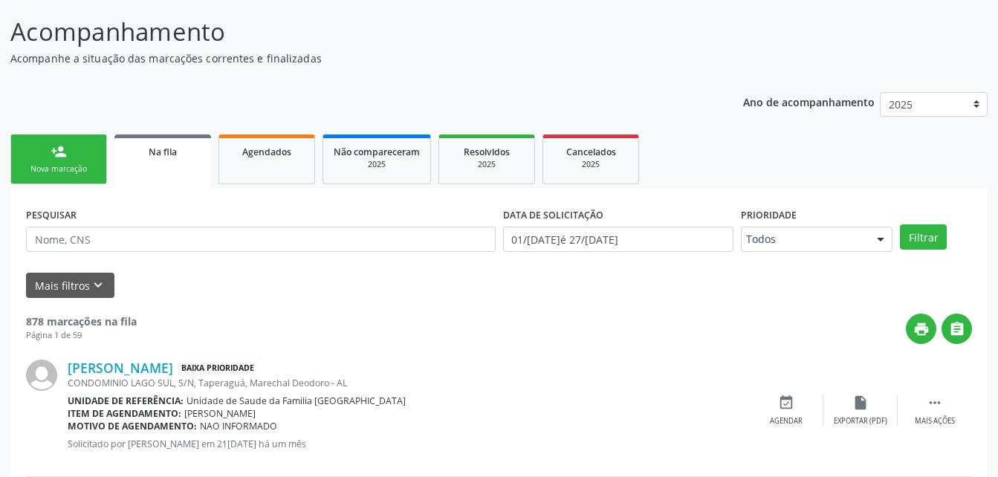
click at [62, 163] on div "Nova marcação" at bounding box center [59, 168] width 74 height 11
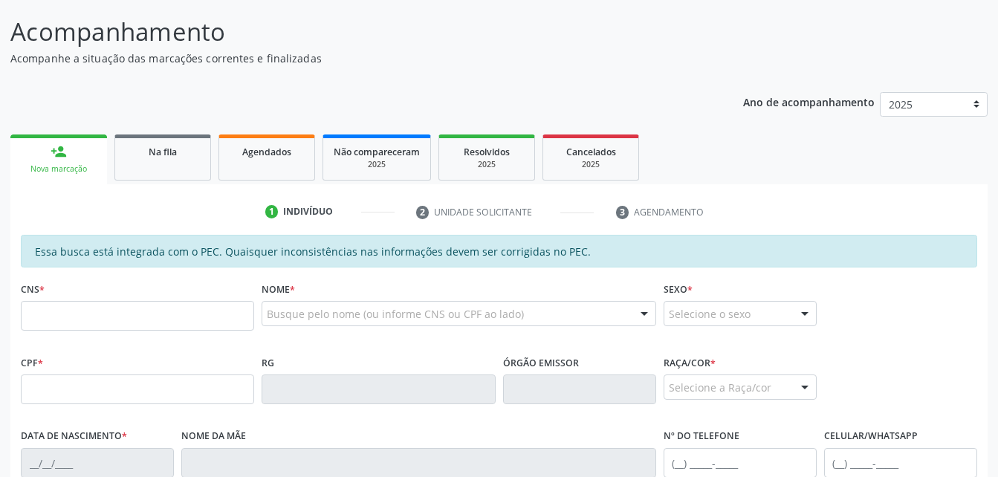
scroll to position [183, 0]
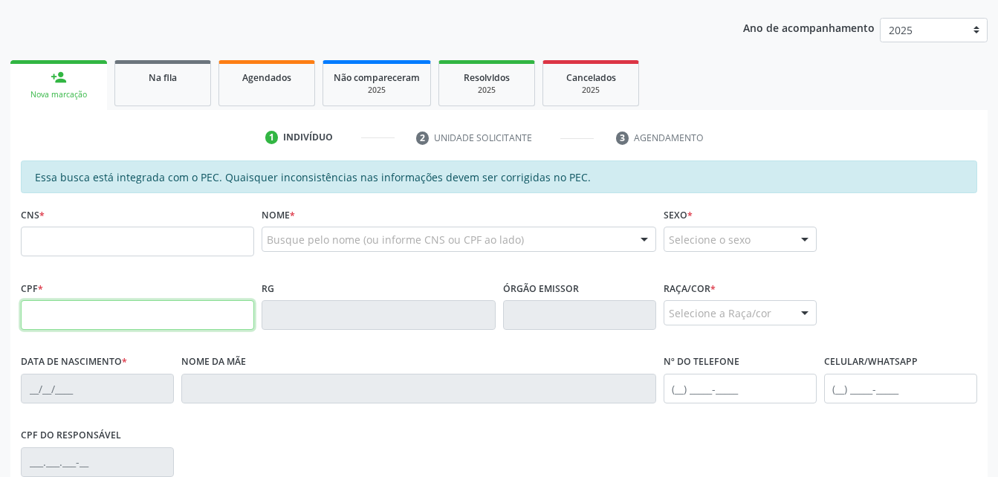
click at [154, 307] on input "text" at bounding box center [137, 315] width 233 height 30
type input "112.523.594-20"
type input "701 2000 5213 0712"
type input "25/04/1943"
type input "[PERSON_NAME]"
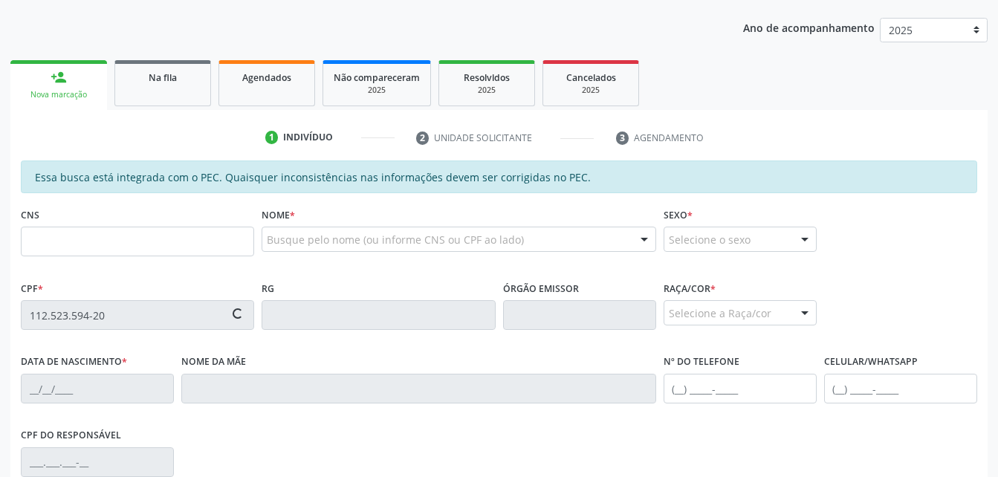
type input "[PHONE_NUMBER]"
type input "S/N"
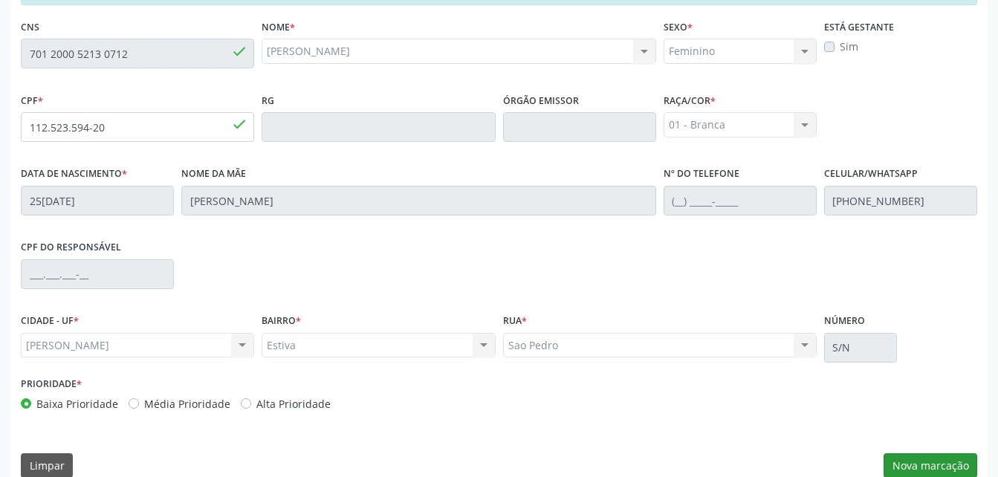
scroll to position [392, 0]
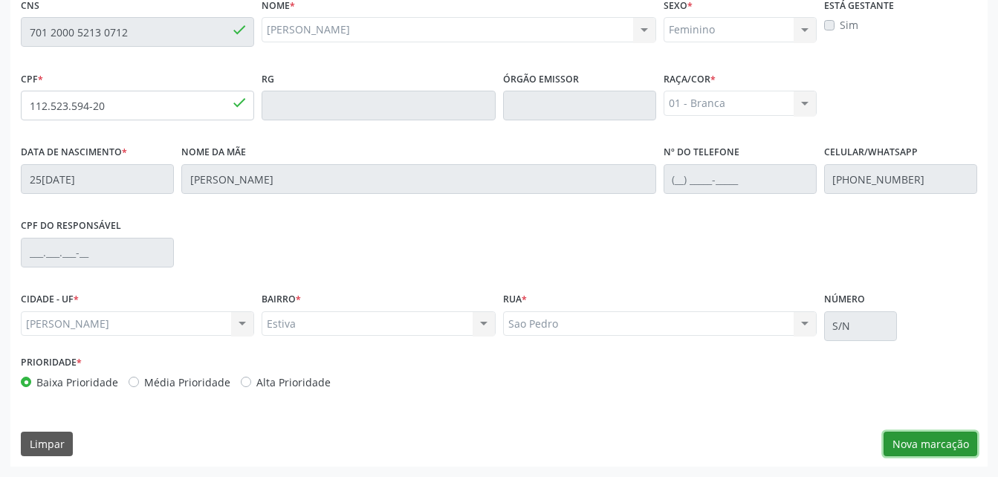
click at [900, 440] on button "Nova marcação" at bounding box center [930, 444] width 94 height 25
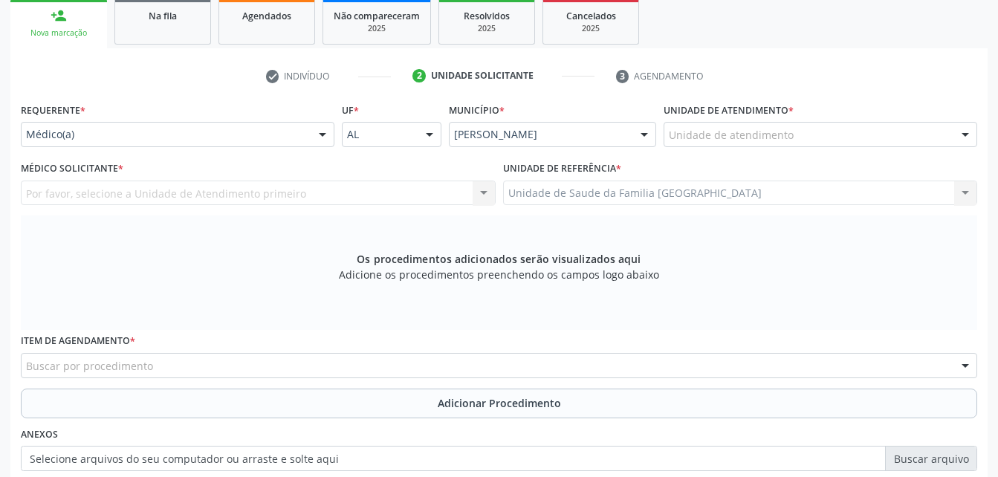
scroll to position [244, 0]
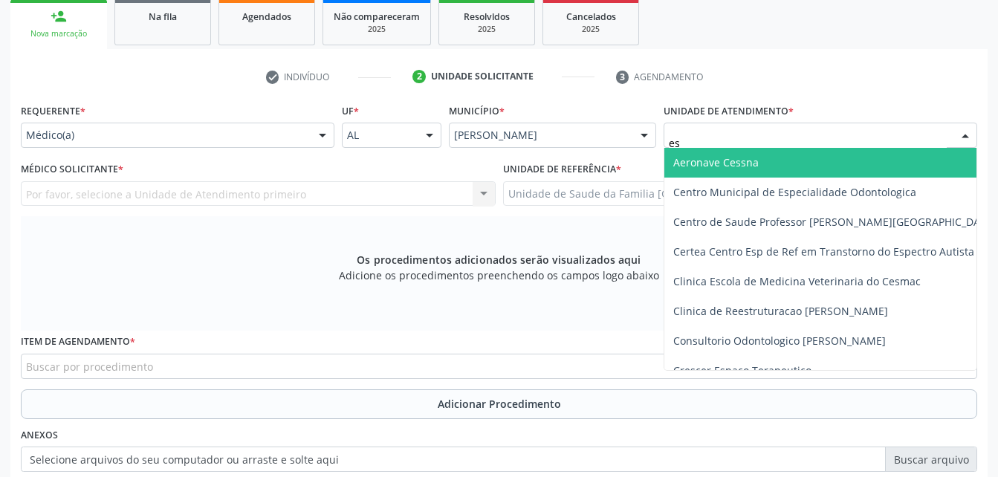
type input "est"
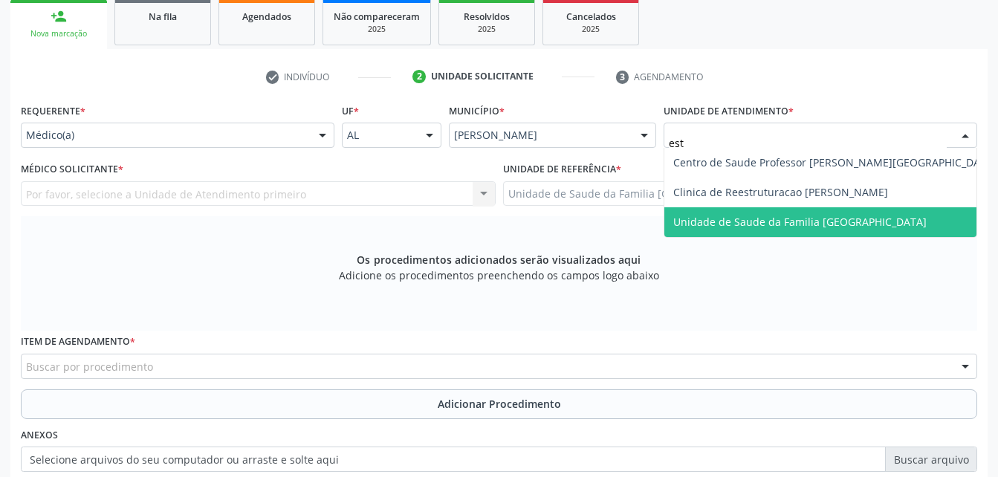
click at [773, 218] on span "Unidade de Saude da Familia [GEOGRAPHIC_DATA]" at bounding box center [799, 222] width 253 height 14
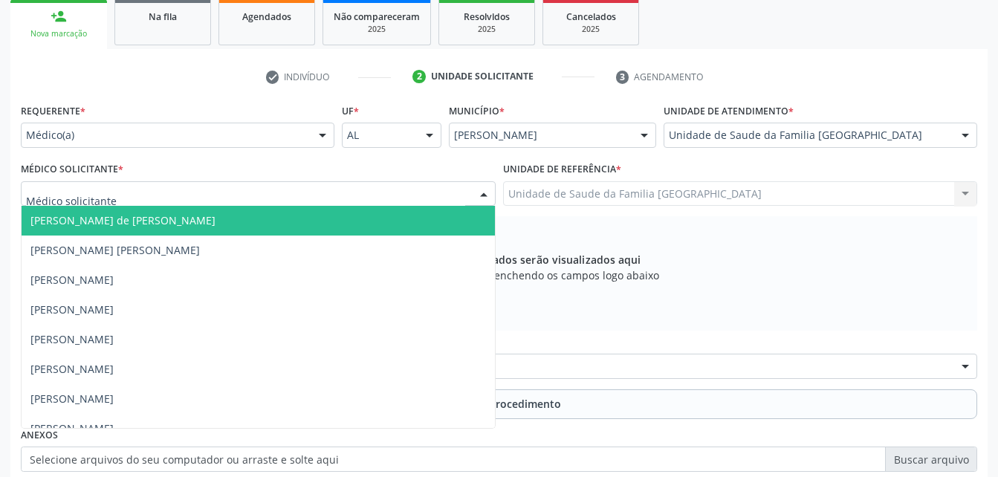
click at [383, 187] on div at bounding box center [258, 193] width 475 height 25
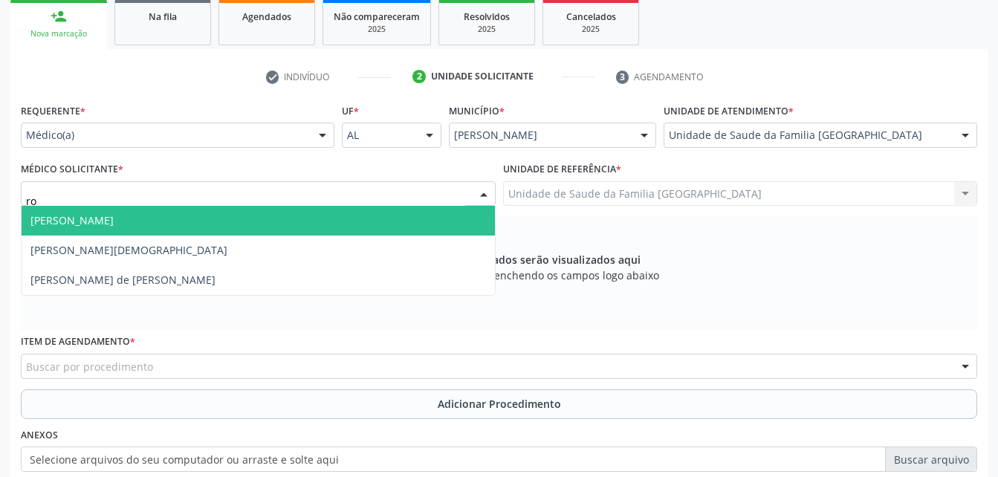
type input "rod"
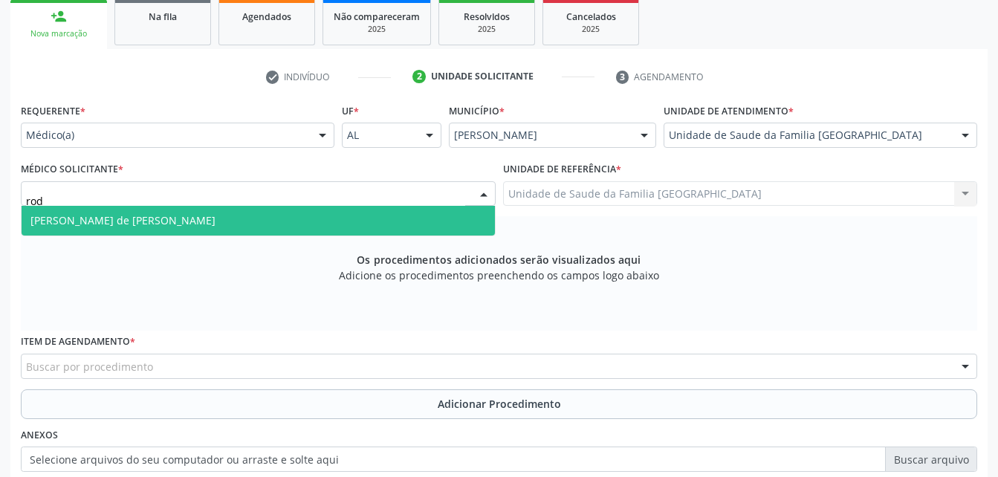
click at [393, 213] on span "[PERSON_NAME] de [PERSON_NAME]" at bounding box center [258, 221] width 473 height 30
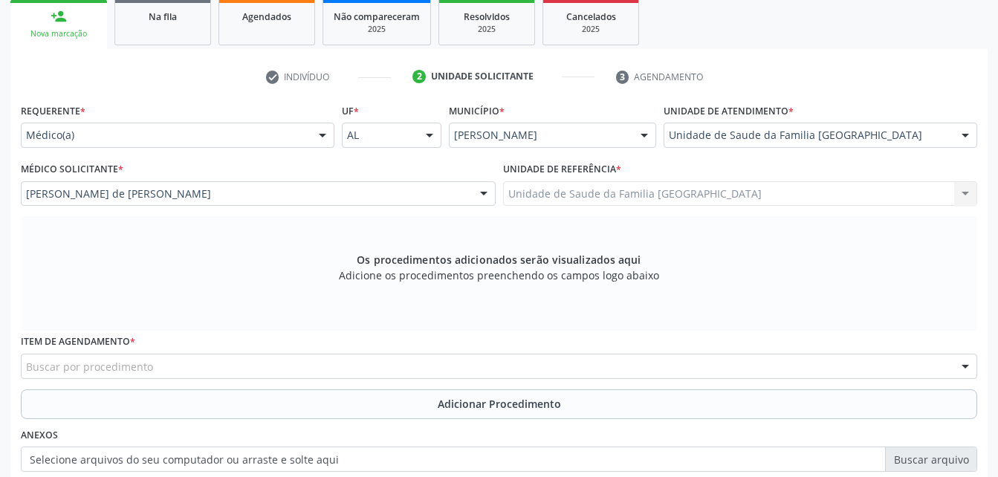
click at [348, 366] on div "Buscar por procedimento" at bounding box center [499, 366] width 956 height 25
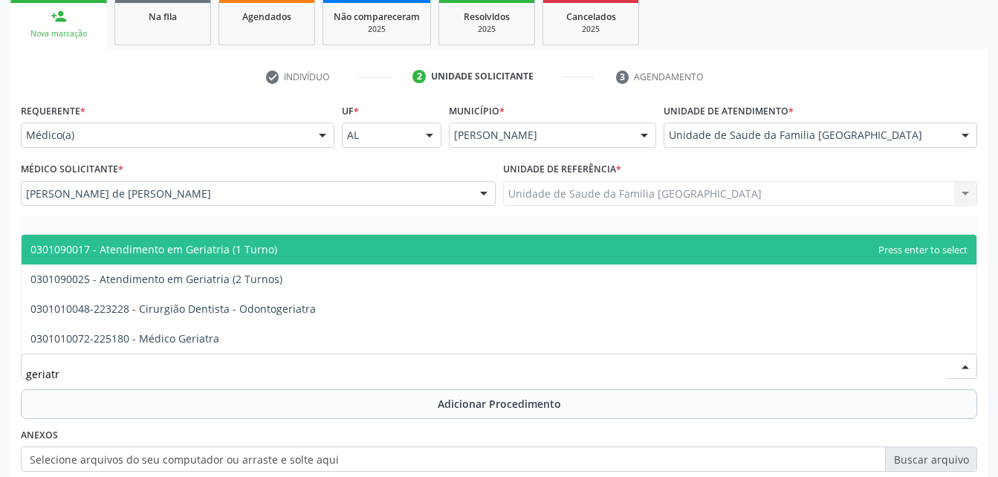
type input "geriatra"
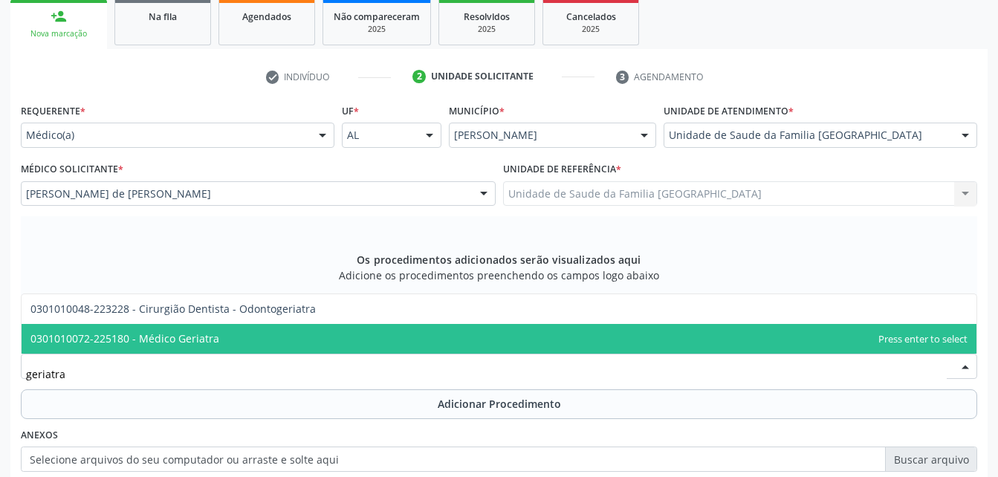
click at [349, 346] on span "0301010072-225180 - Médico Geriatra" at bounding box center [499, 339] width 955 height 30
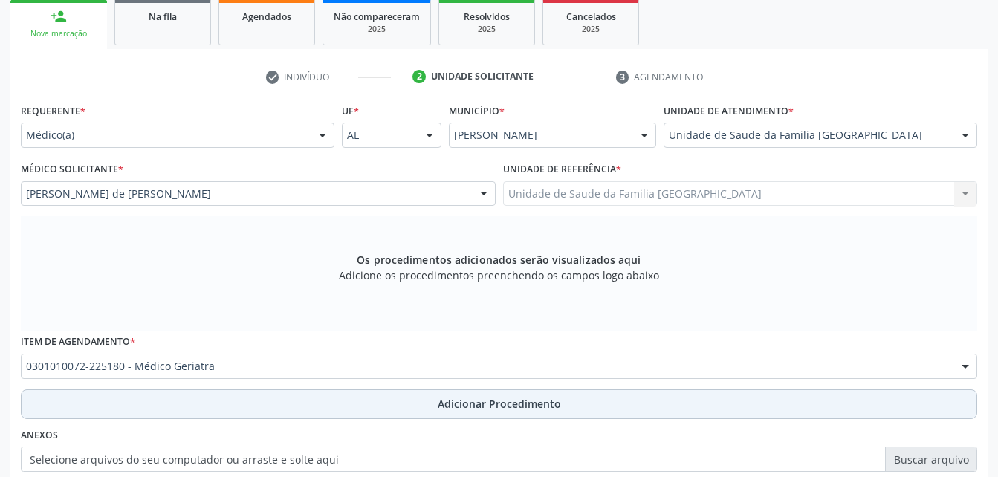
click at [359, 411] on button "Adicionar Procedimento" at bounding box center [499, 404] width 956 height 30
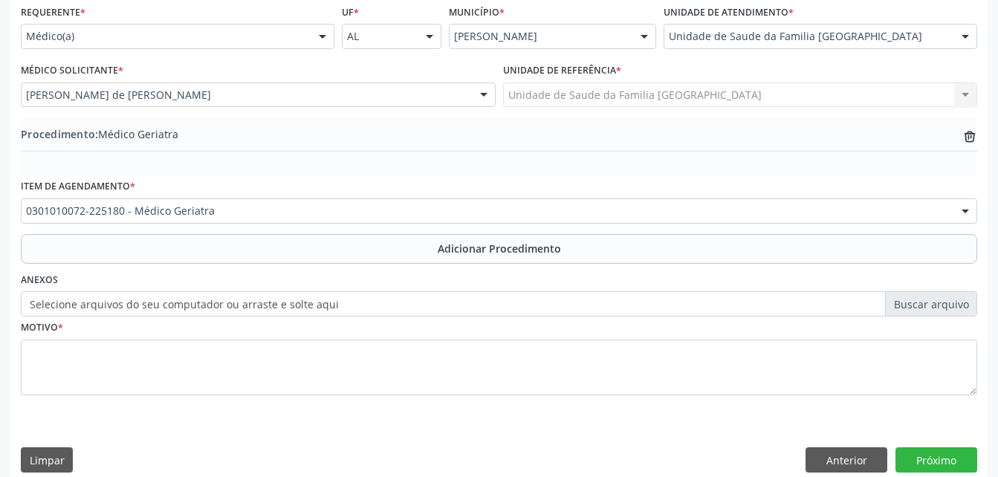
scroll to position [359, 0]
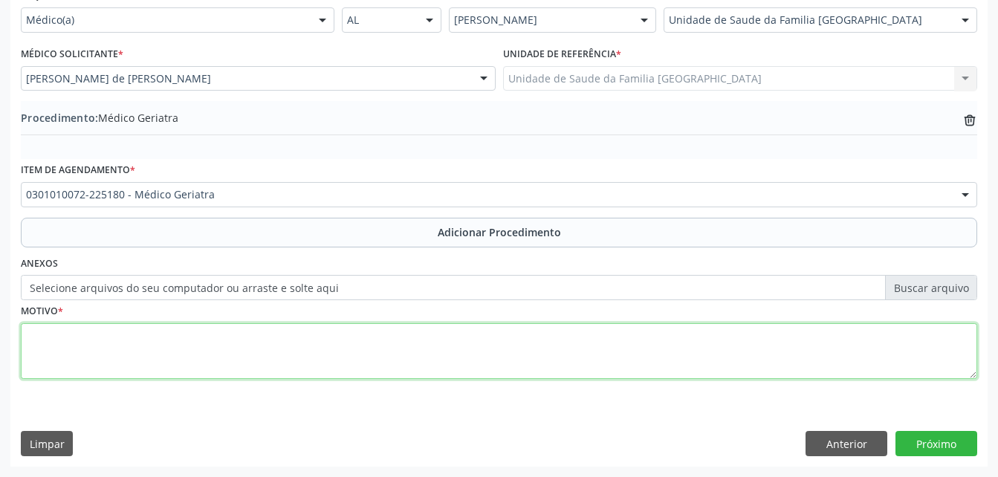
click at [340, 363] on textarea at bounding box center [499, 351] width 956 height 56
type textarea "senilidade"
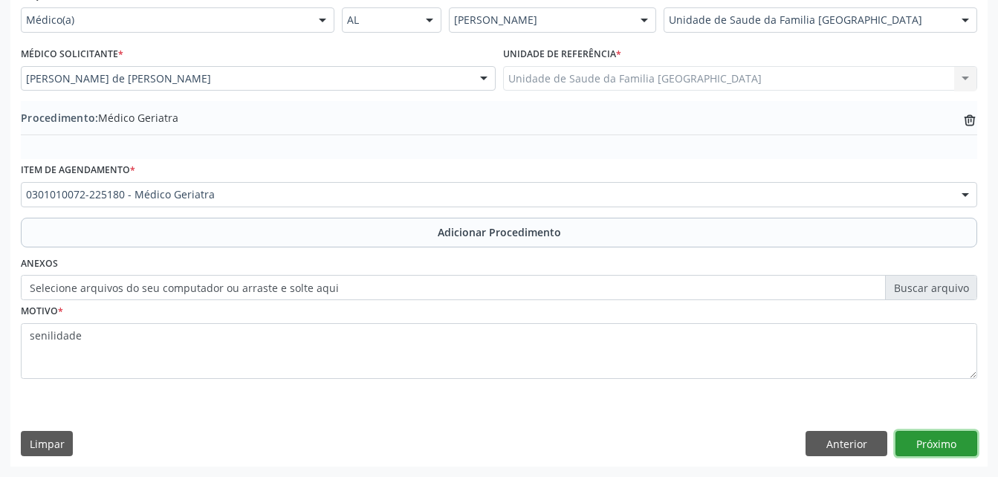
click at [944, 438] on button "Próximo" at bounding box center [936, 443] width 82 height 25
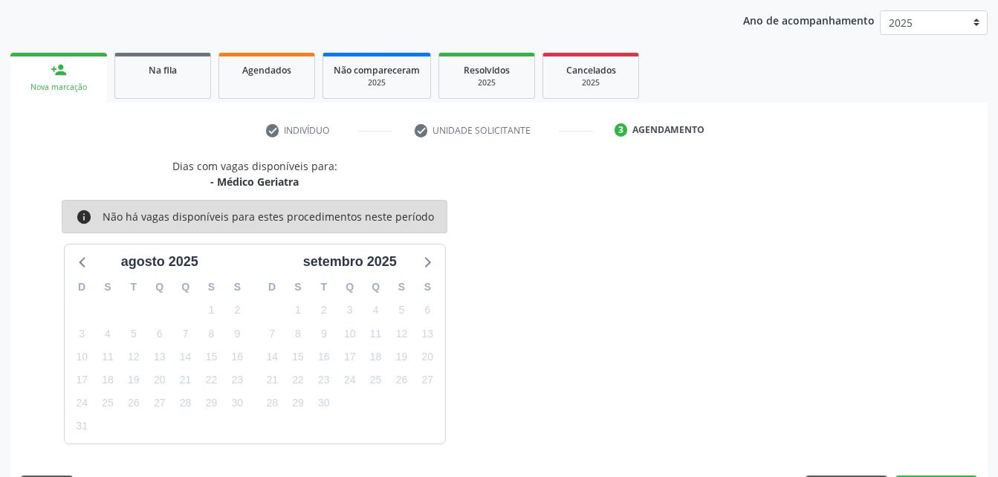
scroll to position [234, 0]
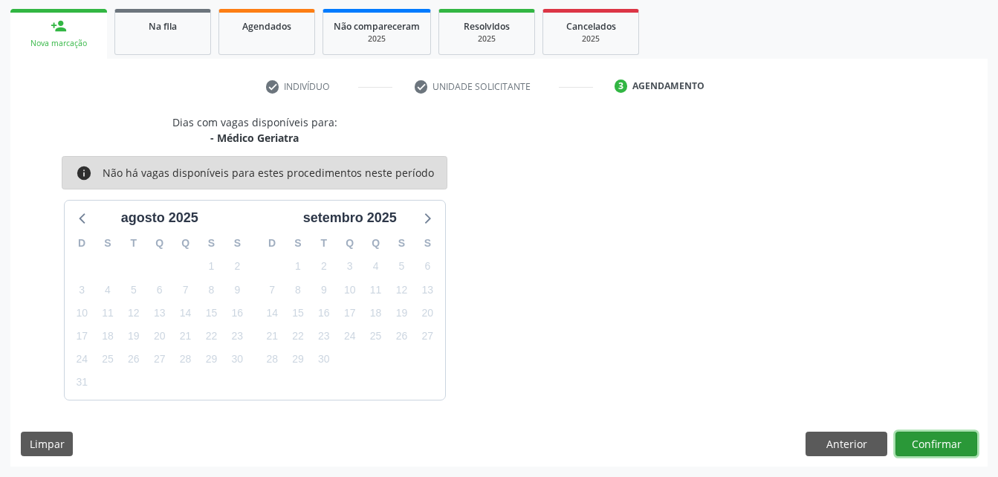
click at [945, 438] on button "Confirmar" at bounding box center [936, 444] width 82 height 25
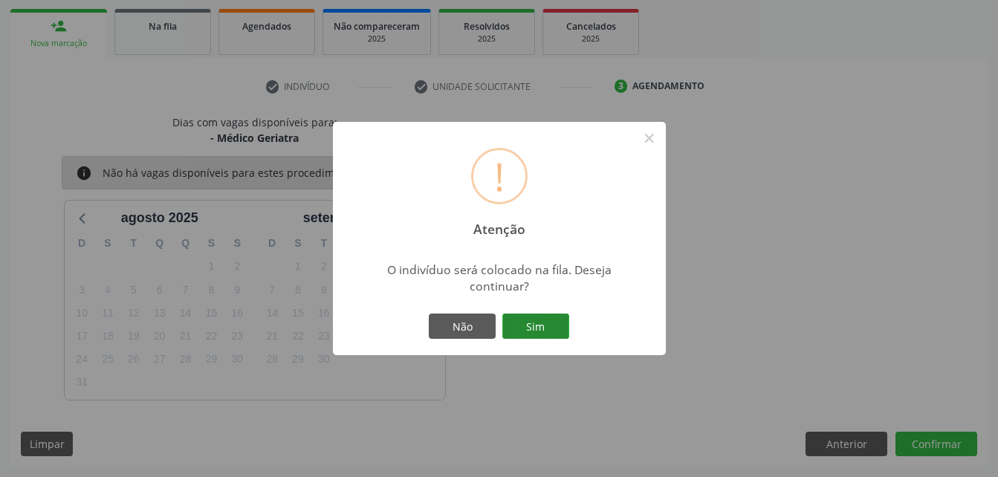
click at [528, 320] on button "Sim" at bounding box center [535, 326] width 67 height 25
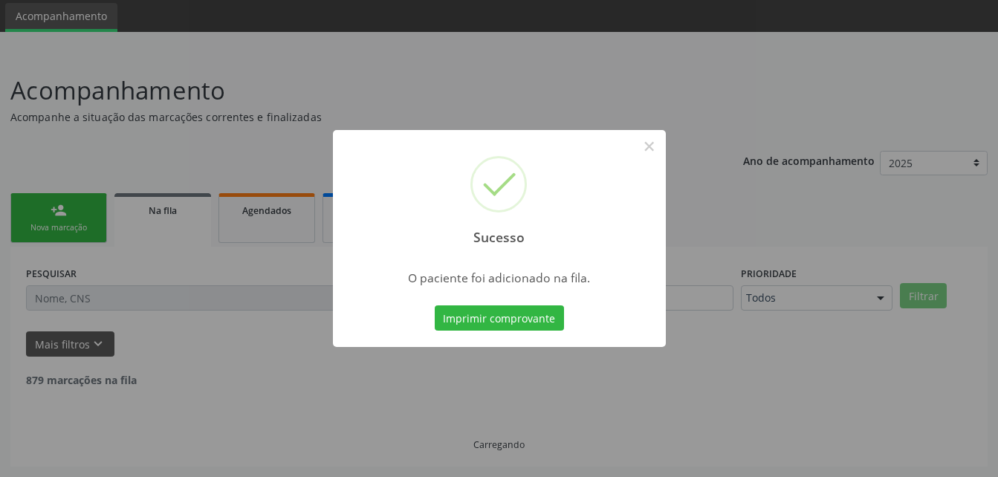
scroll to position [34, 0]
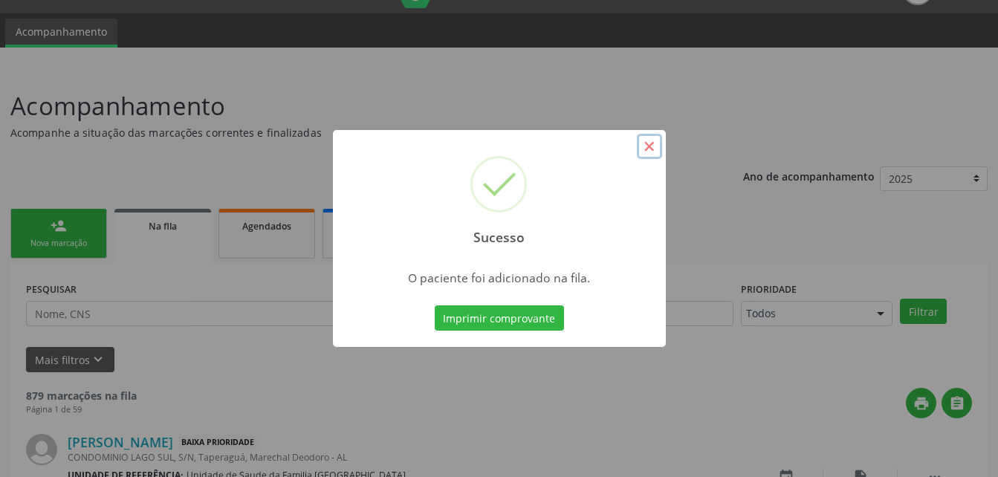
click at [645, 149] on button "×" at bounding box center [649, 146] width 25 height 25
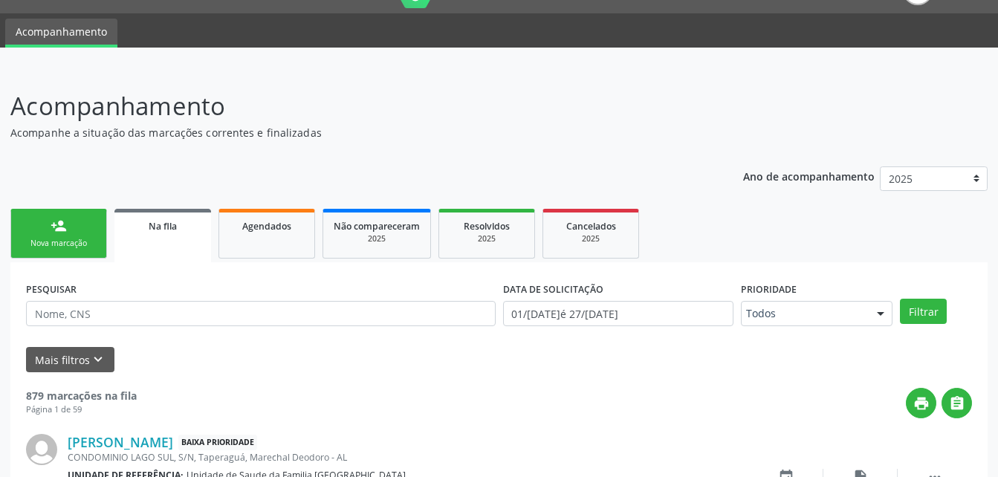
click at [85, 232] on link "person_add Nova marcação" at bounding box center [58, 234] width 97 height 50
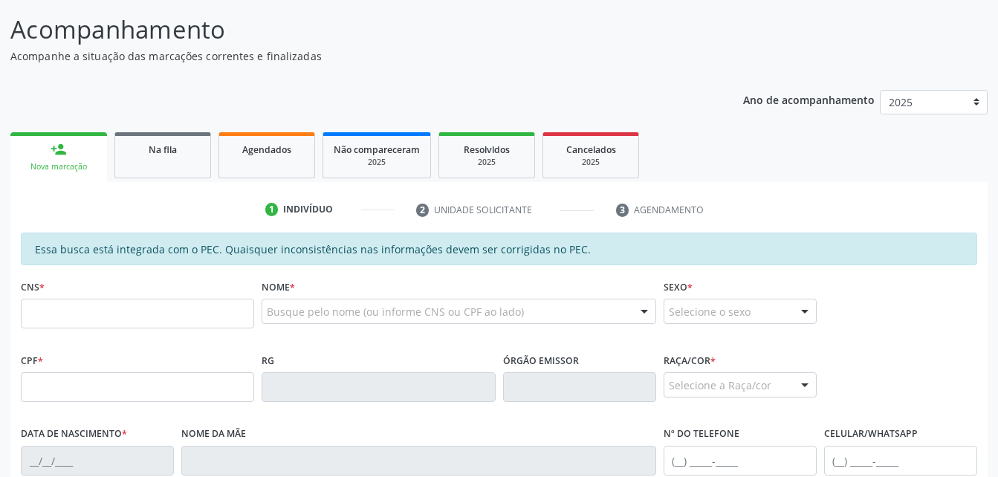
scroll to position [183, 0]
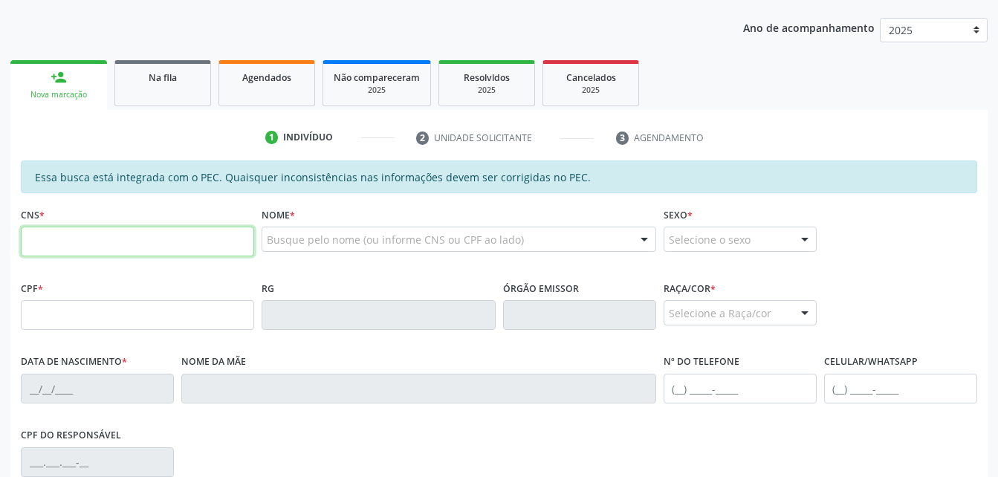
click at [75, 243] on input "text" at bounding box center [137, 242] width 233 height 30
type input "702 0003 7755 7081"
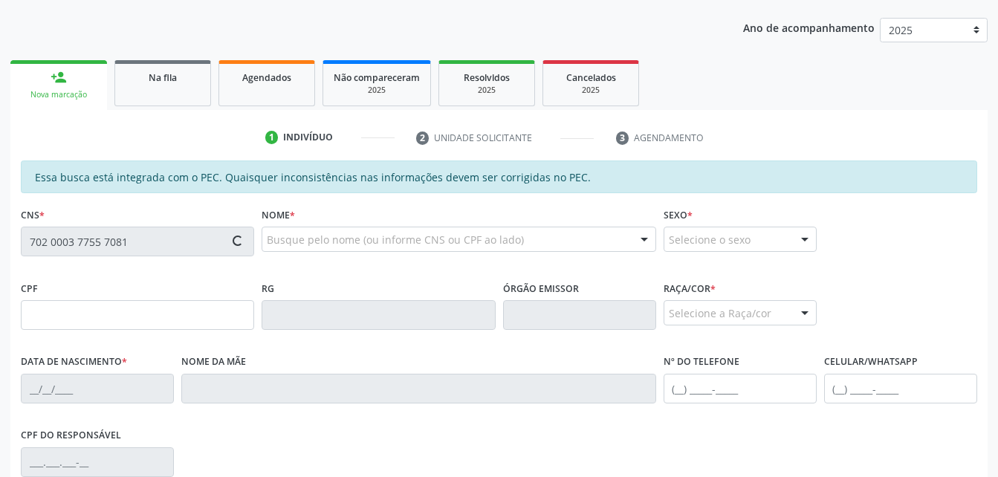
type input "295.973.824-15"
type input "21/04/1964"
type input "Maria Divonete Pereira dos Santos"
type input "(82) 99178-9754"
type input "317"
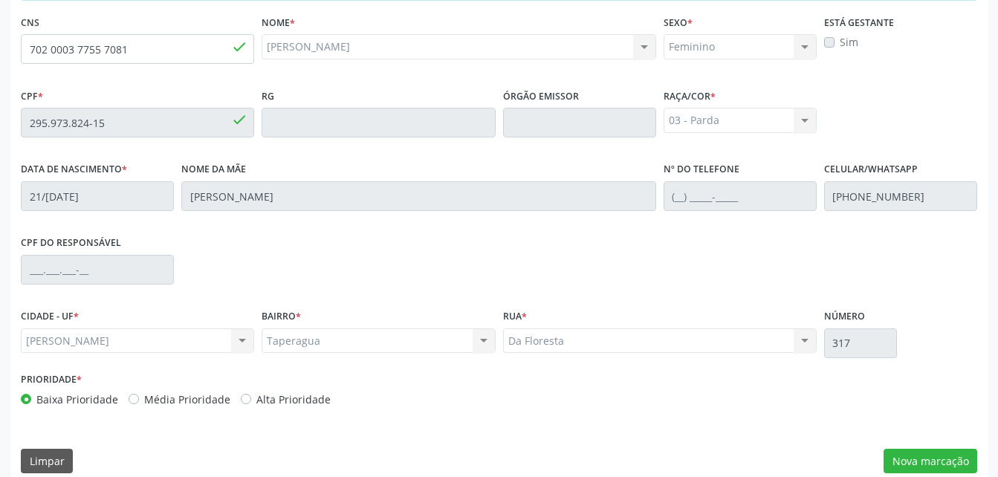
scroll to position [392, 0]
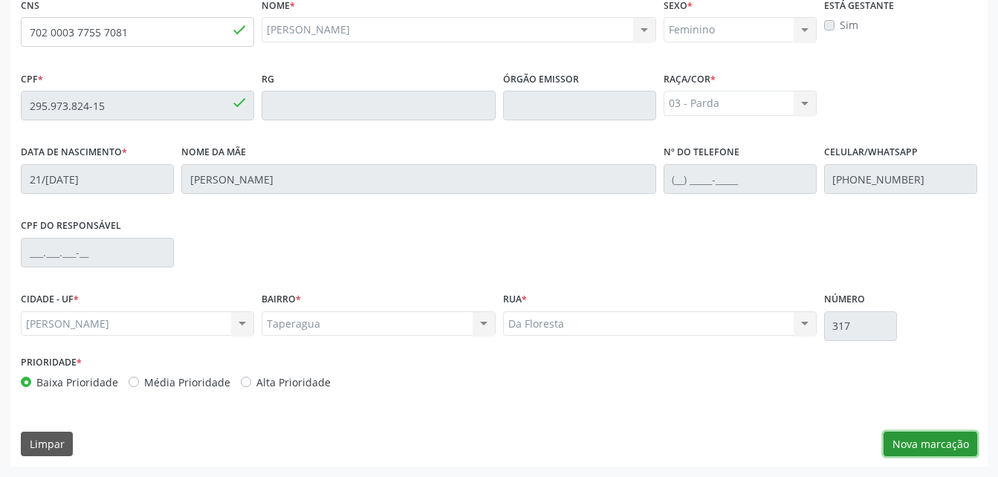
click at [913, 441] on button "Nova marcação" at bounding box center [930, 444] width 94 height 25
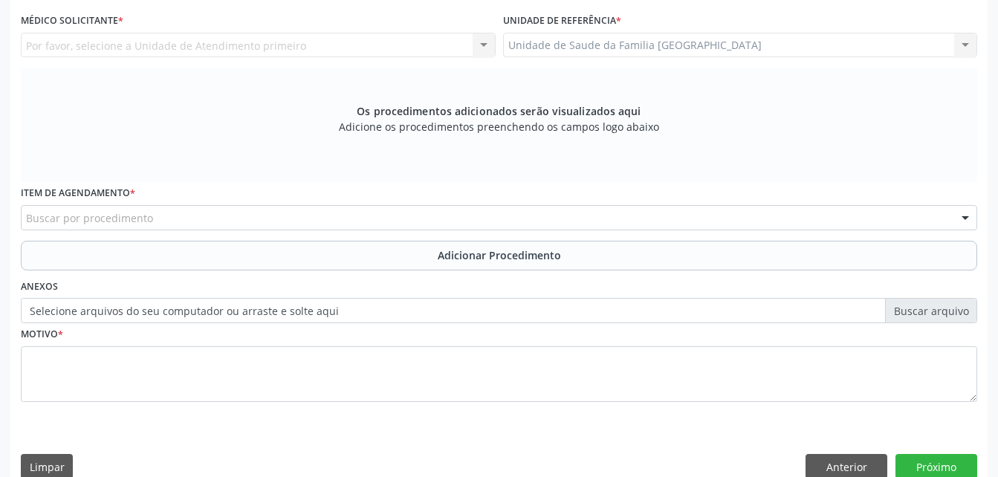
scroll to position [318, 0]
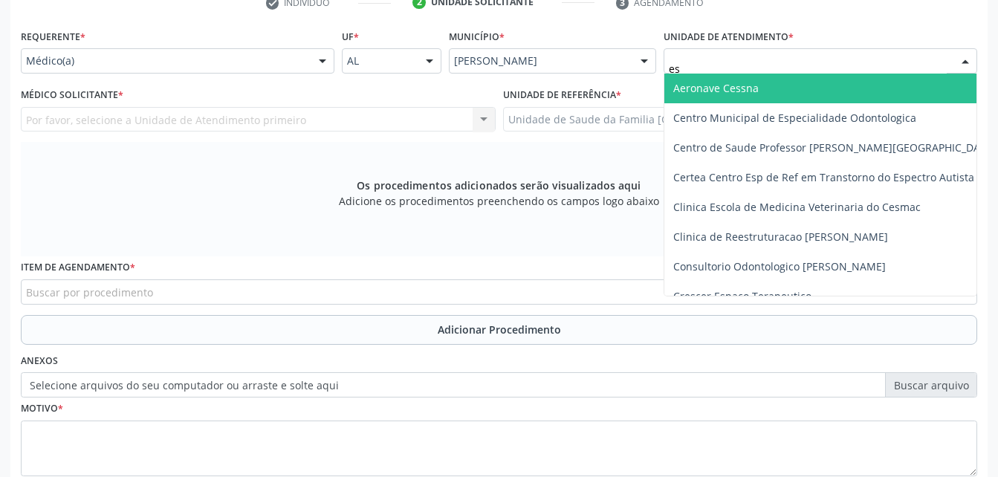
type input "est"
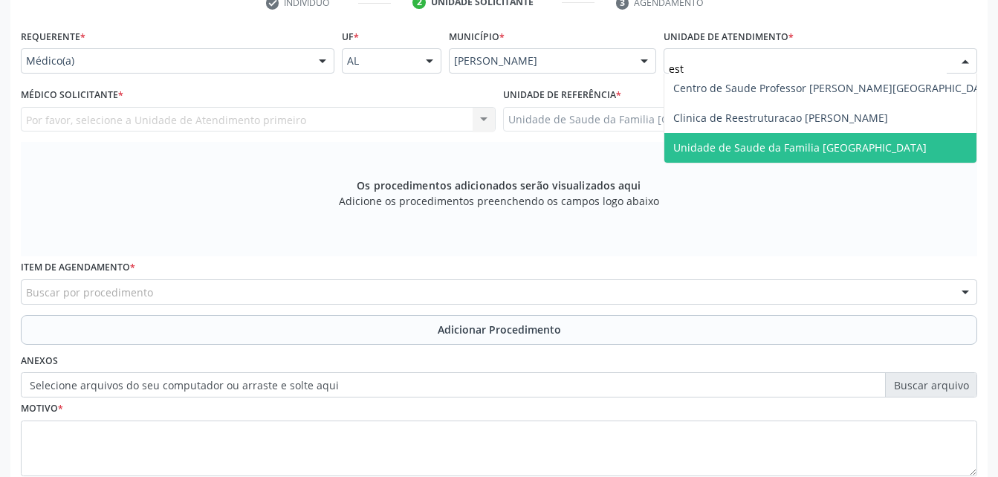
click at [757, 133] on span "Unidade de Saude da Familia [GEOGRAPHIC_DATA]" at bounding box center [834, 148] width 341 height 30
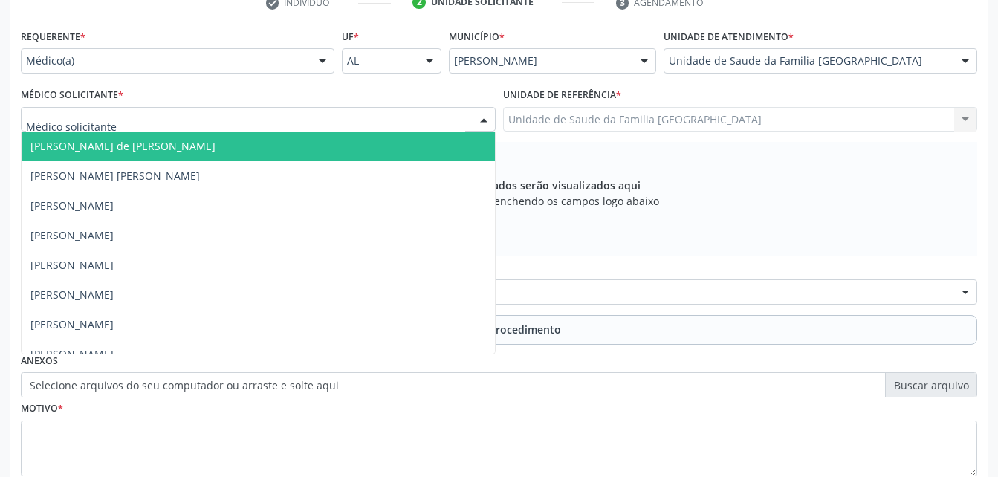
click at [355, 126] on div at bounding box center [258, 119] width 475 height 25
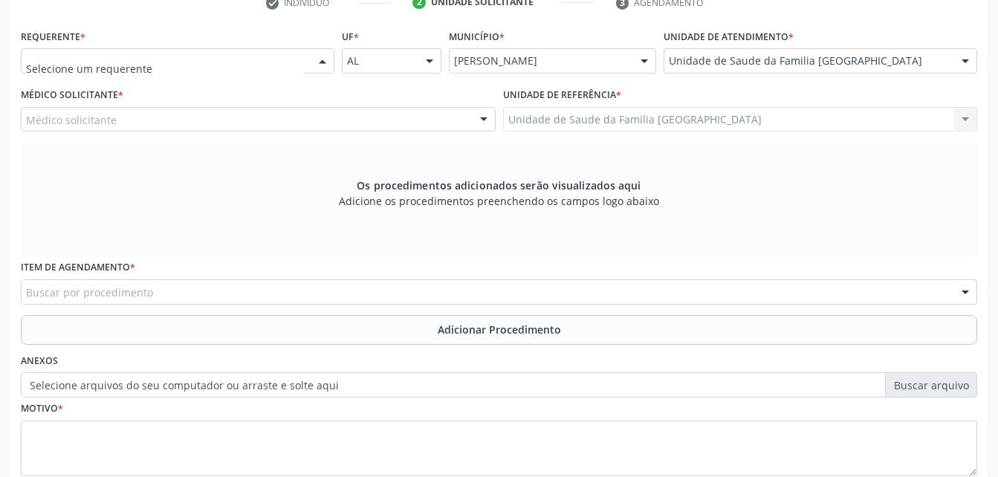
click at [322, 57] on div at bounding box center [322, 61] width 22 height 25
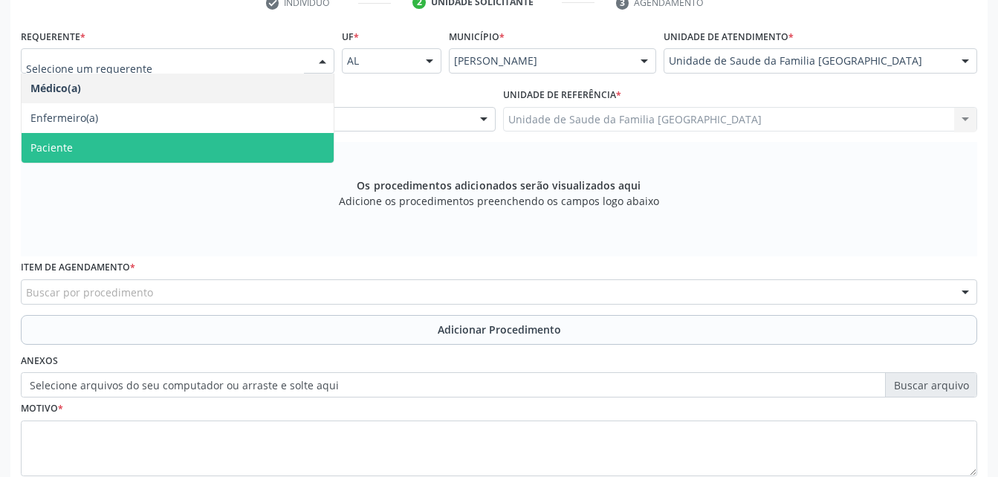
click at [275, 140] on span "Paciente" at bounding box center [178, 148] width 312 height 30
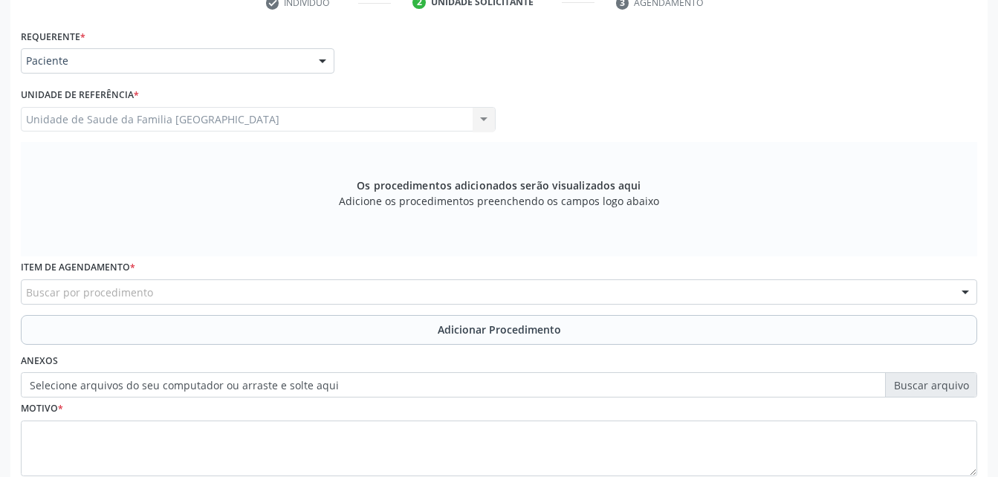
click at [310, 296] on div "Buscar por procedimento" at bounding box center [499, 291] width 956 height 25
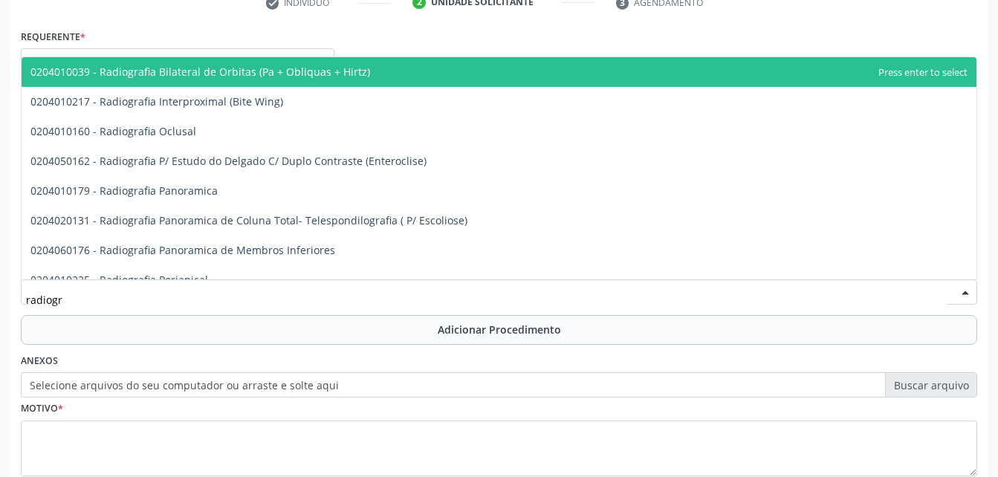
type input "radiogra"
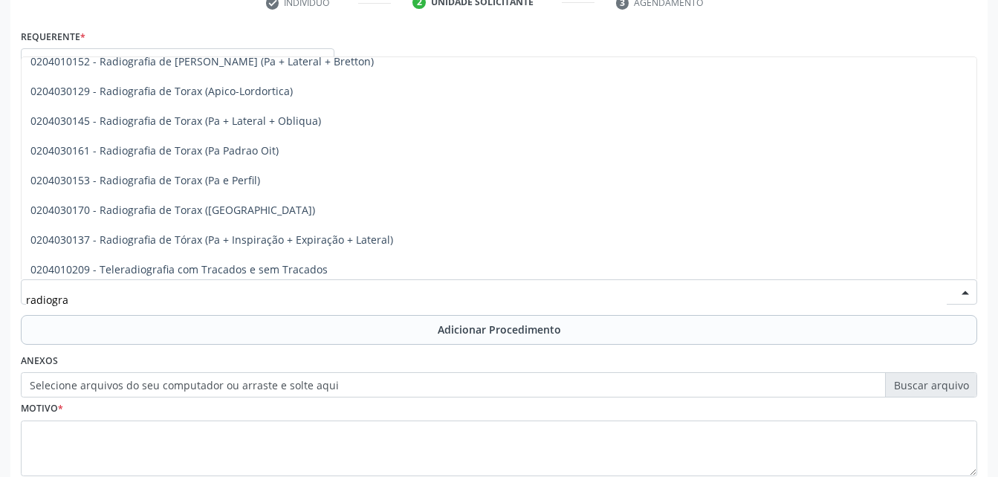
scroll to position [1918, 0]
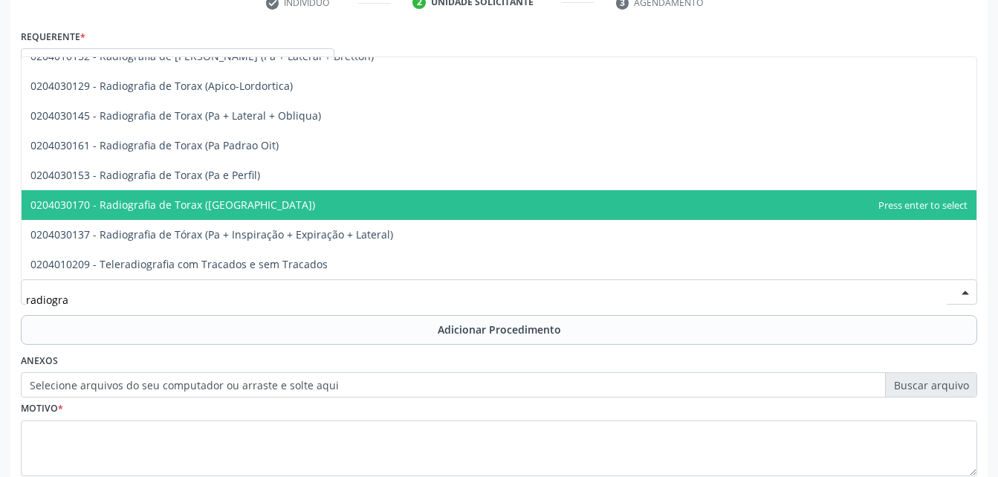
click at [242, 202] on span "0204030170 - Radiografia de Torax (Pa)" at bounding box center [499, 205] width 955 height 30
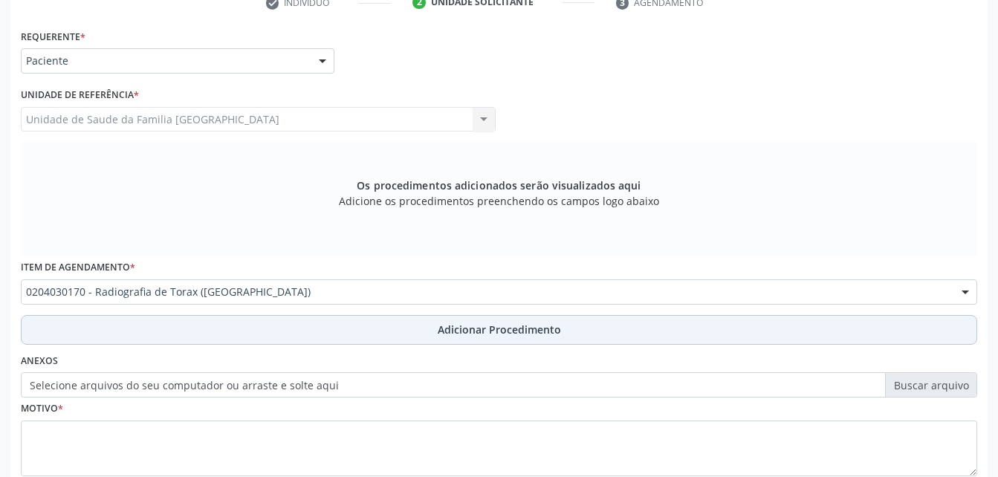
click at [327, 327] on button "Adicionar Procedimento" at bounding box center [499, 330] width 956 height 30
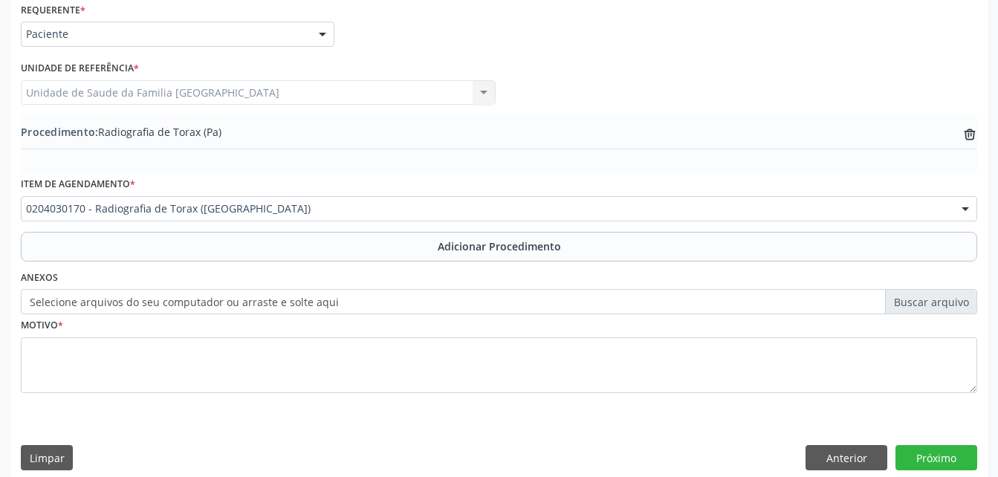
scroll to position [359, 0]
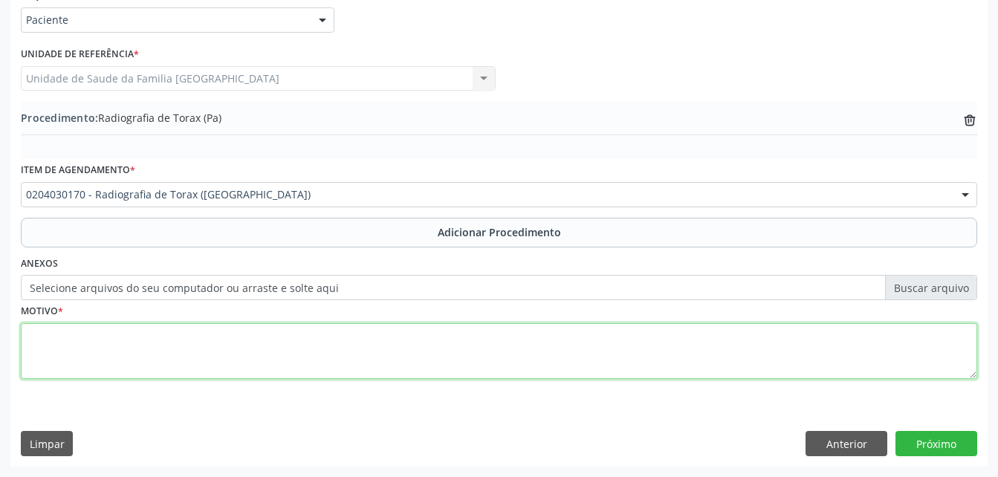
click at [327, 338] on textarea at bounding box center [499, 351] width 956 height 56
type textarea "artrite reumanobiológico"
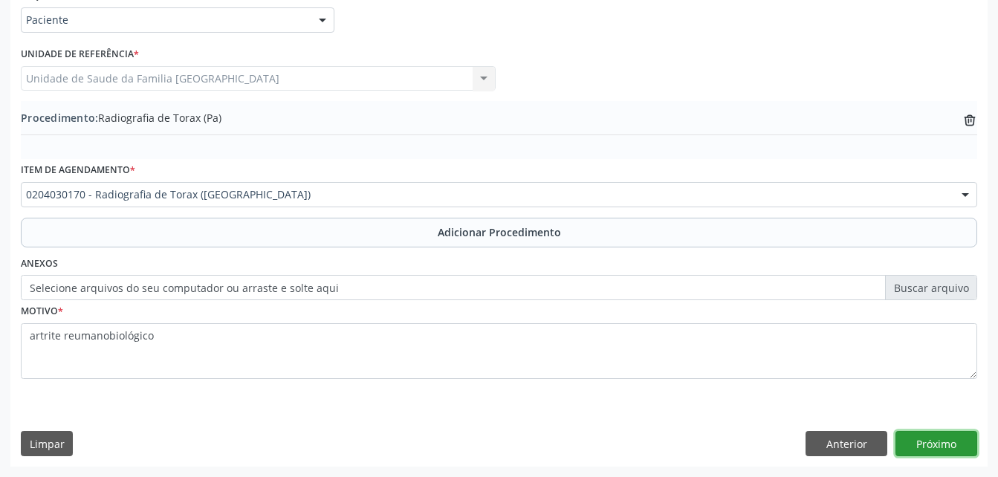
click at [941, 452] on button "Próximo" at bounding box center [936, 443] width 82 height 25
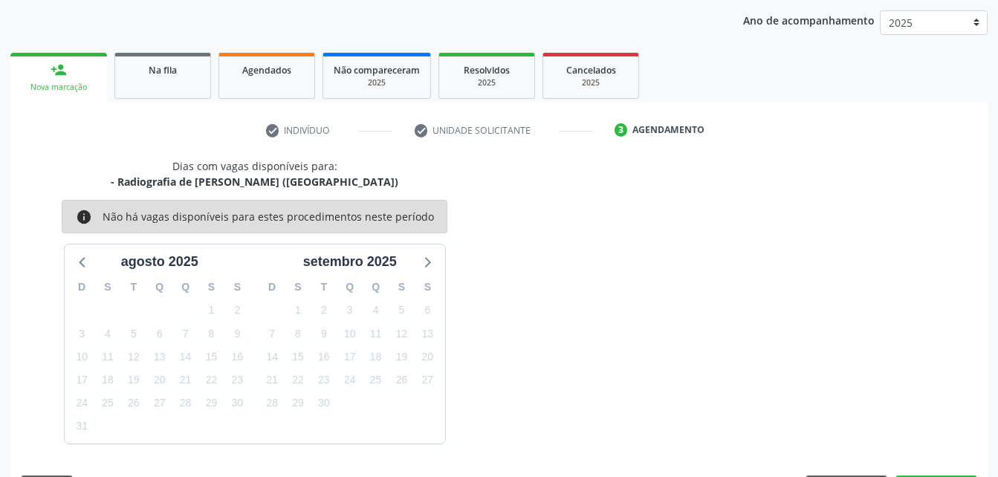
scroll to position [234, 0]
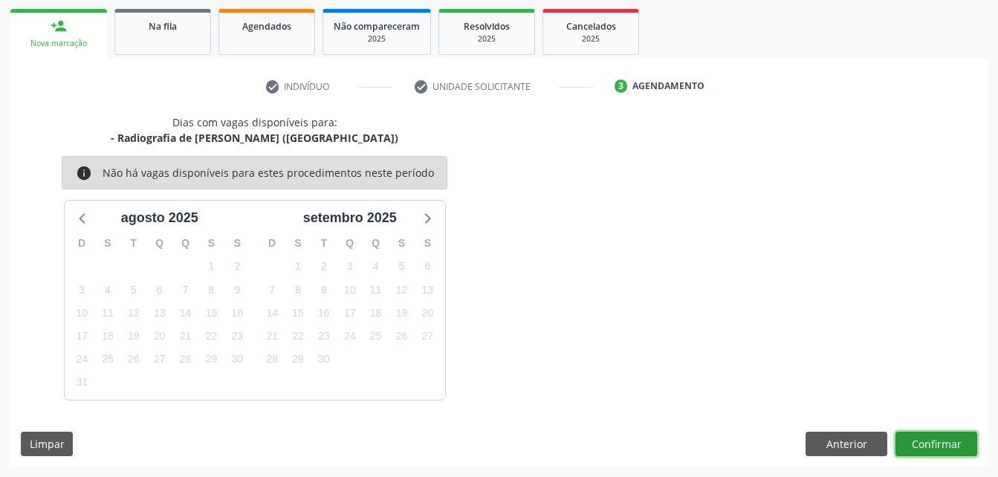
click at [908, 439] on button "Confirmar" at bounding box center [936, 444] width 82 height 25
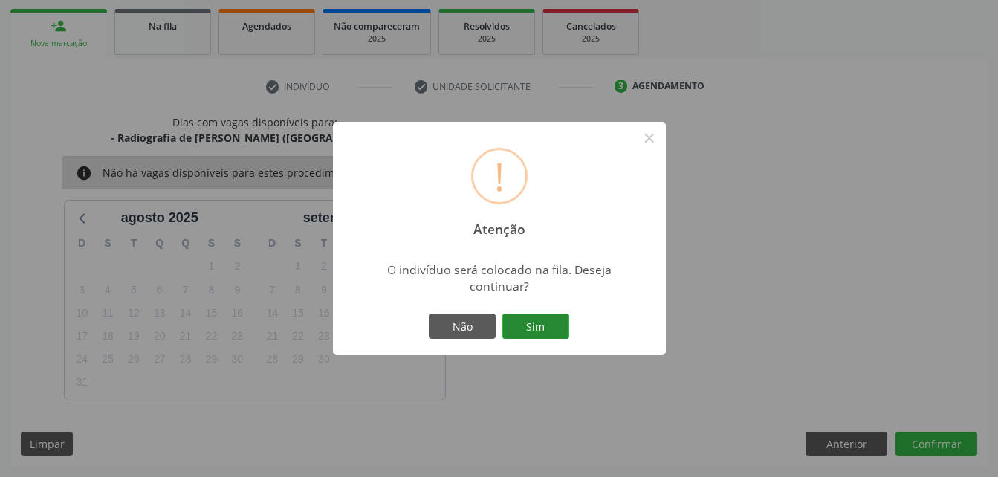
click at [527, 319] on button "Sim" at bounding box center [535, 326] width 67 height 25
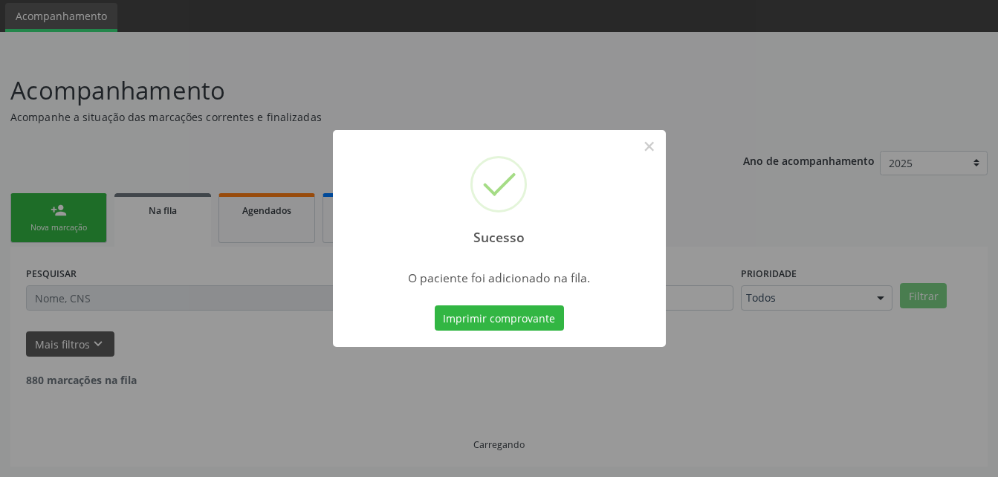
scroll to position [34, 0]
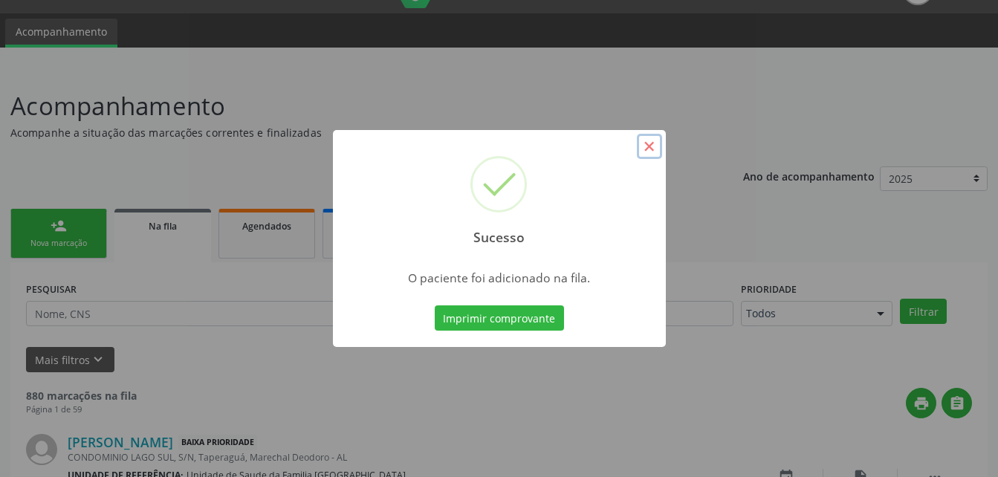
click at [646, 139] on button "×" at bounding box center [649, 146] width 25 height 25
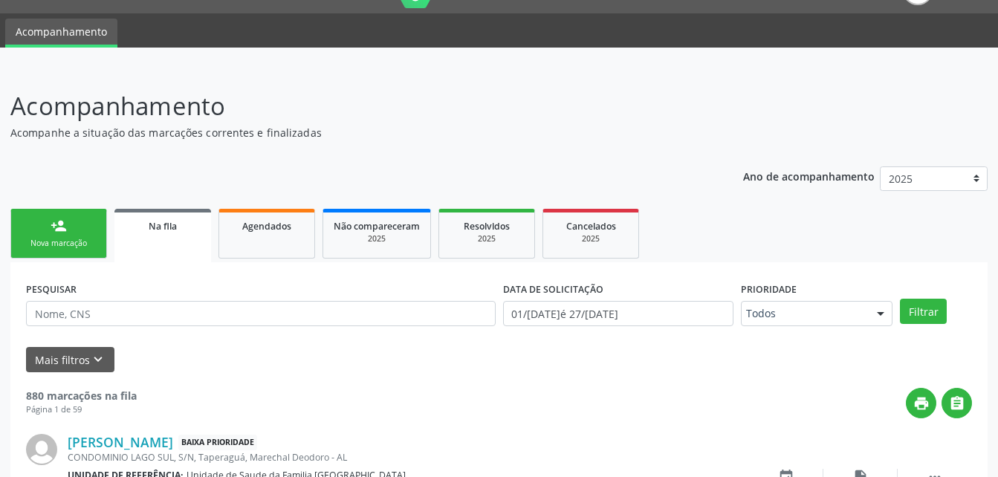
click at [75, 247] on div "Nova marcação" at bounding box center [59, 243] width 74 height 11
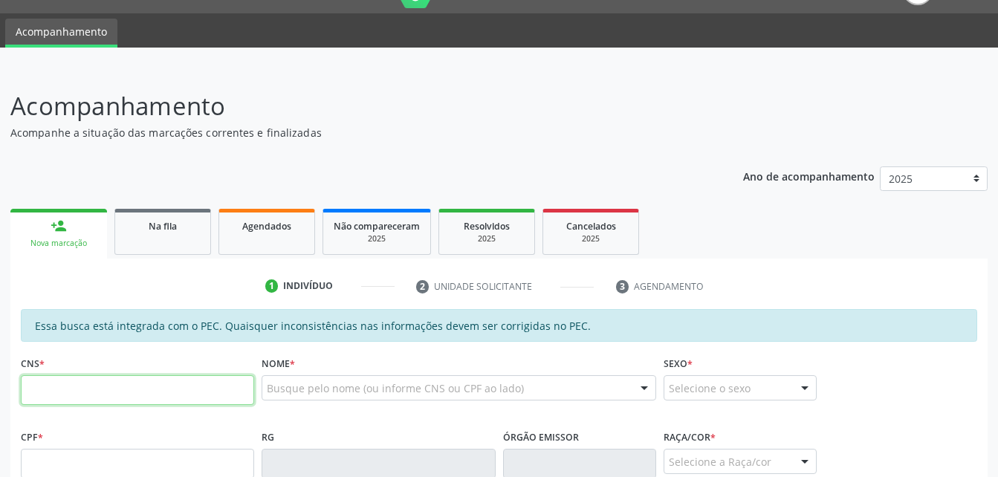
click at [158, 375] on input "text" at bounding box center [137, 390] width 233 height 30
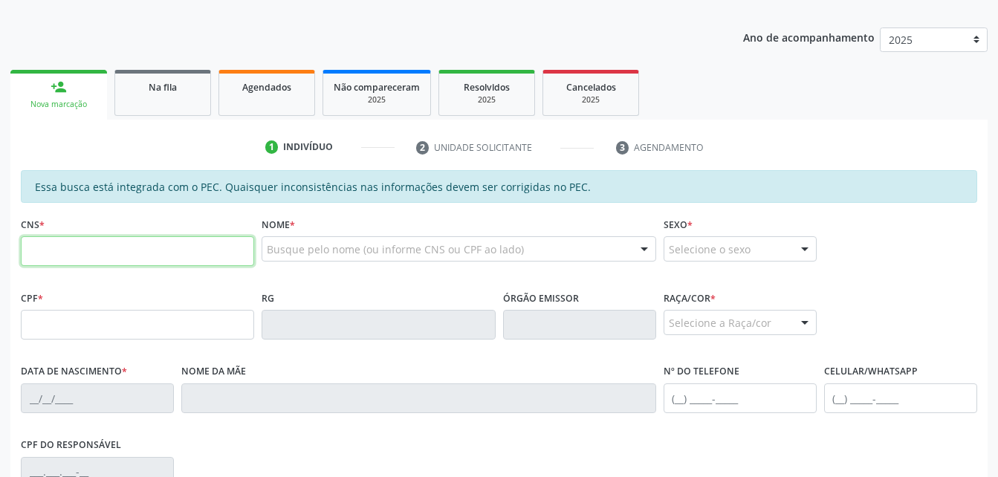
scroll to position [183, 0]
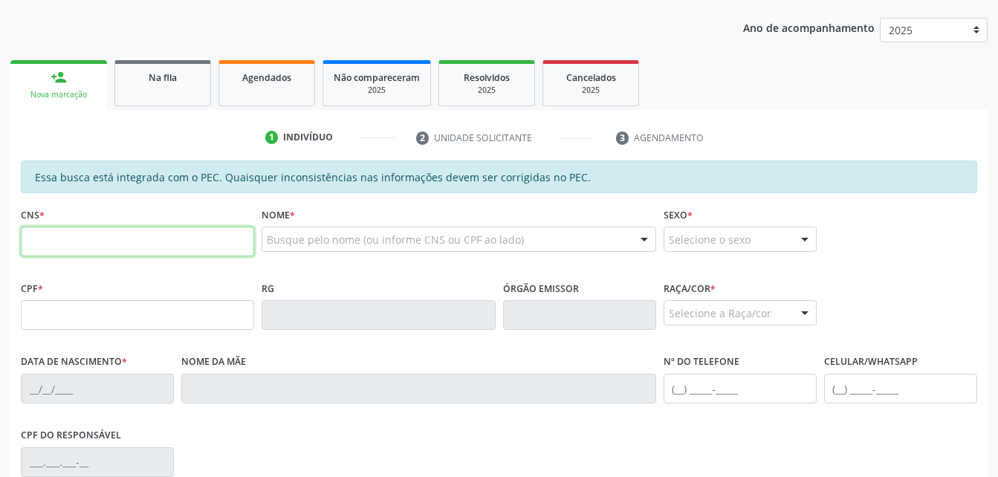
drag, startPoint x: 224, startPoint y: 245, endPoint x: 218, endPoint y: 235, distance: 12.4
click at [224, 244] on input "text" at bounding box center [137, 242] width 233 height 30
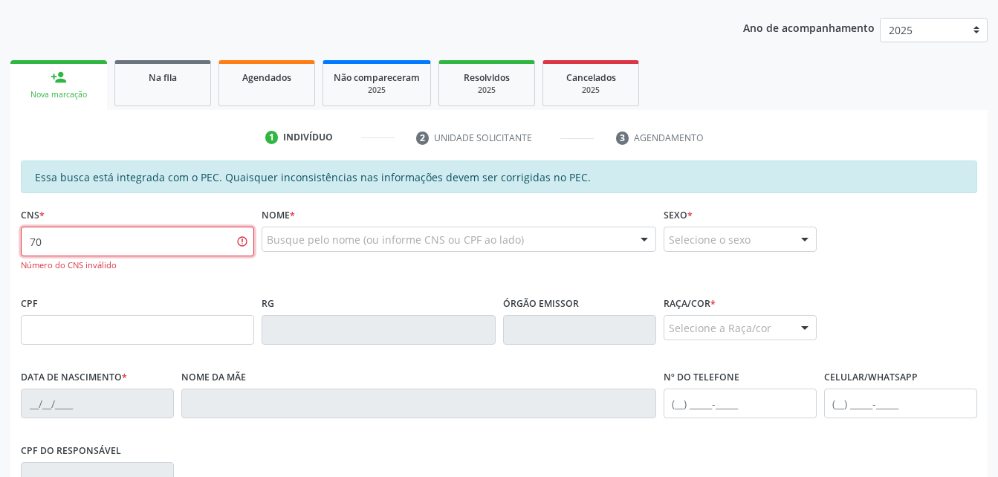
type input "7"
type input "702 0003 7755 7081"
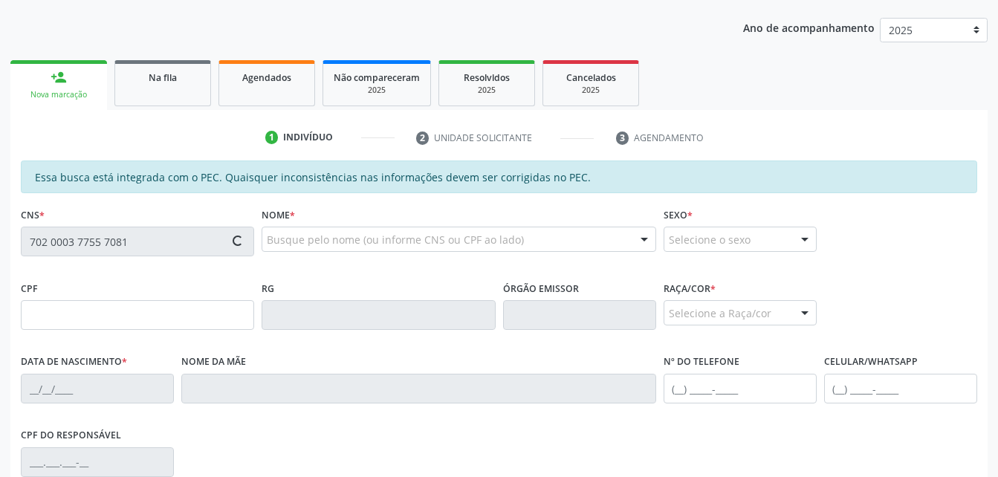
type input "295.973.824-15"
type input "21/04/1964"
type input "Maria Divonete Pereira dos Santos"
type input "(82) 99178-9754"
type input "317"
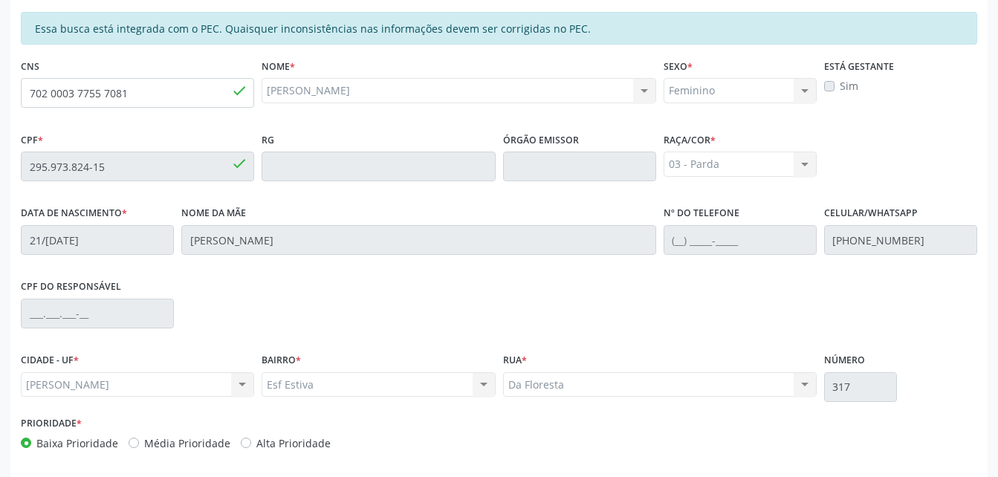
scroll to position [392, 0]
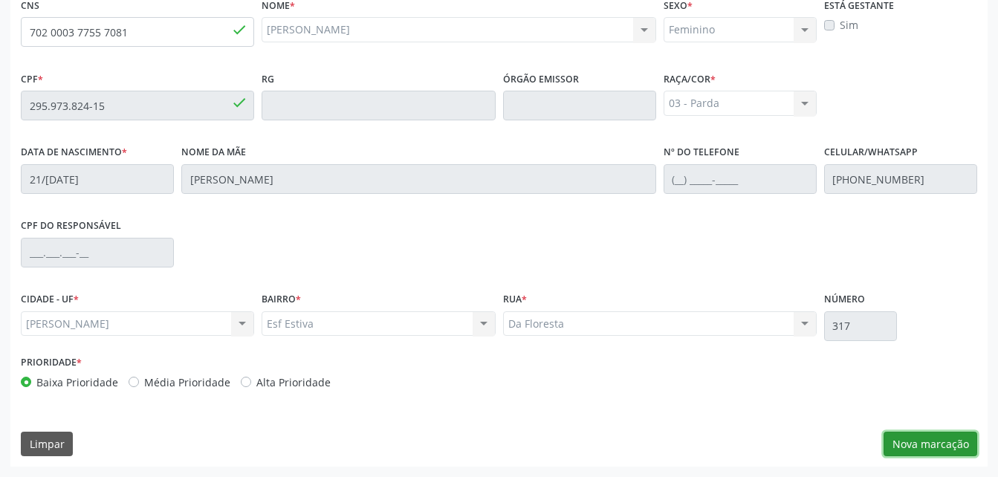
click at [958, 443] on button "Nova marcação" at bounding box center [930, 444] width 94 height 25
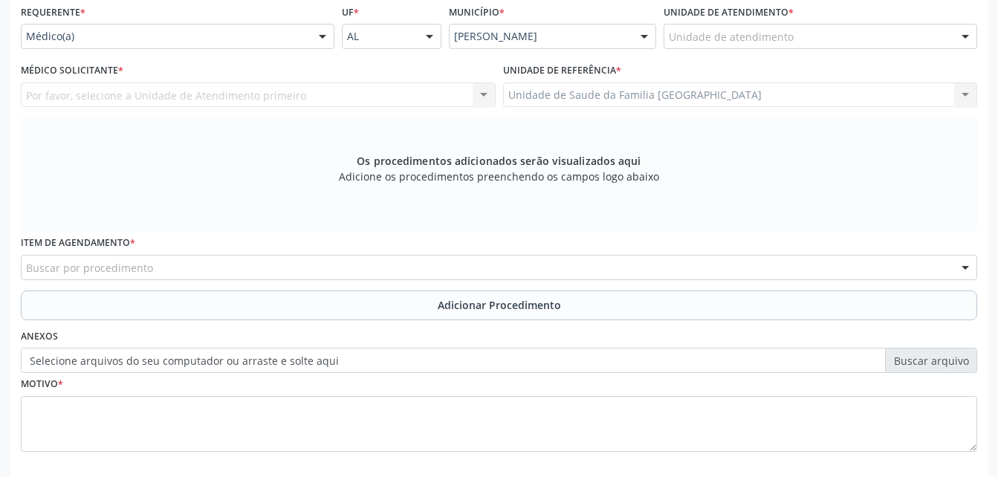
scroll to position [318, 0]
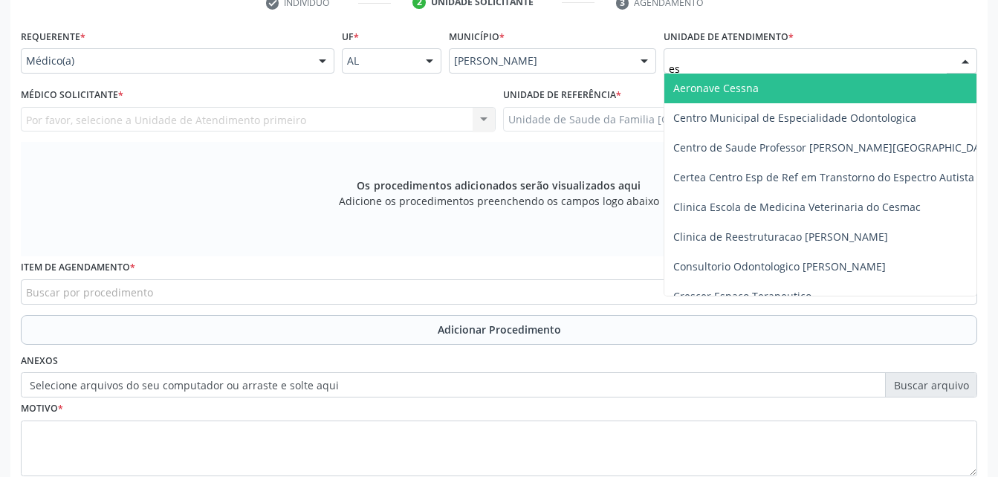
type input "est"
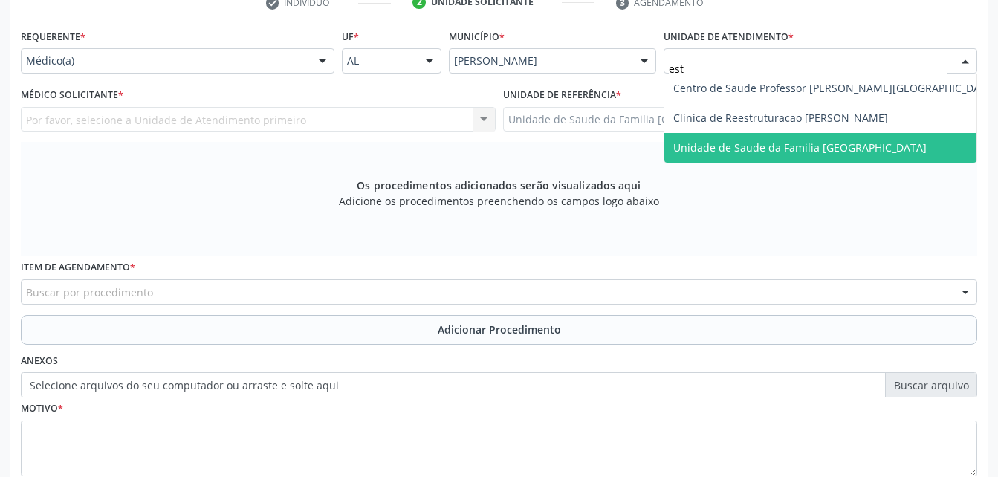
click at [747, 152] on span "Unidade de Saude da Familia [GEOGRAPHIC_DATA]" at bounding box center [799, 147] width 253 height 14
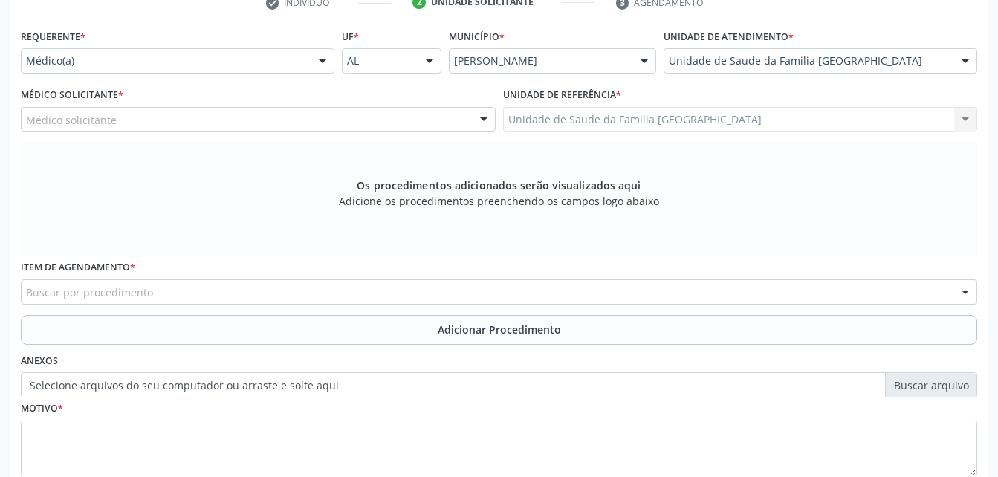
click at [424, 126] on div "Médico solicitante" at bounding box center [258, 119] width 475 height 25
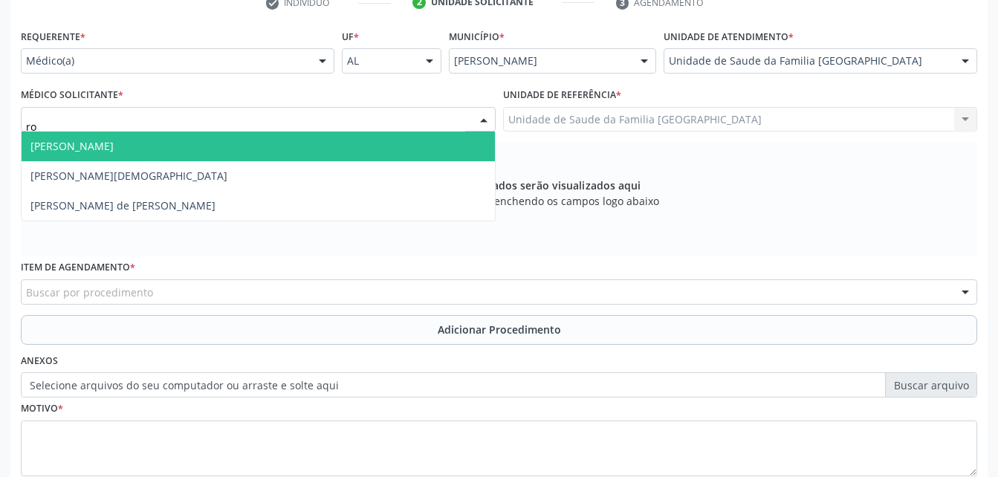
type input "r"
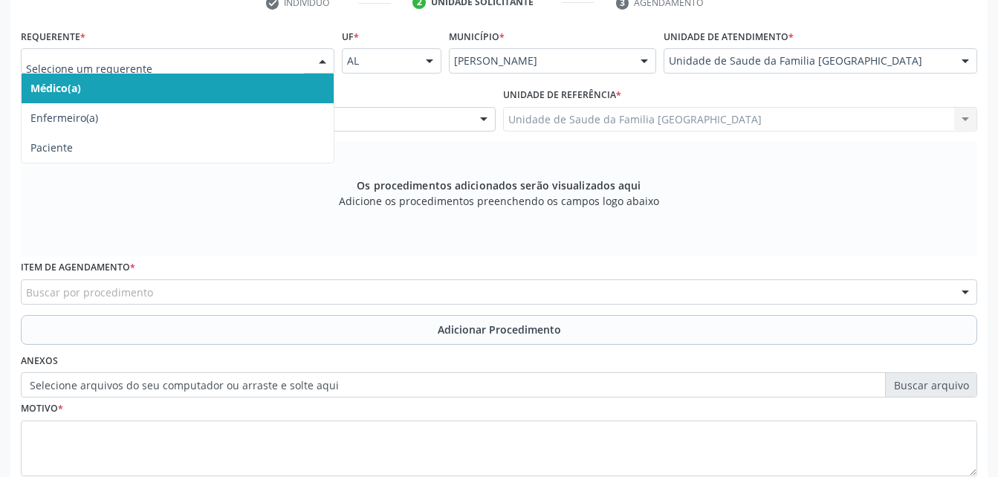
click at [322, 61] on div at bounding box center [322, 61] width 22 height 25
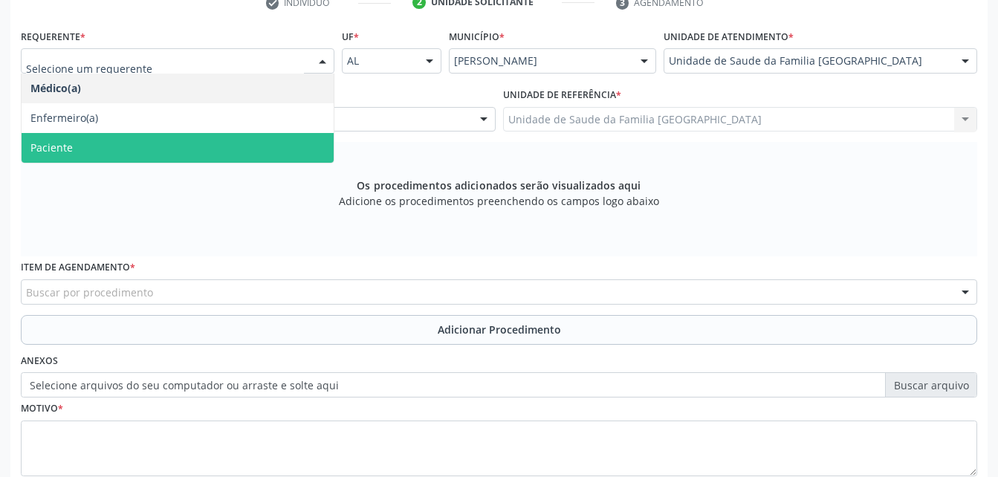
click at [262, 146] on span "Paciente" at bounding box center [178, 148] width 312 height 30
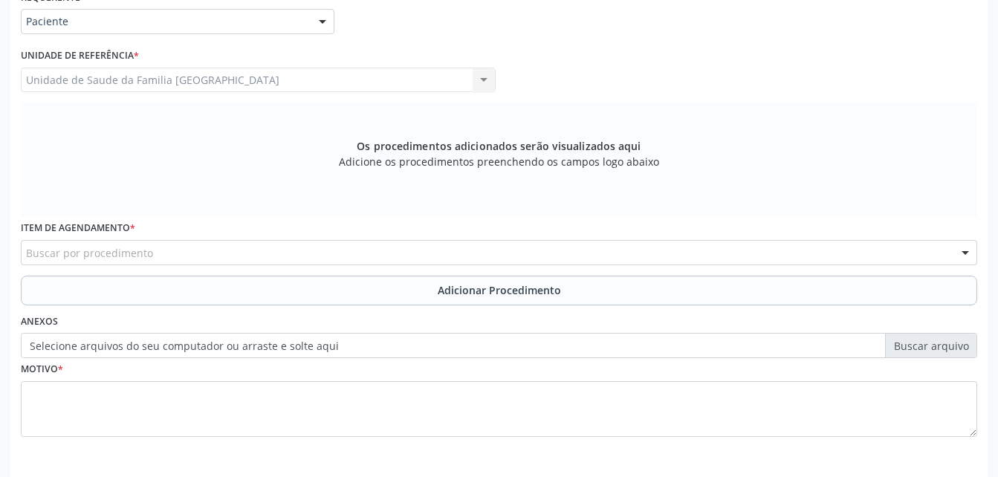
scroll to position [392, 0]
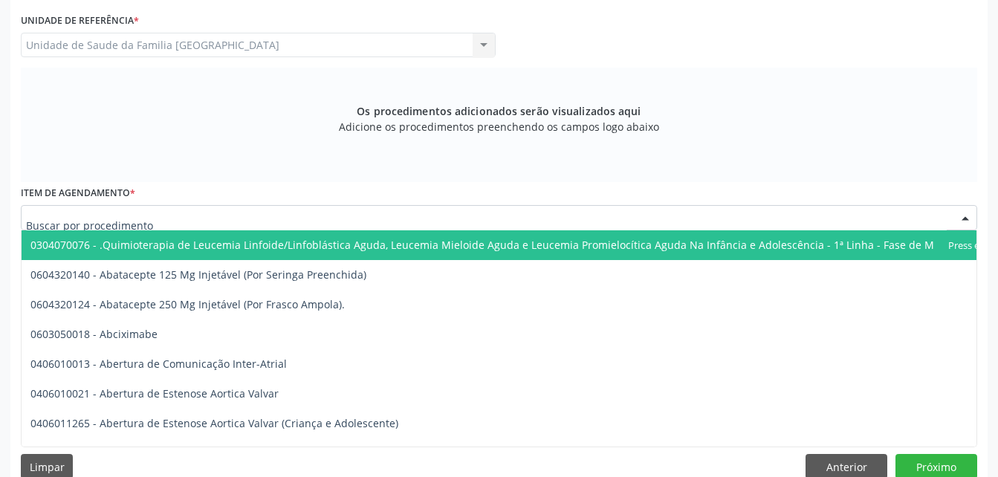
click at [306, 217] on div at bounding box center [499, 217] width 956 height 25
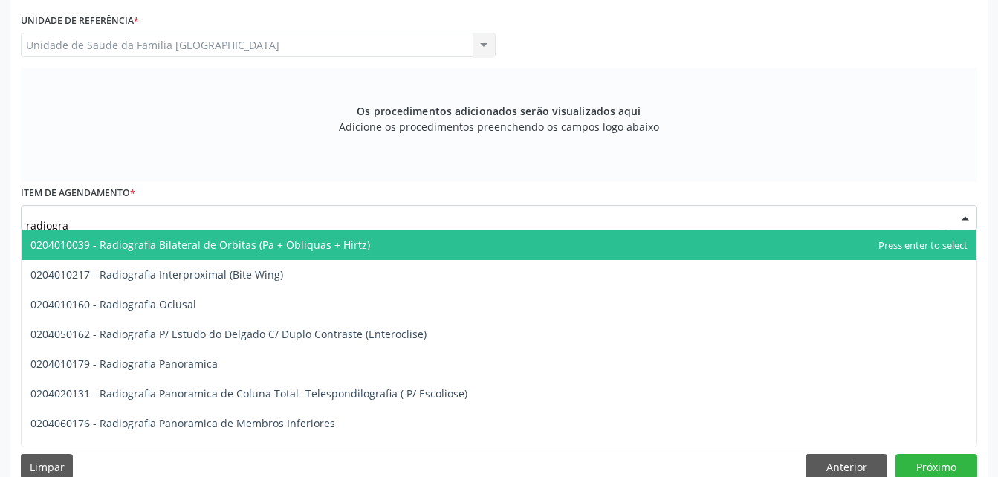
type input "radiograf"
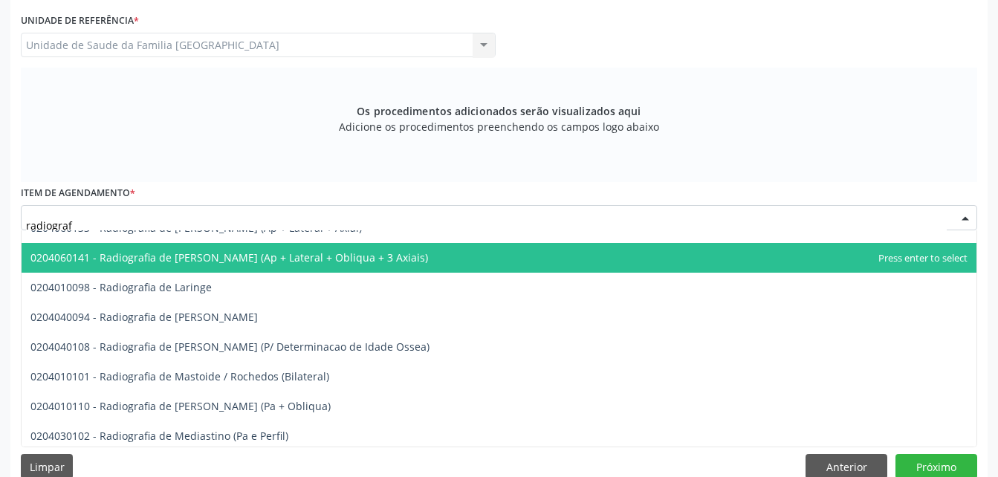
scroll to position [1412, 0]
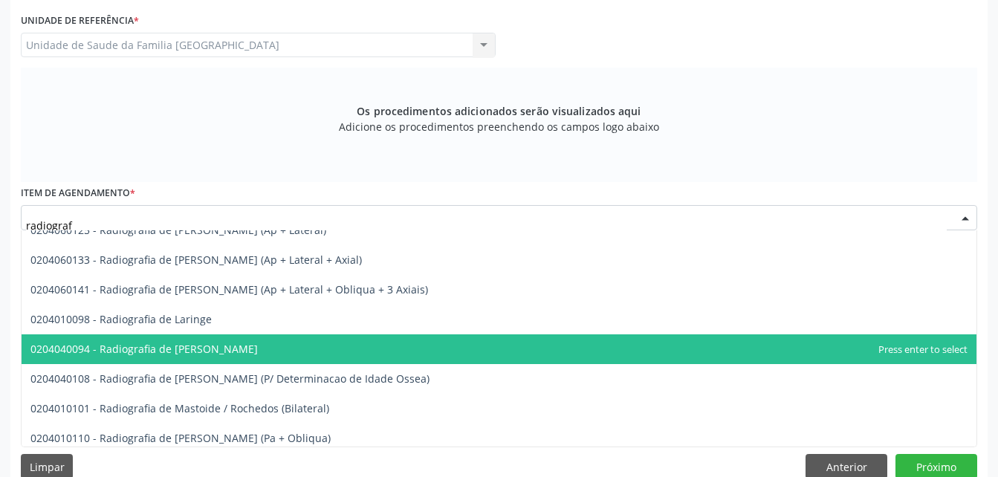
click at [337, 344] on span "0204040094 - Radiografia de Mao" at bounding box center [499, 349] width 955 height 30
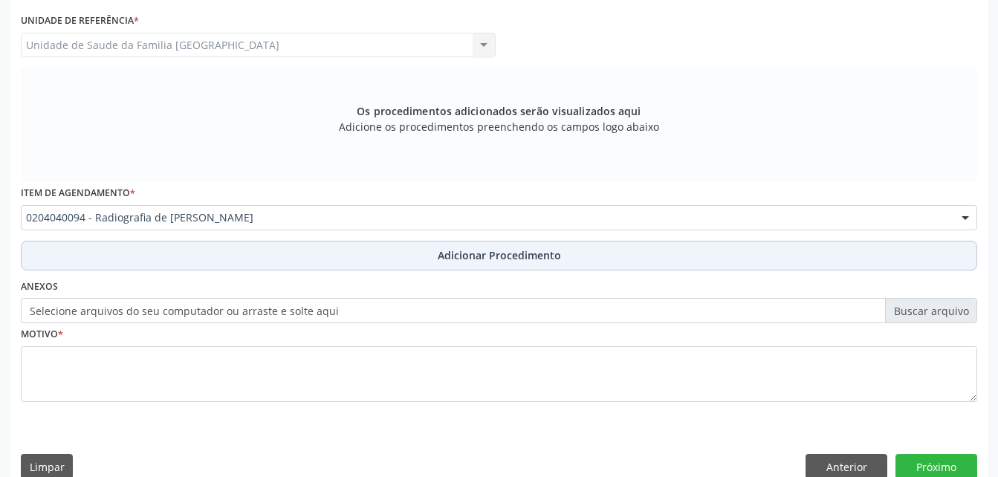
click at [450, 248] on span "Adicionar Procedimento" at bounding box center [499, 255] width 123 height 16
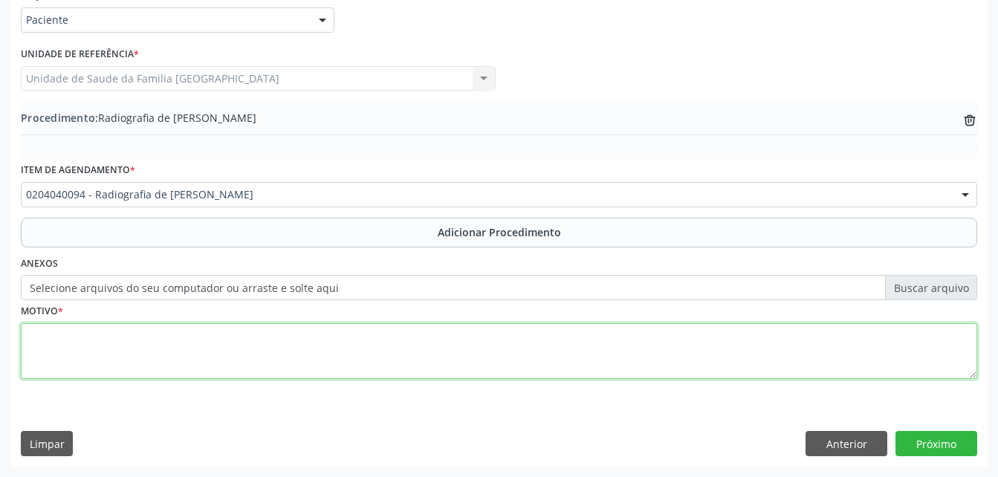
click at [440, 345] on textarea at bounding box center [499, 351] width 956 height 56
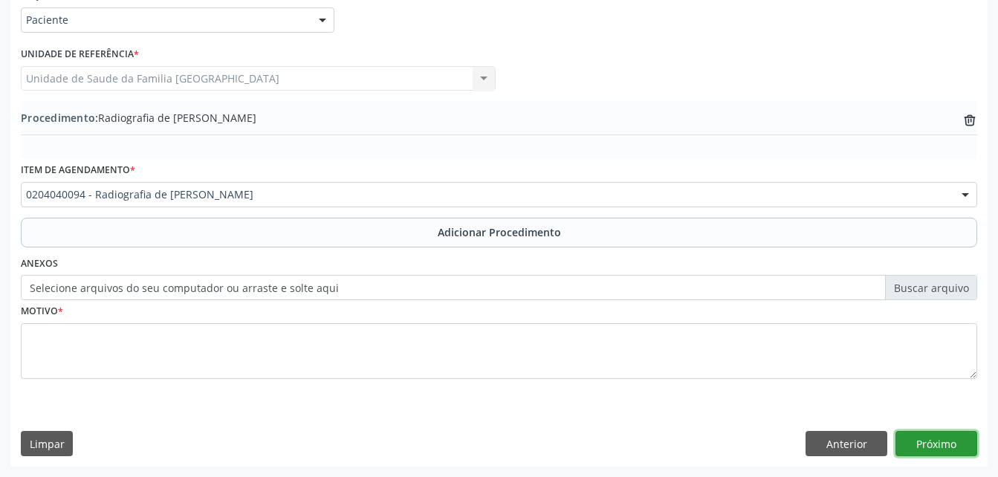
click at [952, 453] on button "Próximo" at bounding box center [936, 443] width 82 height 25
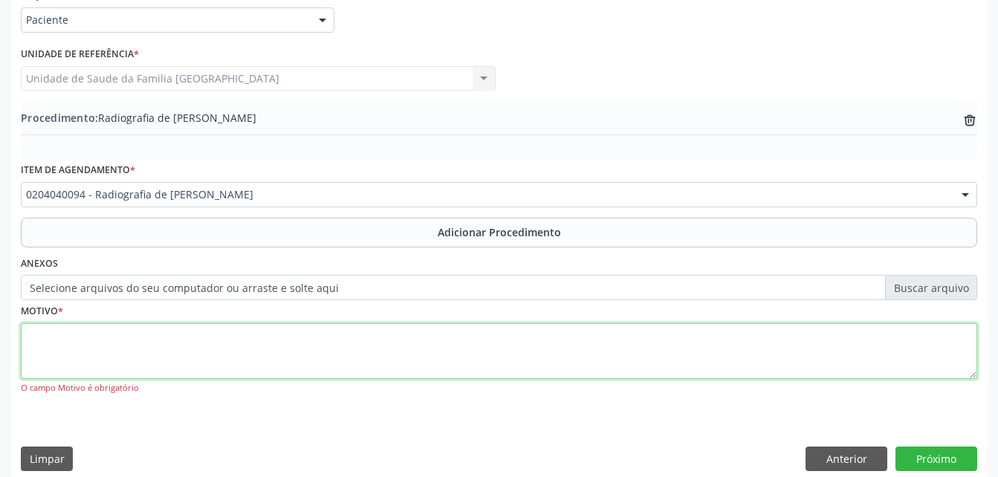
click at [551, 356] on textarea at bounding box center [499, 351] width 956 height 56
type textarea "artrite"
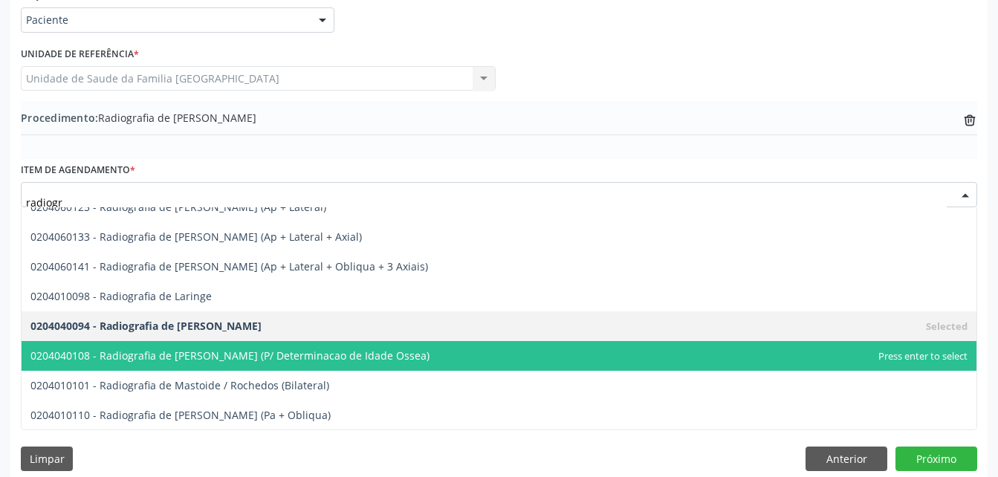
click at [374, 346] on span "0204040108 - Radiografia de Mao e Punho (P/ Determinacao de Idade Ossea)" at bounding box center [499, 356] width 955 height 30
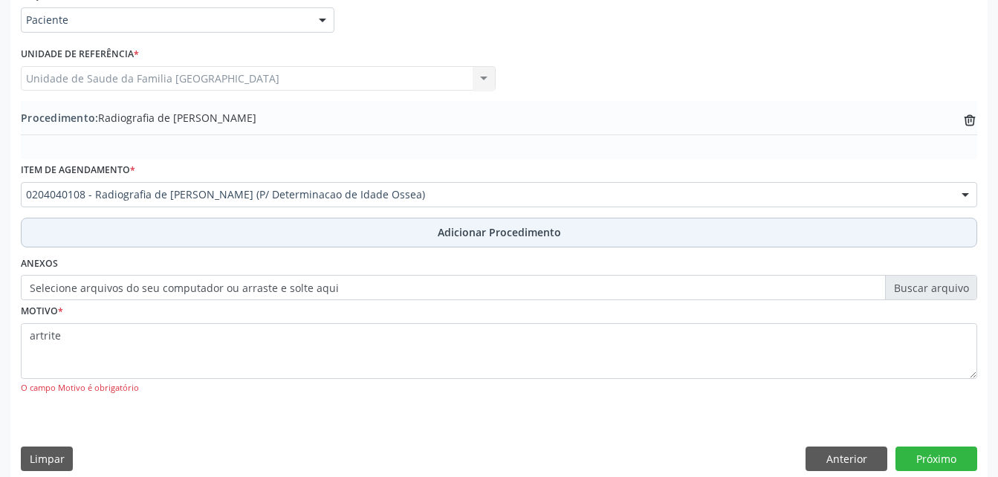
click at [421, 238] on button "Adicionar Procedimento" at bounding box center [499, 233] width 956 height 30
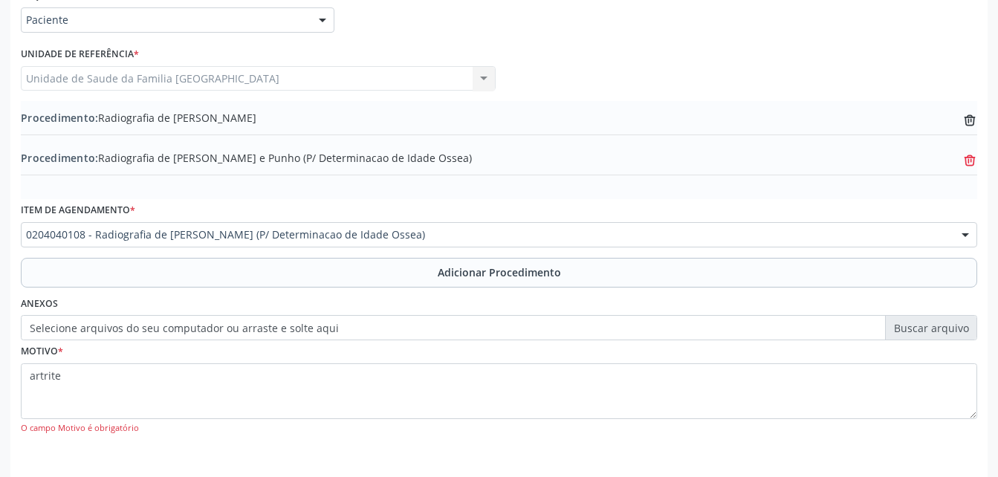
click at [966, 123] on icon at bounding box center [969, 120] width 11 height 7
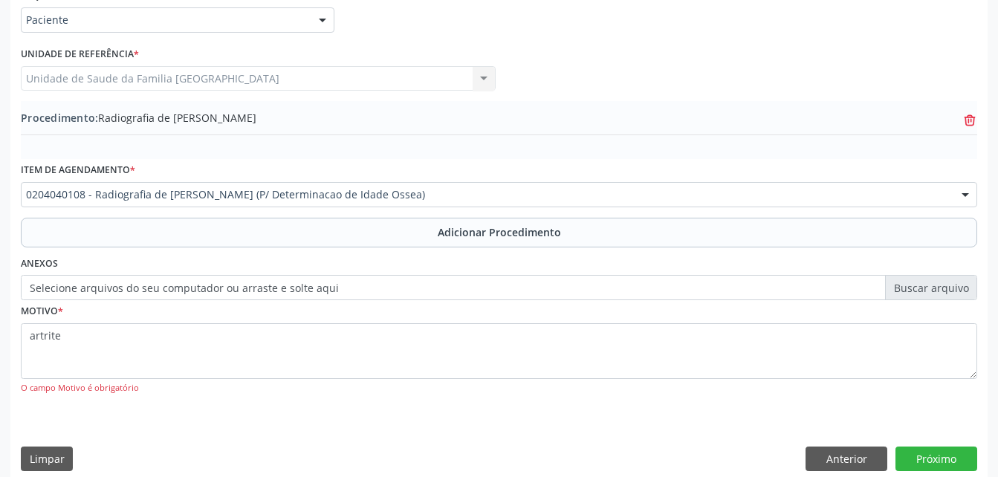
click at [976, 124] on icon "trash-outline icon" at bounding box center [969, 120] width 15 height 15
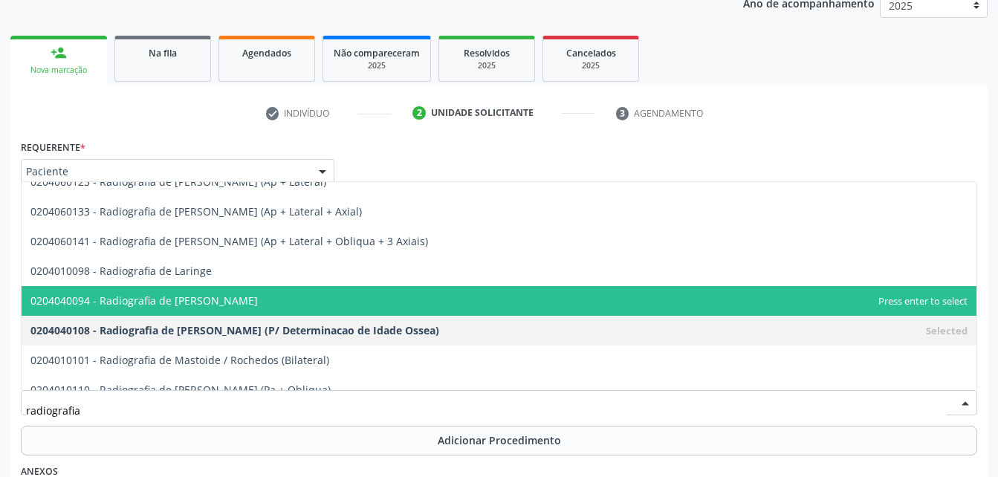
scroll to position [1486, 0]
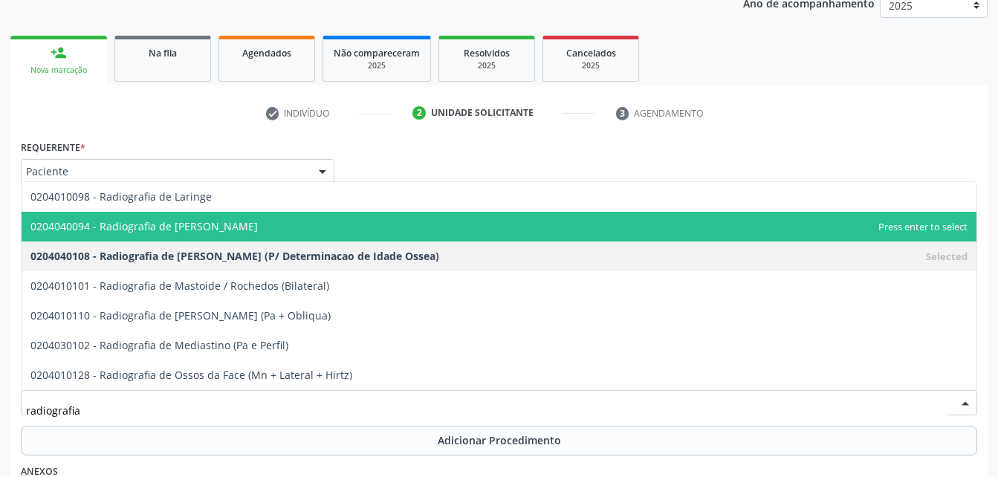
click at [383, 239] on span "0204040094 - Radiografia de Mao" at bounding box center [499, 227] width 955 height 30
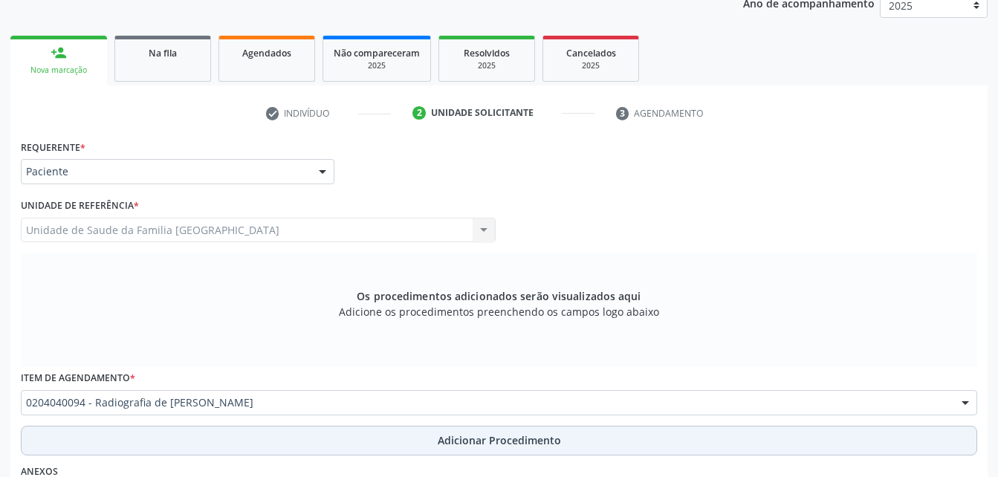
click at [408, 438] on button "Adicionar Procedimento" at bounding box center [499, 441] width 956 height 30
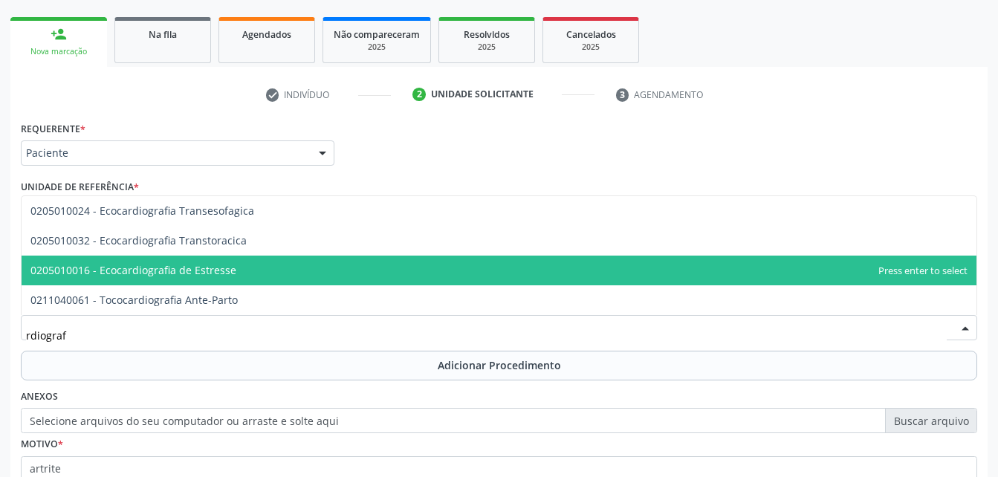
scroll to position [282, 0]
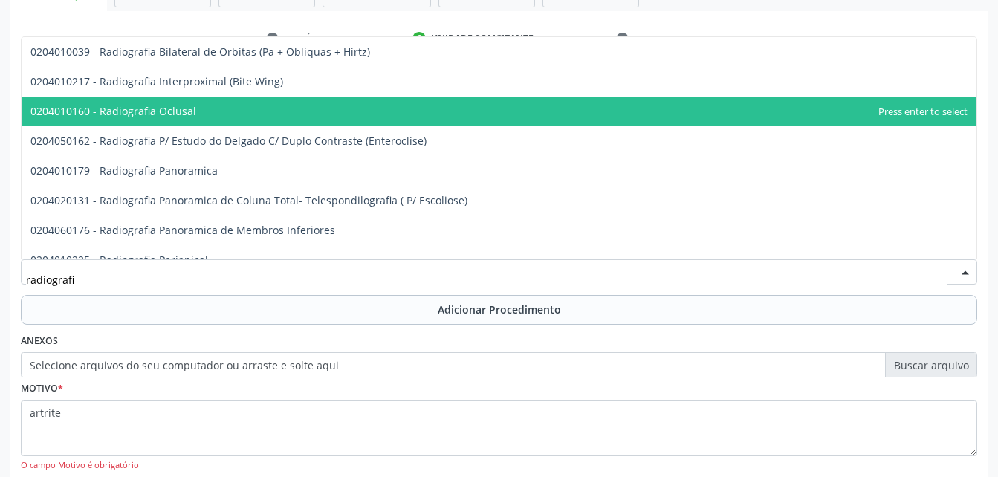
type input "radiografia"
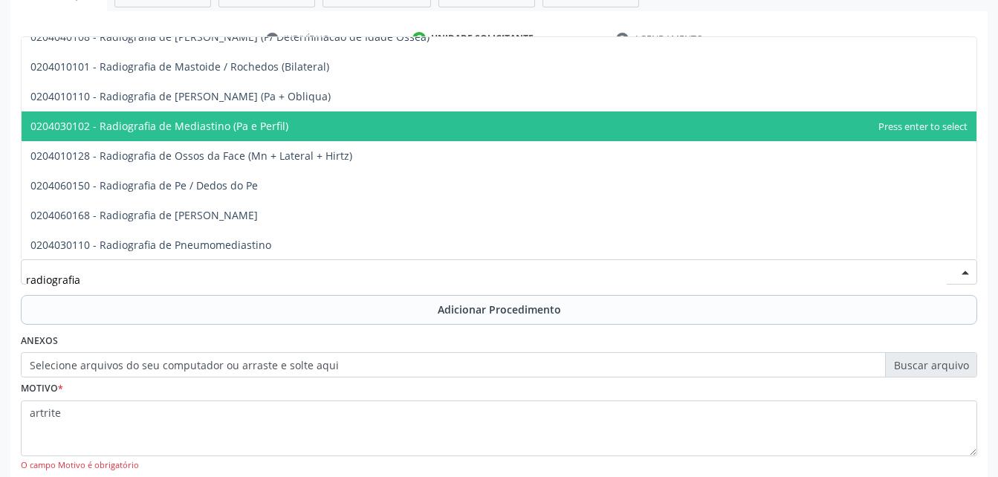
scroll to position [1635, 0]
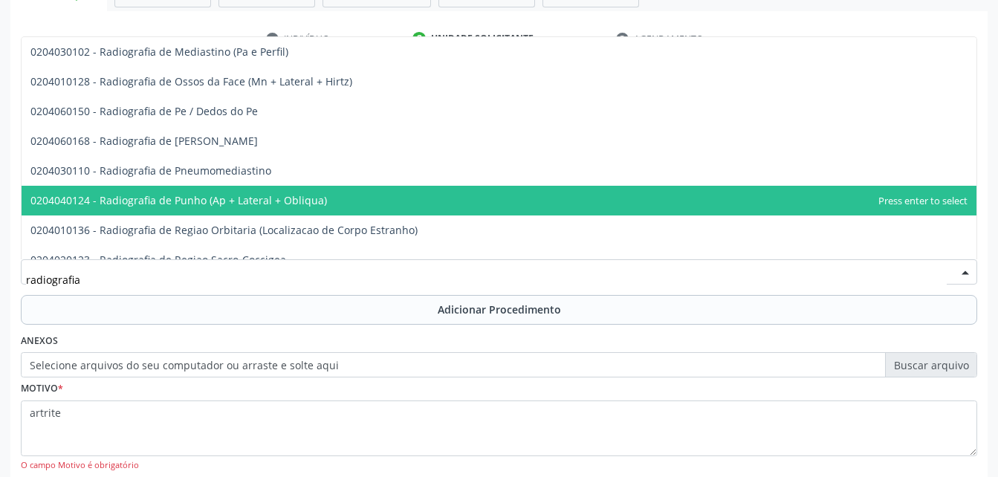
click at [348, 195] on span "0204040124 - Radiografia de Punho (Ap + Lateral + Obliqua)" at bounding box center [499, 201] width 955 height 30
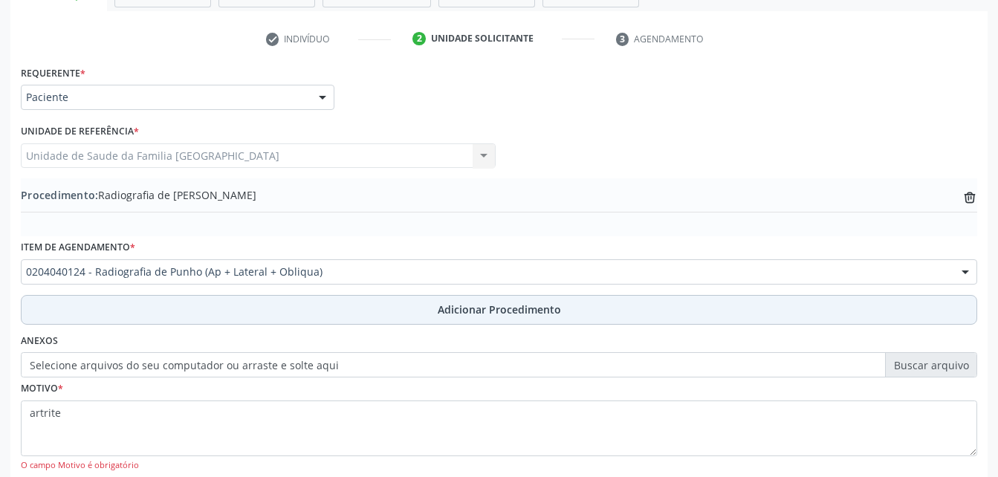
click at [528, 311] on span "Adicionar Procedimento" at bounding box center [499, 310] width 123 height 16
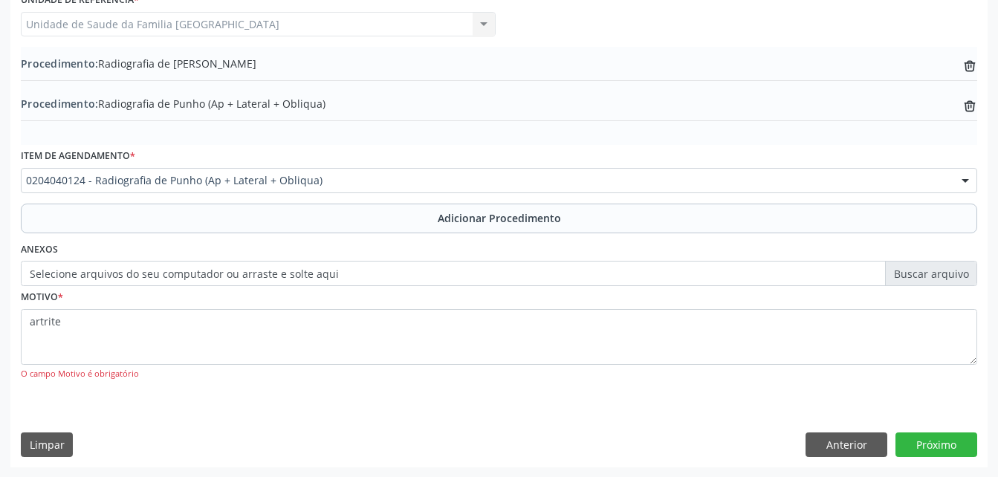
scroll to position [414, 0]
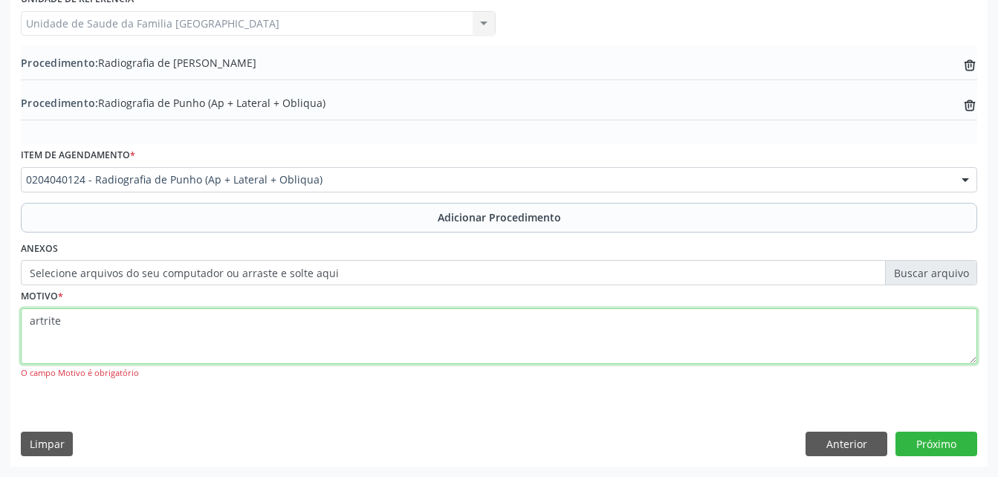
click at [725, 354] on textarea "artrite" at bounding box center [499, 336] width 956 height 56
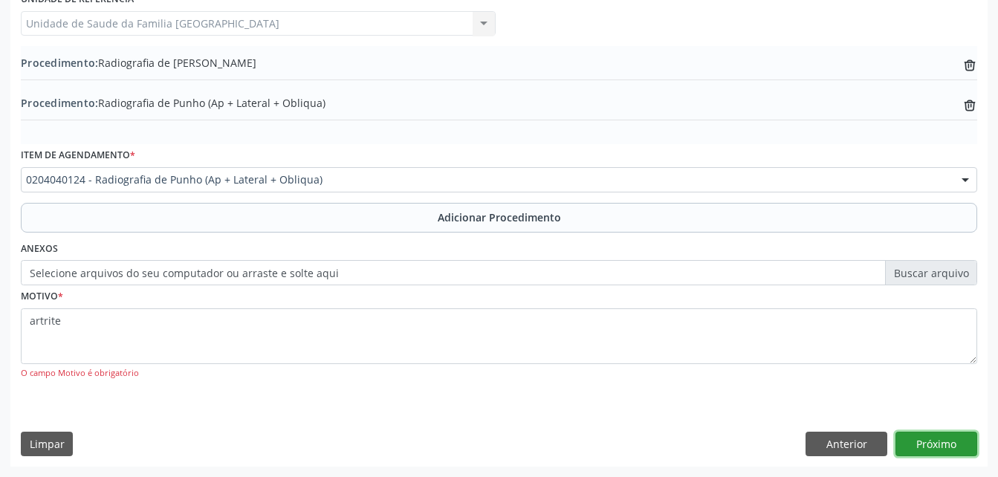
click at [950, 442] on button "Próximo" at bounding box center [936, 444] width 82 height 25
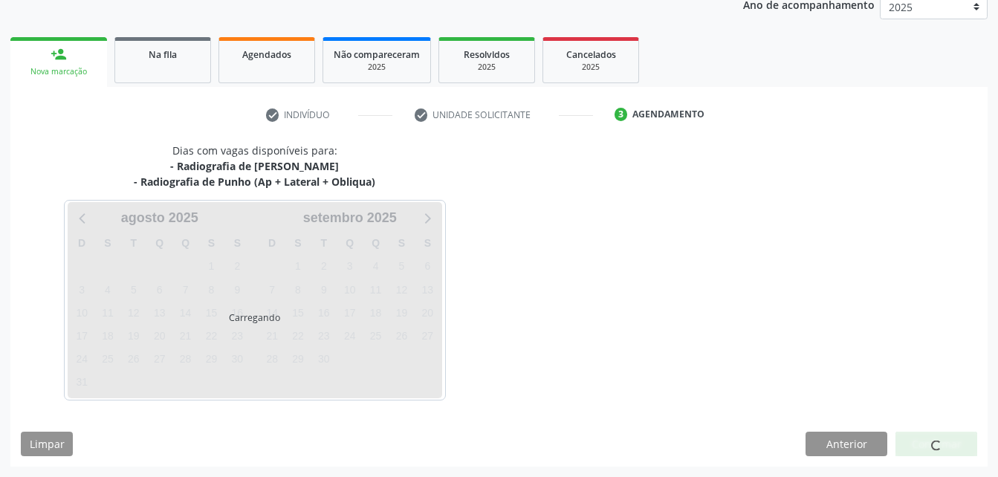
scroll to position [250, 0]
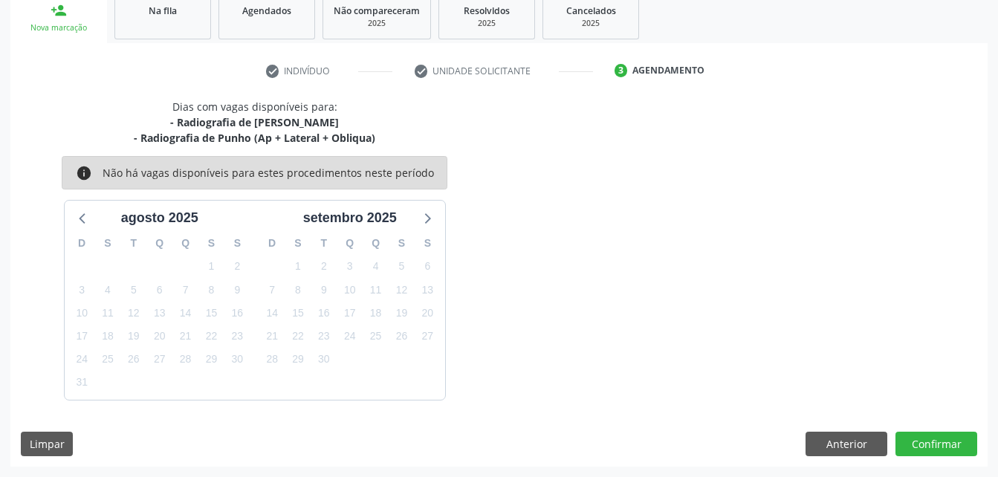
click at [912, 428] on div "Dias com vagas disponíveis para: - Radiografia de Mao - Radiografia de Punho (A…" at bounding box center [498, 283] width 977 height 368
click at [921, 438] on button "Confirmar" at bounding box center [936, 444] width 82 height 25
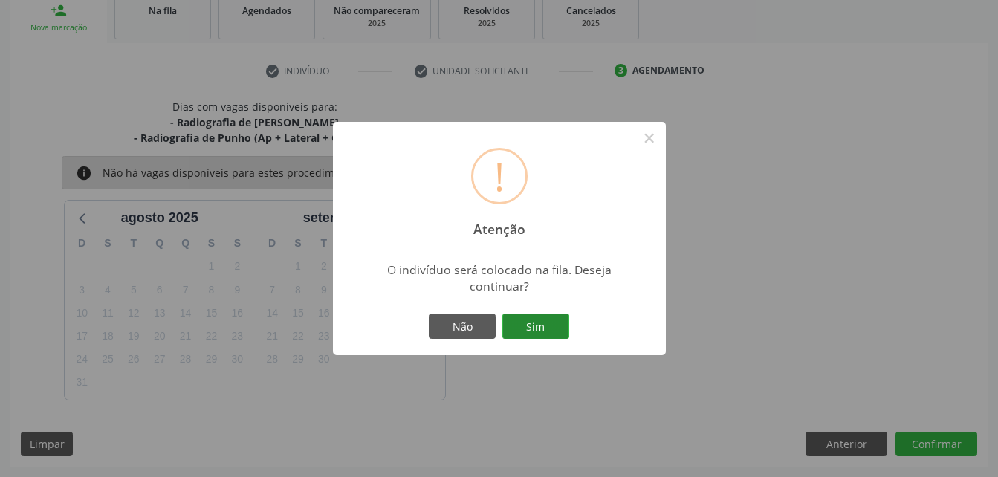
click at [540, 326] on button "Sim" at bounding box center [535, 326] width 67 height 25
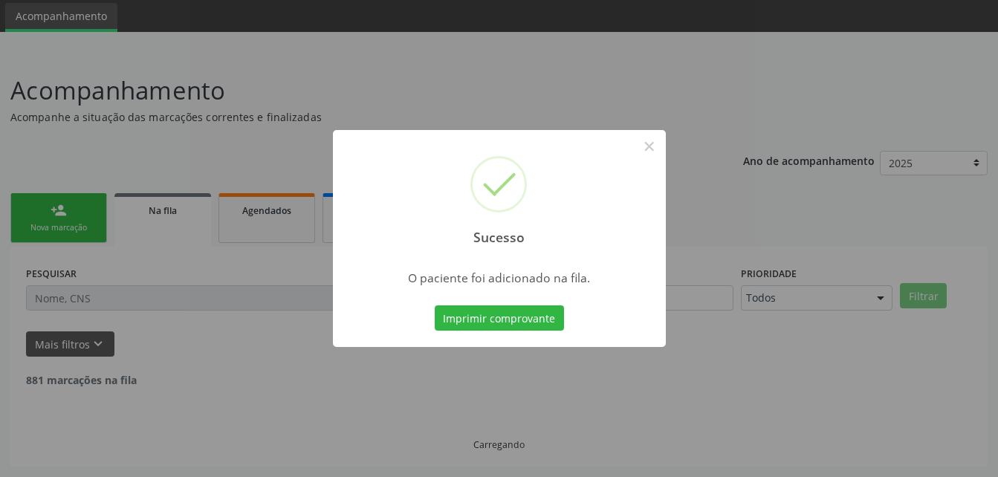
scroll to position [34, 0]
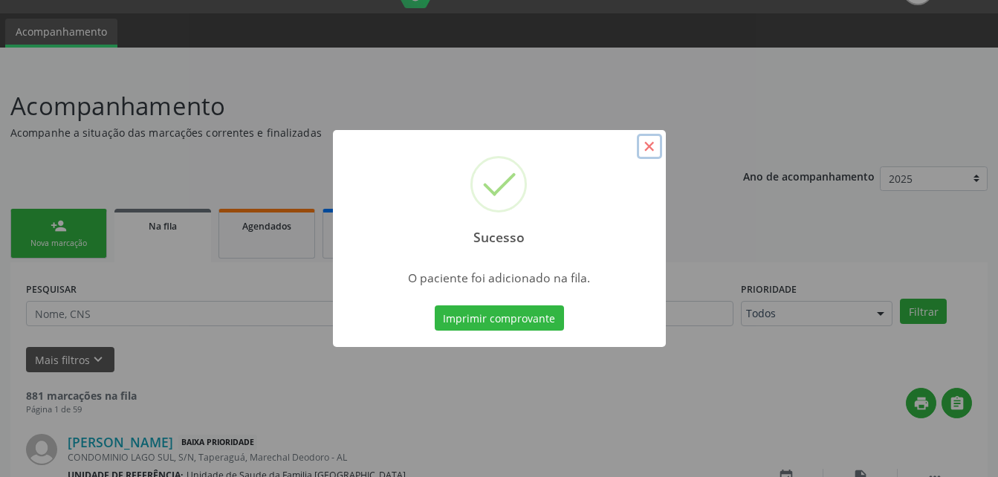
click at [647, 149] on button "×" at bounding box center [649, 146] width 25 height 25
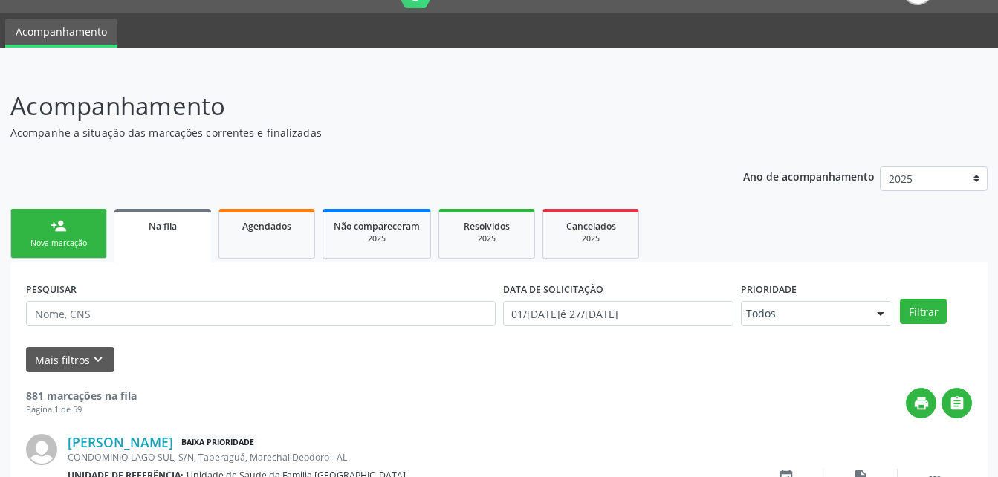
click at [65, 215] on link "person_add Nova marcação" at bounding box center [58, 234] width 97 height 50
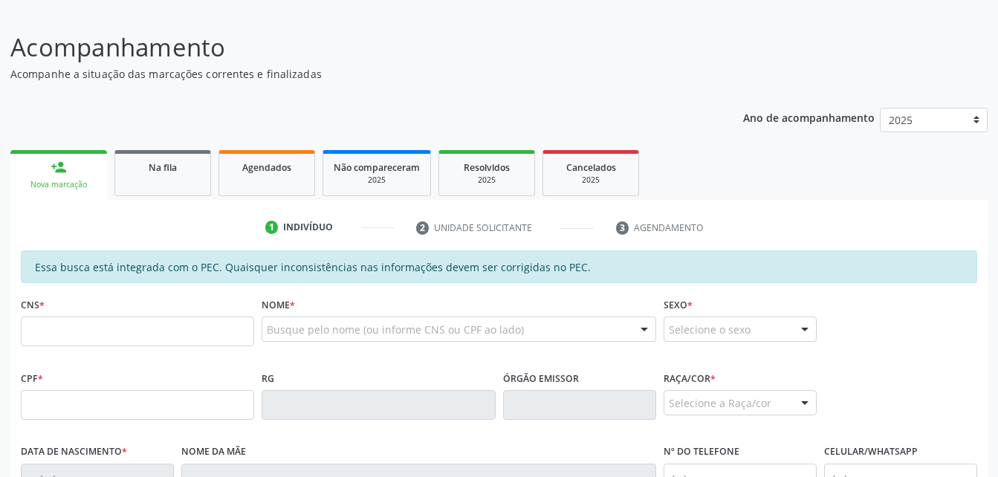
scroll to position [183, 0]
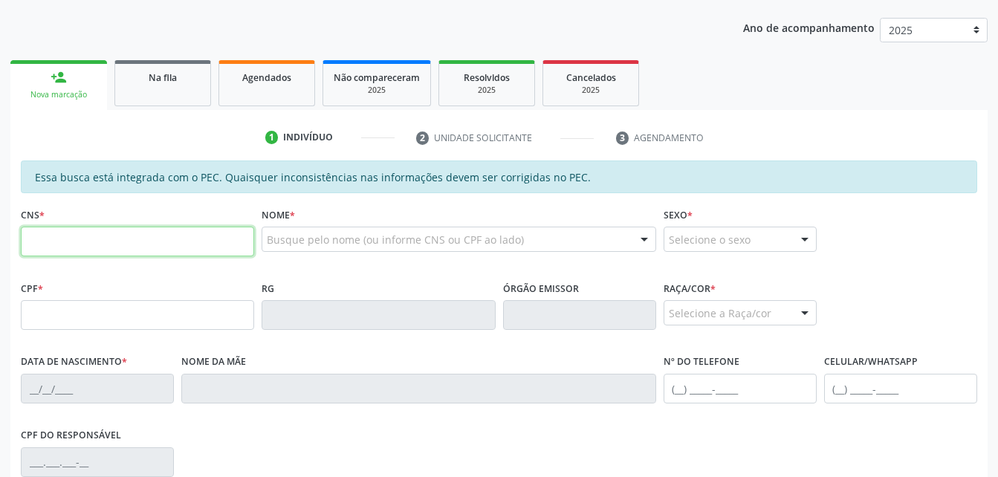
click at [109, 227] on input "text" at bounding box center [137, 242] width 233 height 30
type input "702 0003 7755 7081"
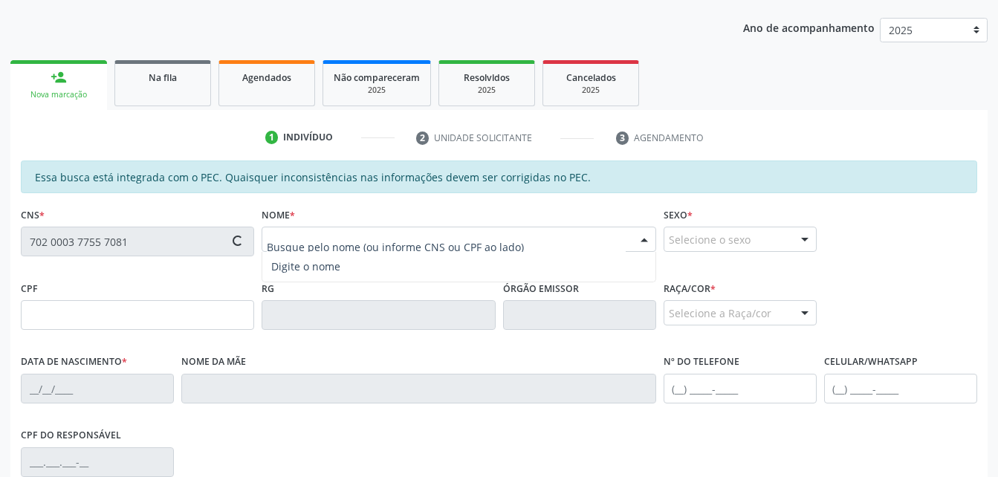
type input "295.973.824-15"
type input "21/04/1964"
type input "Maria Divonete Pereira dos Santos"
type input "(82) 99178-9754"
type input "317"
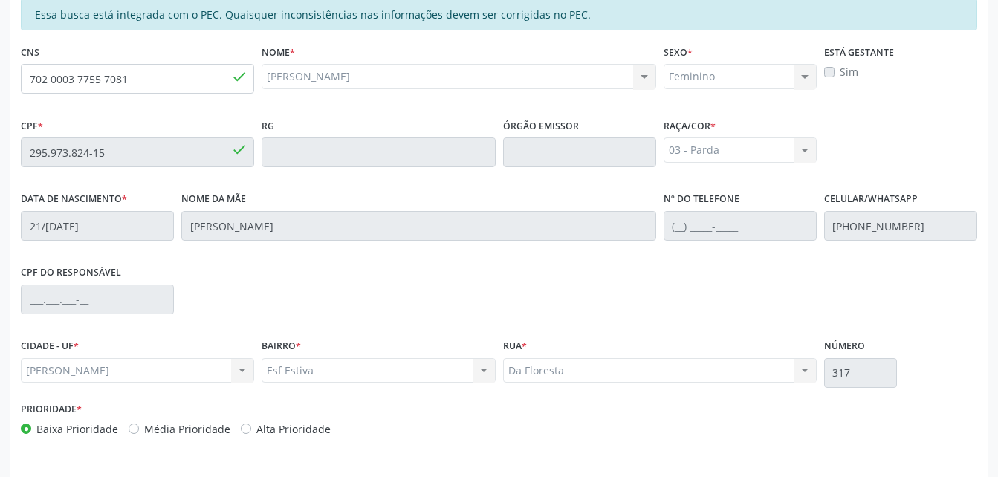
scroll to position [392, 0]
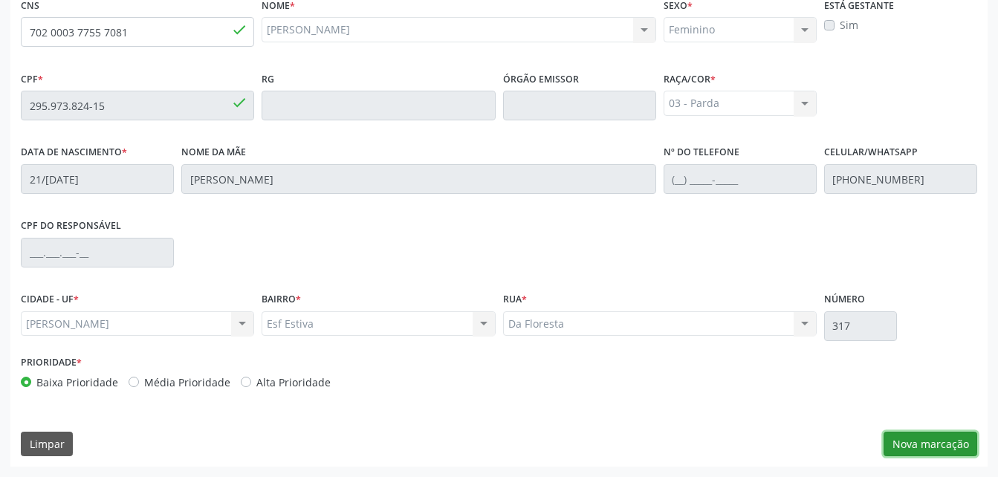
click at [908, 446] on button "Nova marcação" at bounding box center [930, 444] width 94 height 25
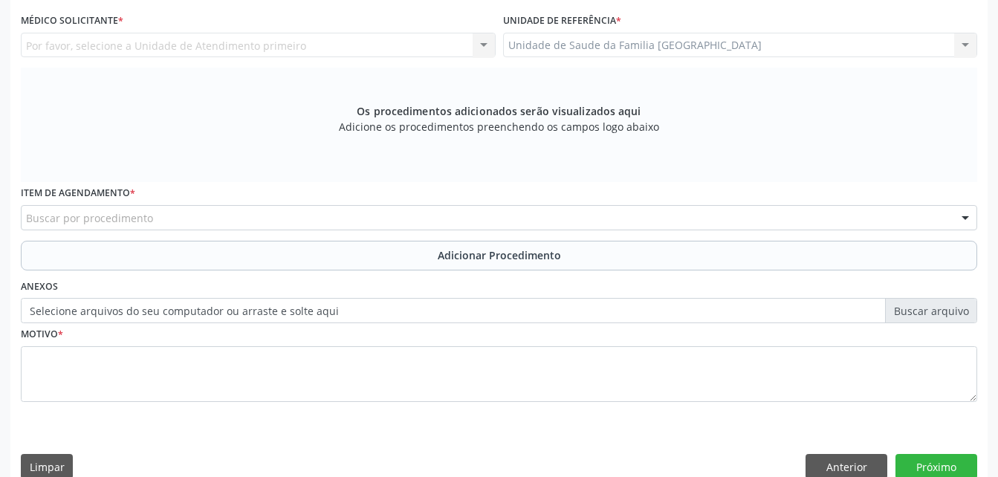
scroll to position [318, 0]
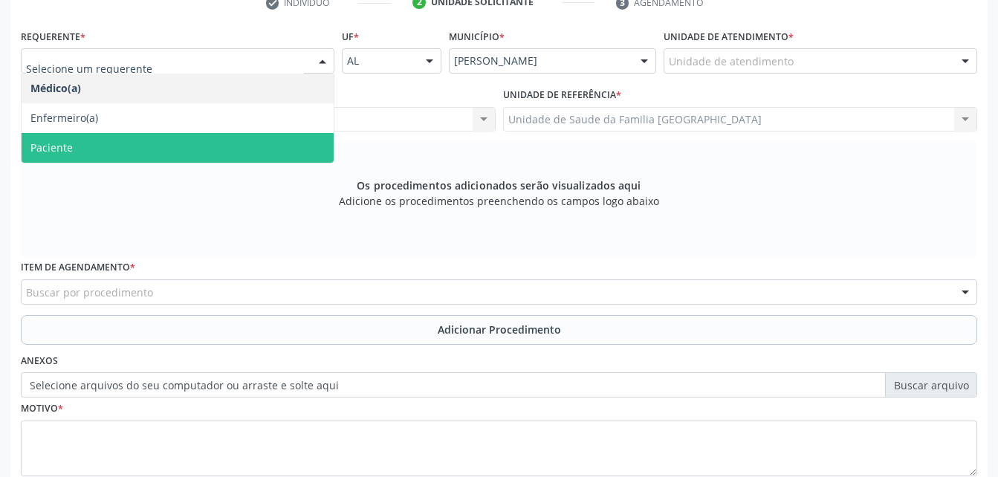
click at [302, 140] on span "Paciente" at bounding box center [178, 148] width 312 height 30
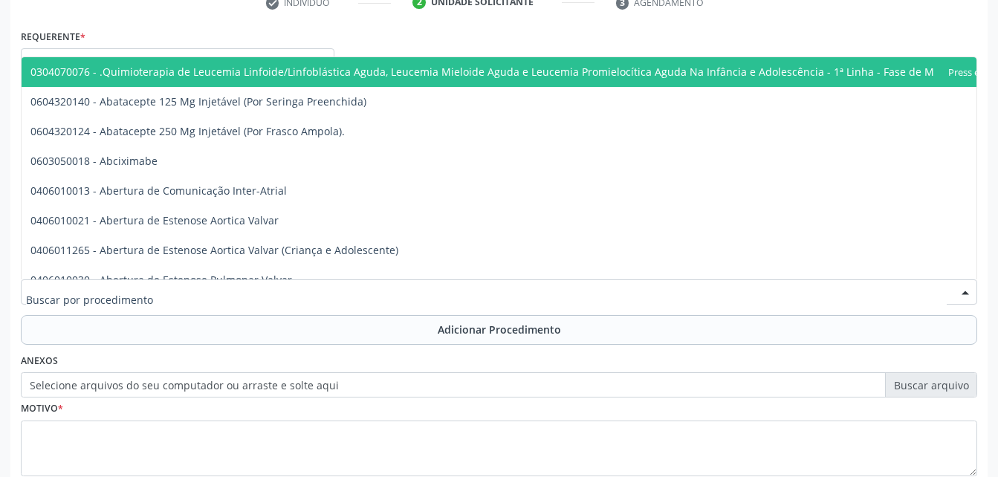
click at [359, 291] on div at bounding box center [499, 291] width 956 height 25
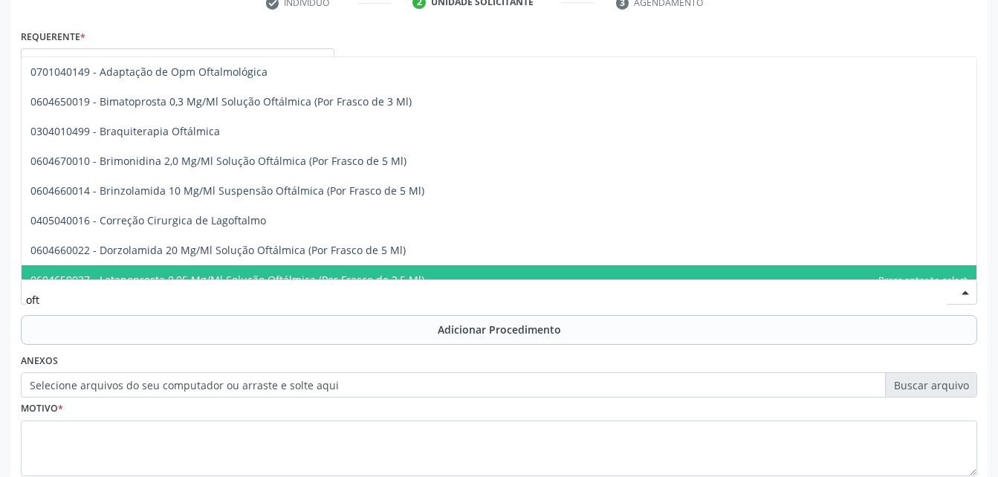
type input "ofta"
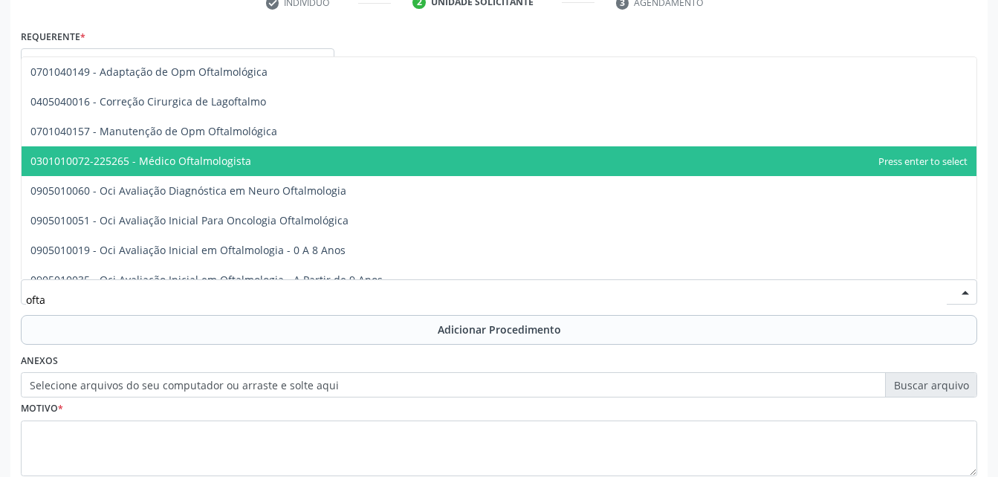
click at [329, 172] on span "0301010072-225265 - Médico Oftalmologista" at bounding box center [499, 161] width 955 height 30
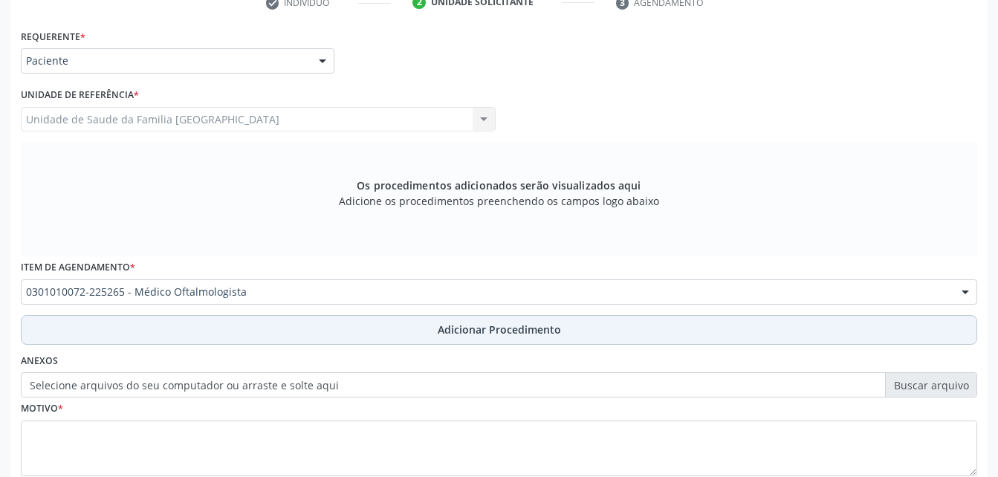
click at [458, 334] on span "Adicionar Procedimento" at bounding box center [499, 330] width 123 height 16
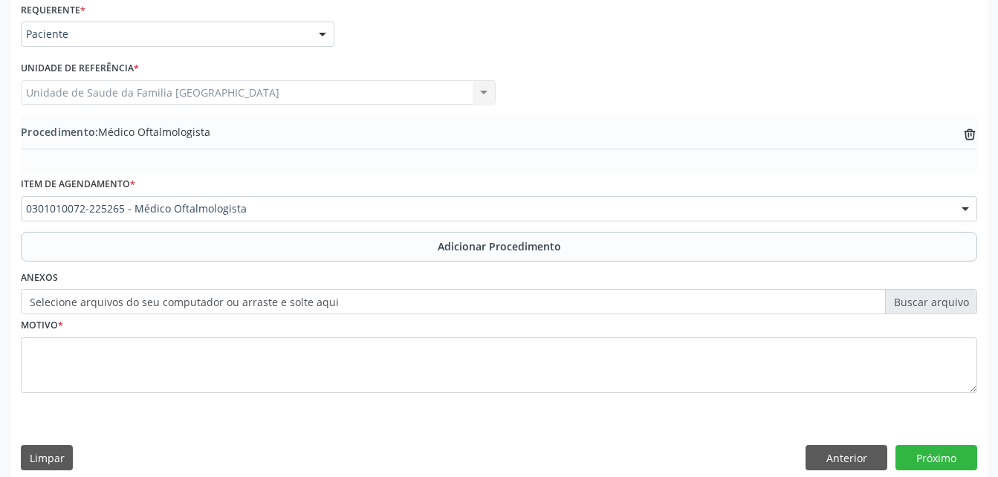
scroll to position [359, 0]
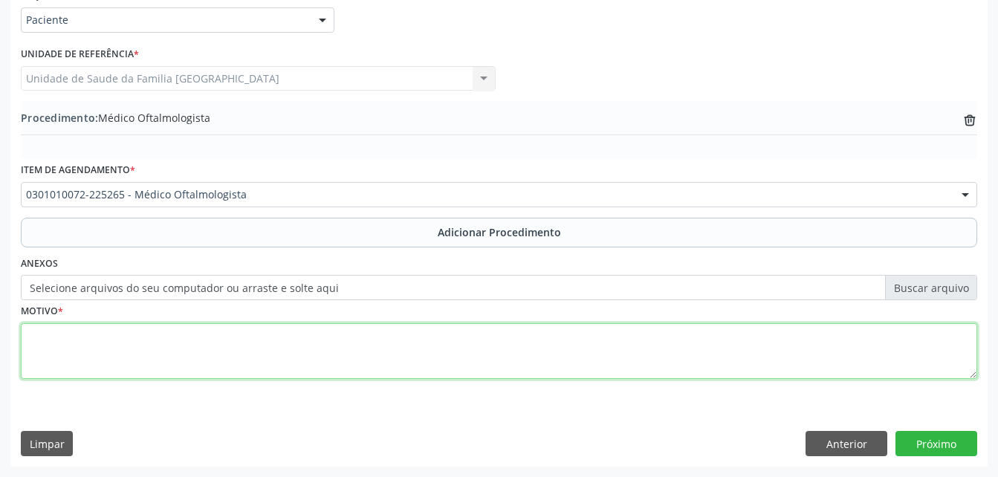
click at [383, 348] on textarea at bounding box center [499, 351] width 956 height 56
type textarea "i"
type textarea "uso de hidroxicloroquina"
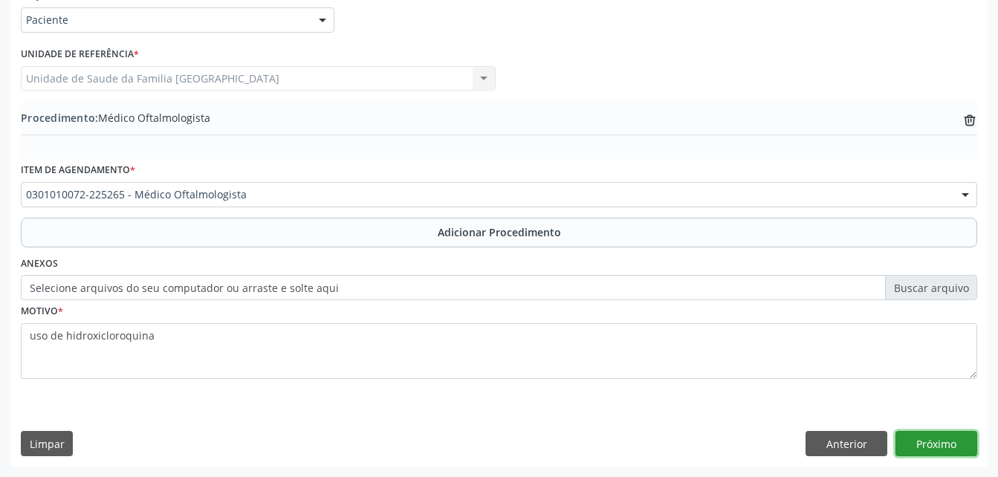
click at [932, 440] on button "Próximo" at bounding box center [936, 443] width 82 height 25
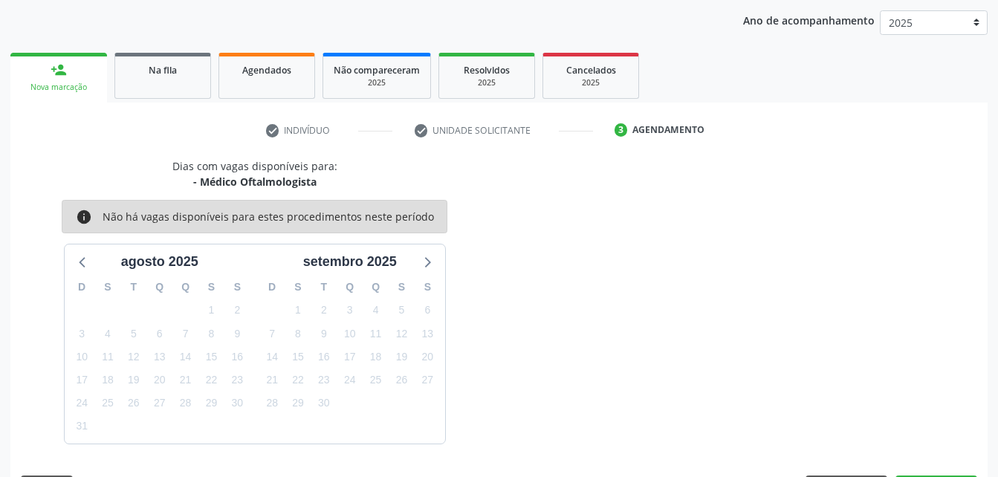
scroll to position [234, 0]
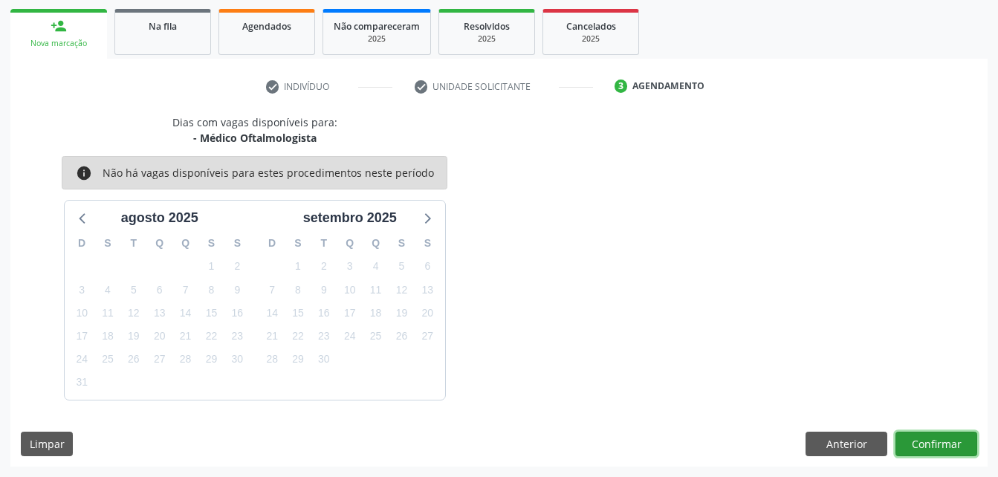
click at [921, 446] on button "Confirmar" at bounding box center [936, 444] width 82 height 25
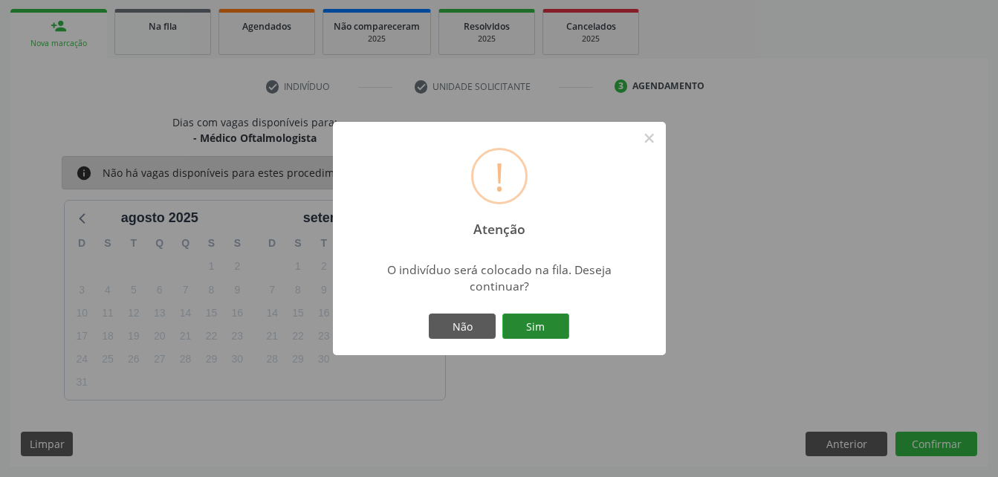
click at [550, 326] on button "Sim" at bounding box center [535, 326] width 67 height 25
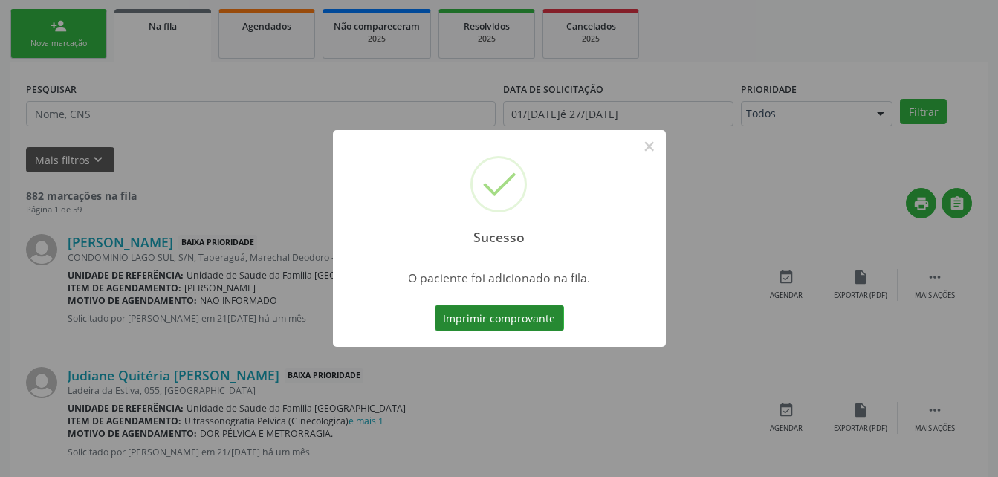
scroll to position [34, 0]
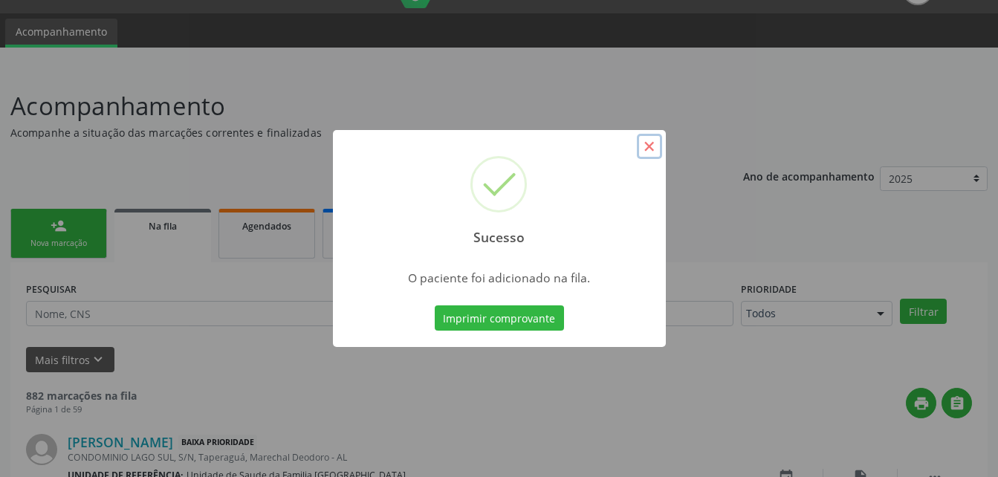
click at [643, 146] on button "×" at bounding box center [649, 146] width 25 height 25
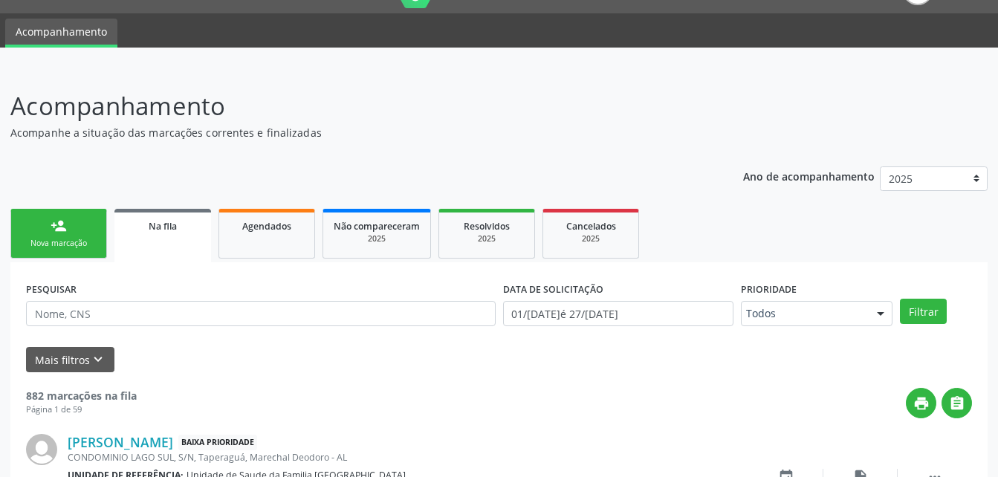
click at [34, 247] on div "Nova marcação" at bounding box center [59, 243] width 74 height 11
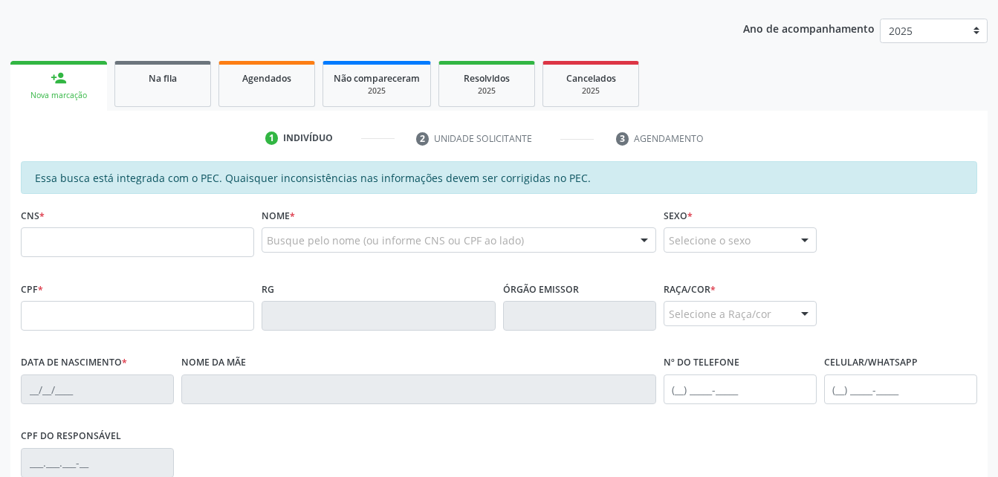
scroll to position [183, 0]
click at [102, 246] on input "text" at bounding box center [137, 242] width 233 height 30
click at [166, 304] on input "text" at bounding box center [137, 315] width 233 height 30
paste input "814.949.804-44"
type input "814.949.804-44"
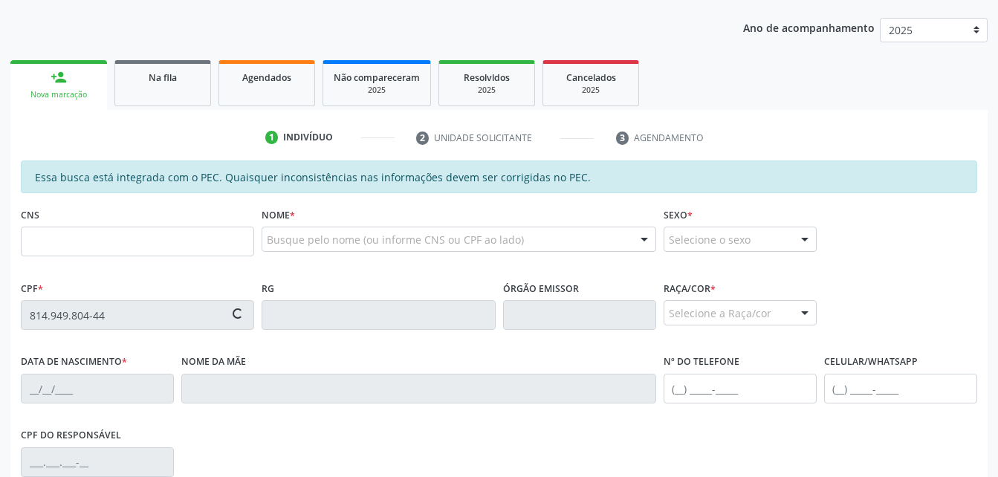
type input "08/08/1974"
type input "Maria Sulina da Silva"
type input "(82) 99619-0097"
type input "S/N"
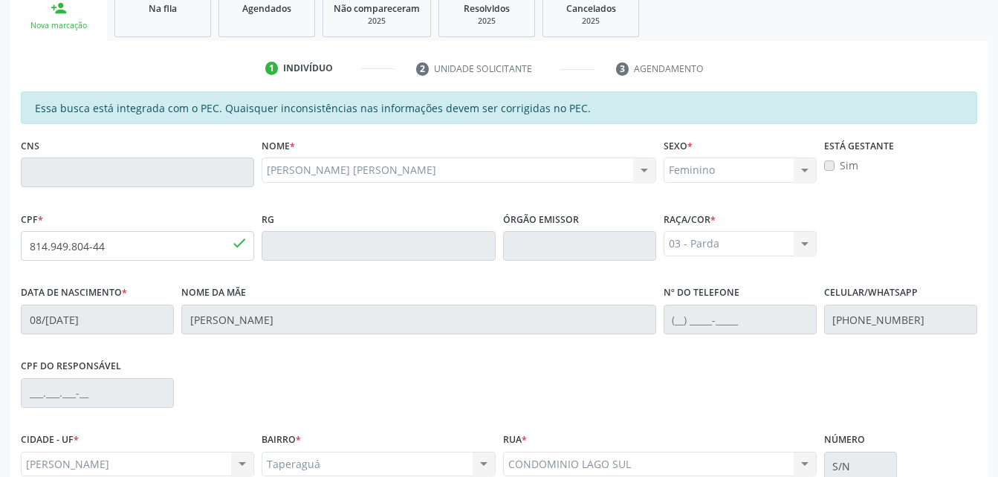
scroll to position [392, 0]
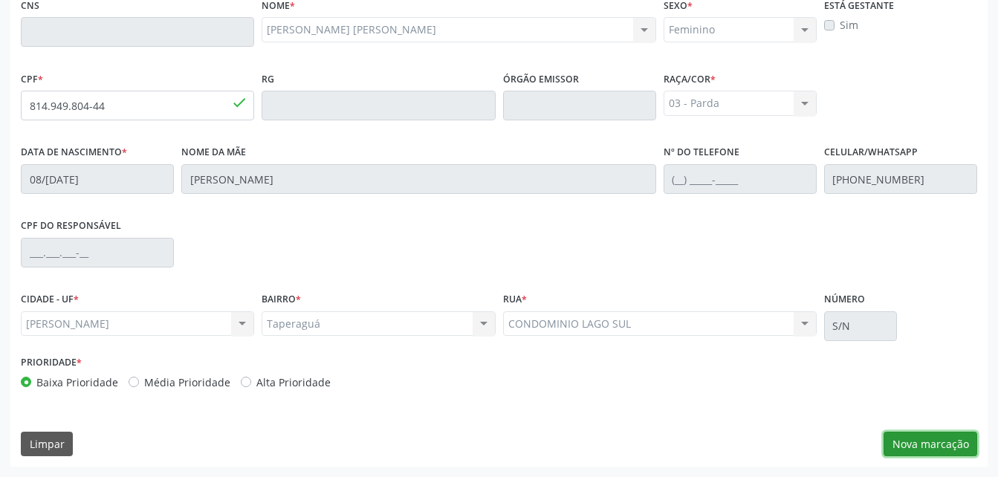
click at [965, 448] on button "Nova marcação" at bounding box center [930, 444] width 94 height 25
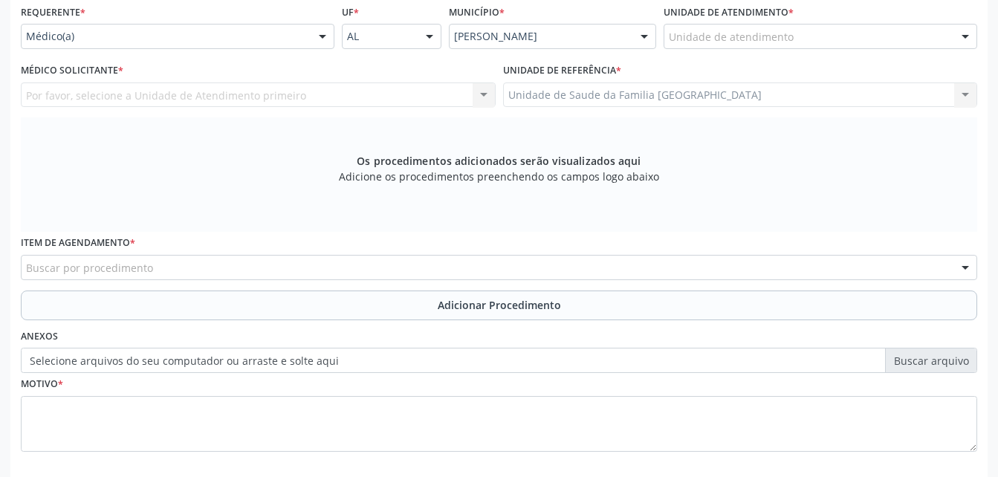
scroll to position [318, 0]
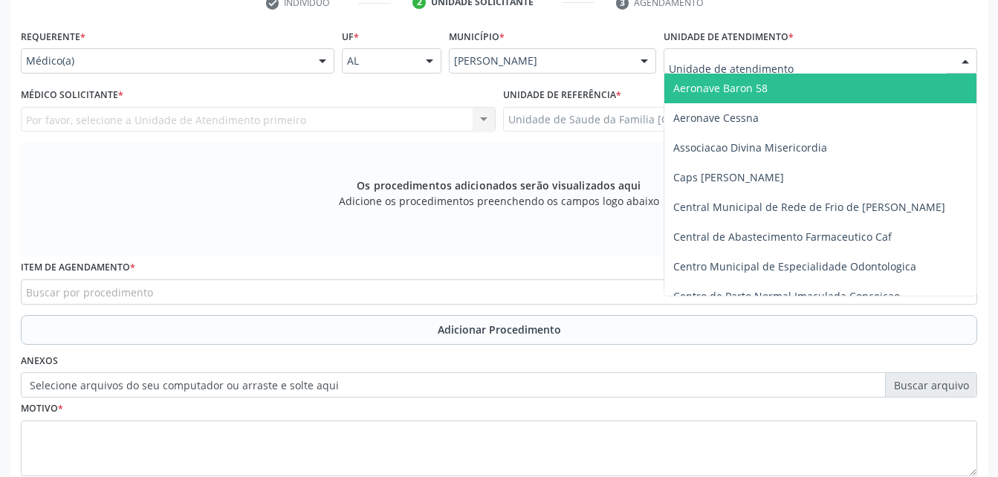
click at [790, 65] on div at bounding box center [820, 60] width 314 height 25
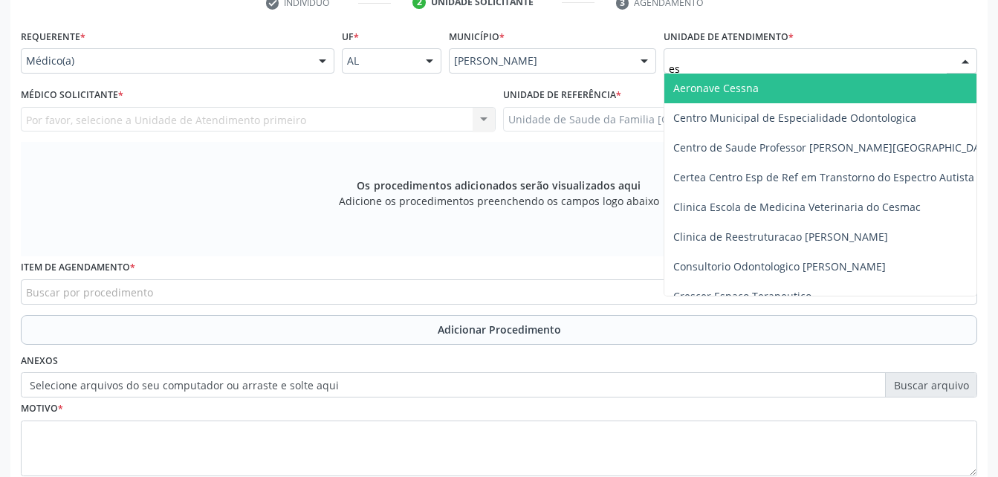
type input "est"
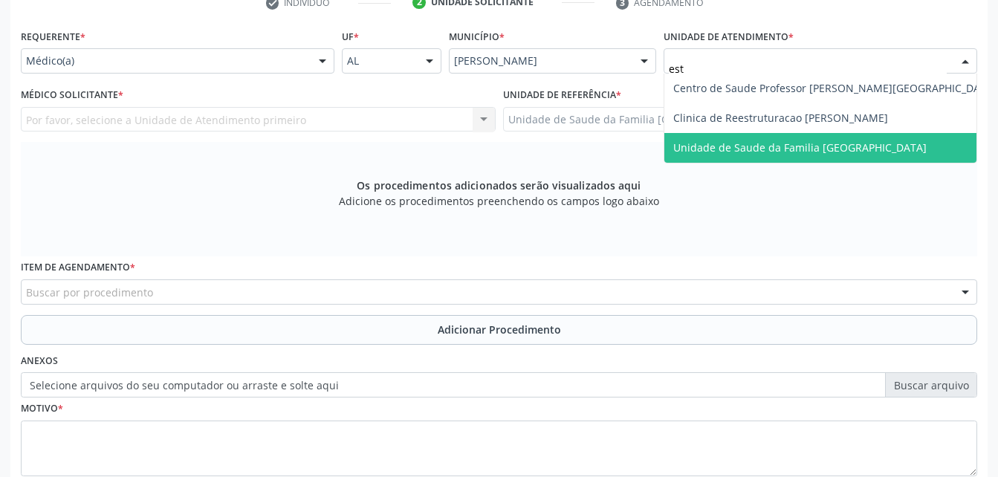
drag, startPoint x: 801, startPoint y: 142, endPoint x: 574, endPoint y: 173, distance: 229.5
click at [798, 143] on span "Unidade de Saude da Familia [GEOGRAPHIC_DATA]" at bounding box center [799, 147] width 253 height 14
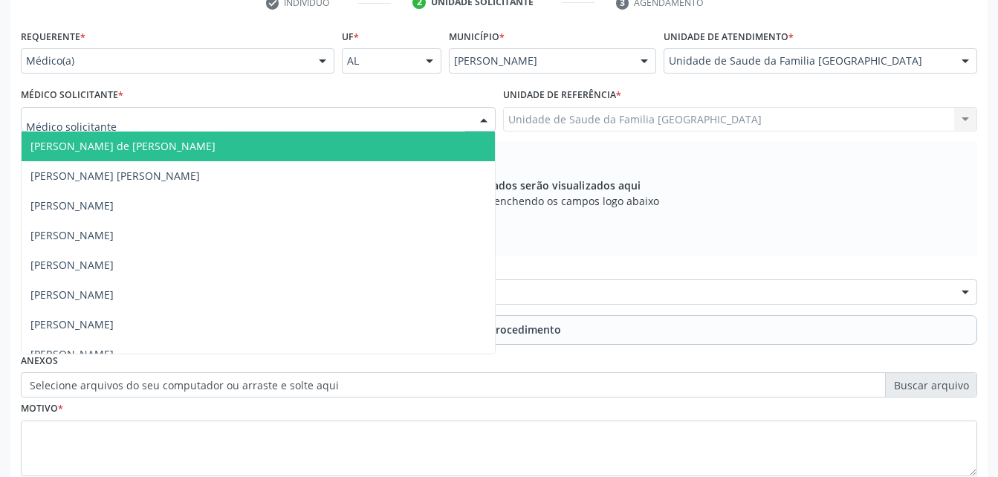
click at [408, 117] on div at bounding box center [258, 119] width 475 height 25
type input "ro"
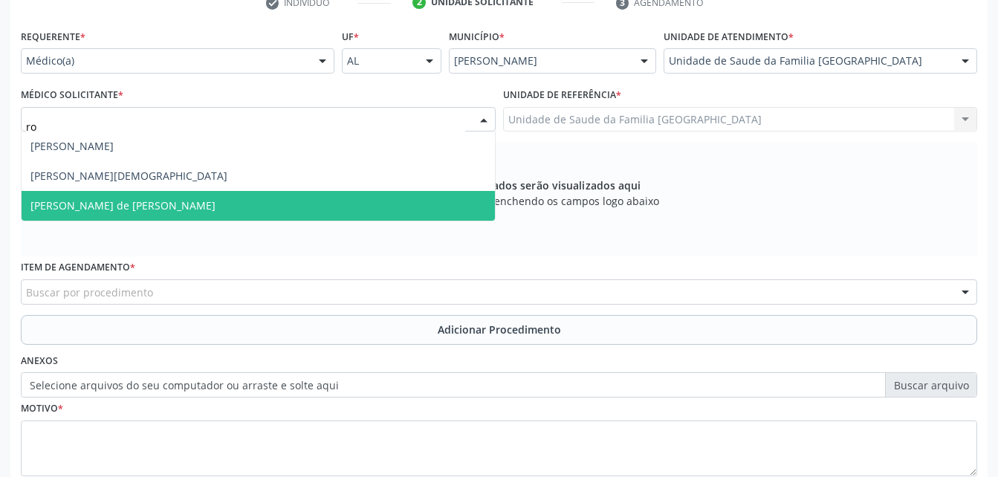
click at [425, 200] on span "Rodrigo Santana de Luna Batista" at bounding box center [258, 206] width 473 height 30
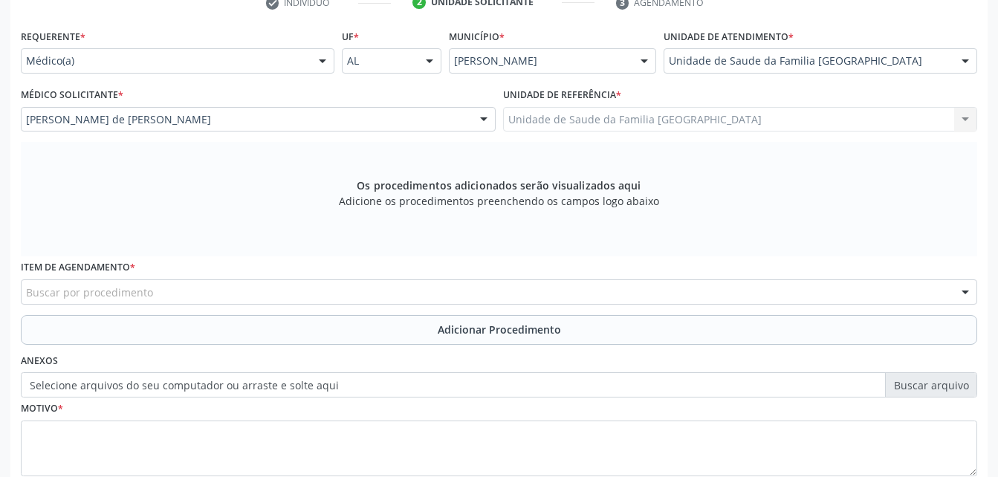
click at [400, 286] on div "Buscar por procedimento" at bounding box center [499, 291] width 956 height 25
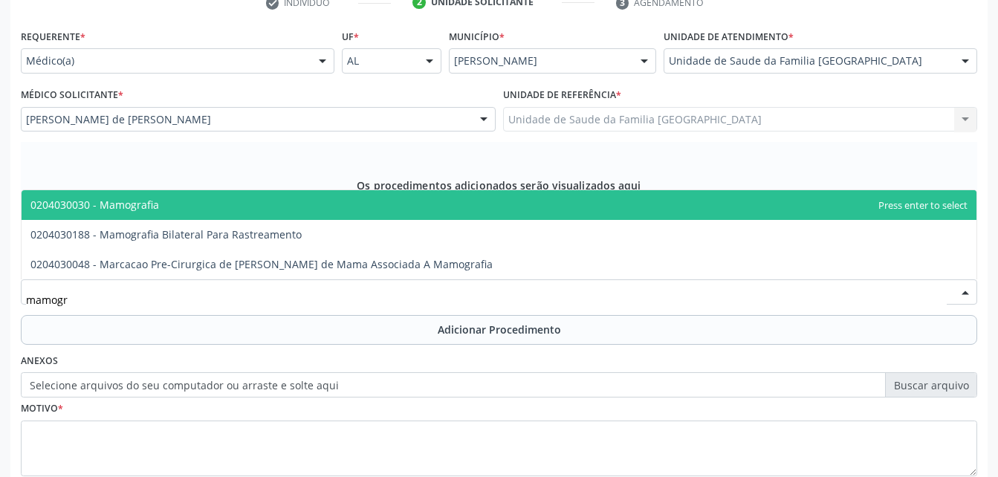
type input "mamogra"
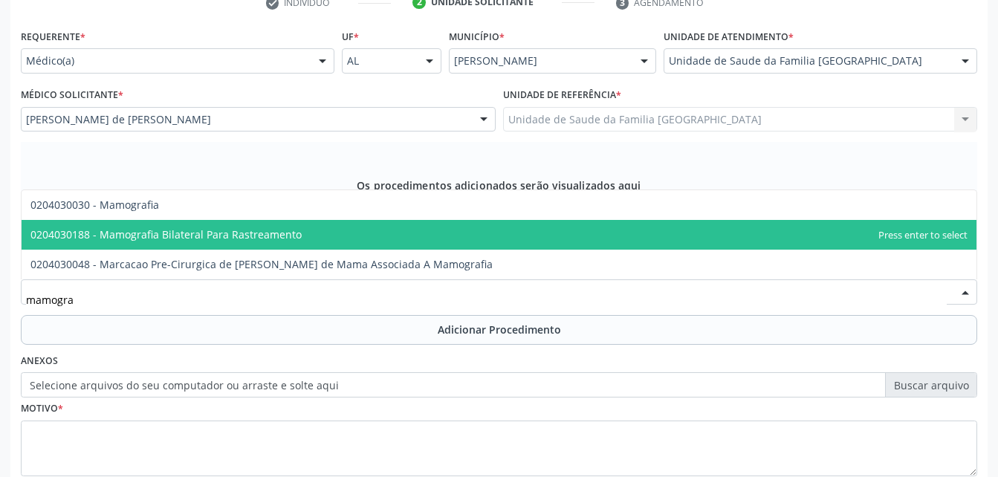
click at [419, 241] on span "0204030188 - Mamografia Bilateral Para Rastreamento" at bounding box center [499, 235] width 955 height 30
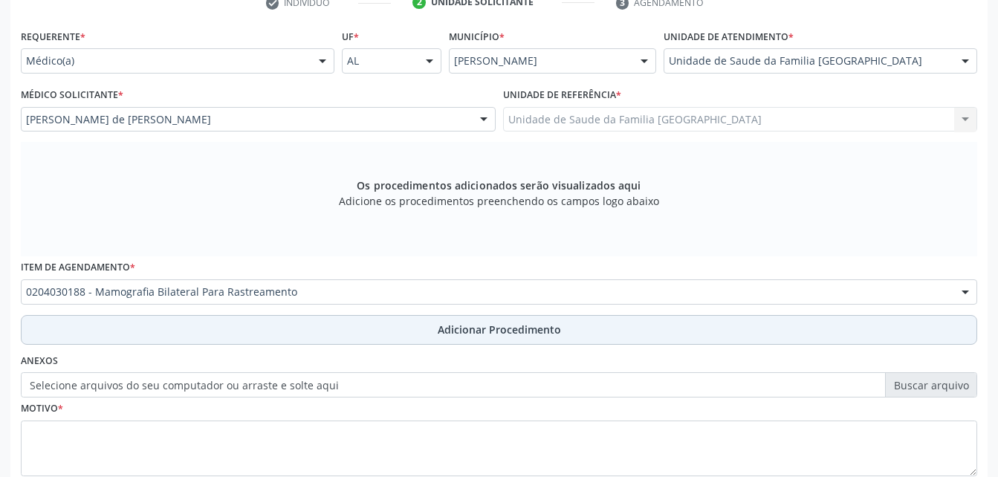
click at [472, 331] on span "Adicionar Procedimento" at bounding box center [499, 330] width 123 height 16
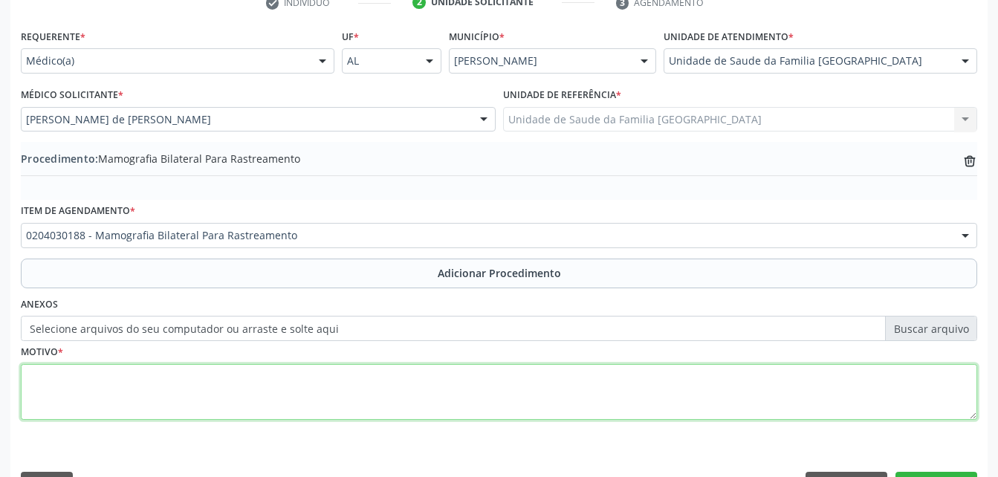
click at [451, 380] on textarea at bounding box center [499, 392] width 956 height 56
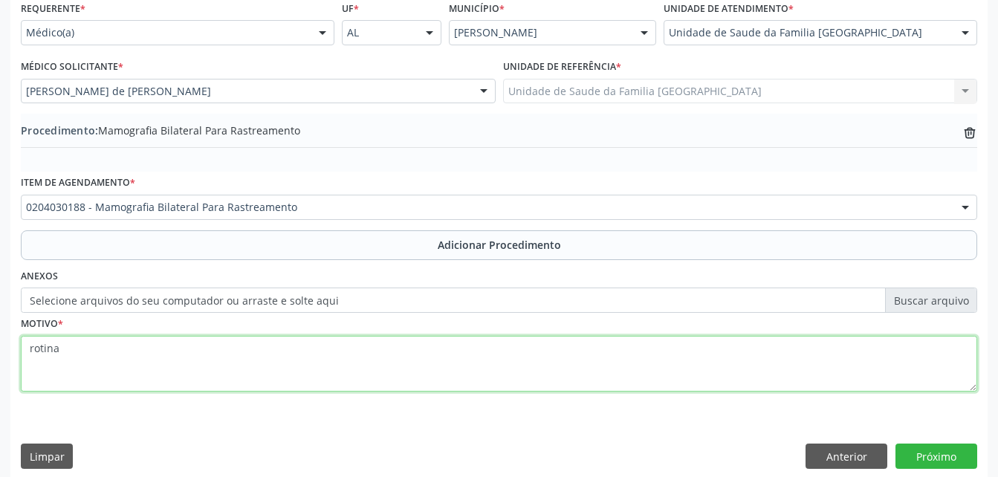
scroll to position [359, 0]
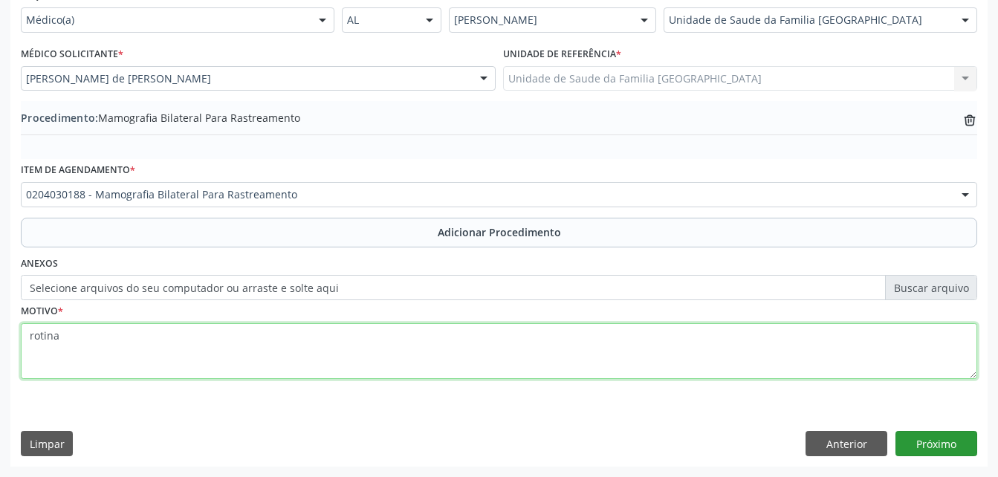
type textarea "rotina"
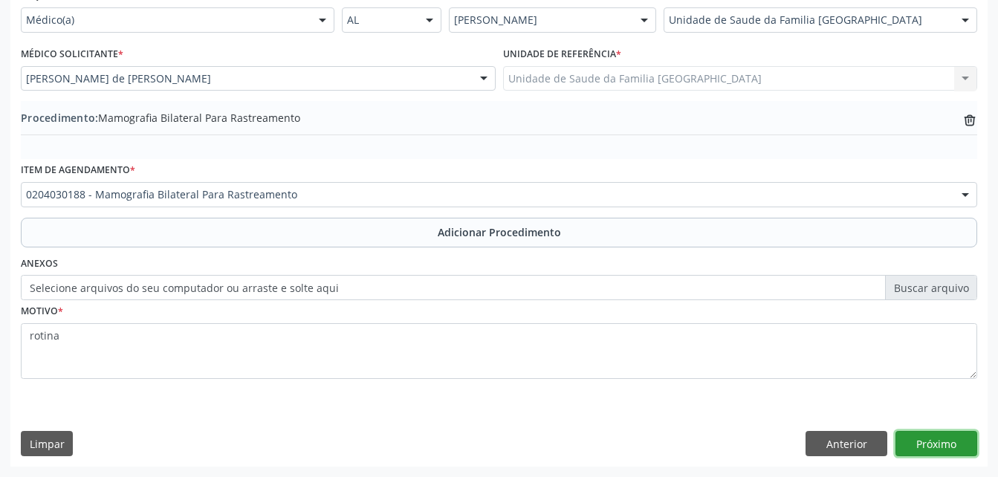
click at [948, 441] on button "Próximo" at bounding box center [936, 443] width 82 height 25
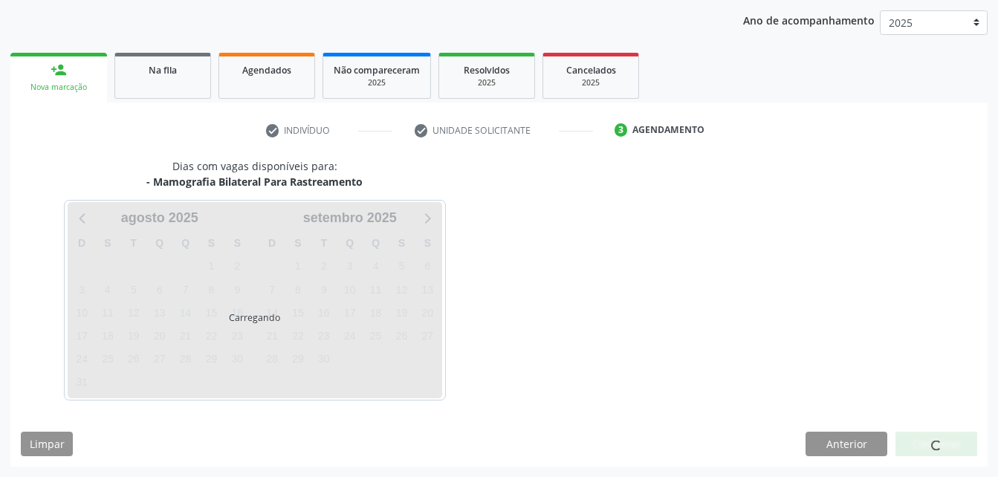
scroll to position [234, 0]
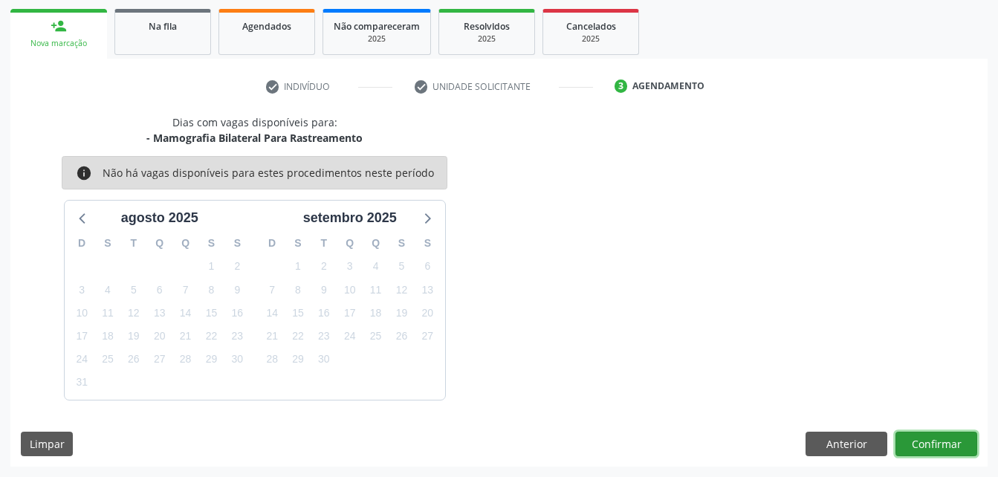
click at [936, 432] on button "Confirmar" at bounding box center [936, 444] width 82 height 25
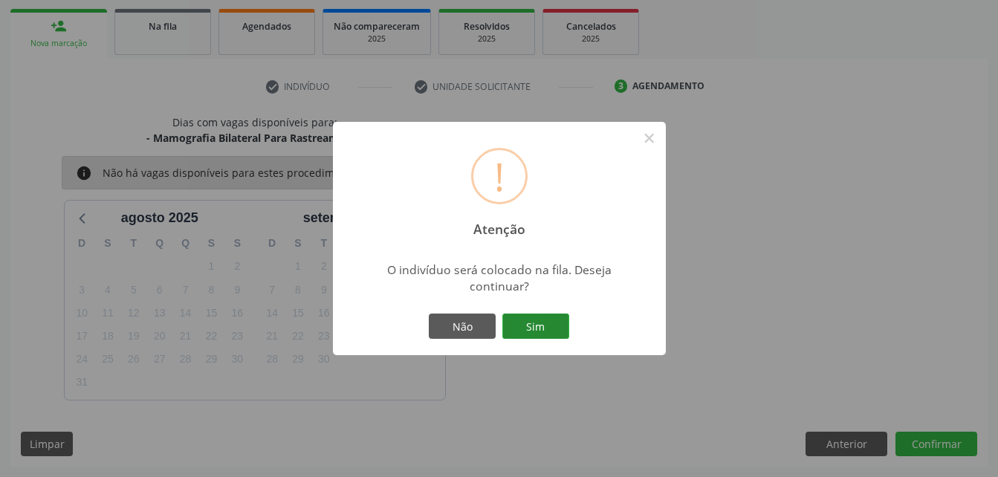
click at [544, 324] on button "Sim" at bounding box center [535, 326] width 67 height 25
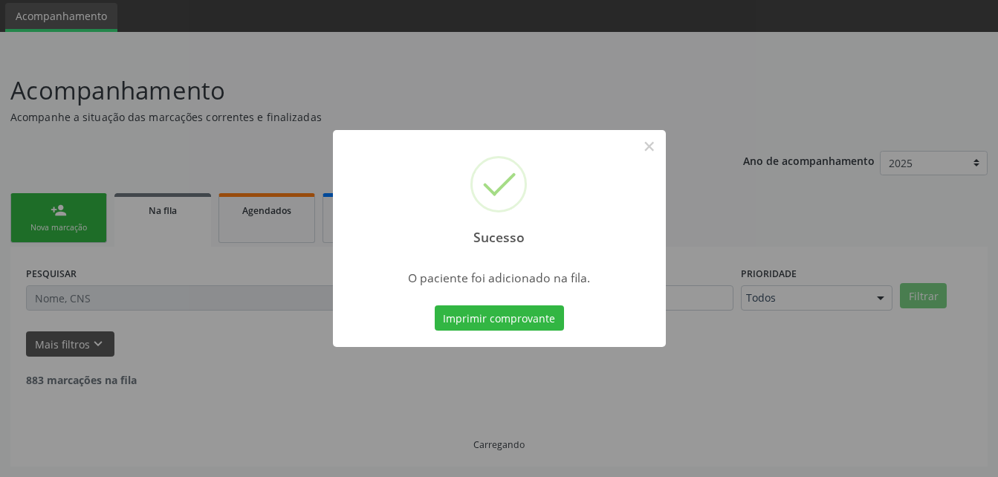
scroll to position [34, 0]
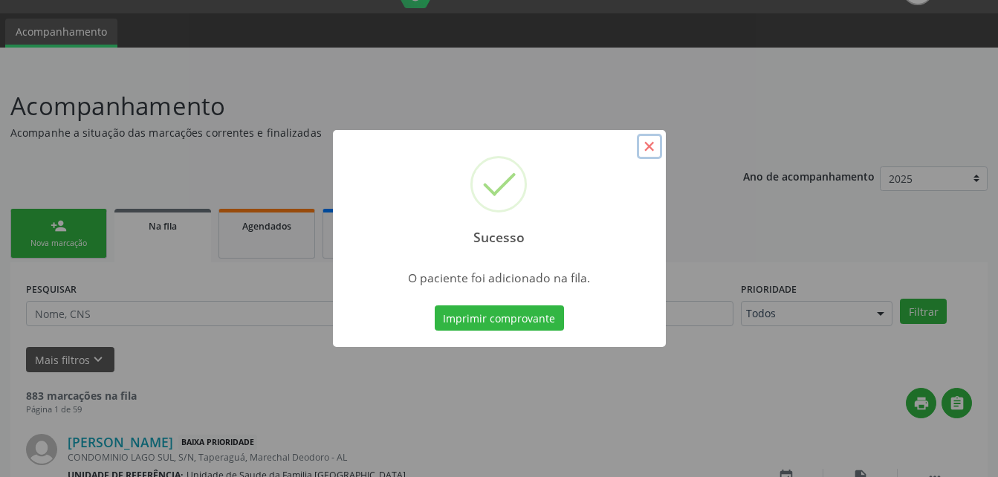
click at [650, 143] on button "×" at bounding box center [649, 146] width 25 height 25
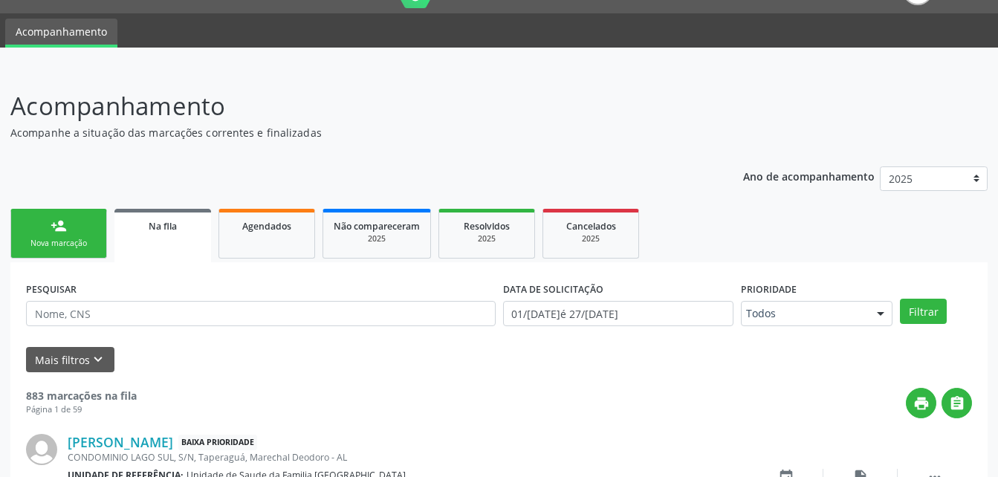
click at [84, 225] on link "person_add Nova marcação" at bounding box center [58, 234] width 97 height 50
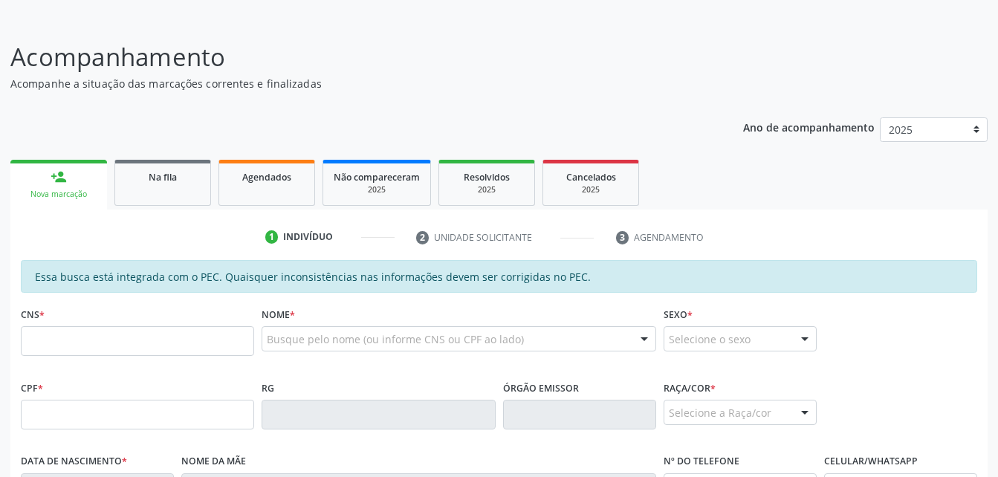
scroll to position [108, 0]
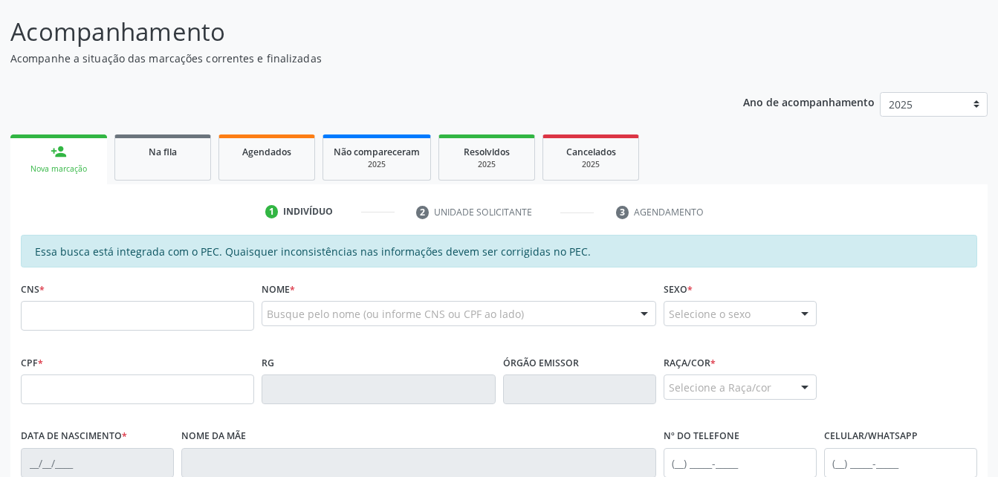
click at [12, 306] on div "Acompanhamento Acompanhe a situação das marcações correntes e finalizadas Relat…" at bounding box center [499, 377] width 998 height 767
click at [37, 314] on input "text" at bounding box center [137, 316] width 233 height 30
type input "706 2005 0431 6666"
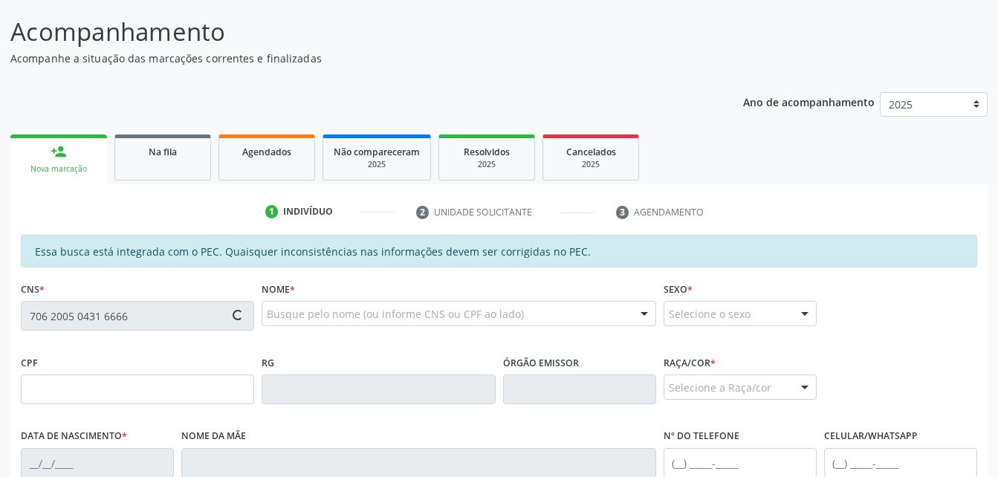
type input "077.303.354-84"
type input "17/02/1989"
type input "Maria Cícera da Silva Monteiro"
type input "(82) 99106-7112"
type input "(82) 99431-9957"
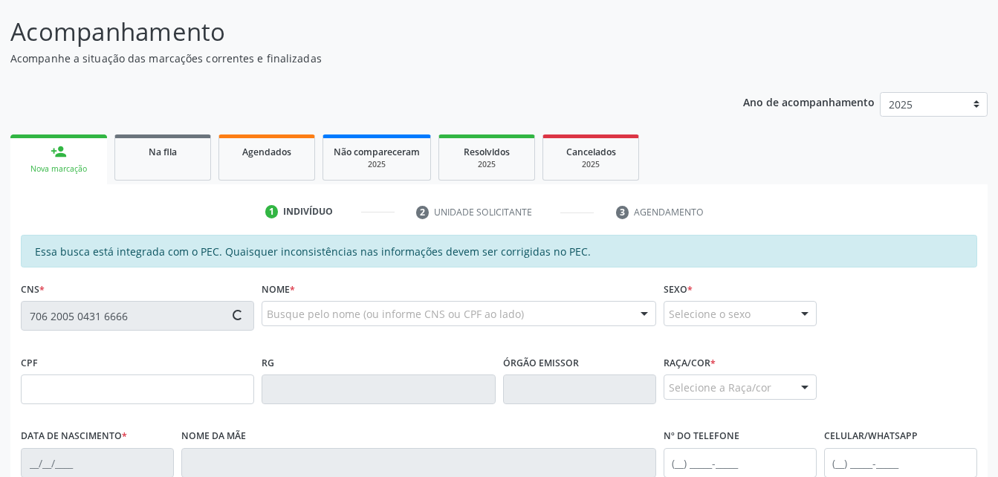
type input "1083"
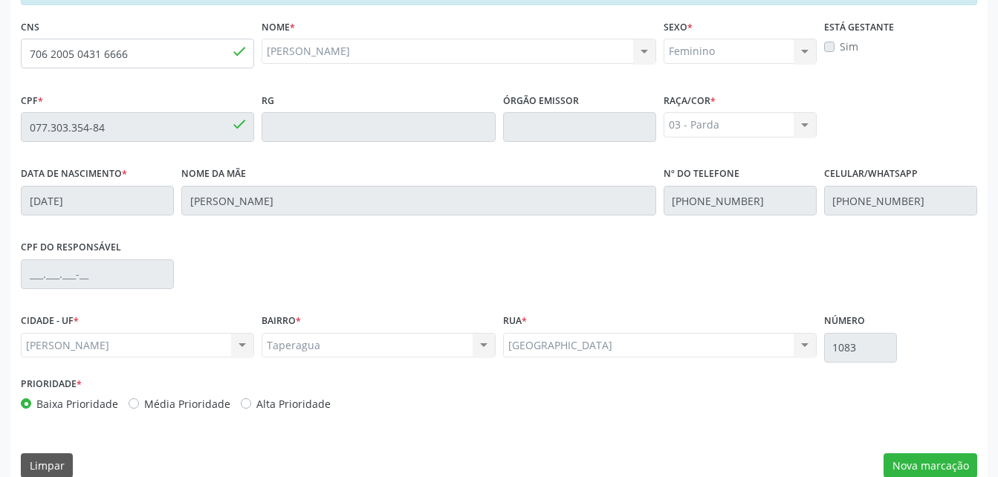
scroll to position [392, 0]
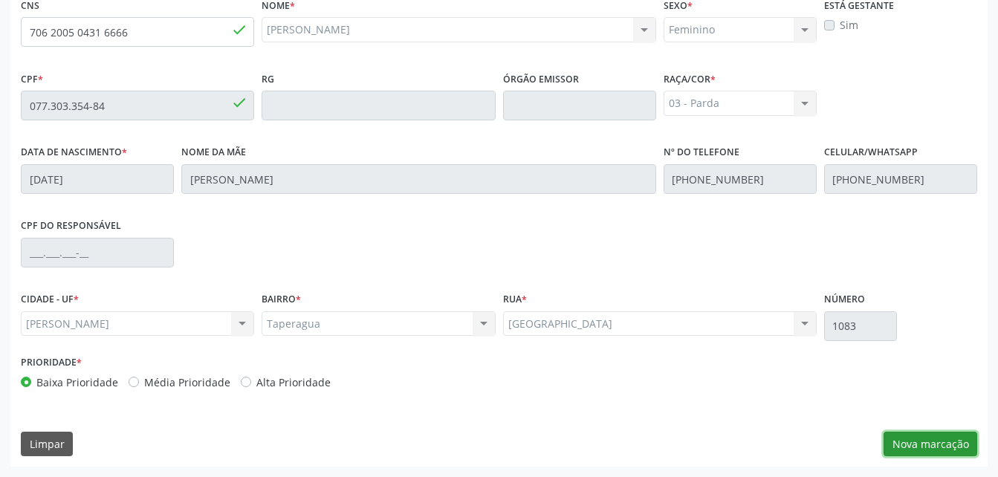
drag, startPoint x: 944, startPoint y: 444, endPoint x: 927, endPoint y: 438, distance: 17.4
click at [944, 445] on button "Nova marcação" at bounding box center [930, 444] width 94 height 25
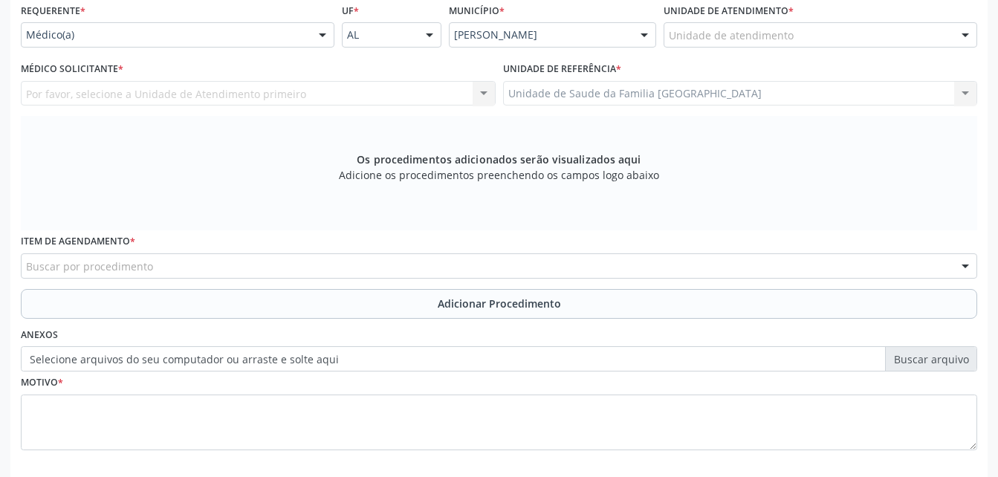
scroll to position [318, 0]
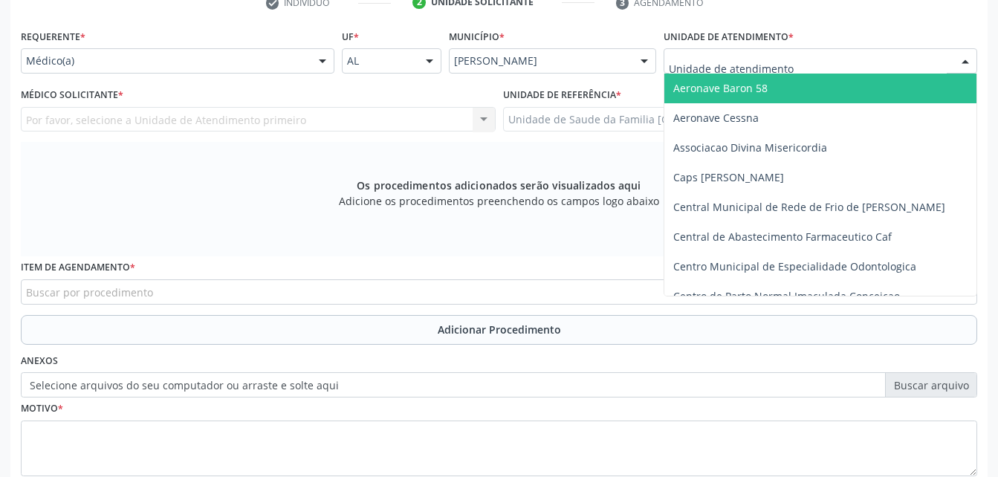
click at [805, 57] on div at bounding box center [820, 60] width 314 height 25
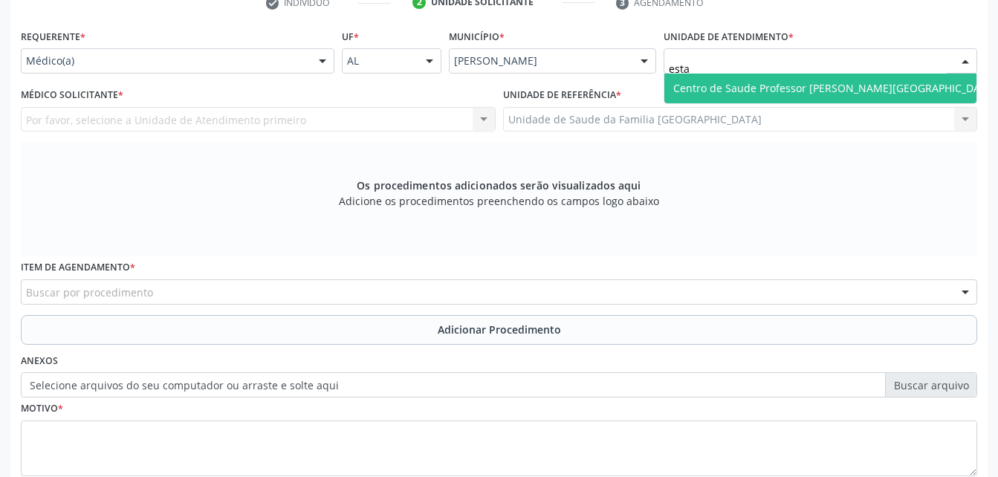
type input "estac"
drag, startPoint x: 802, startPoint y: 90, endPoint x: 780, endPoint y: 94, distance: 22.0
click at [801, 91] on span "Centro de Saude Professor Estacio de Lima" at bounding box center [834, 88] width 323 height 14
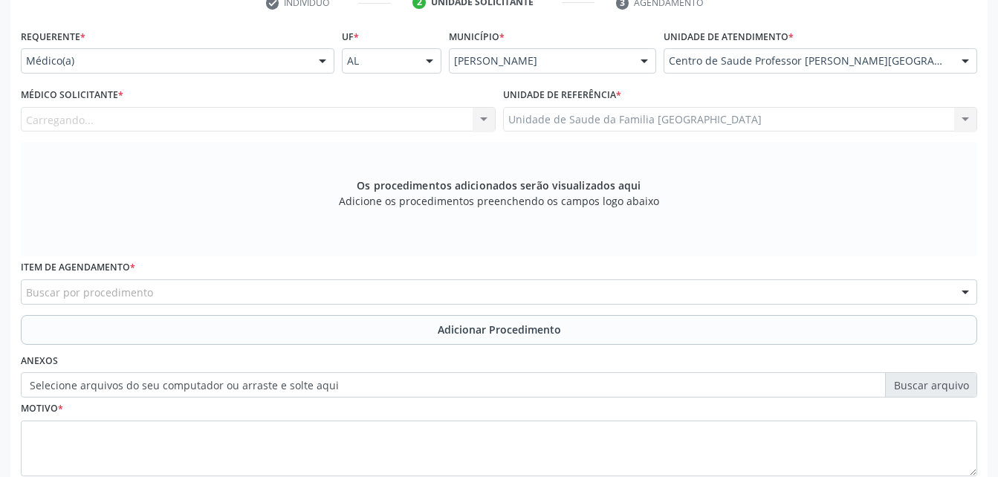
click at [421, 122] on div "Carregando... Nenhum resultado encontrado para: " " Não há nenhuma opção para s…" at bounding box center [258, 119] width 475 height 25
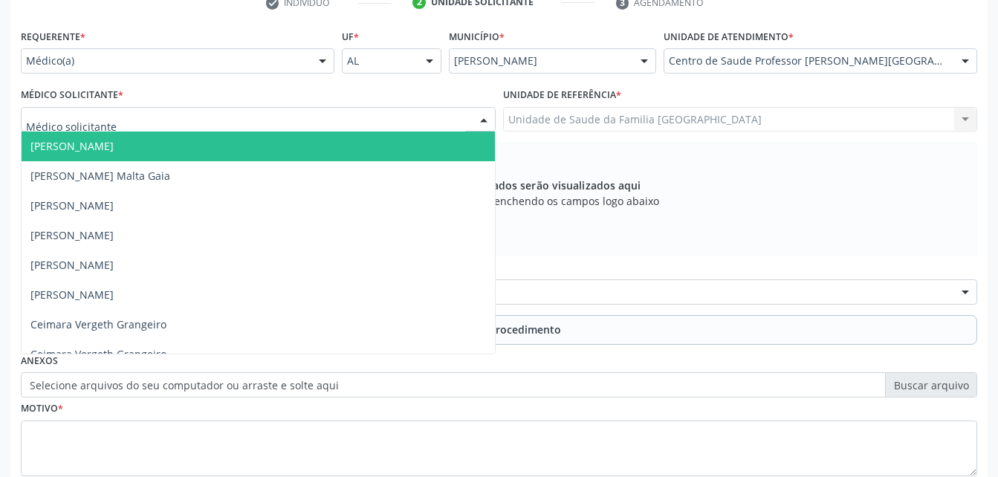
click at [465, 123] on div at bounding box center [258, 119] width 475 height 25
type input "eli"
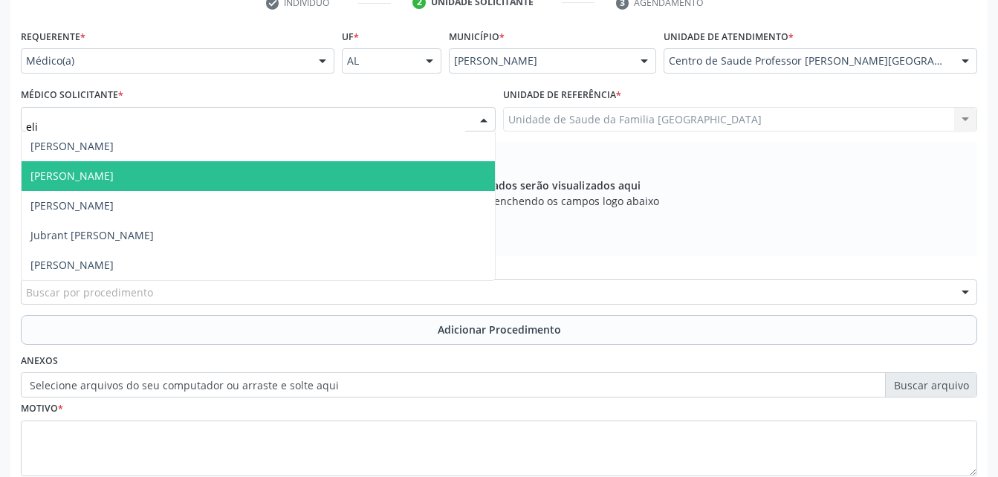
click at [386, 173] on span "Elio Goncalves Melo Junior" at bounding box center [258, 176] width 473 height 30
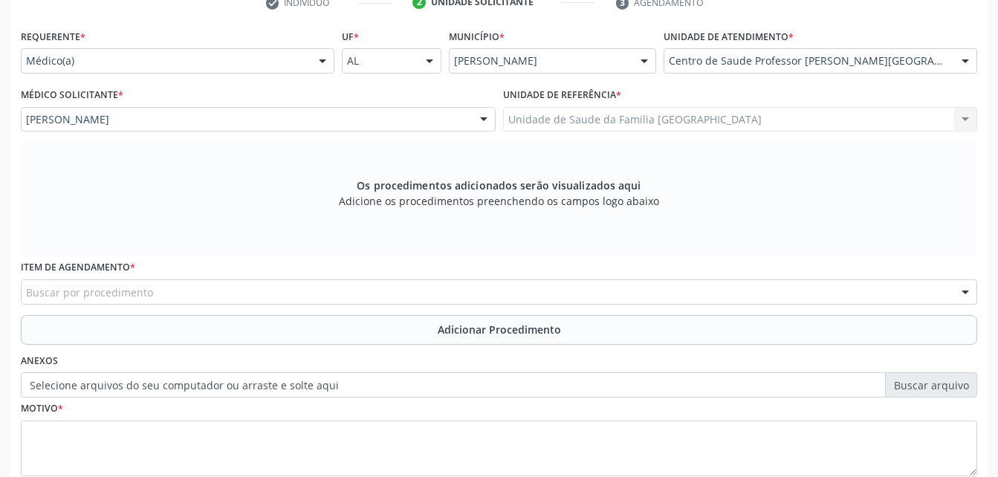
click at [415, 282] on div "Buscar por procedimento" at bounding box center [499, 291] width 956 height 25
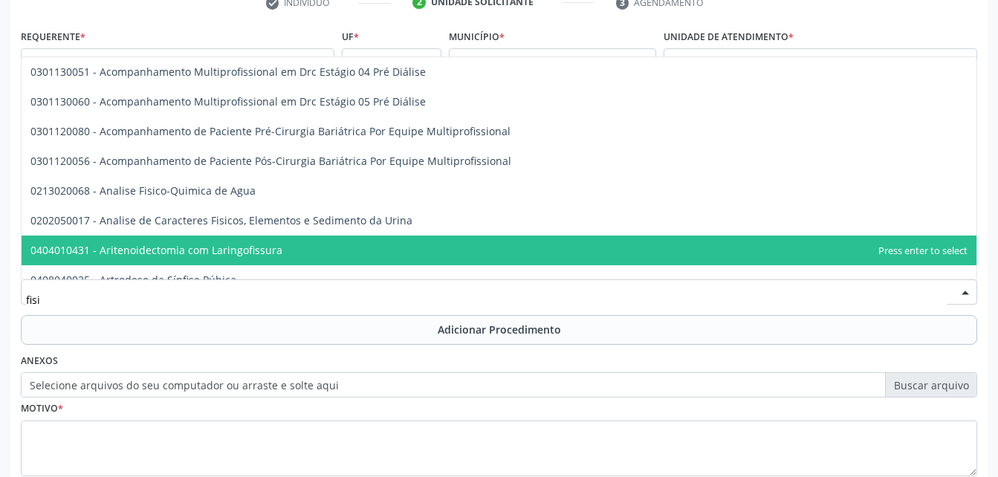
type input "fisio"
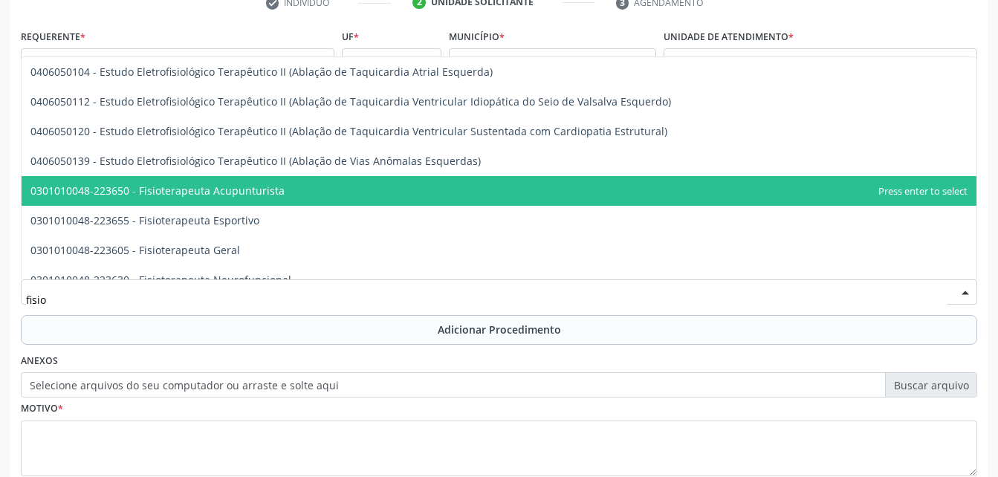
scroll to position [1114, 0]
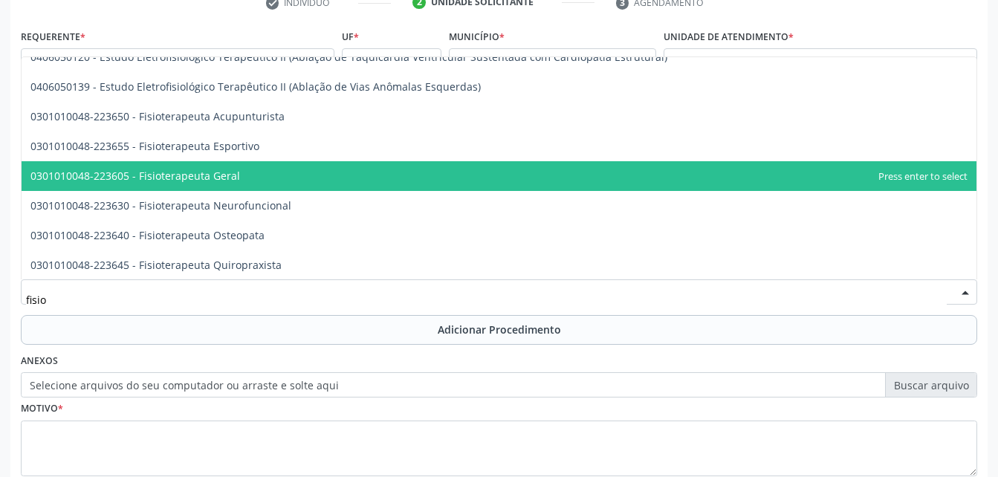
click at [410, 177] on span "0301010048-223605 - Fisioterapeuta Geral" at bounding box center [499, 176] width 955 height 30
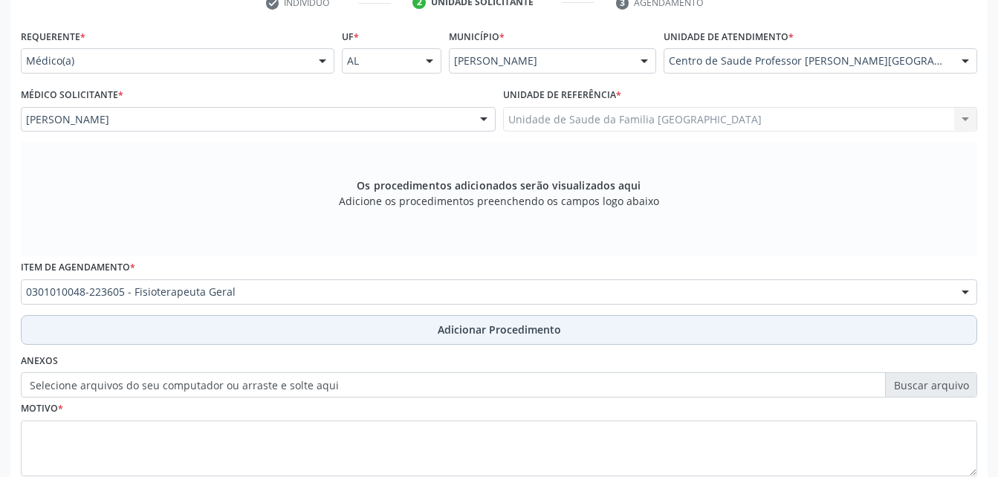
click at [458, 322] on span "Adicionar Procedimento" at bounding box center [499, 330] width 123 height 16
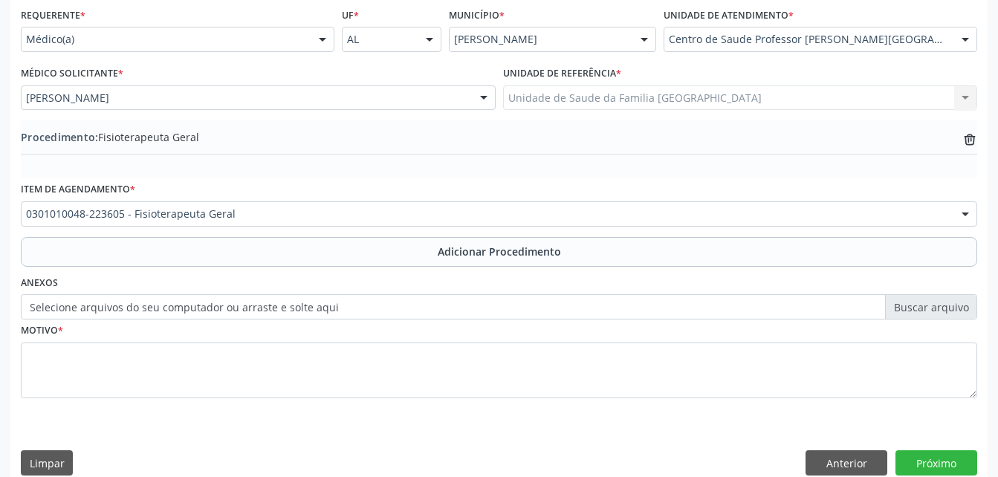
scroll to position [359, 0]
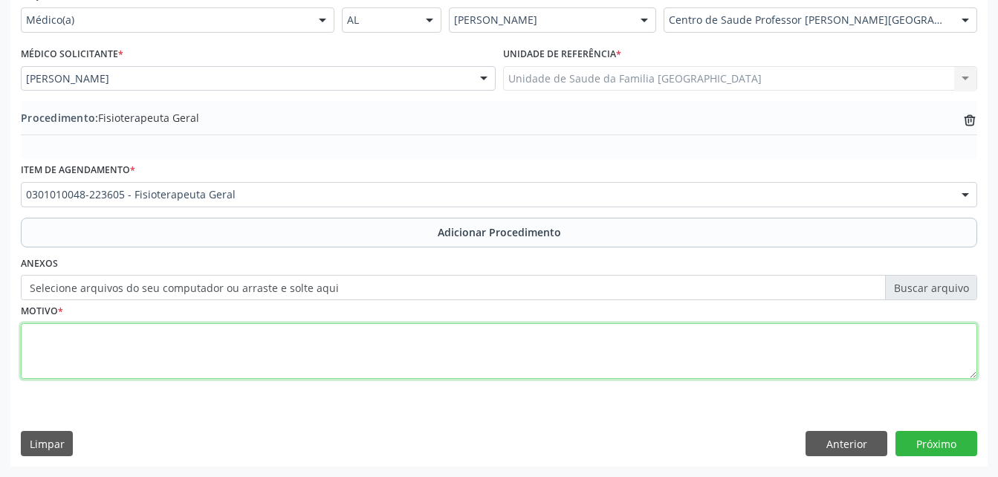
click at [457, 354] on textarea at bounding box center [499, 351] width 956 height 56
type textarea "joelho direito"
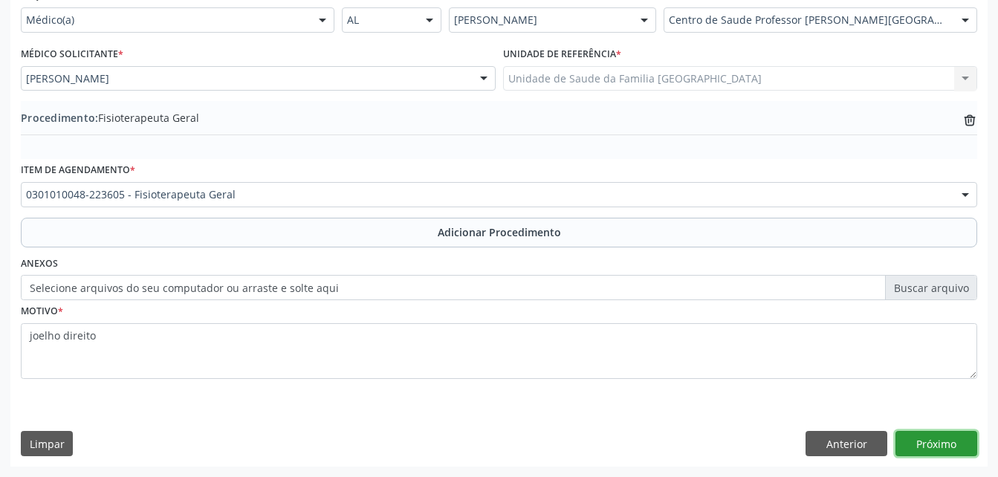
click at [961, 434] on button "Próximo" at bounding box center [936, 443] width 82 height 25
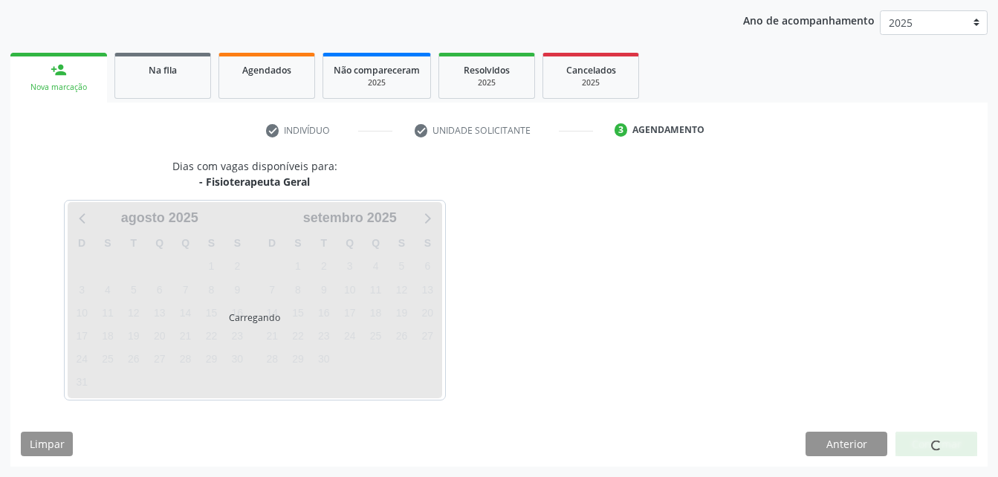
scroll to position [234, 0]
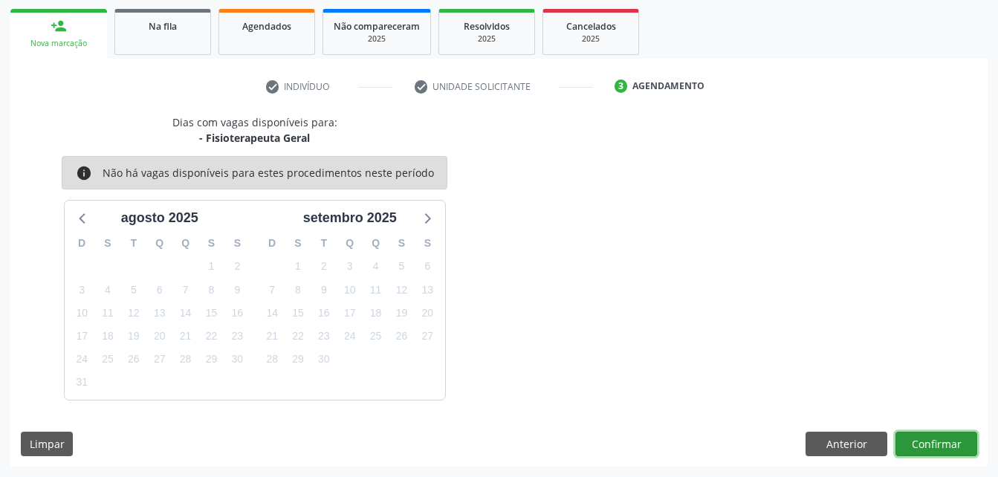
click at [959, 433] on button "Confirmar" at bounding box center [936, 444] width 82 height 25
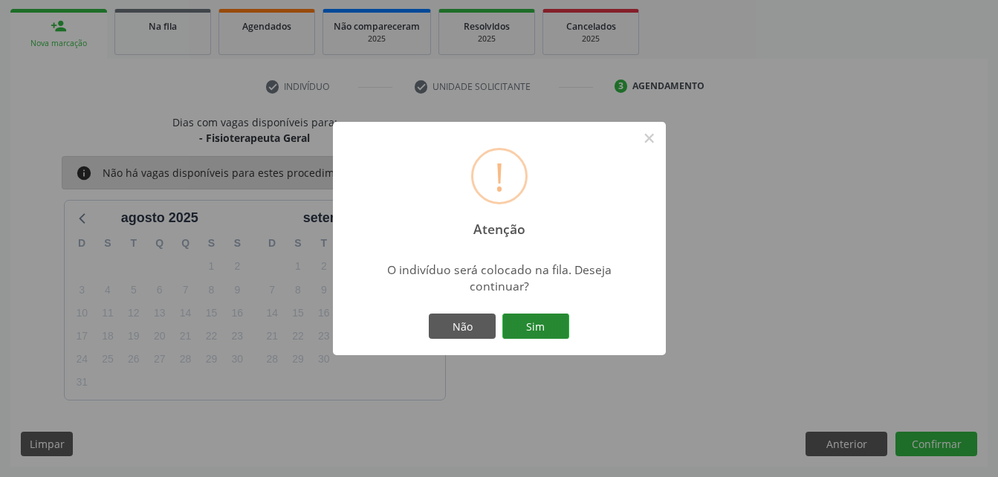
click at [547, 322] on button "Sim" at bounding box center [535, 326] width 67 height 25
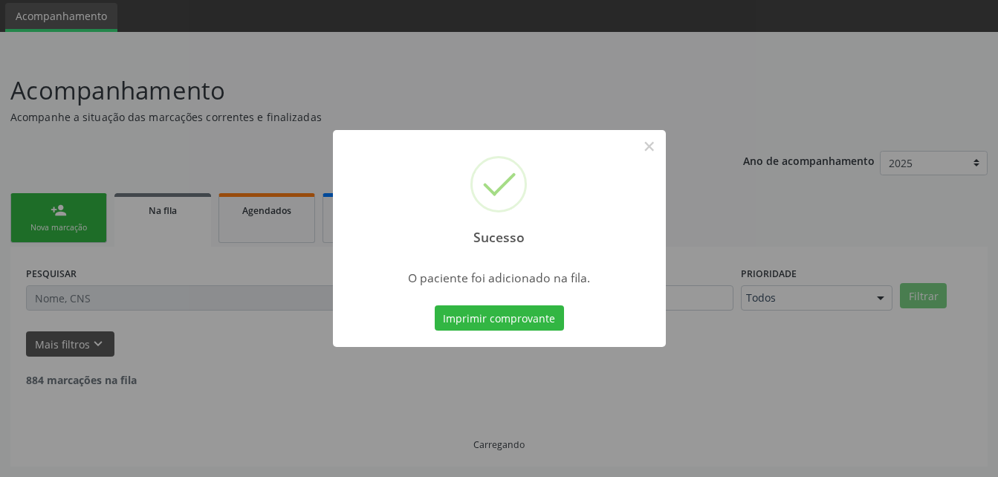
scroll to position [34, 0]
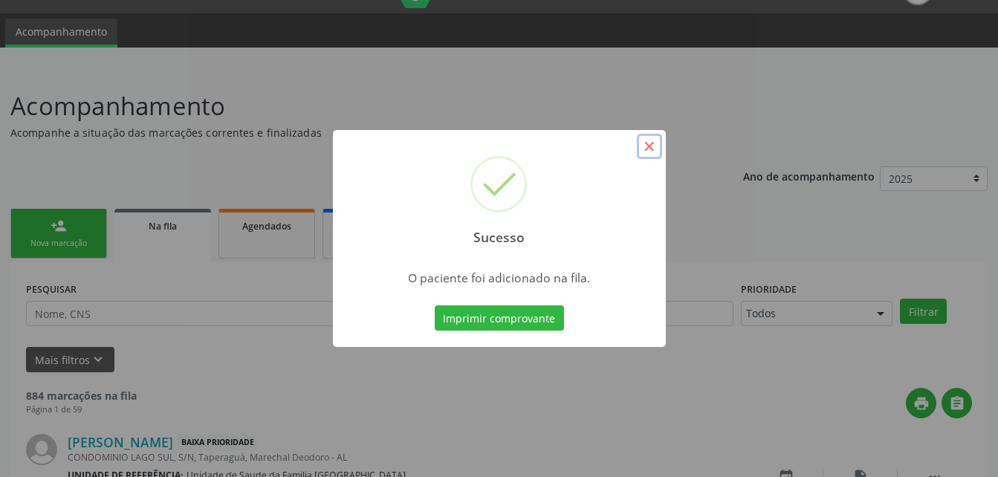
click at [649, 151] on button "×" at bounding box center [649, 146] width 25 height 25
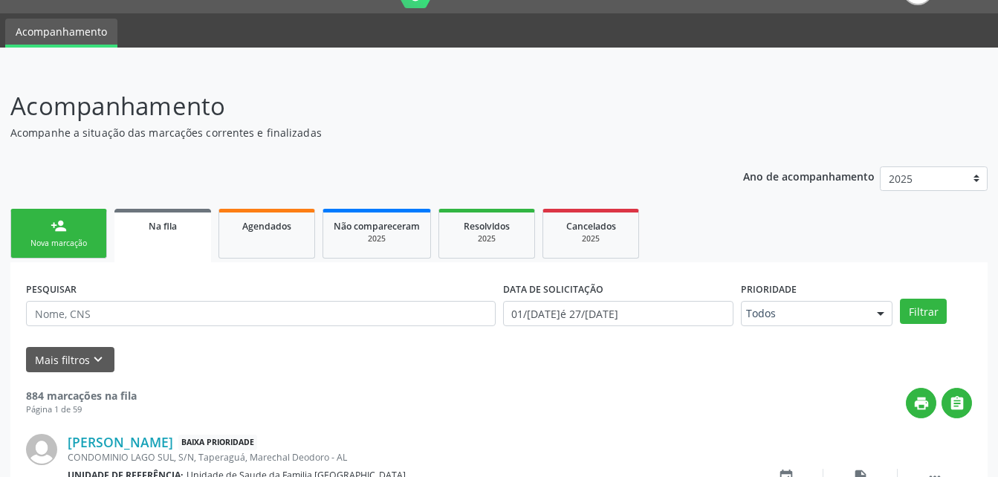
click at [83, 217] on link "person_add Nova marcação" at bounding box center [58, 234] width 97 height 50
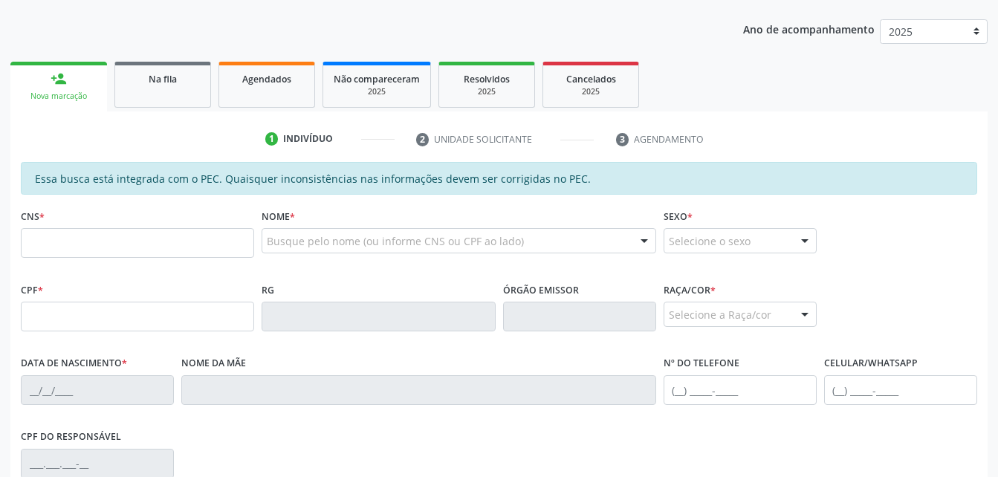
scroll to position [183, 0]
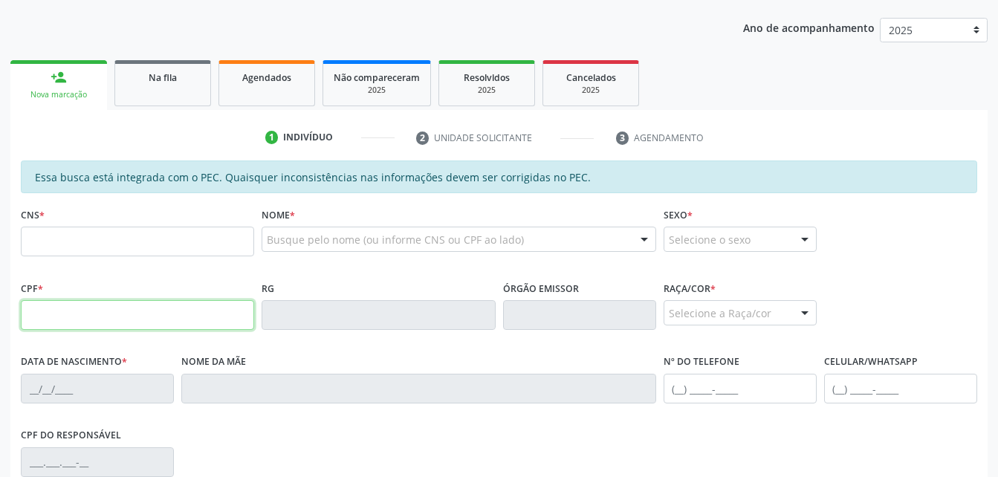
click at [184, 309] on input "text" at bounding box center [137, 315] width 233 height 30
type input "411.466.464-53"
type input "701 8032 6731 6478"
type input "24/09/1939"
type input "Maria Rosa dos Santos"
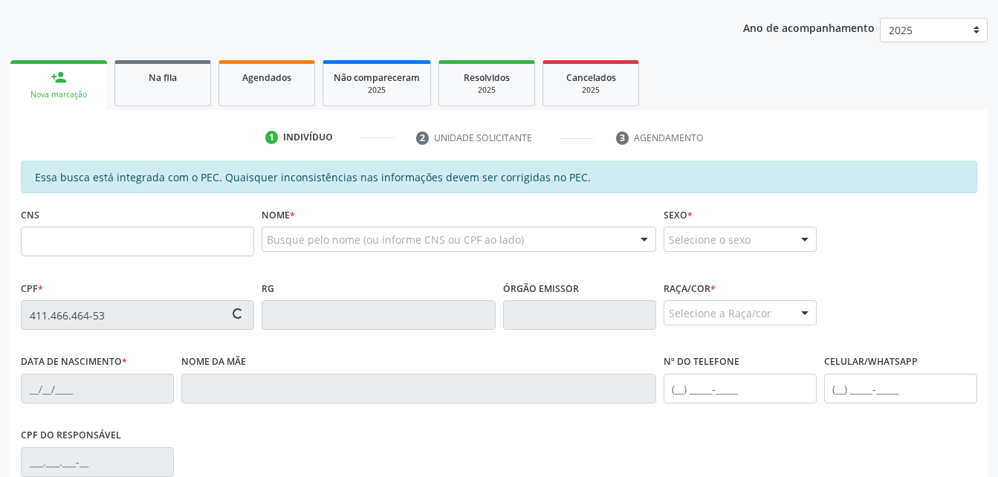
type input "(82) 99984-9228"
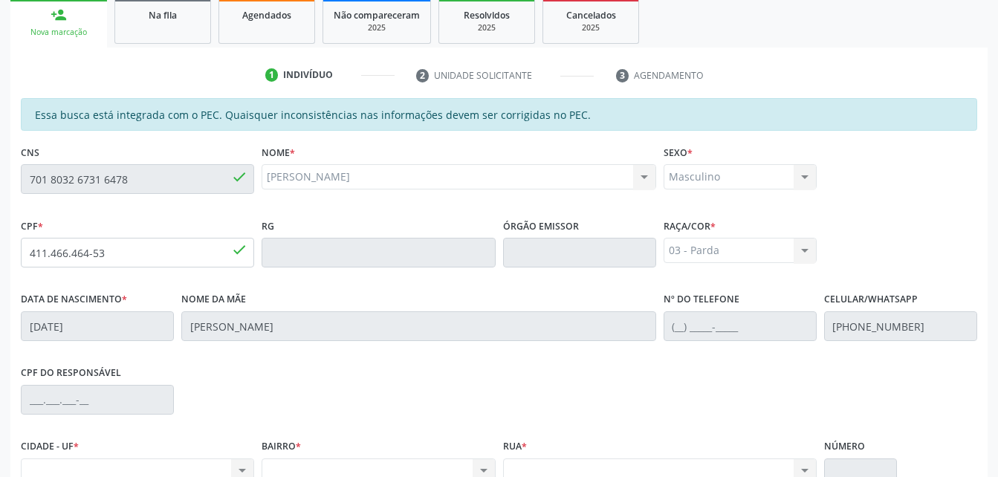
scroll to position [392, 0]
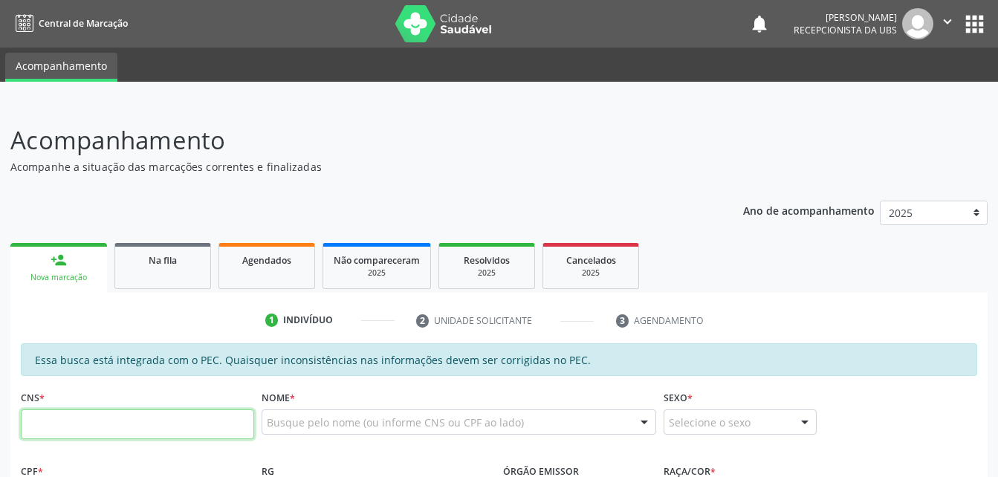
scroll to position [392, 0]
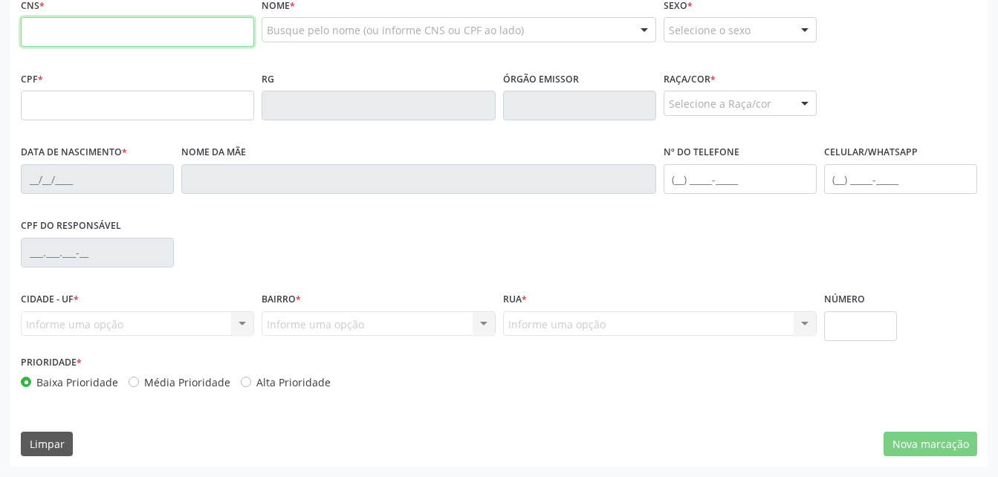
click at [67, 32] on input "text" at bounding box center [137, 32] width 233 height 30
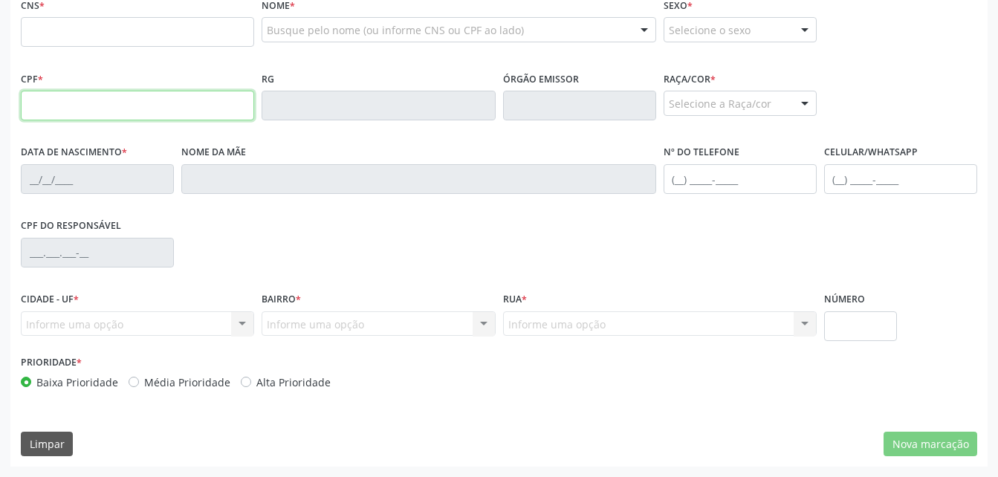
click at [113, 100] on input "text" at bounding box center [137, 106] width 233 height 30
paste input "411.466.464-53"
type input "411.466.464-53"
type input "701 8032 6731 6478"
type input "[DATE]"
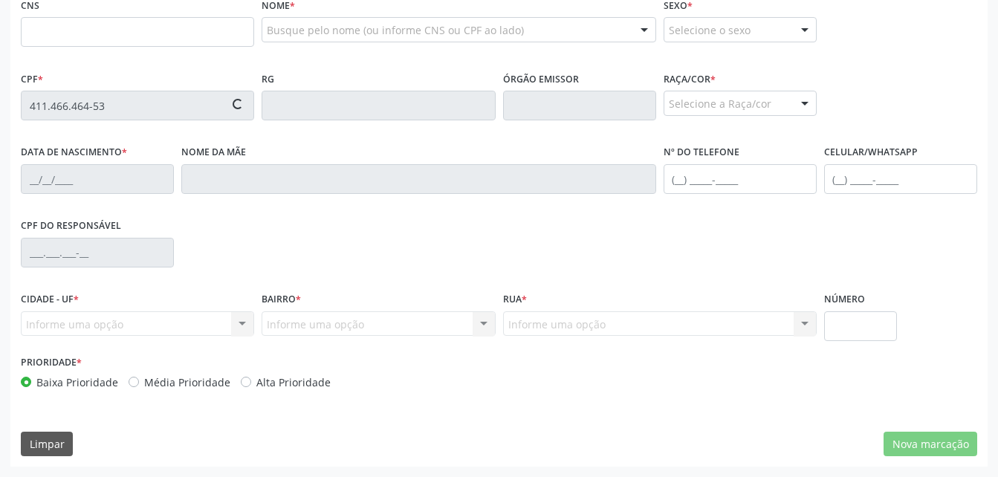
type input "[PERSON_NAME]"
type input "[PHONE_NUMBER]"
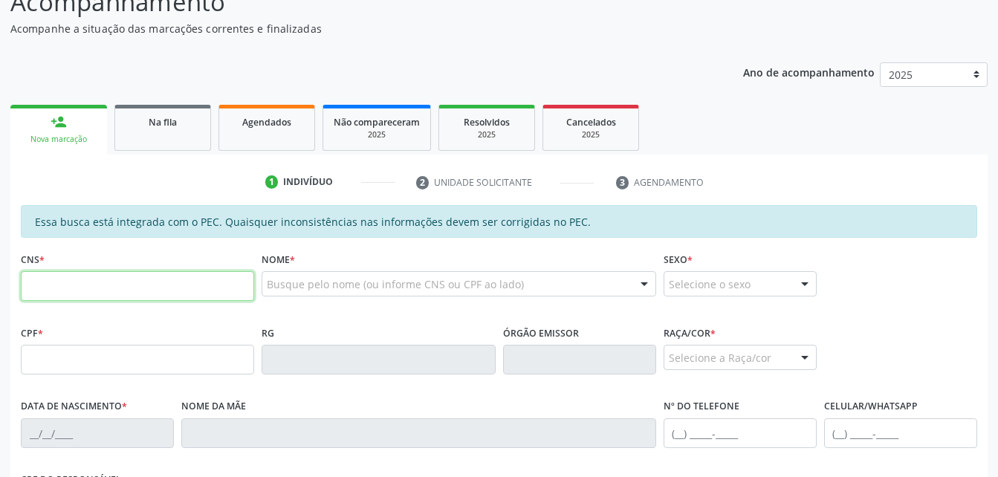
scroll to position [149, 0]
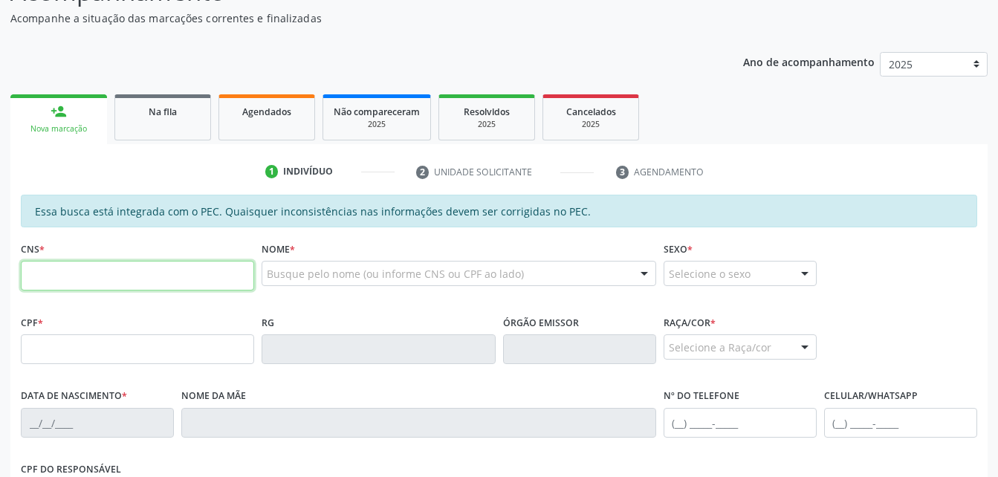
click at [145, 271] on input "text" at bounding box center [137, 276] width 233 height 30
type input "702 0003 7755 7081"
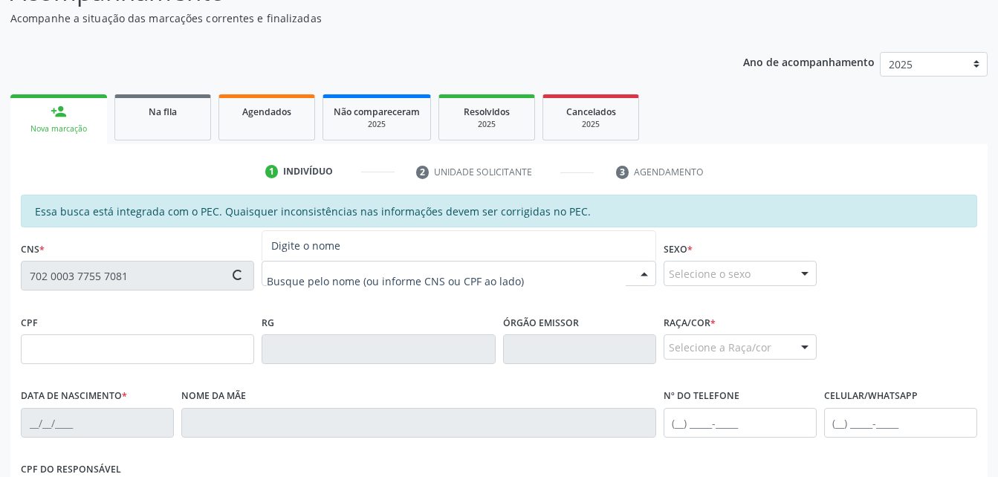
type input "295.973.824-15"
type input "[DATE]"
type input "[PERSON_NAME]"
type input "[PHONE_NUMBER]"
type input "317"
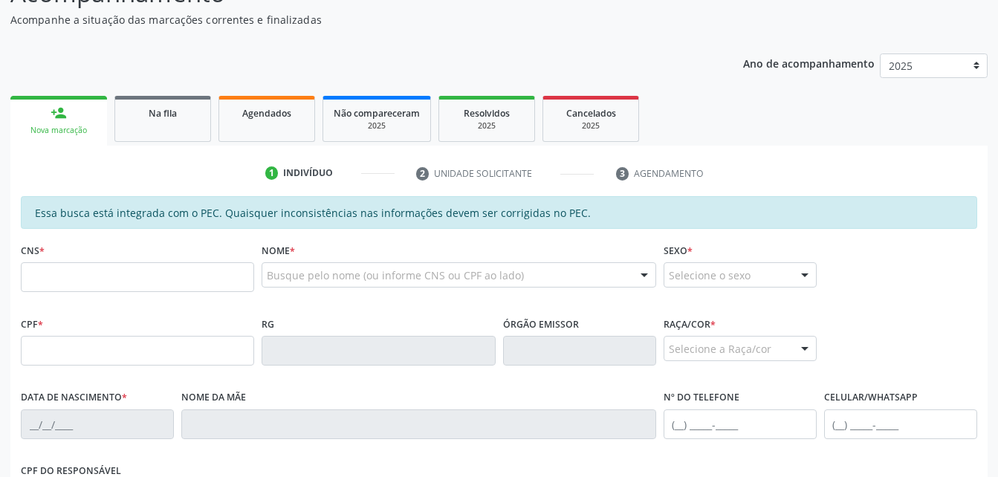
scroll to position [147, 0]
click at [132, 283] on input "text" at bounding box center [137, 277] width 233 height 30
click at [129, 347] on input "text" at bounding box center [137, 351] width 233 height 30
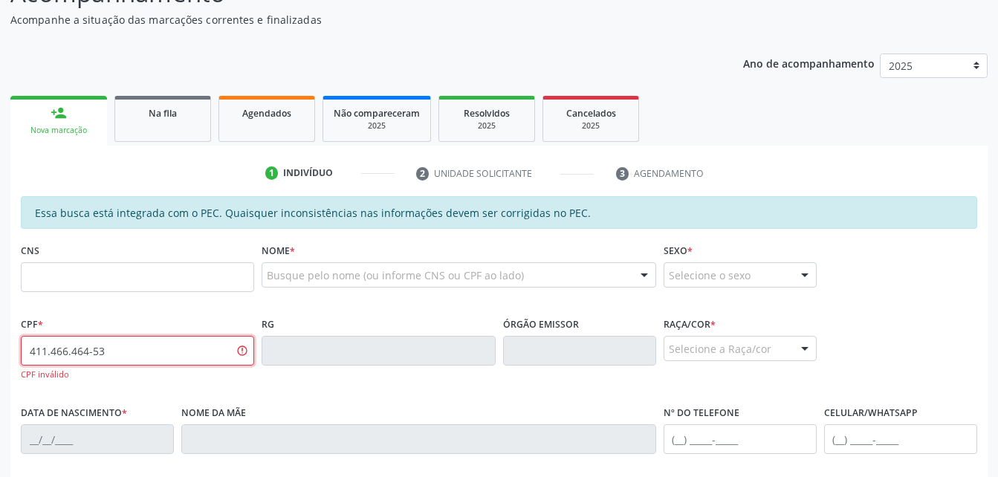
type input "411.466.464-53"
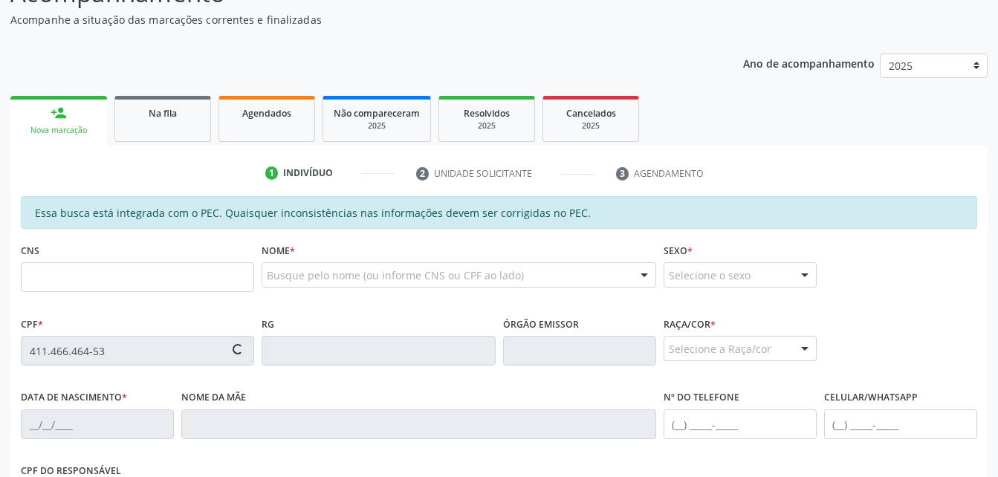
type input "[DATE]"
type input "[PERSON_NAME]"
type input "[PHONE_NUMBER]"
type input "S/N"
type input "701 8032 6731 6478"
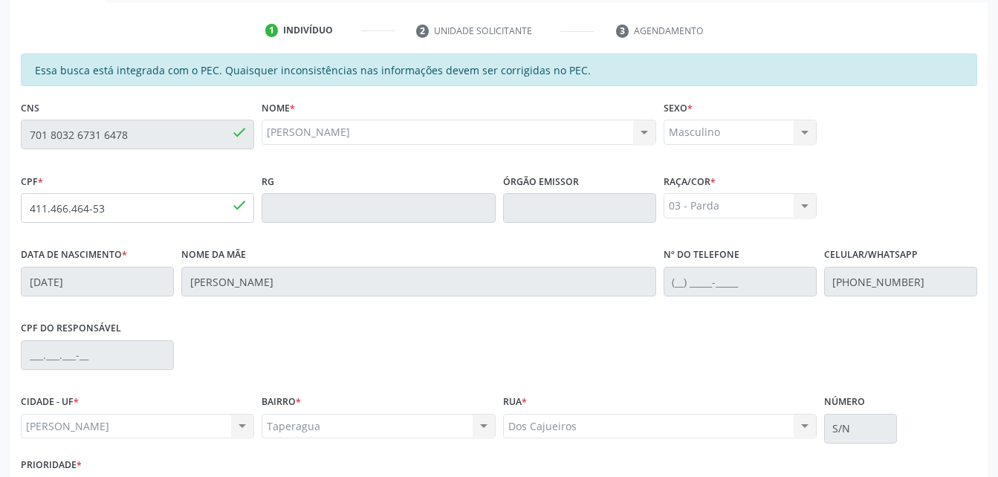
scroll to position [392, 0]
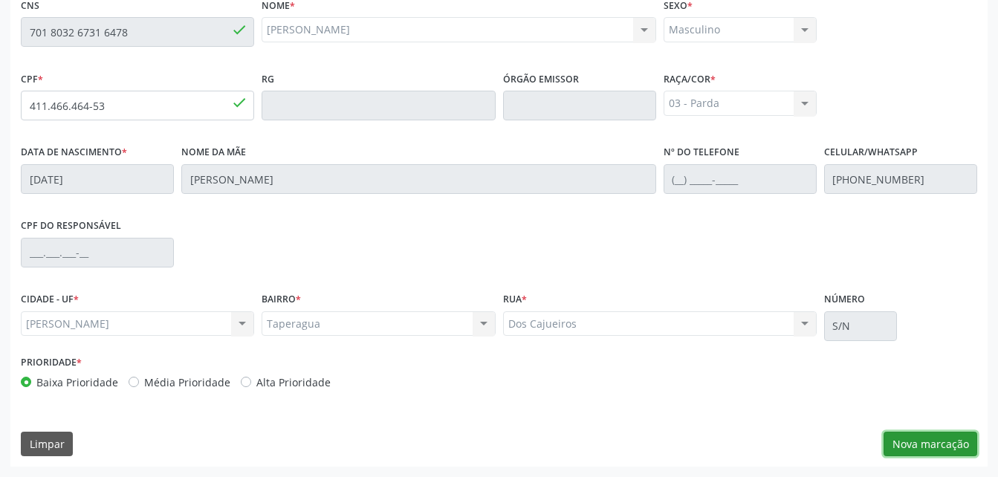
click at [933, 435] on button "Nova marcação" at bounding box center [930, 444] width 94 height 25
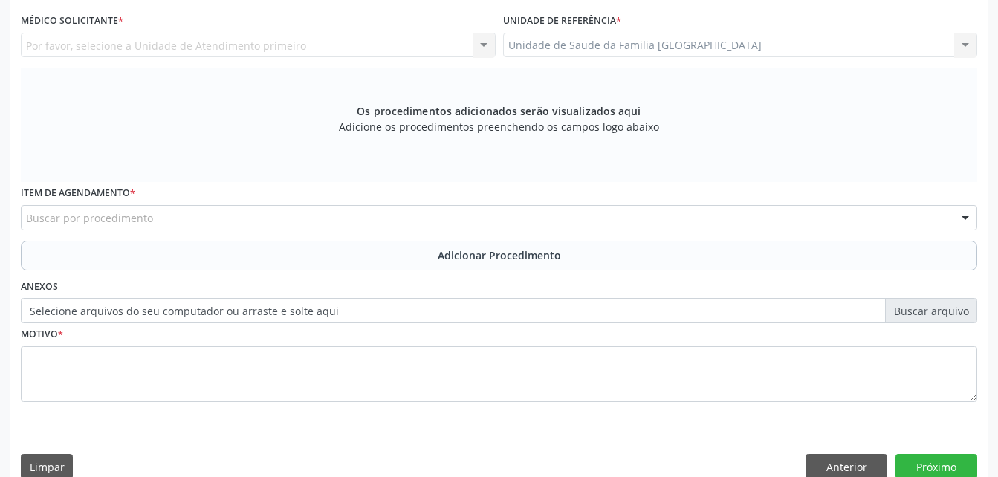
scroll to position [318, 0]
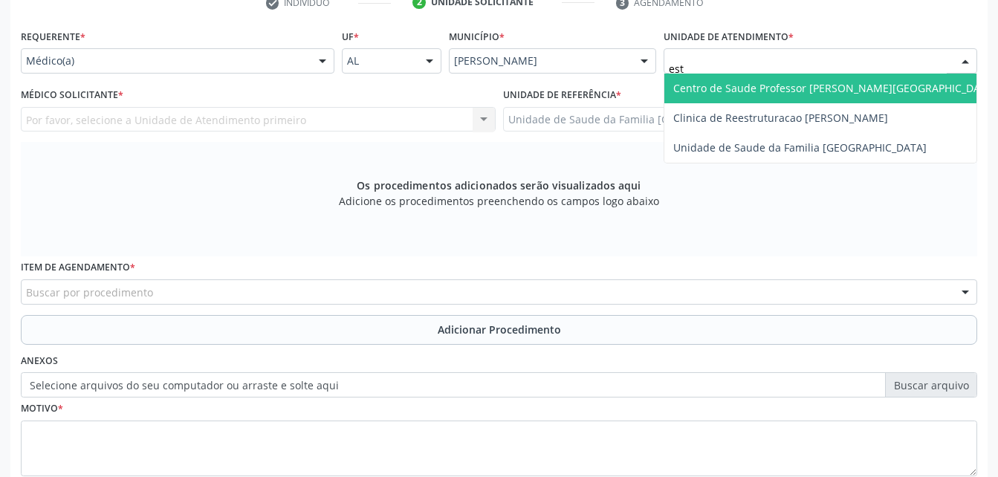
type input "esti"
click at [793, 94] on span "Unidade de Saude da Familia [GEOGRAPHIC_DATA]" at bounding box center [799, 88] width 253 height 14
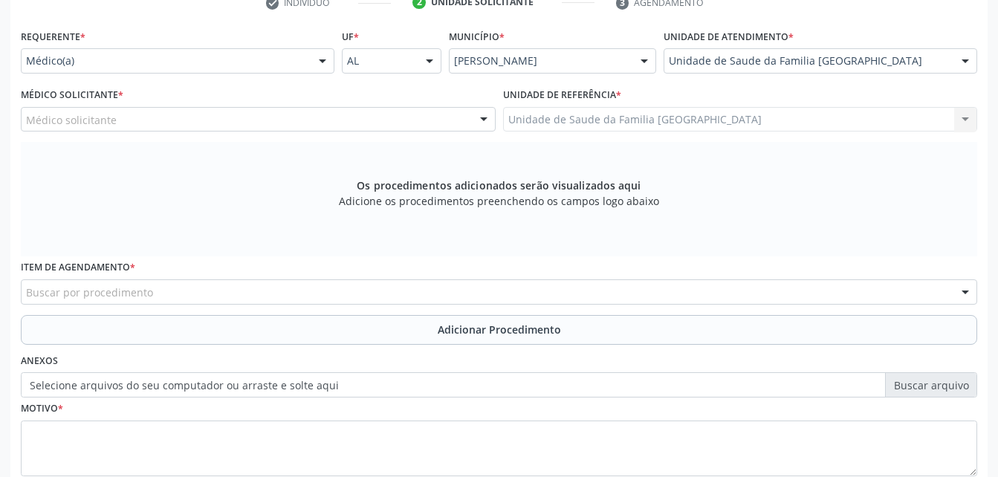
click at [398, 120] on div "Médico solicitante" at bounding box center [258, 119] width 475 height 25
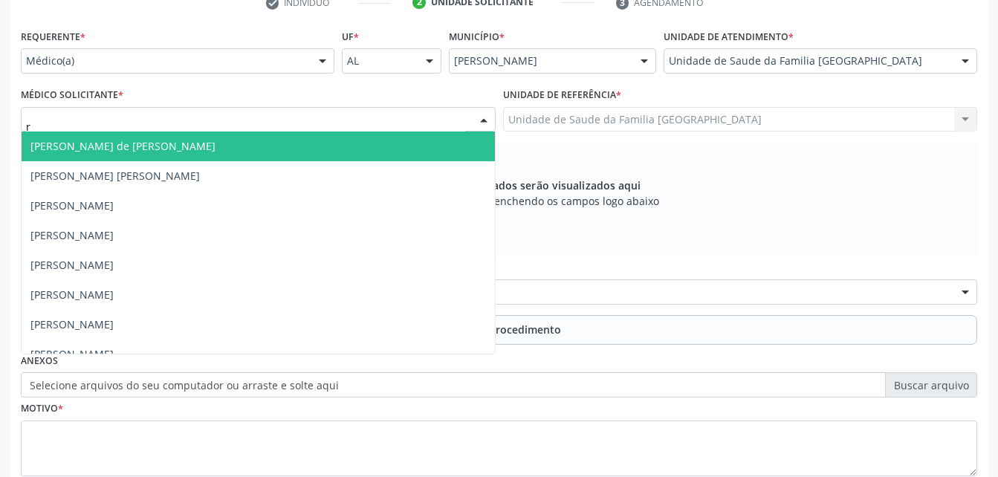
type input "ro"
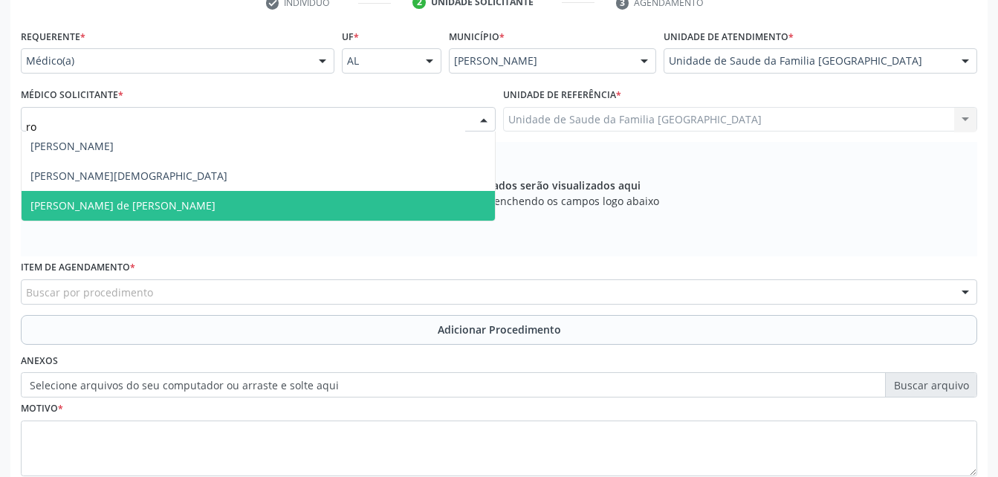
click at [399, 197] on span "[PERSON_NAME] de [PERSON_NAME]" at bounding box center [258, 206] width 473 height 30
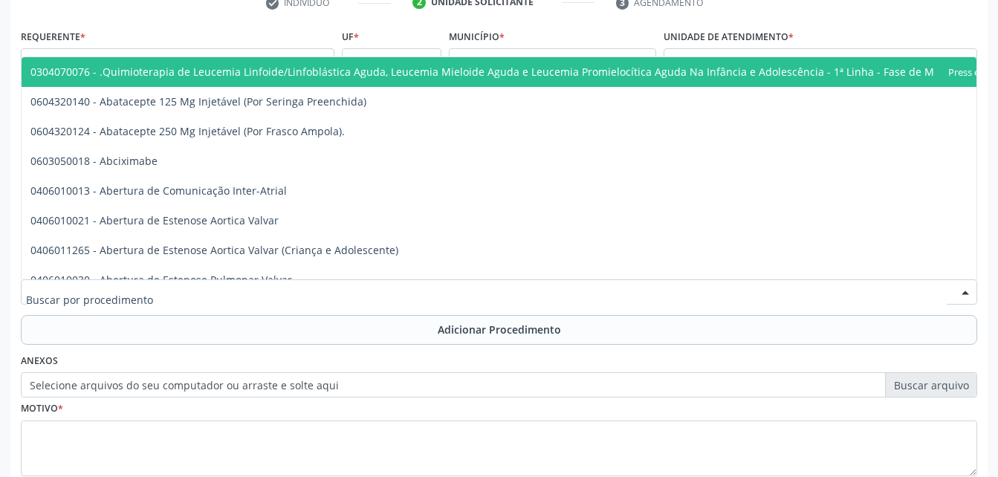
click at [439, 286] on div at bounding box center [499, 291] width 956 height 25
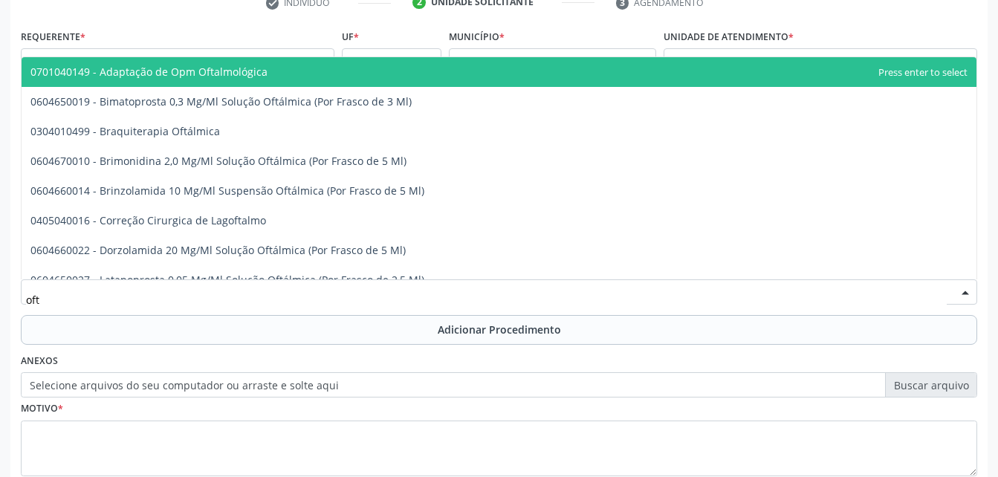
type input "ofta"
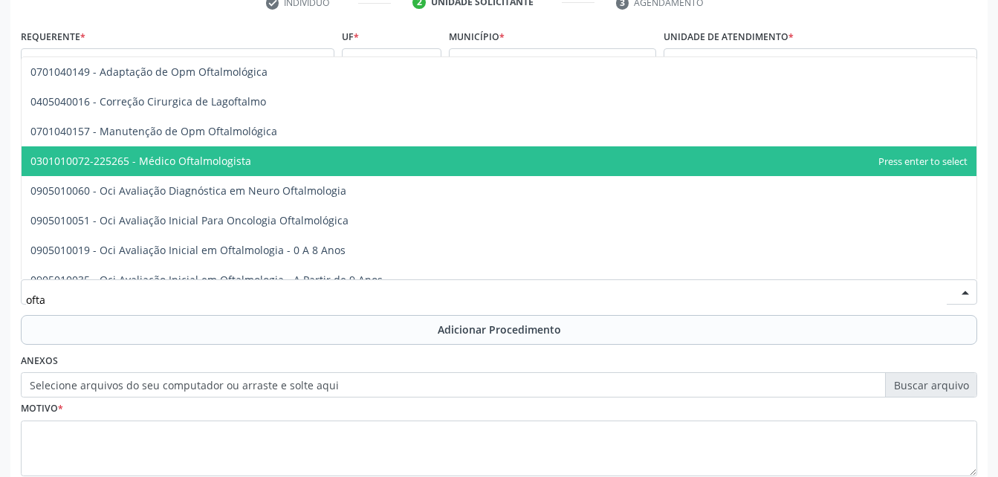
click at [371, 167] on span "0301010072-225265 - Médico Oftalmologista" at bounding box center [499, 161] width 955 height 30
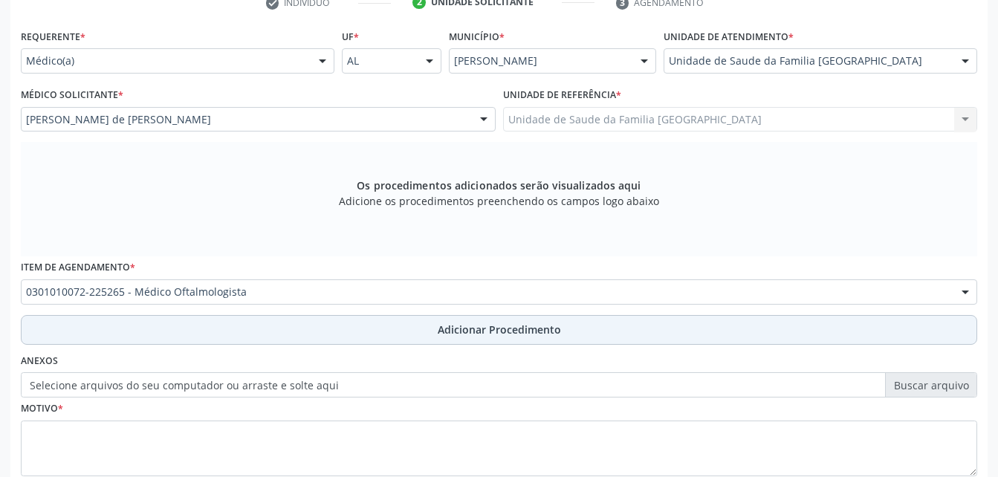
click at [410, 330] on button "Adicionar Procedimento" at bounding box center [499, 330] width 956 height 30
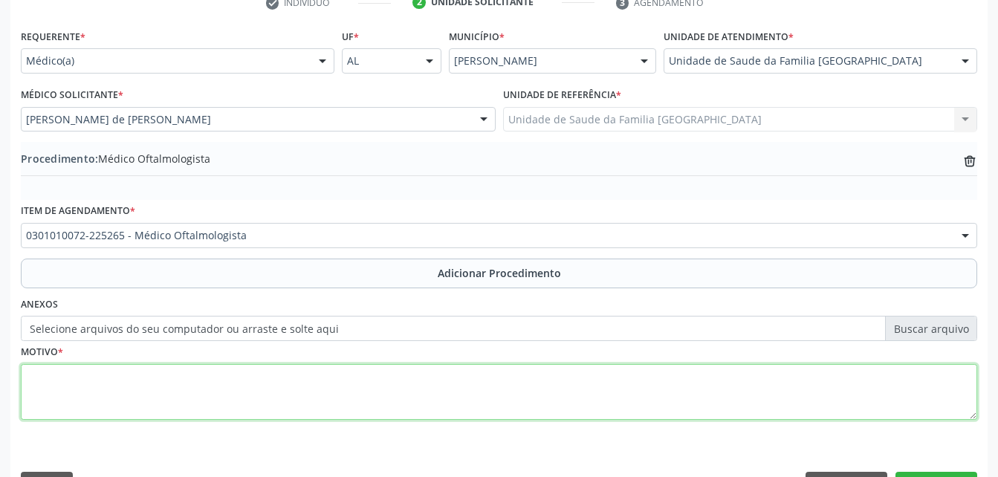
click at [395, 396] on textarea at bounding box center [499, 392] width 956 height 56
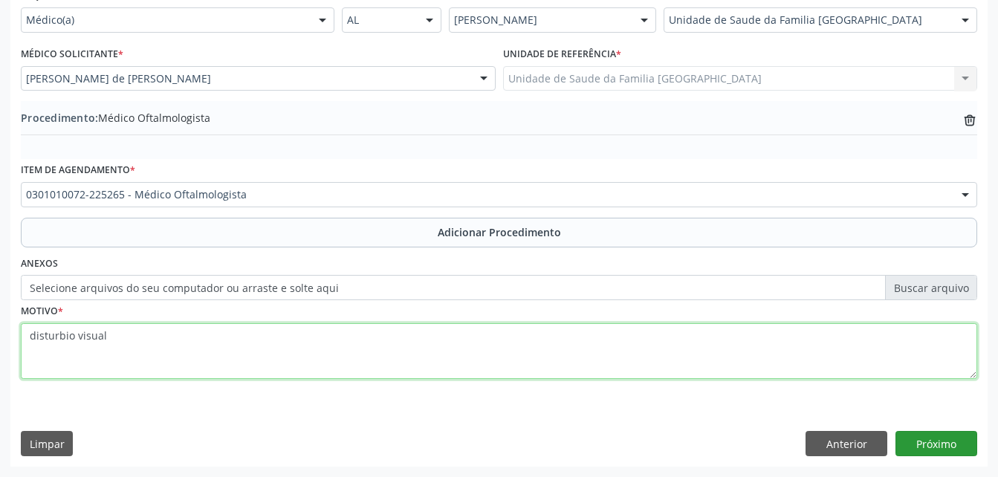
type textarea "disturbio visual"
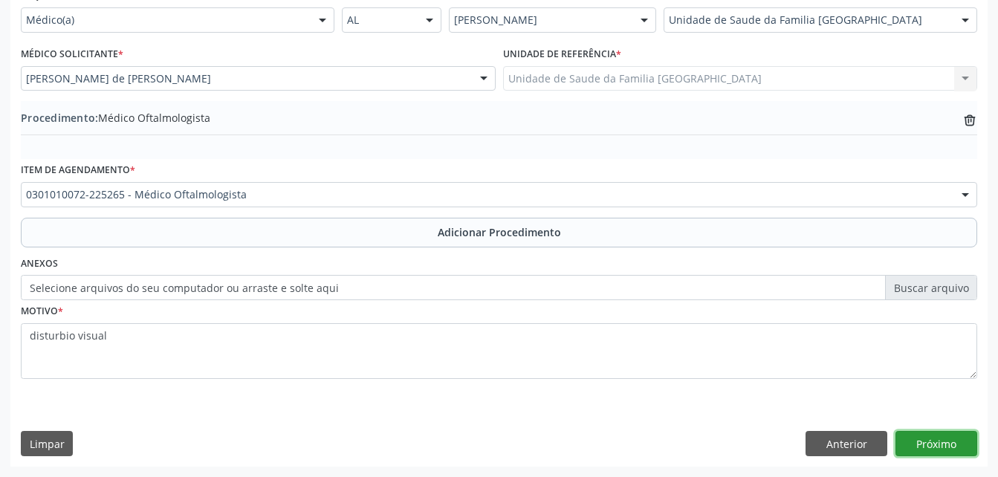
click at [927, 449] on button "Próximo" at bounding box center [936, 443] width 82 height 25
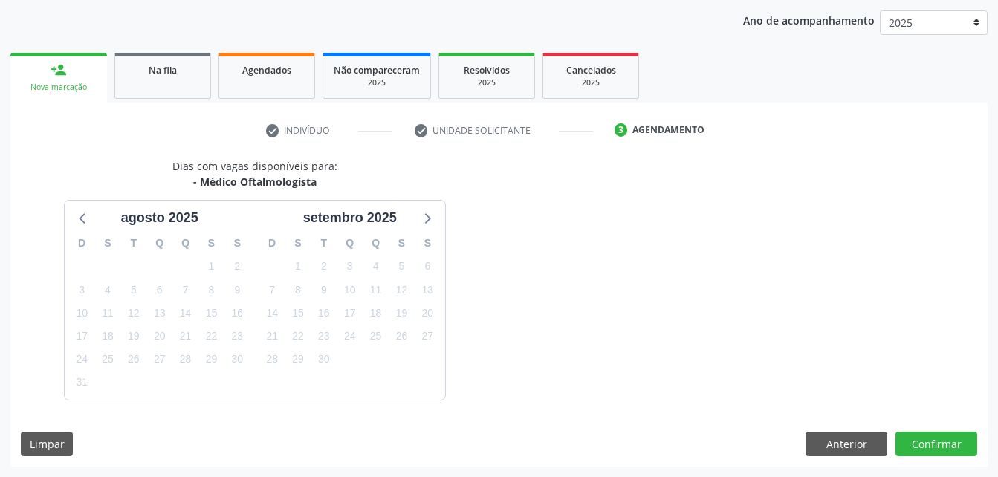
scroll to position [234, 0]
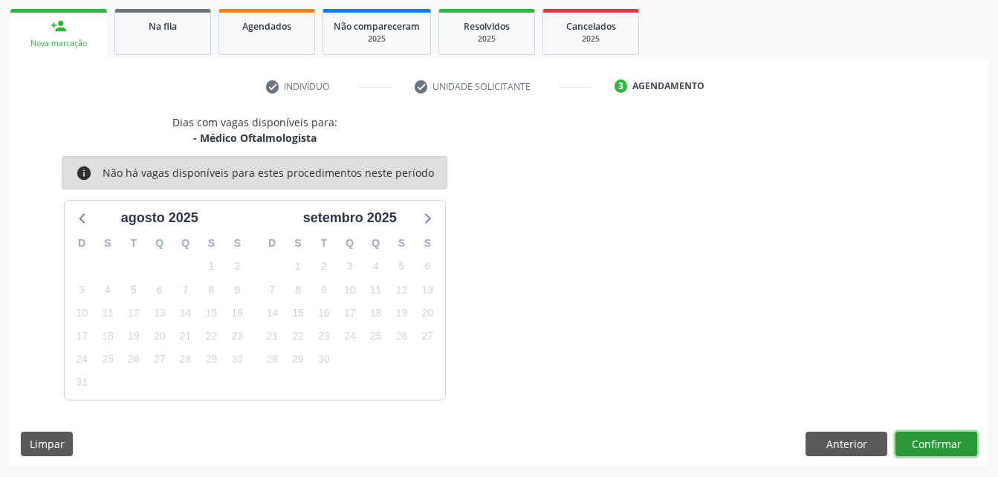
click at [926, 448] on button "Confirmar" at bounding box center [936, 444] width 82 height 25
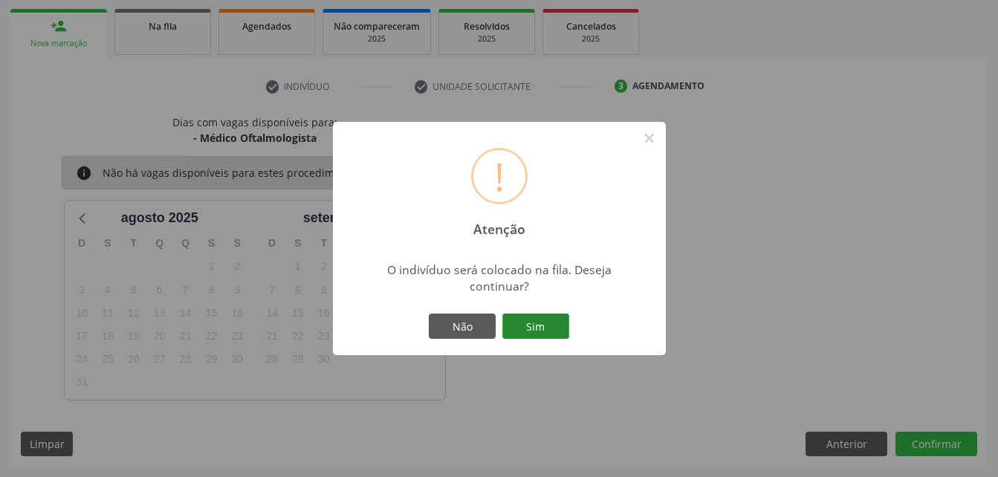
click at [547, 321] on button "Sim" at bounding box center [535, 326] width 67 height 25
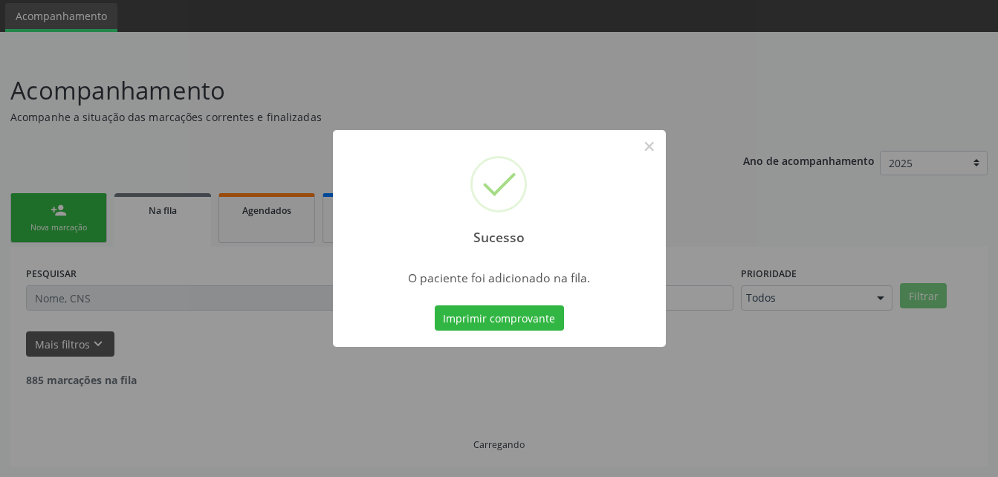
scroll to position [34, 0]
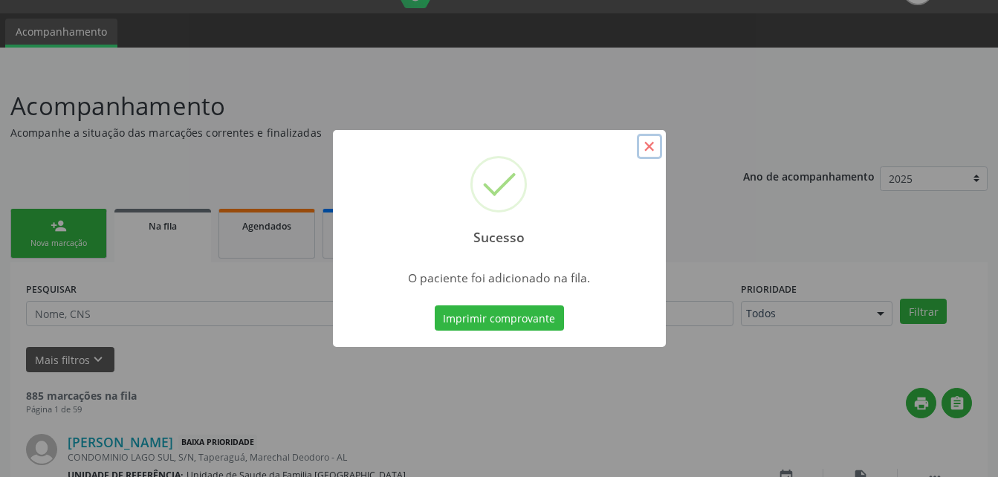
click at [652, 135] on button "×" at bounding box center [649, 146] width 25 height 25
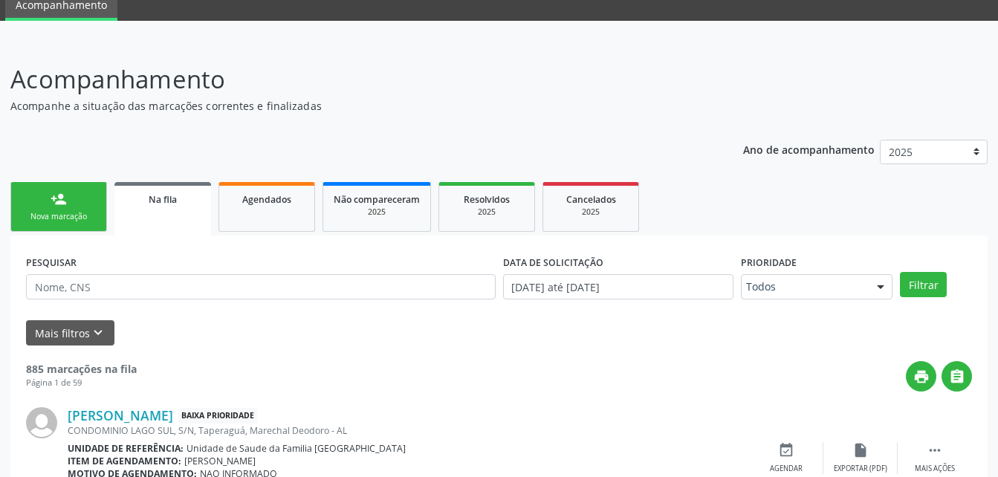
scroll to position [108, 0]
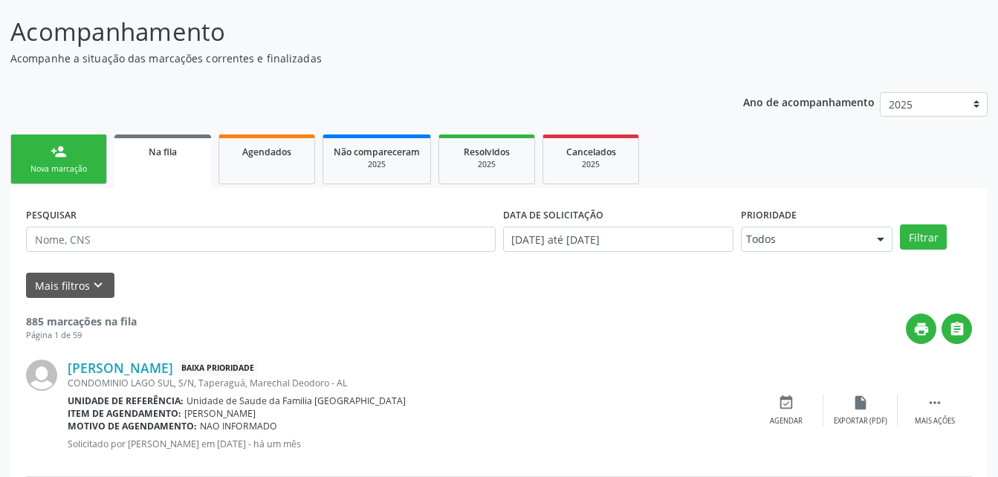
click at [90, 166] on div "Nova marcação" at bounding box center [59, 168] width 74 height 11
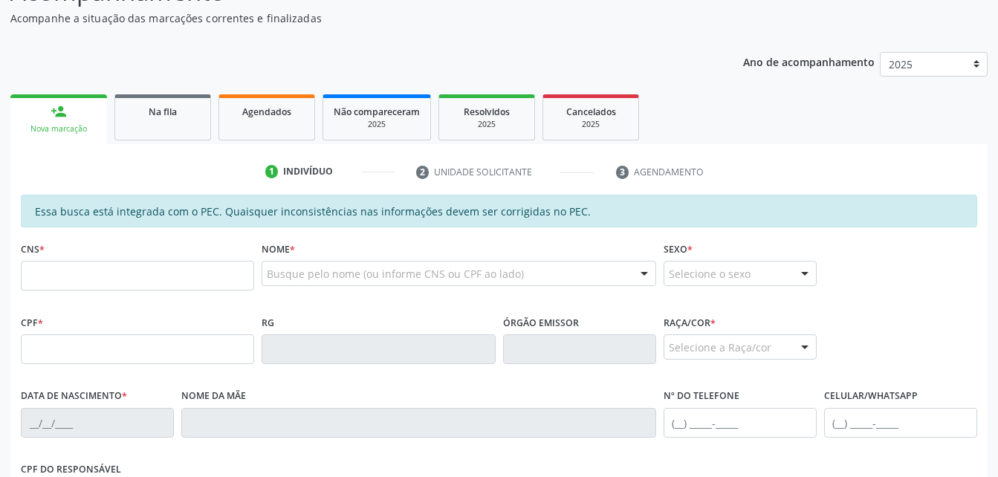
scroll to position [183, 0]
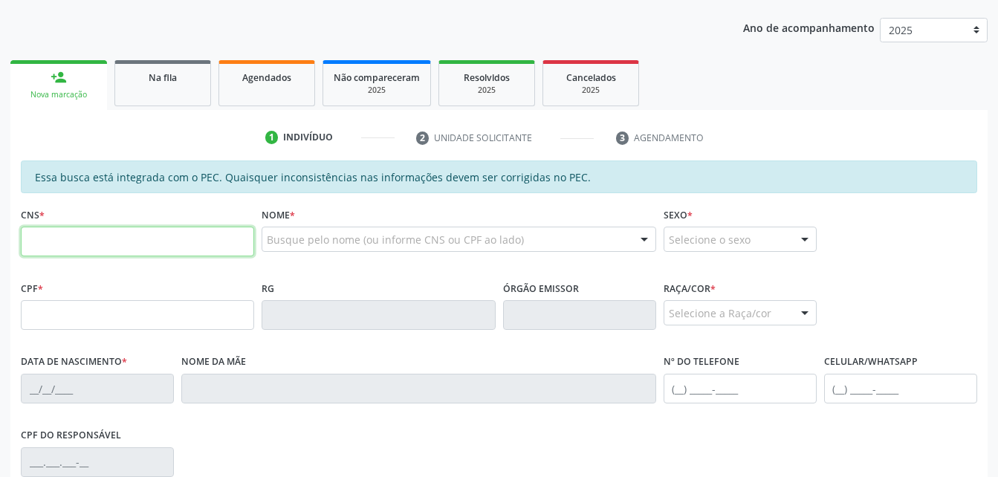
click at [114, 231] on input "text" at bounding box center [137, 242] width 233 height 30
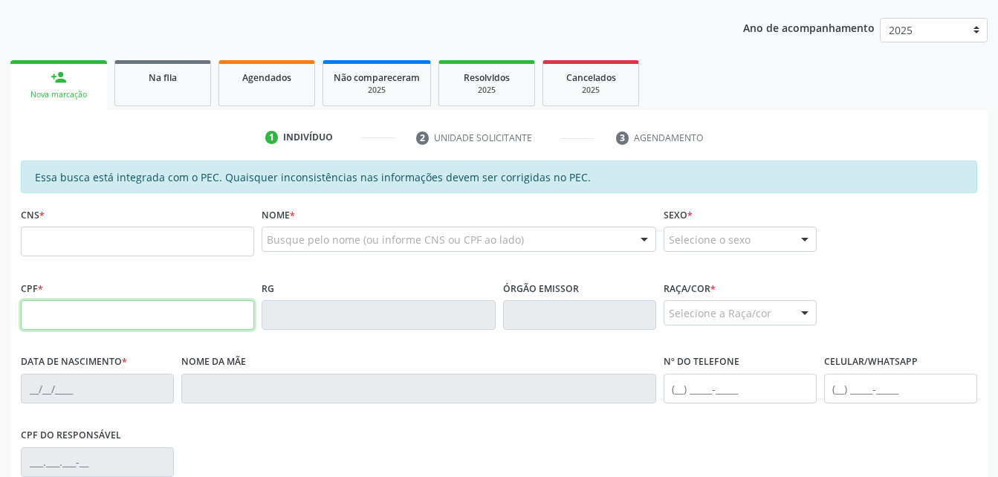
click at [37, 316] on input "text" at bounding box center [137, 315] width 233 height 30
type input "411.466.464-53"
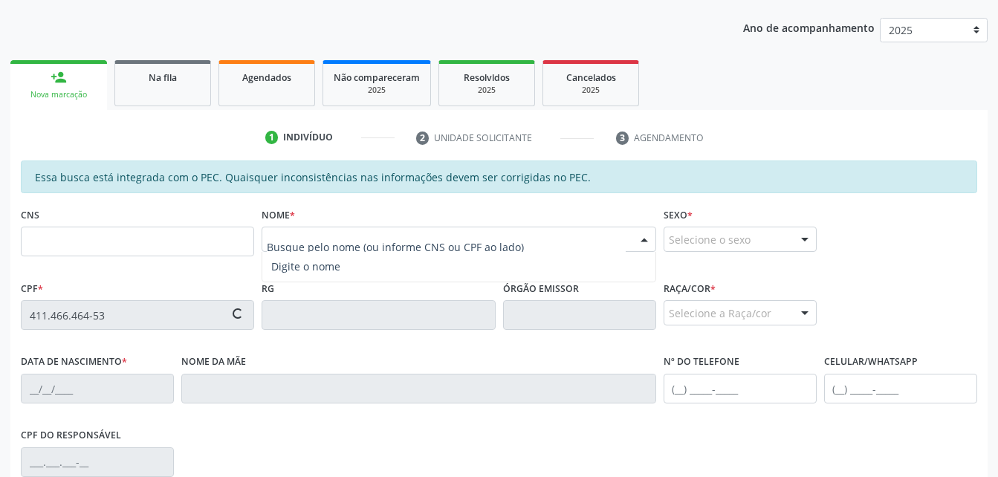
type input "701 8032 6731 6478"
type input "[DATE]"
type input "[PERSON_NAME]"
type input "[PHONE_NUMBER]"
type input "S/N"
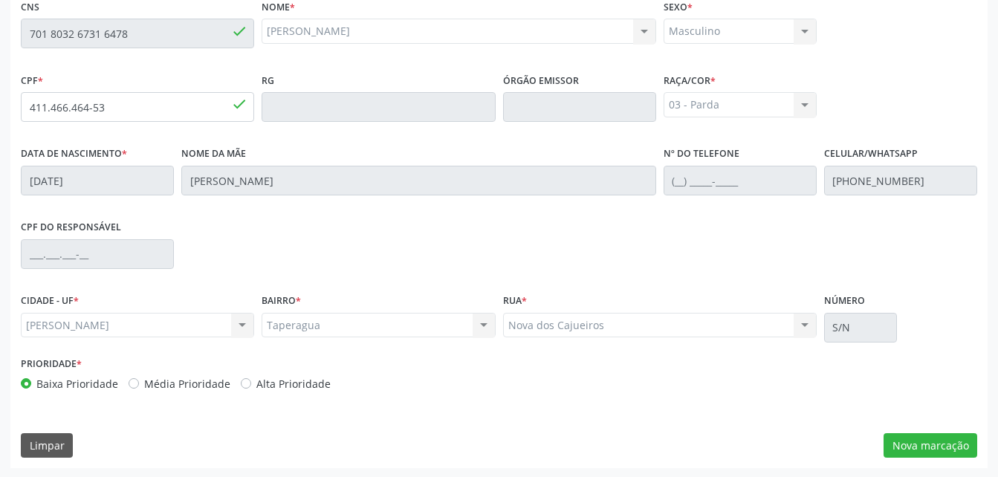
scroll to position [392, 0]
click at [960, 438] on button "Nova marcação" at bounding box center [930, 444] width 94 height 25
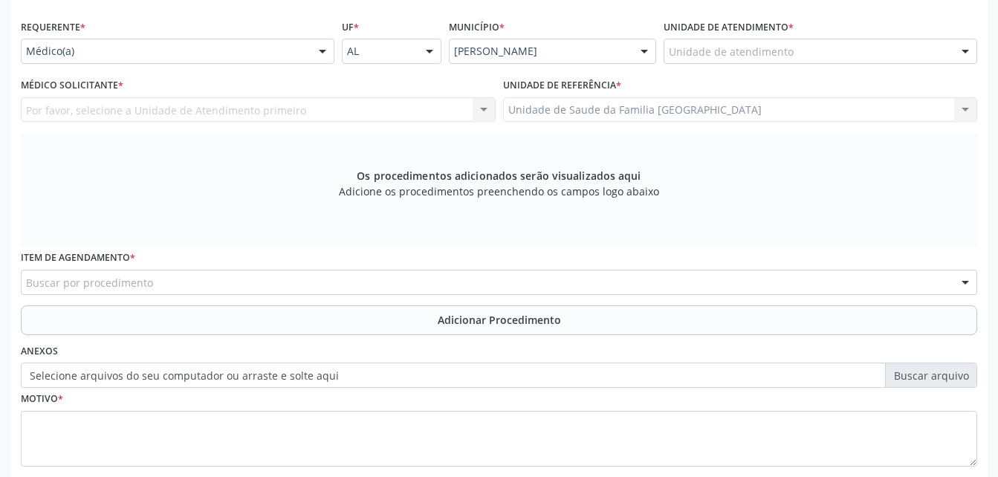
scroll to position [244, 0]
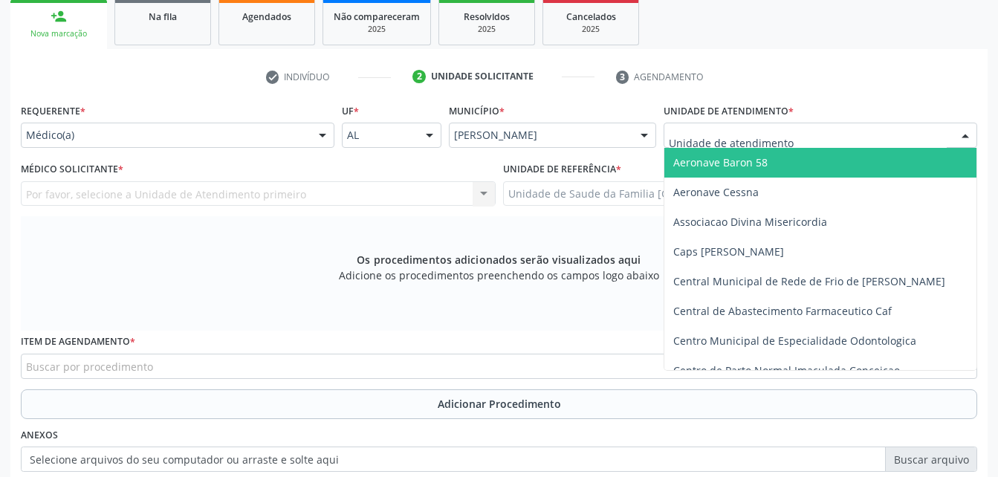
click at [860, 132] on div at bounding box center [820, 135] width 314 height 25
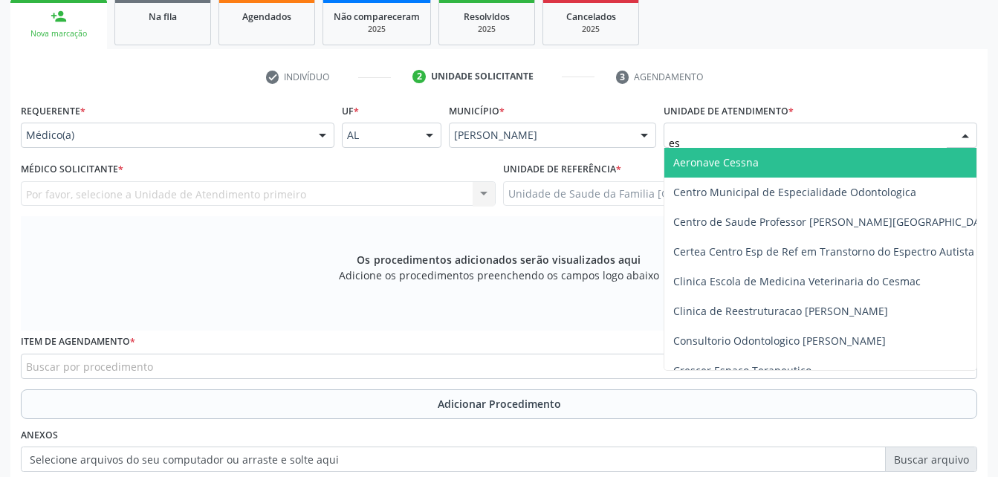
type input "est"
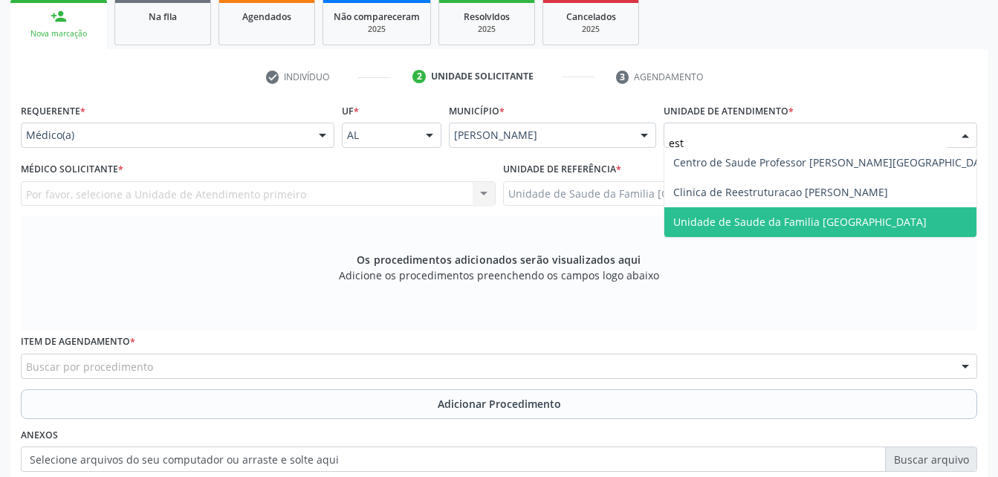
click at [880, 212] on span "Unidade de Saude da Familia [GEOGRAPHIC_DATA]" at bounding box center [834, 222] width 341 height 30
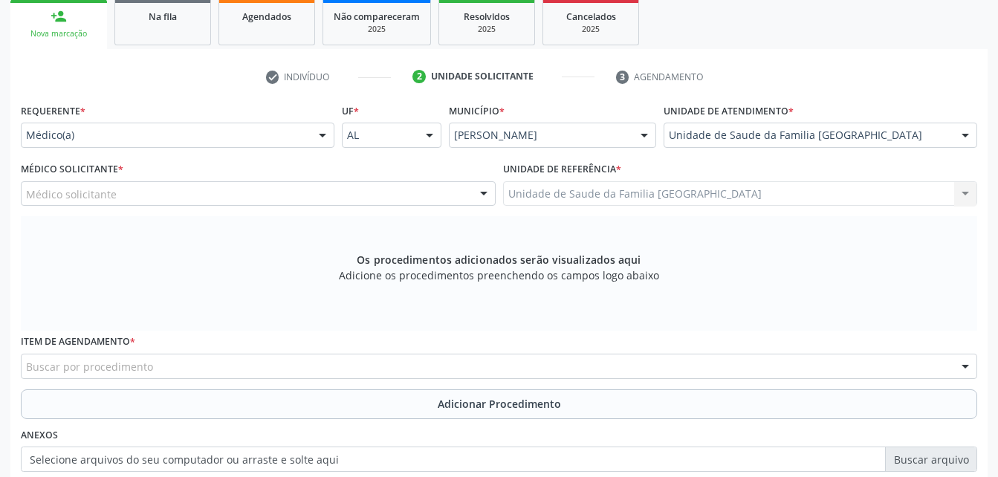
click at [329, 192] on div "Médico solicitante" at bounding box center [258, 193] width 475 height 25
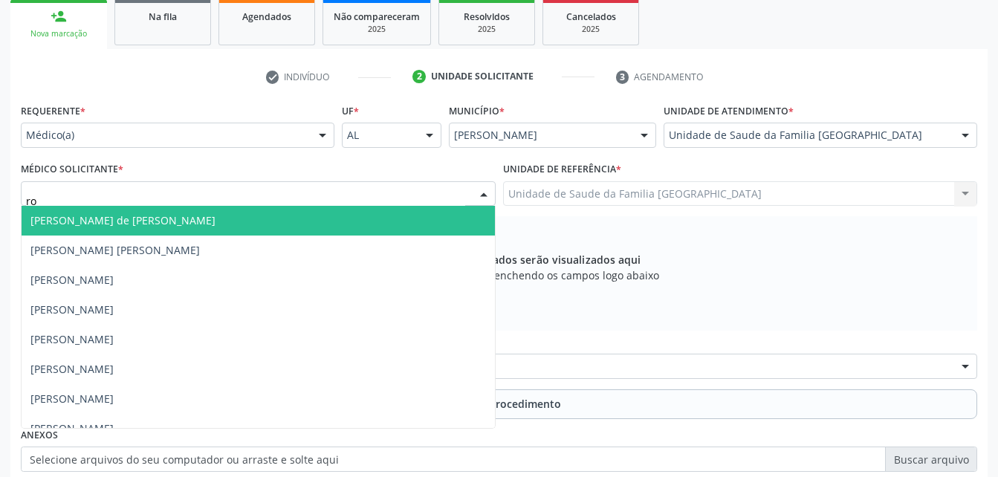
type input "rod"
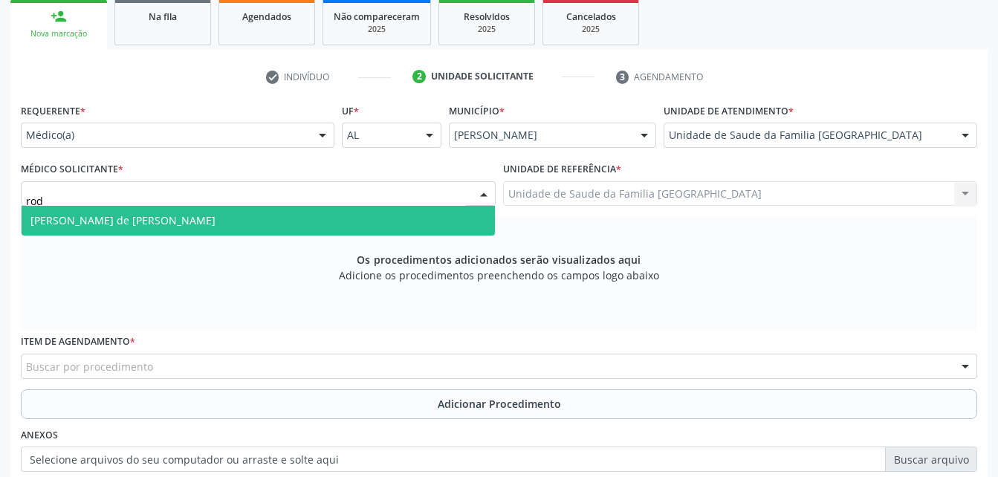
click at [291, 219] on span "[PERSON_NAME] de [PERSON_NAME]" at bounding box center [258, 221] width 473 height 30
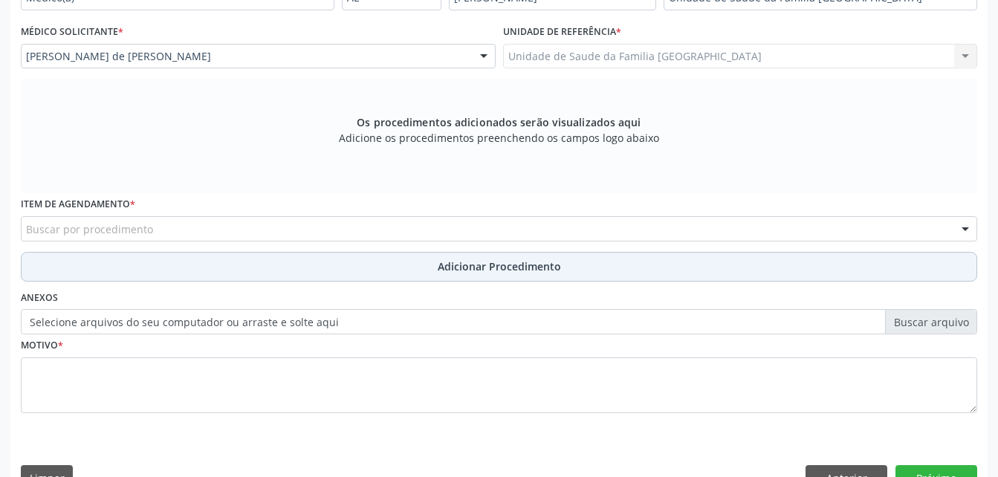
scroll to position [392, 0]
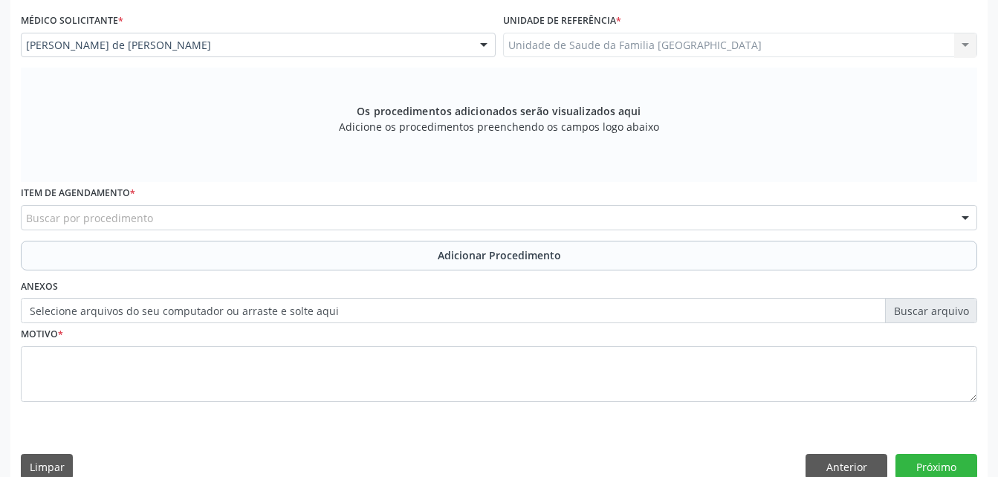
click at [263, 233] on div "Item de agendamento * Buscar por procedimento 0304070076 - .Quimioterapia de Le…" at bounding box center [499, 211] width 964 height 58
click at [241, 219] on div "Buscar por procedimento" at bounding box center [499, 217] width 956 height 25
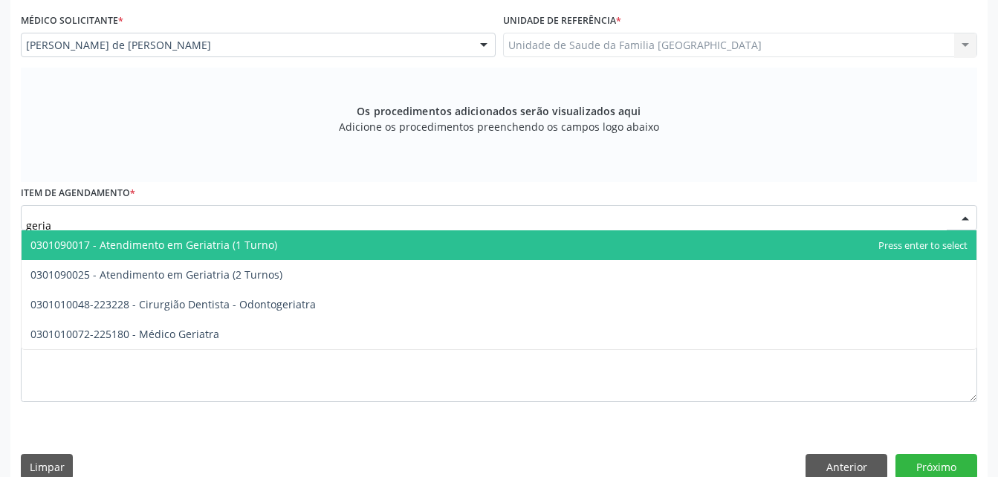
type input "geriat"
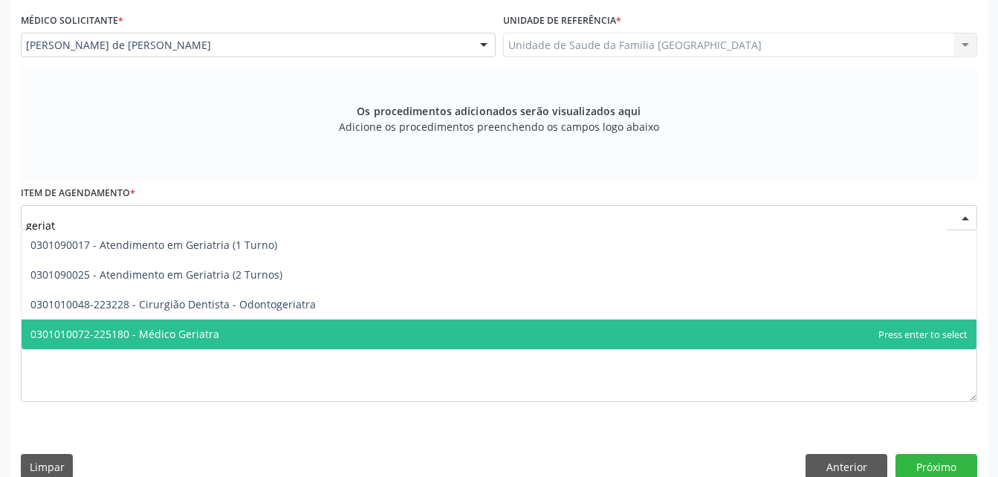
drag, startPoint x: 250, startPoint y: 328, endPoint x: 252, endPoint y: 346, distance: 17.9
click at [250, 329] on span "0301010072-225180 - Médico Geriatra" at bounding box center [499, 334] width 955 height 30
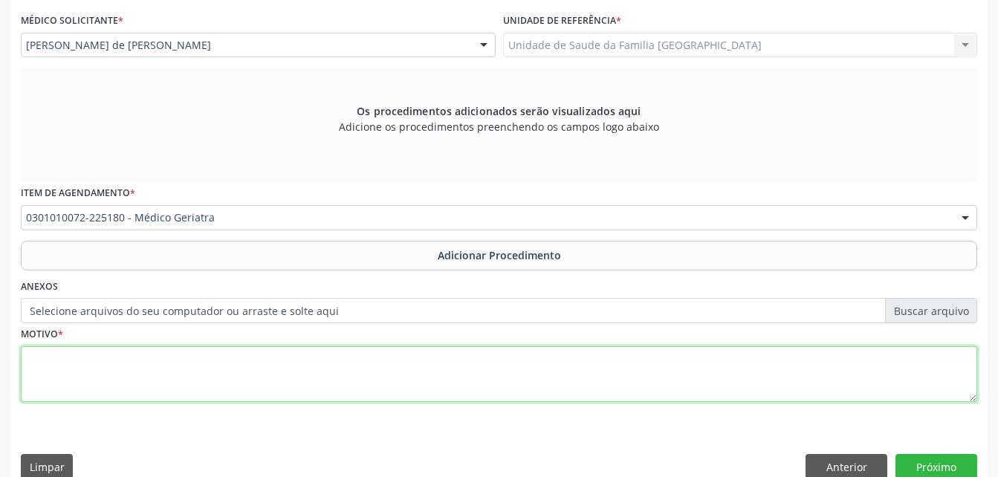
click at [256, 363] on textarea at bounding box center [499, 374] width 956 height 56
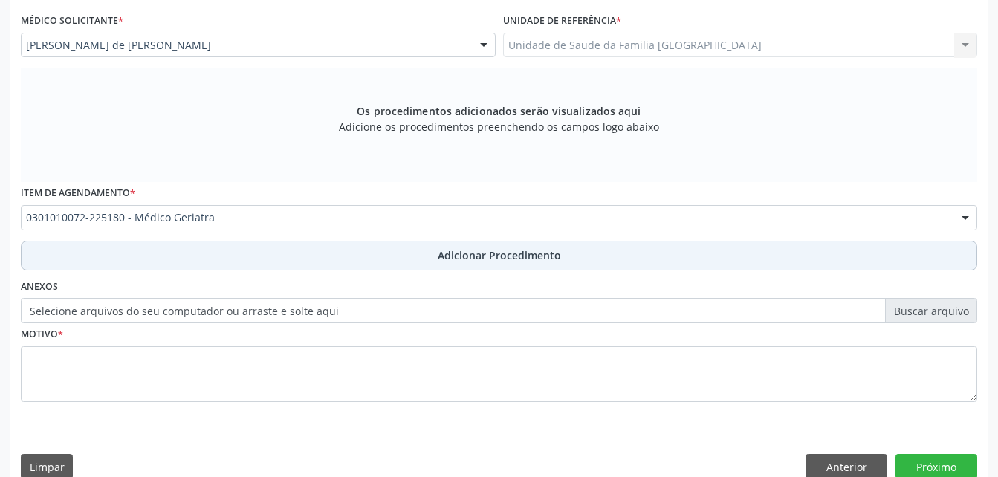
click at [330, 257] on button "Adicionar Procedimento" at bounding box center [499, 256] width 956 height 30
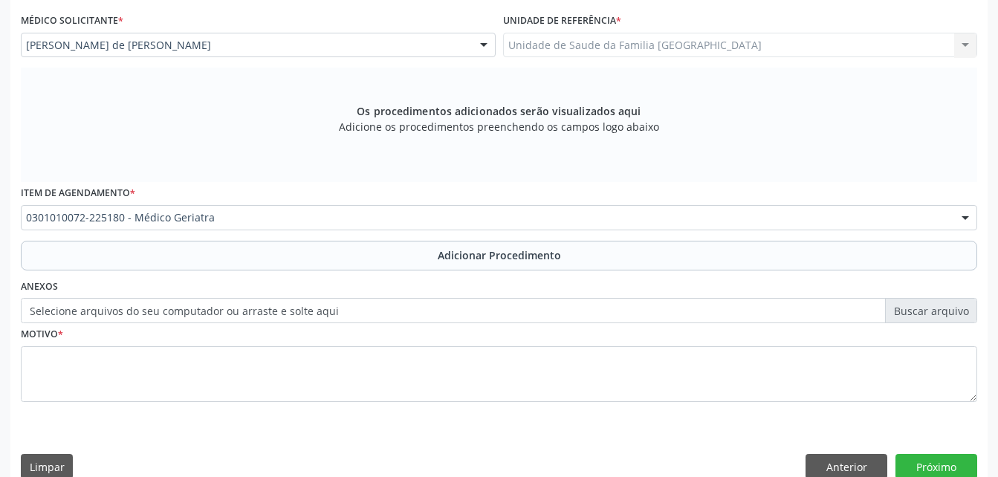
scroll to position [359, 0]
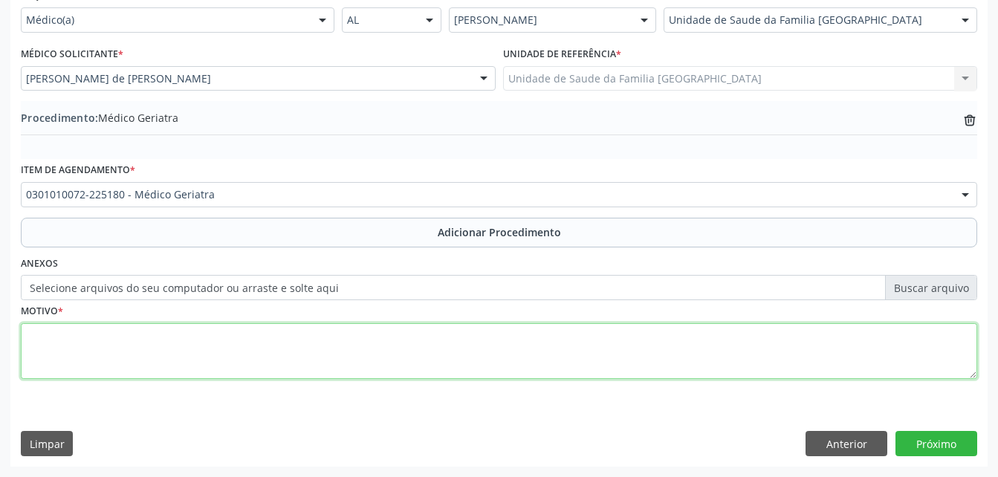
click at [309, 351] on textarea at bounding box center [499, 351] width 956 height 56
type textarea "hipertensão"
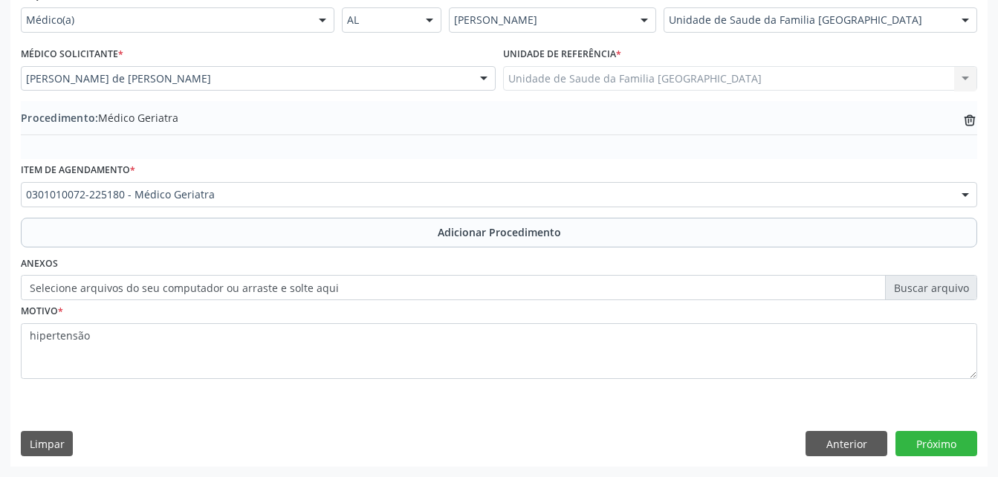
click at [903, 430] on div "Requerente * Médico(a) Médico(a) Enfermeiro(a) Paciente Nenhum resultado encont…" at bounding box center [498, 224] width 977 height 481
click at [914, 444] on button "Próximo" at bounding box center [936, 443] width 82 height 25
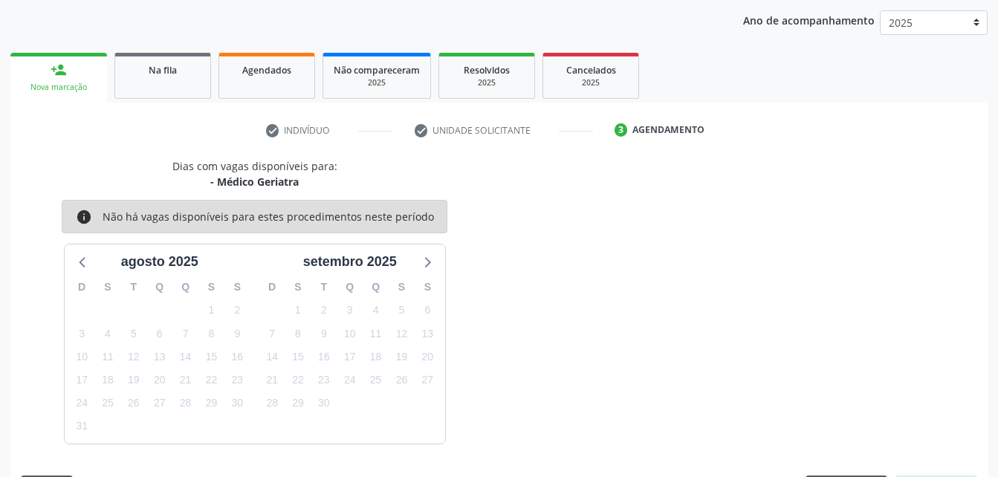
scroll to position [234, 0]
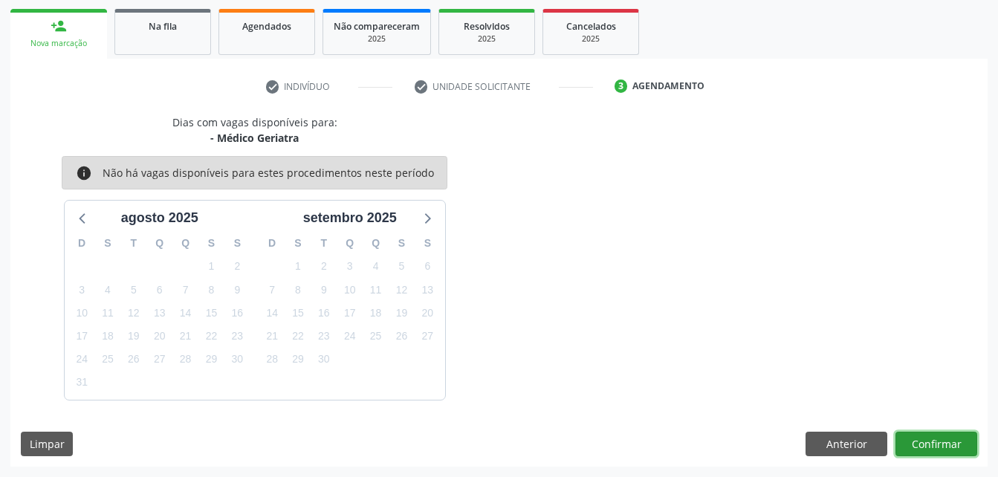
click at [947, 439] on button "Confirmar" at bounding box center [936, 444] width 82 height 25
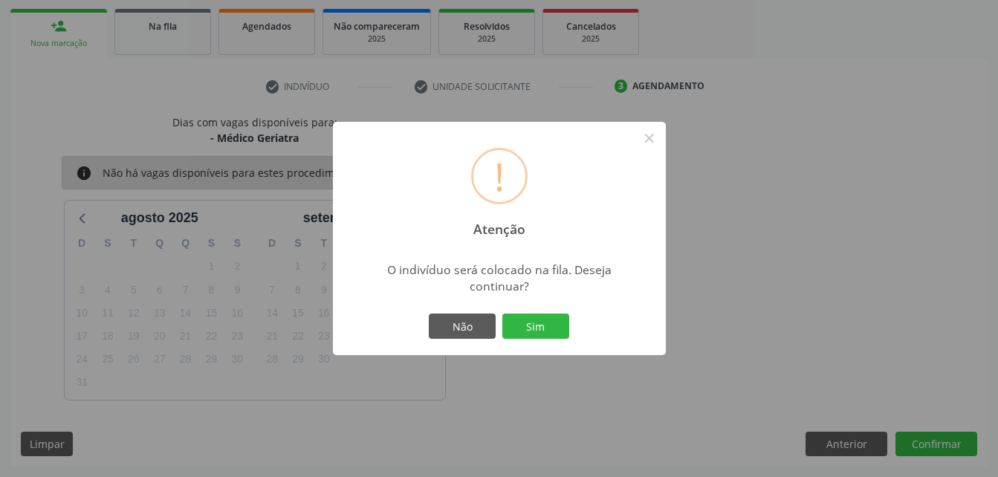
click at [516, 308] on div "! Atenção × O indivíduo será colocado na fila. Deseja continuar? Não Sim" at bounding box center [499, 238] width 333 height 233
click at [526, 328] on button "Sim" at bounding box center [535, 326] width 67 height 25
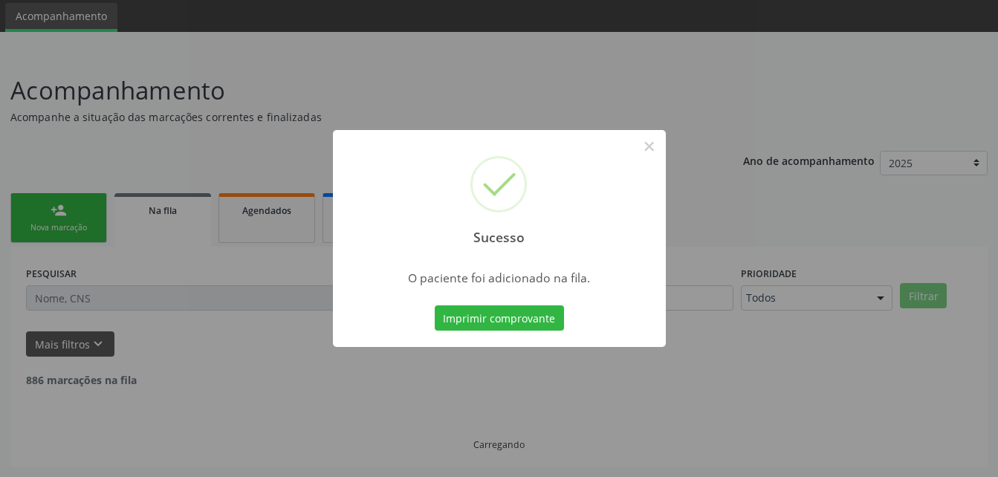
scroll to position [34, 0]
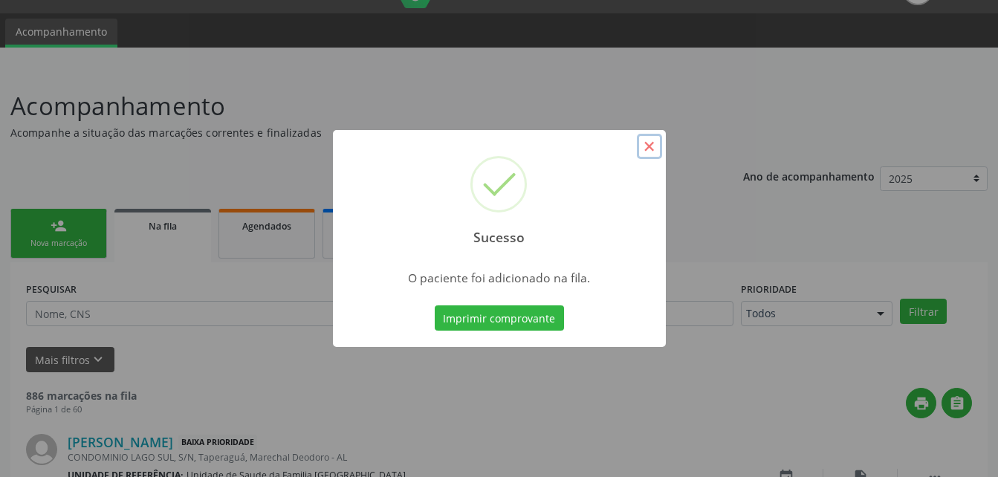
click at [646, 151] on button "×" at bounding box center [649, 146] width 25 height 25
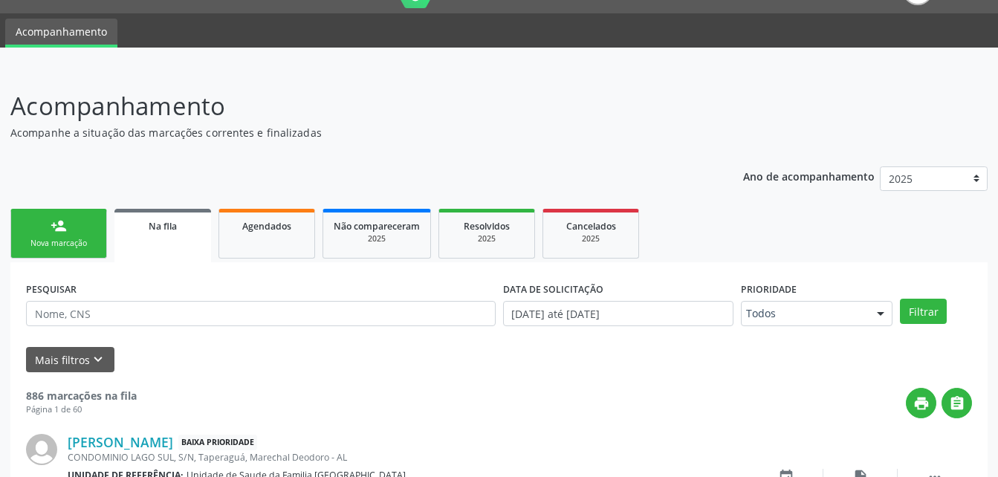
click at [73, 226] on link "person_add Nova marcação" at bounding box center [58, 234] width 97 height 50
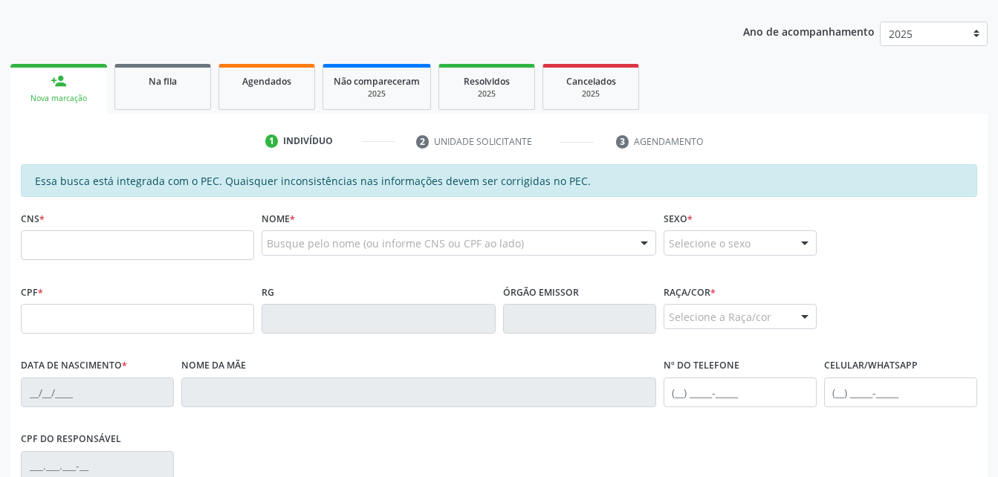
scroll to position [183, 0]
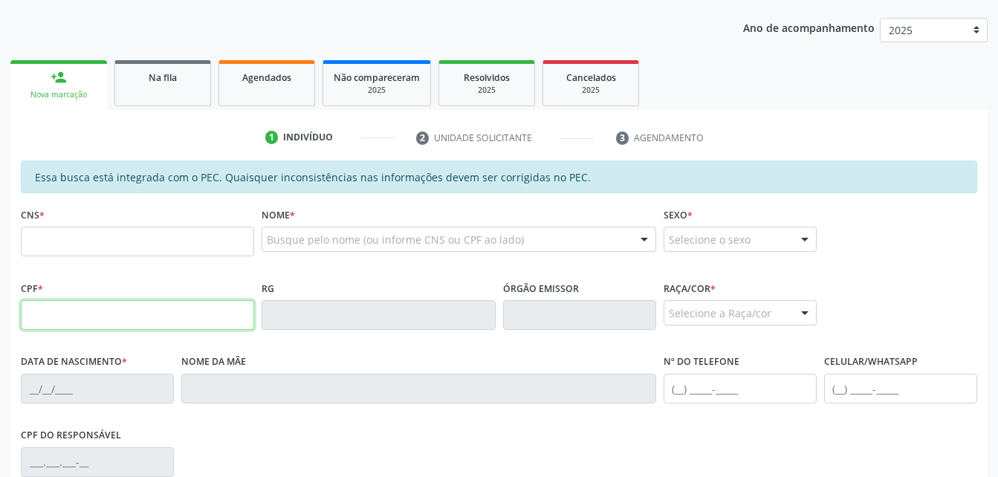
click at [215, 325] on input "text" at bounding box center [137, 315] width 233 height 30
type input "007.907.694-76"
type input "898 0027 0052 7692"
type input "[DATE]"
type input "[PERSON_NAME]"
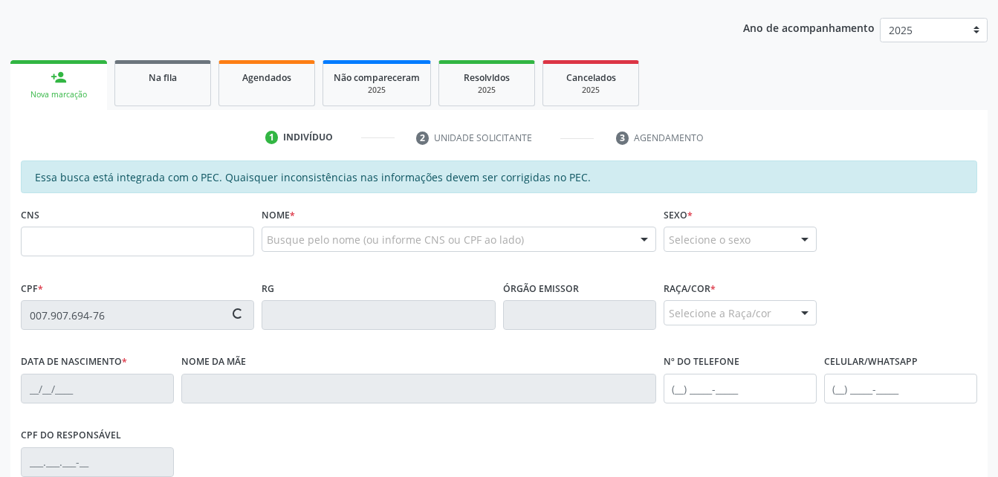
type input "[PHONE_NUMBER]"
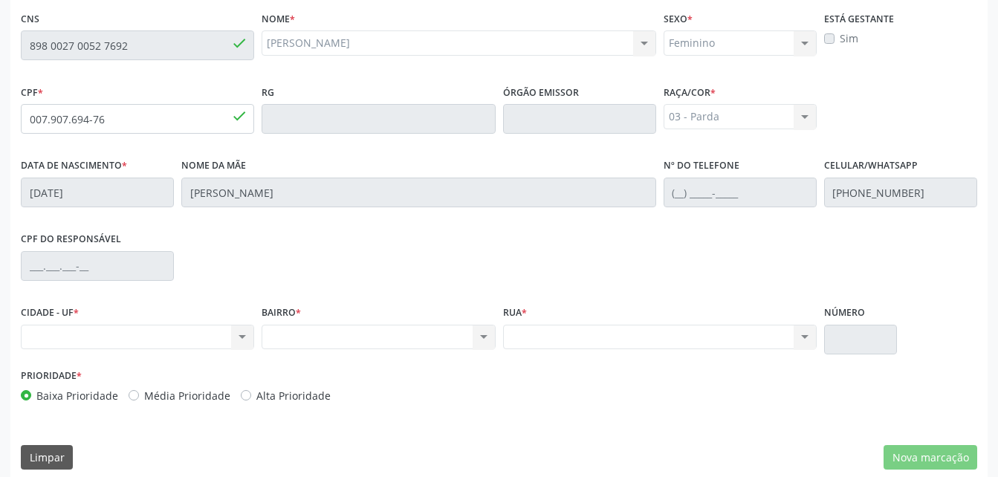
scroll to position [392, 0]
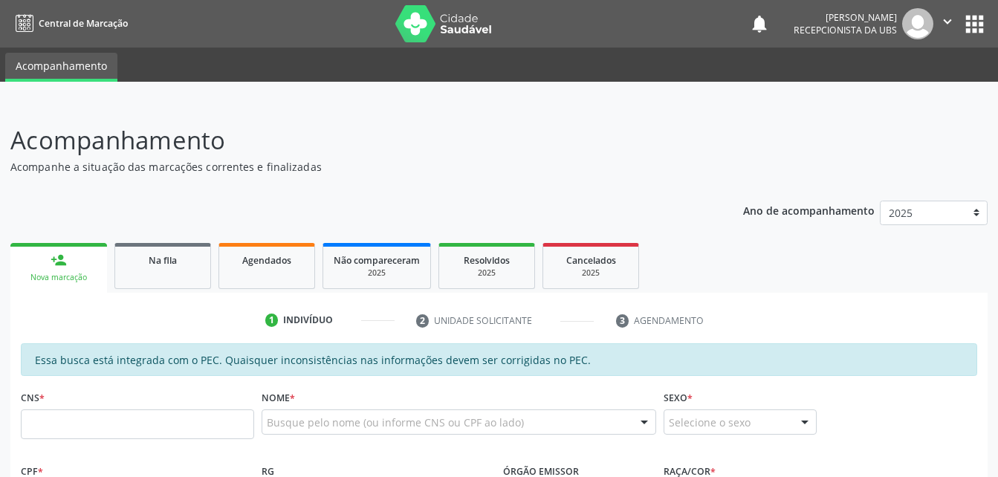
scroll to position [392, 0]
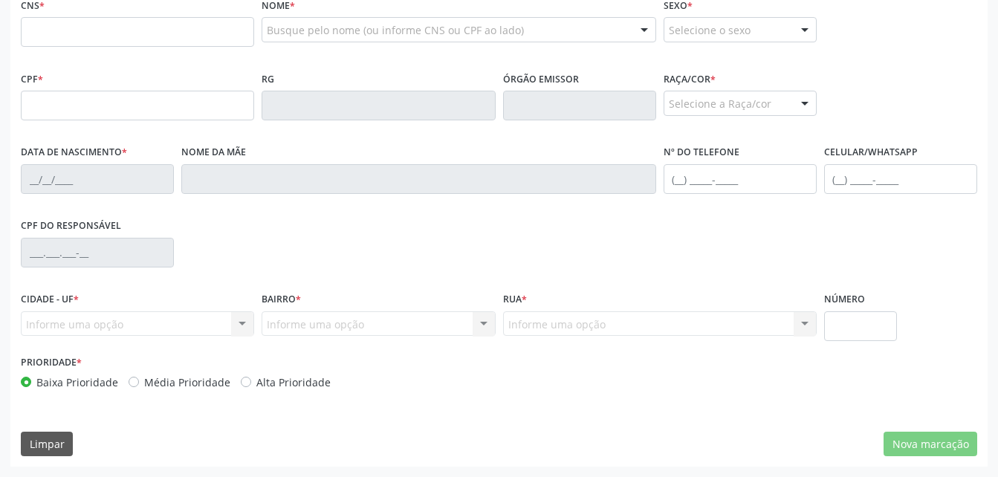
drag, startPoint x: 445, startPoint y: 49, endPoint x: 140, endPoint y: 67, distance: 305.1
click at [418, 61] on div "Nome * Busque pelo nome (ou informe CNS ou CPF ao lado) Nenhum resultado encont…" at bounding box center [458, 31] width 401 height 74
click at [91, 99] on input "text" at bounding box center [137, 106] width 233 height 30
type input "007.907.694-76"
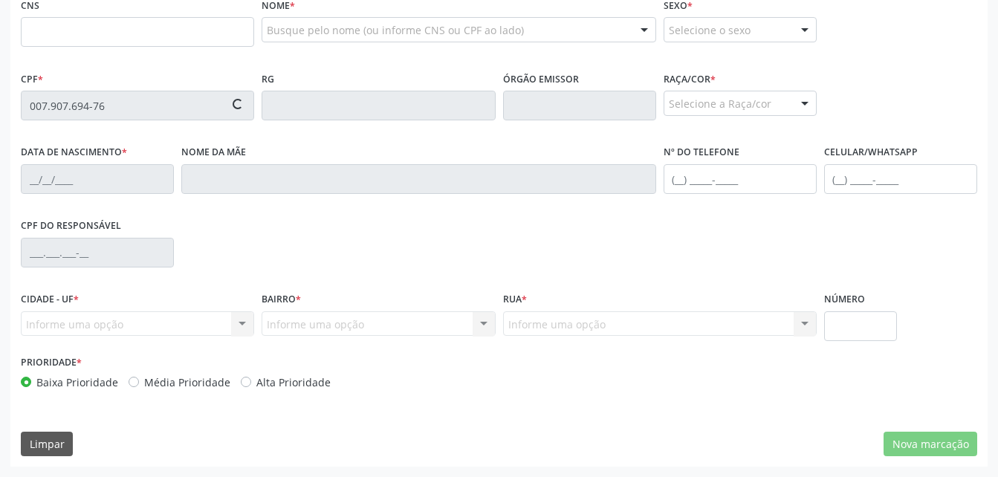
type input "[DATE]"
type input "[PERSON_NAME]"
type input "[PHONE_NUMBER]"
type input "S/N"
type input "898 0027 0052 7692"
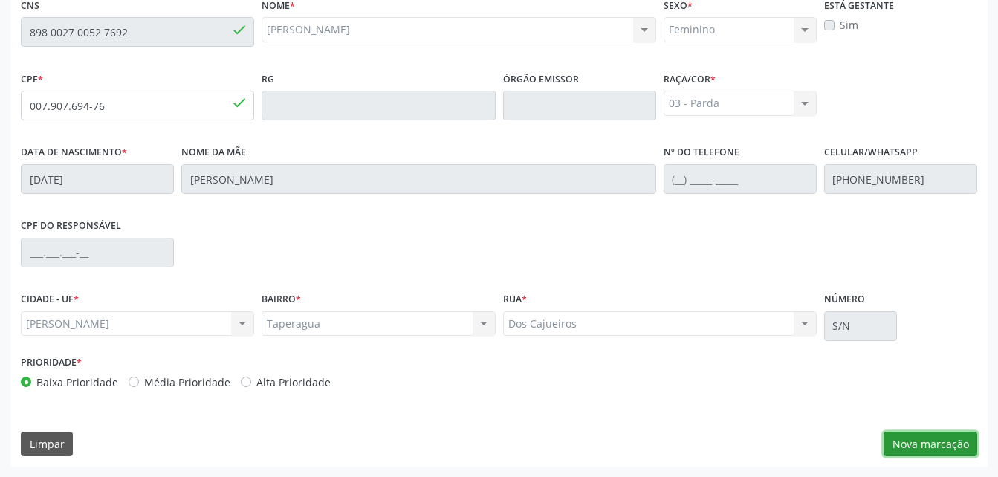
drag, startPoint x: 915, startPoint y: 443, endPoint x: 928, endPoint y: 453, distance: 16.4
click at [918, 443] on button "Nova marcação" at bounding box center [930, 444] width 94 height 25
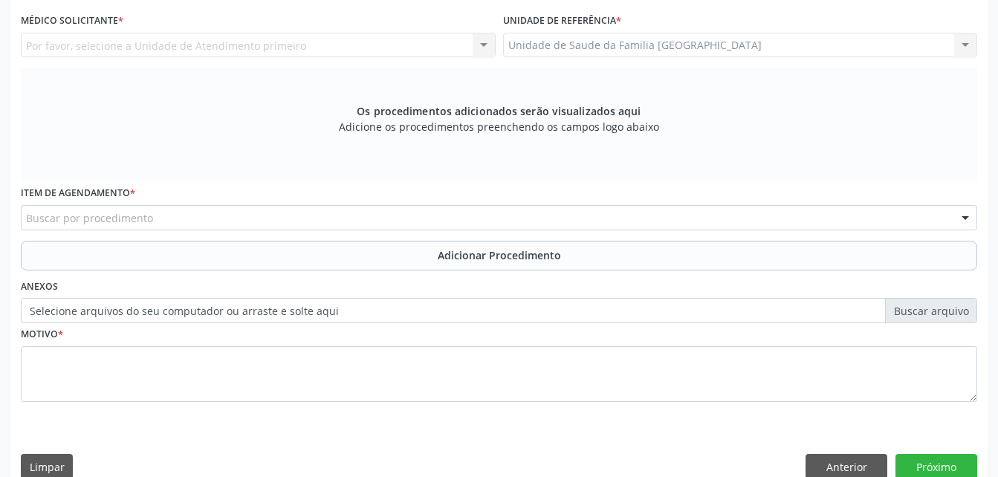
scroll to position [318, 0]
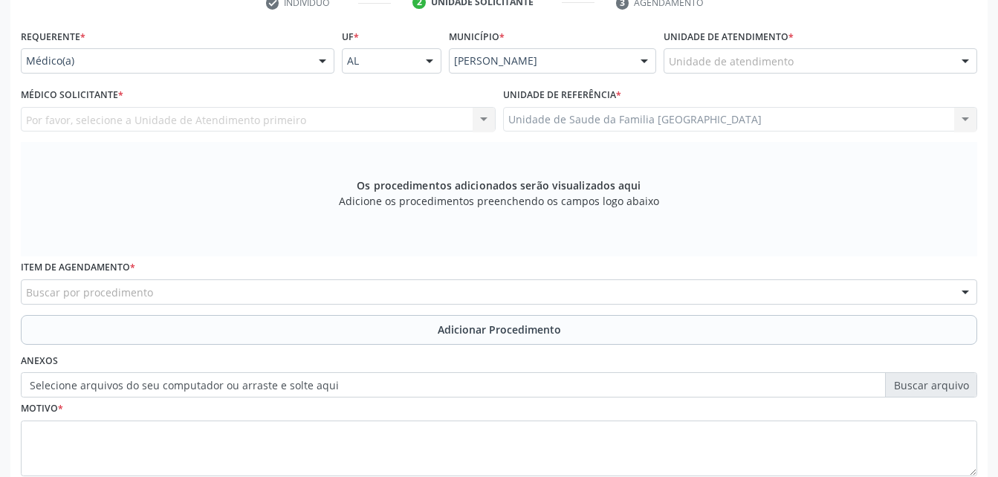
click at [799, 59] on div "Unidade de atendimento" at bounding box center [820, 60] width 314 height 25
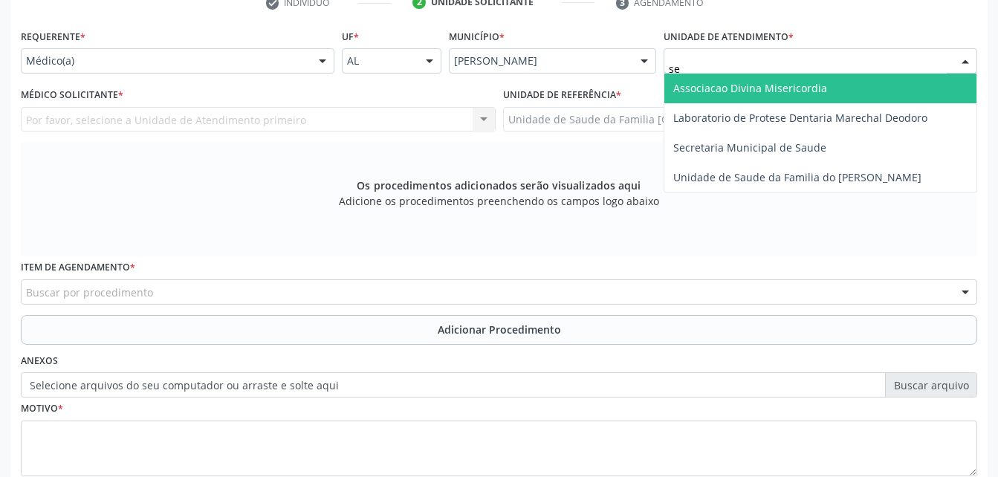
type input "s"
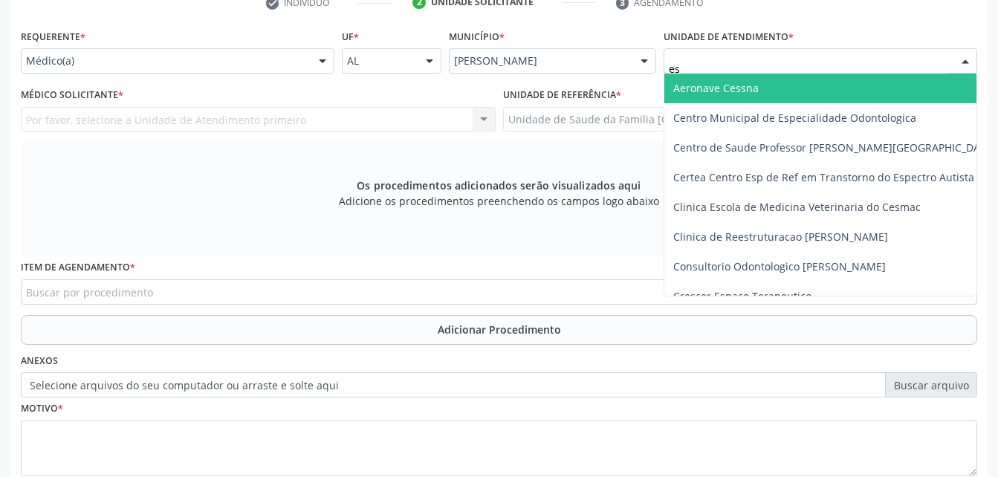
type input "est"
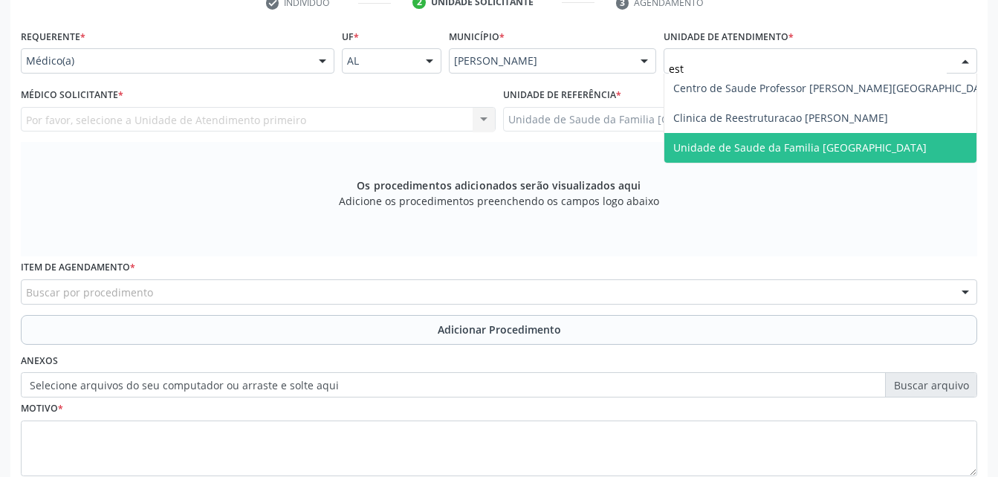
click at [873, 157] on span "Unidade de Saude da Familia [GEOGRAPHIC_DATA]" at bounding box center [834, 148] width 341 height 30
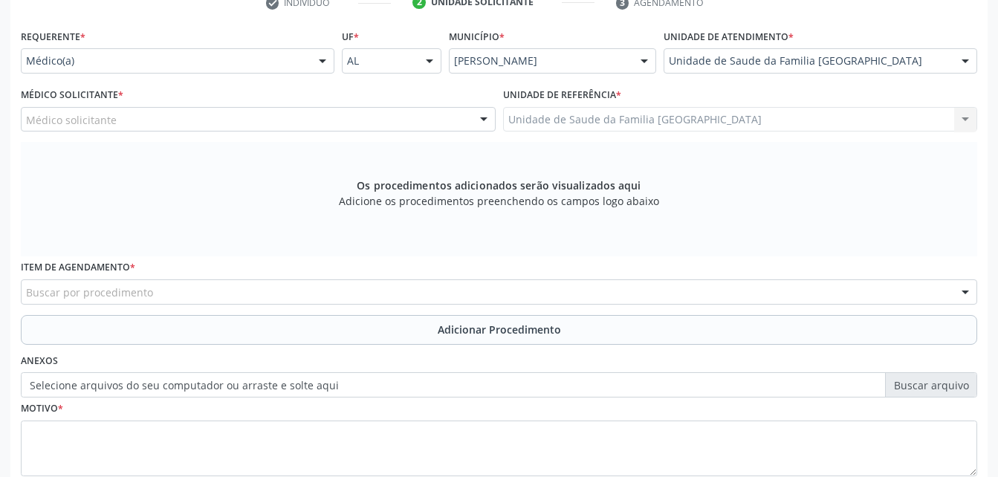
click at [397, 120] on div "Médico solicitante" at bounding box center [258, 119] width 475 height 25
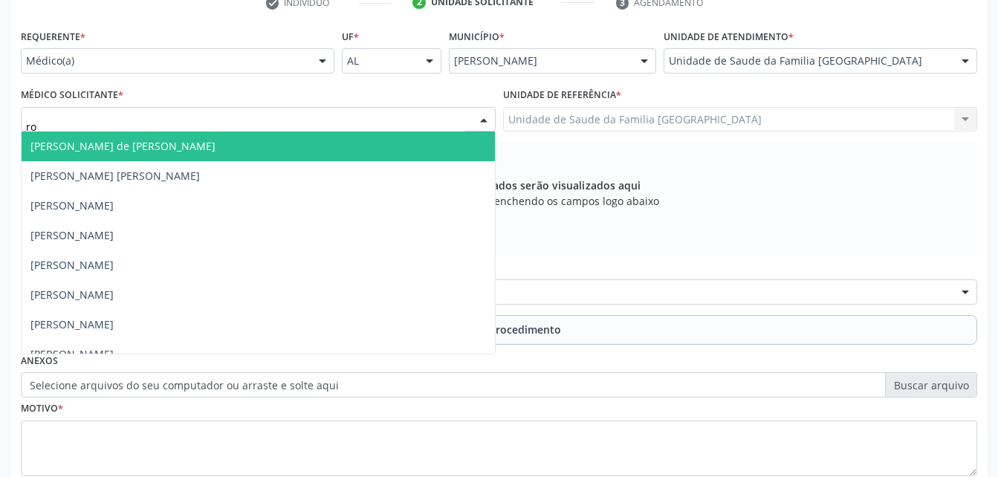
type input "rod"
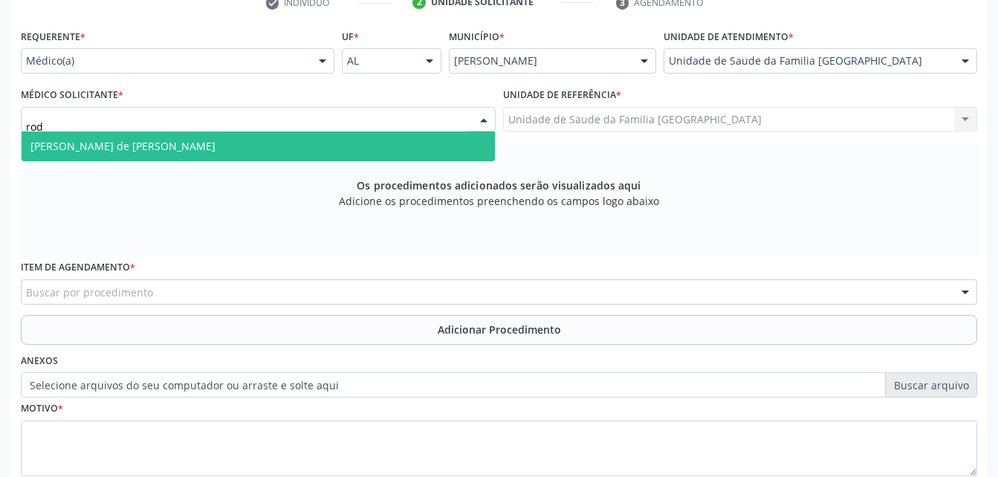
click at [414, 150] on span "[PERSON_NAME] de [PERSON_NAME]" at bounding box center [258, 147] width 473 height 30
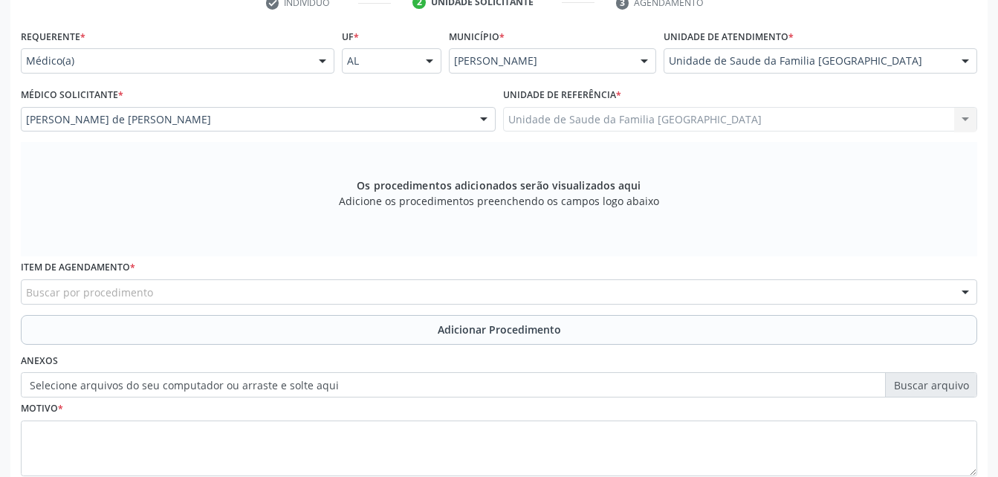
click at [395, 291] on div "Buscar por procedimento" at bounding box center [499, 291] width 956 height 25
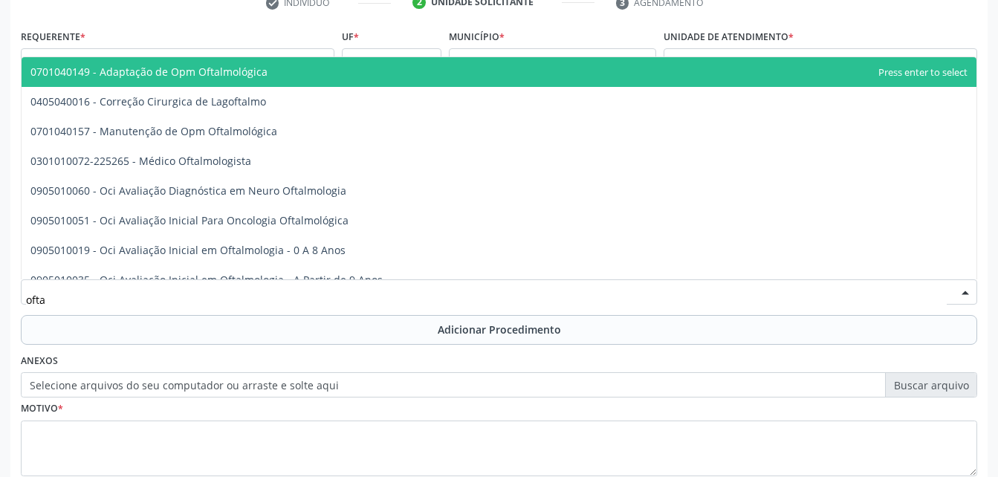
type input "oftal"
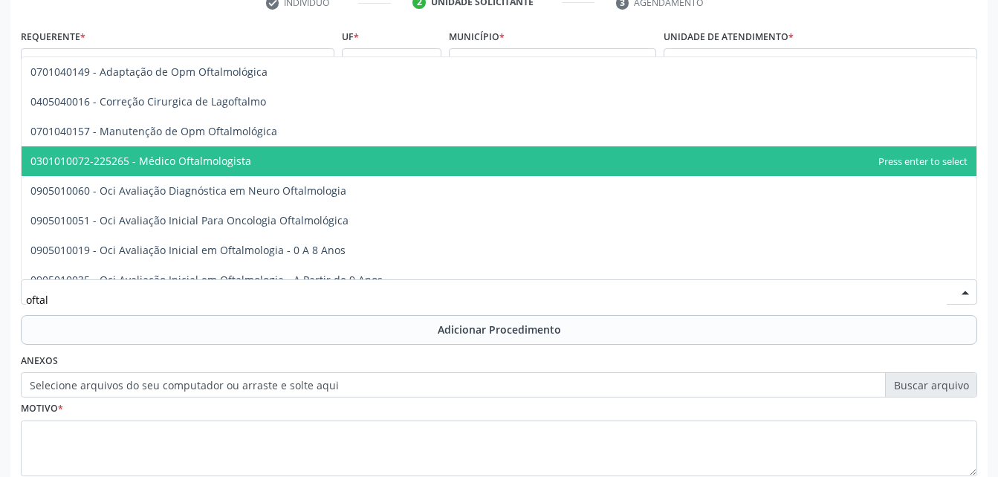
click at [384, 175] on span "0301010072-225265 - Médico Oftalmologista" at bounding box center [499, 161] width 955 height 30
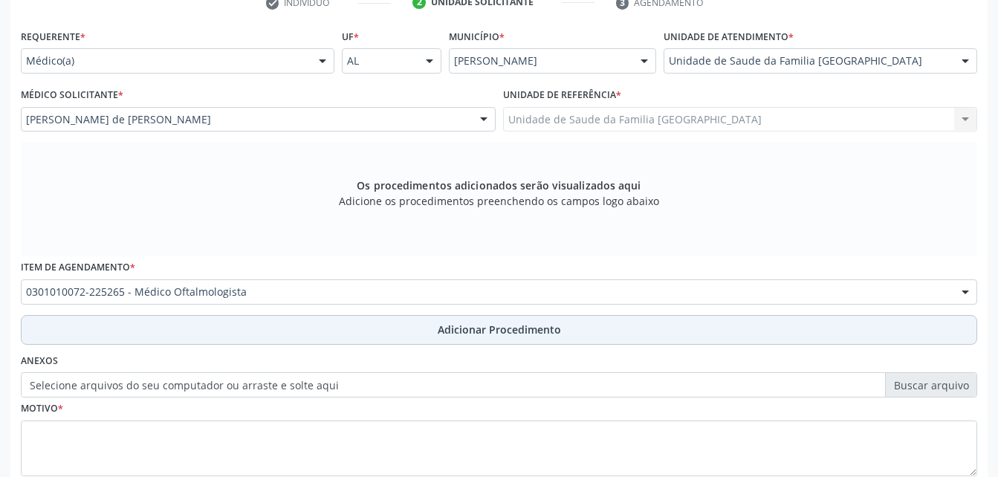
click at [464, 322] on span "Adicionar Procedimento" at bounding box center [499, 330] width 123 height 16
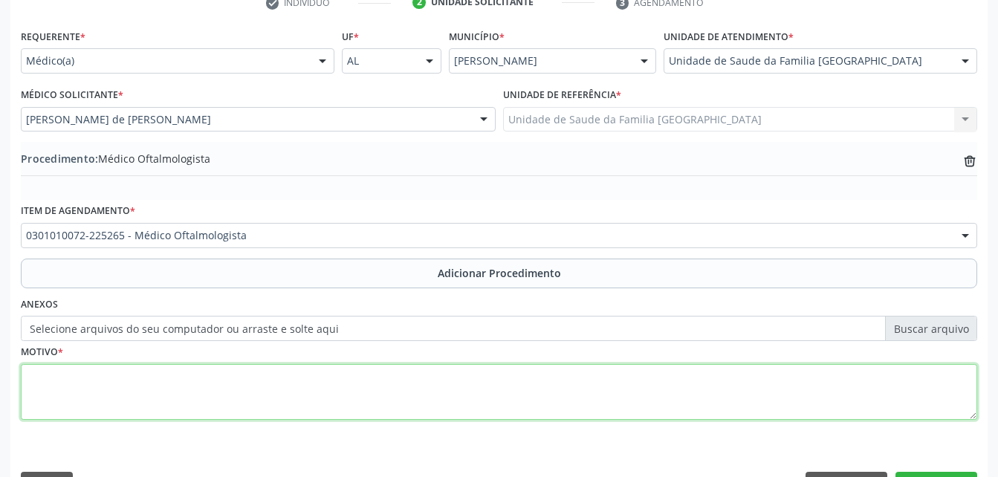
click at [463, 387] on textarea at bounding box center [499, 392] width 956 height 56
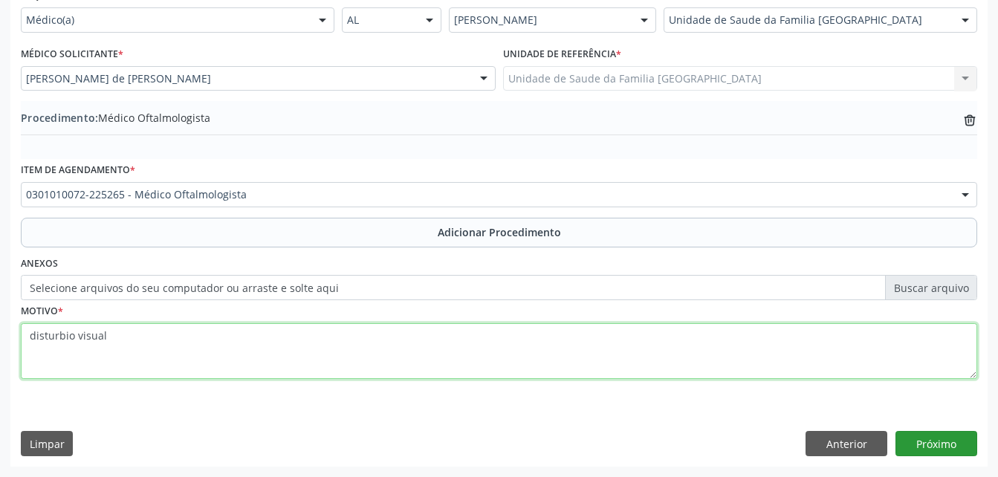
type textarea "disturbio visual"
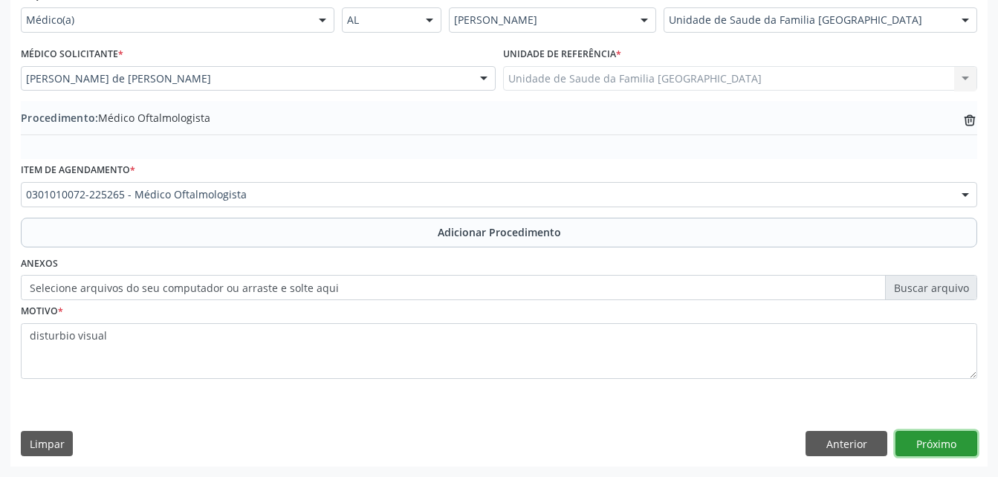
click at [964, 447] on button "Próximo" at bounding box center [936, 443] width 82 height 25
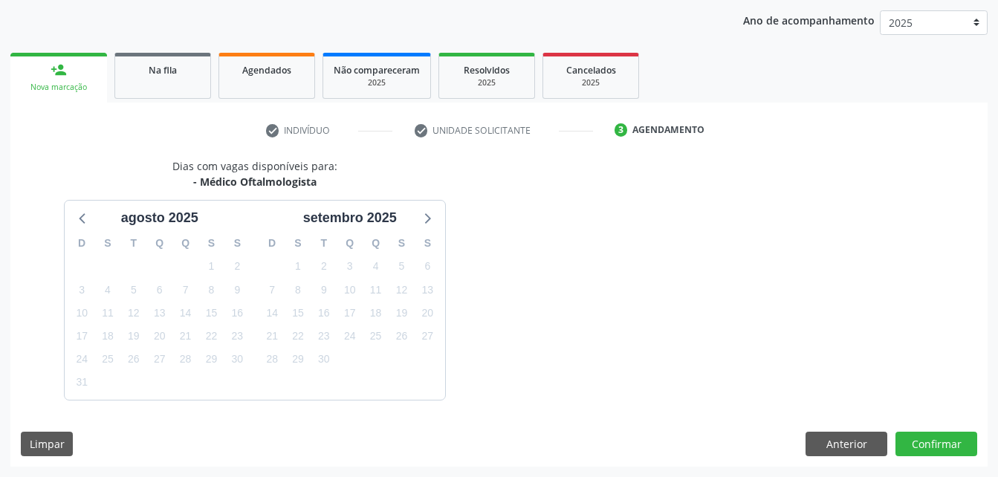
scroll to position [234, 0]
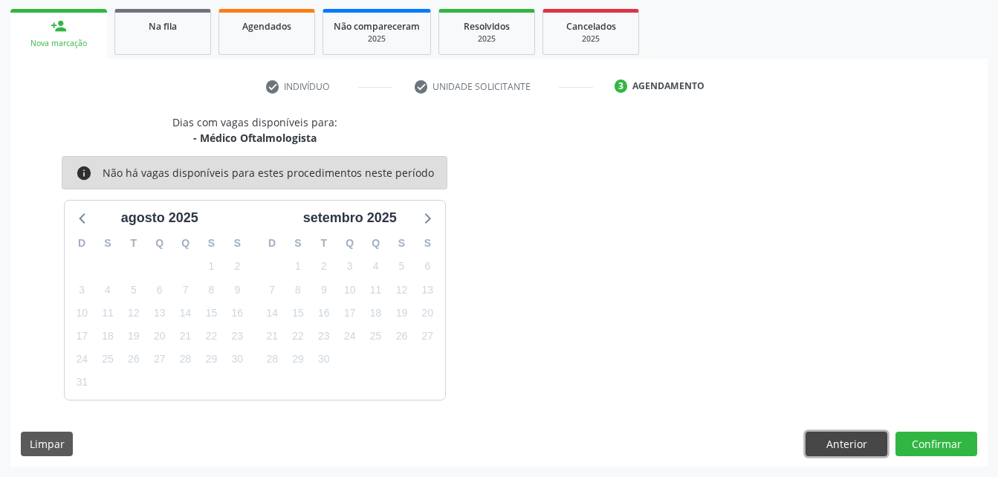
click at [872, 450] on button "Anterior" at bounding box center [846, 444] width 82 height 25
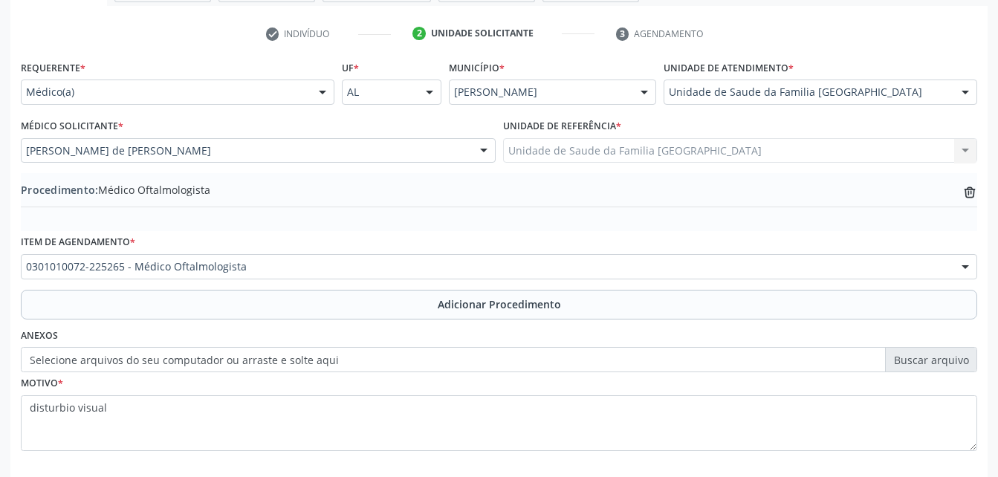
scroll to position [359, 0]
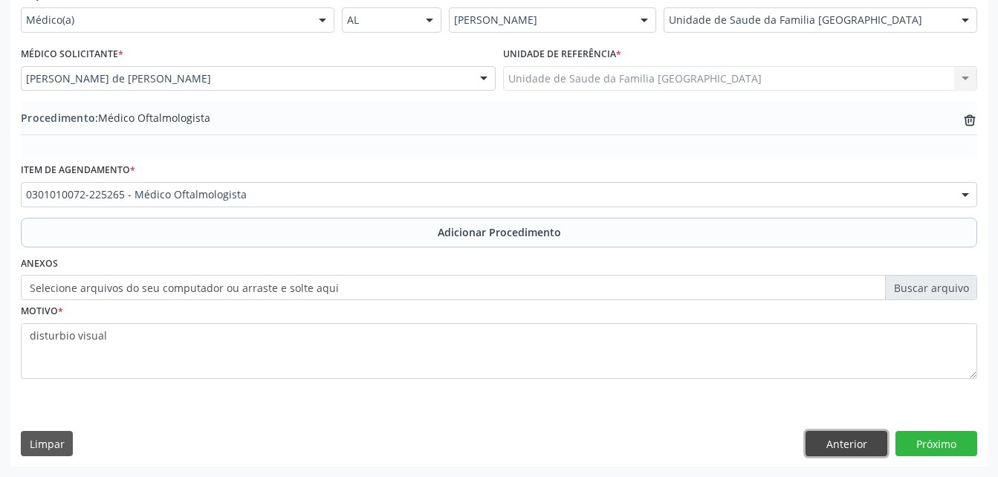
click at [878, 444] on button "Anterior" at bounding box center [846, 443] width 82 height 25
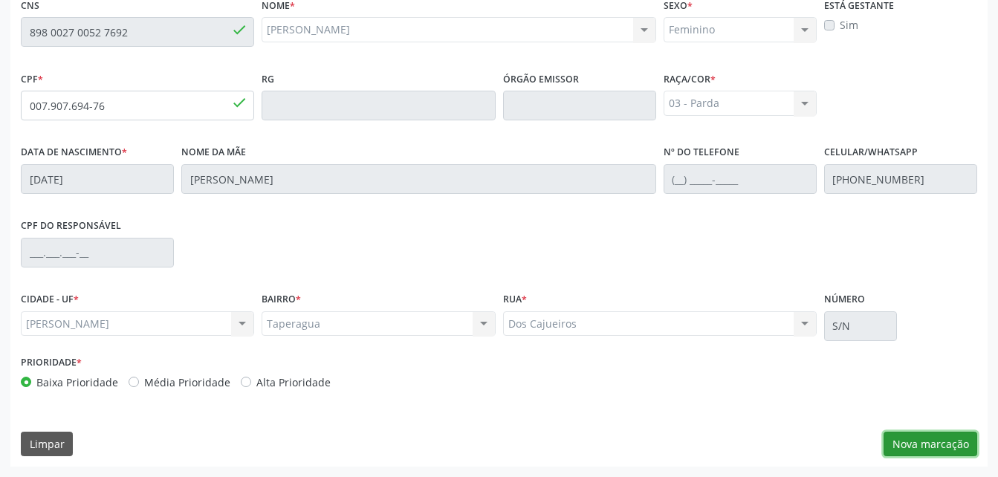
click at [924, 438] on button "Nova marcação" at bounding box center [930, 444] width 94 height 25
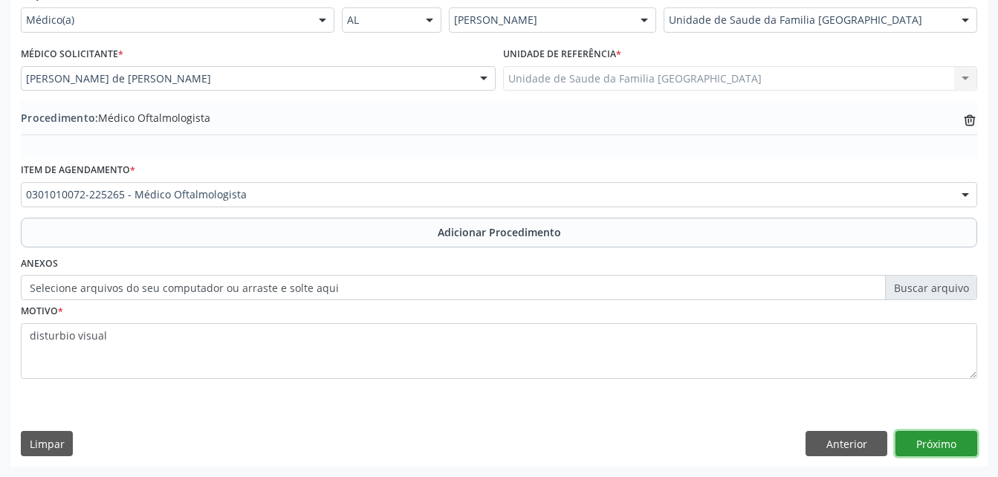
click at [924, 438] on button "Próximo" at bounding box center [936, 443] width 82 height 25
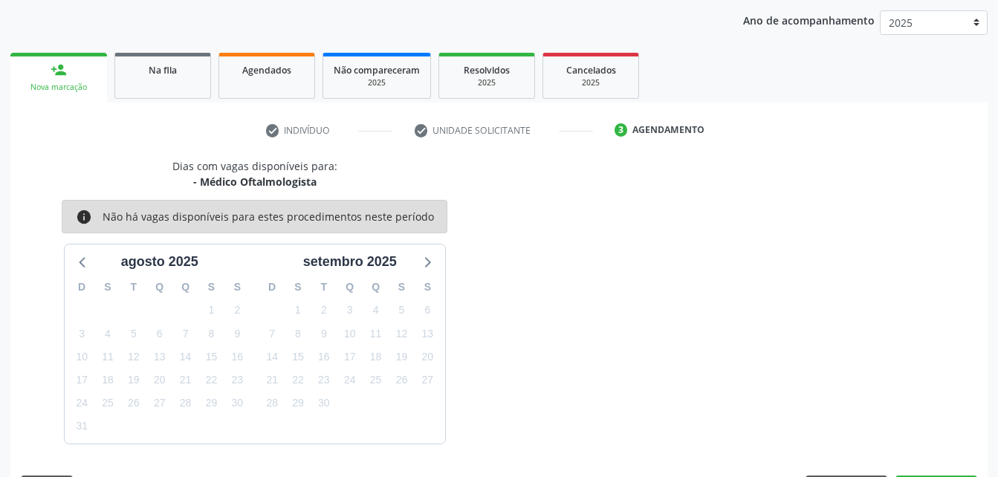
scroll to position [234, 0]
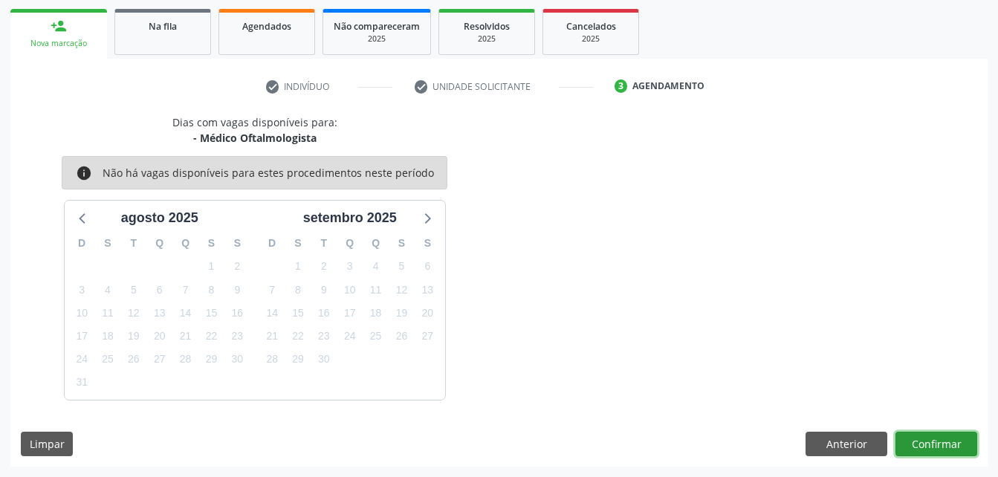
click at [924, 440] on button "Confirmar" at bounding box center [936, 444] width 82 height 25
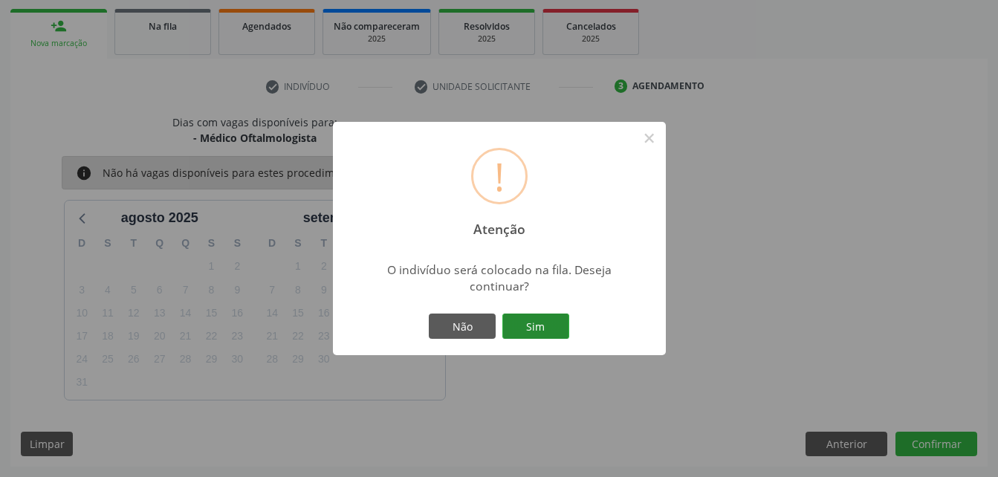
click at [534, 324] on button "Sim" at bounding box center [535, 326] width 67 height 25
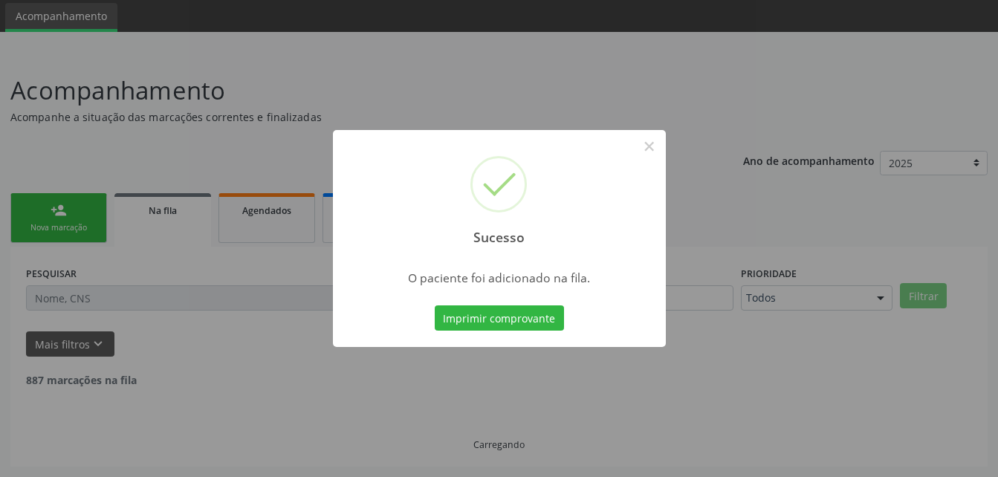
scroll to position [34, 0]
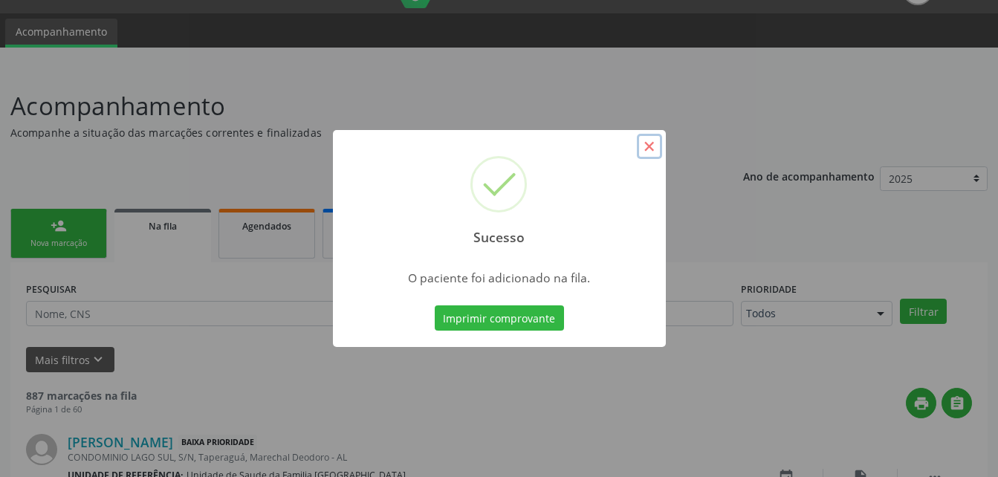
click at [650, 143] on button "×" at bounding box center [649, 146] width 25 height 25
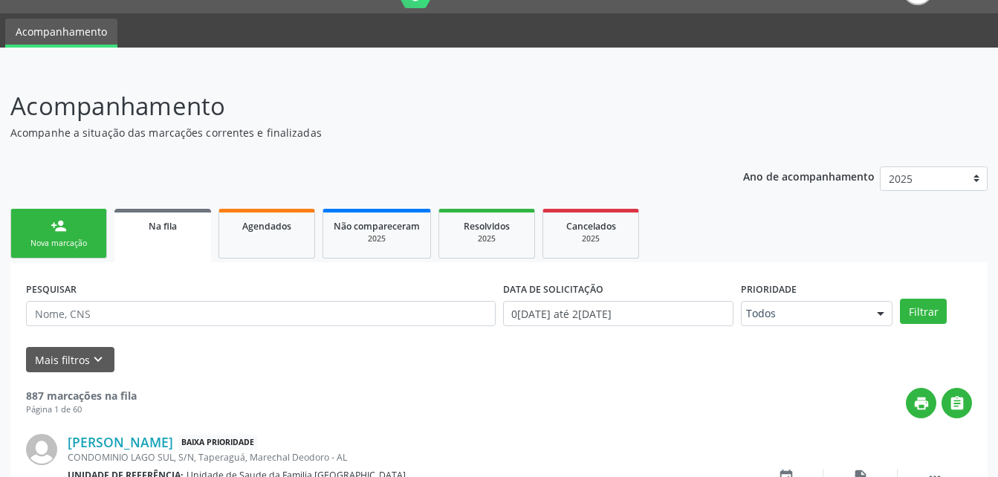
click at [36, 225] on link "person_add Nova marcação" at bounding box center [58, 234] width 97 height 50
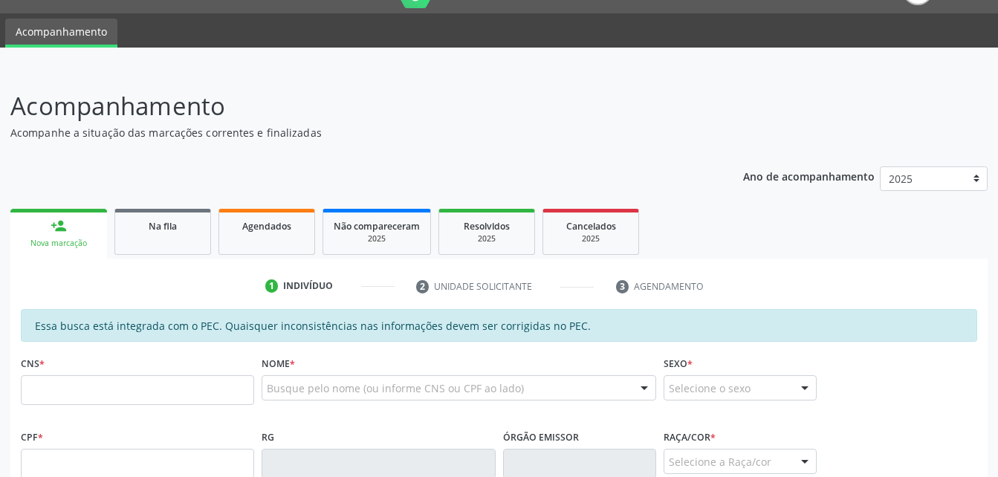
scroll to position [108, 0]
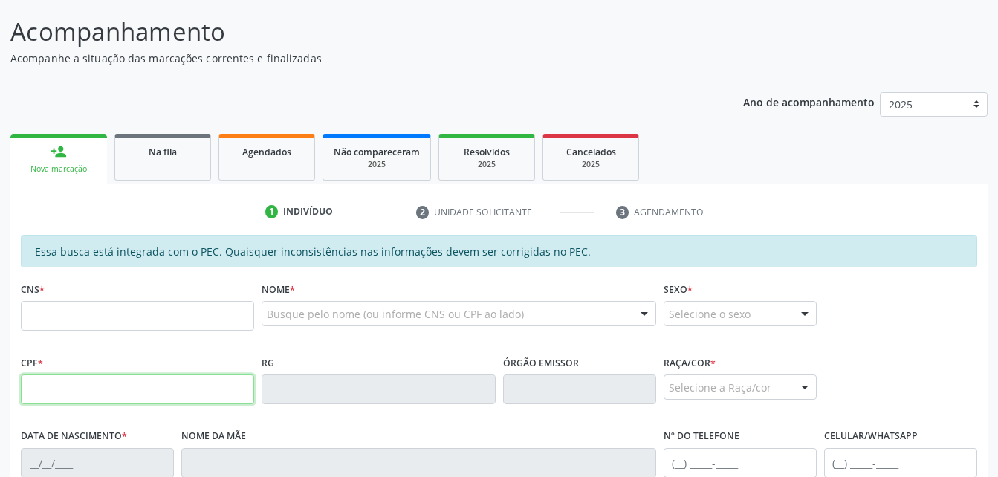
click at [188, 383] on input "text" at bounding box center [137, 389] width 233 height 30
click at [390, 300] on div "Nome * Busque pelo nome (ou informe CNS ou CPF ao lado) Nenhum resultado encont…" at bounding box center [459, 307] width 394 height 58
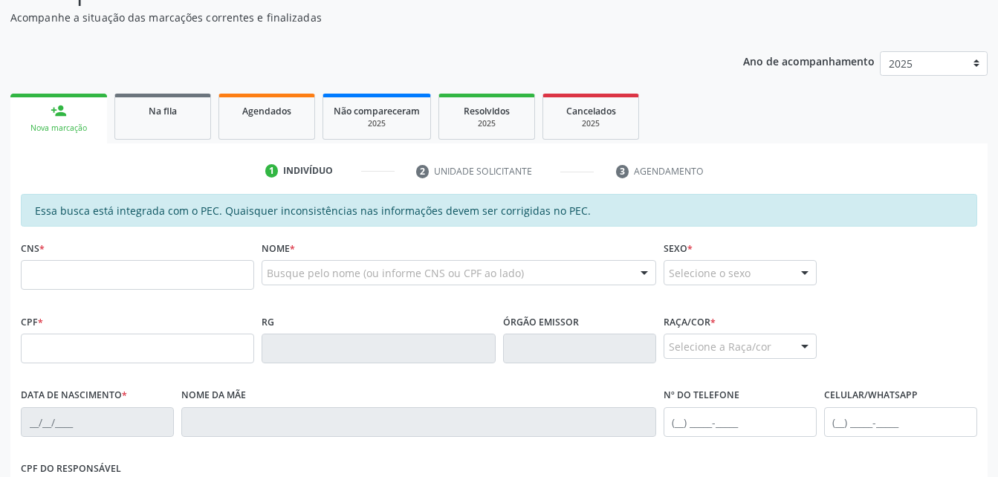
scroll to position [183, 0]
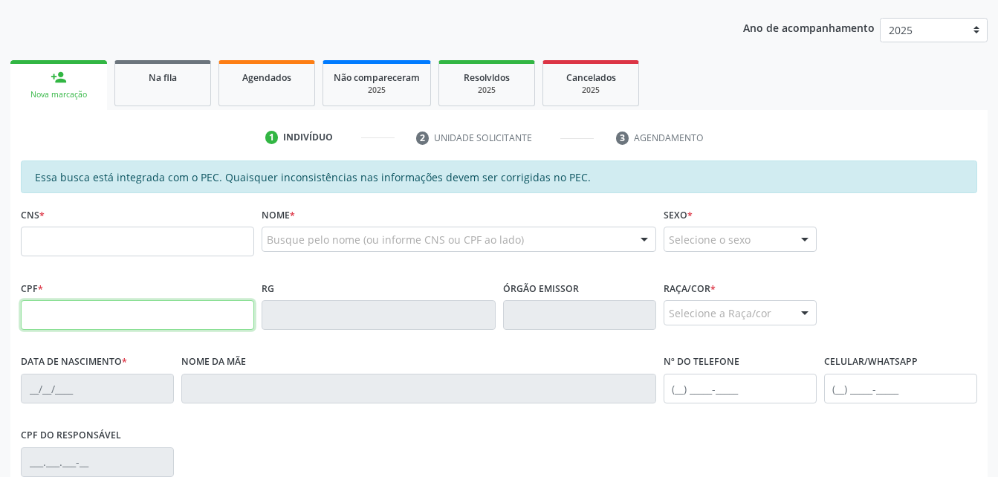
drag, startPoint x: 178, startPoint y: 328, endPoint x: 178, endPoint y: 309, distance: 18.6
click at [178, 328] on input "text" at bounding box center [137, 315] width 233 height 30
type input "007.907.694-76"
type input "898 0027 0052 7692"
type input "[DATE]"
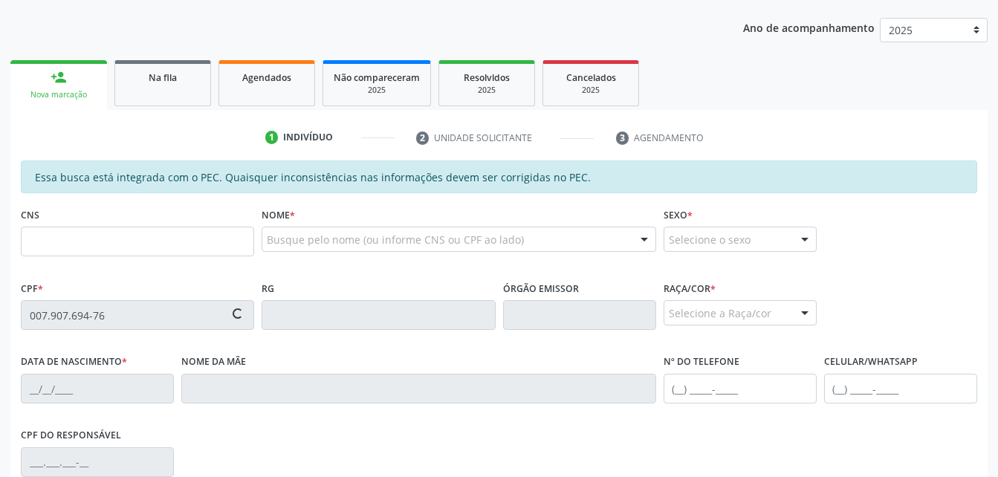
type input "[PERSON_NAME]"
type input "[PHONE_NUMBER]"
type input "S/N"
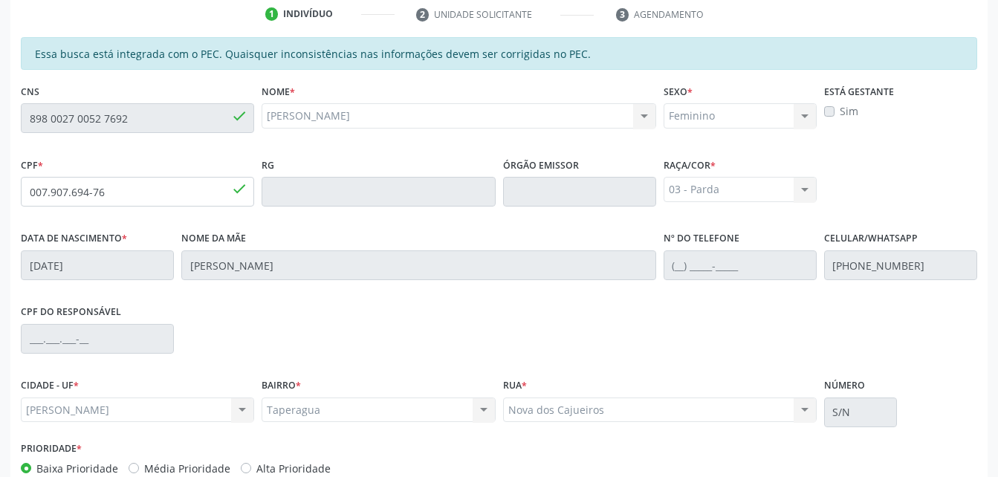
scroll to position [392, 0]
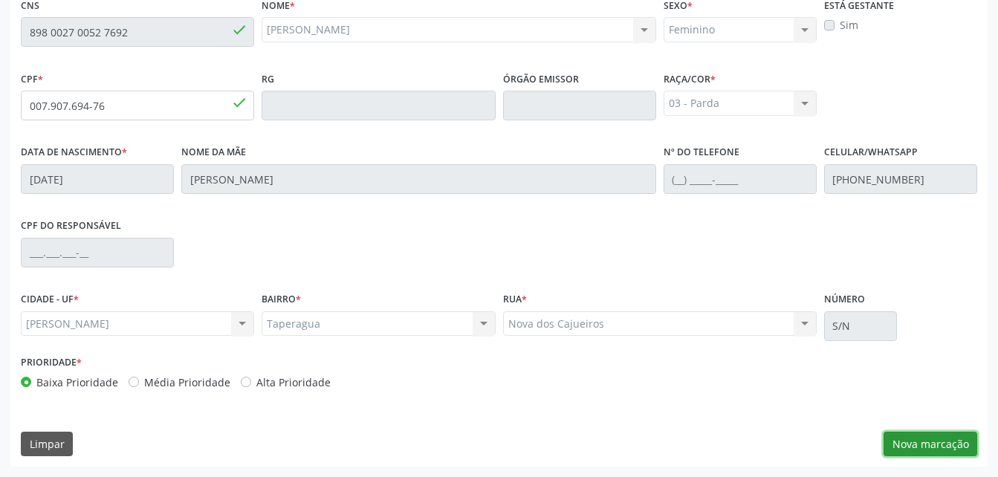
click at [941, 441] on button "Nova marcação" at bounding box center [930, 444] width 94 height 25
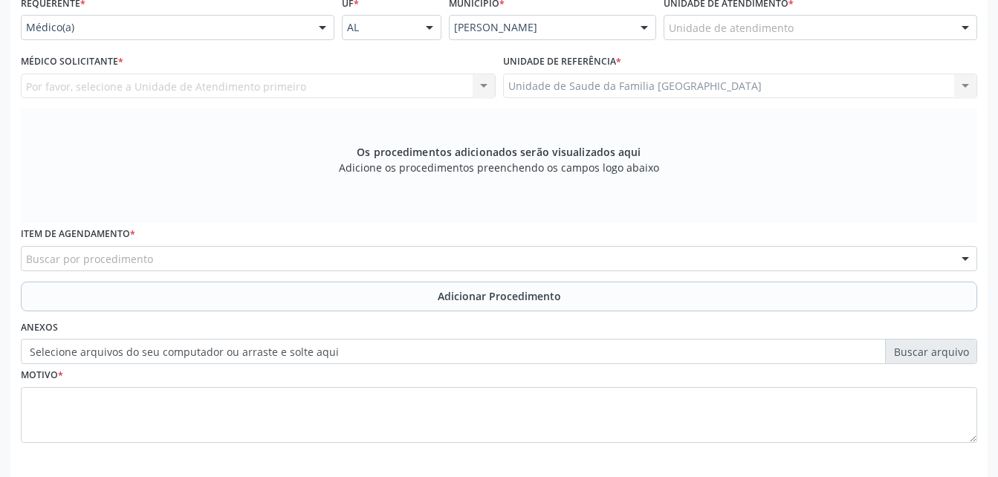
scroll to position [318, 0]
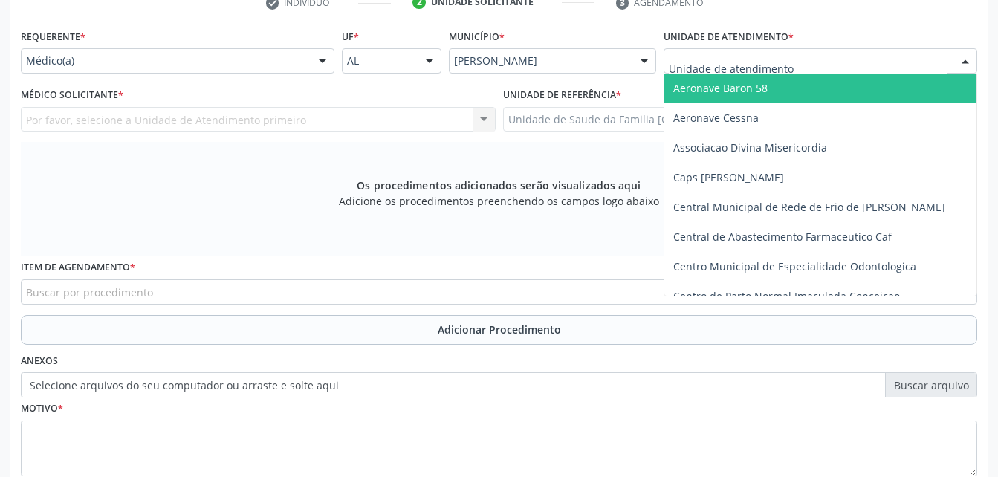
drag, startPoint x: 759, startPoint y: 50, endPoint x: 723, endPoint y: 58, distance: 36.6
click at [745, 51] on div at bounding box center [820, 60] width 314 height 25
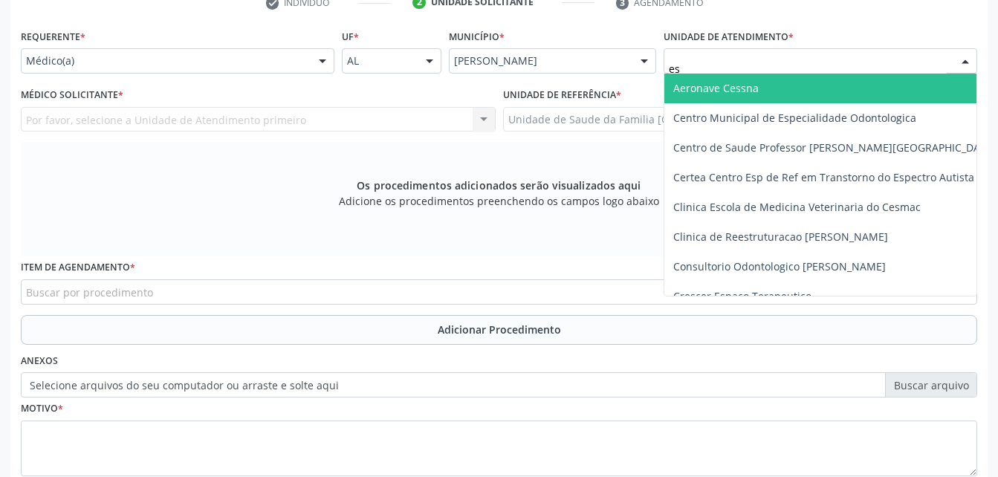
type input "est"
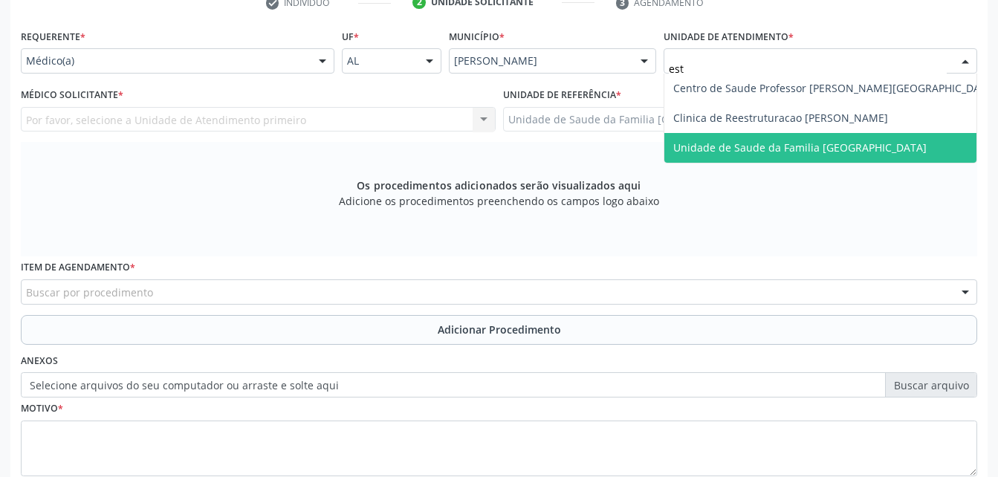
drag, startPoint x: 752, startPoint y: 143, endPoint x: 516, endPoint y: 118, distance: 237.6
click at [752, 144] on span "Unidade de Saude da Familia [GEOGRAPHIC_DATA]" at bounding box center [799, 147] width 253 height 14
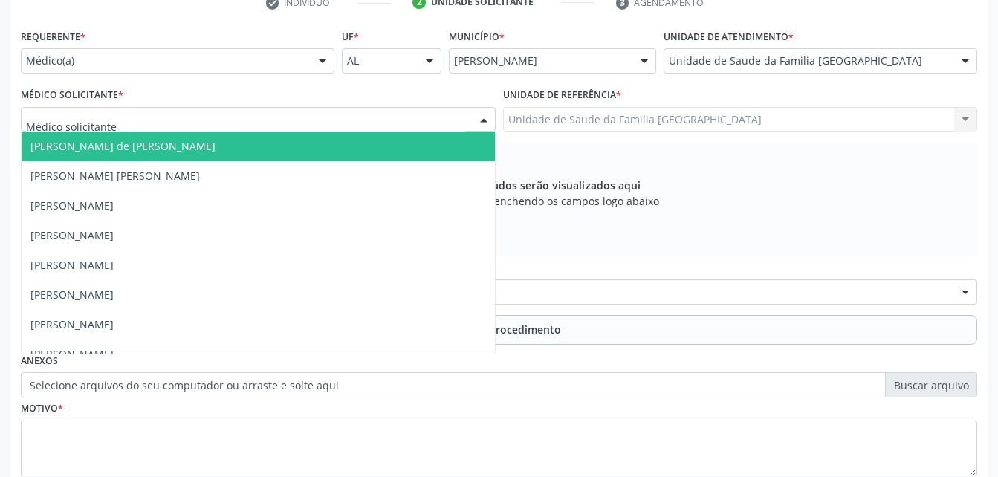
click at [291, 112] on div at bounding box center [258, 119] width 475 height 25
type input "rod"
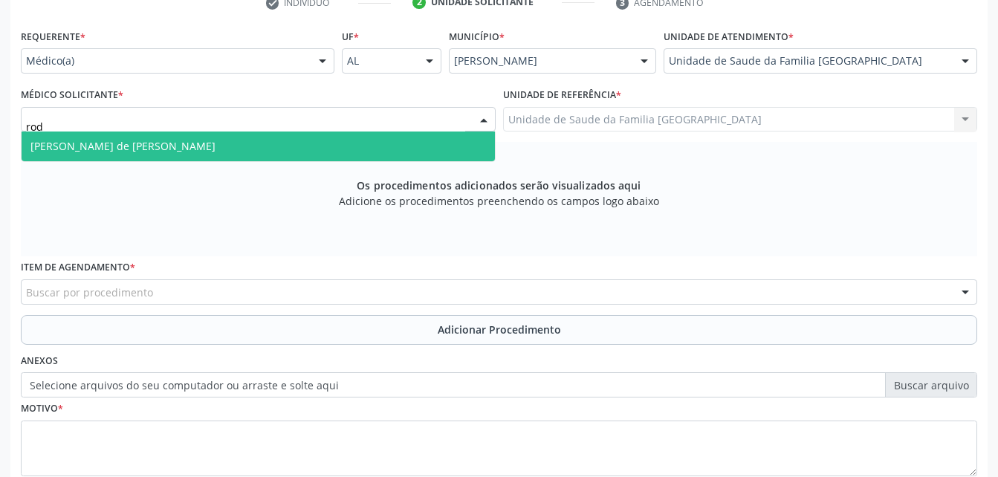
click at [289, 133] on span "[PERSON_NAME] de [PERSON_NAME]" at bounding box center [258, 147] width 473 height 30
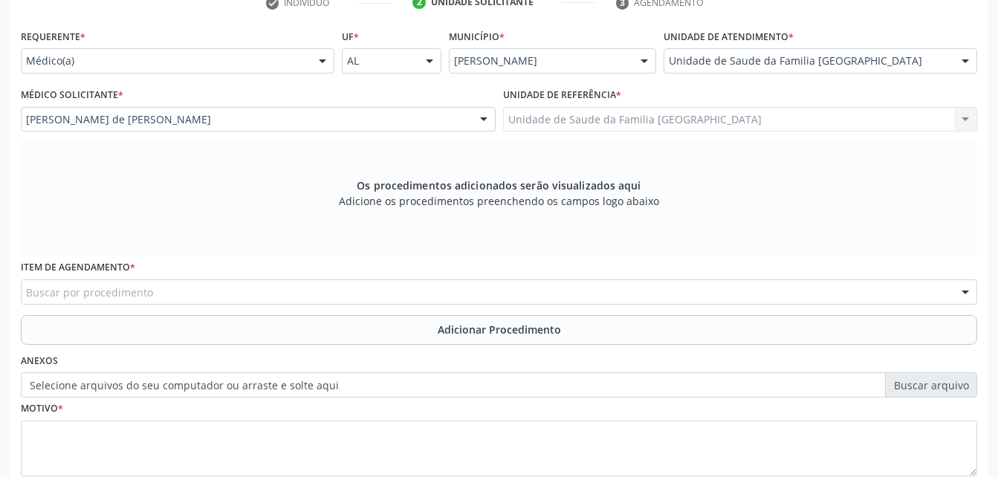
click at [314, 293] on div "Buscar por procedimento" at bounding box center [499, 291] width 956 height 25
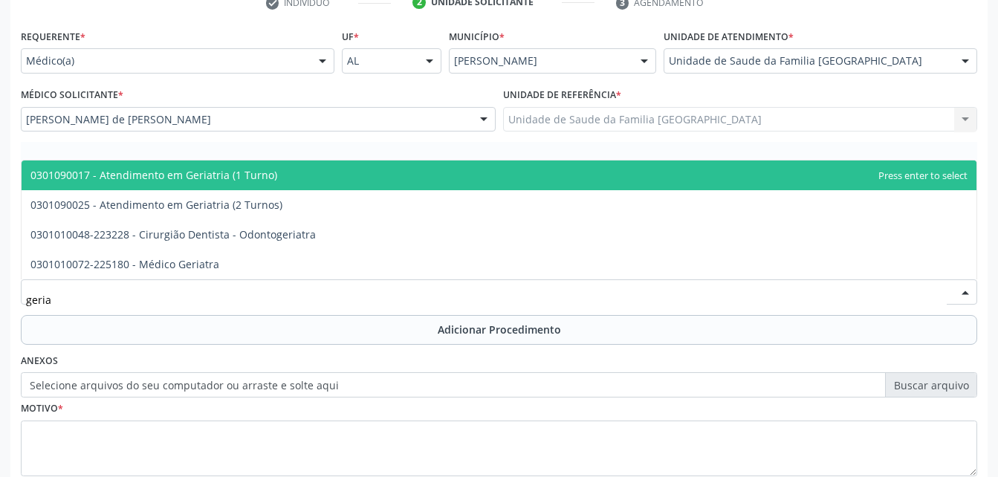
type input "geriat"
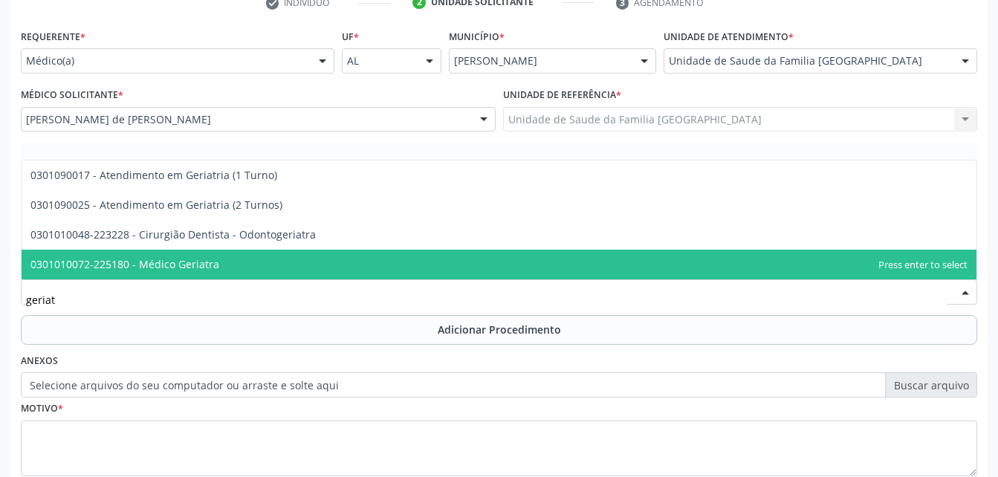
click at [222, 256] on span "0301010072-225180 - Médico Geriatra" at bounding box center [499, 265] width 955 height 30
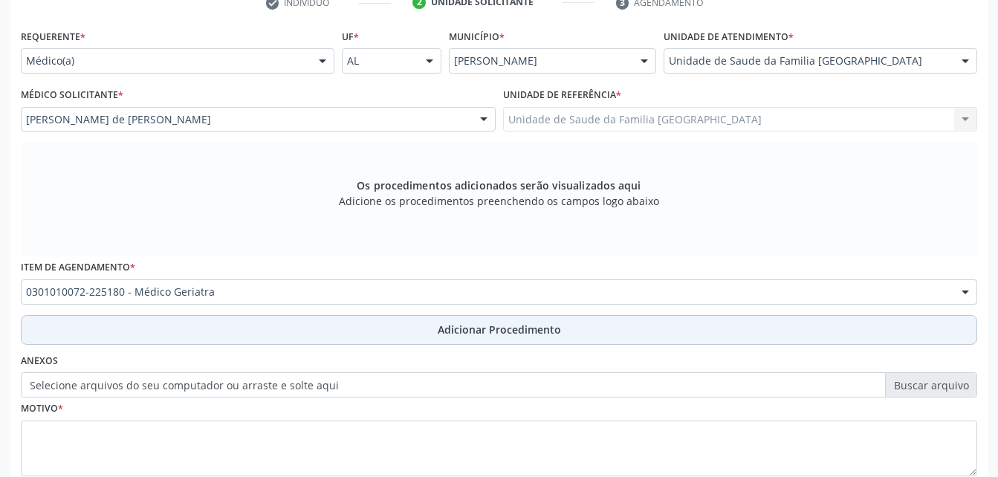
click at [255, 321] on button "Adicionar Procedimento" at bounding box center [499, 330] width 956 height 30
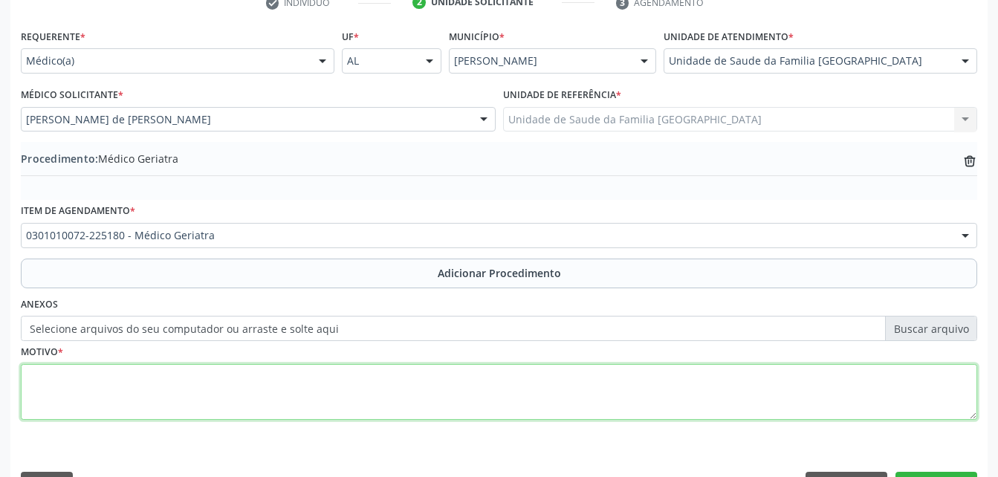
click at [253, 388] on textarea at bounding box center [499, 392] width 956 height 56
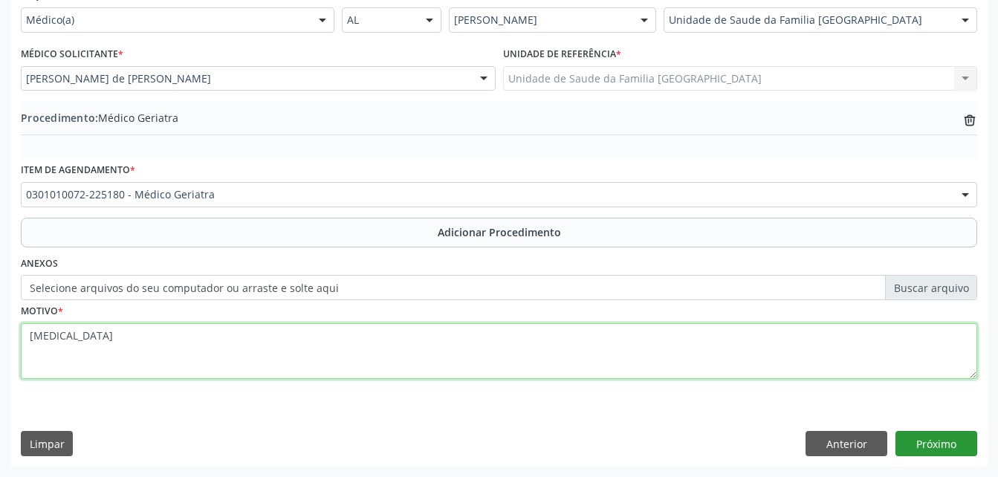
type textarea "[MEDICAL_DATA]"
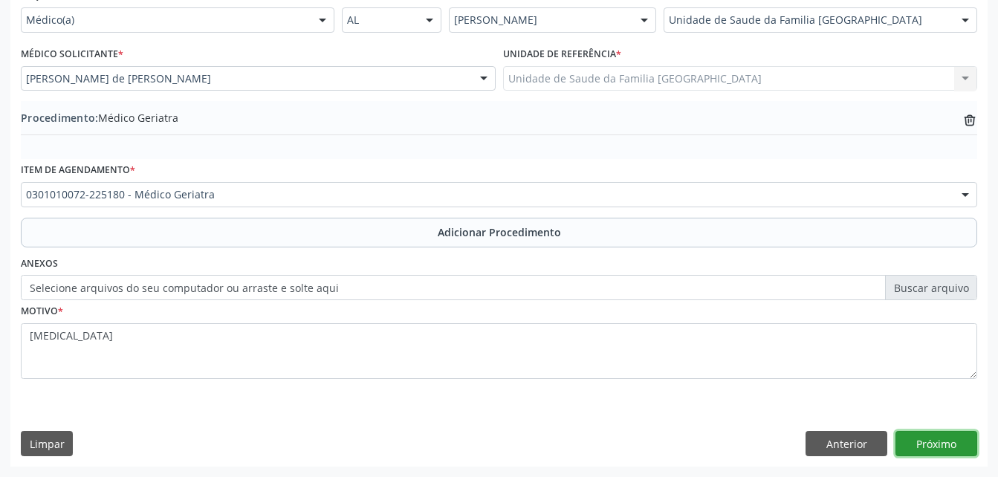
click at [950, 444] on button "Próximo" at bounding box center [936, 443] width 82 height 25
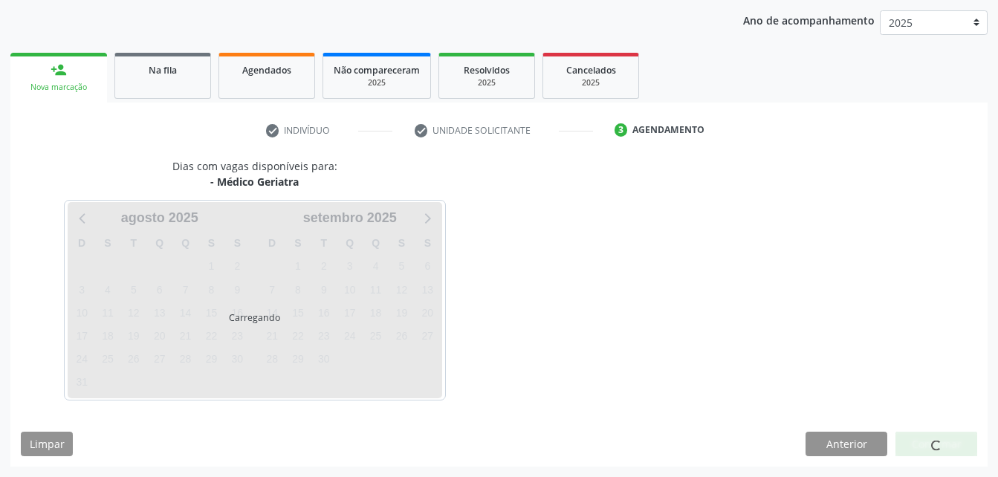
scroll to position [234, 0]
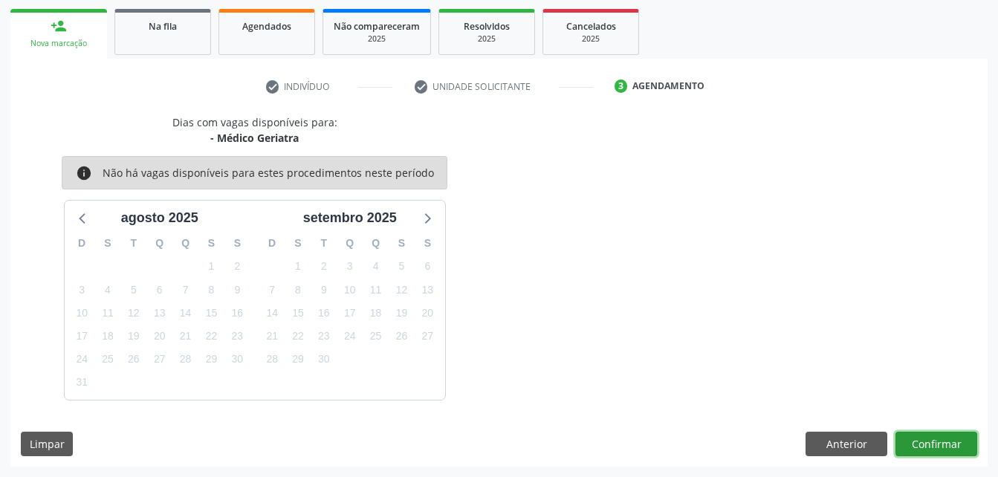
click at [941, 433] on button "Confirmar" at bounding box center [936, 444] width 82 height 25
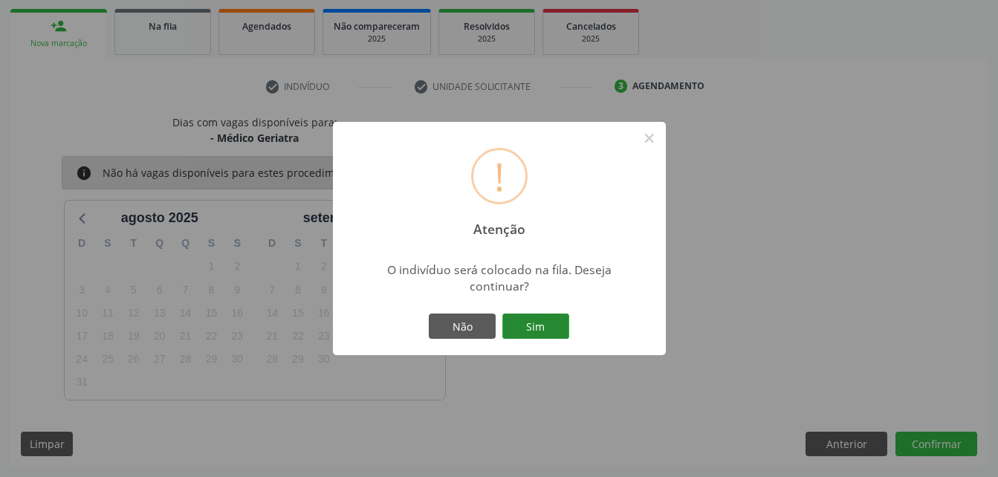
click at [549, 325] on button "Sim" at bounding box center [535, 326] width 67 height 25
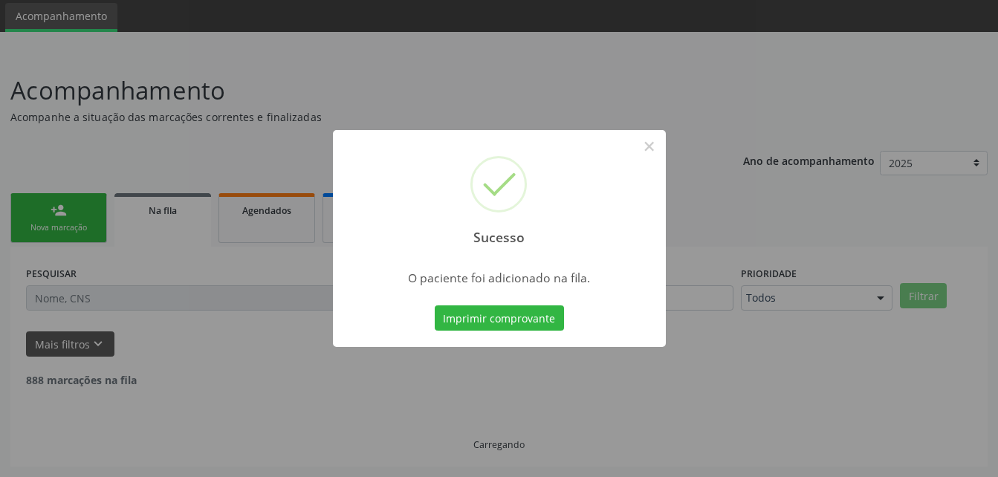
scroll to position [34, 0]
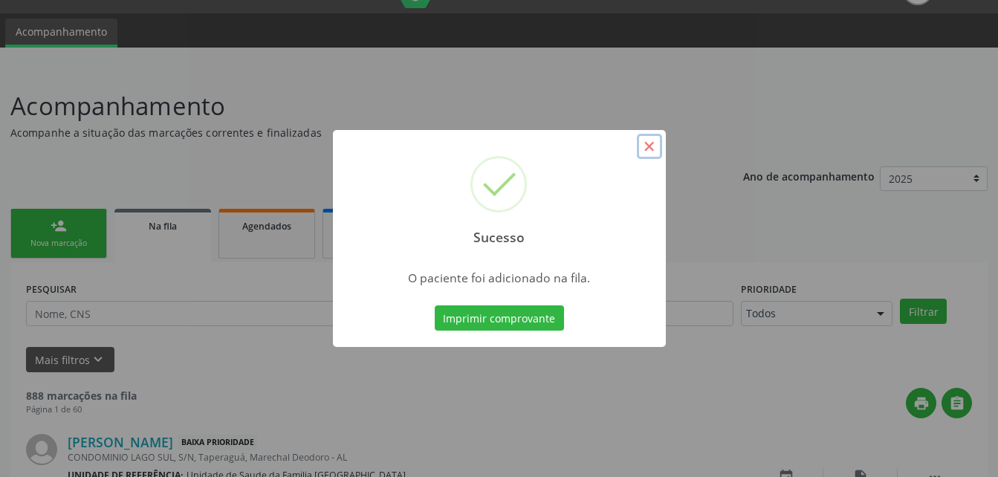
click at [659, 148] on button "×" at bounding box center [649, 146] width 25 height 25
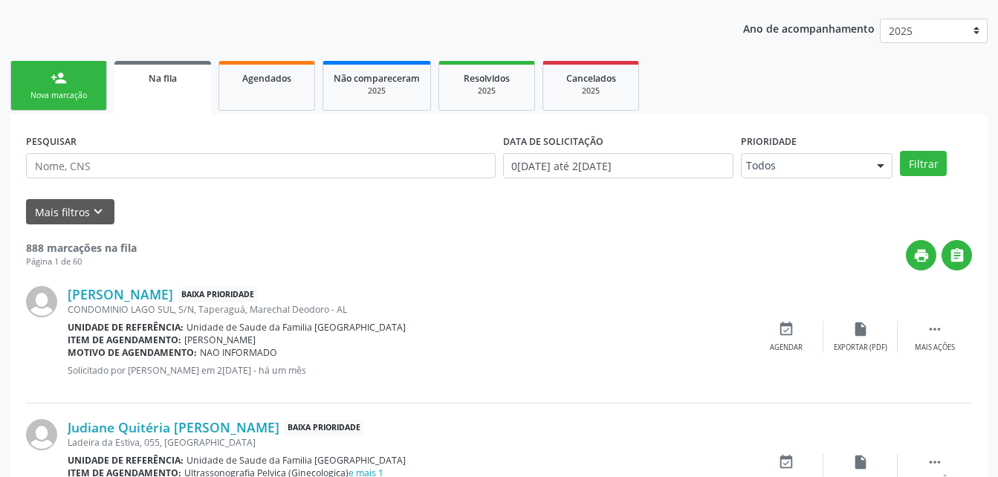
scroll to position [183, 0]
click at [89, 87] on link "person_add Nova marcação" at bounding box center [58, 85] width 97 height 50
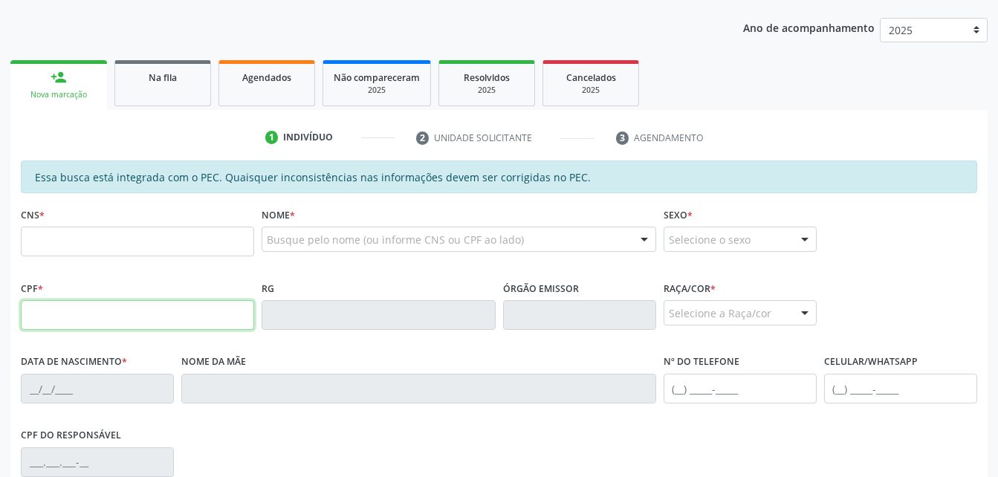
click at [126, 303] on input "text" at bounding box center [137, 315] width 233 height 30
type input "112.523.594-20"
type input "701 2000 5213 0712"
type input "2[DATE]"
type input "[PERSON_NAME]"
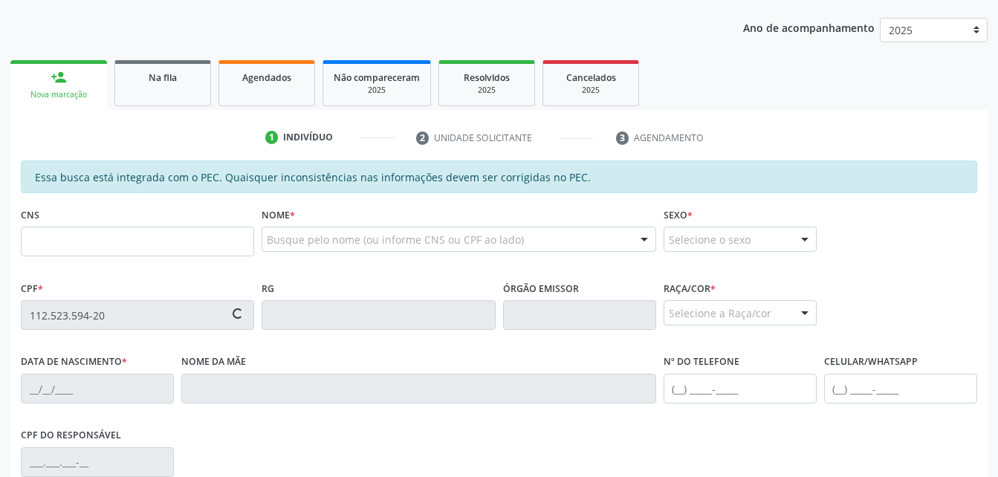
type input "[PHONE_NUMBER]"
type input "S/N"
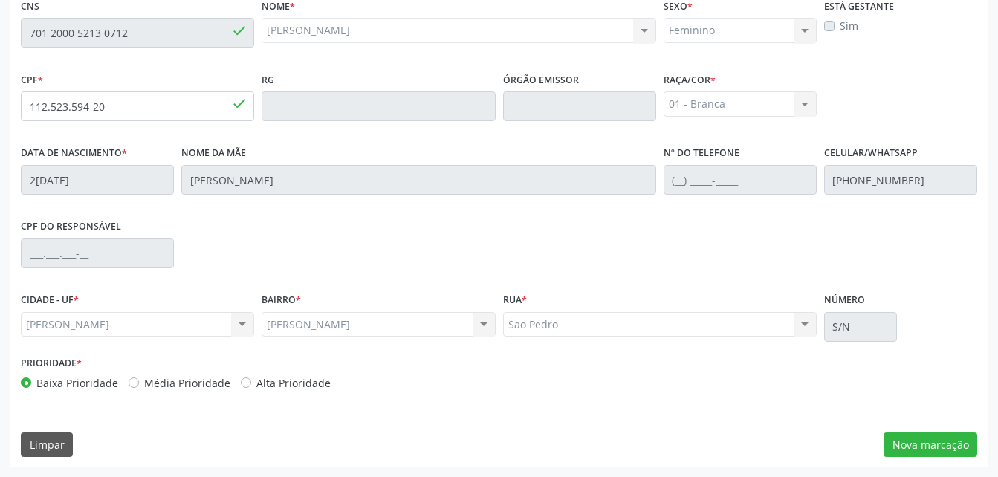
scroll to position [392, 0]
click at [958, 441] on button "Nova marcação" at bounding box center [930, 444] width 94 height 25
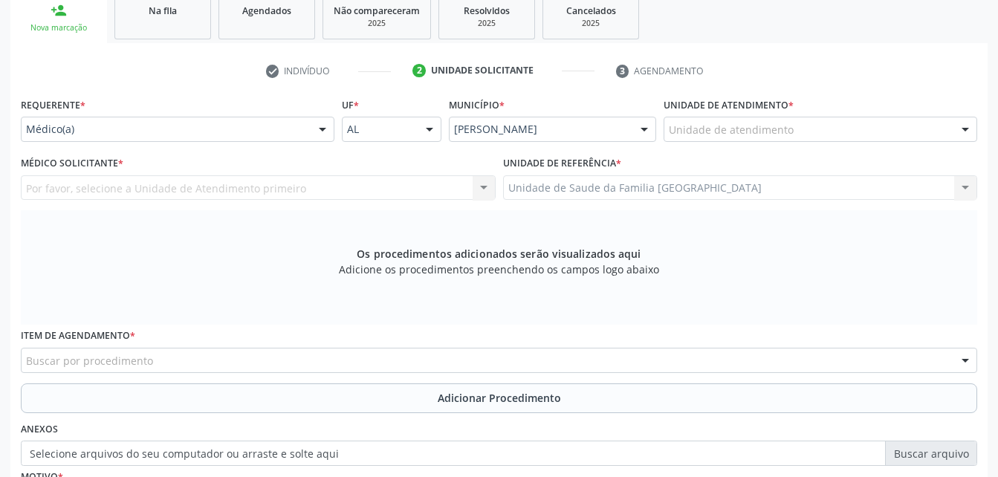
scroll to position [244, 0]
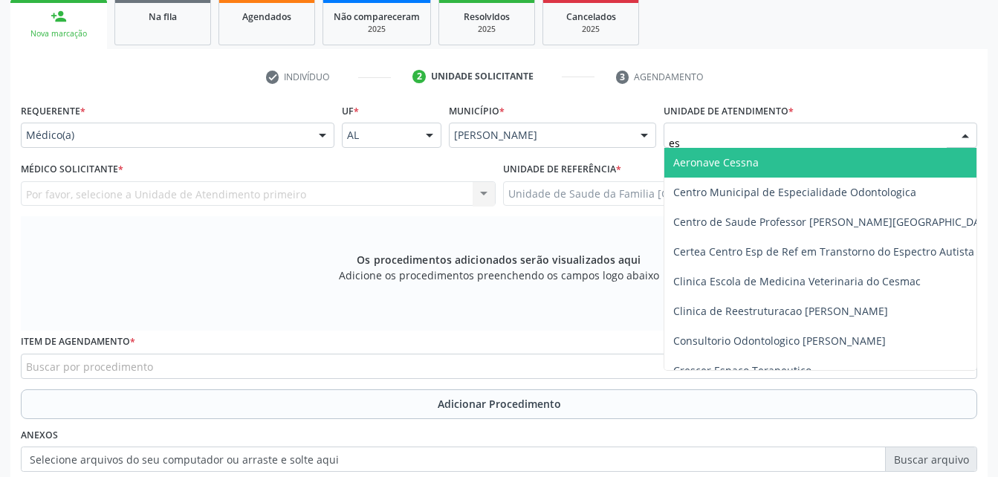
type input "est"
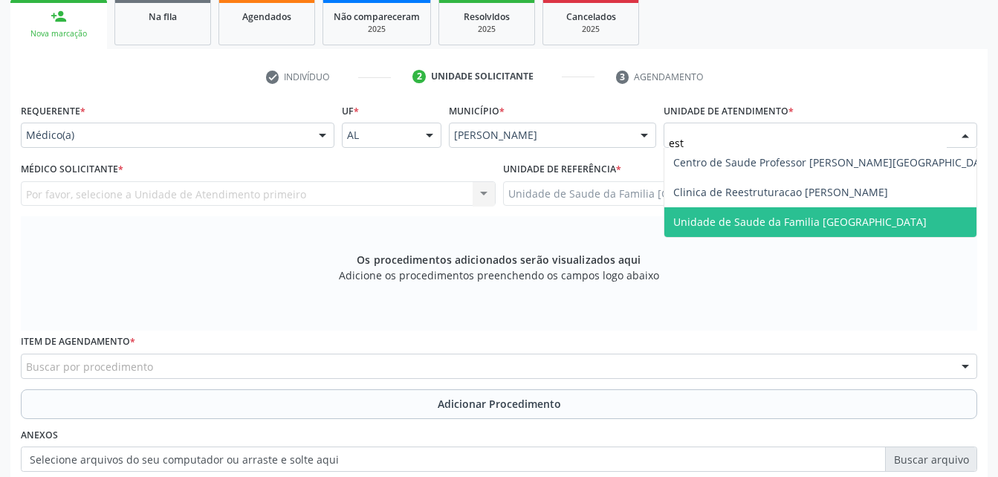
click at [701, 213] on span "Unidade de Saude da Familia [GEOGRAPHIC_DATA]" at bounding box center [834, 222] width 341 height 30
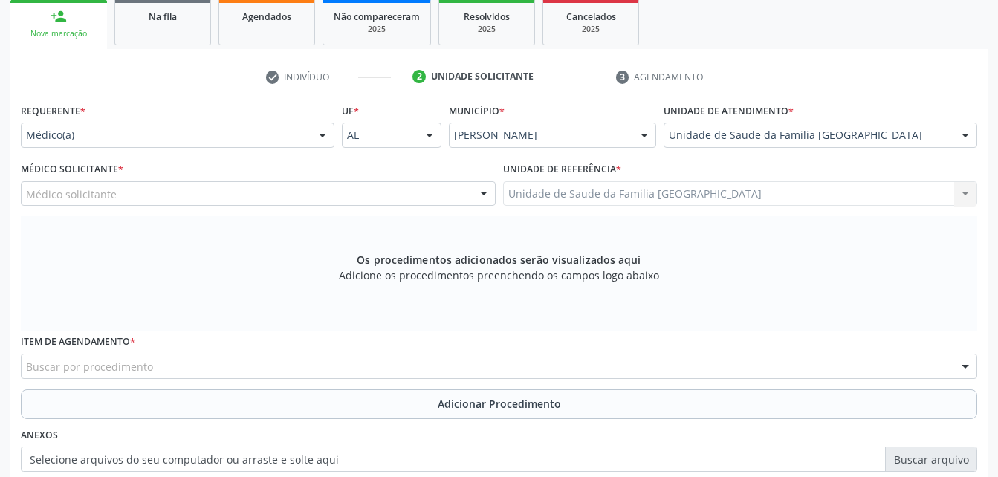
click at [329, 186] on div "Médico solicitante" at bounding box center [258, 193] width 475 height 25
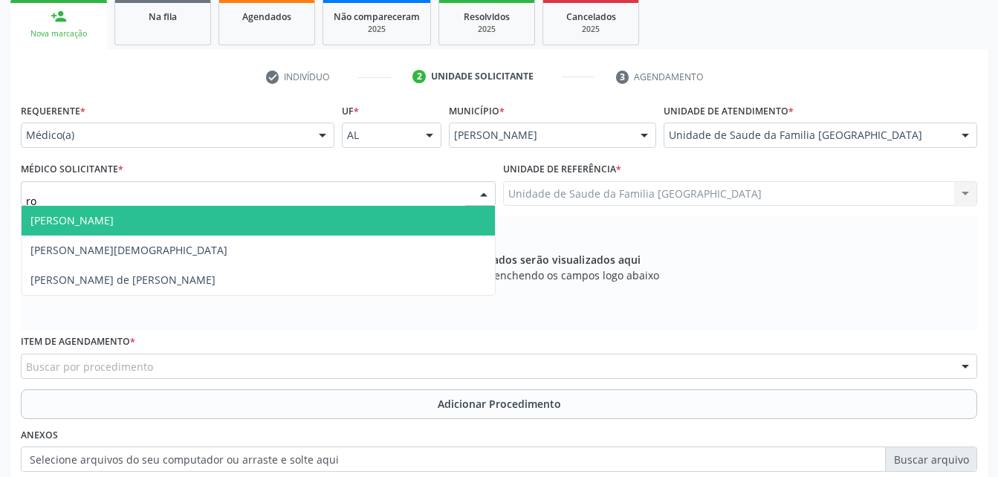
type input "rod"
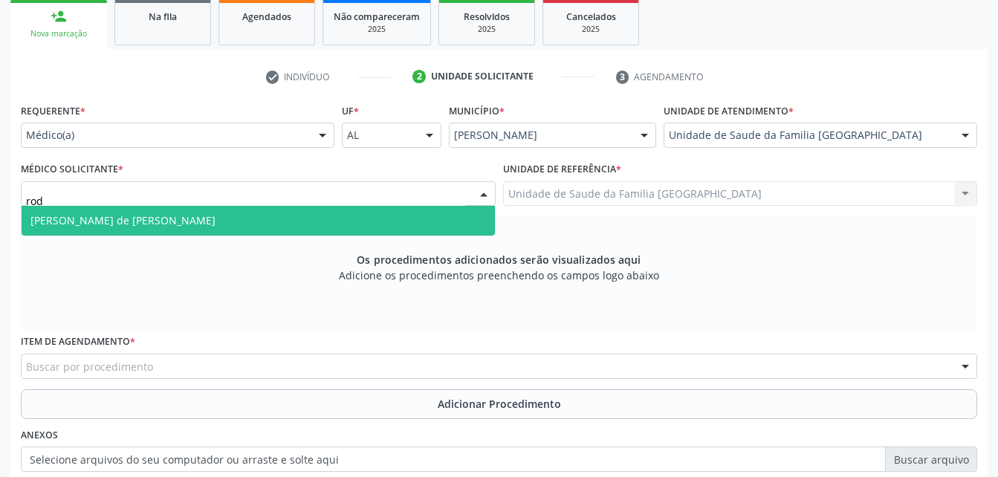
click at [371, 218] on span "[PERSON_NAME] de [PERSON_NAME]" at bounding box center [258, 221] width 473 height 30
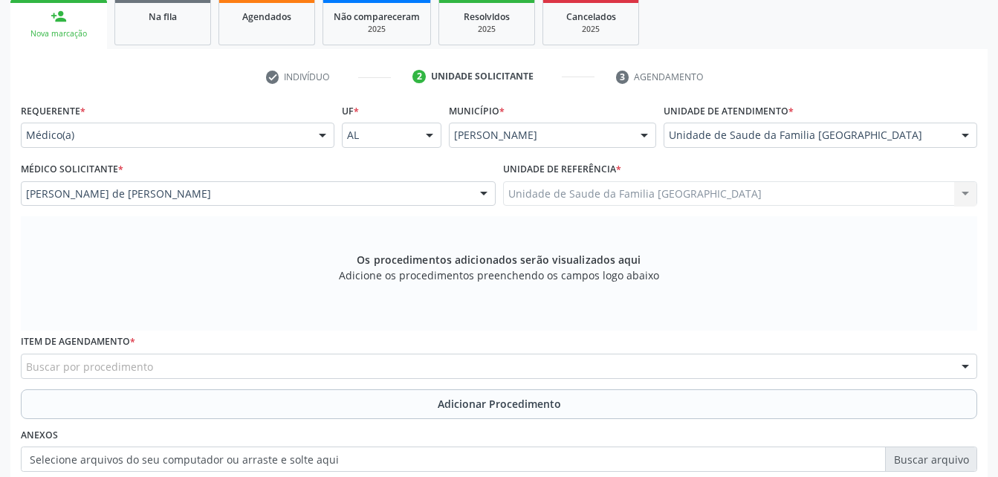
click at [308, 357] on div "Buscar por procedimento" at bounding box center [499, 366] width 956 height 25
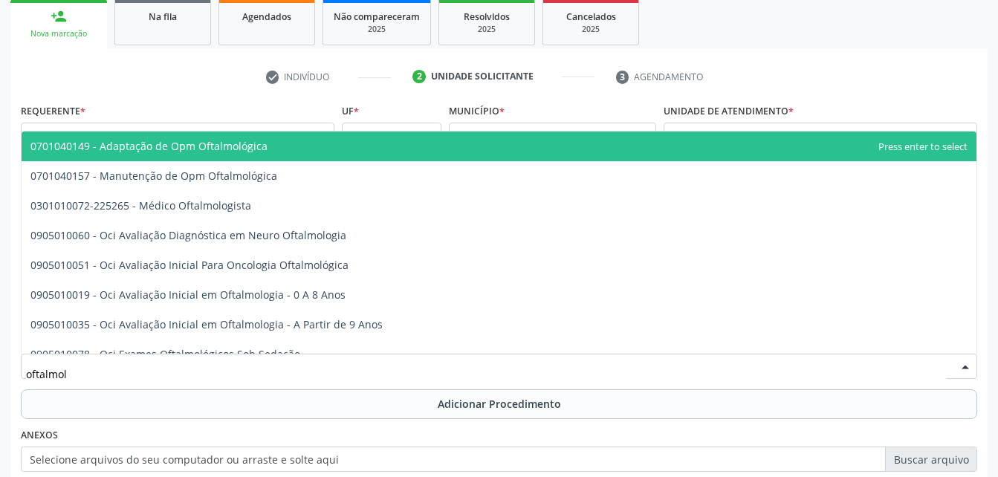
type input "oftalmolo"
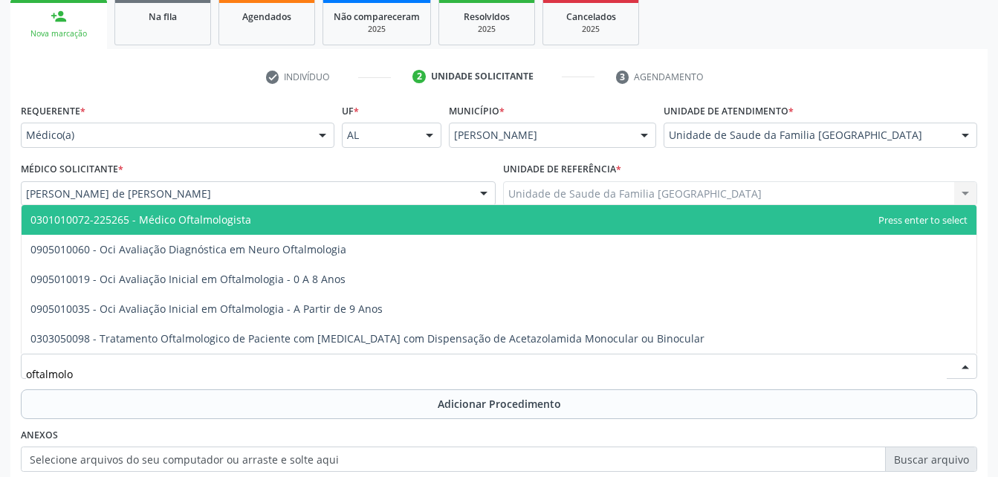
click at [318, 215] on span "0301010072-225265 - Médico Oftalmologista" at bounding box center [499, 220] width 955 height 30
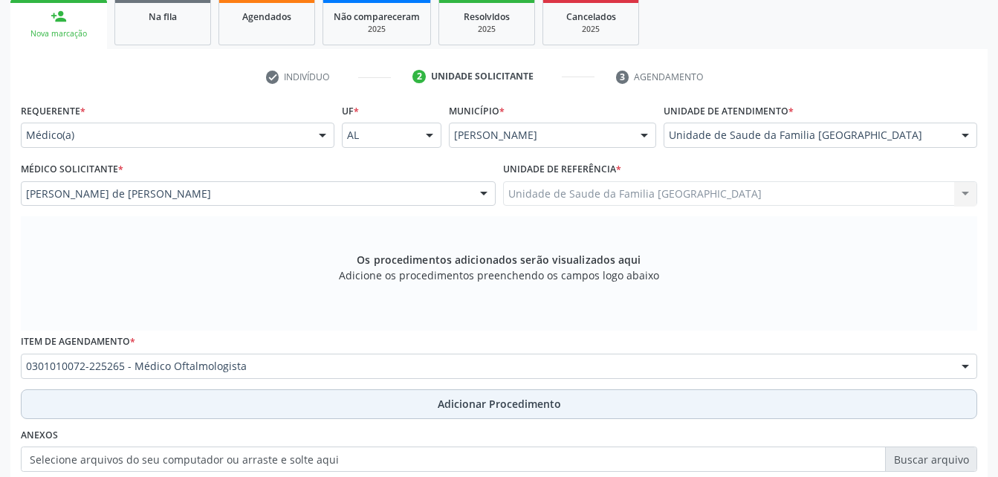
click at [444, 406] on span "Adicionar Procedimento" at bounding box center [499, 404] width 123 height 16
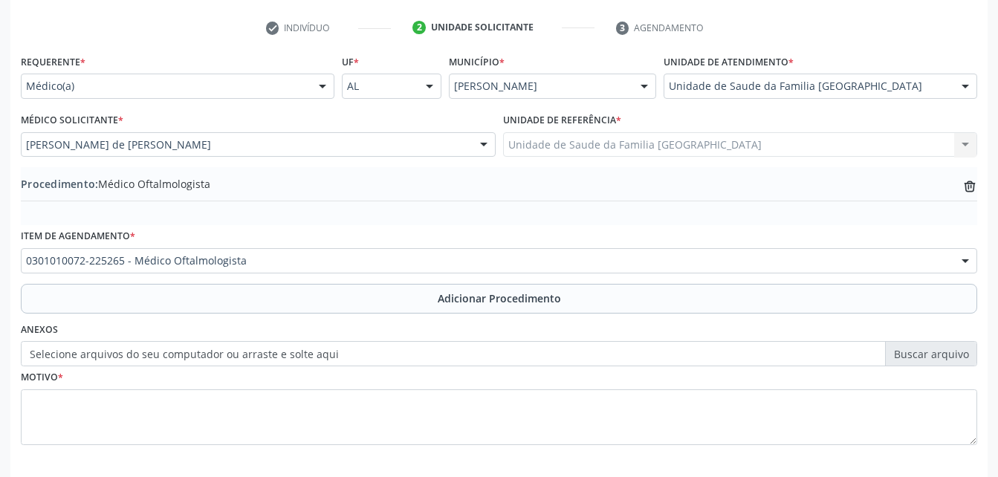
scroll to position [318, 0]
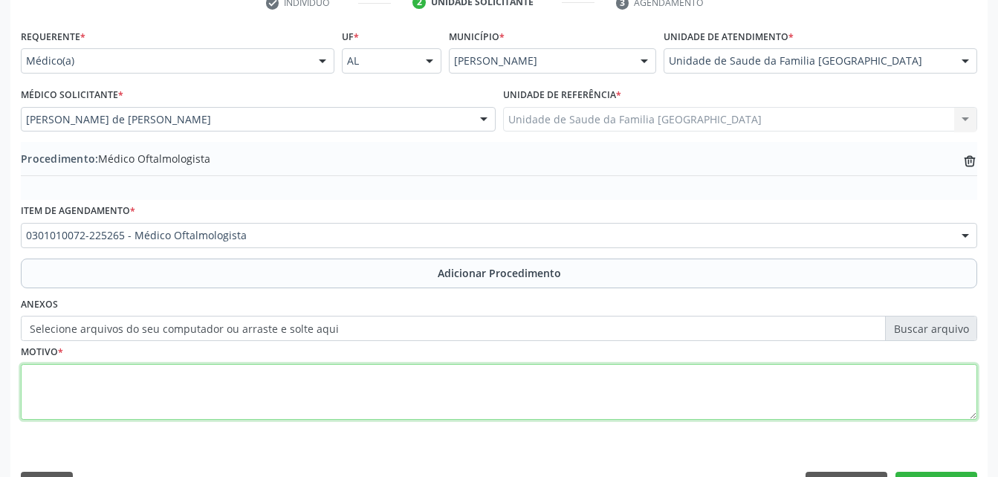
click at [438, 380] on textarea at bounding box center [499, 392] width 956 height 56
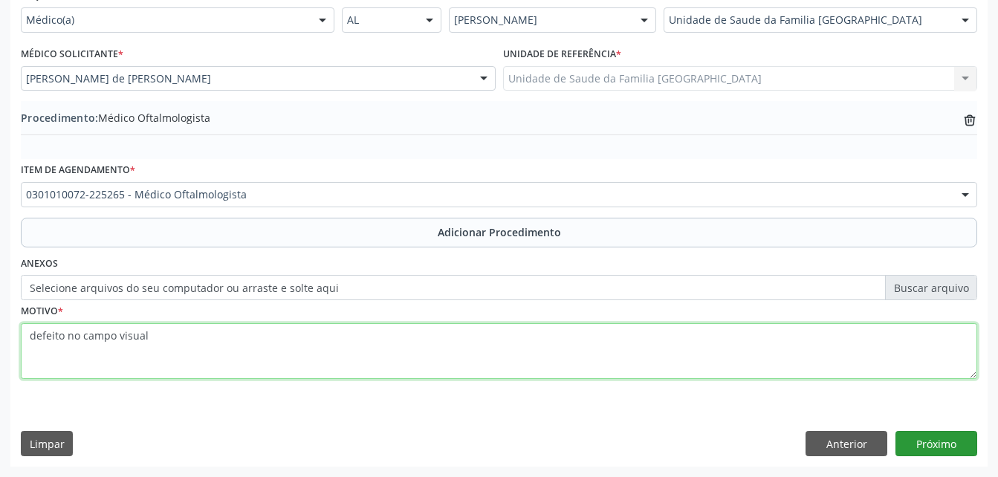
type textarea "defeito no campo visual"
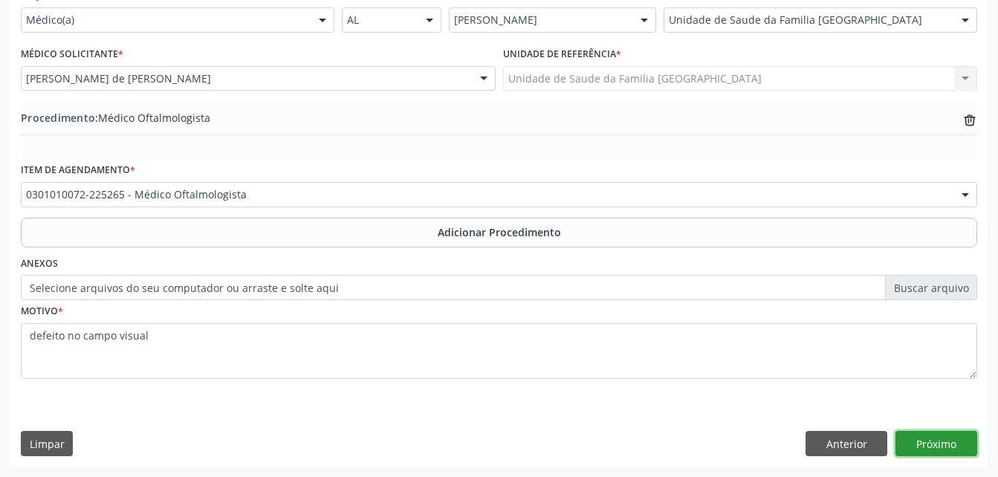
click at [942, 437] on button "Próximo" at bounding box center [936, 443] width 82 height 25
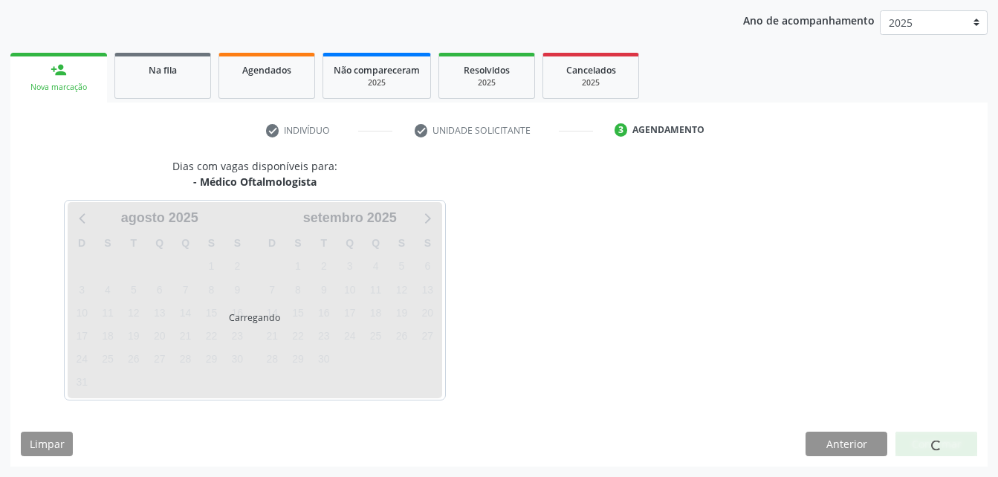
scroll to position [234, 0]
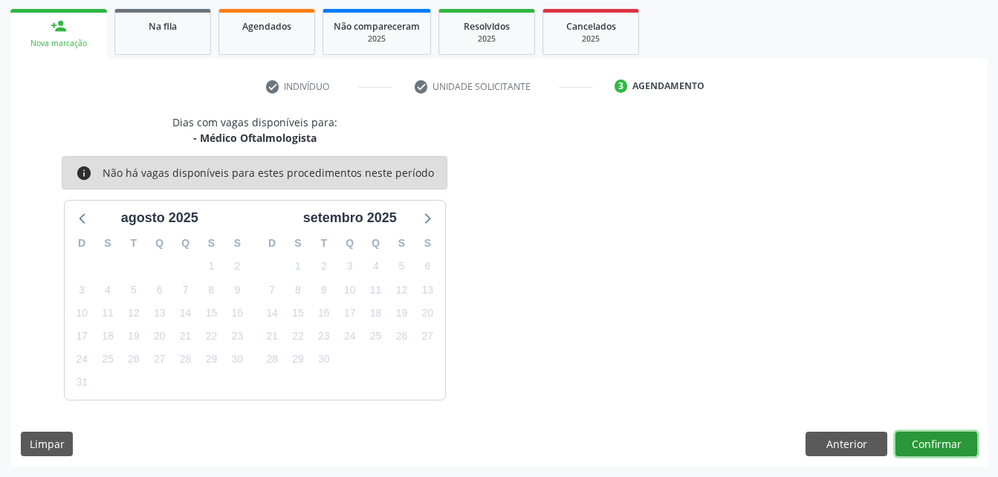
click at [941, 445] on button "Confirmar" at bounding box center [936, 444] width 82 height 25
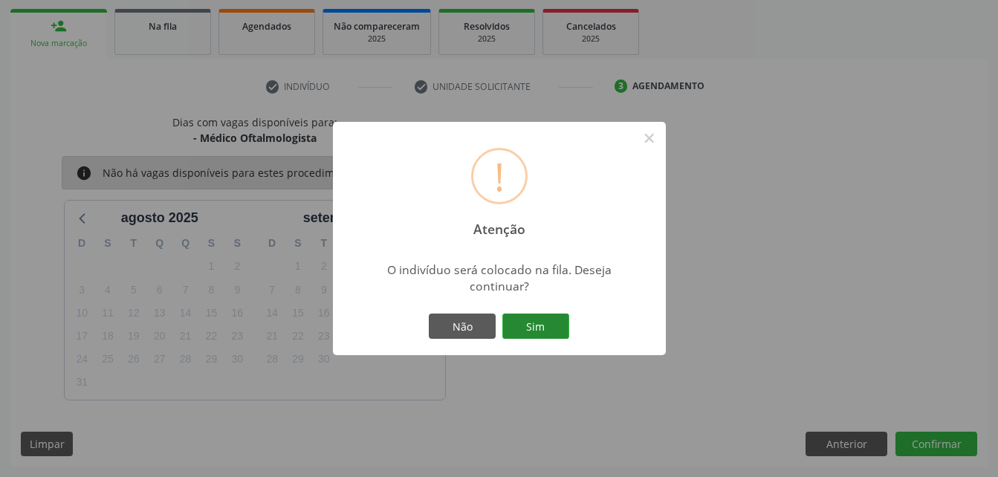
click at [560, 320] on button "Sim" at bounding box center [535, 326] width 67 height 25
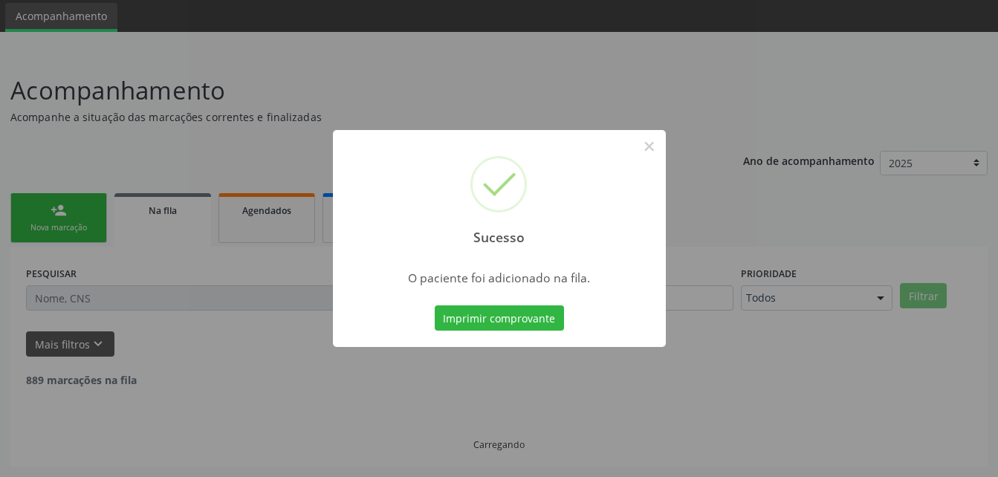
scroll to position [34, 0]
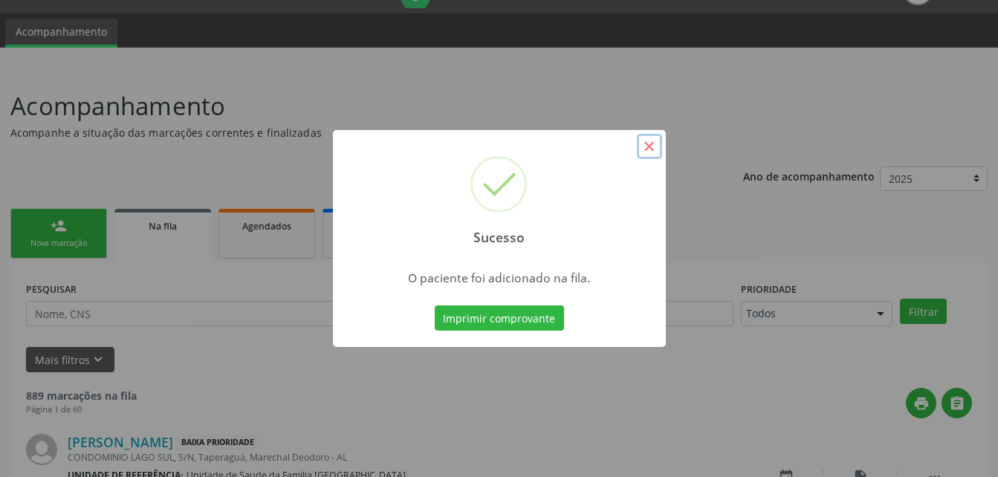
click at [646, 145] on button "×" at bounding box center [649, 146] width 25 height 25
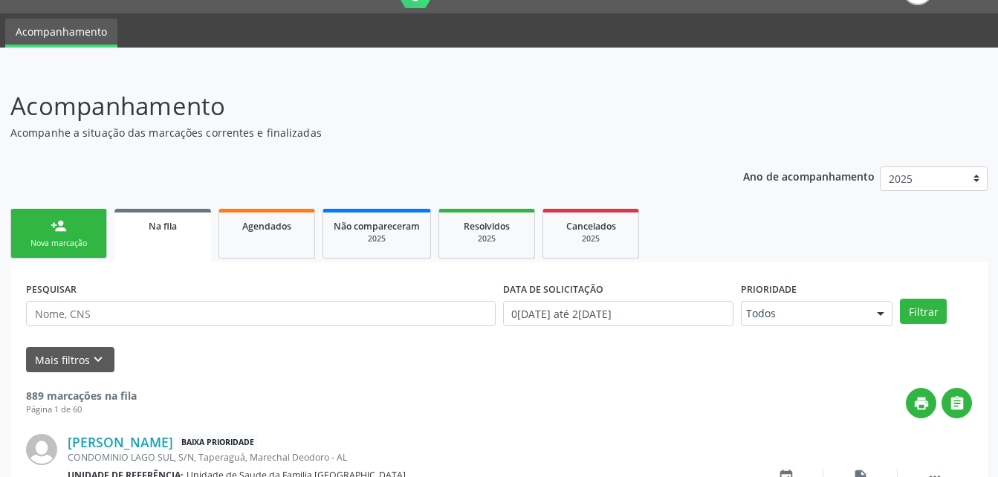
click at [146, 241] on link "Na fila" at bounding box center [162, 235] width 97 height 53
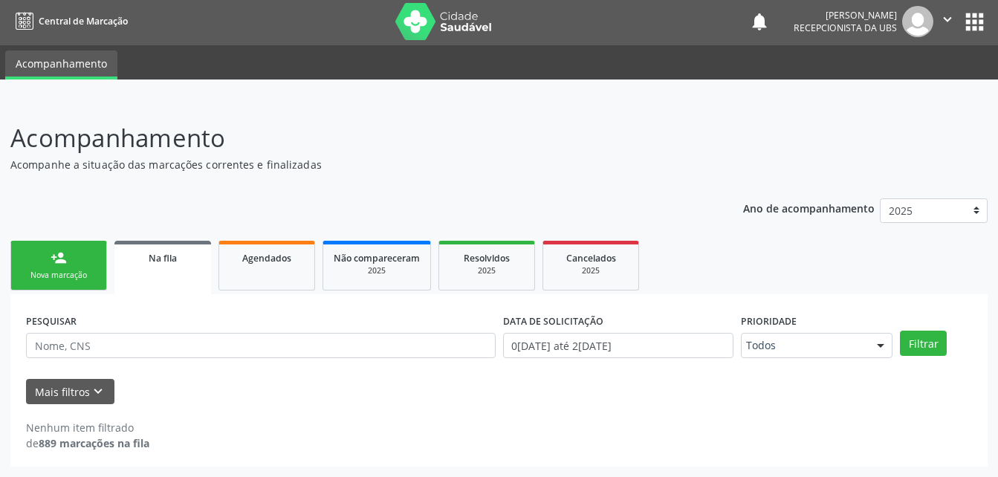
scroll to position [2, 0]
click at [227, 350] on input "text" at bounding box center [261, 345] width 470 height 25
type input "moacir [PERSON_NAME]"
click at [940, 345] on button "Filtrar" at bounding box center [923, 343] width 47 height 25
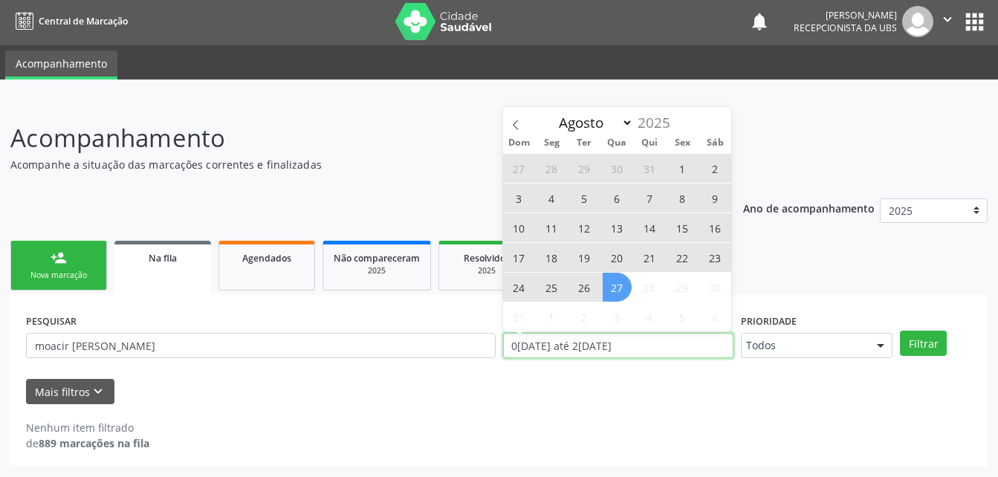
click at [693, 353] on input "0[DATE] até 2[DATE]" at bounding box center [618, 345] width 231 height 25
click at [686, 175] on span "1" at bounding box center [682, 168] width 29 height 29
type input "0[DATE]"
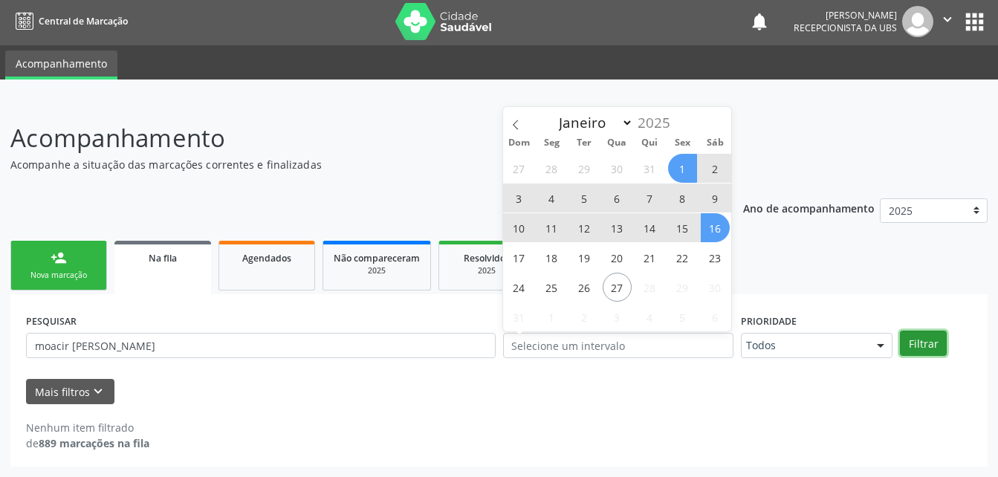
click at [924, 340] on button "Filtrar" at bounding box center [923, 343] width 47 height 25
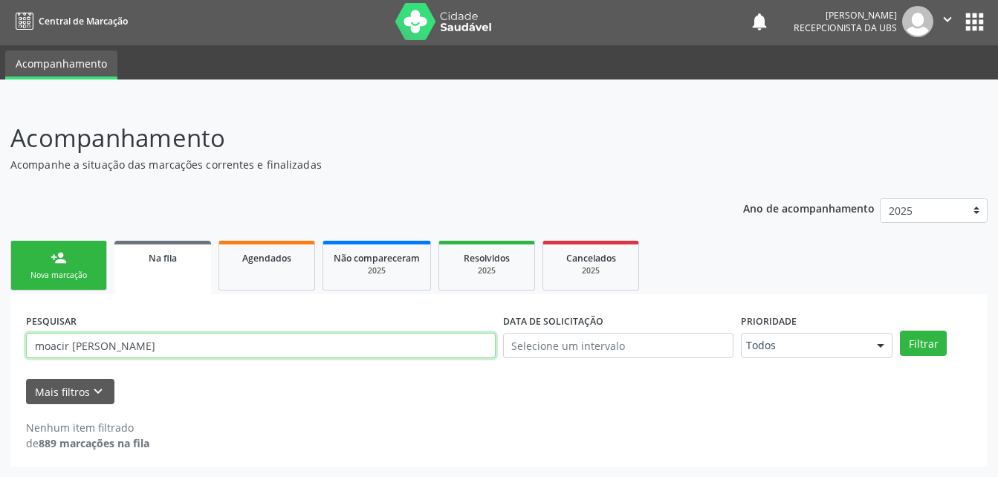
click at [165, 348] on input "moacir [PERSON_NAME]" at bounding box center [261, 345] width 470 height 25
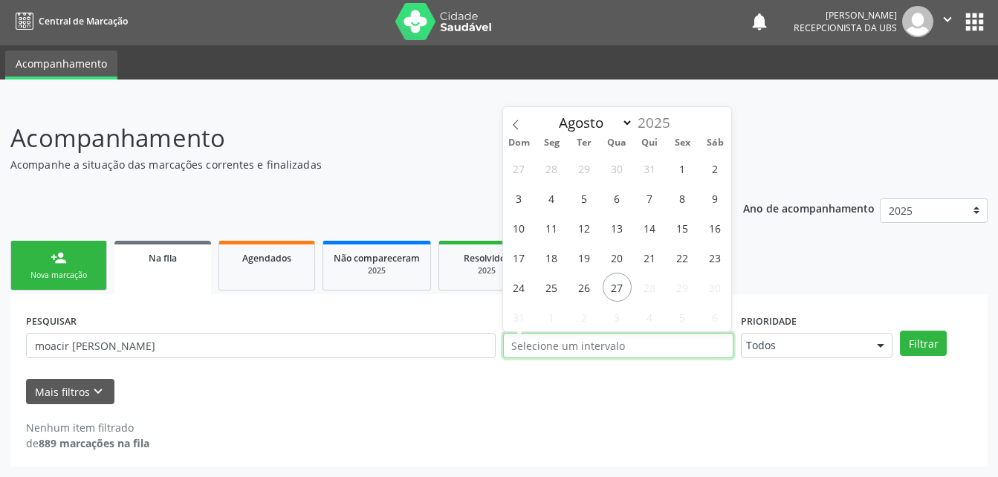
click at [674, 349] on input "text" at bounding box center [618, 345] width 231 height 25
click at [680, 163] on span "1" at bounding box center [682, 168] width 29 height 29
type input "0[DATE]"
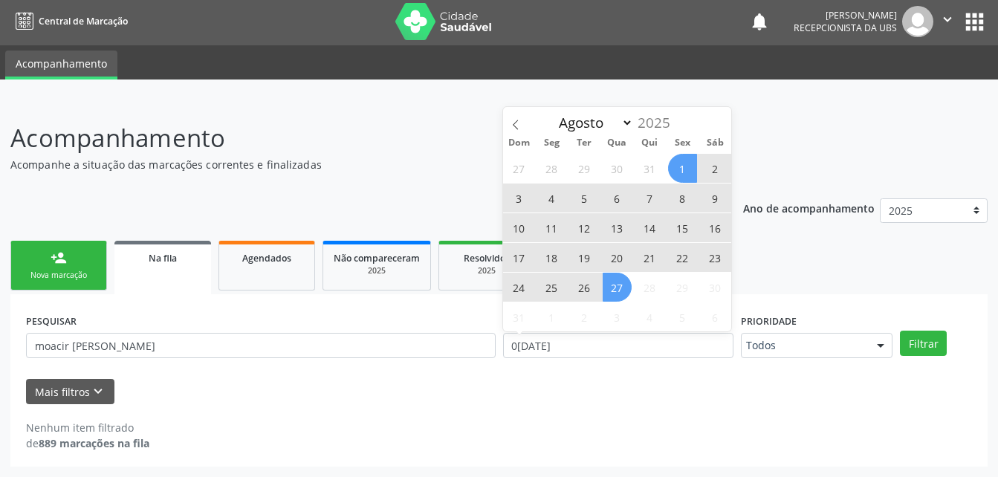
click at [620, 298] on span "27" at bounding box center [617, 287] width 29 height 29
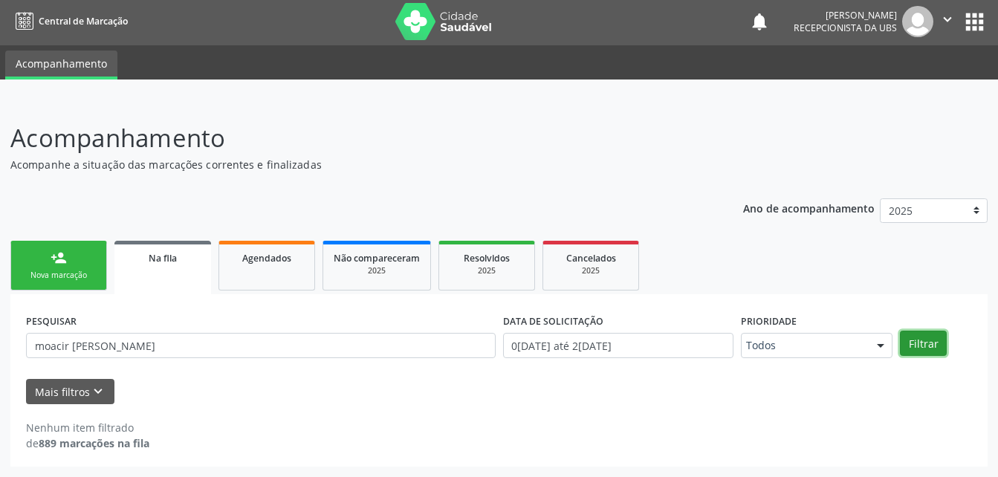
click at [905, 343] on button "Filtrar" at bounding box center [923, 343] width 47 height 25
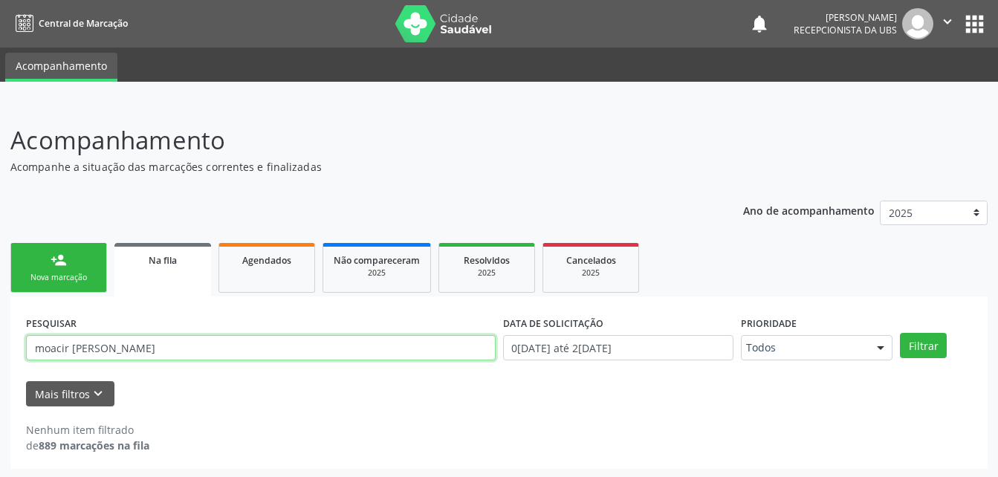
click at [160, 340] on input "moacir [PERSON_NAME]" at bounding box center [261, 347] width 470 height 25
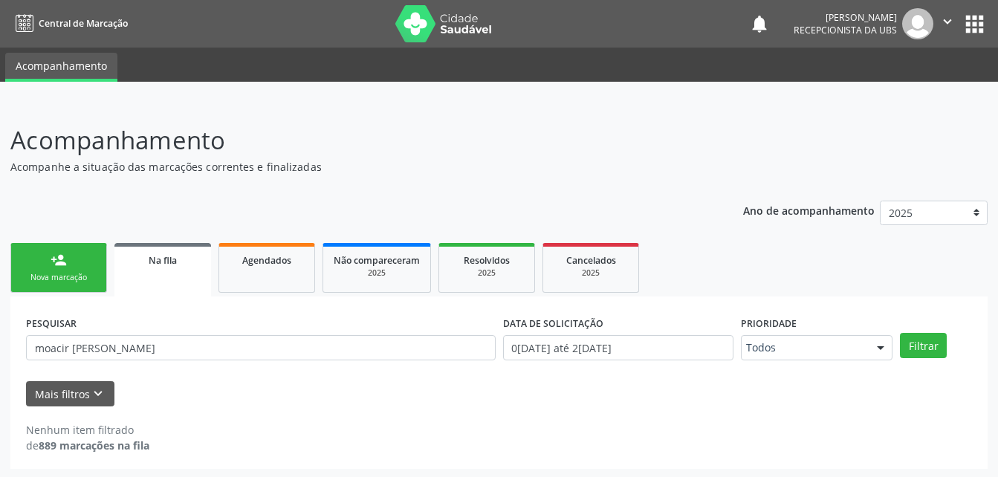
click at [173, 250] on link "Na fila" at bounding box center [162, 269] width 97 height 53
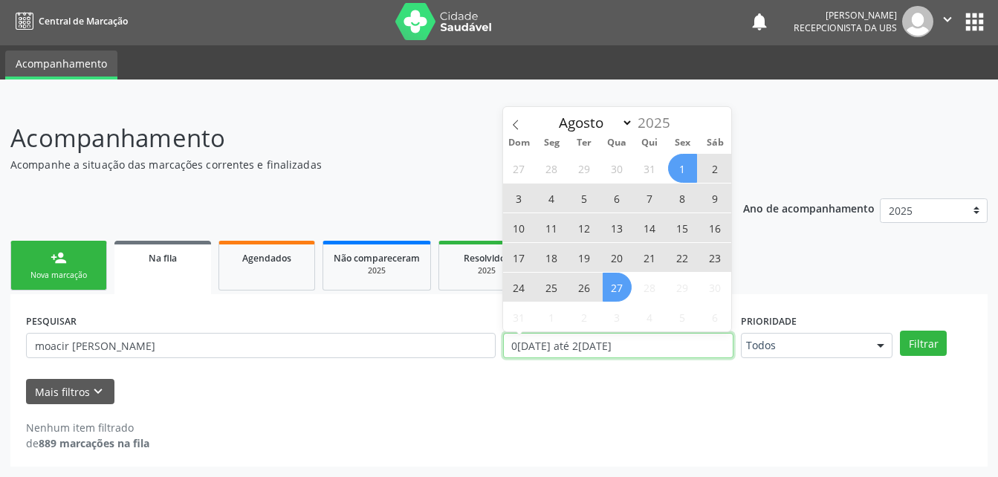
click at [554, 346] on input "01/08/2025 até 27/08/2025" at bounding box center [618, 345] width 231 height 25
click at [681, 200] on span "8" at bounding box center [682, 198] width 29 height 29
type input "08/08/2025"
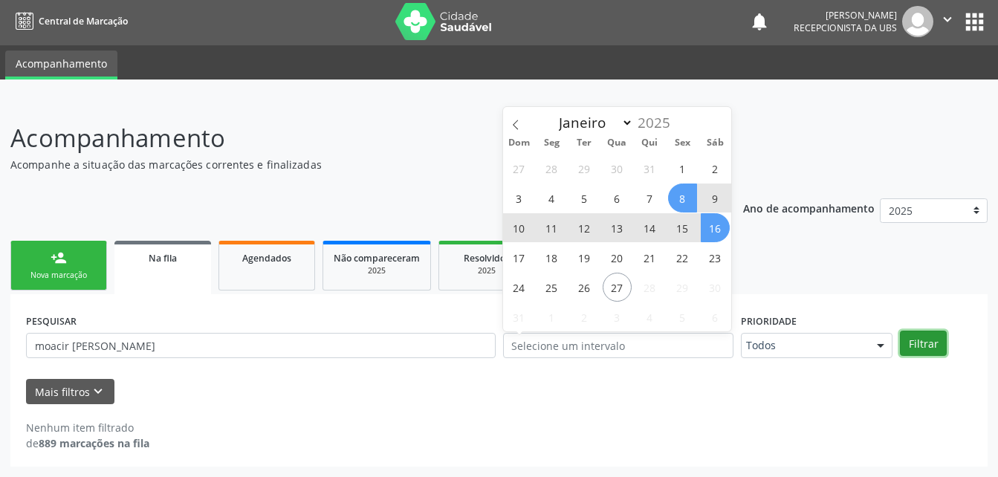
click at [921, 339] on button "Filtrar" at bounding box center [923, 343] width 47 height 25
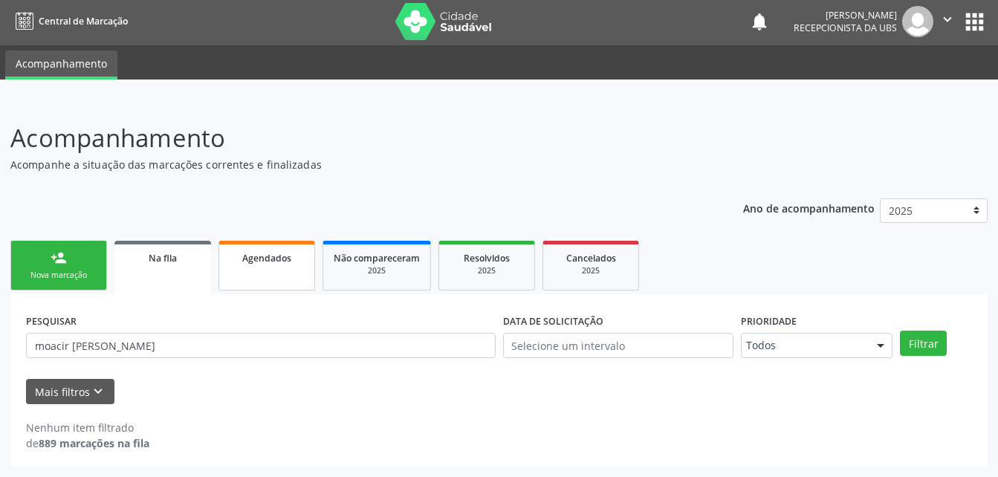
click at [274, 278] on link "Agendados" at bounding box center [266, 266] width 97 height 50
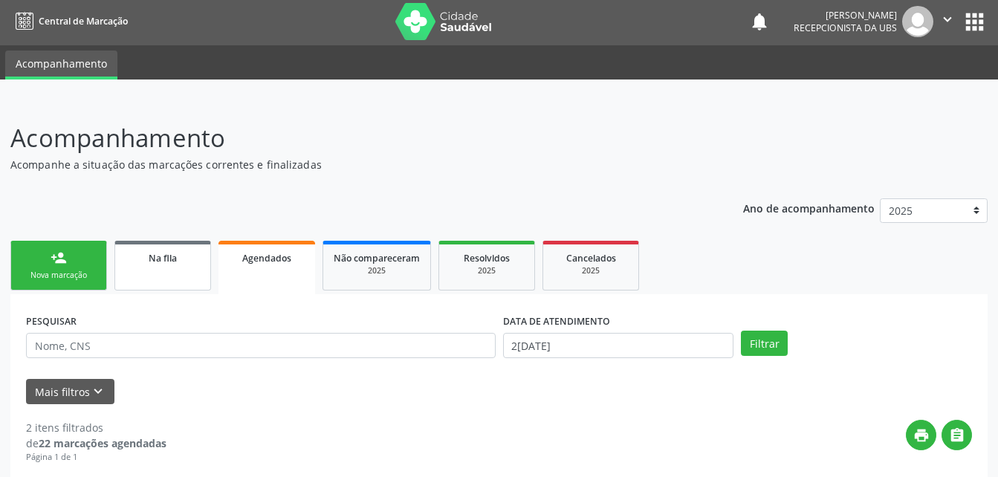
click at [187, 251] on div "Na fila" at bounding box center [163, 258] width 74 height 16
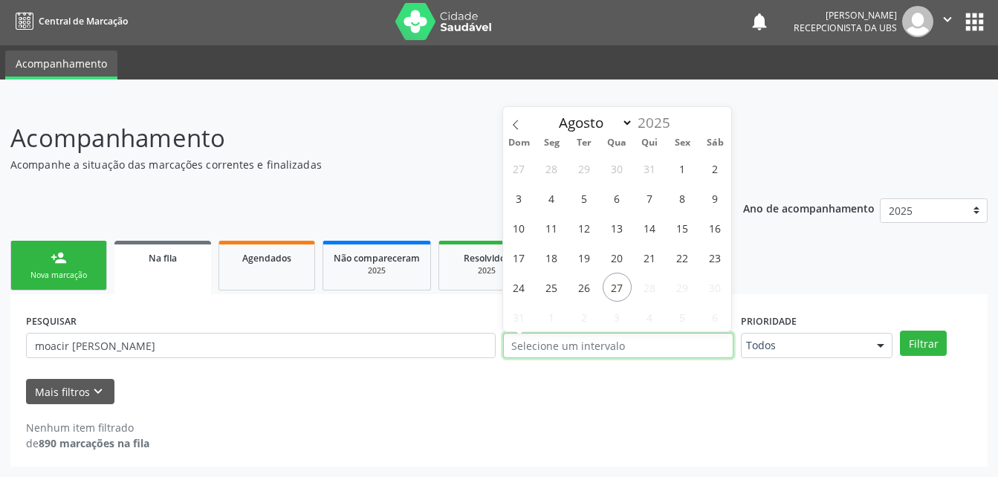
click at [580, 341] on input "text" at bounding box center [618, 345] width 231 height 25
click at [587, 288] on span "26" at bounding box center [584, 287] width 29 height 29
type input "26/08/2025"
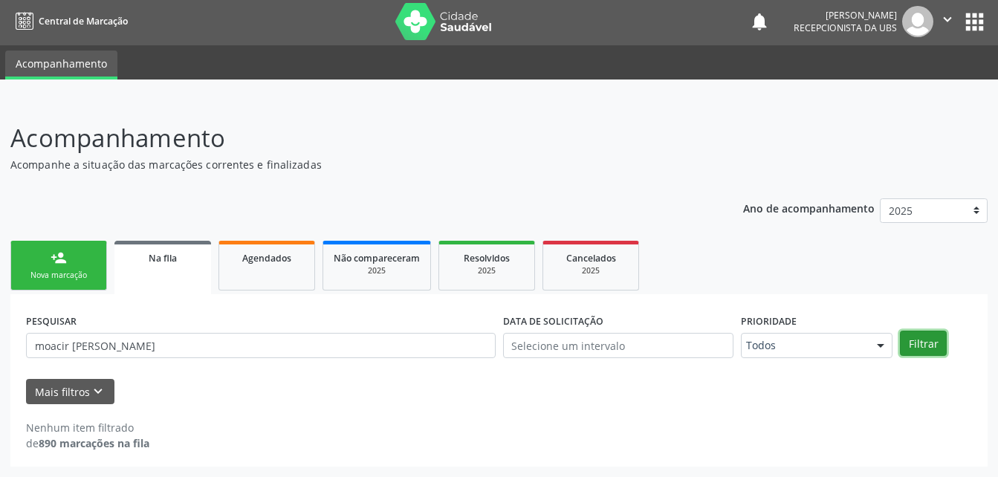
click at [910, 345] on button "Filtrar" at bounding box center [923, 343] width 47 height 25
click at [682, 343] on input "text" at bounding box center [618, 345] width 231 height 25
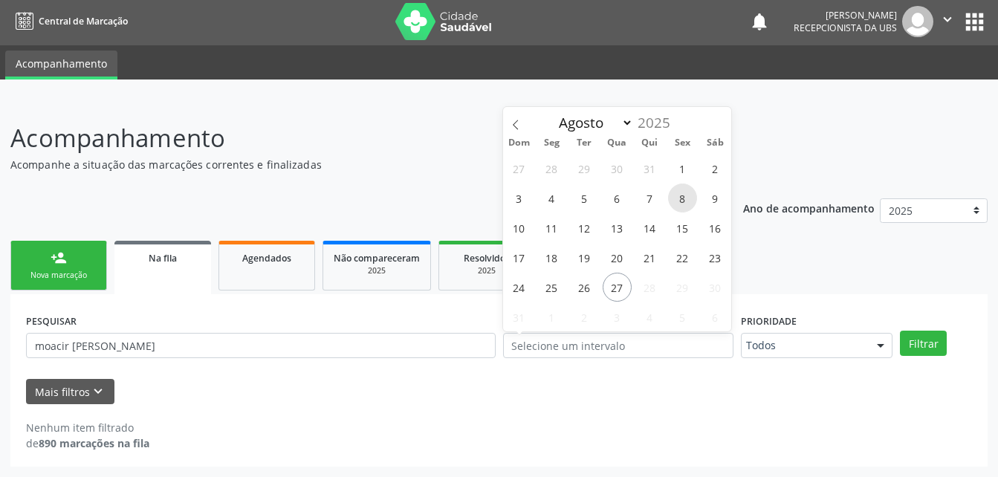
click at [687, 191] on span "8" at bounding box center [682, 198] width 29 height 29
type input "08/08/2025"
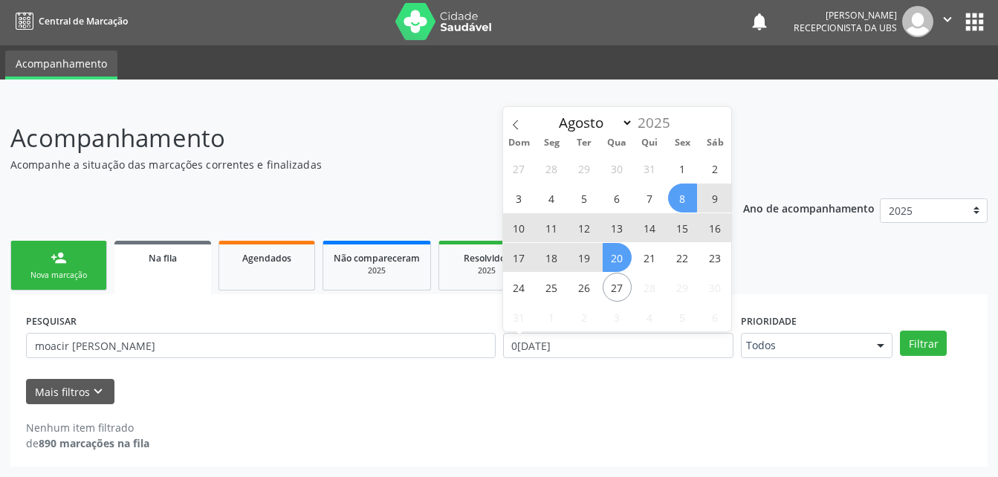
click at [614, 263] on span "20" at bounding box center [617, 257] width 29 height 29
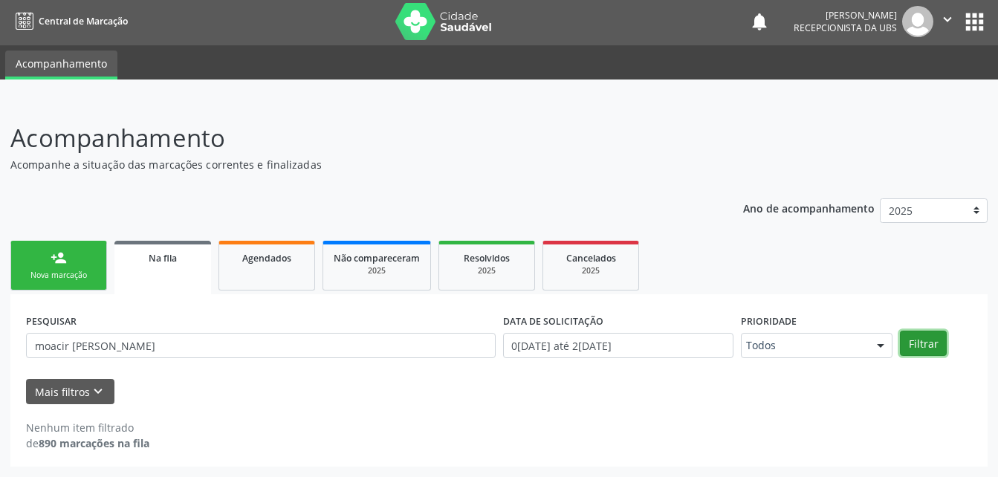
click at [912, 345] on button "Filtrar" at bounding box center [923, 343] width 47 height 25
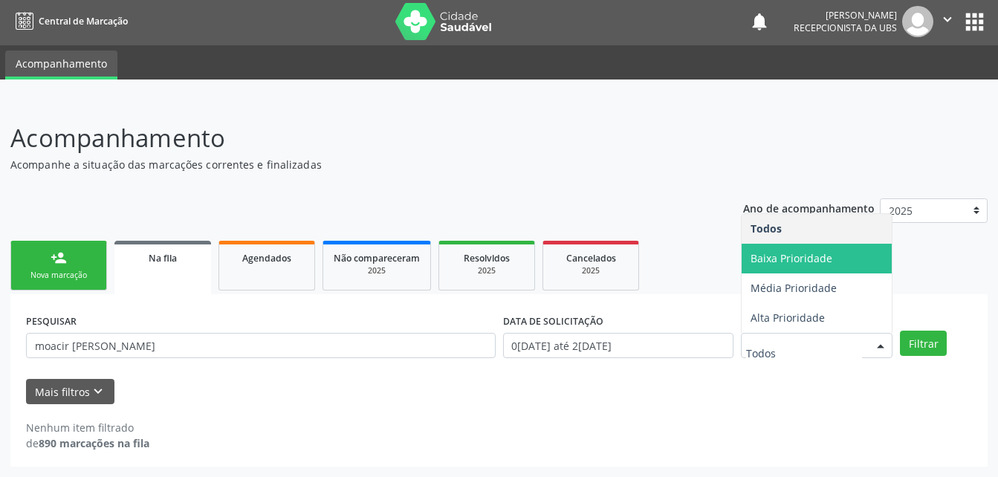
click at [808, 256] on span "Baixa Prioridade" at bounding box center [791, 258] width 82 height 14
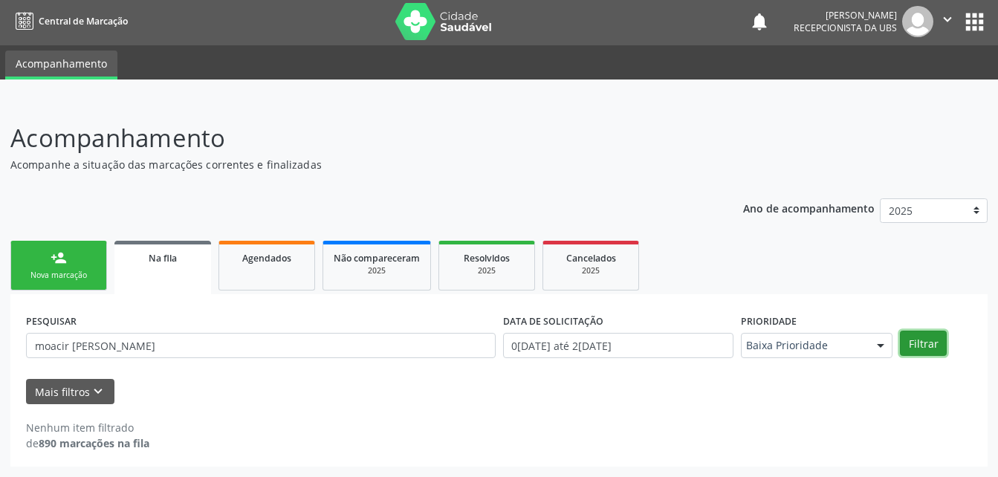
click at [921, 343] on button "Filtrar" at bounding box center [923, 343] width 47 height 25
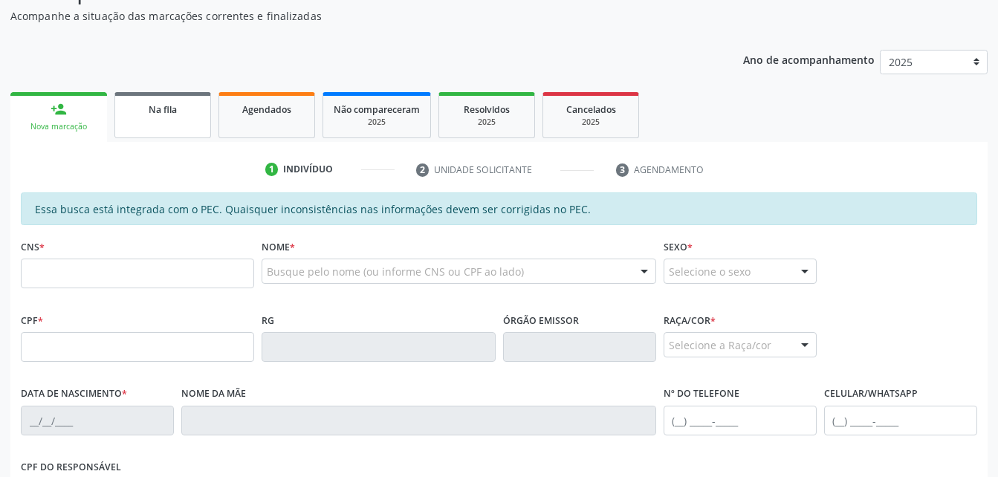
click at [191, 112] on div "Na fila" at bounding box center [163, 109] width 74 height 16
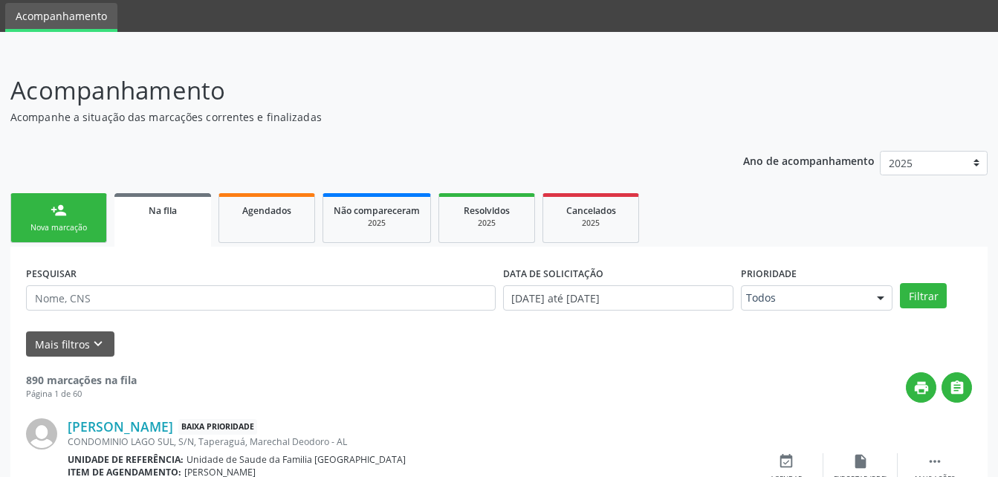
scroll to position [151, 0]
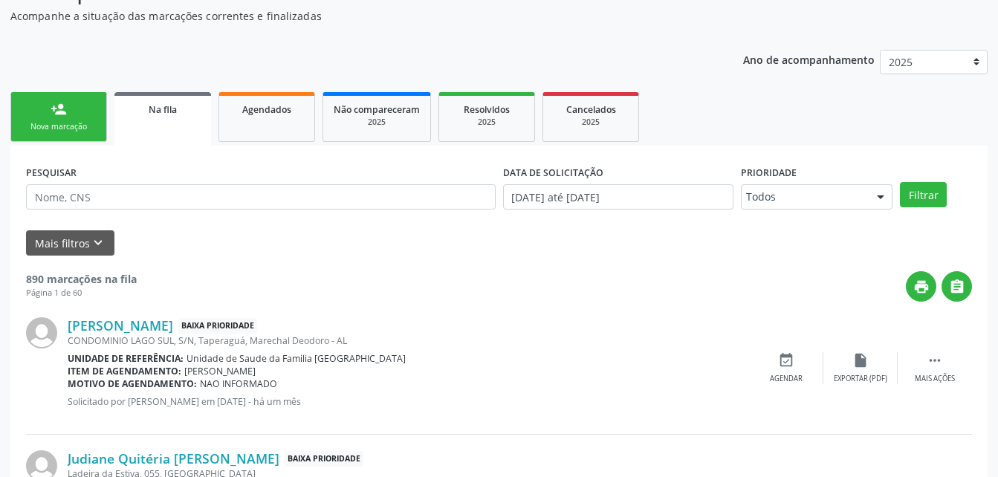
click at [215, 303] on div "[PERSON_NAME] Baixa Prioridade CONDOMINIO LAGO SUL, S/N, [GEOGRAPHIC_DATA], Mar…" at bounding box center [499, 368] width 946 height 133
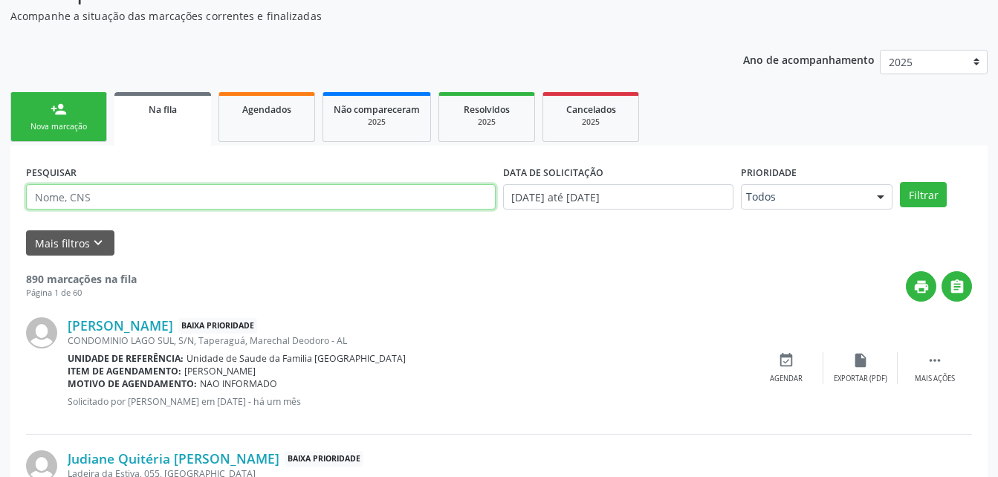
click at [158, 192] on input "text" at bounding box center [261, 196] width 470 height 25
type input "moacir [PERSON_NAME]"
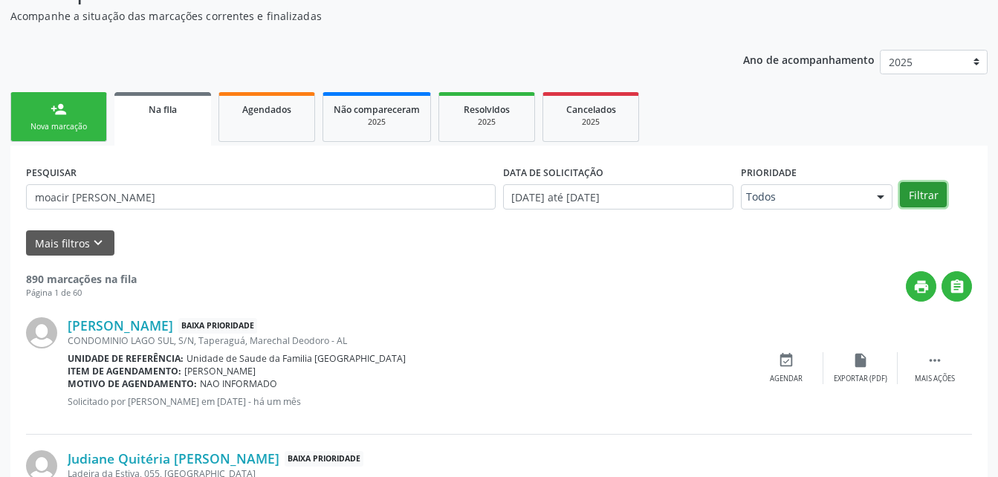
click at [936, 194] on button "Filtrar" at bounding box center [923, 194] width 47 height 25
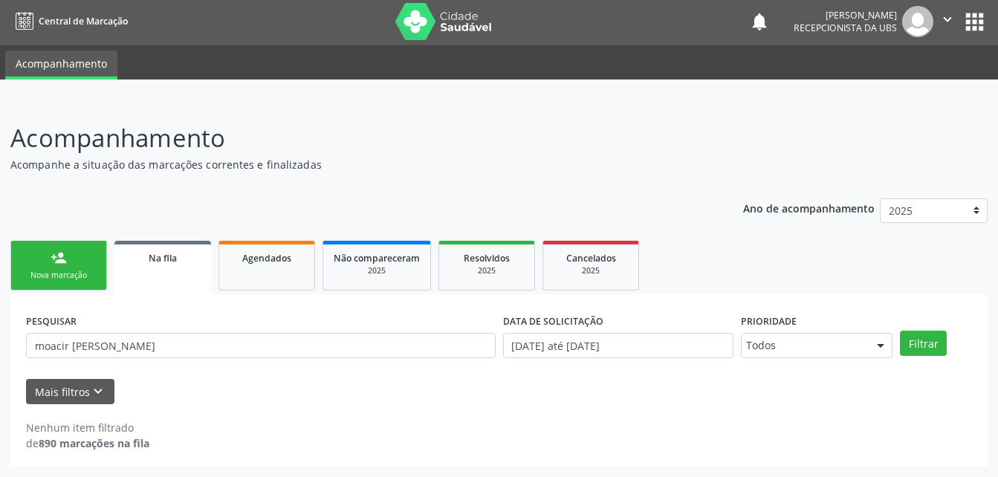
scroll to position [2, 0]
click at [955, 15] on button "" at bounding box center [947, 21] width 28 height 31
click at [947, 79] on link "Sair" at bounding box center [909, 88] width 103 height 21
